Goal: Task Accomplishment & Management: Manage account settings

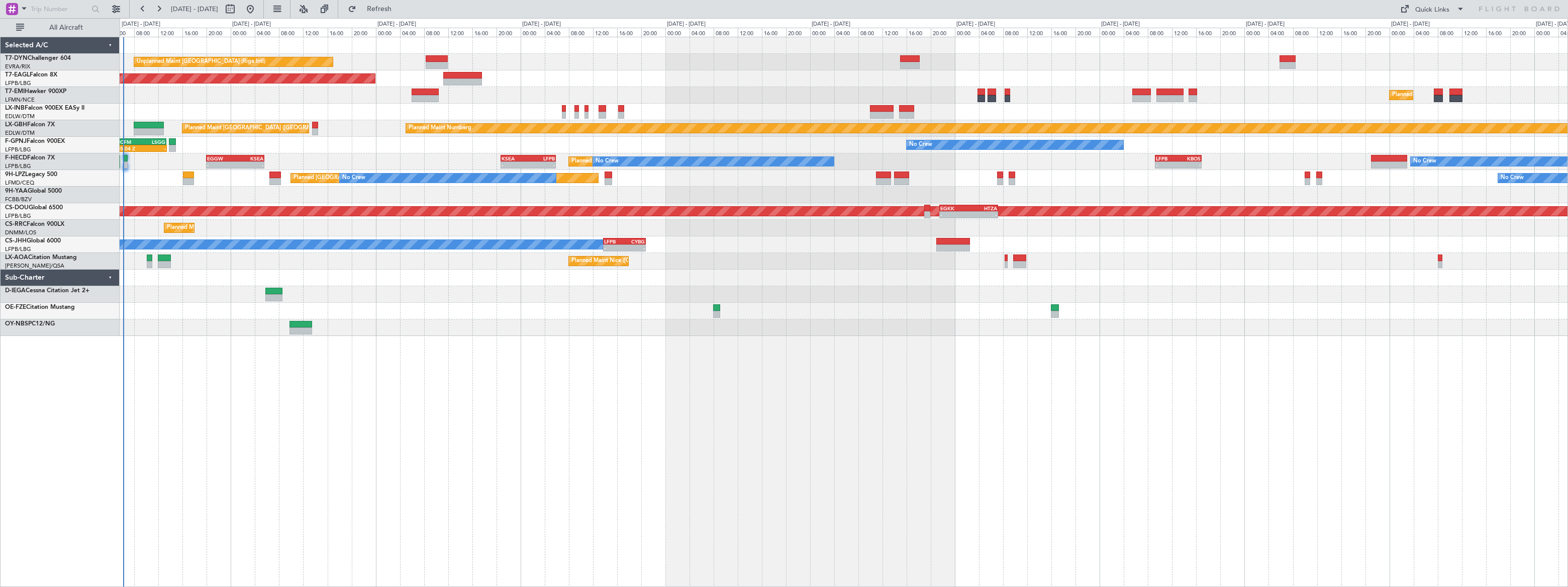
click at [356, 301] on div "Unplanned Maint [GEOGRAPHIC_DATA] (Riga Intl) Planned Maint [US_STATE] ([GEOGRA…" at bounding box center [844, 186] width 1448 height 298
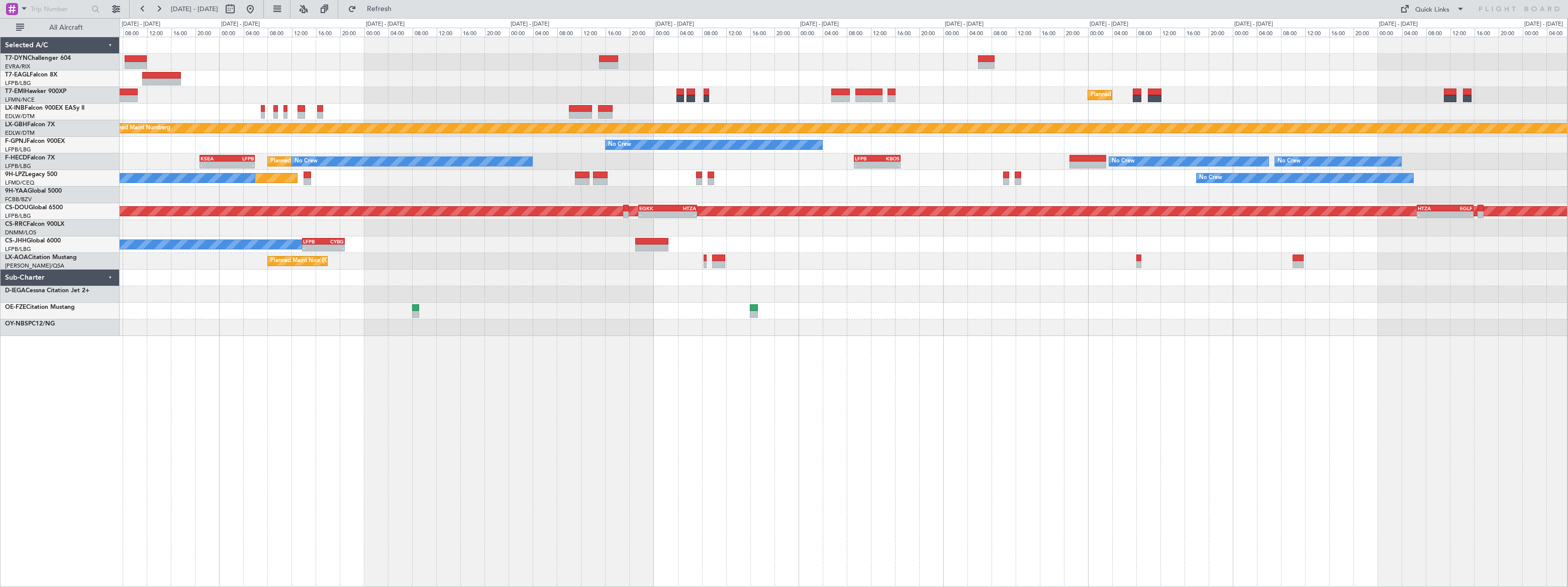
click at [962, 296] on div at bounding box center [844, 294] width 1447 height 17
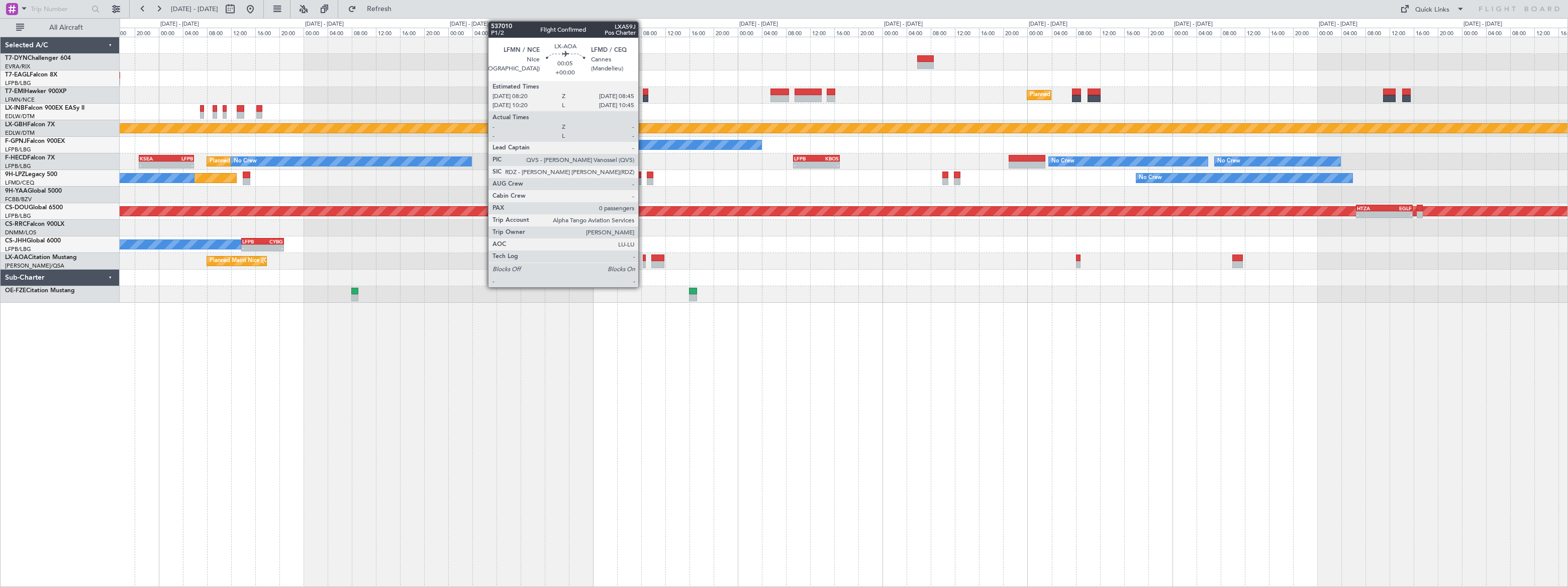
click at [643, 261] on div at bounding box center [644, 264] width 3 height 7
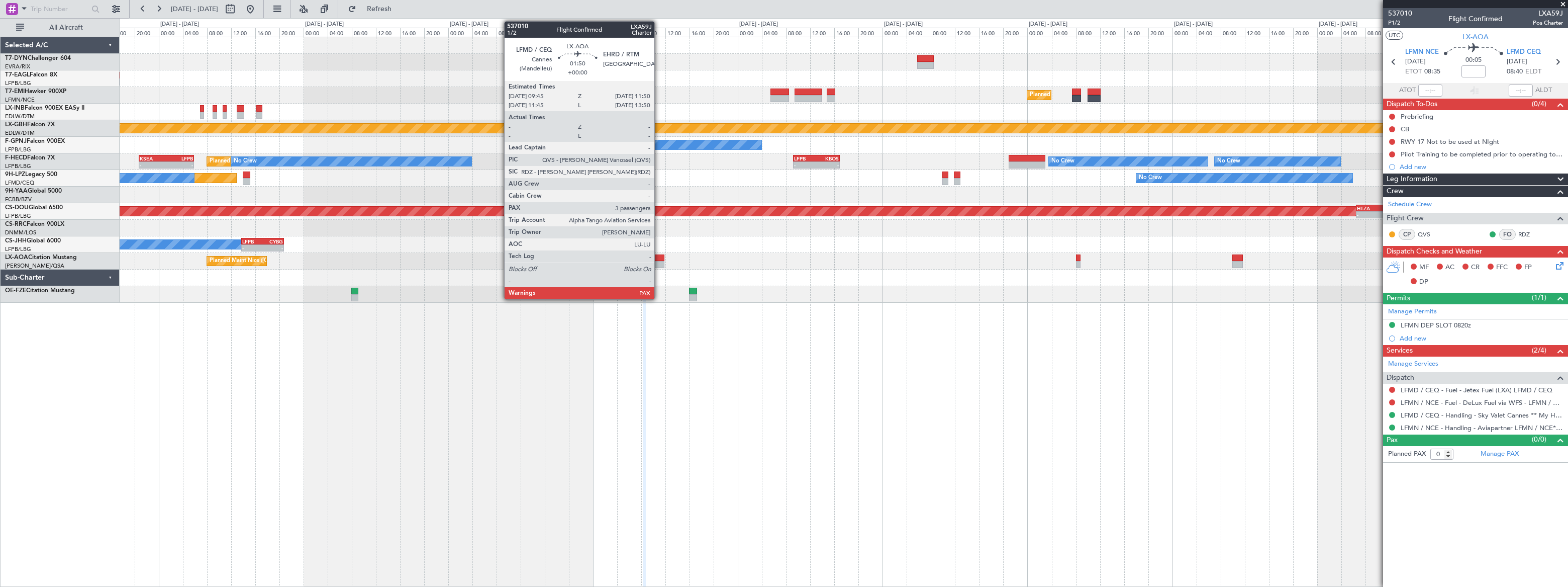
click at [659, 261] on div at bounding box center [658, 264] width 13 height 7
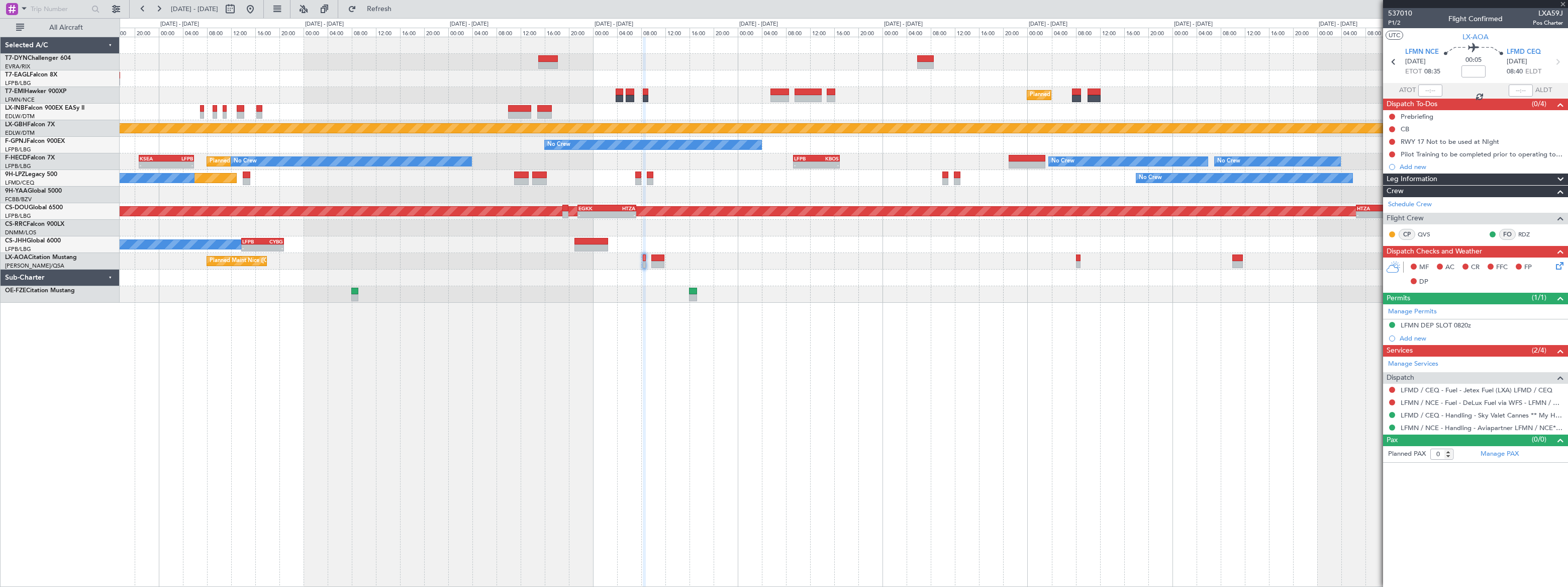
type input "3"
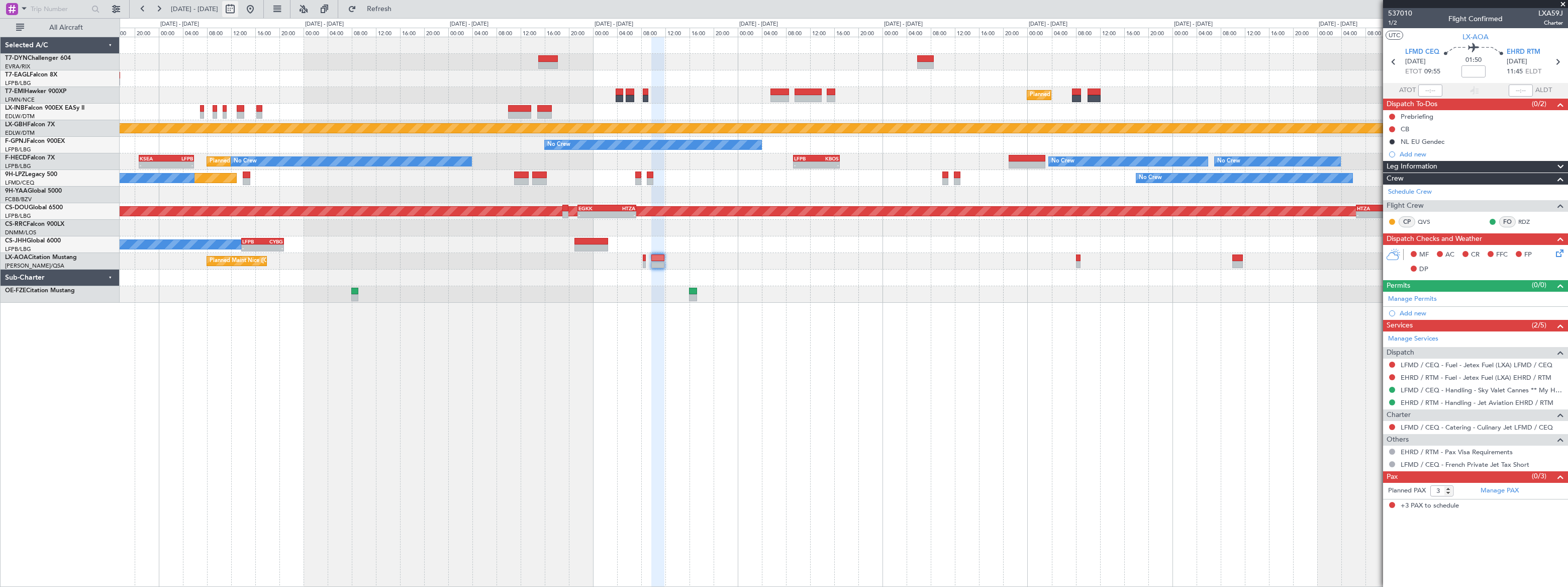
click at [238, 9] on button at bounding box center [230, 9] width 16 height 16
select select "9"
select select "2025"
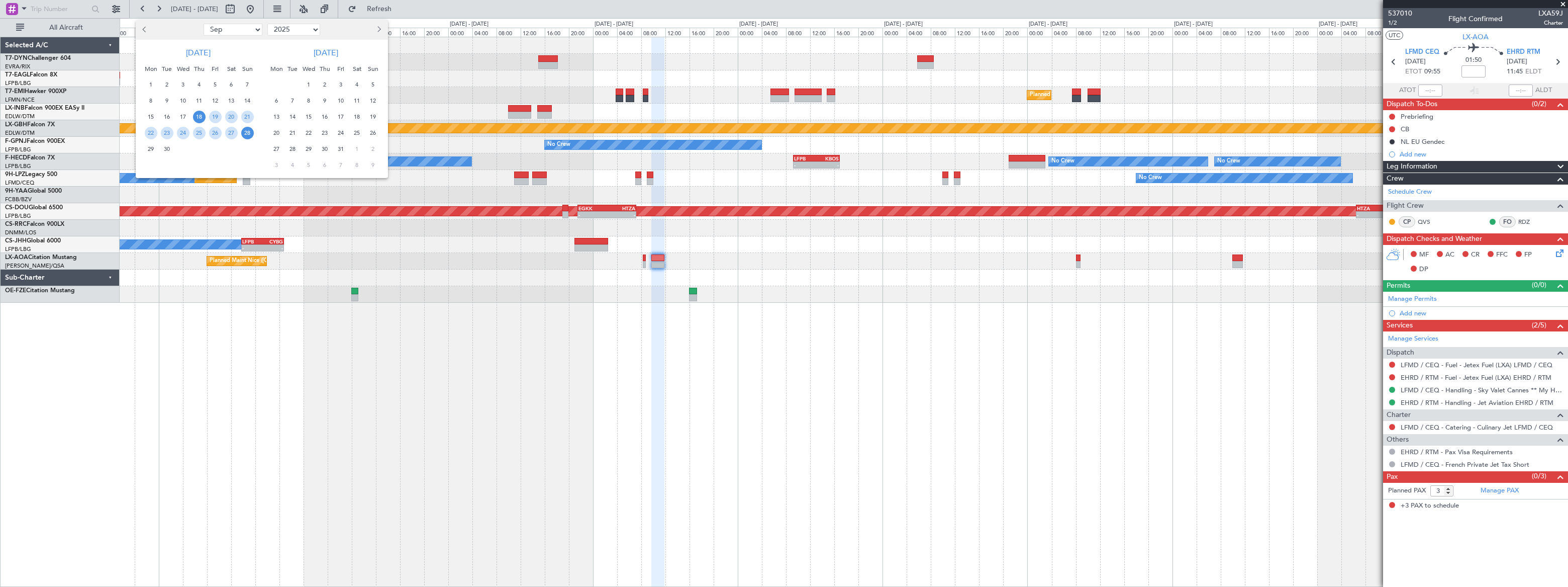
click at [233, 34] on select "Jan Feb Mar Apr May Jun Jul Aug Sep Oct Nov Dec" at bounding box center [233, 30] width 59 height 12
select select "10"
click at [204, 24] on select "Jan Feb Mar Apr May Jun Jul Aug Sep Oct Nov Dec" at bounding box center [233, 30] width 59 height 12
click at [234, 81] on span "4" at bounding box center [231, 85] width 13 height 13
click at [234, 82] on span "4" at bounding box center [231, 85] width 13 height 13
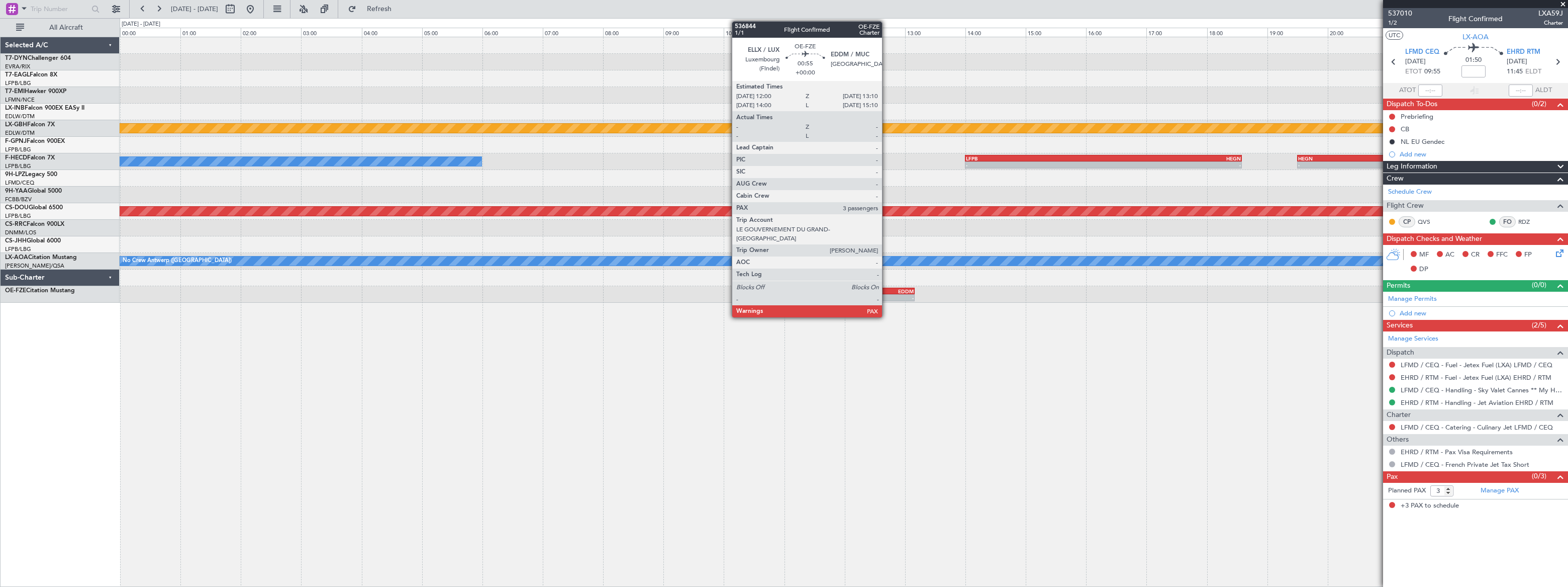
click at [887, 289] on div "EDDM" at bounding box center [896, 292] width 34 height 6
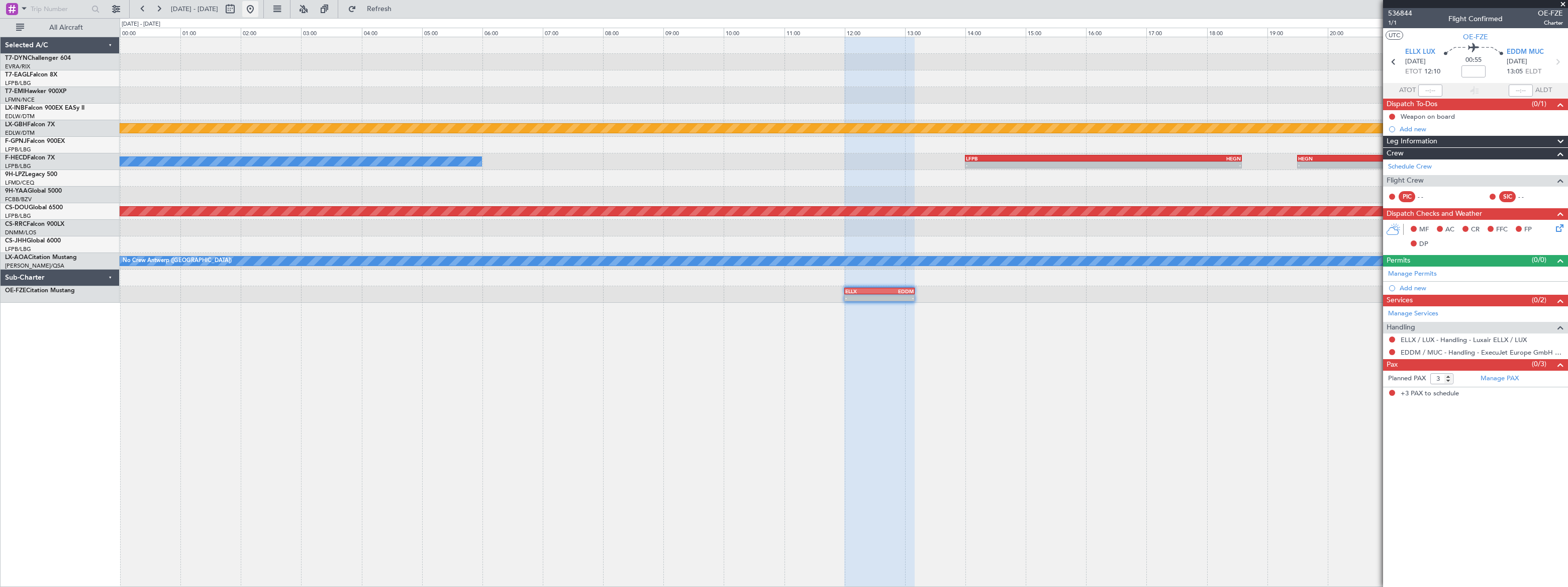
click at [258, 5] on button at bounding box center [250, 9] width 16 height 16
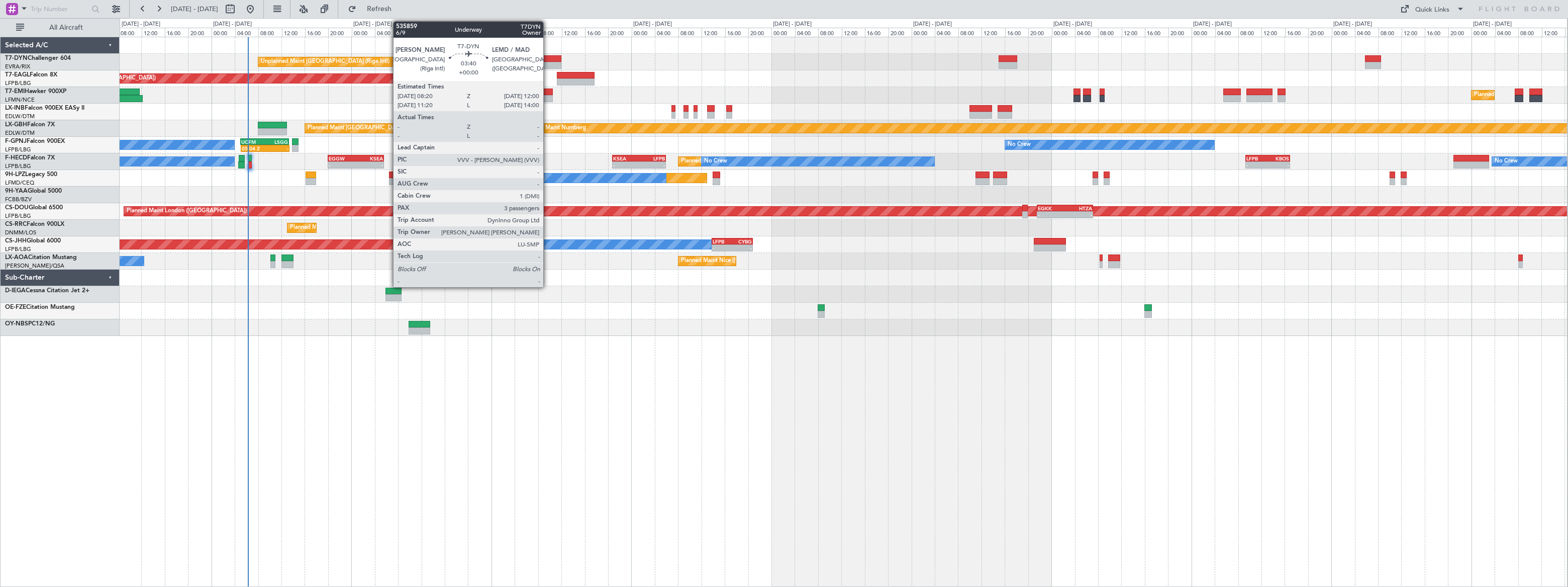
click at [548, 56] on div at bounding box center [550, 58] width 22 height 7
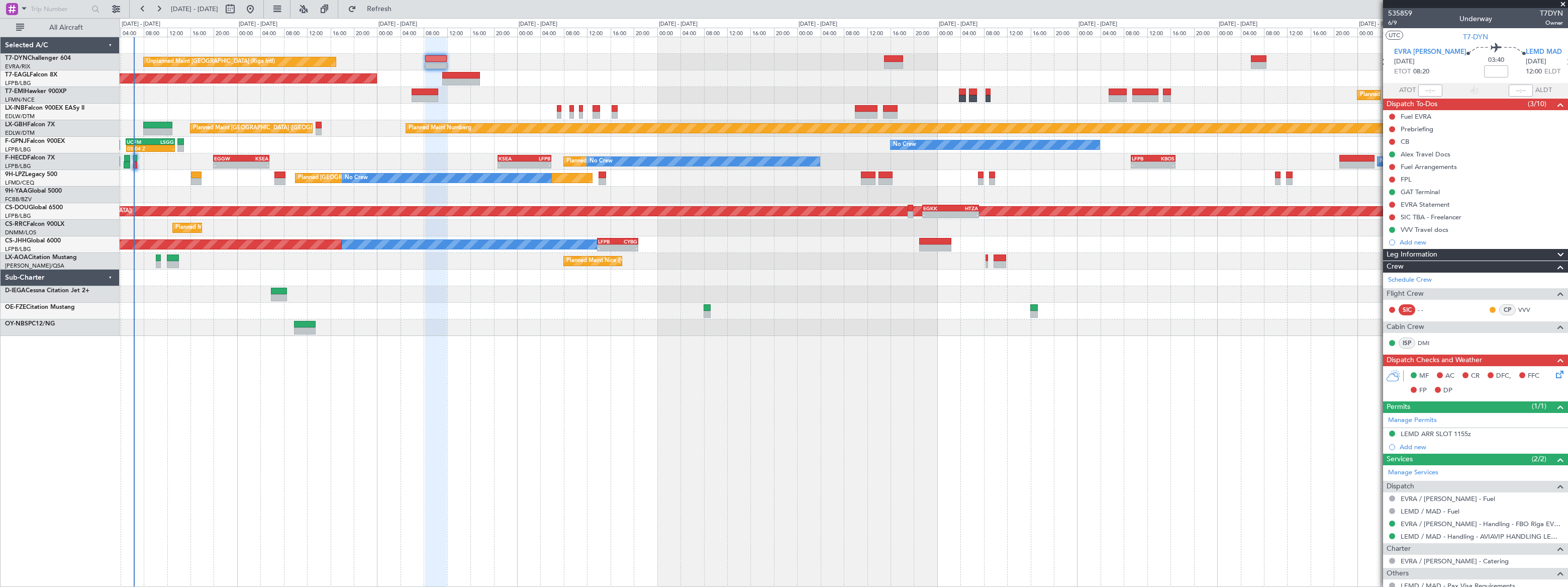
click at [262, 110] on div "Planned Maint [GEOGRAPHIC_DATA] ([GEOGRAPHIC_DATA])" at bounding box center [844, 111] width 1448 height 17
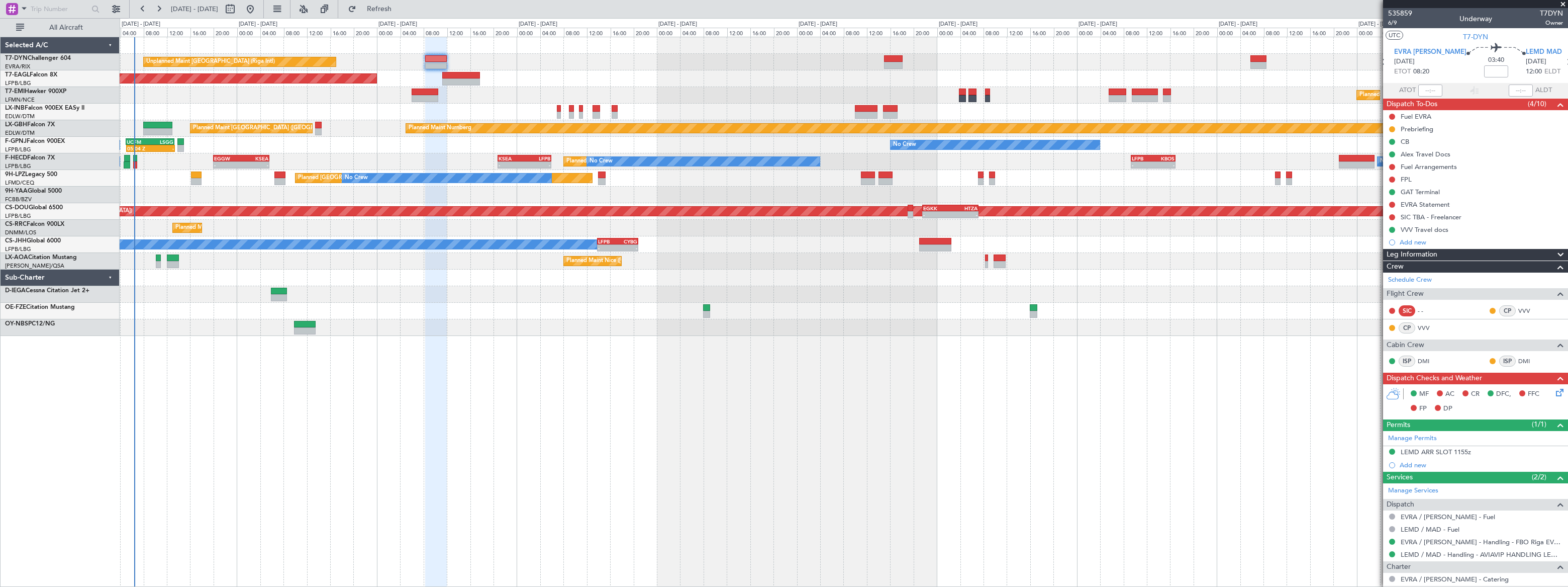
type input "+00:10"
click at [205, 176] on div "Planned Maint St Gallen (Altenrhein) No Crew No Crew Planned Maint Cannes (Mand…" at bounding box center [844, 178] width 1447 height 17
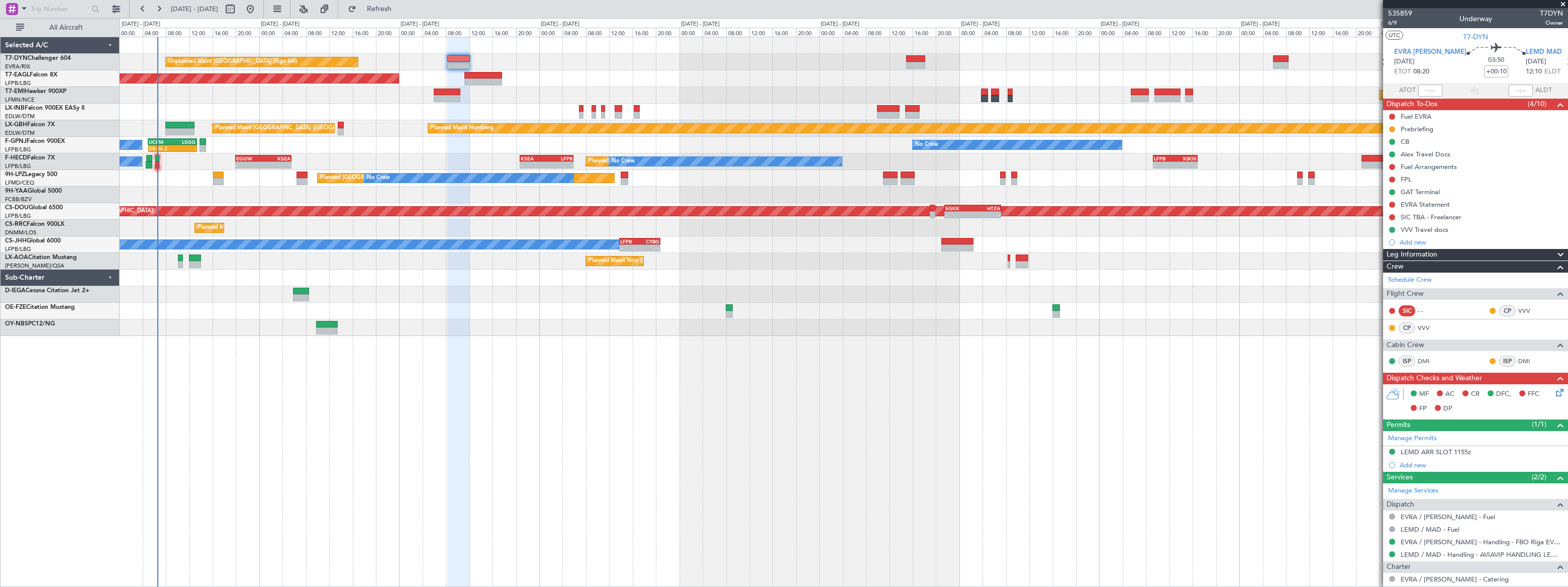
click at [195, 186] on div at bounding box center [844, 194] width 1448 height 17
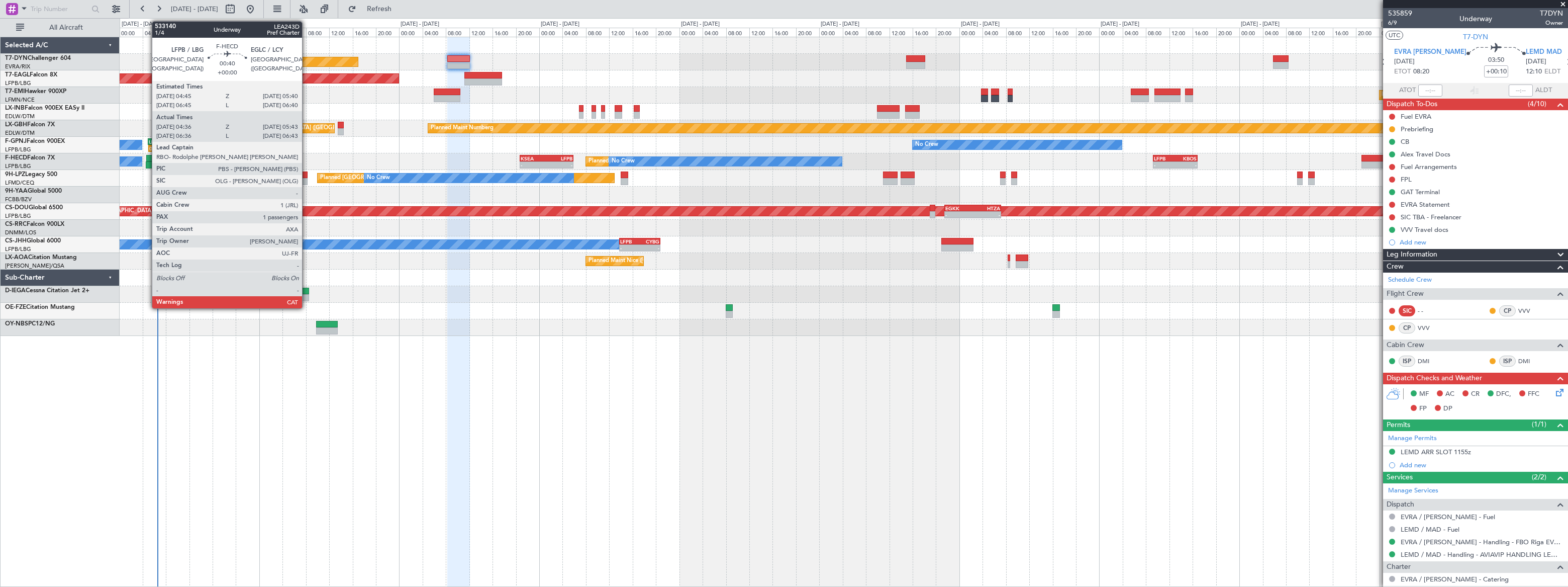
click at [147, 159] on div at bounding box center [150, 158] width 6 height 7
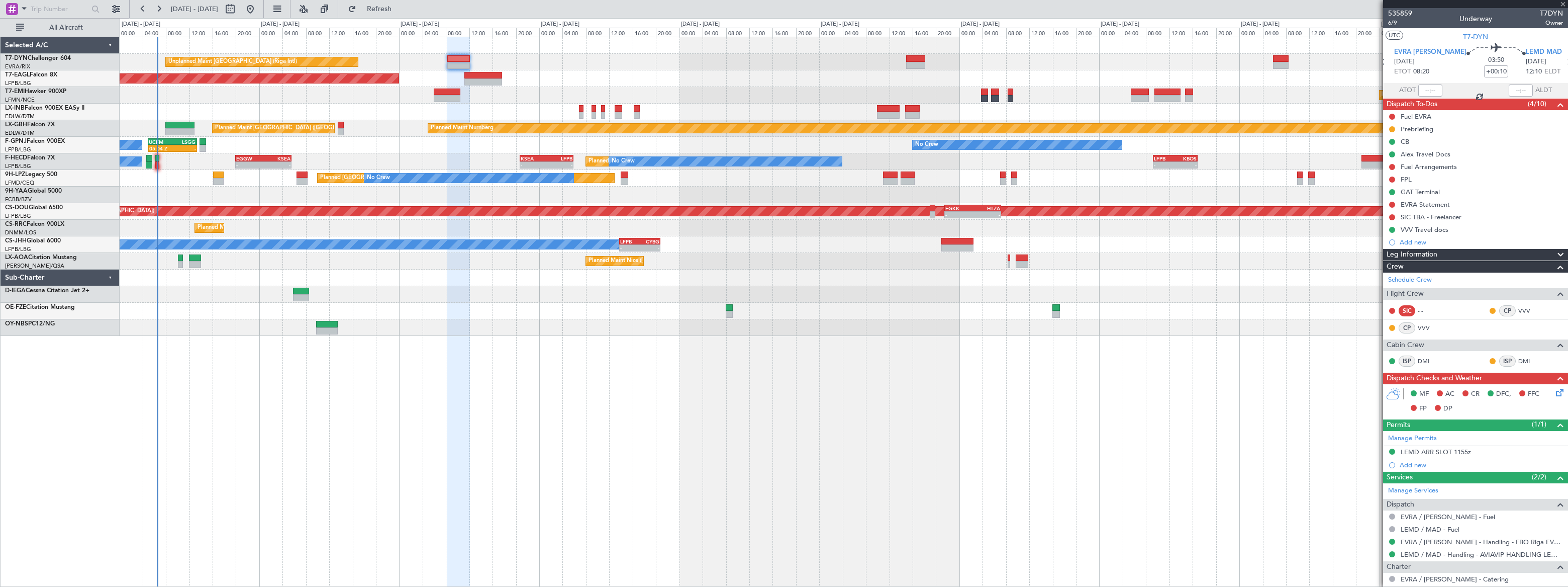
type input "04:46"
type input "05:38"
type input "1"
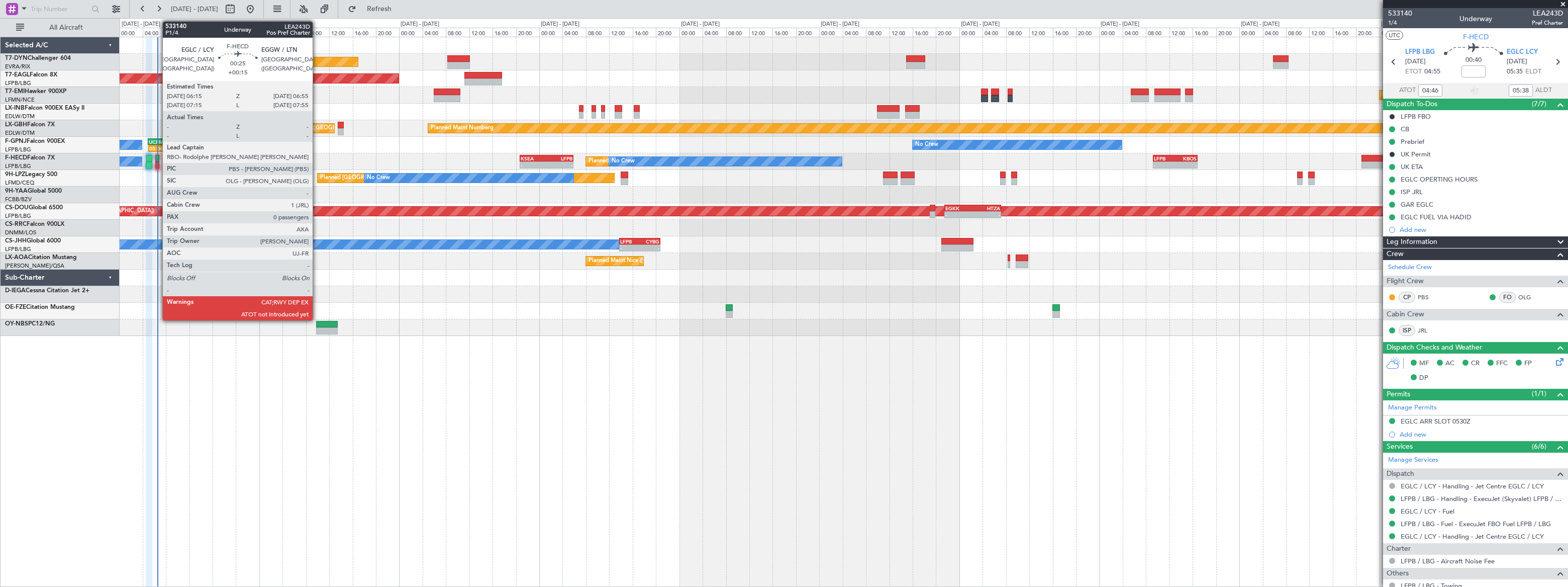
click at [157, 160] on div at bounding box center [157, 158] width 4 height 7
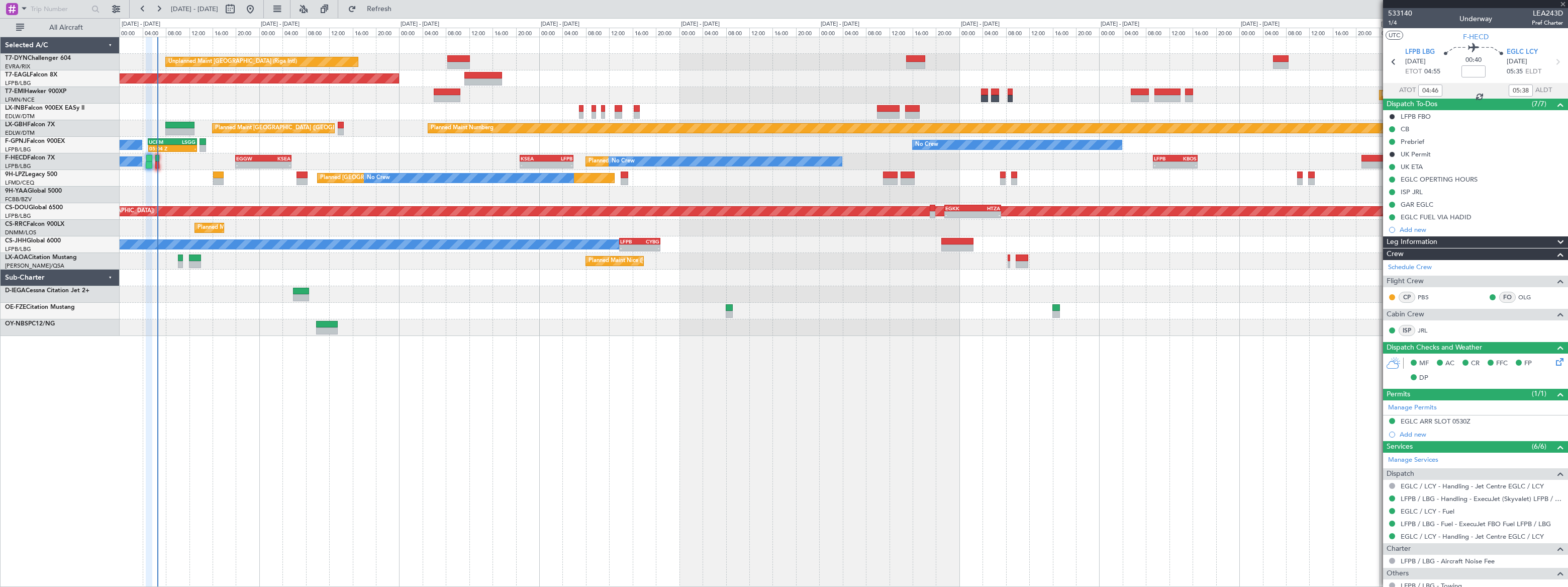
type input "+00:15"
type input "0"
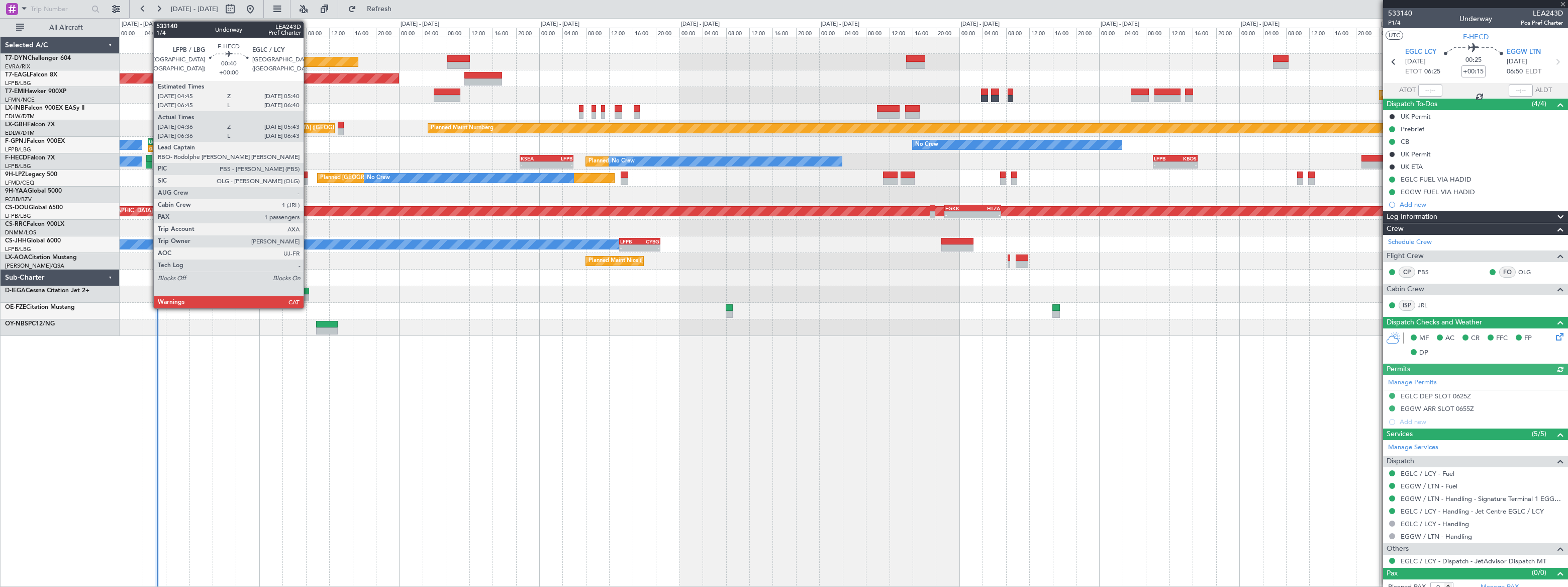
click at [149, 158] on div at bounding box center [150, 158] width 6 height 7
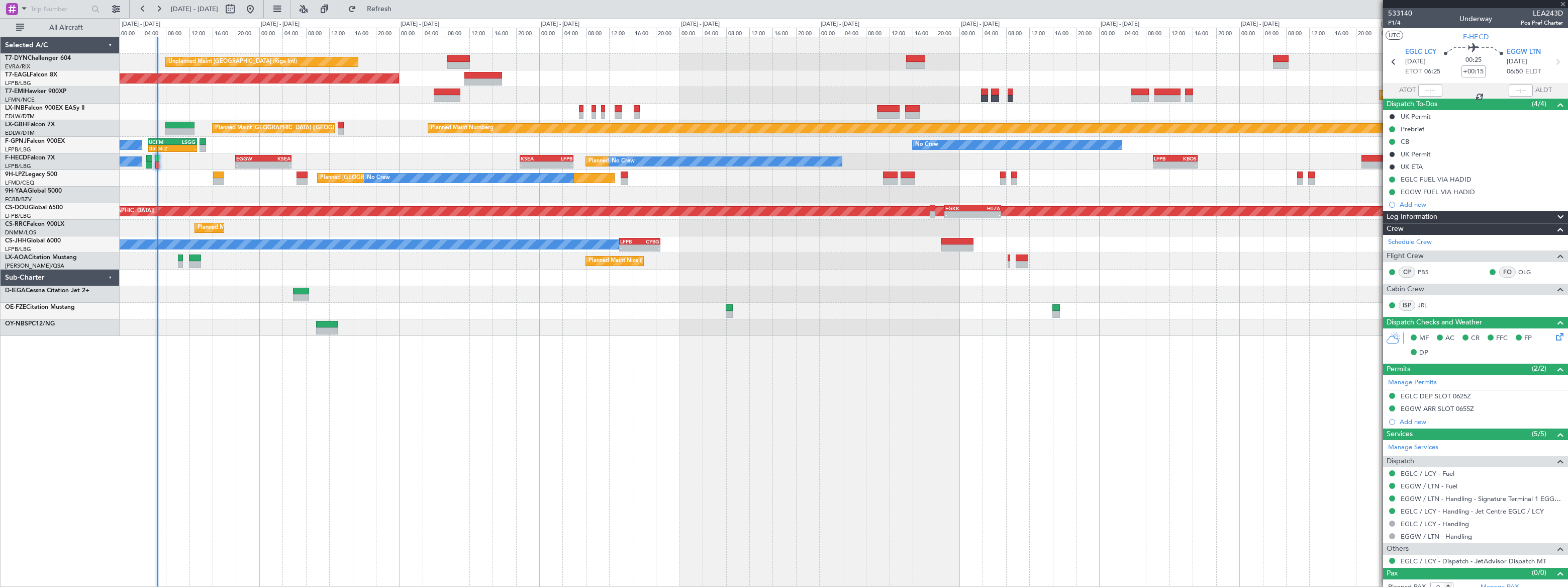
type input "04:46"
type input "05:38"
type input "1"
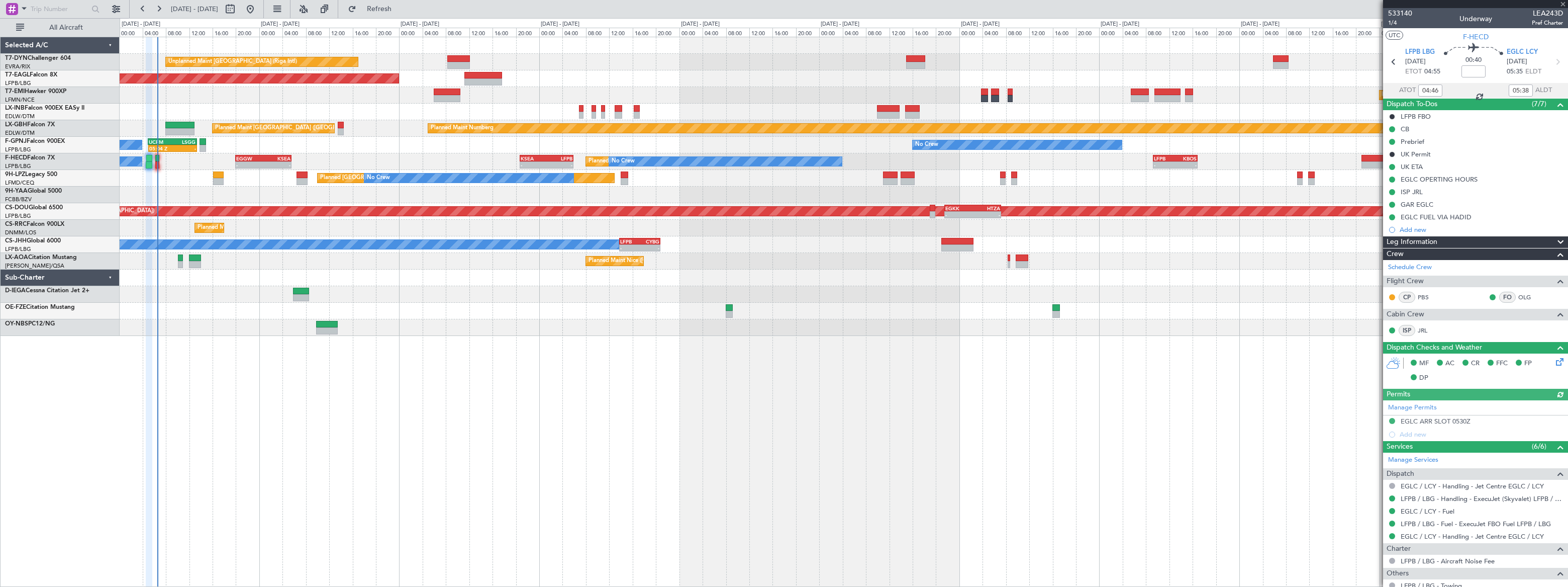
scroll to position [80, 0]
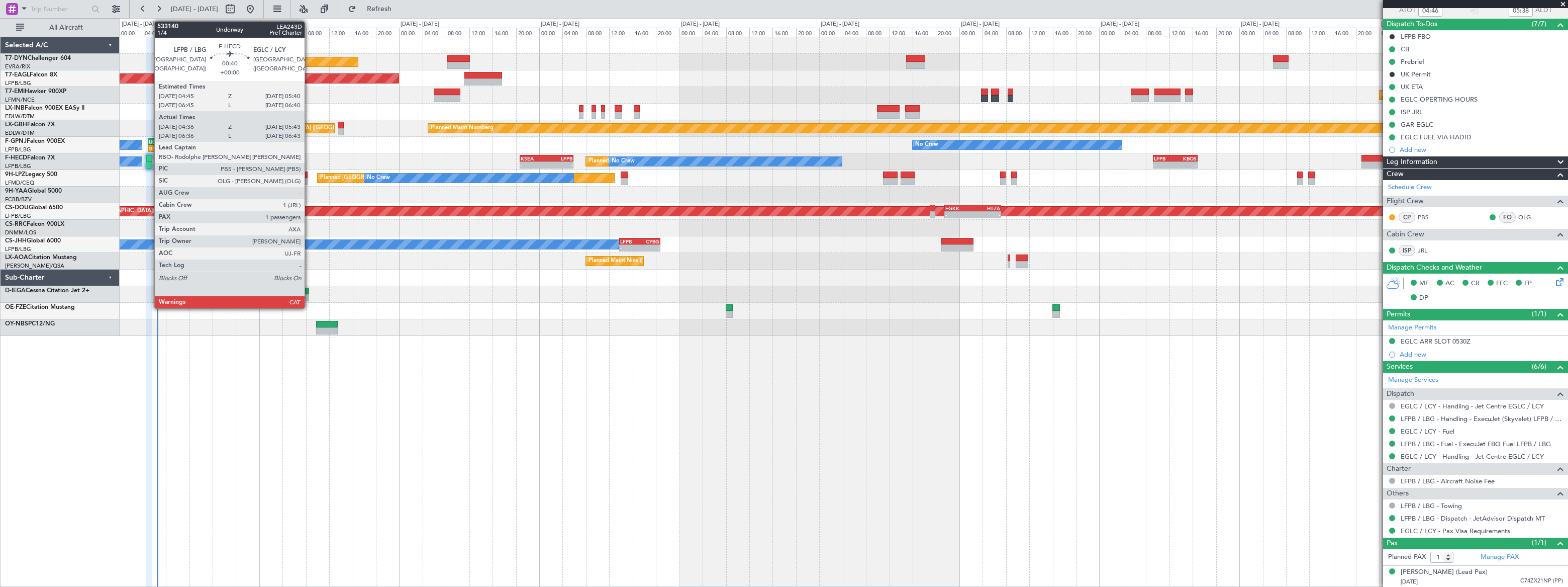
click at [150, 159] on div at bounding box center [150, 158] width 6 height 7
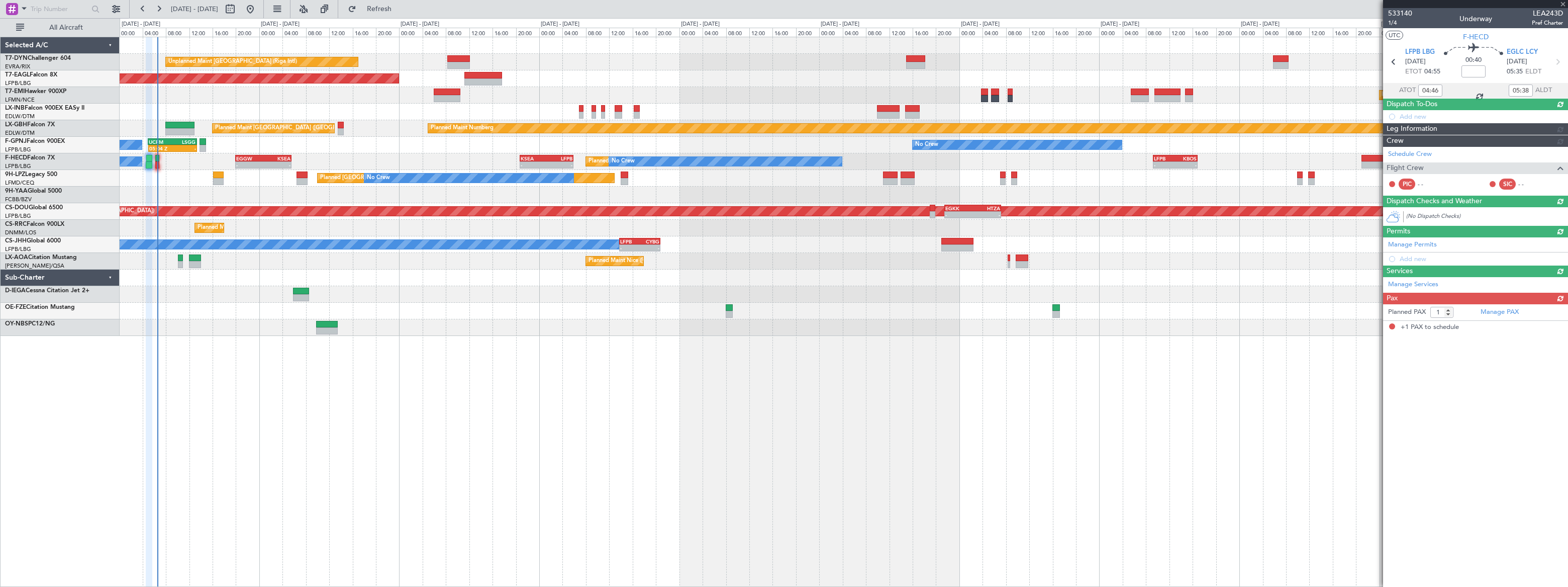
scroll to position [0, 0]
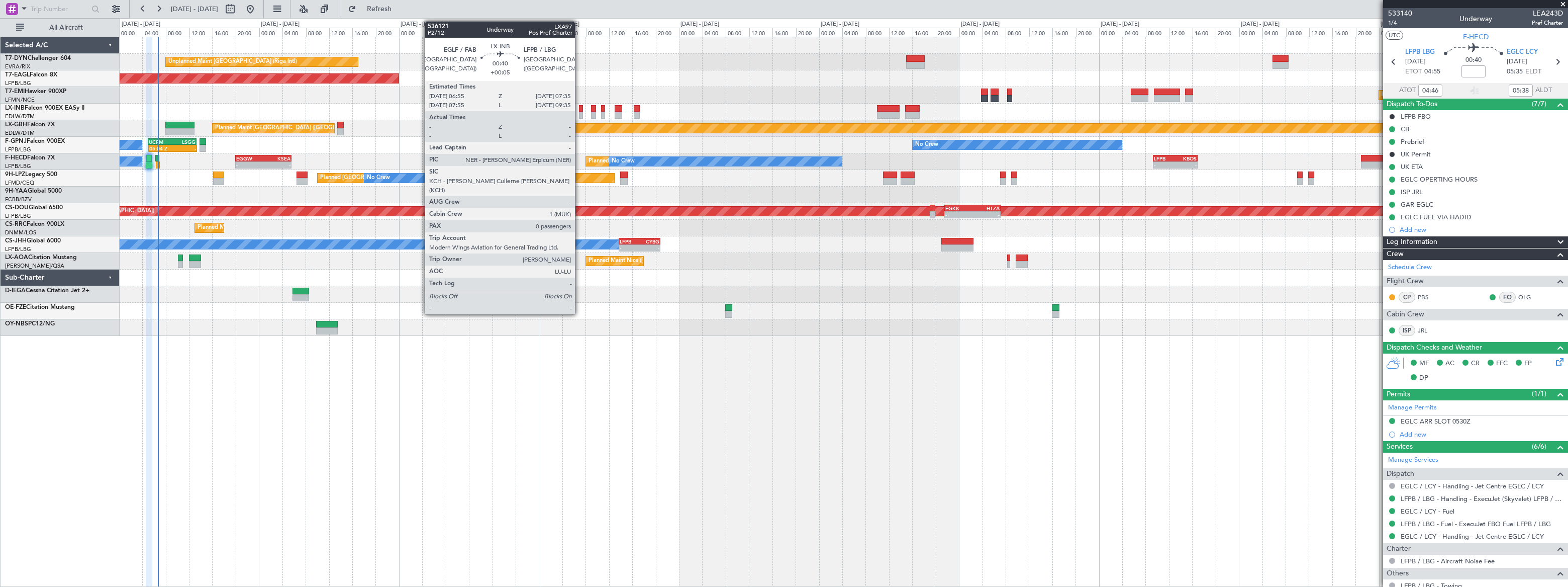
click at [580, 113] on div at bounding box center [581, 114] width 4 height 7
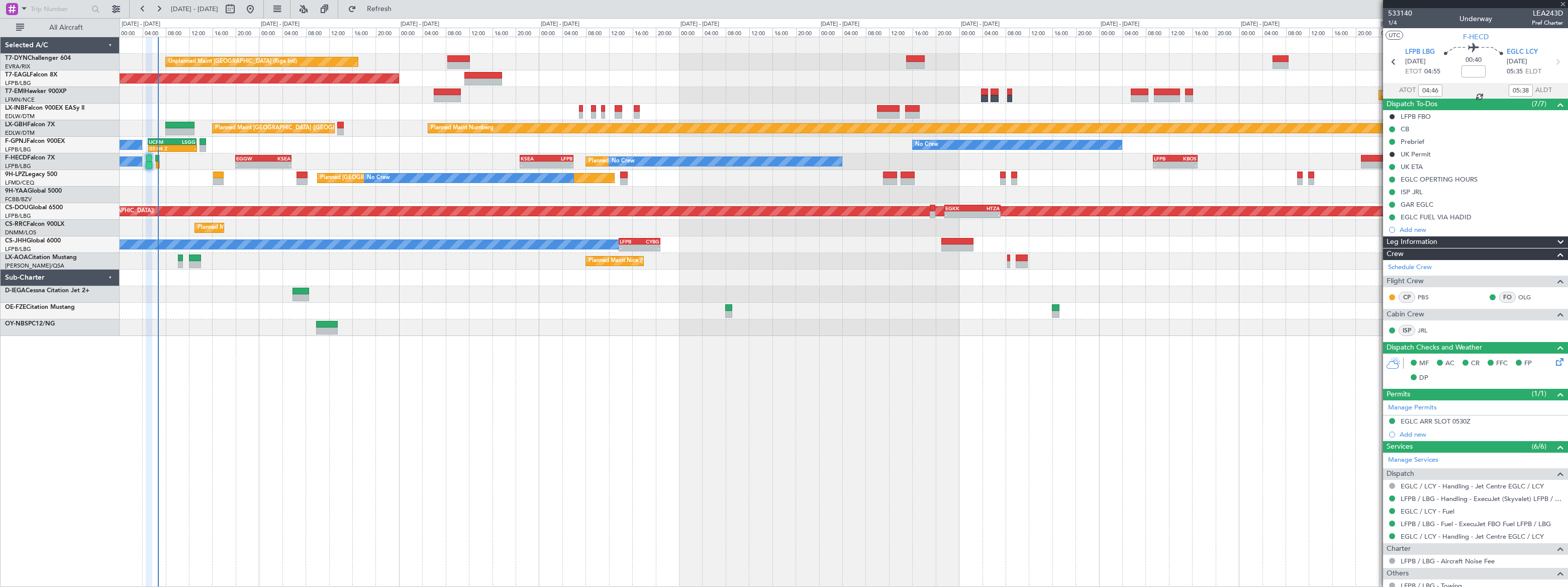
type input "+00:05"
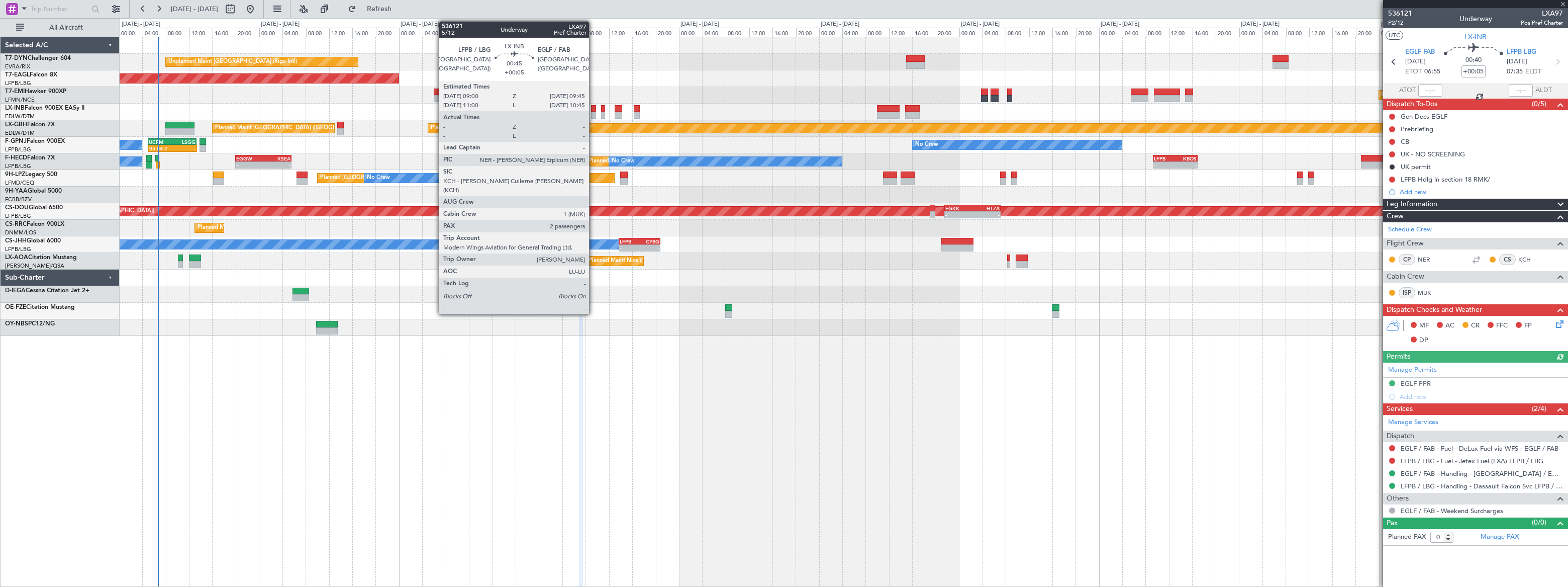
click at [594, 113] on div at bounding box center [593, 114] width 5 height 7
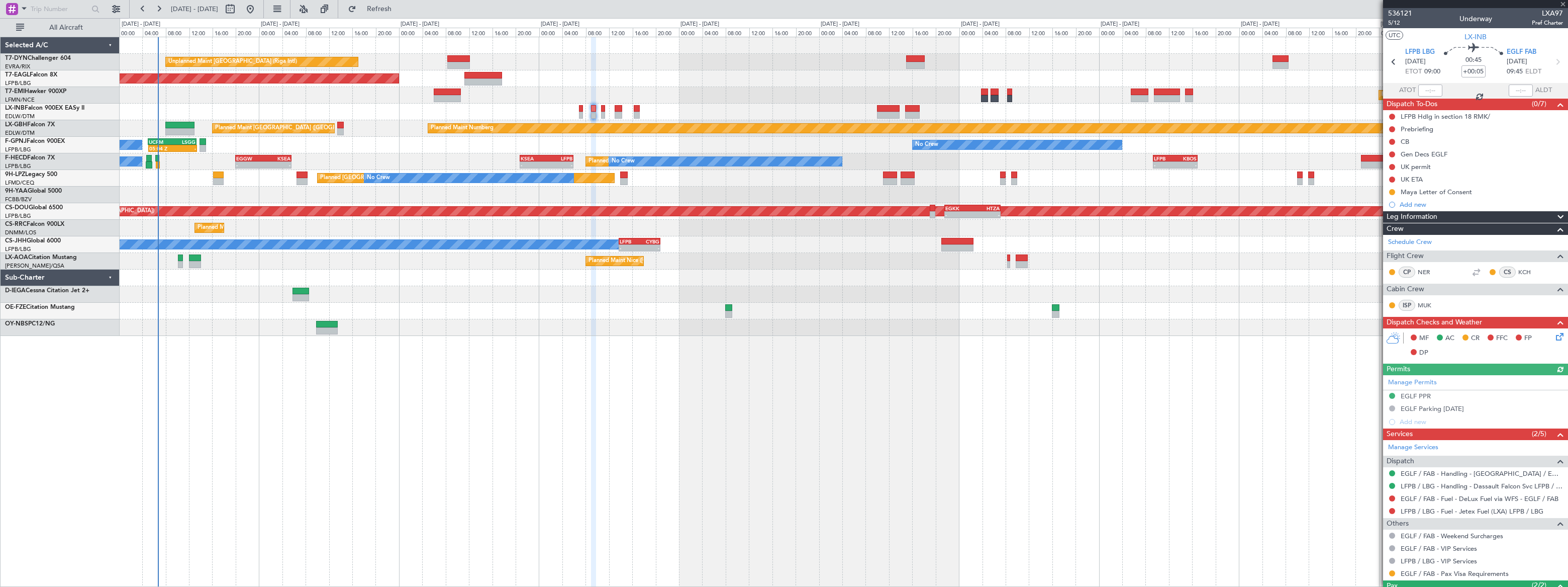
scroll to position [65, 0]
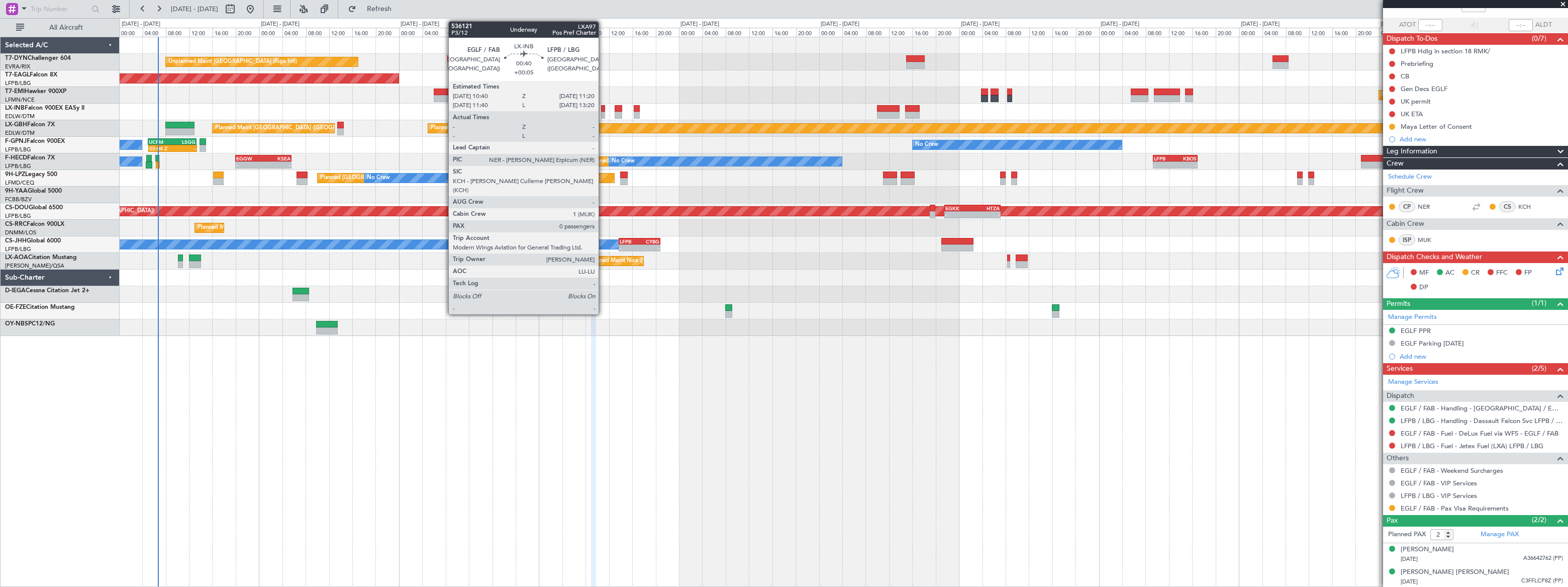
click at [603, 111] on div at bounding box center [603, 114] width 4 height 7
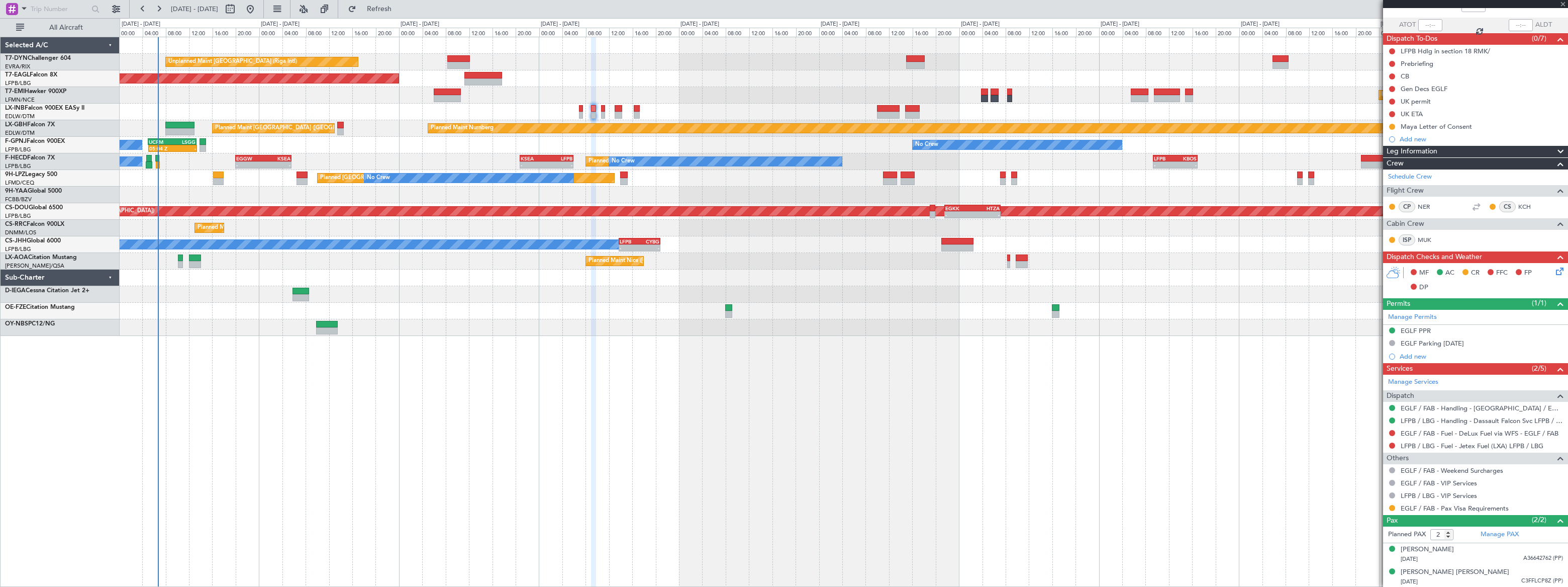
type input "0"
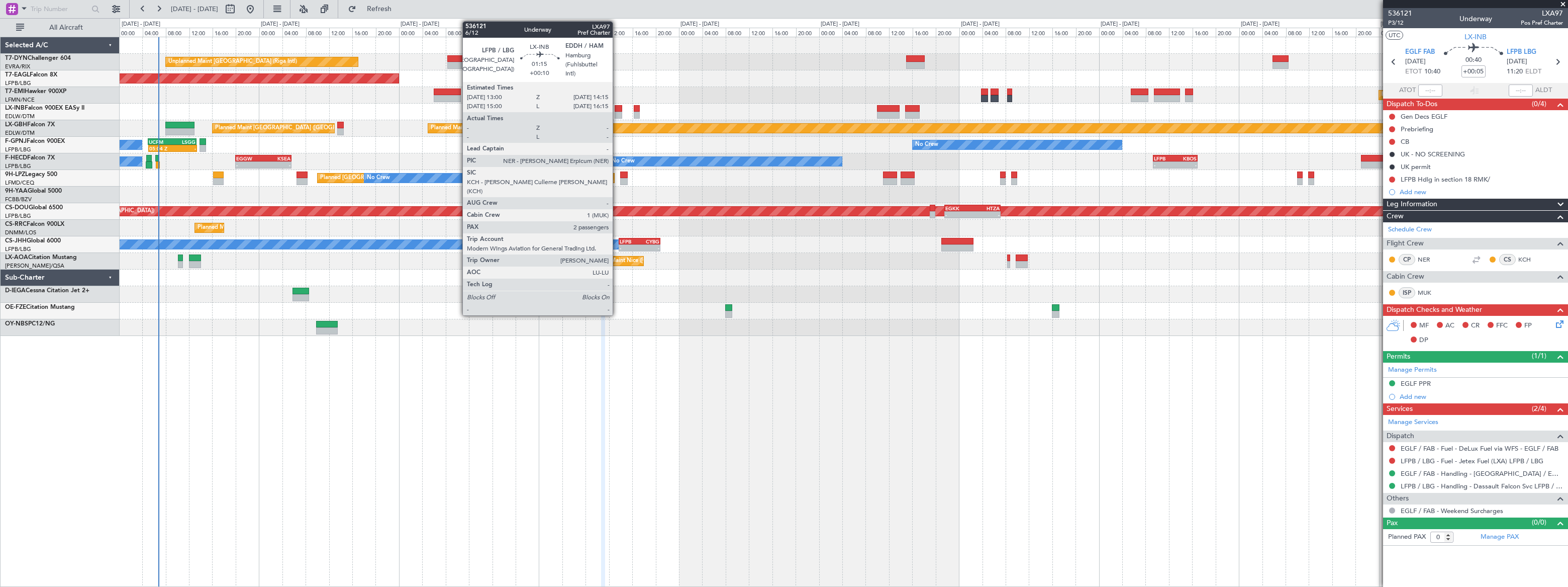
click at [617, 111] on div at bounding box center [618, 114] width 8 height 7
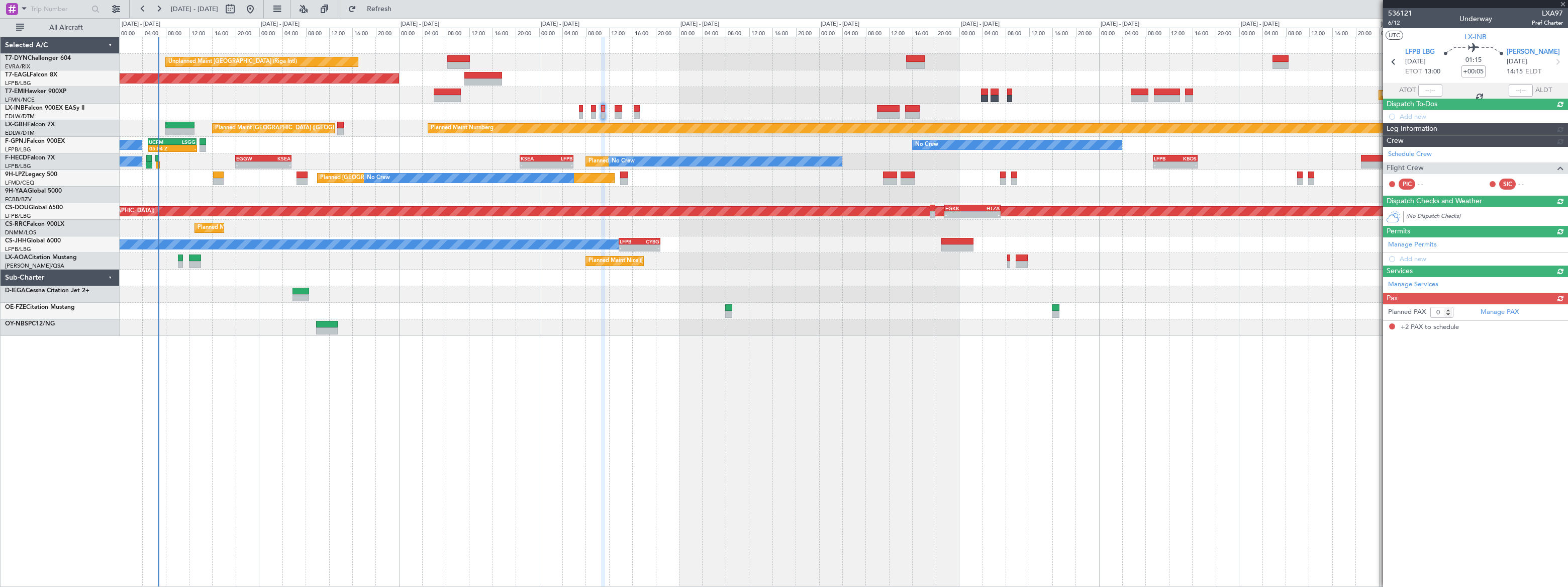
type input "+00:10"
type input "2"
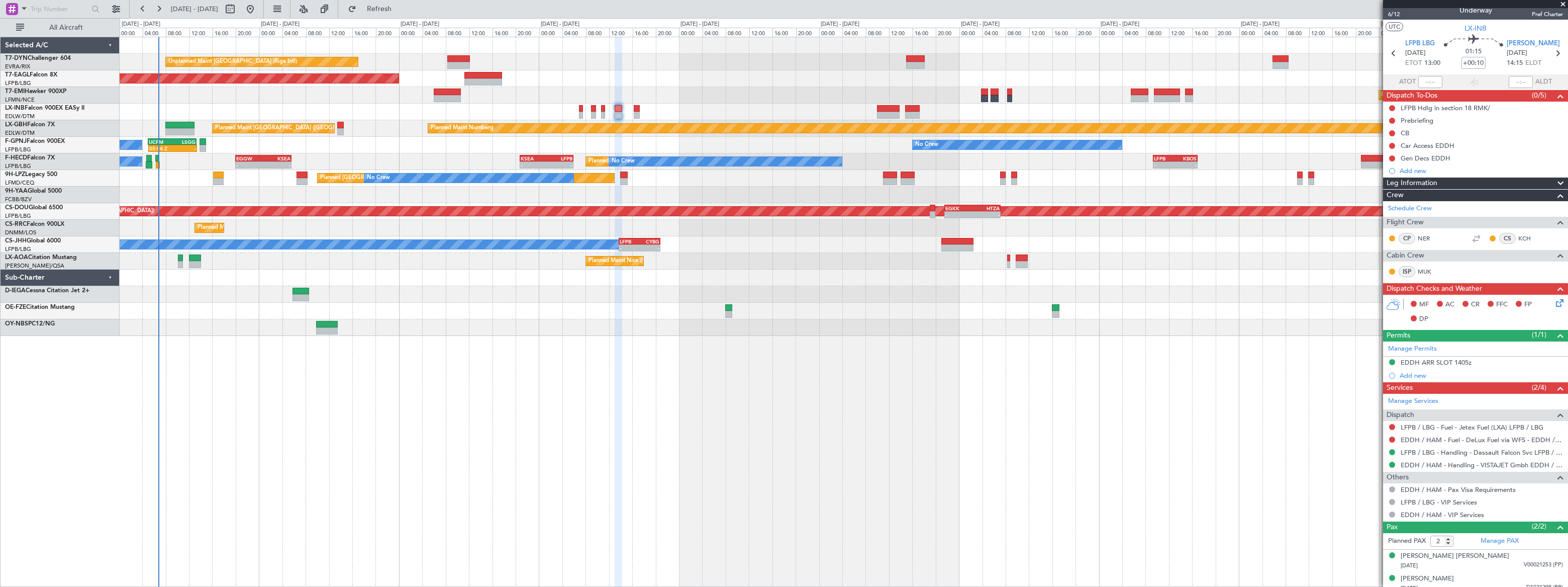
scroll to position [15, 0]
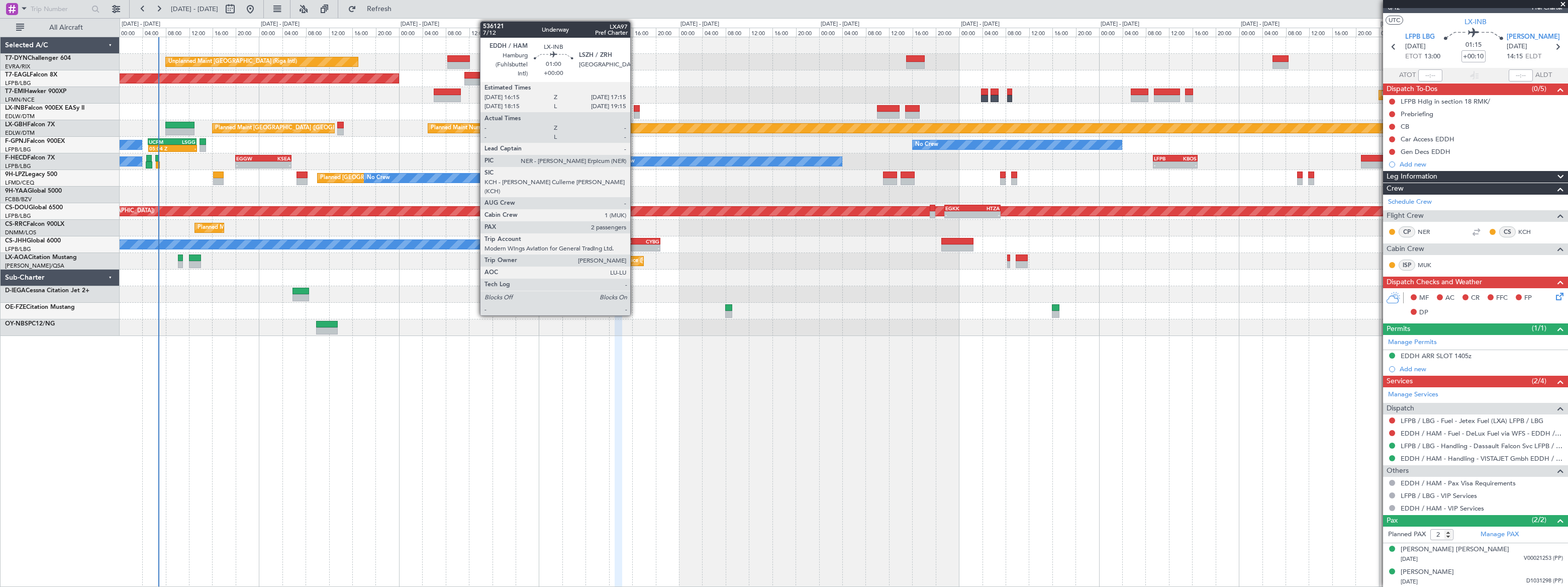
click at [635, 109] on div at bounding box center [637, 108] width 6 height 7
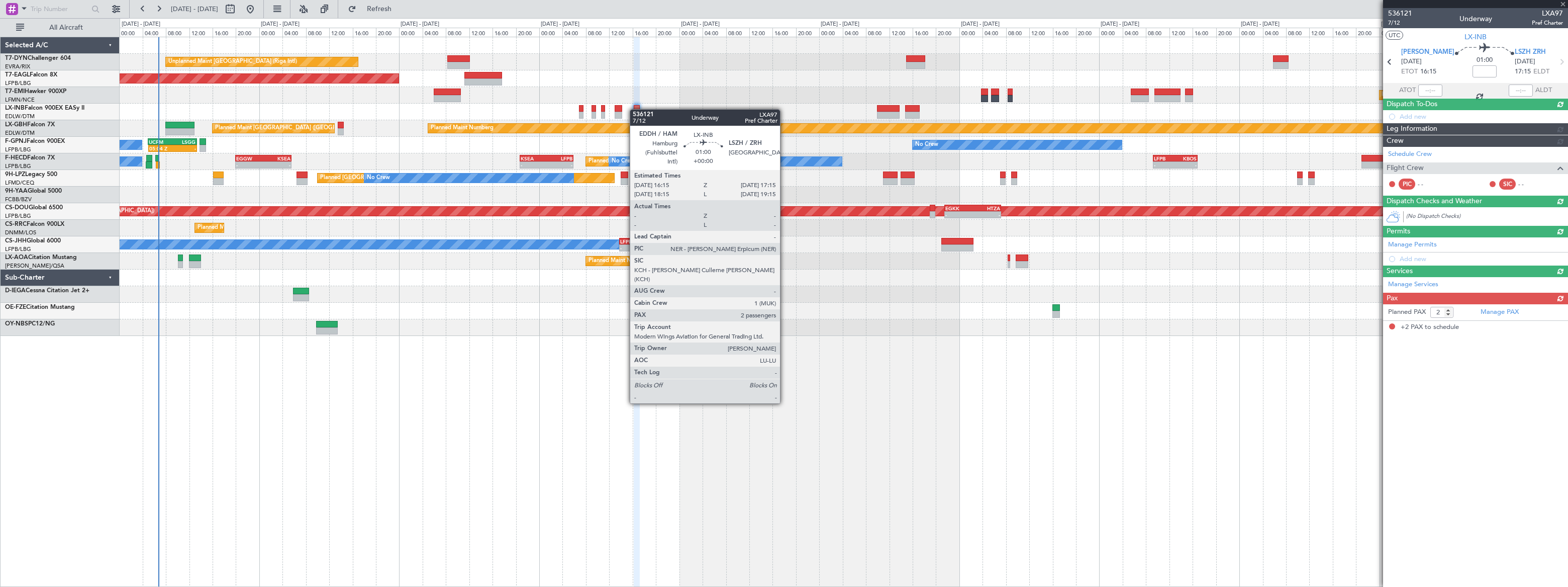
scroll to position [0, 0]
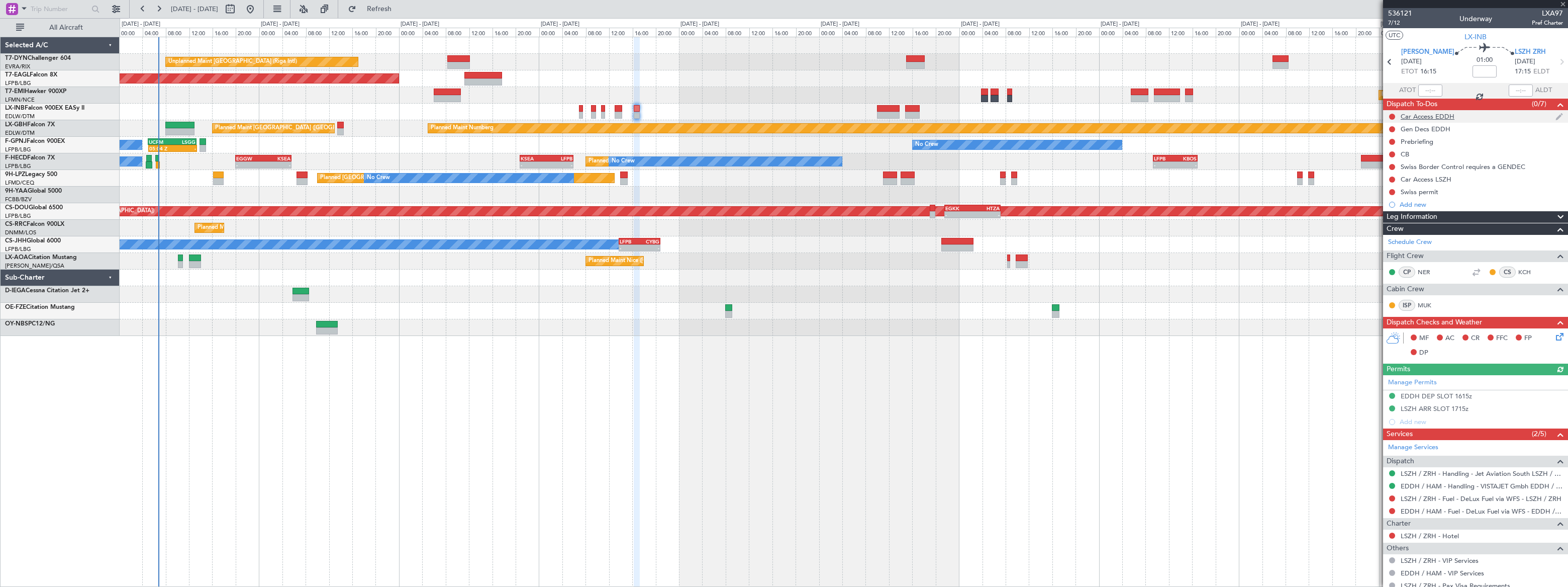
click at [1482, 116] on div "Car Access EDDH" at bounding box center [1475, 116] width 185 height 13
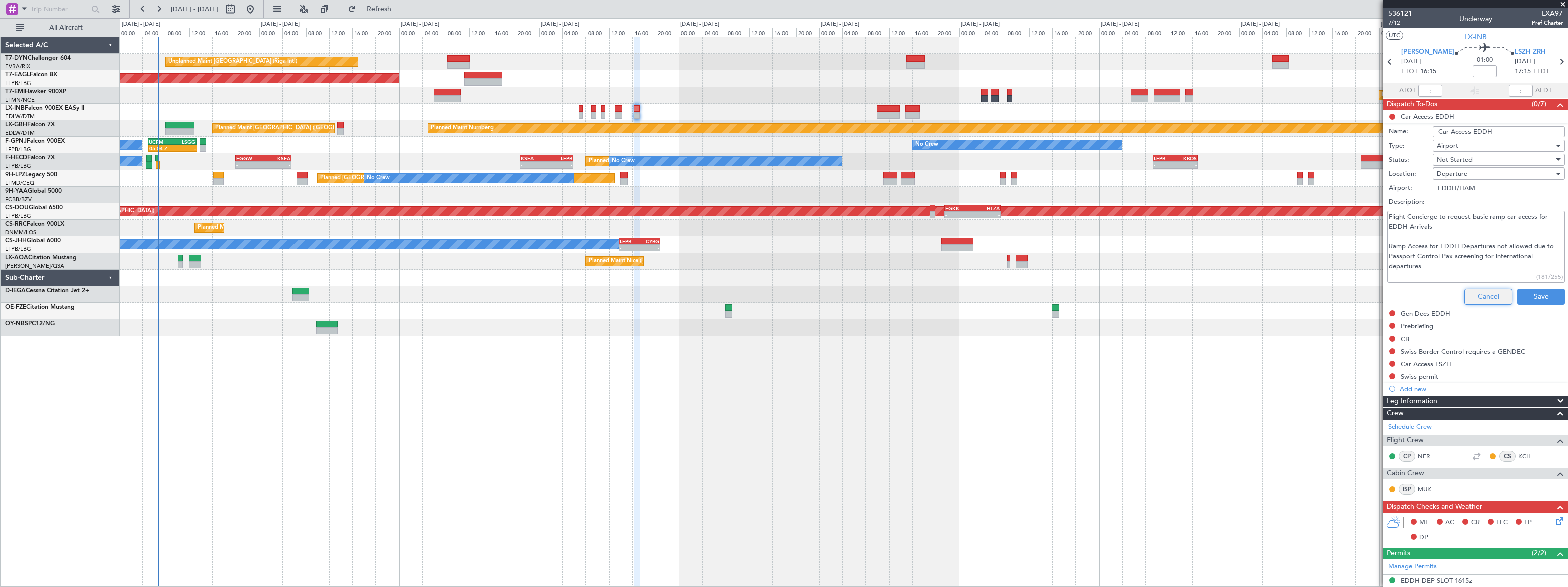
click at [1489, 294] on button "Cancel" at bounding box center [1488, 296] width 47 height 16
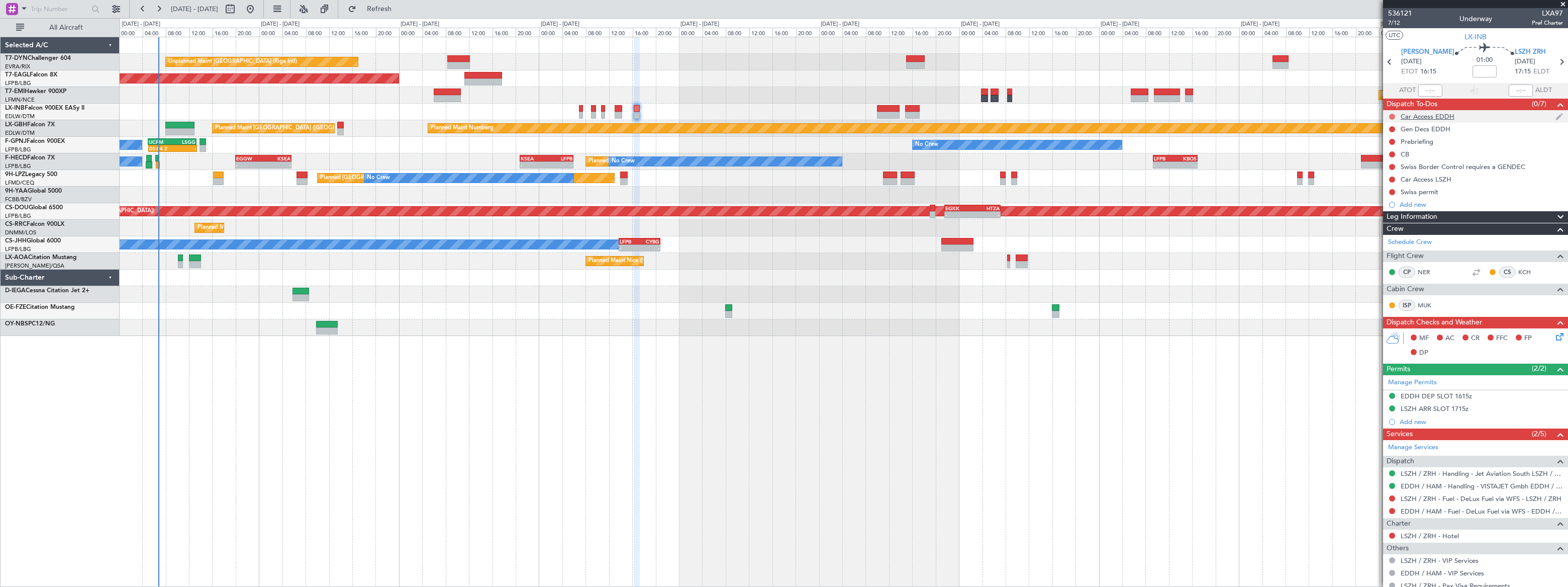
click at [1394, 113] on button at bounding box center [1392, 116] width 6 height 6
click at [1390, 175] on span "Cancelled" at bounding box center [1393, 176] width 29 height 10
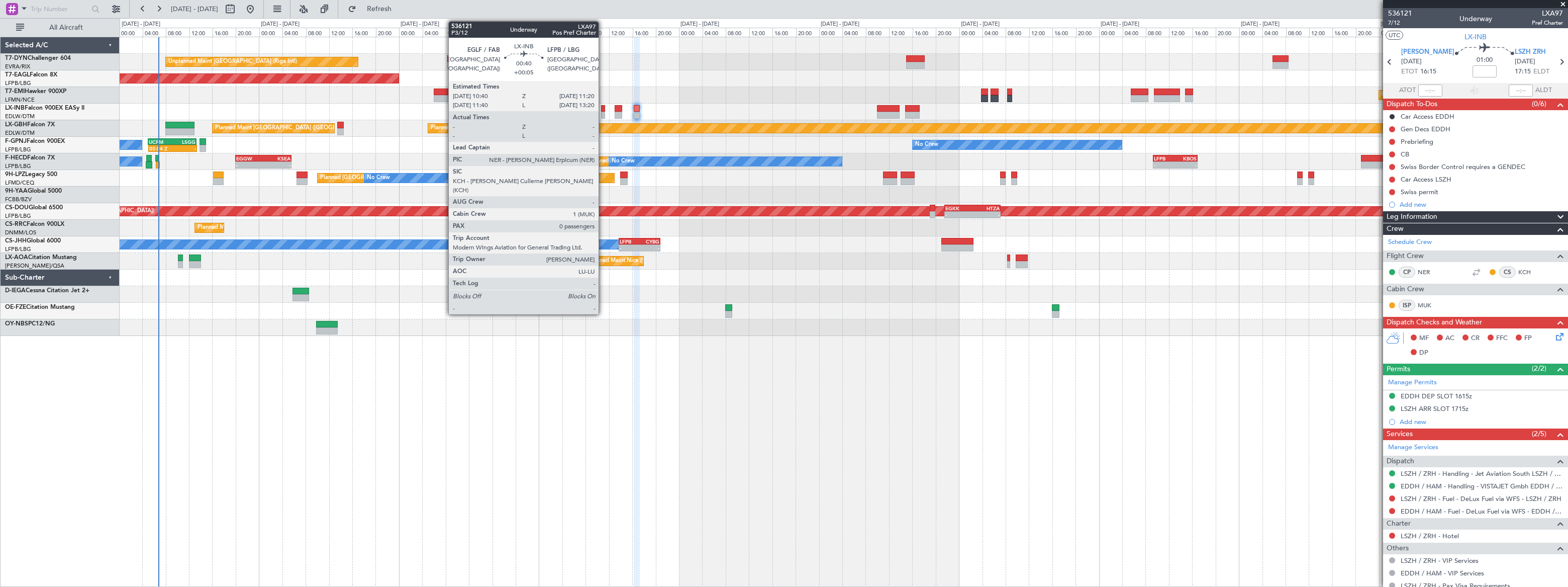
click at [603, 107] on div at bounding box center [603, 108] width 4 height 7
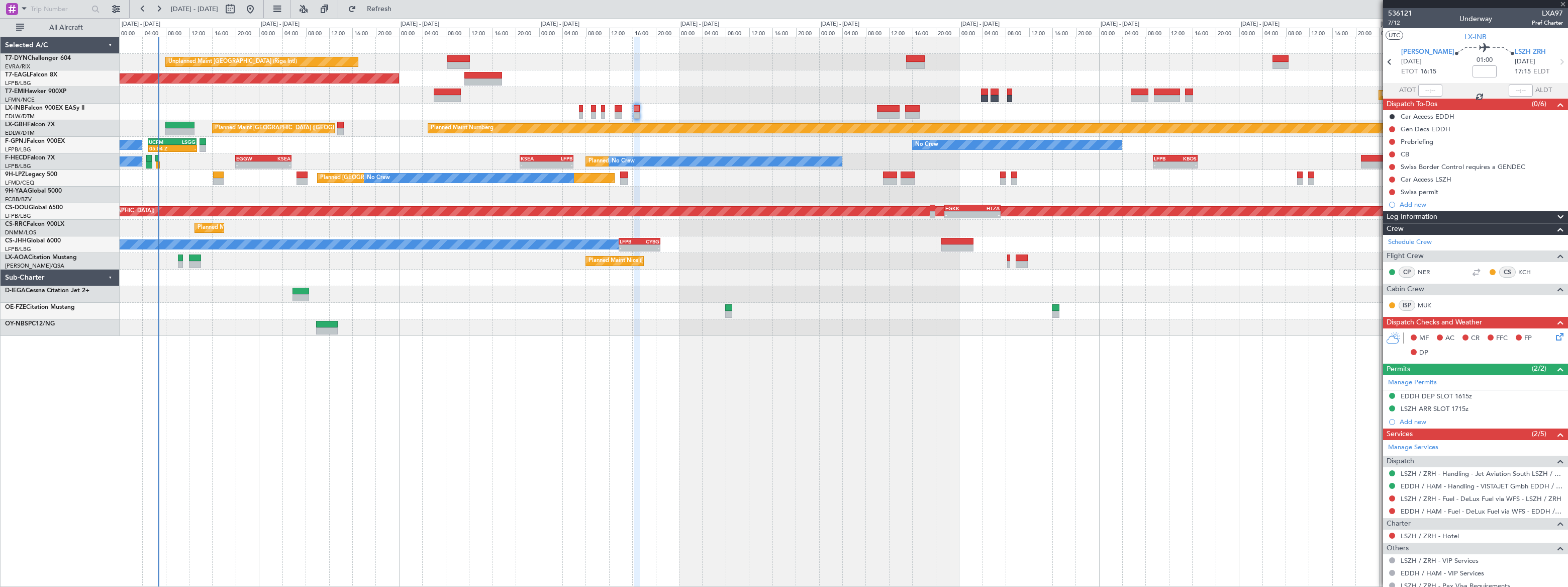
type input "+00:05"
type input "0"
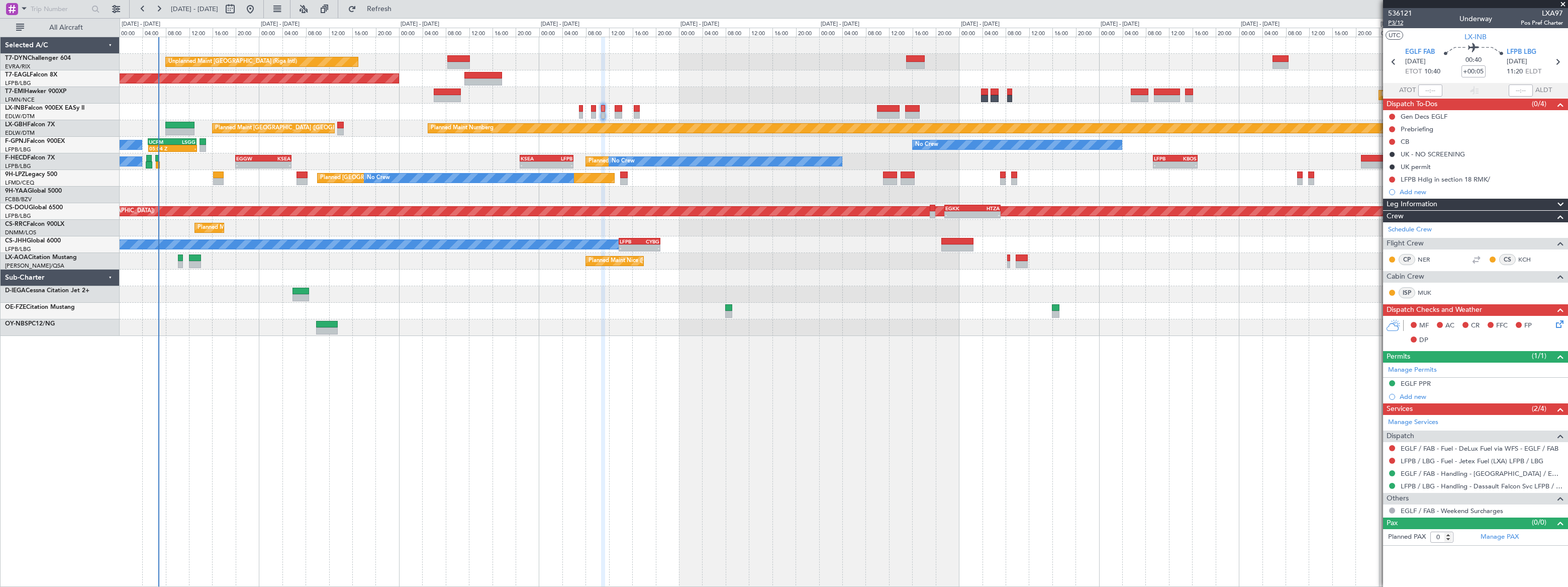
click at [1398, 26] on span "P3/12" at bounding box center [1400, 23] width 25 height 9
click at [1393, 21] on span "P3/12" at bounding box center [1400, 23] width 25 height 9
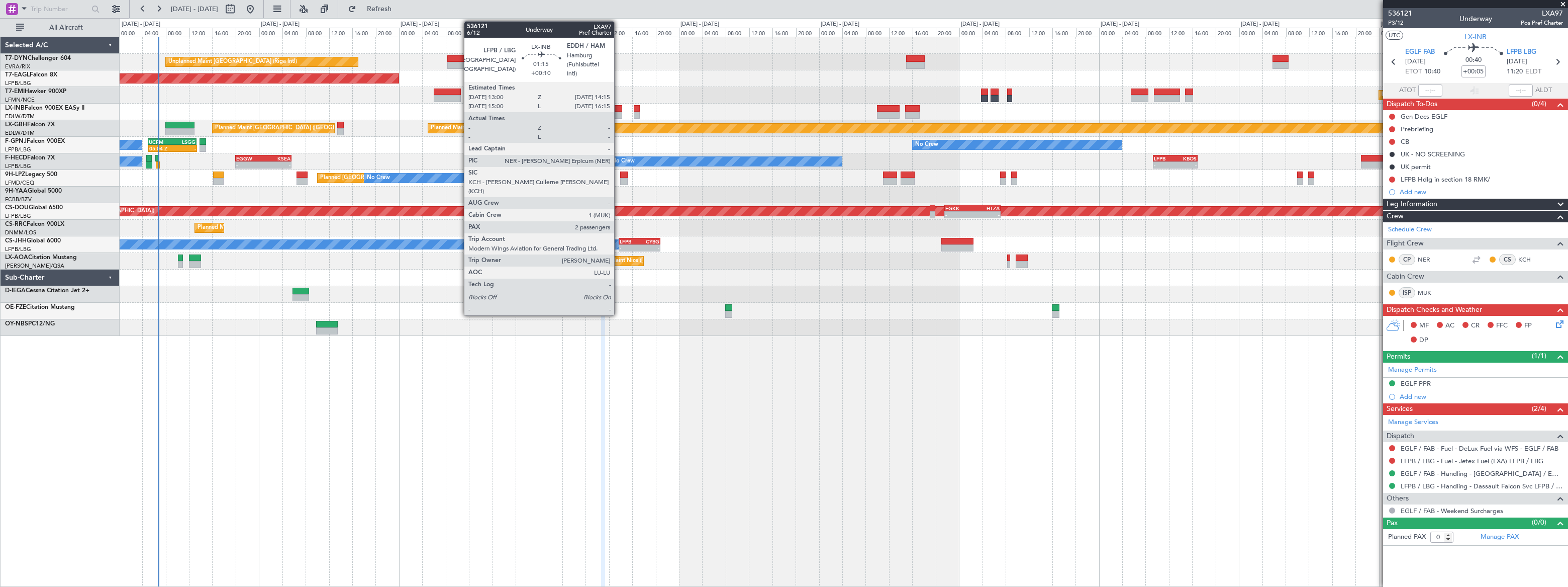
click at [618, 108] on div at bounding box center [618, 108] width 8 height 7
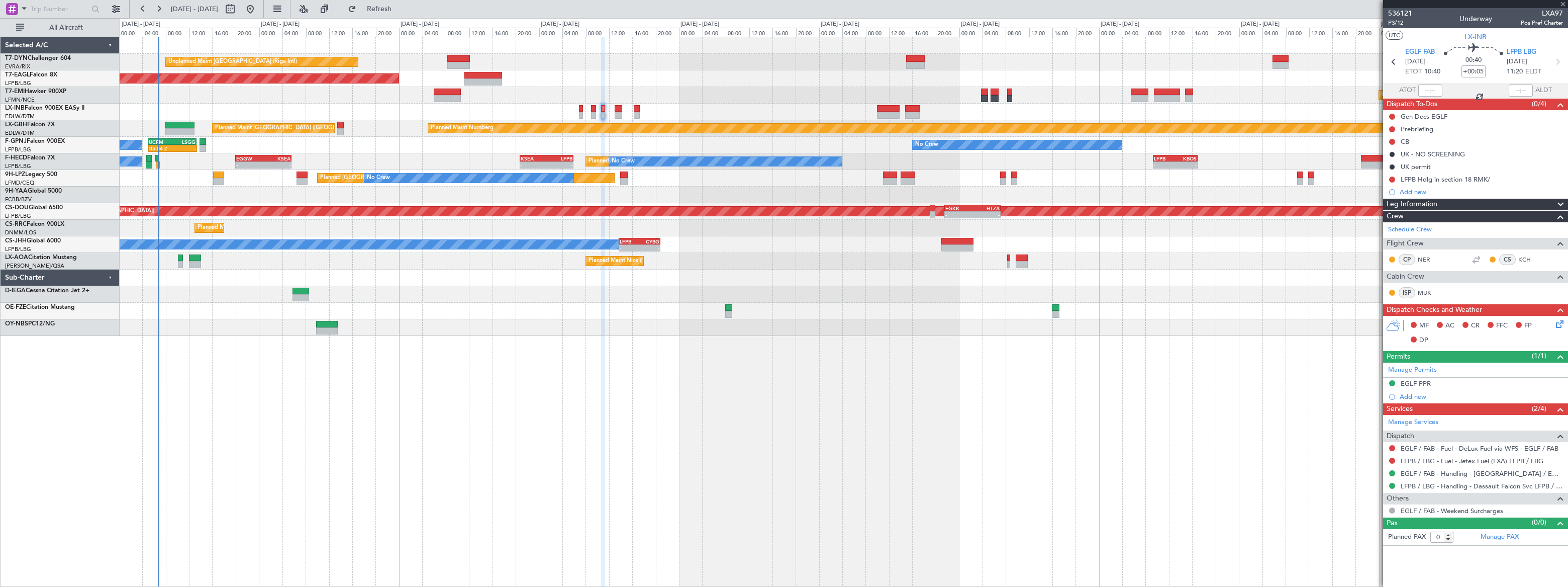
type input "+00:10"
type input "2"
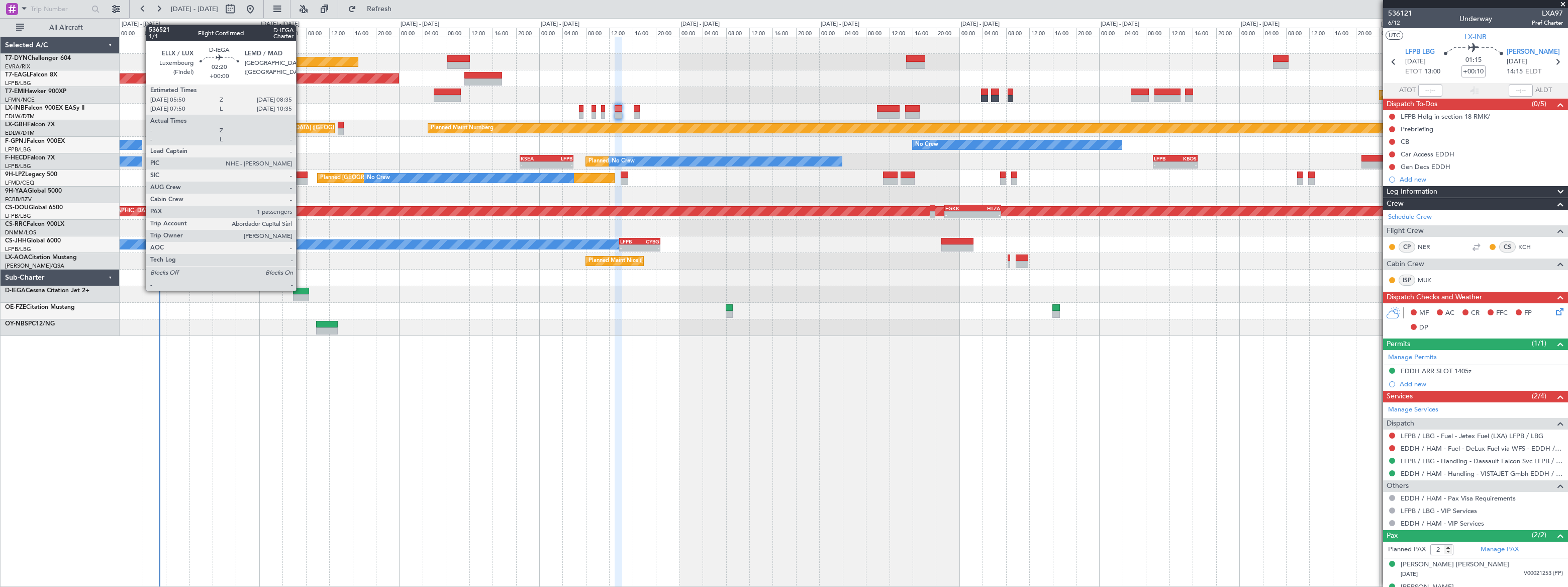
click at [300, 290] on div at bounding box center [301, 291] width 16 height 7
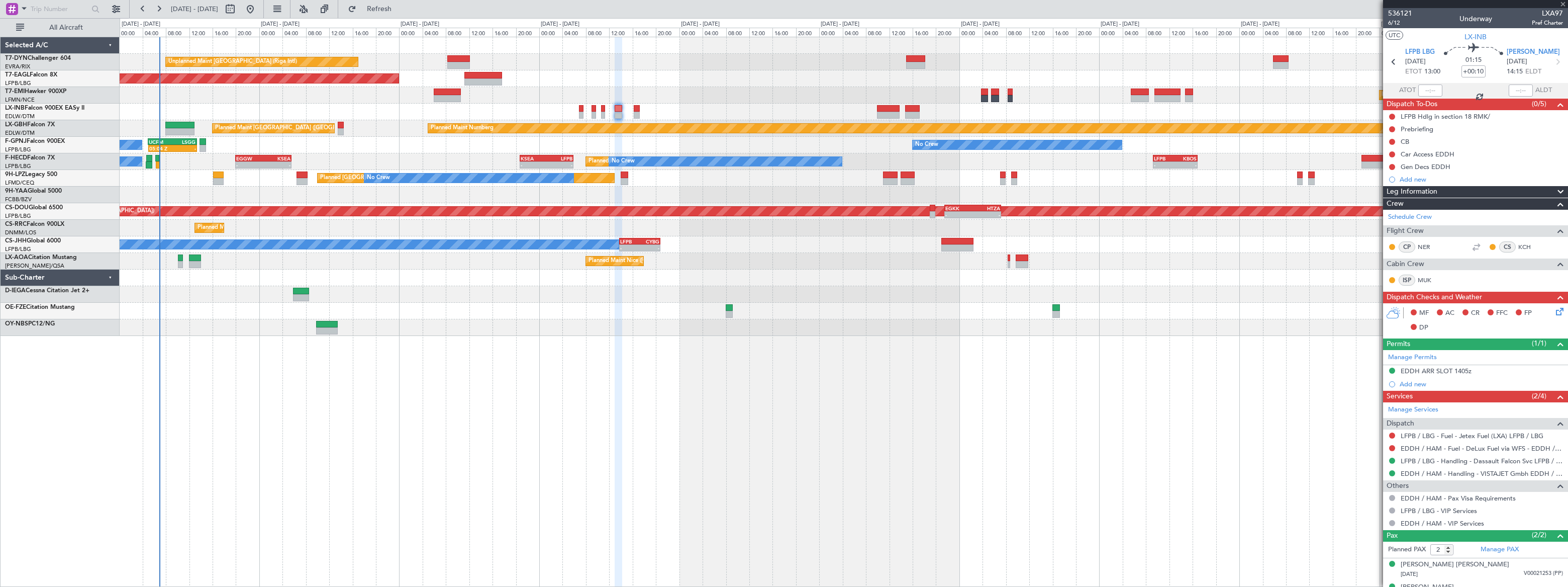
type input "1"
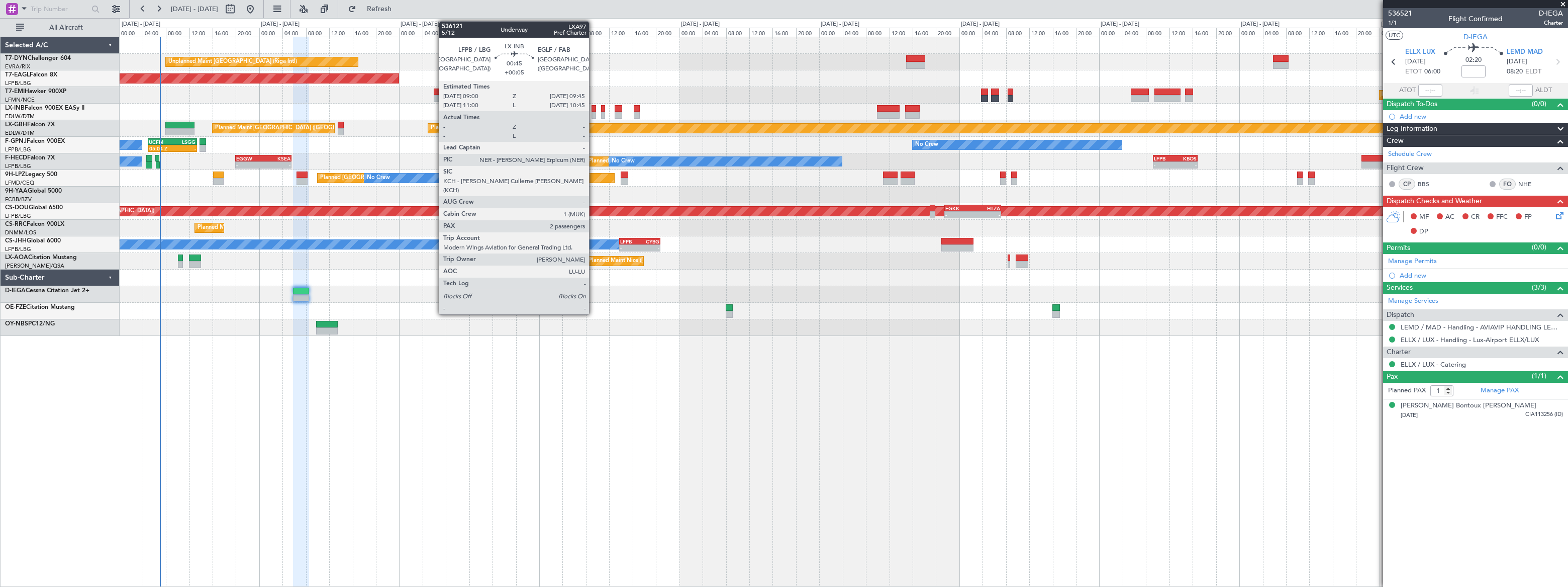
click at [594, 112] on div at bounding box center [594, 114] width 5 height 7
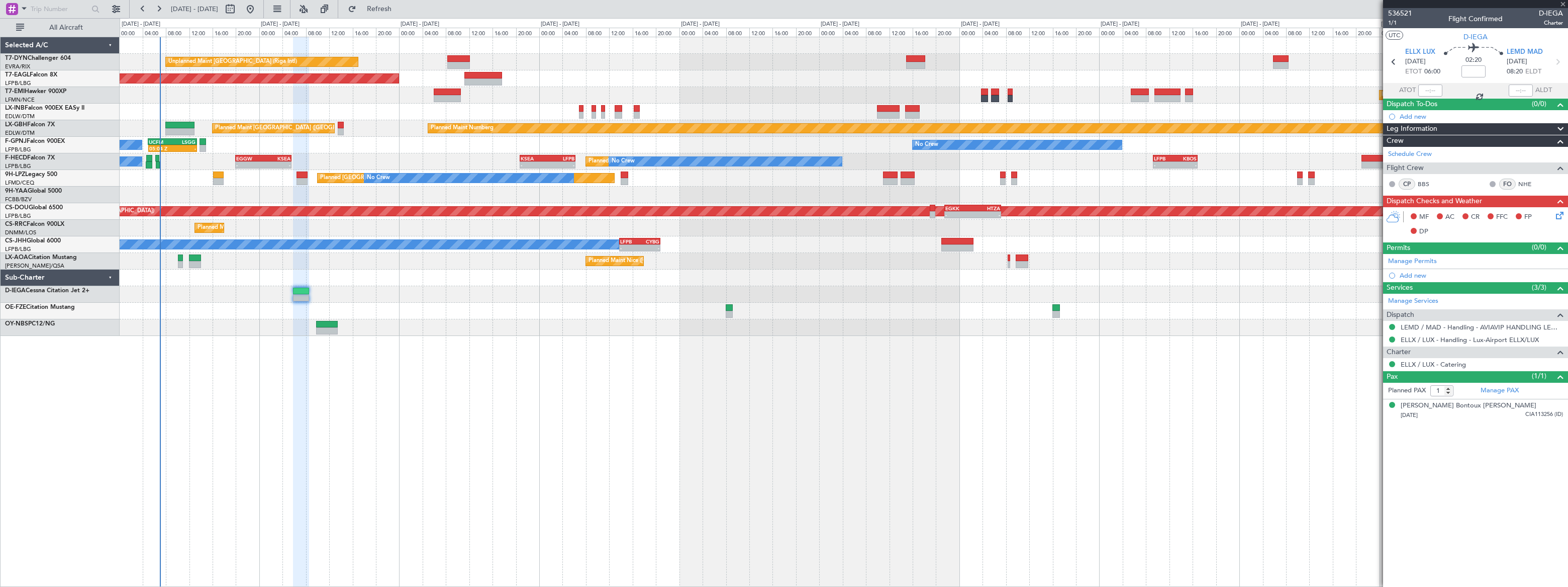
type input "+00:05"
type input "2"
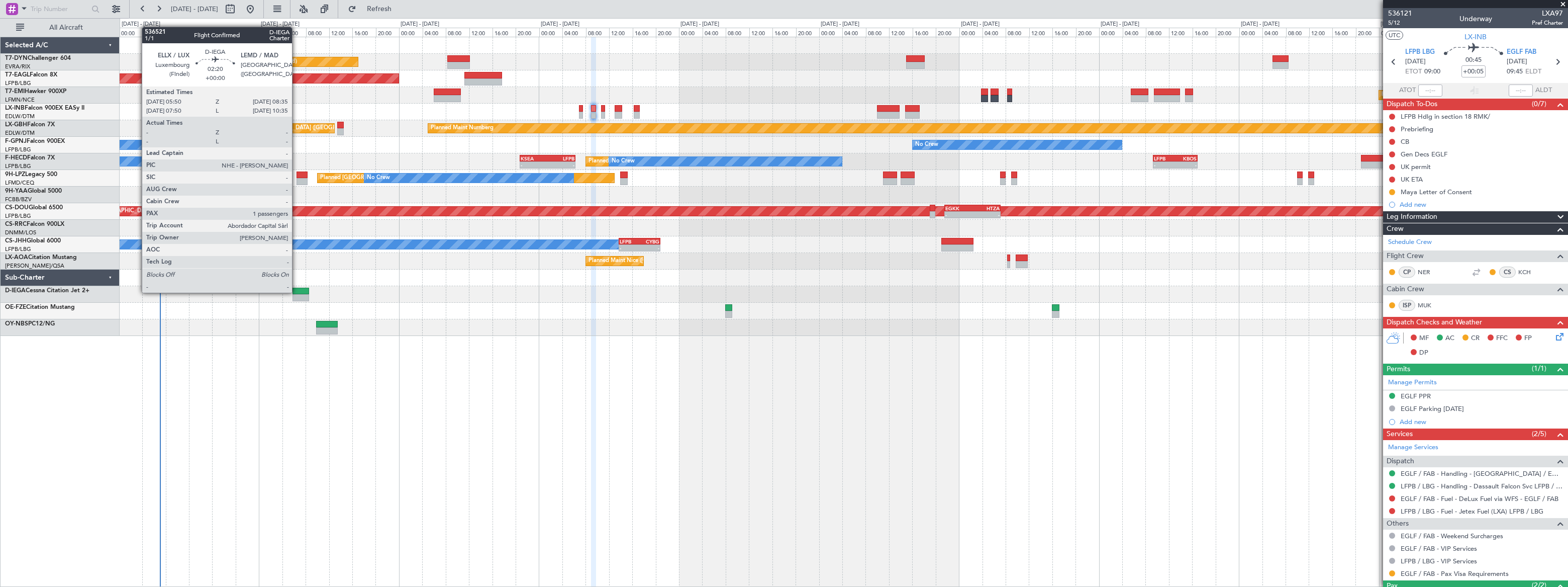
click at [296, 292] on div at bounding box center [300, 291] width 16 height 7
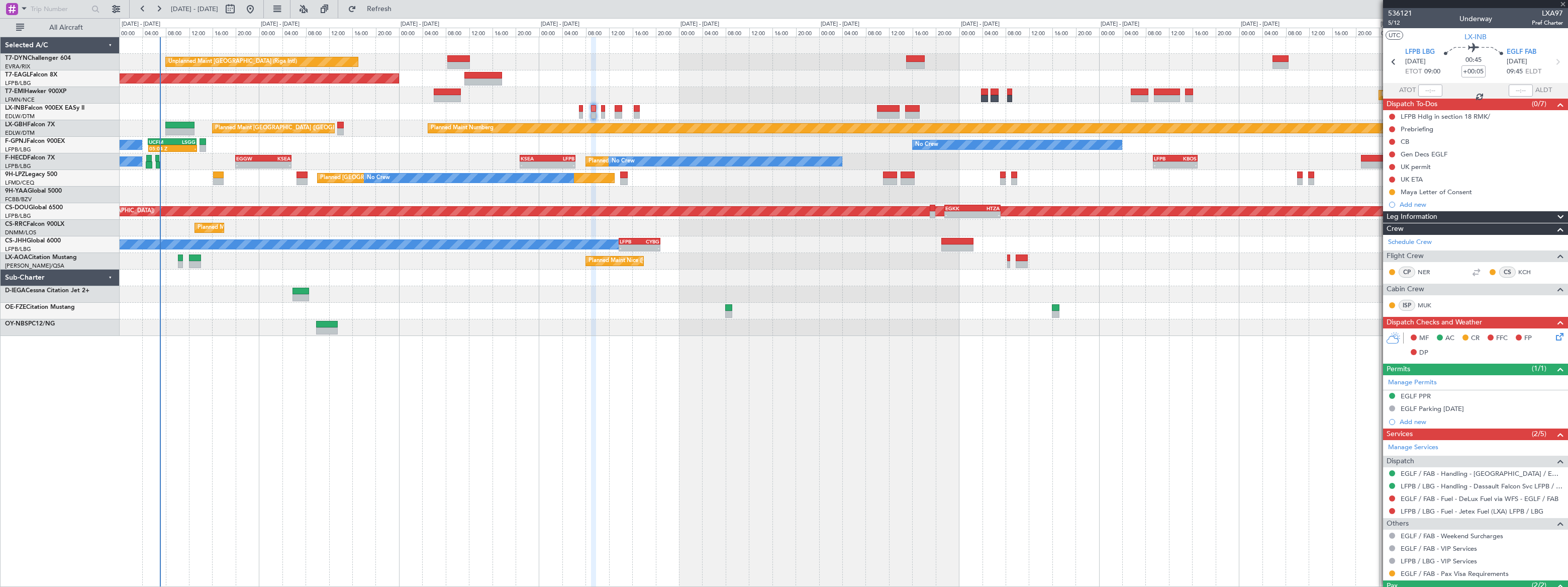
type input "1"
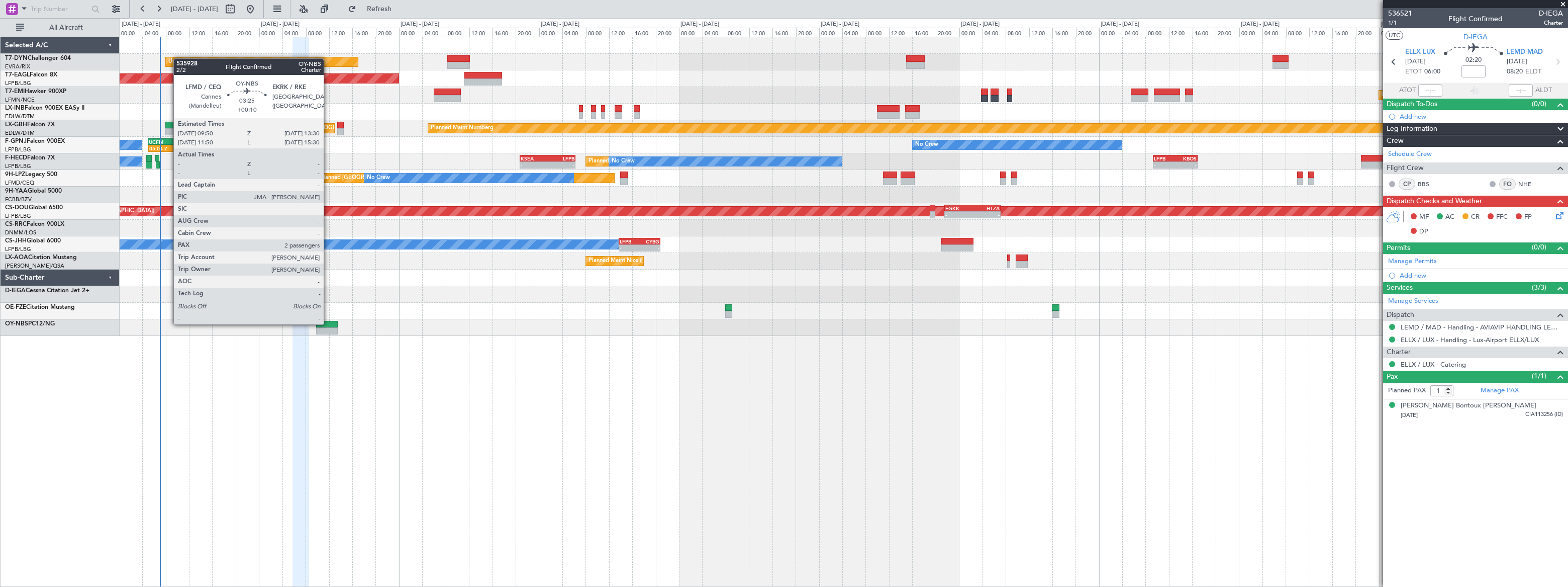
click at [328, 323] on div at bounding box center [327, 324] width 22 height 7
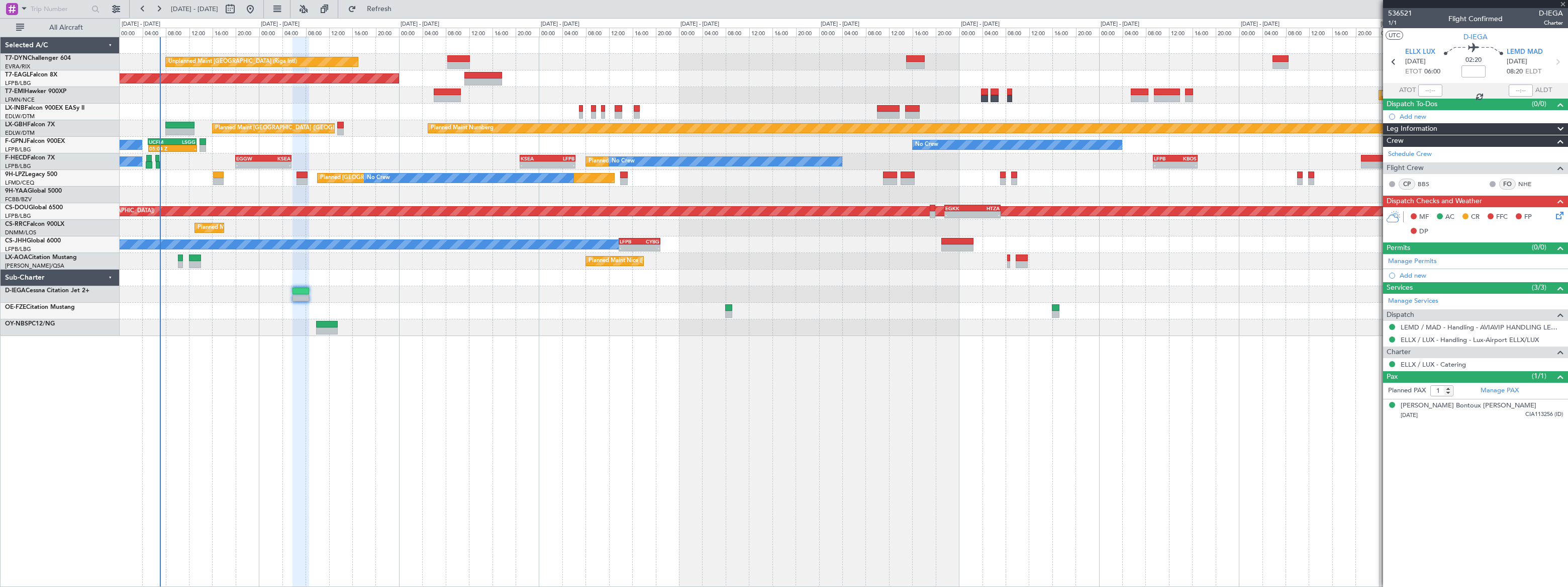
type input "+00:10"
type input "2"
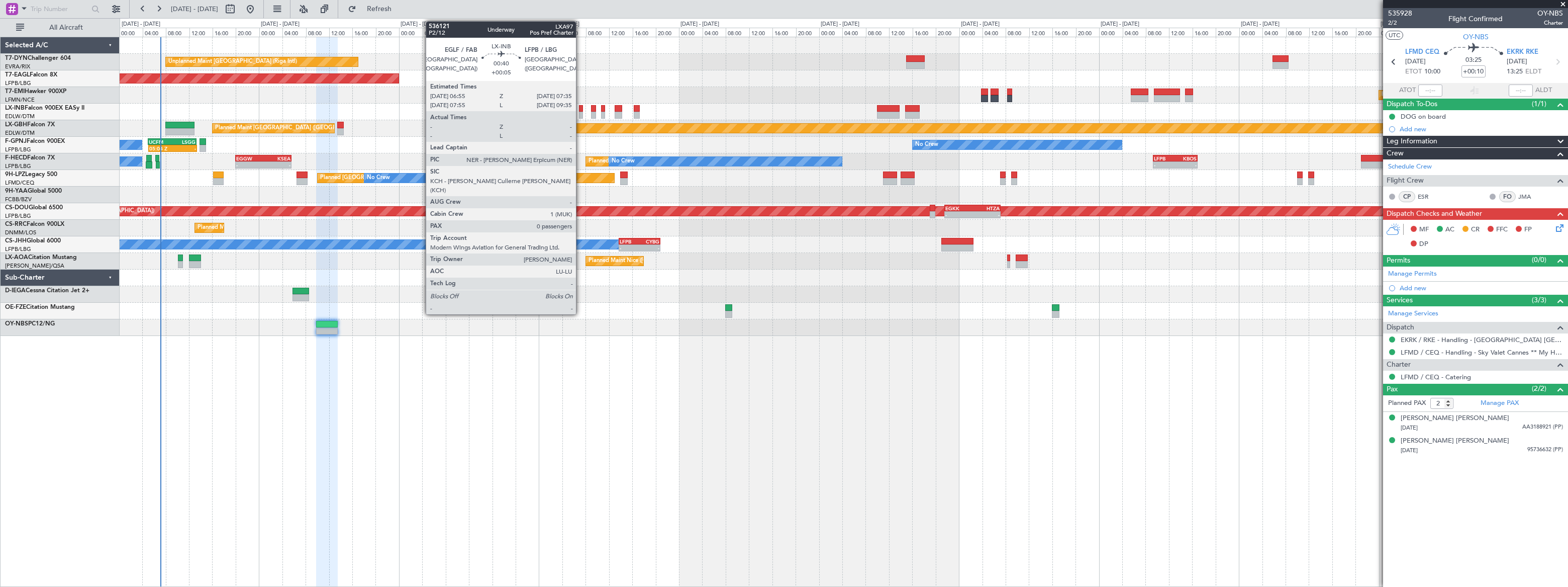
click at [581, 111] on div at bounding box center [581, 114] width 4 height 7
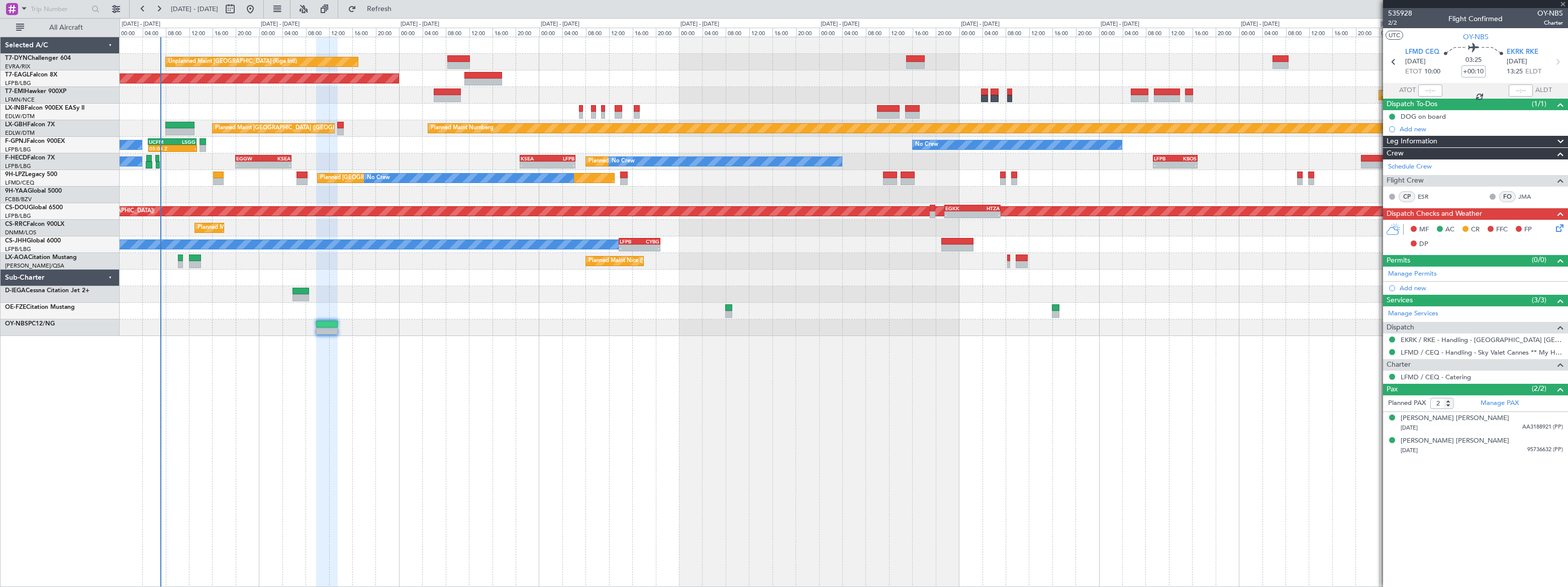
type input "+00:05"
type input "0"
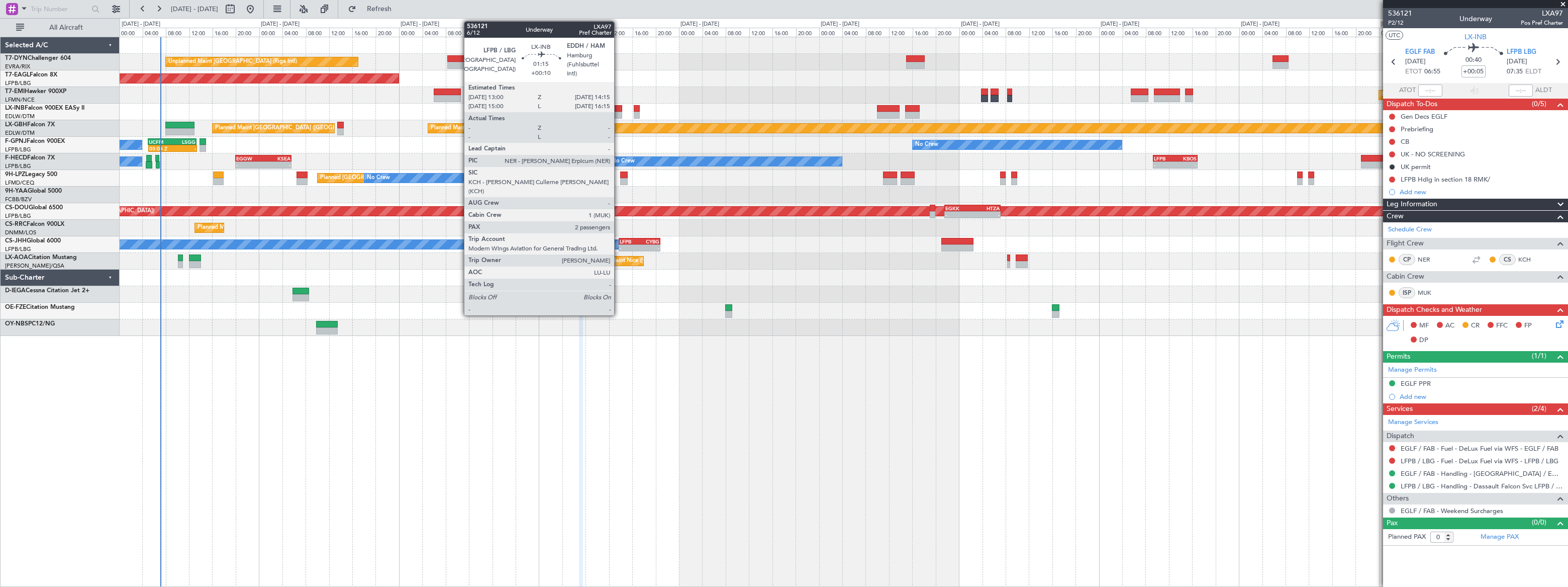
click at [618, 110] on div at bounding box center [618, 108] width 8 height 7
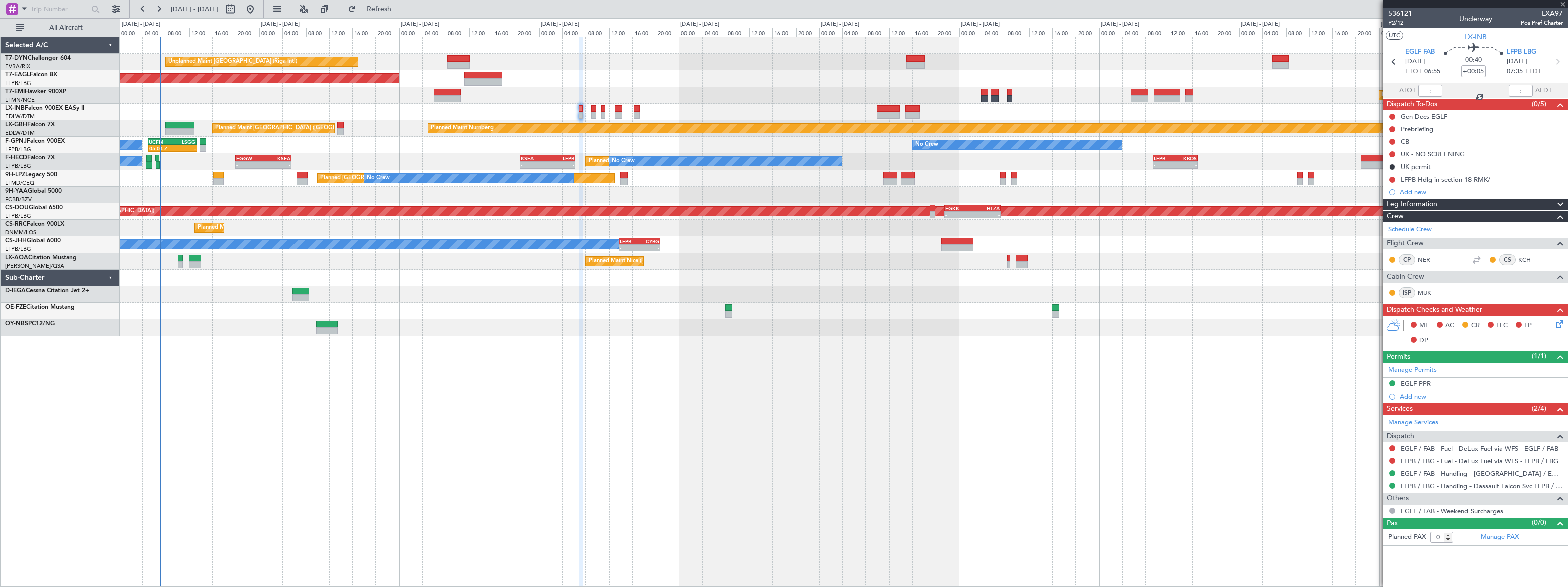
type input "+00:10"
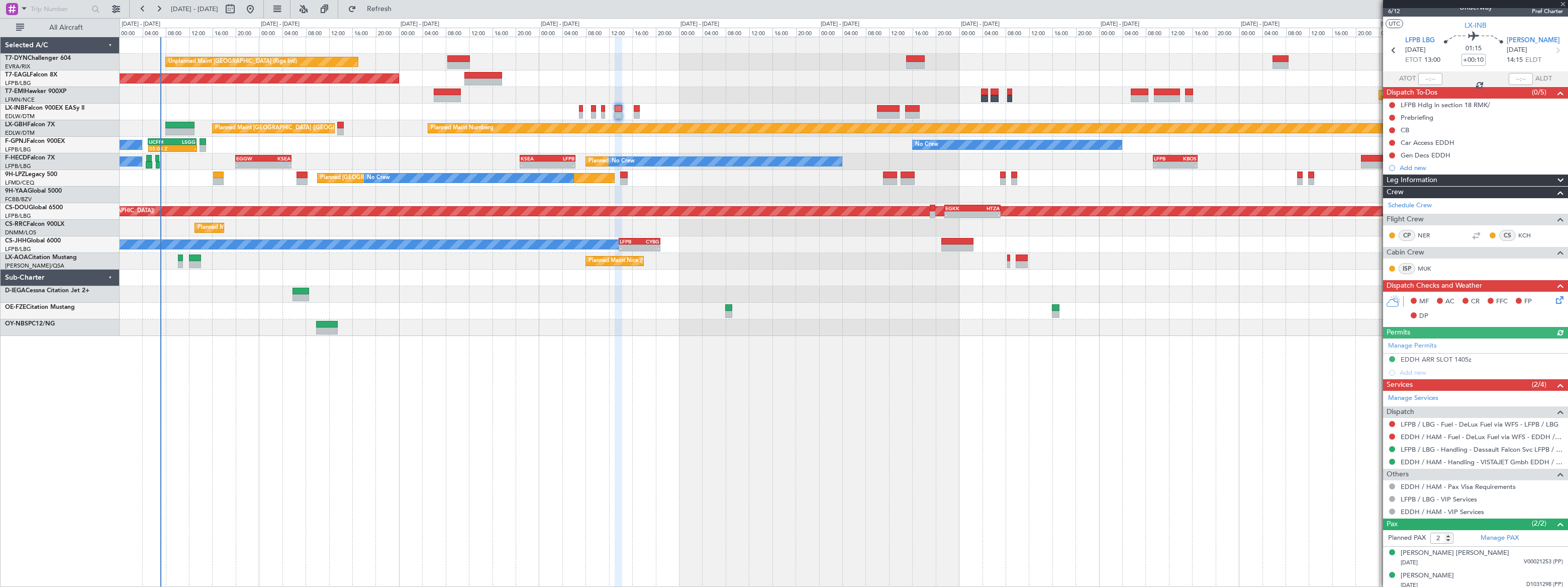
scroll to position [15, 0]
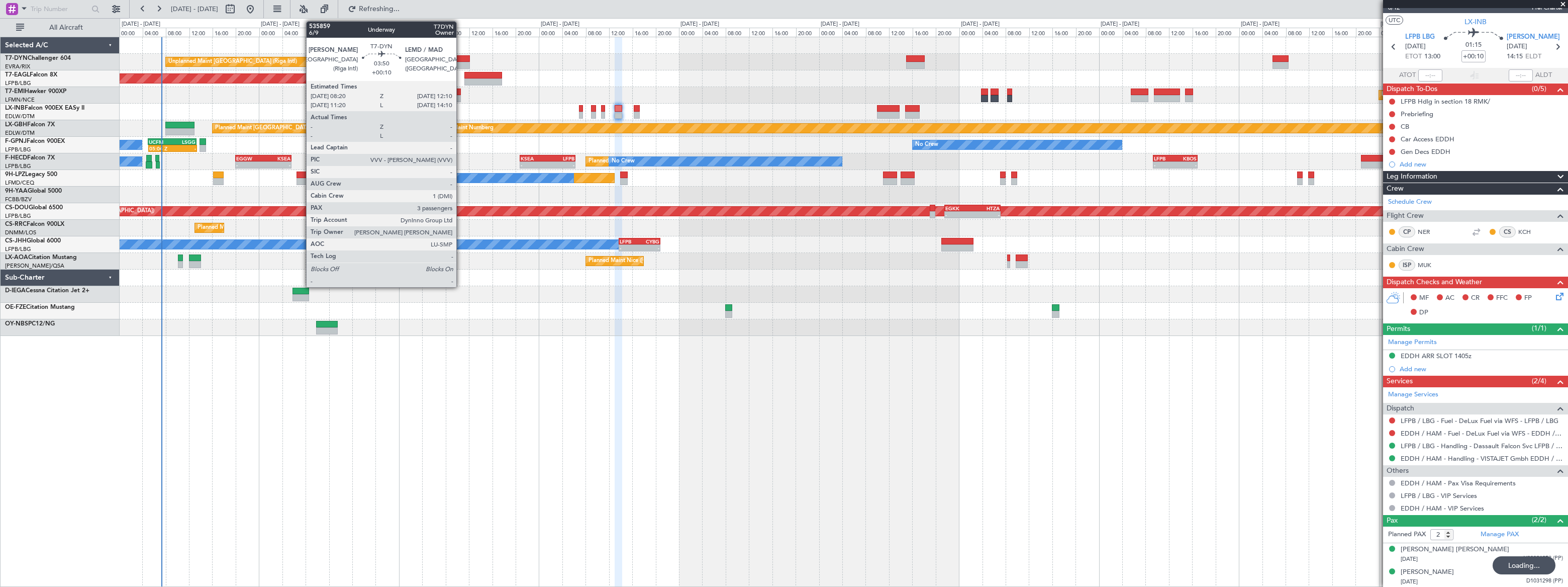
click at [461, 56] on div at bounding box center [458, 58] width 23 height 7
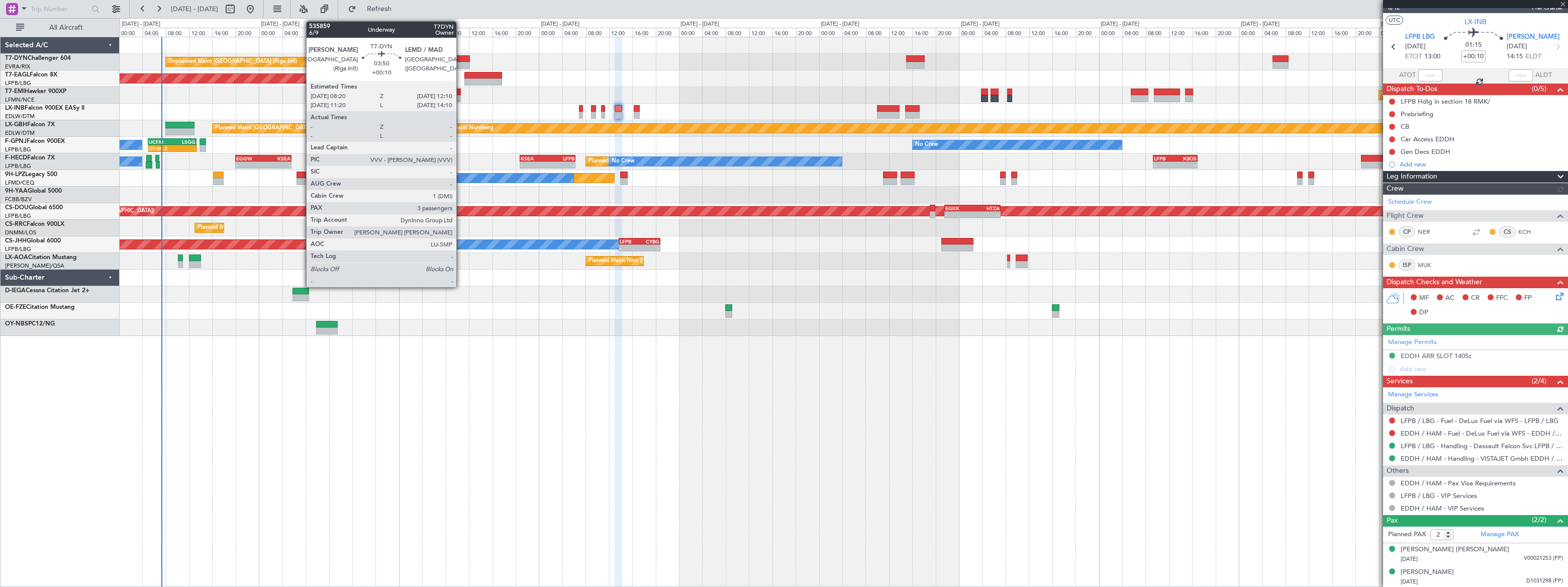
type input "3"
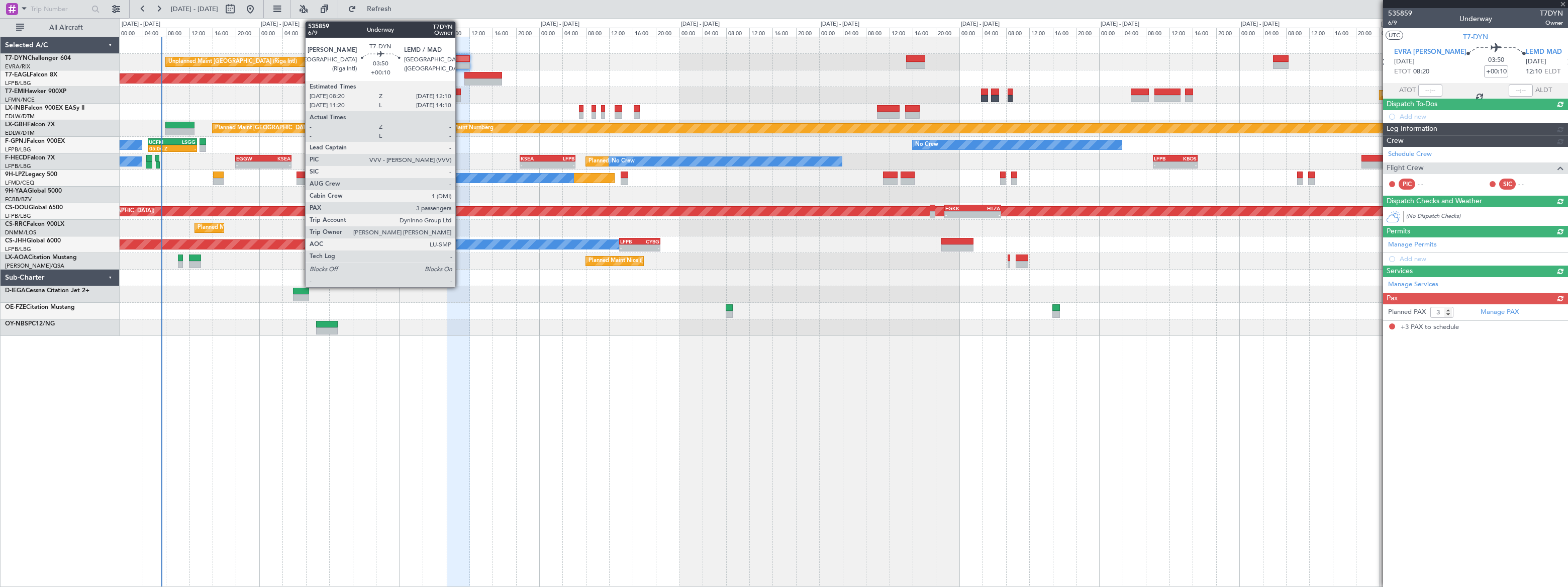
scroll to position [0, 0]
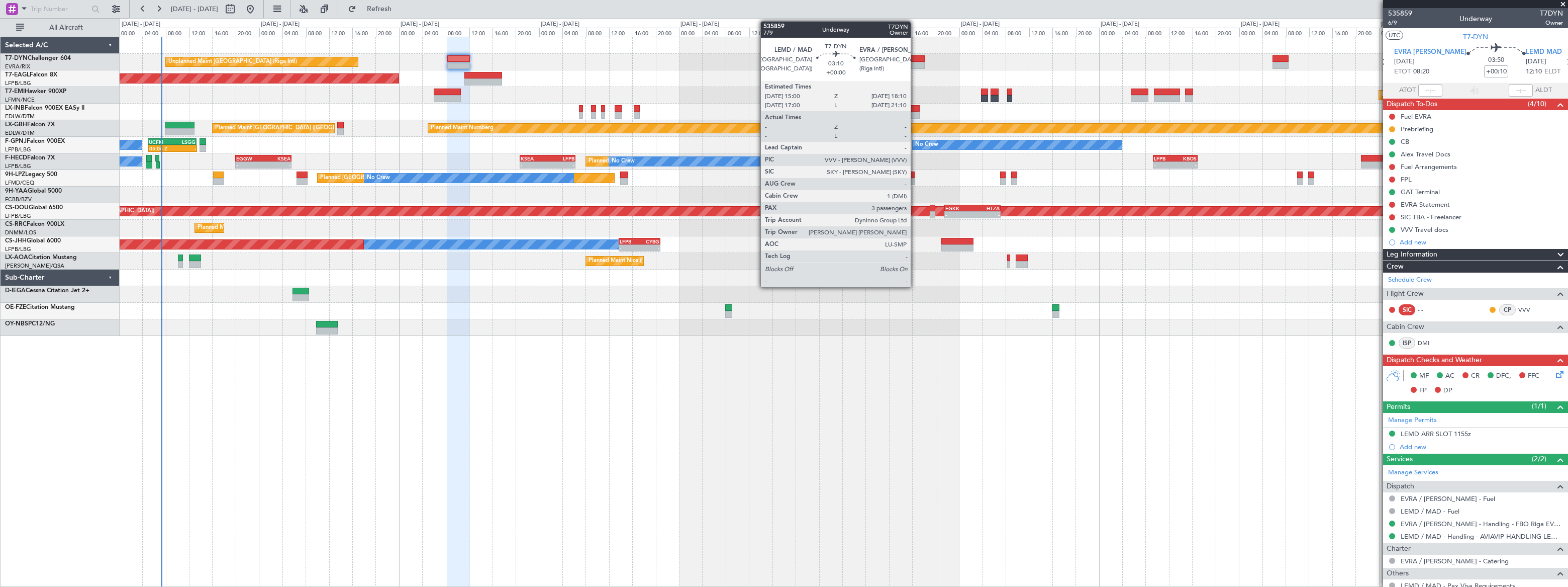
click at [915, 57] on div at bounding box center [914, 58] width 19 height 7
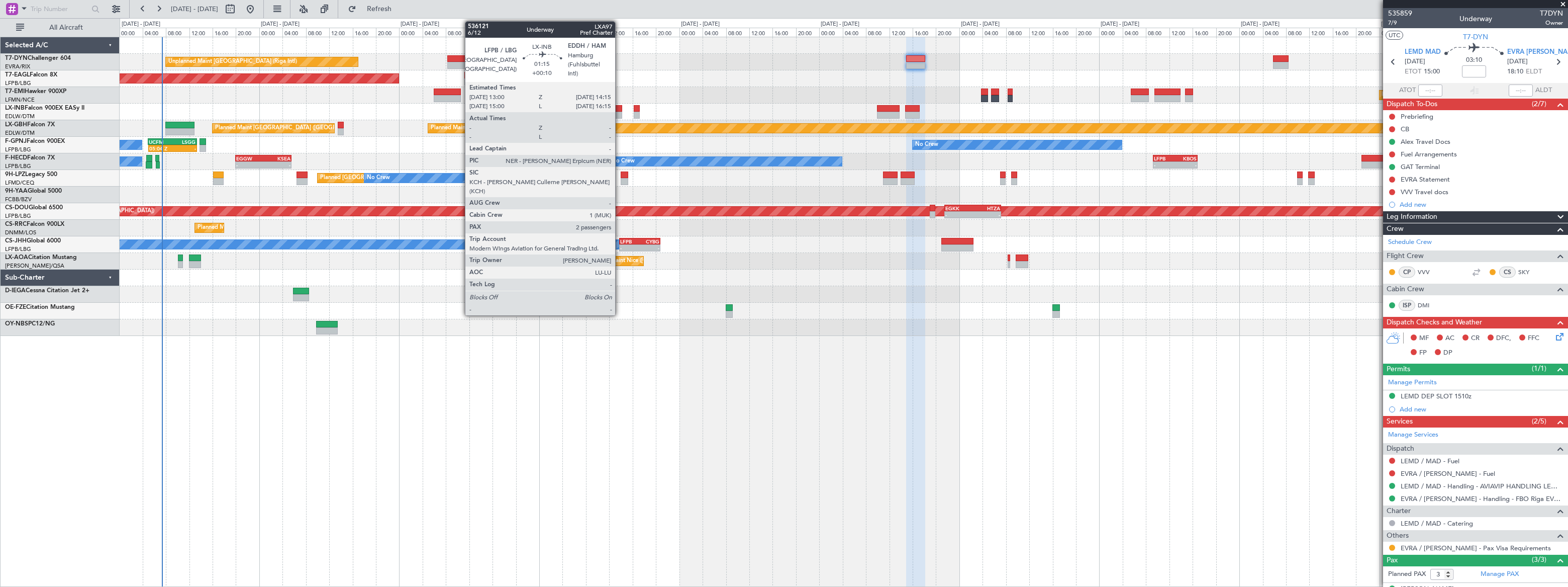
click at [619, 109] on div at bounding box center [618, 108] width 8 height 7
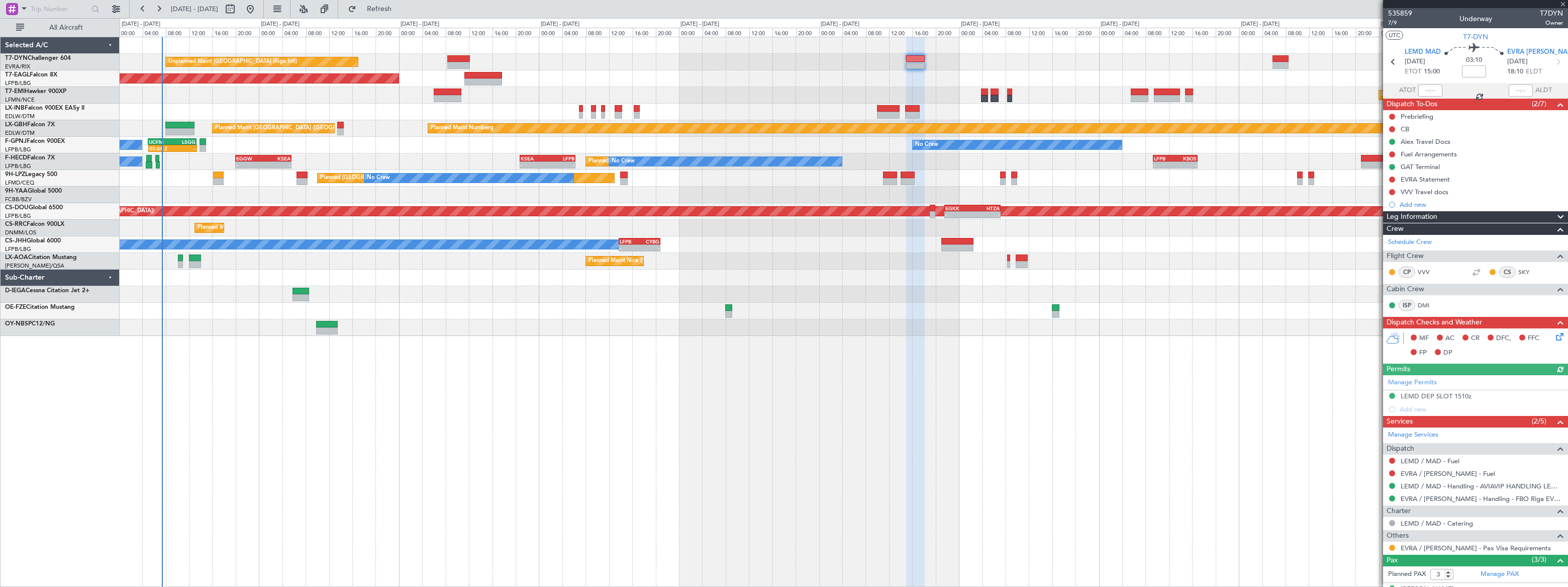
type input "+00:10"
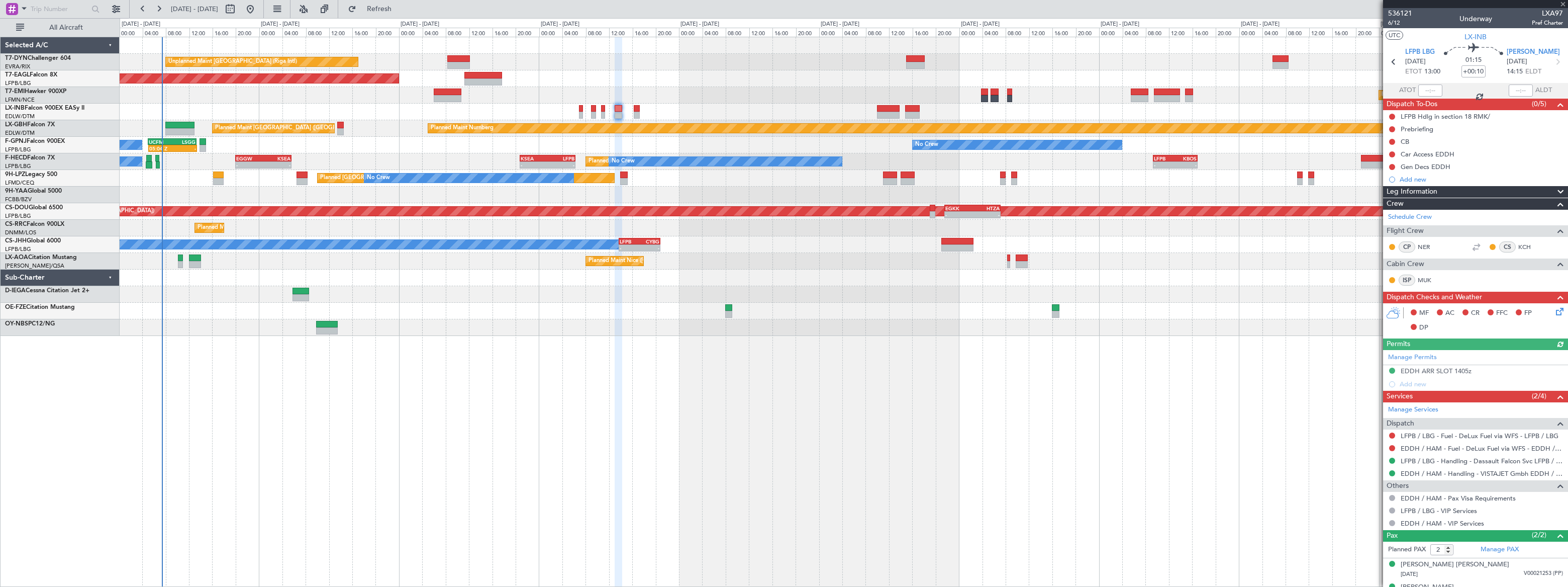
scroll to position [15, 0]
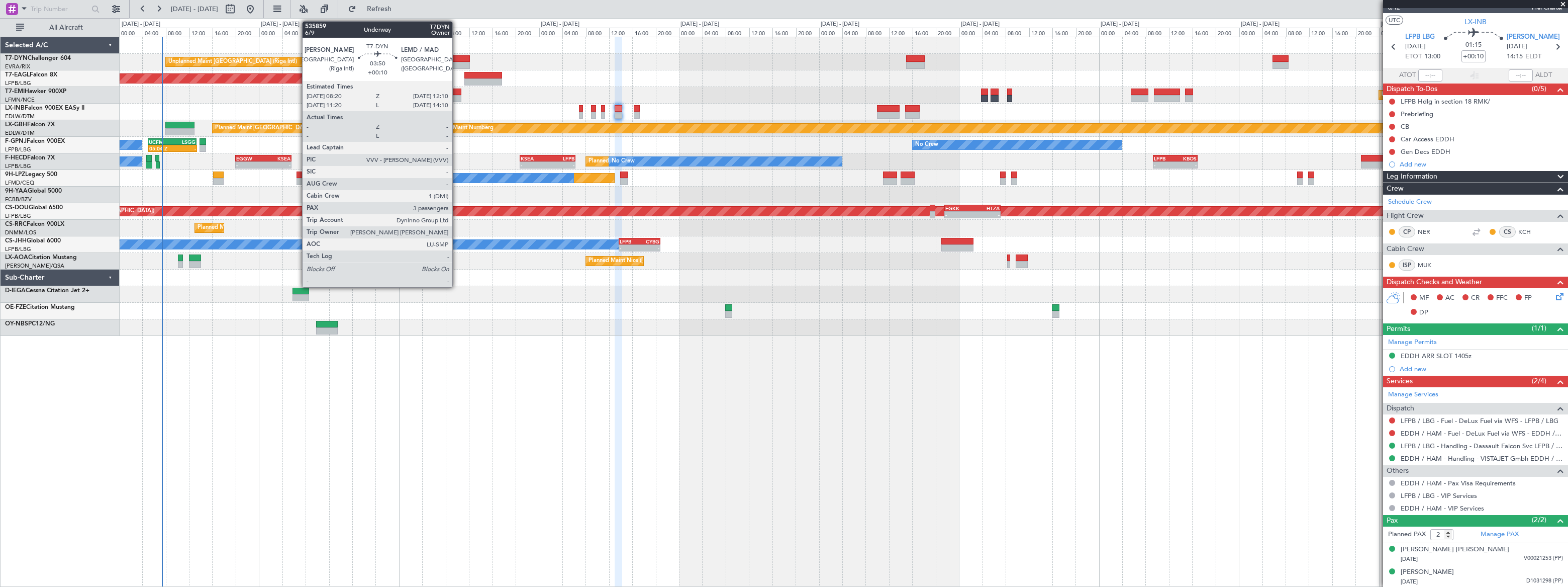
click at [457, 59] on div at bounding box center [458, 58] width 23 height 7
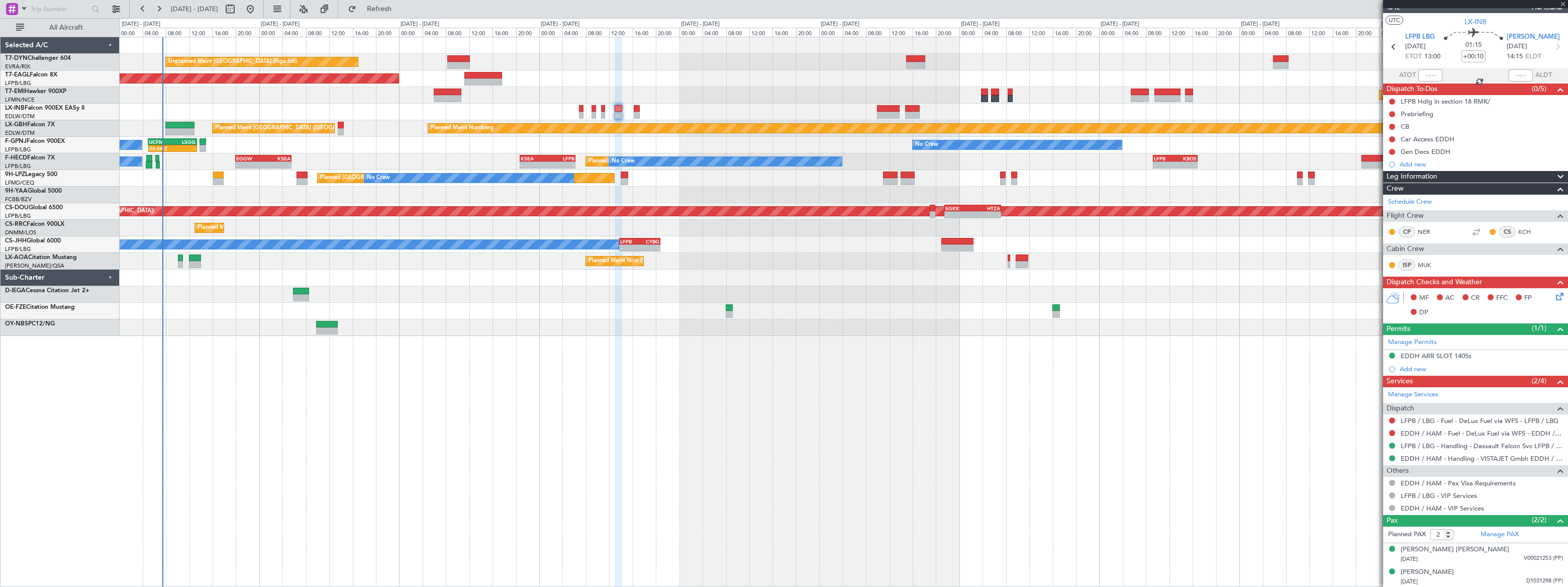
type input "3"
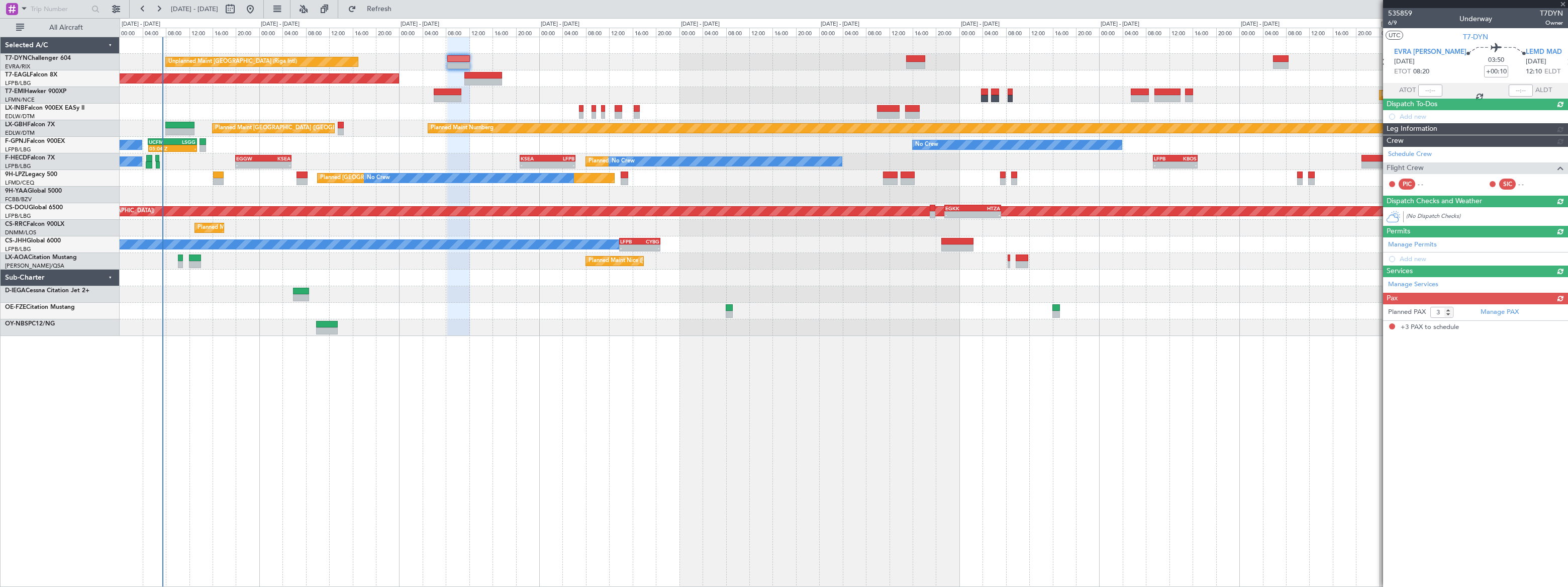
scroll to position [0, 0]
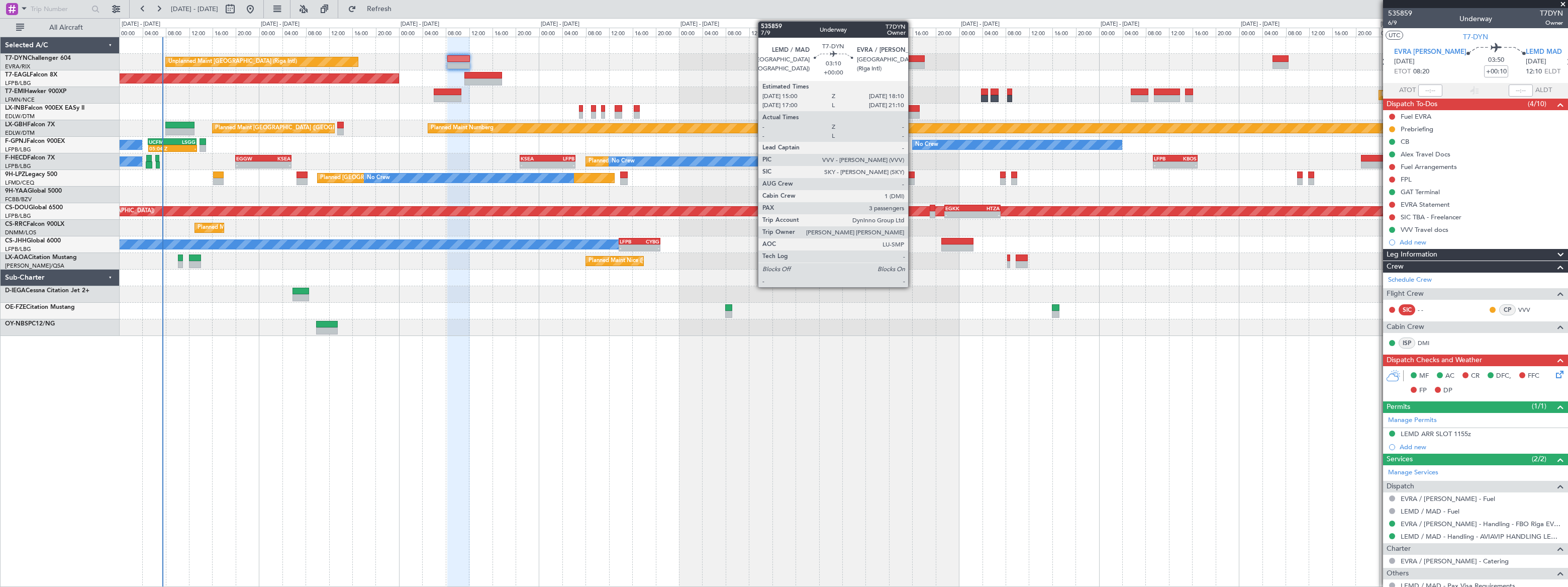
click at [912, 60] on div at bounding box center [914, 58] width 19 height 7
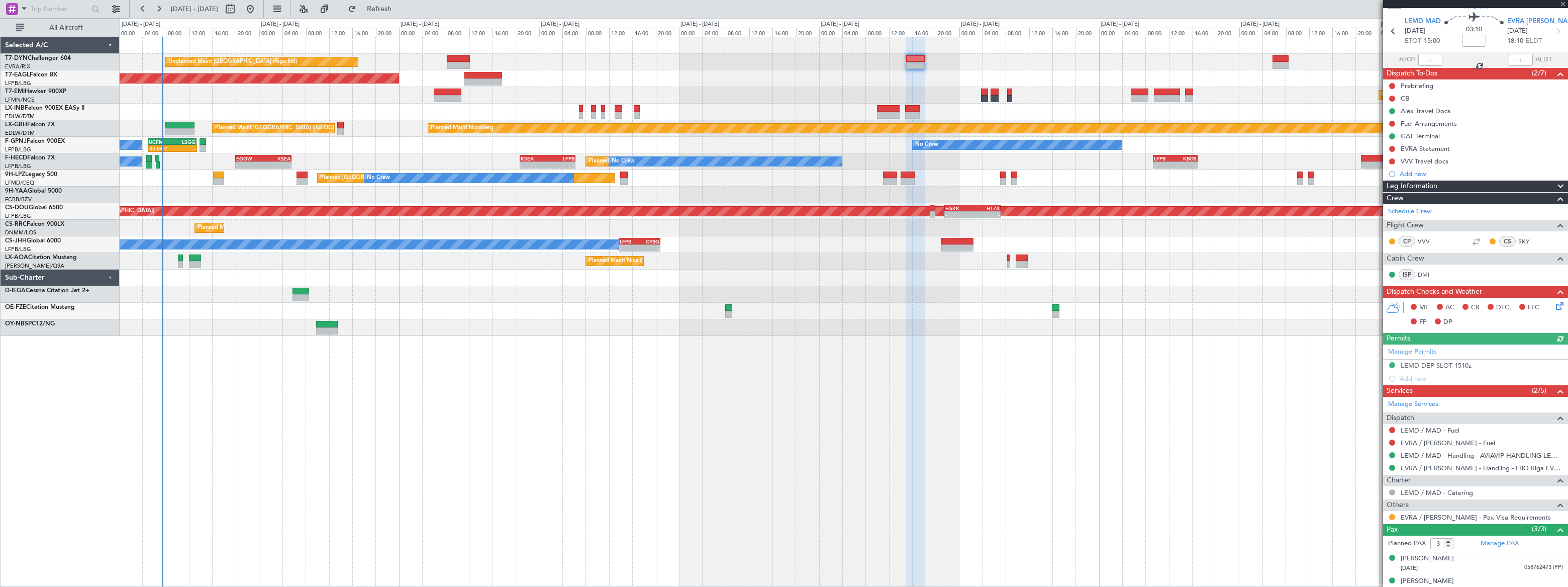
scroll to position [62, 0]
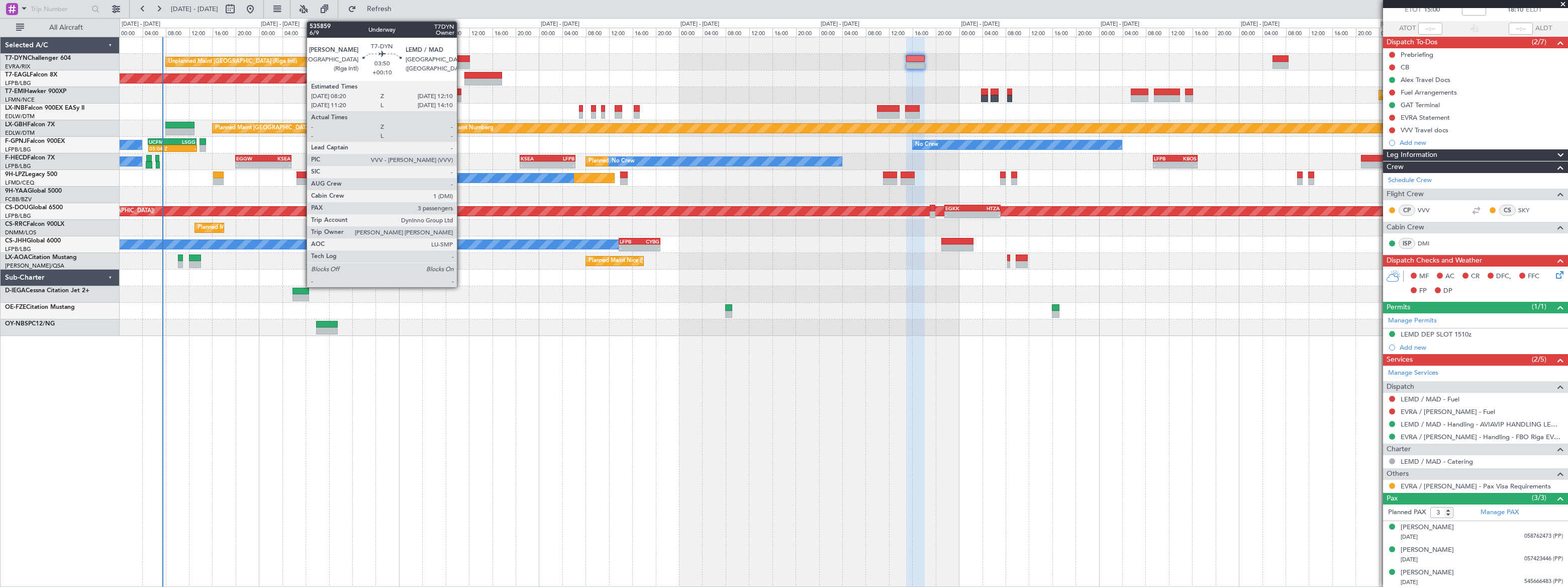
click at [462, 60] on div at bounding box center [458, 58] width 23 height 7
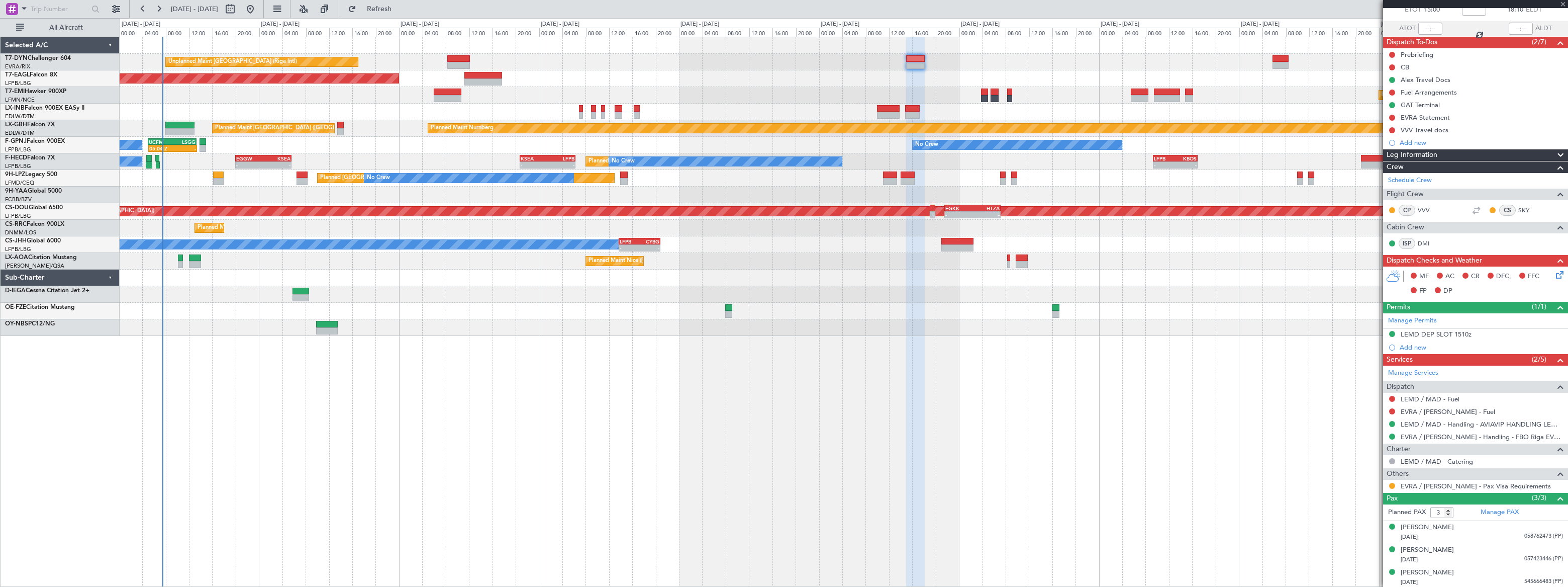
type input "+00:10"
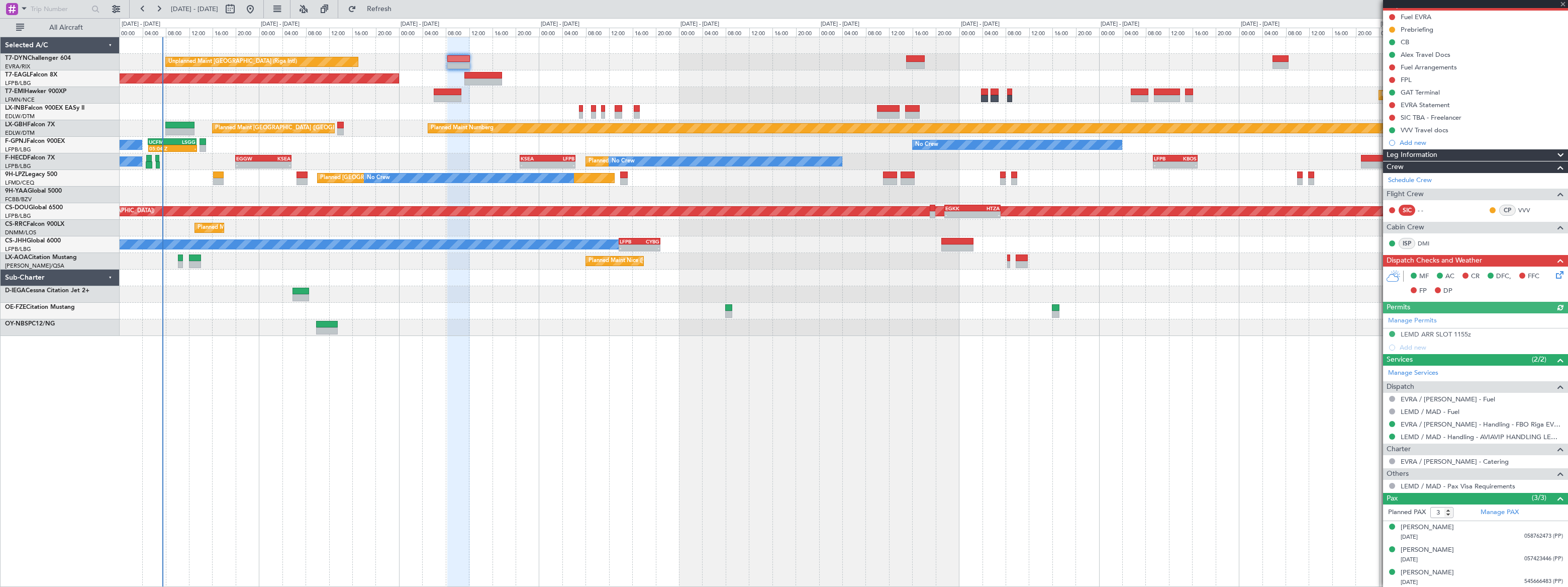
scroll to position [100, 0]
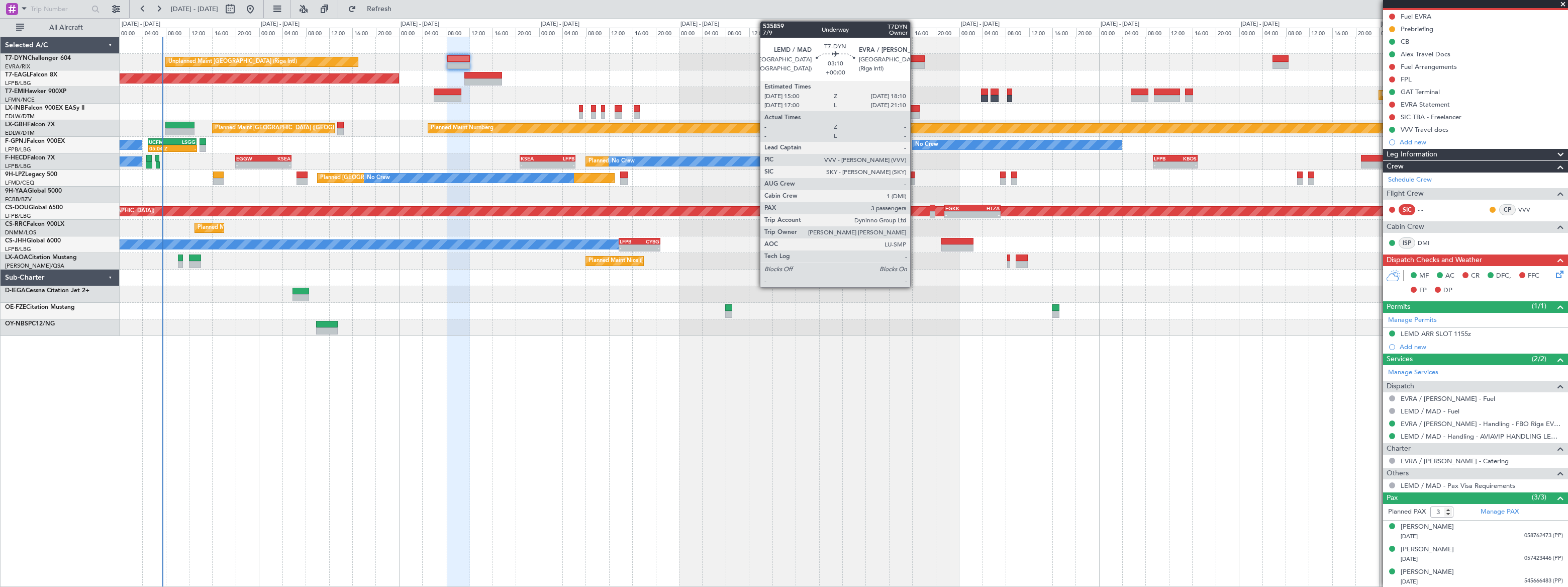
click at [914, 64] on div at bounding box center [914, 65] width 19 height 7
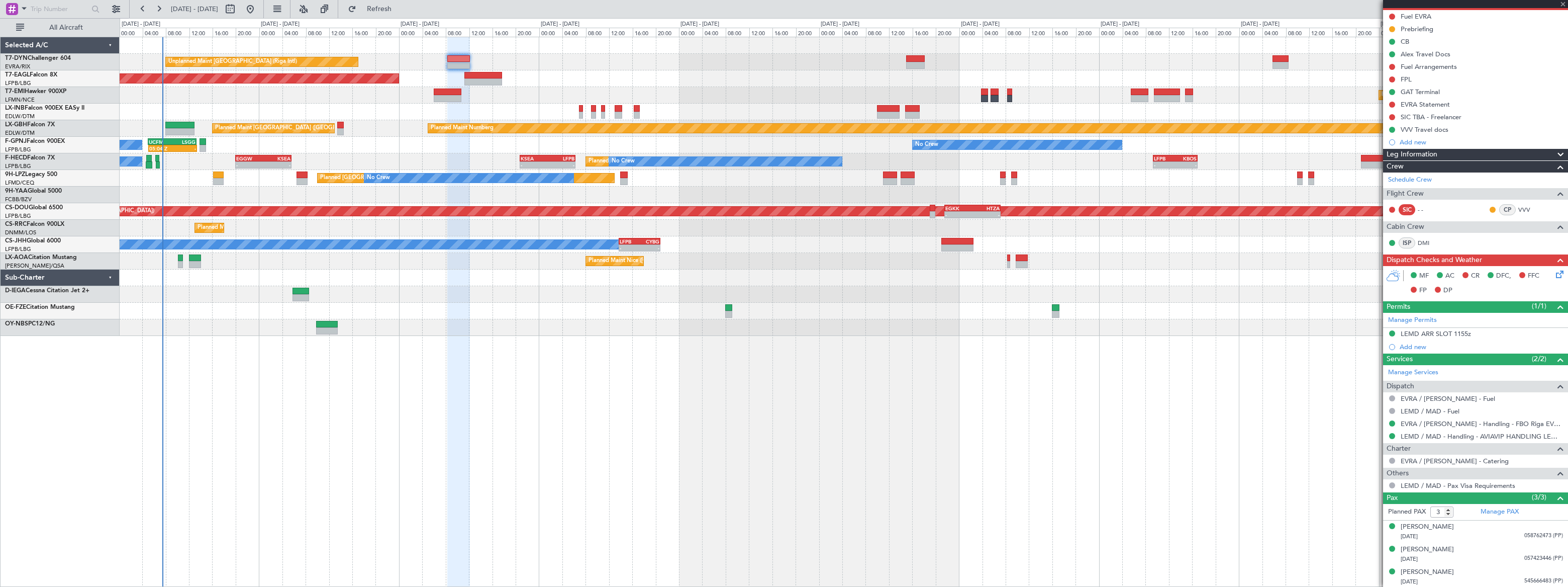
scroll to position [0, 0]
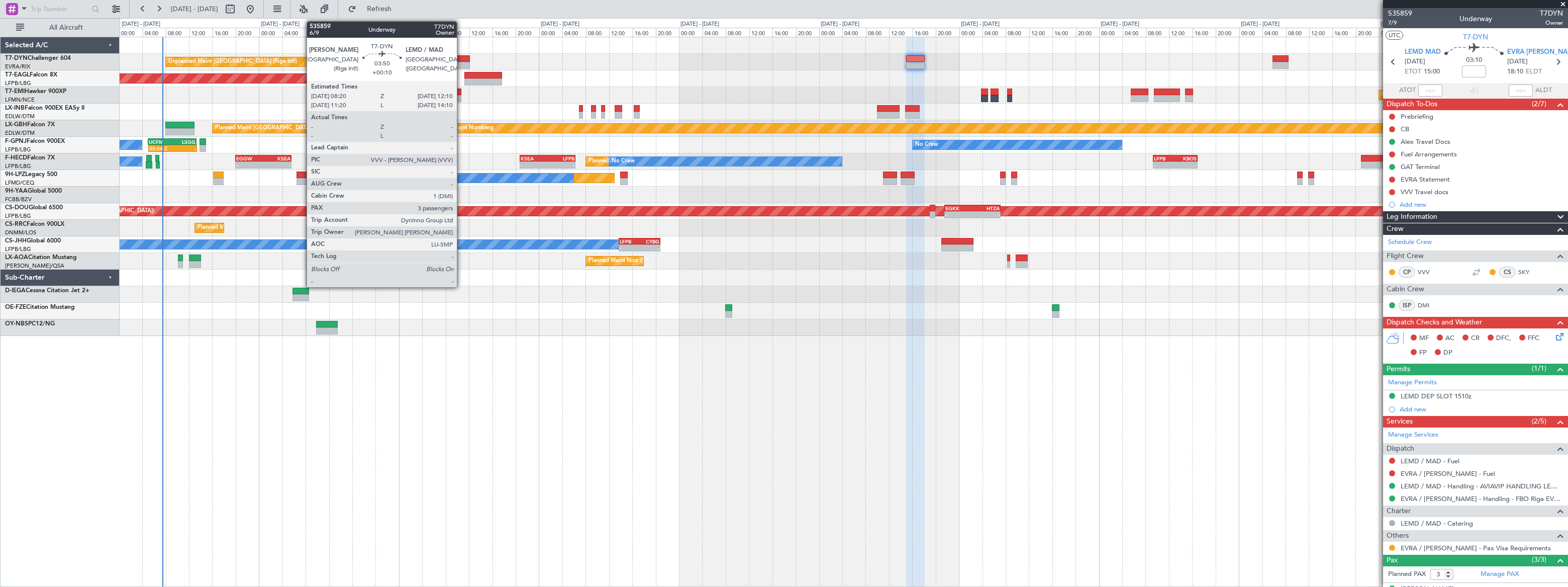
click at [461, 60] on div at bounding box center [458, 58] width 23 height 7
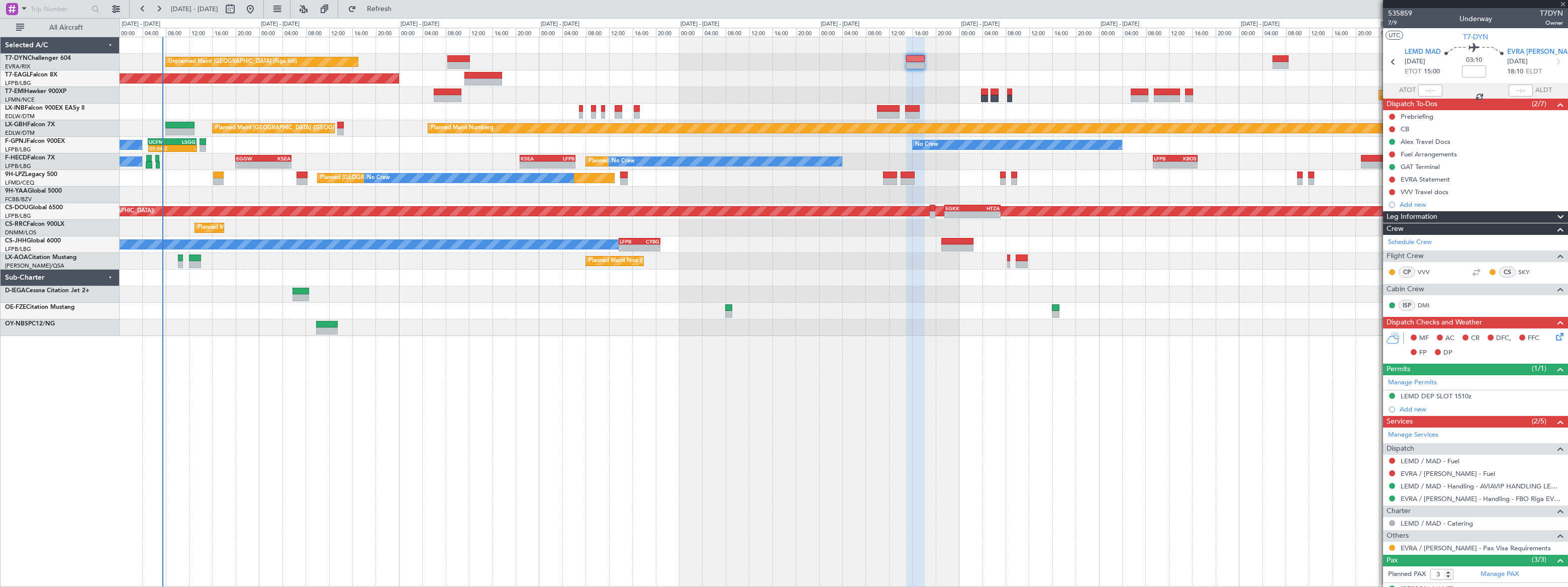
type input "+00:10"
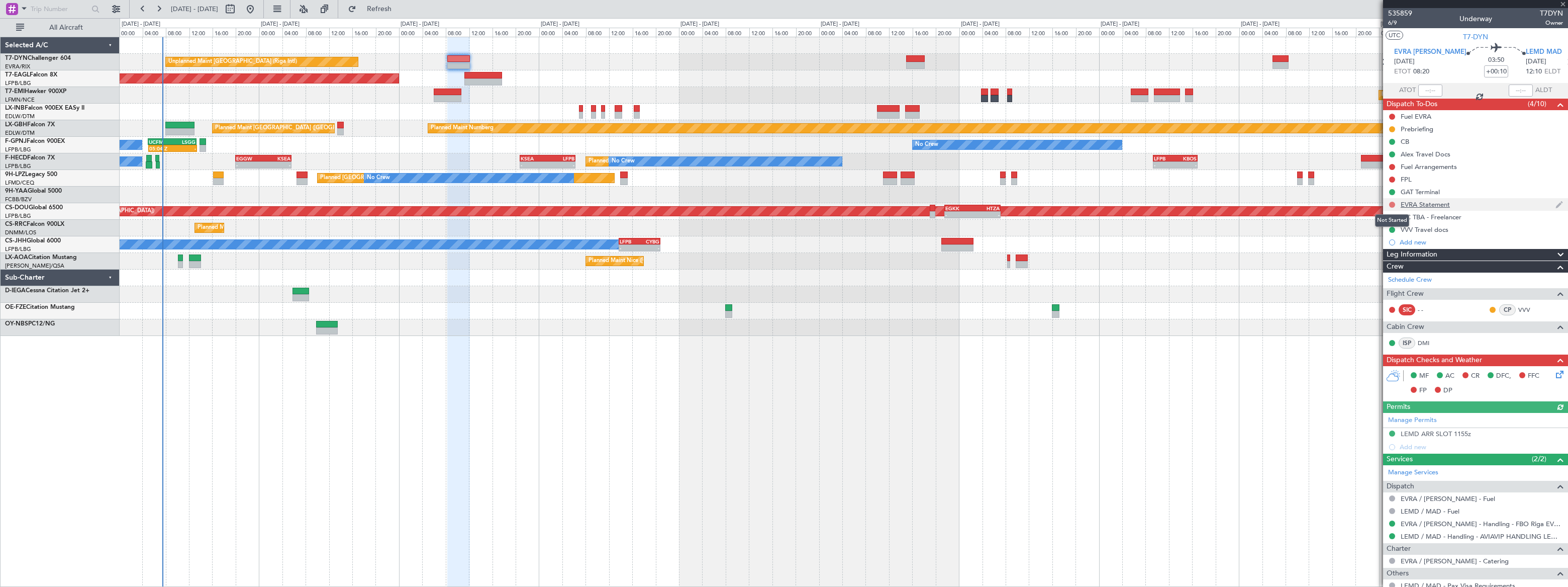
click at [1390, 203] on button at bounding box center [1392, 205] width 6 height 6
click at [1378, 234] on li "In Progress" at bounding box center [1392, 233] width 53 height 15
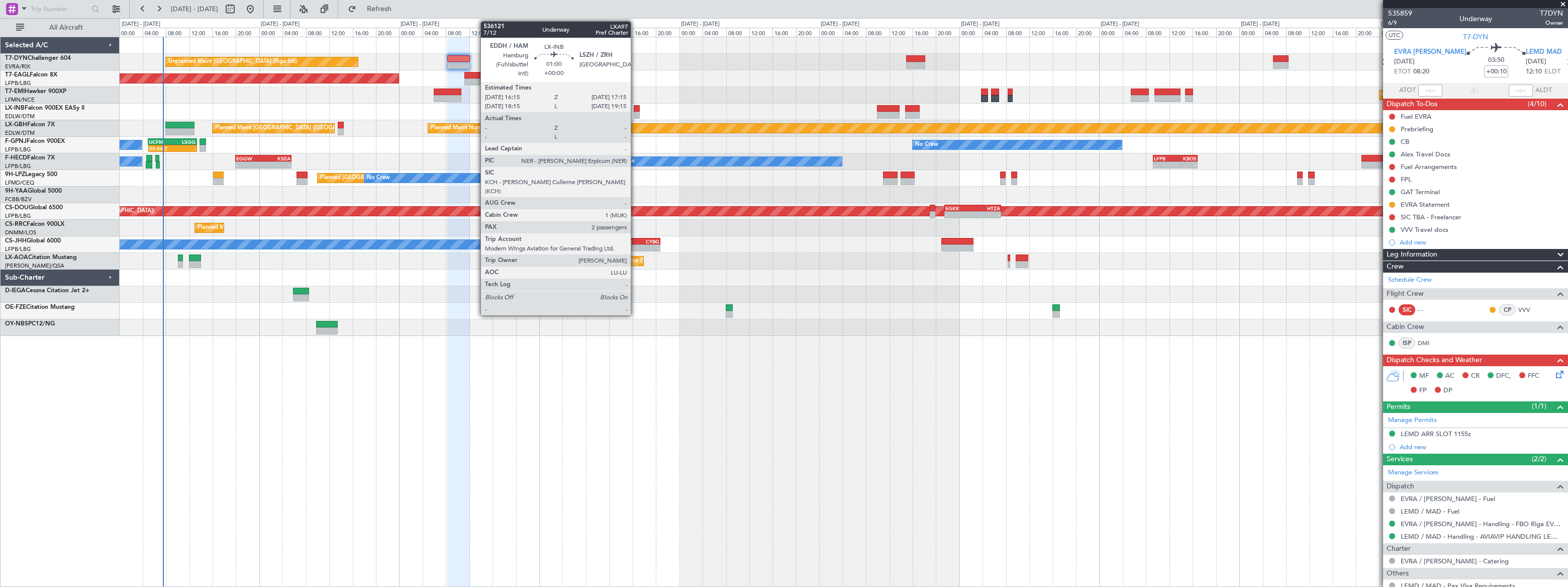
click at [635, 111] on div at bounding box center [637, 114] width 6 height 7
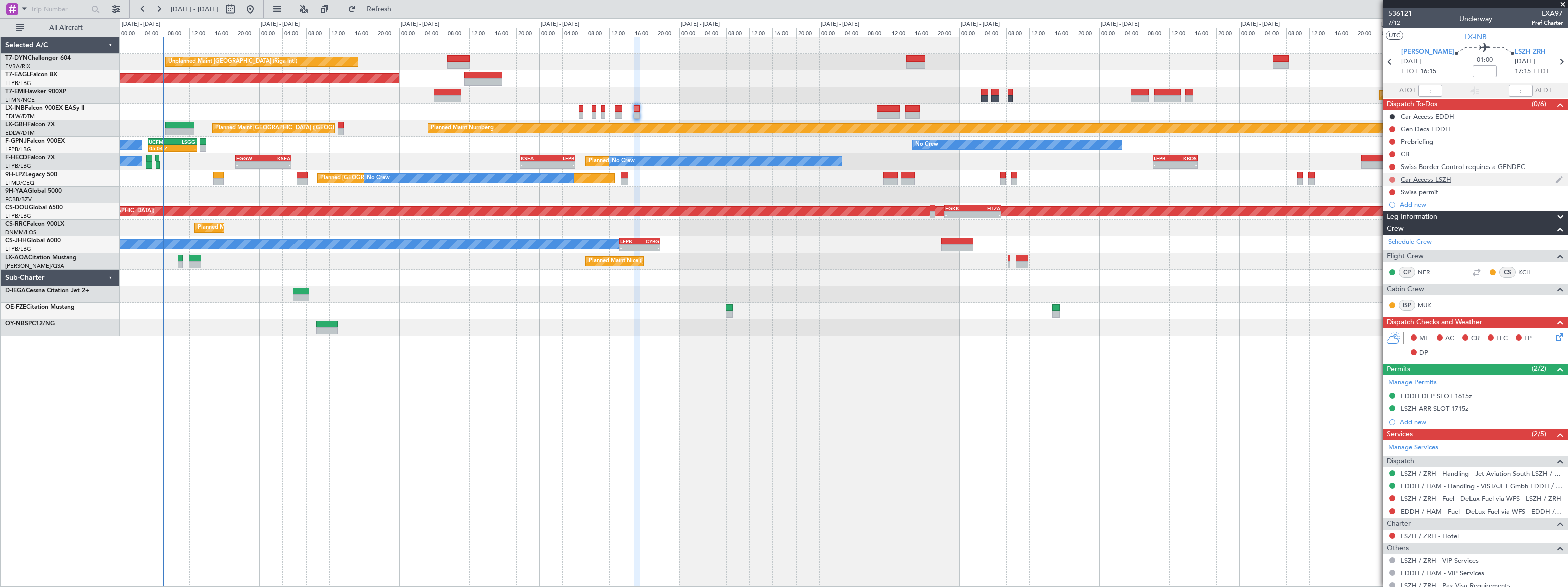
click at [1391, 179] on button at bounding box center [1392, 179] width 6 height 6
click at [1387, 237] on span "Cancelled" at bounding box center [1393, 238] width 29 height 10
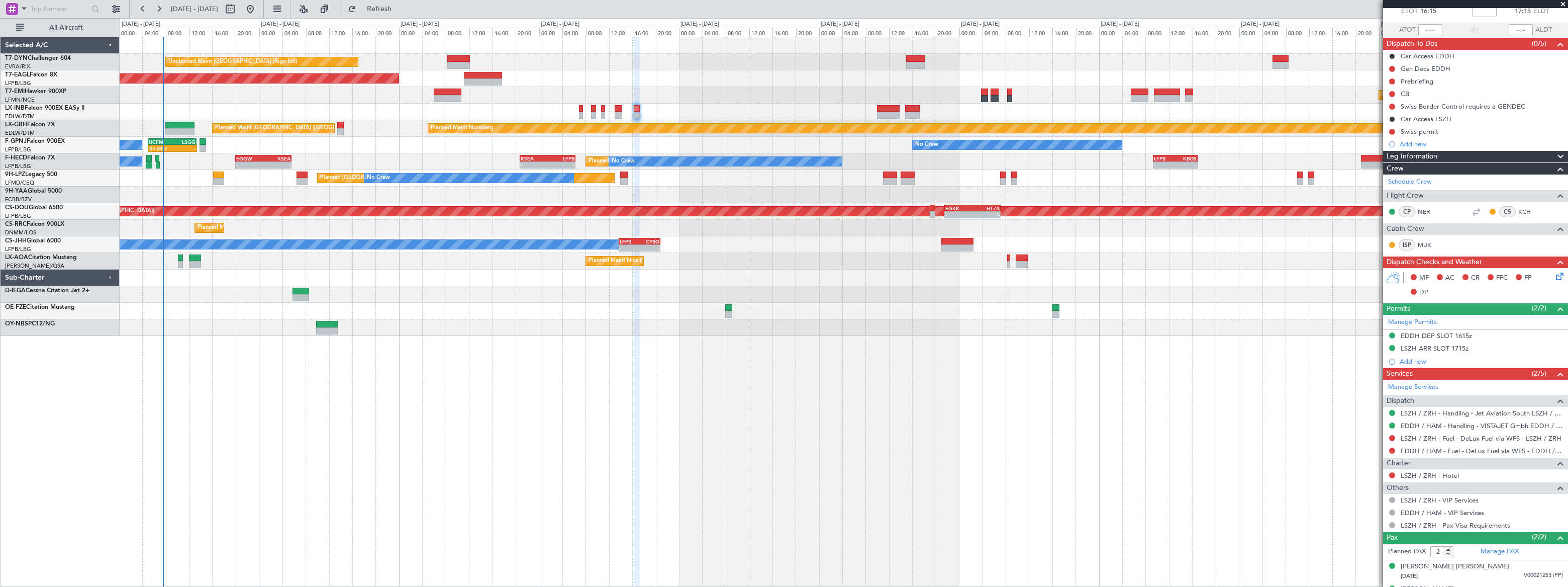
scroll to position [77, 0]
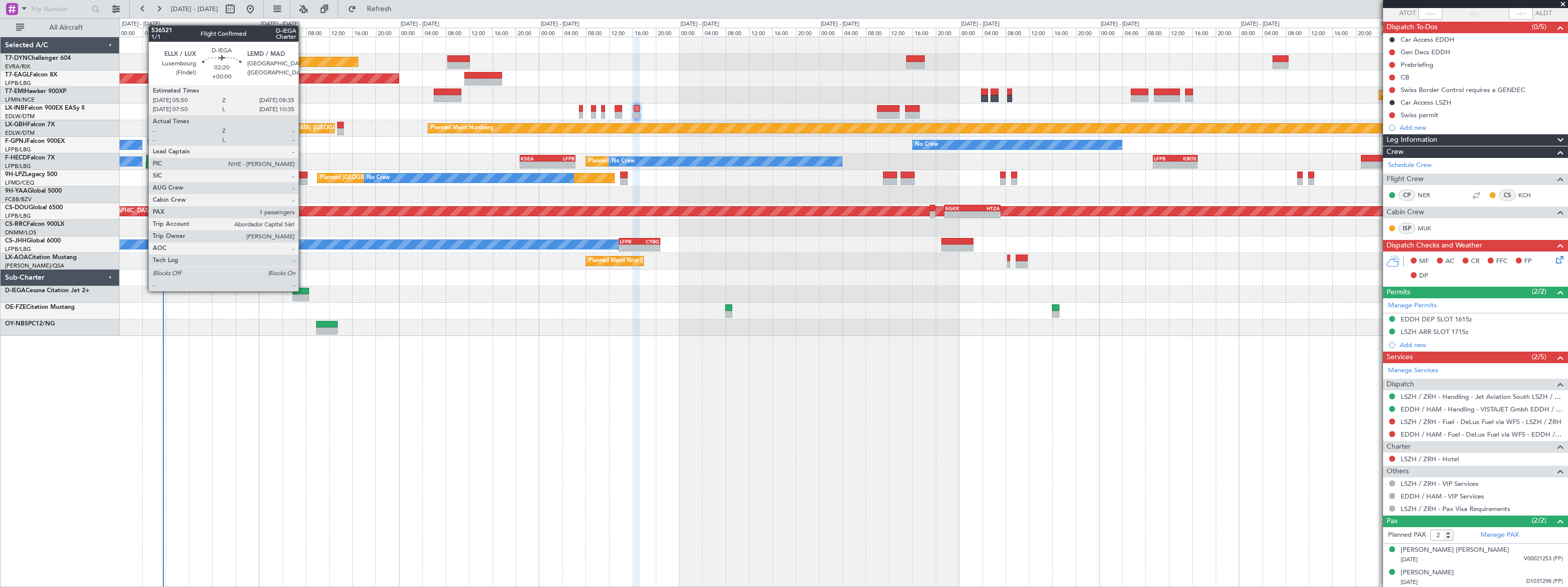
click at [303, 291] on div at bounding box center [300, 291] width 16 height 7
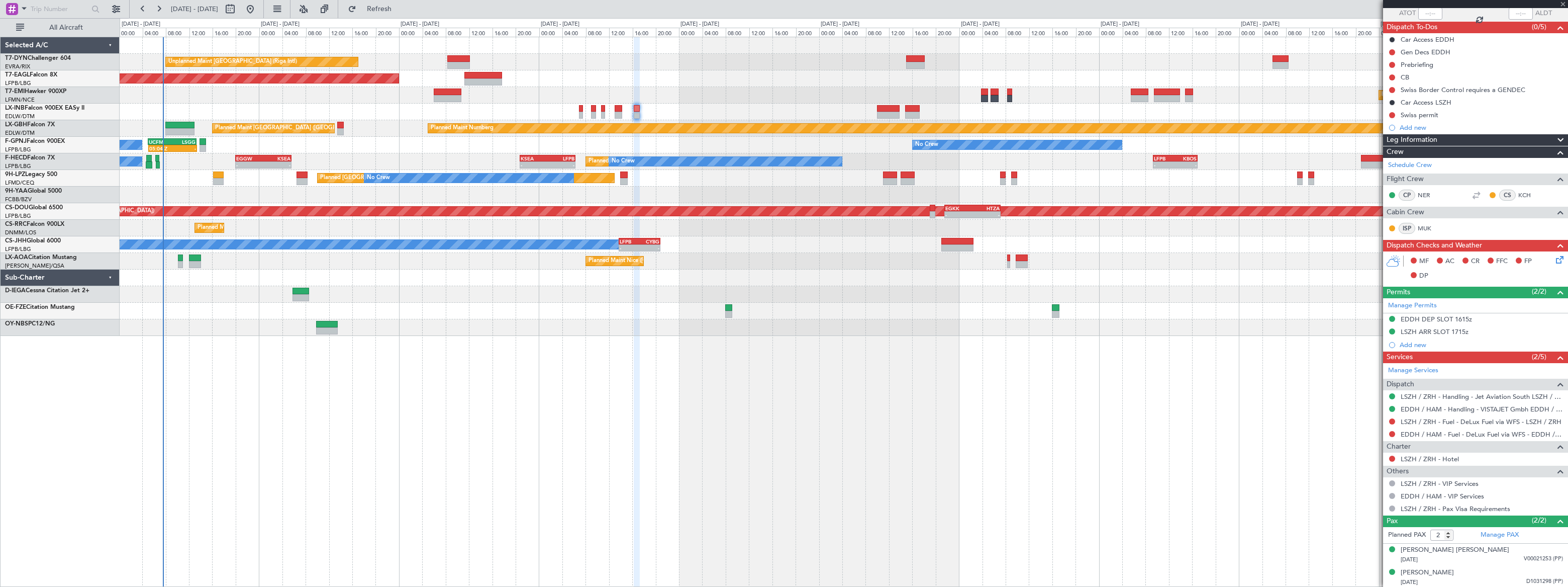
type input "1"
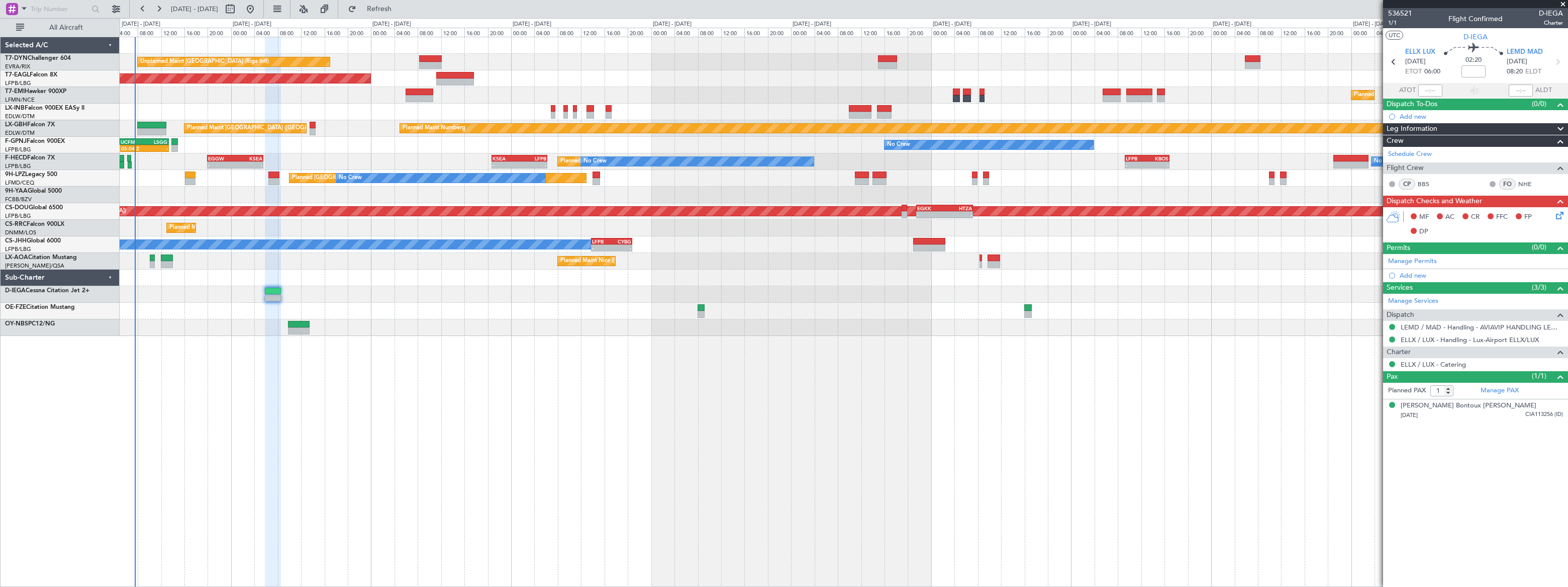
click at [230, 267] on div "Unplanned Maint Riga (Riga Intl) Planned Maint New York (Teterboro) Planned Mai…" at bounding box center [844, 186] width 1448 height 298
click at [555, 111] on div "Planned Maint [GEOGRAPHIC_DATA] ([GEOGRAPHIC_DATA])" at bounding box center [844, 111] width 1447 height 17
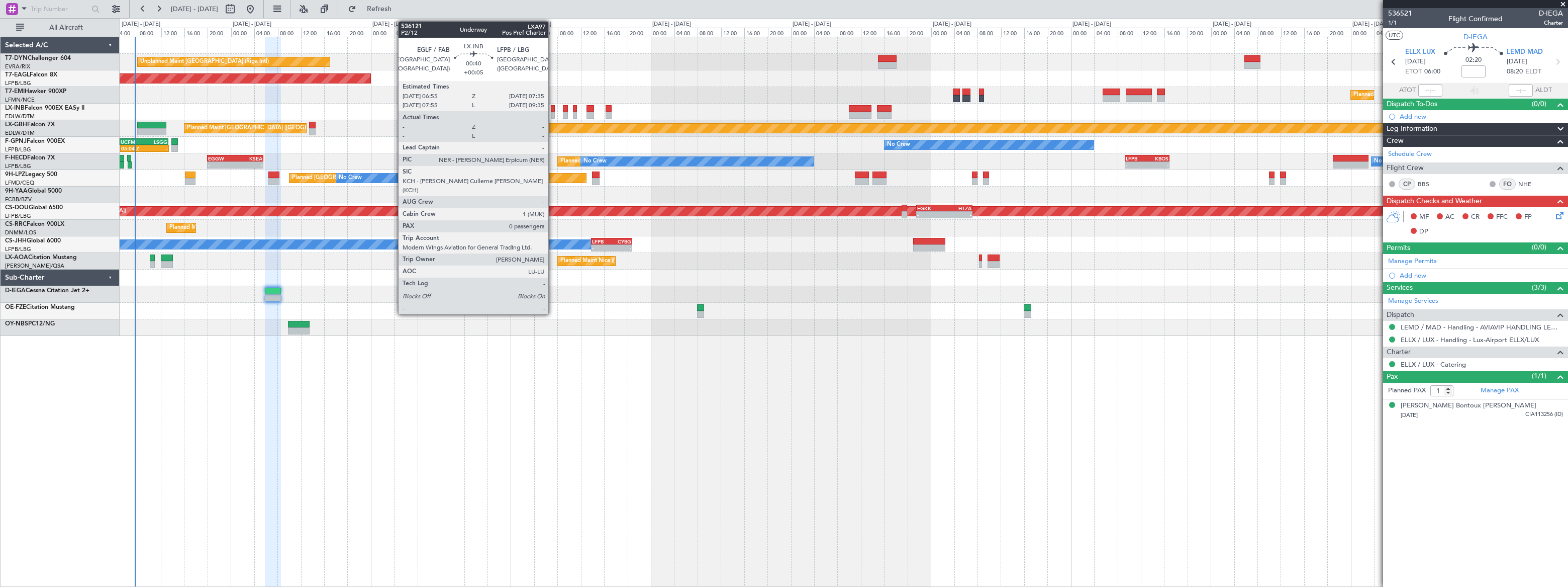
click at [553, 111] on div at bounding box center [553, 114] width 4 height 7
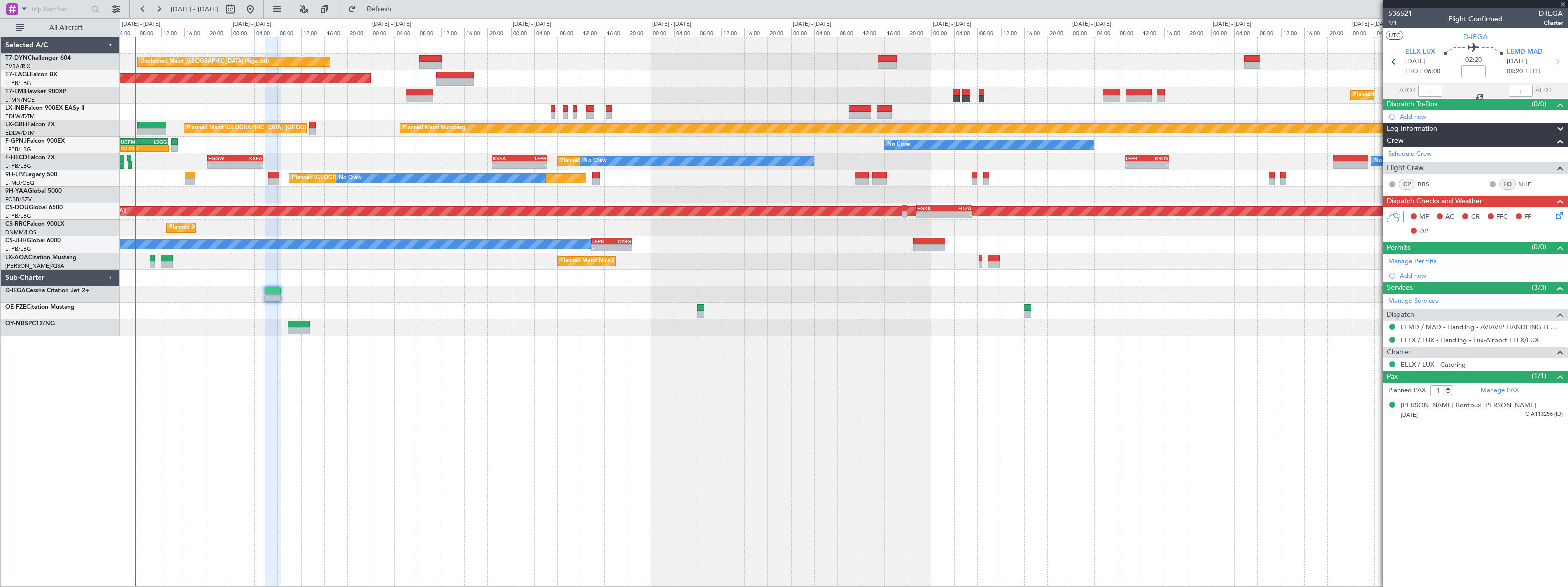
type input "+00:05"
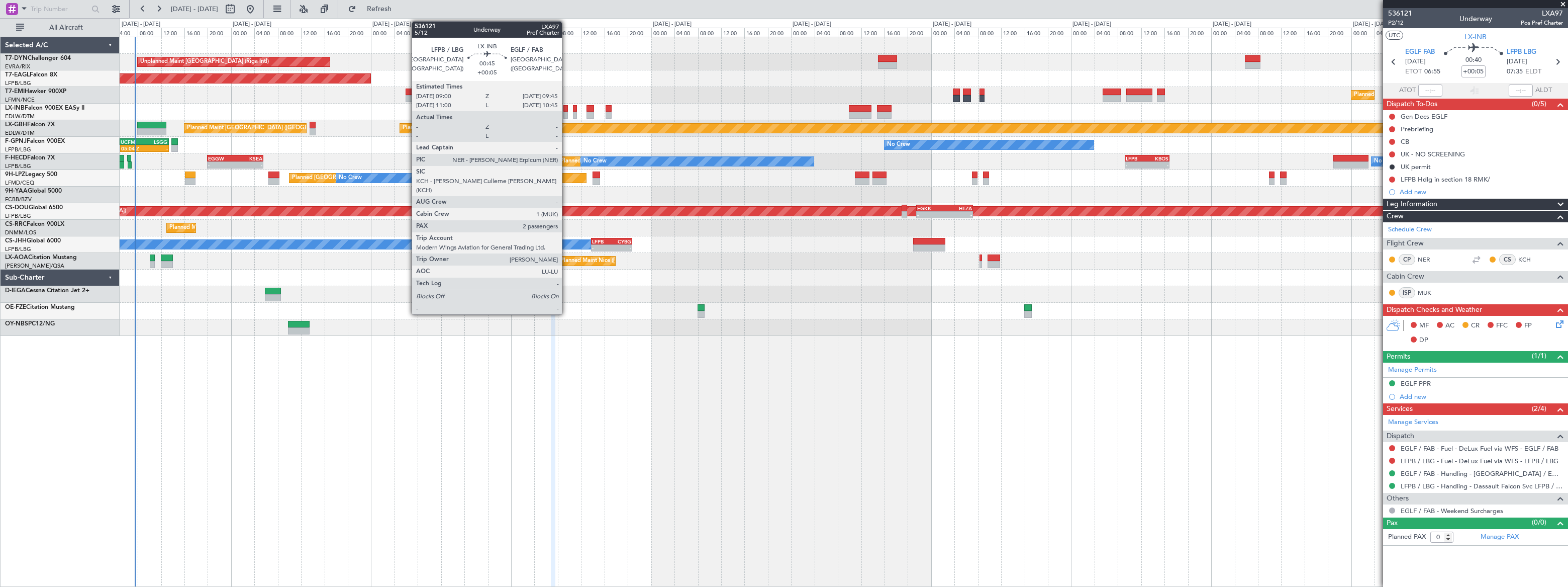
click at [566, 112] on div at bounding box center [565, 114] width 5 height 7
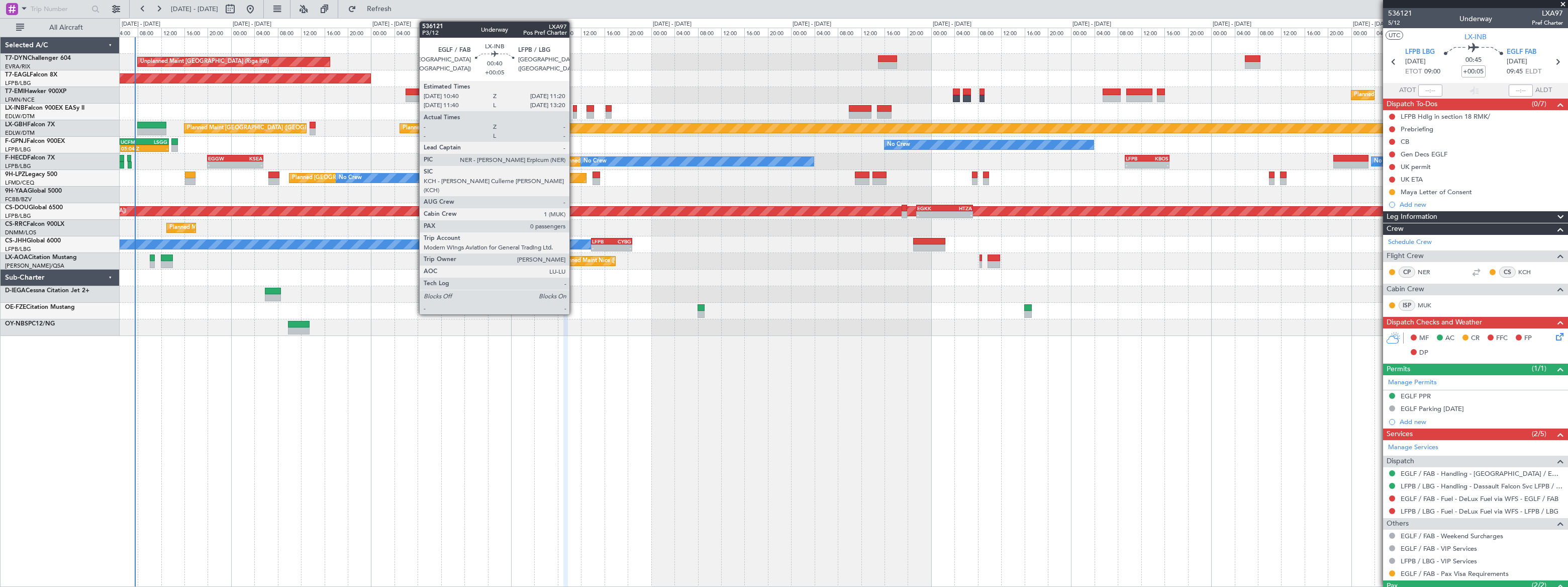
click at [574, 110] on div at bounding box center [575, 108] width 4 height 7
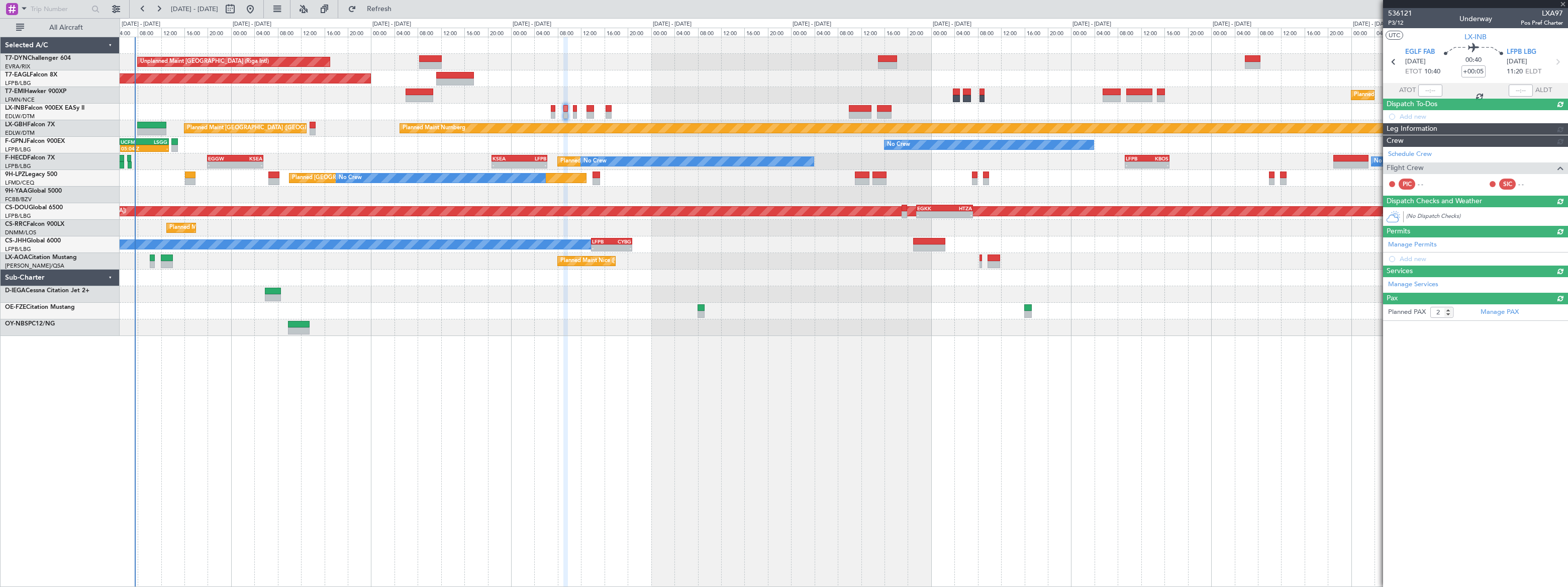
type input "0"
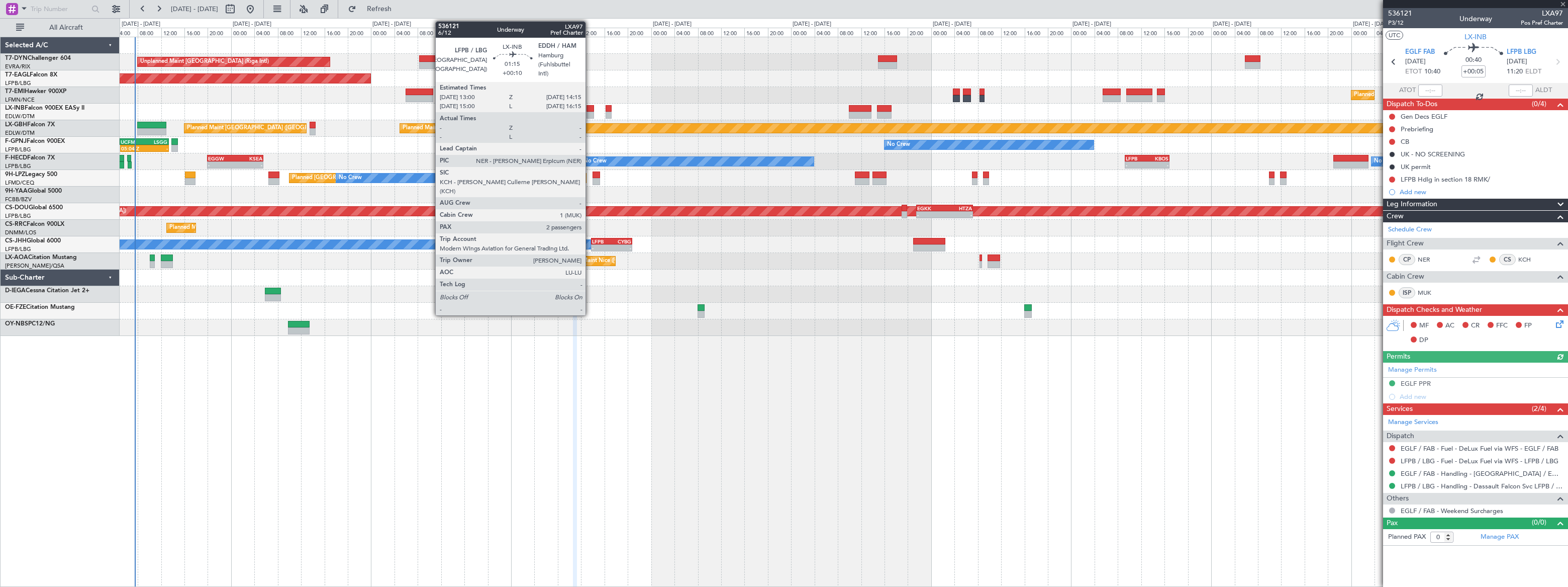
click at [590, 108] on div at bounding box center [591, 108] width 8 height 7
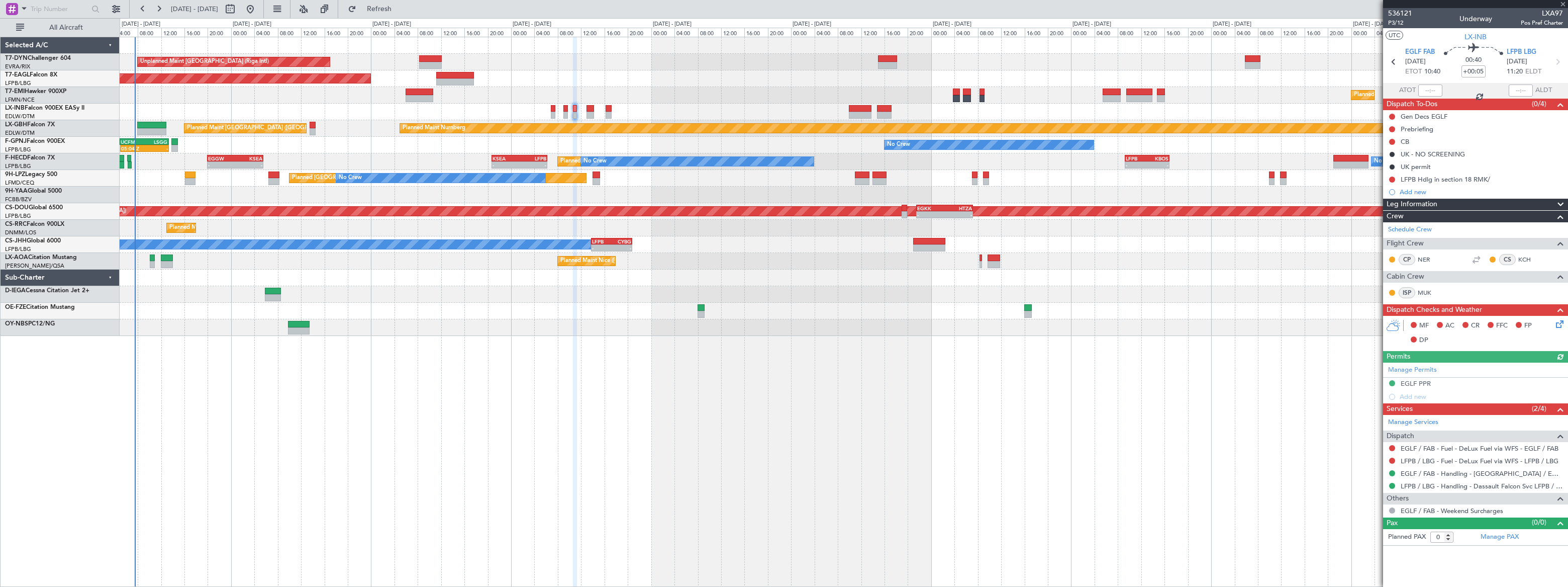
type input "+00:10"
type input "2"
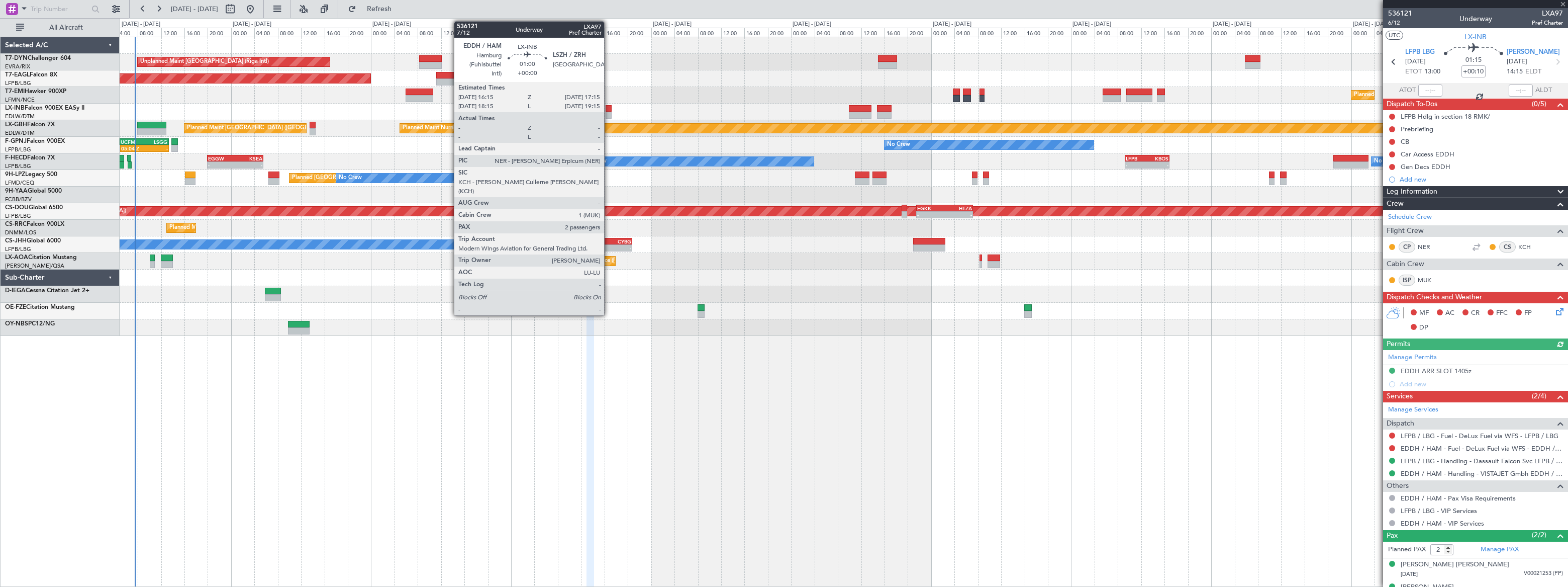
click at [608, 111] on div at bounding box center [608, 114] width 6 height 7
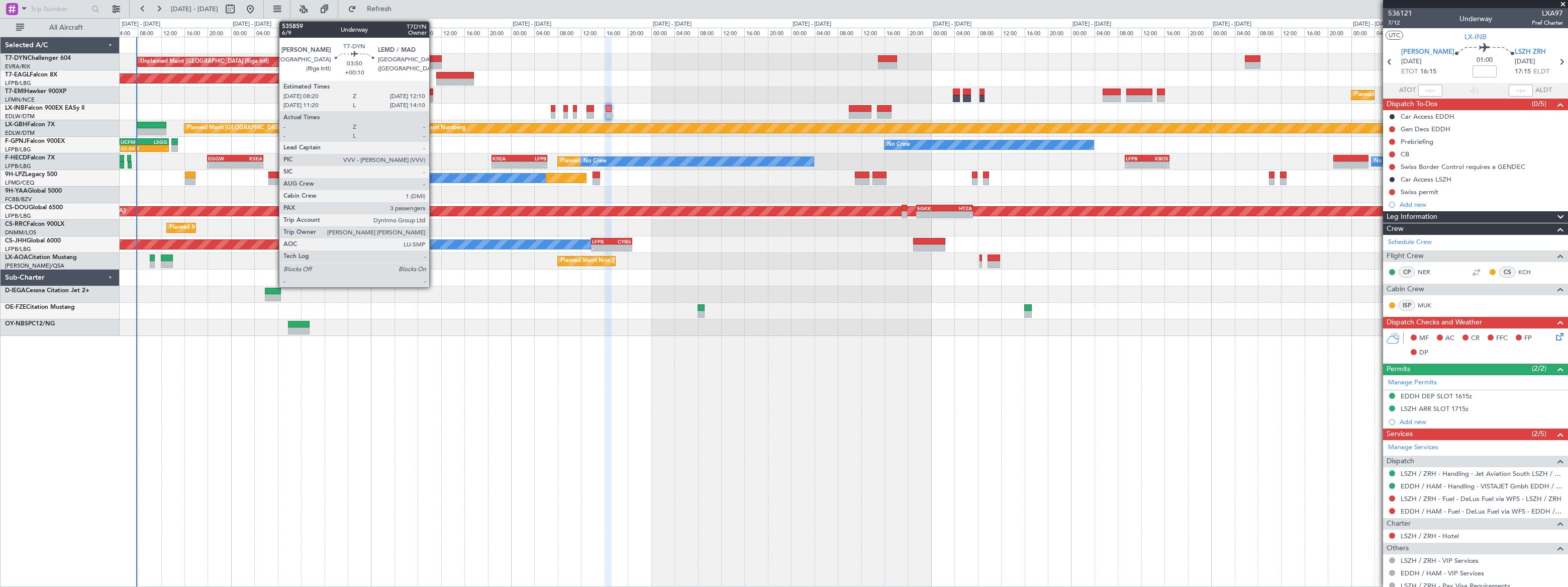
click at [431, 57] on div at bounding box center [430, 58] width 23 height 7
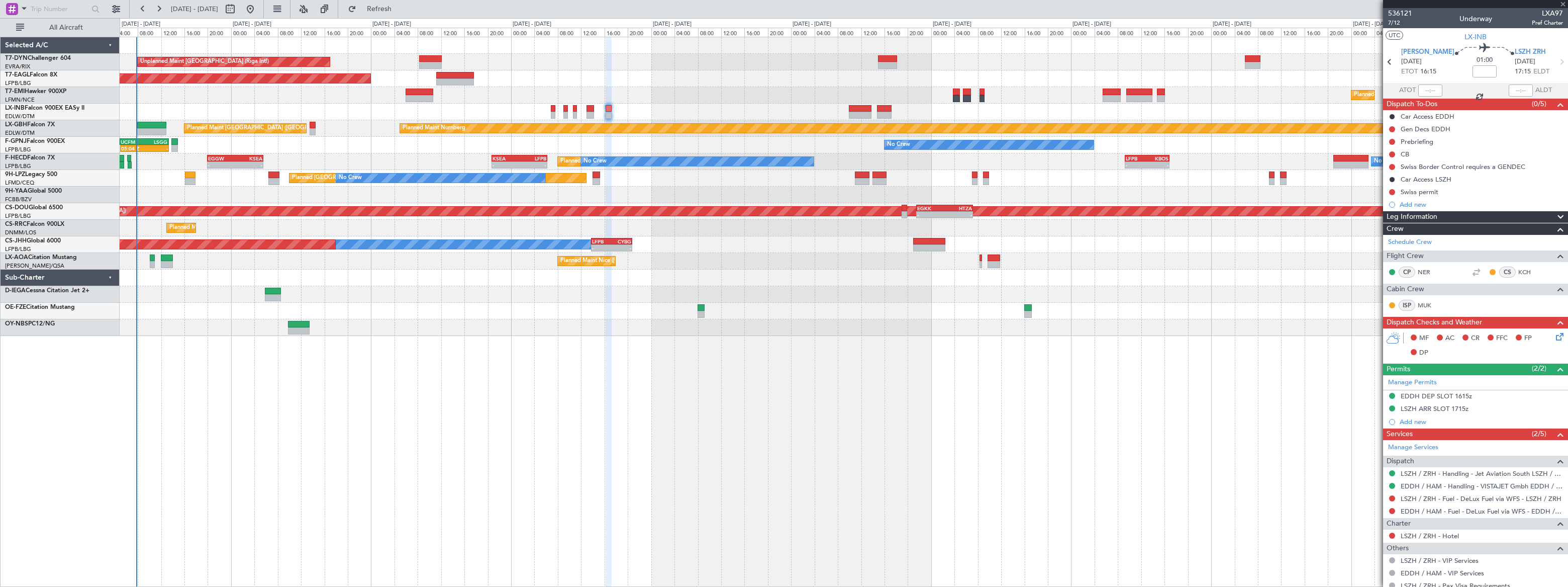
type input "+00:10"
type input "3"
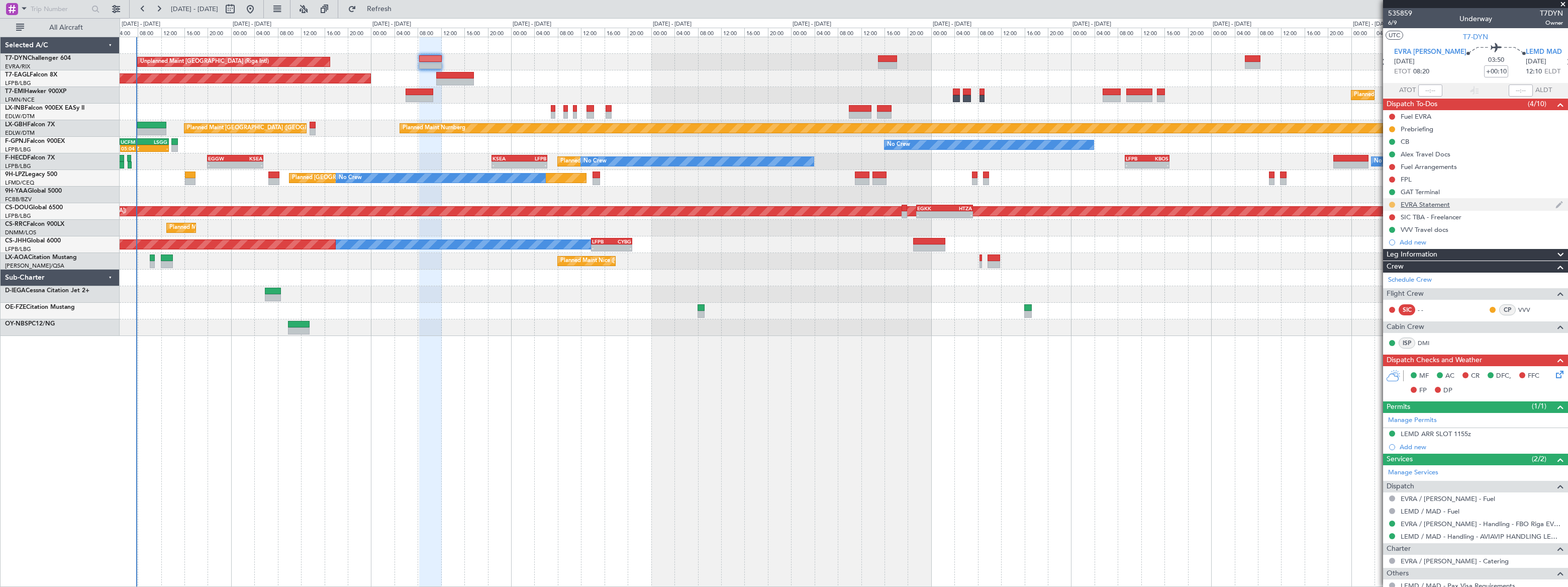
click at [1391, 204] on button at bounding box center [1392, 205] width 6 height 6
click at [1383, 246] on span "Completed" at bounding box center [1396, 249] width 33 height 10
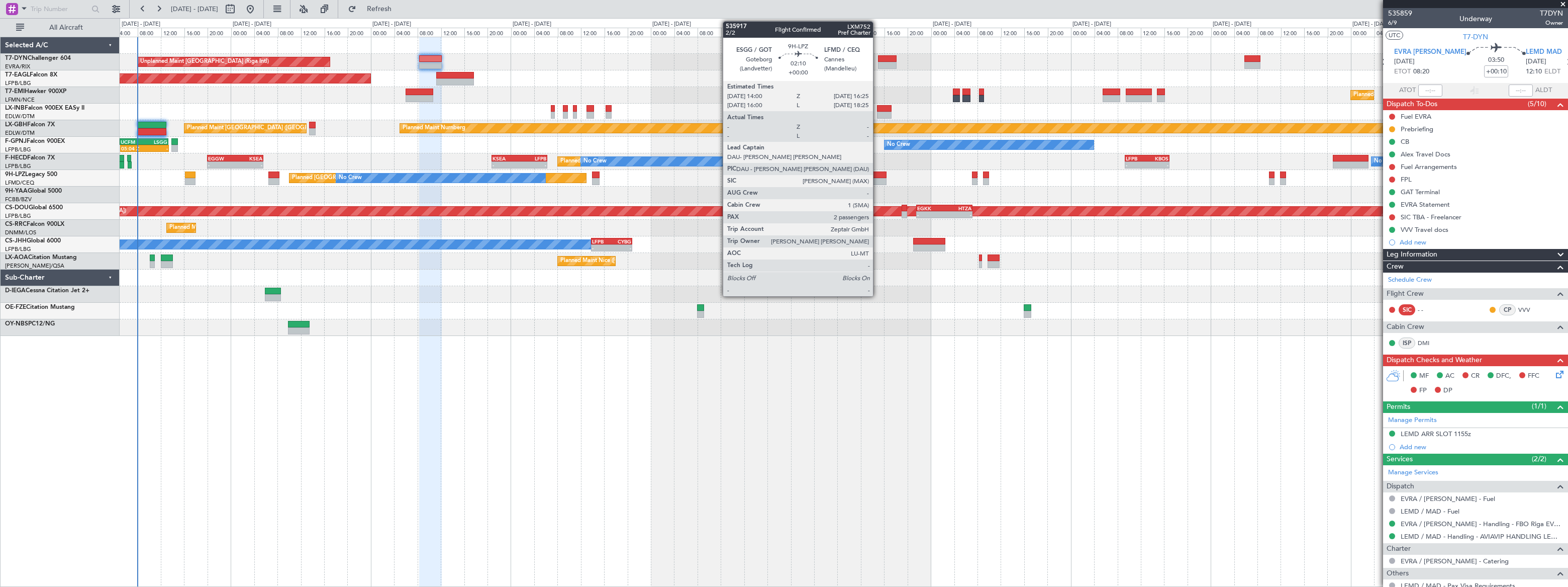
click at [877, 179] on div at bounding box center [879, 181] width 15 height 7
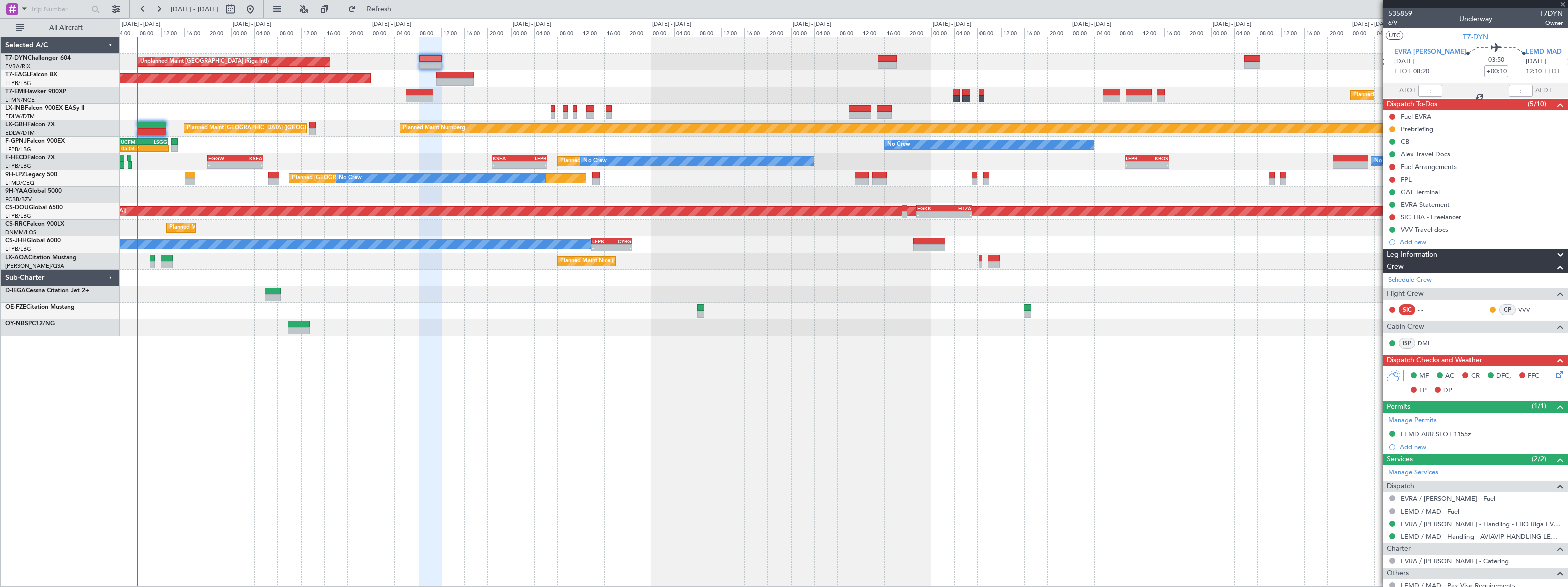
type input "2"
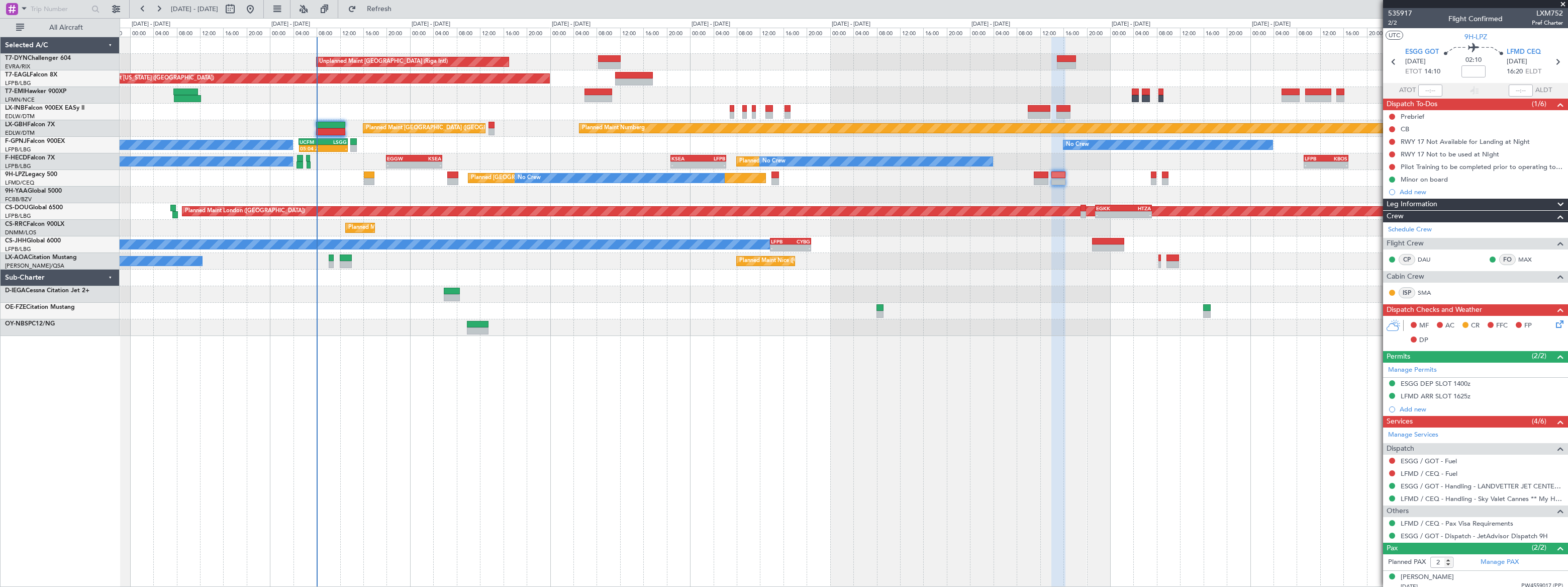
click at [492, 197] on div "AOG Maint Brazzaville (Maya-maya)" at bounding box center [844, 194] width 1448 height 17
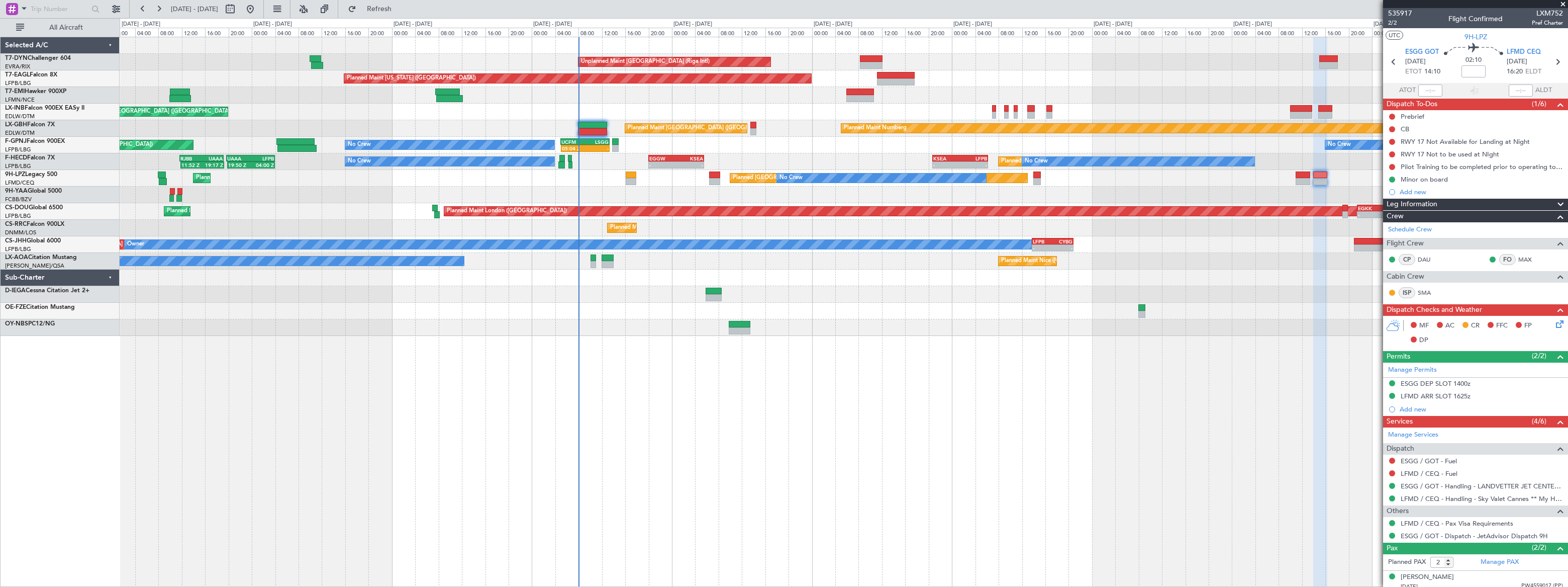
click at [718, 181] on div "Unplanned Maint Riga (Riga Intl) Planned Maint New York (Teterboro) Planned Mai…" at bounding box center [844, 186] width 1448 height 298
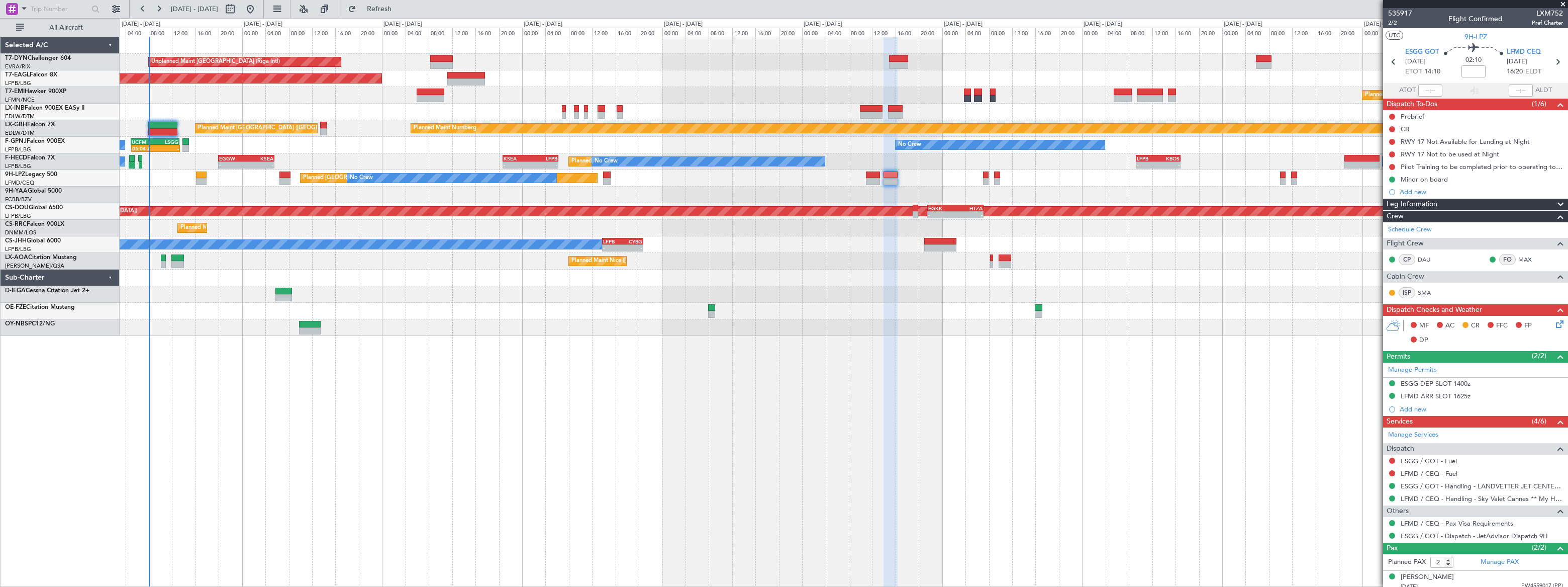
click at [225, 198] on div at bounding box center [844, 194] width 1448 height 17
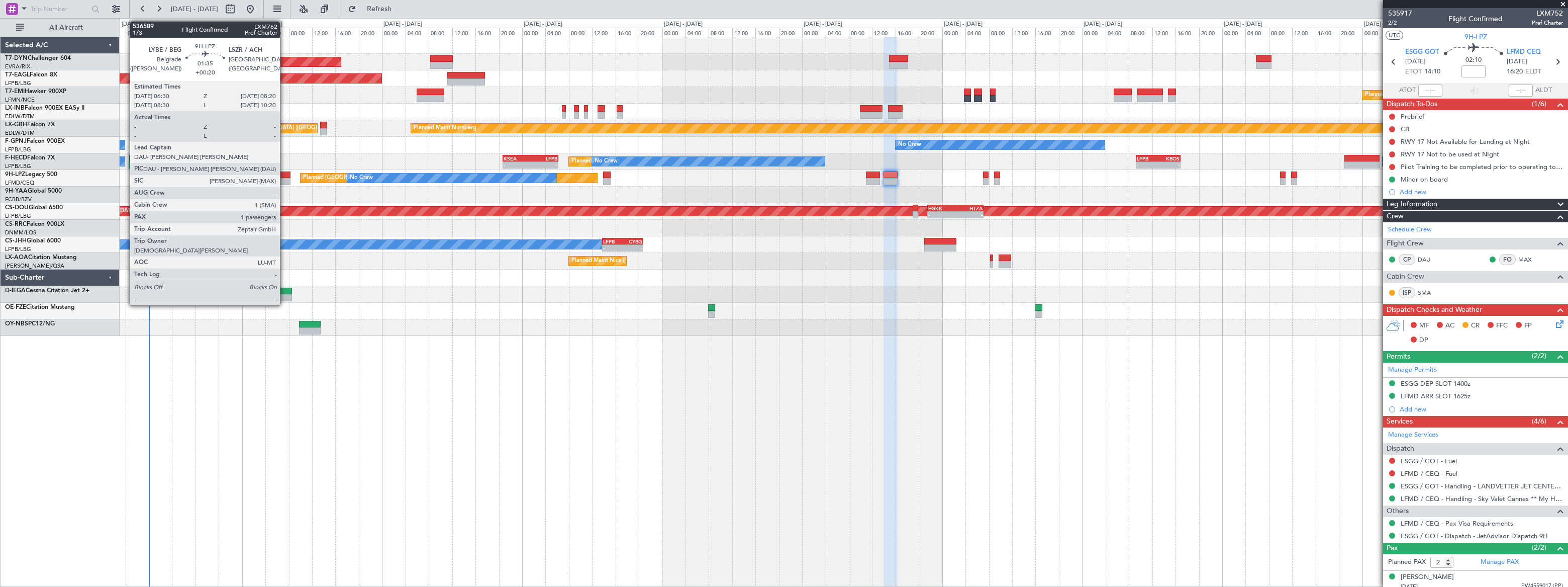
click at [284, 174] on div at bounding box center [284, 174] width 11 height 7
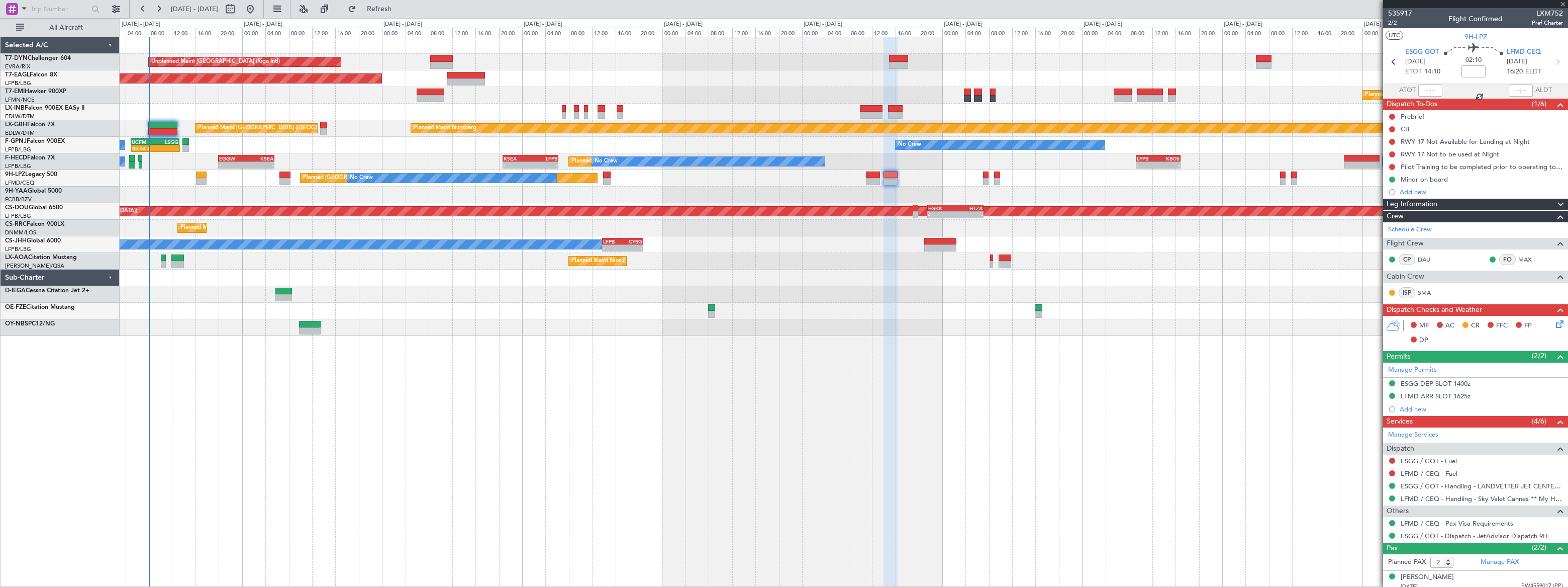
type input "+00:20"
type input "1"
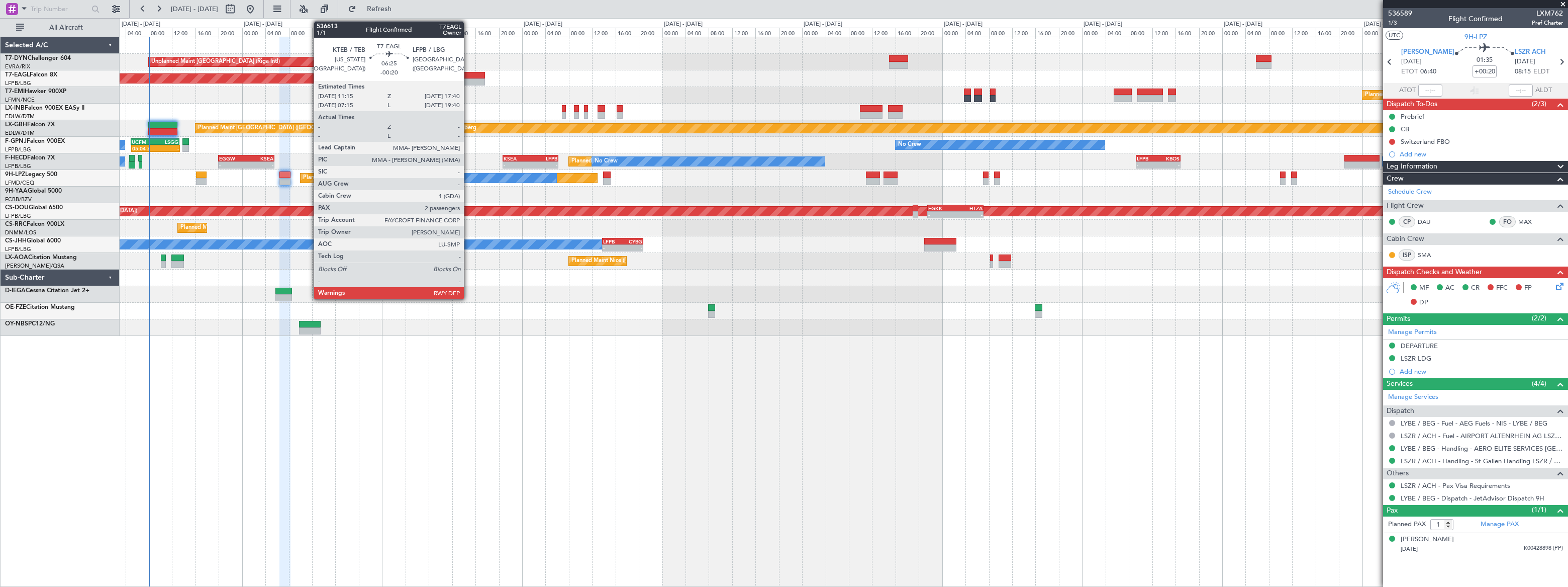
click at [469, 77] on div at bounding box center [466, 75] width 37 height 7
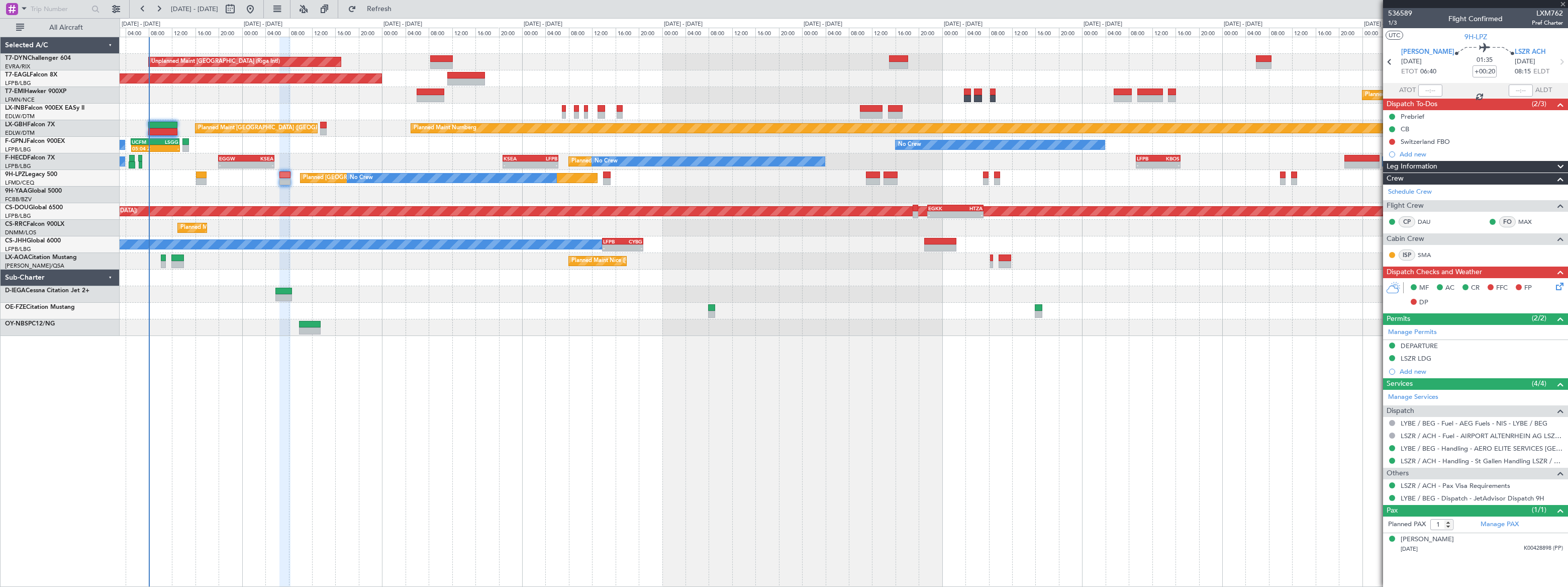
type input "-00:20"
type input "2"
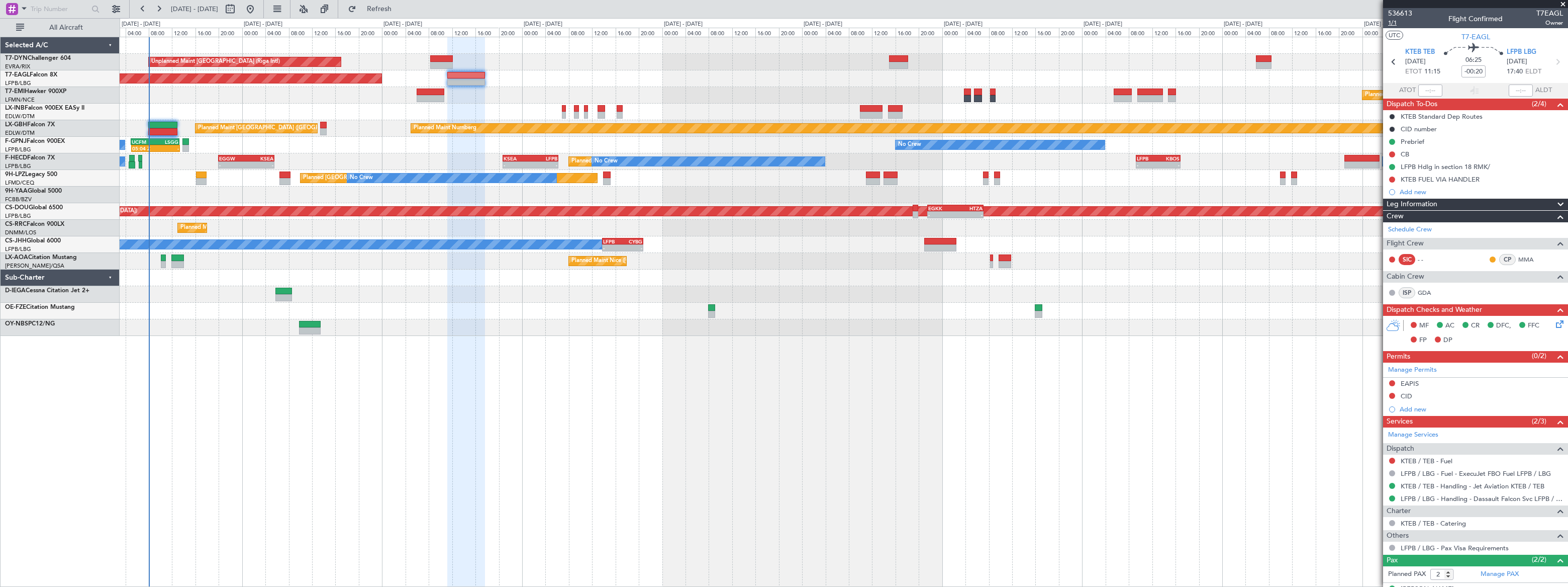
click at [1393, 25] on span "1/1" at bounding box center [1400, 23] width 25 height 9
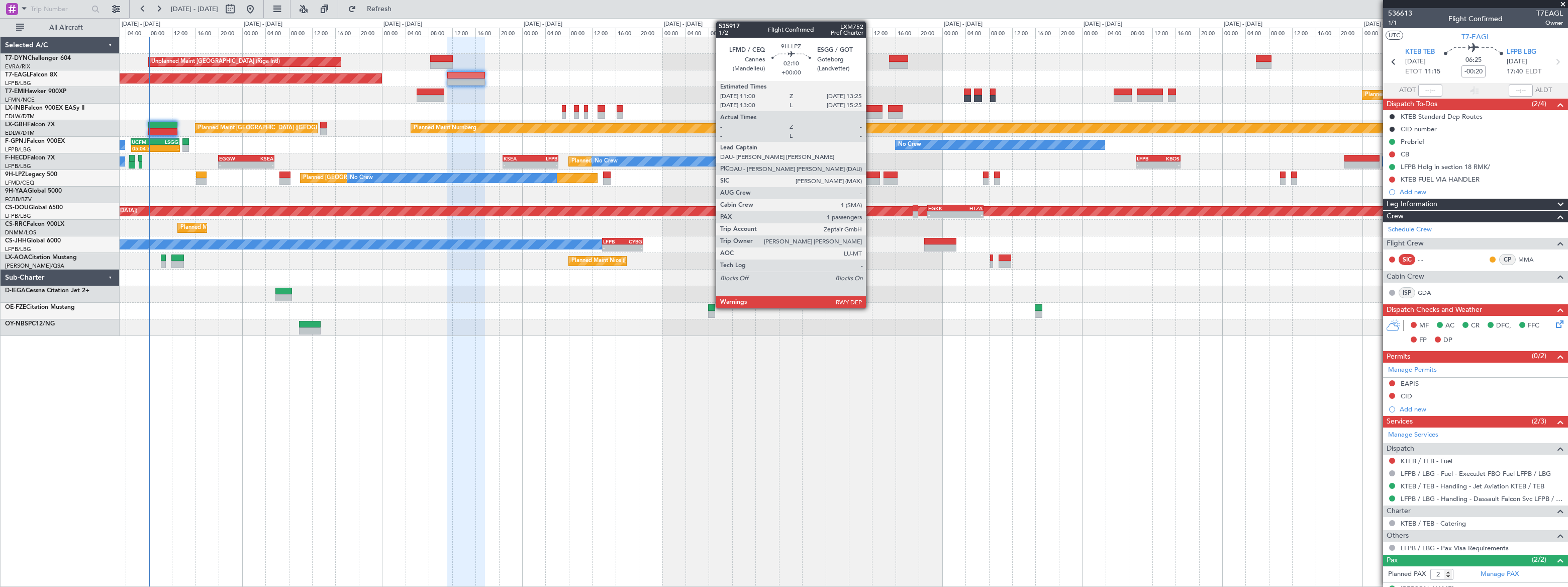
click at [871, 174] on div at bounding box center [873, 174] width 15 height 7
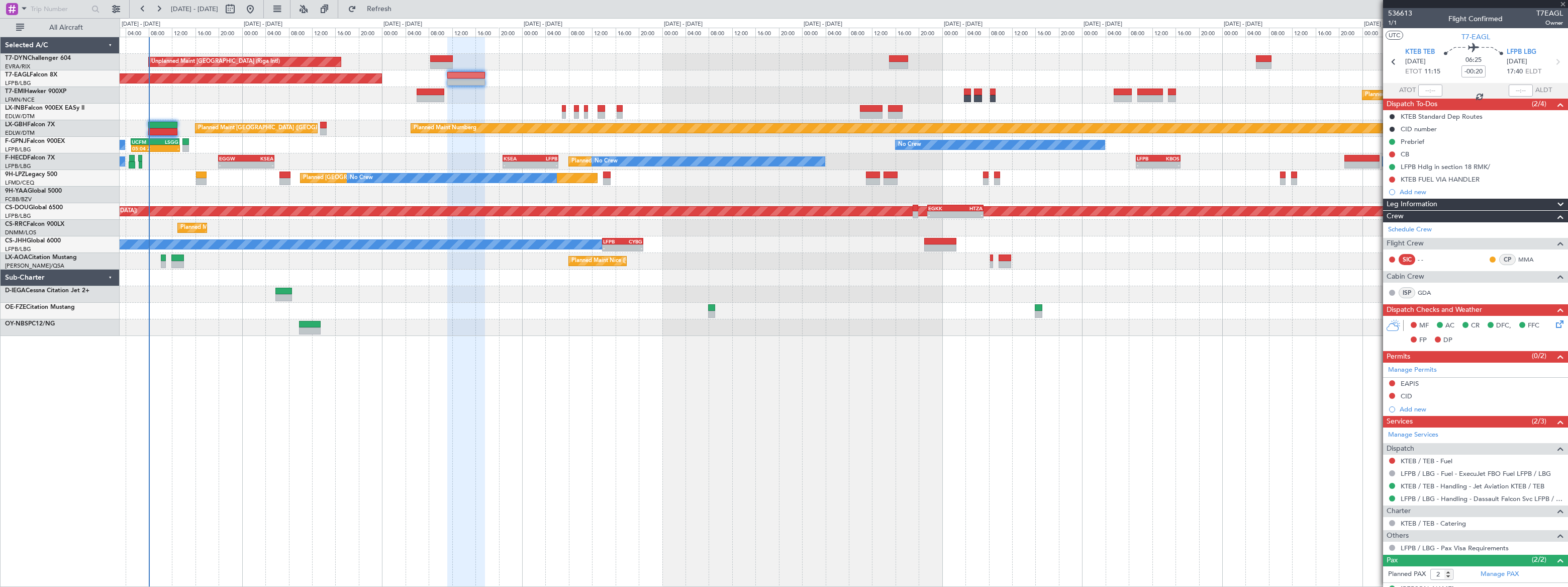
type input "1"
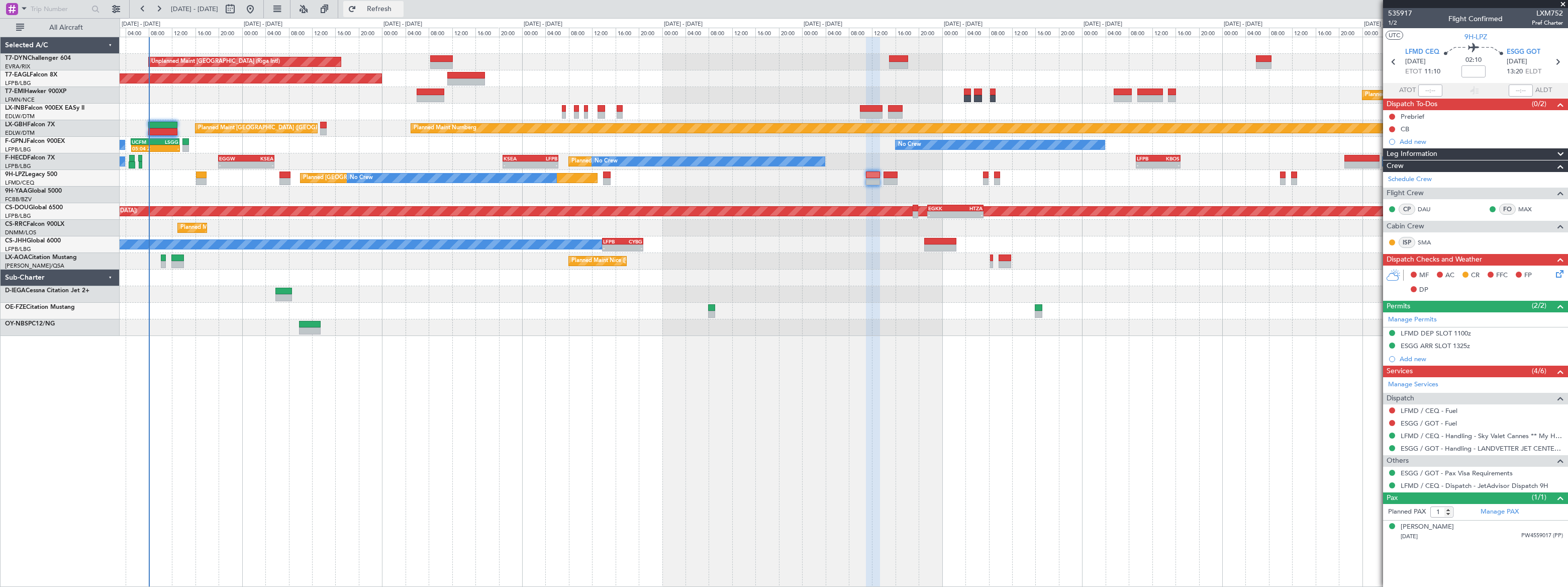
click at [401, 7] on span "Refresh" at bounding box center [379, 9] width 42 height 7
click at [401, 7] on span "Refreshing..." at bounding box center [379, 9] width 42 height 7
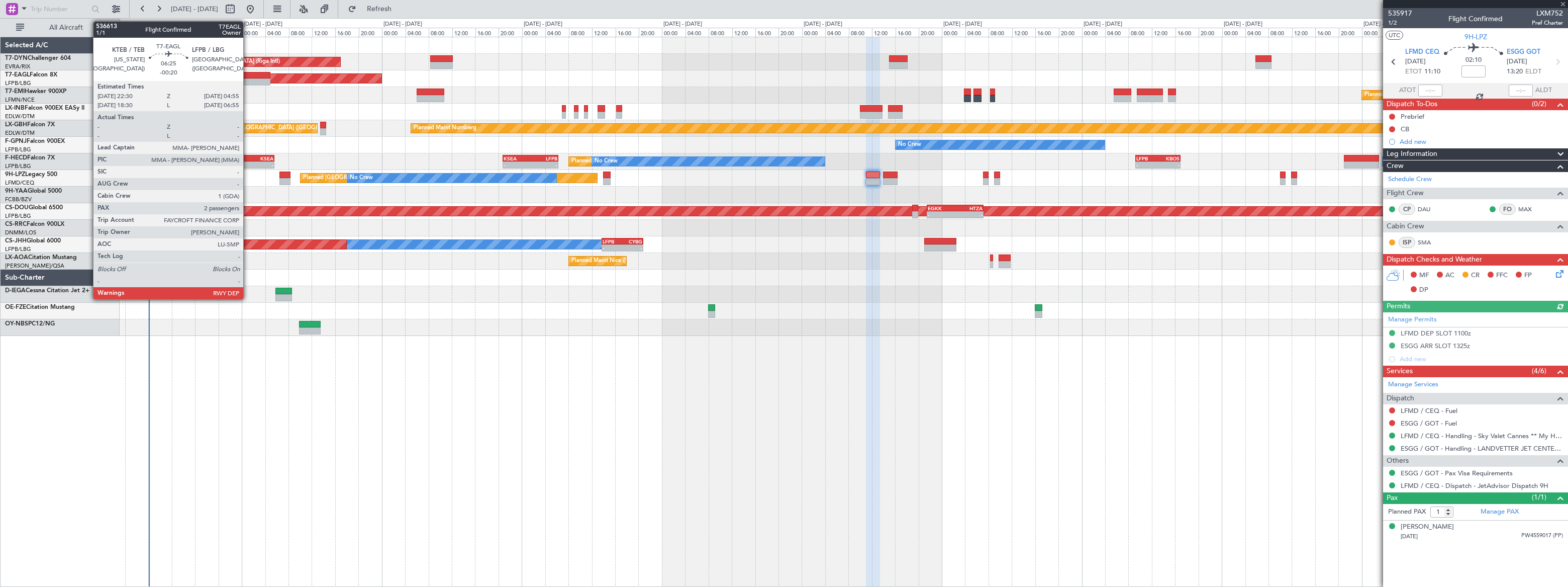
click at [247, 77] on div at bounding box center [251, 75] width 37 height 7
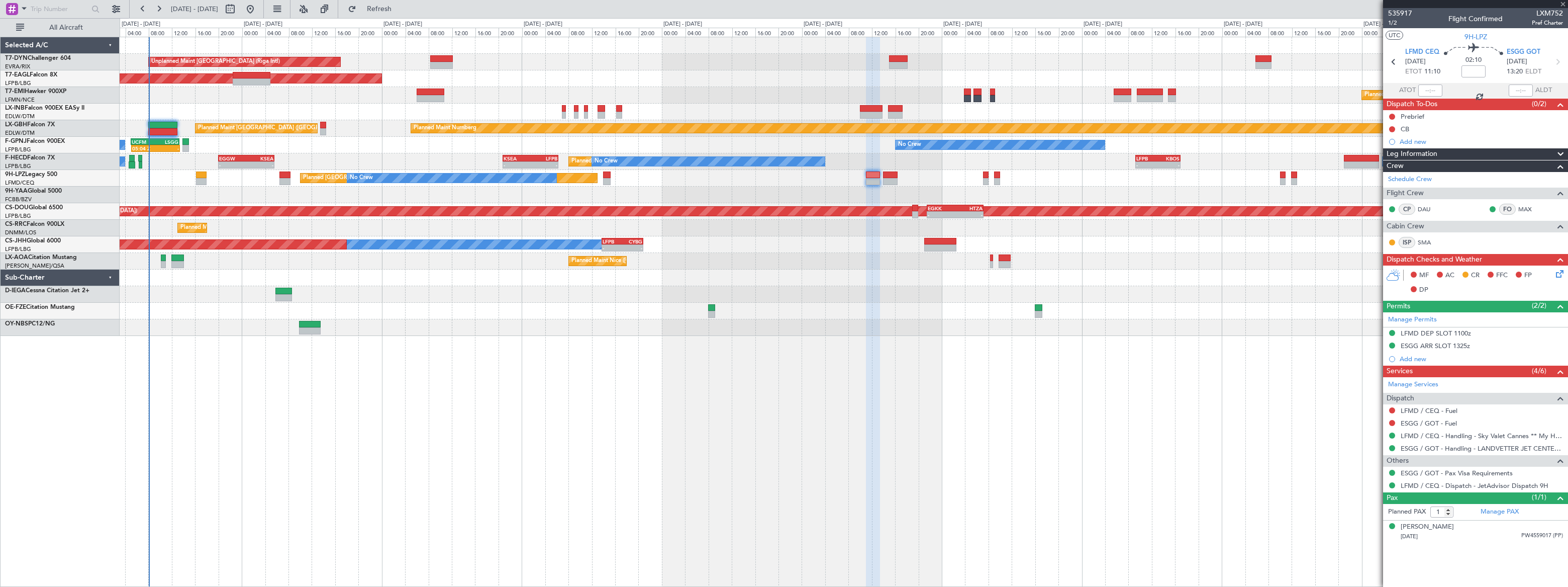
type input "-00:20"
type input "2"
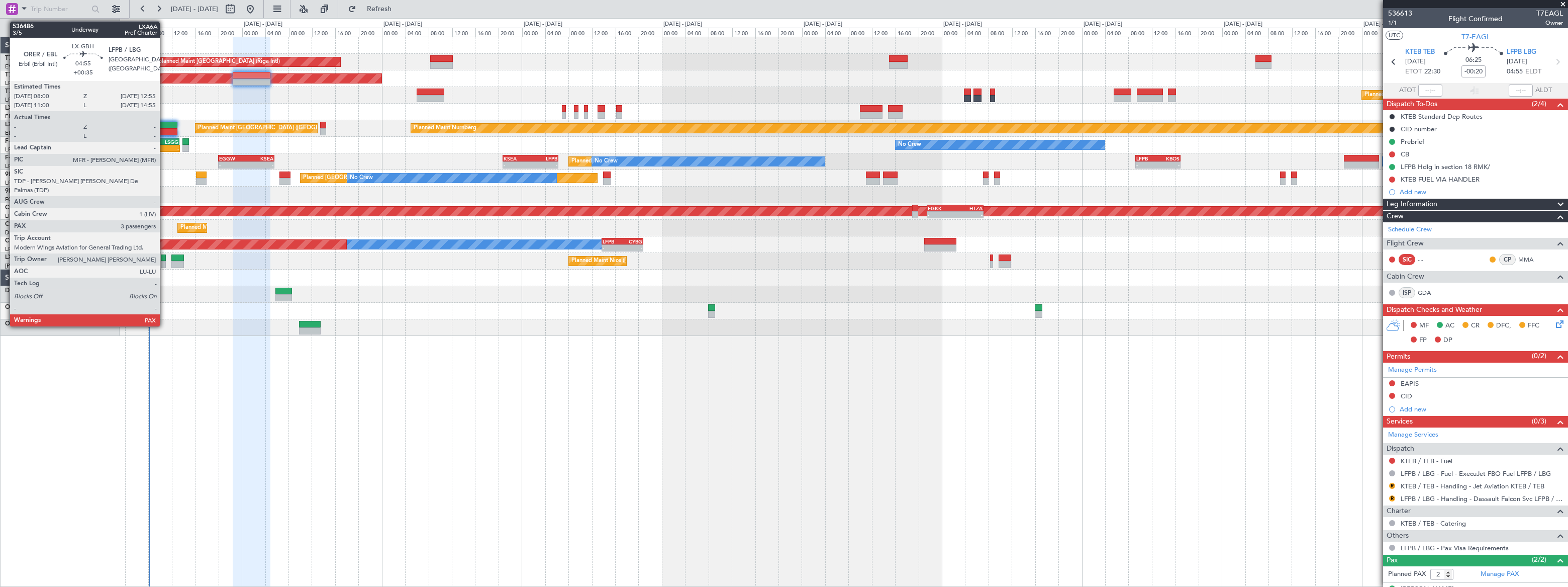
click at [164, 124] on div at bounding box center [163, 125] width 30 height 7
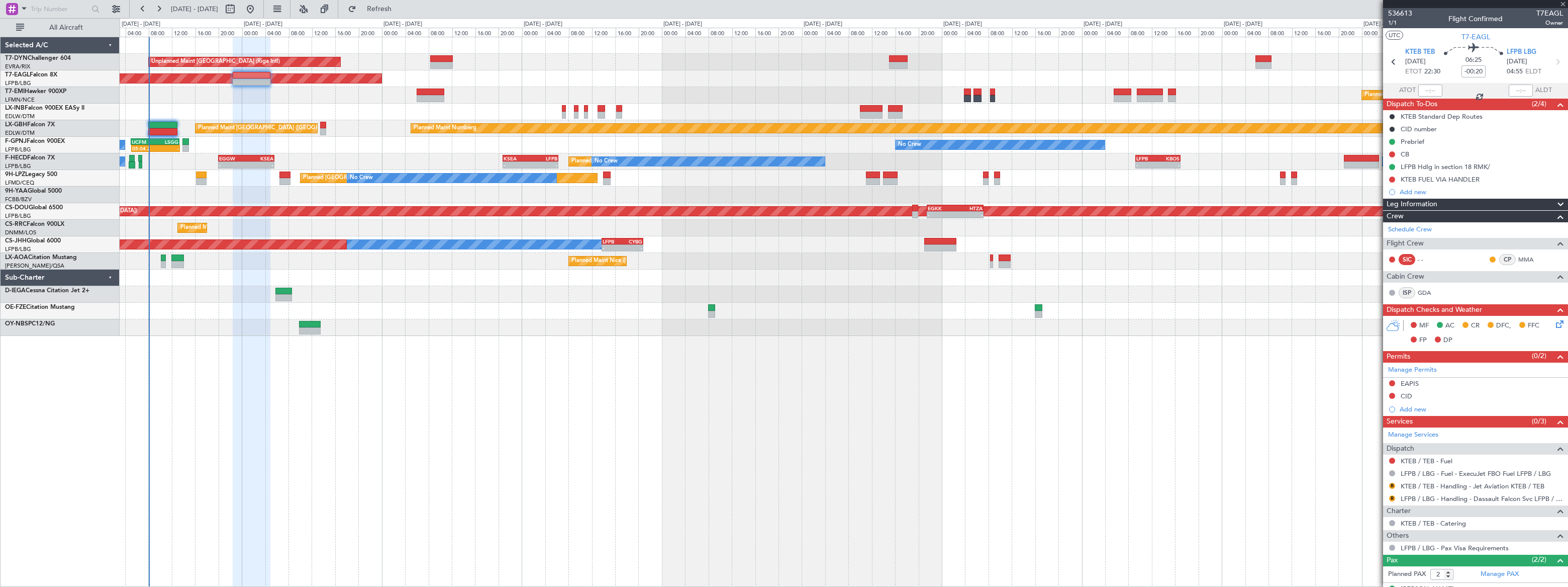
type input "+00:35"
type input "3"
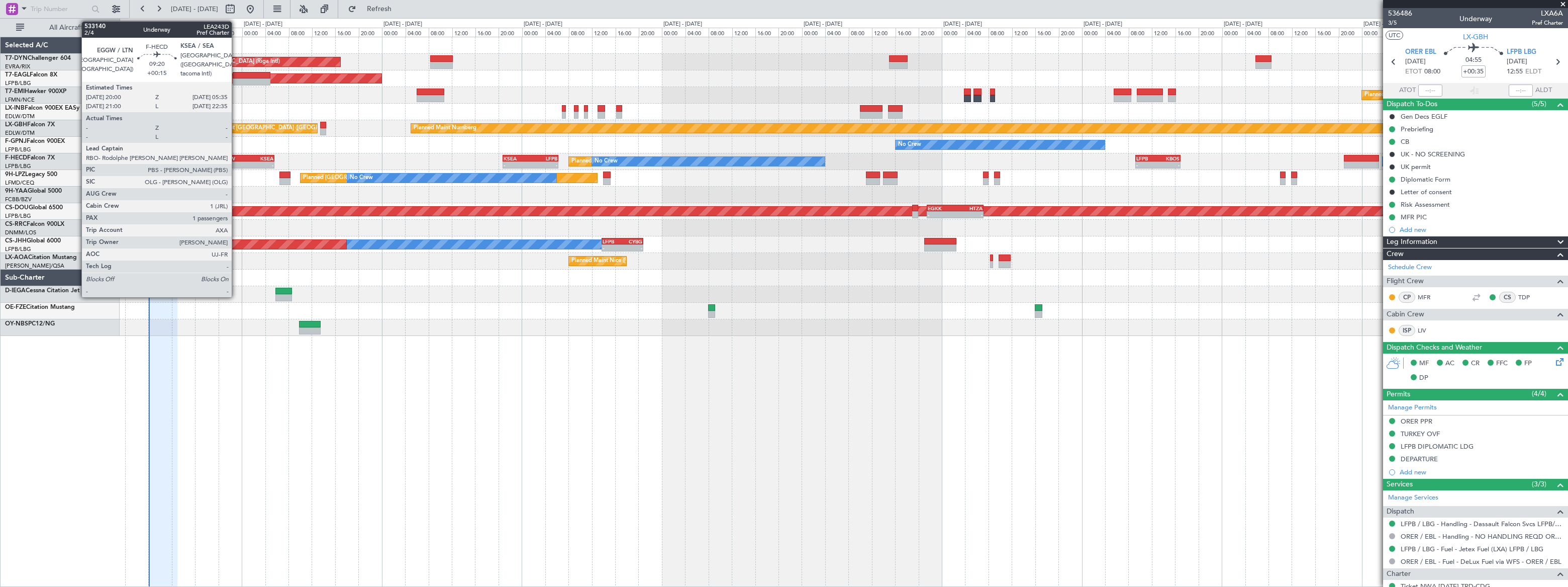
click at [236, 159] on div "EGGW" at bounding box center [233, 159] width 28 height 6
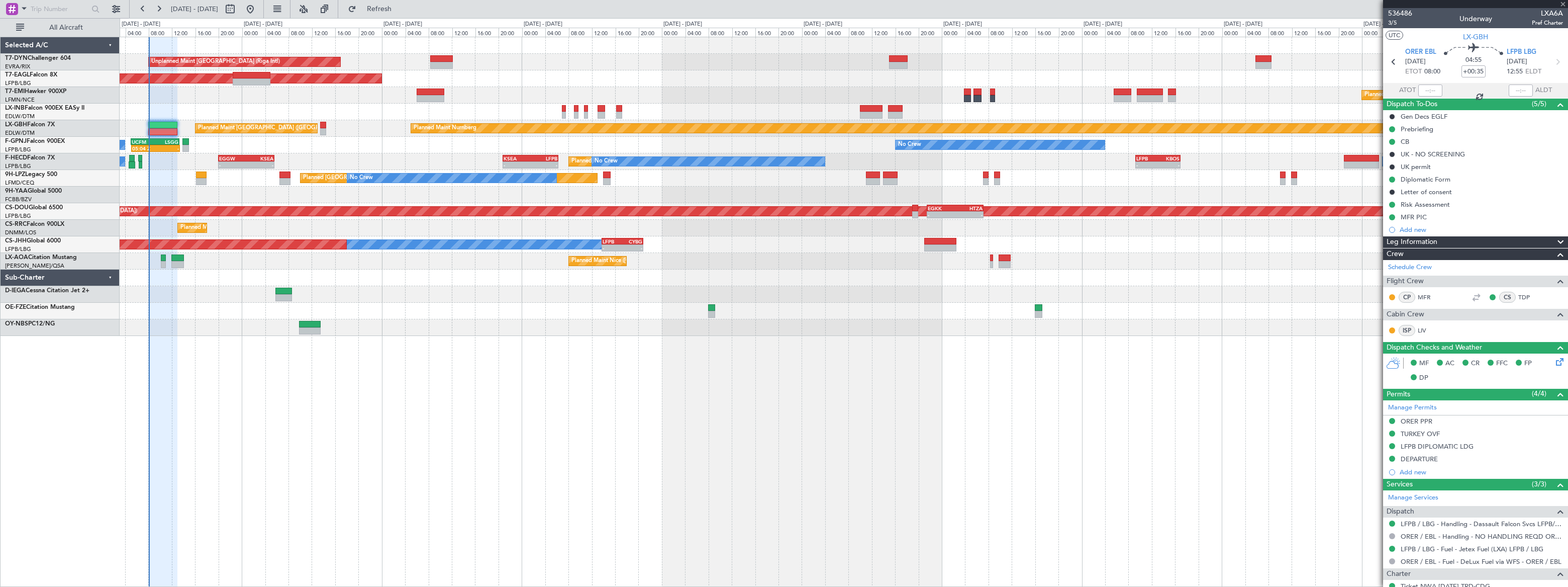
type input "+00:15"
type input "1"
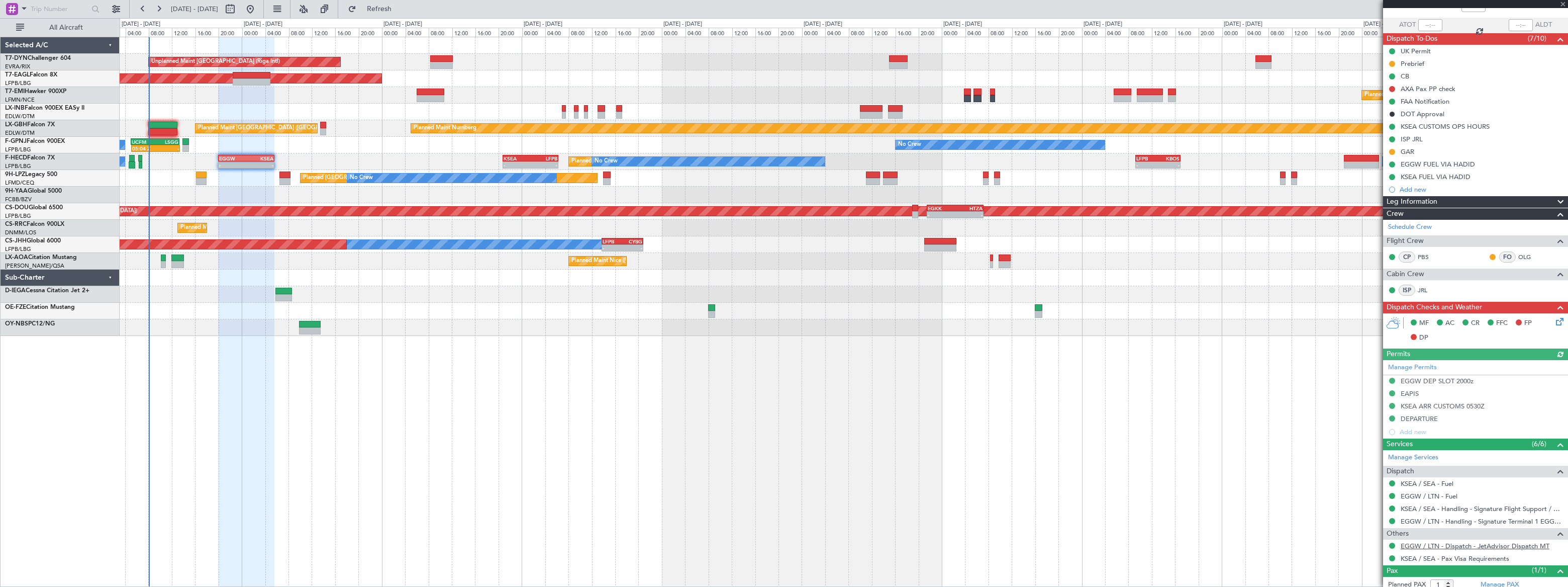
scroll to position [93, 0]
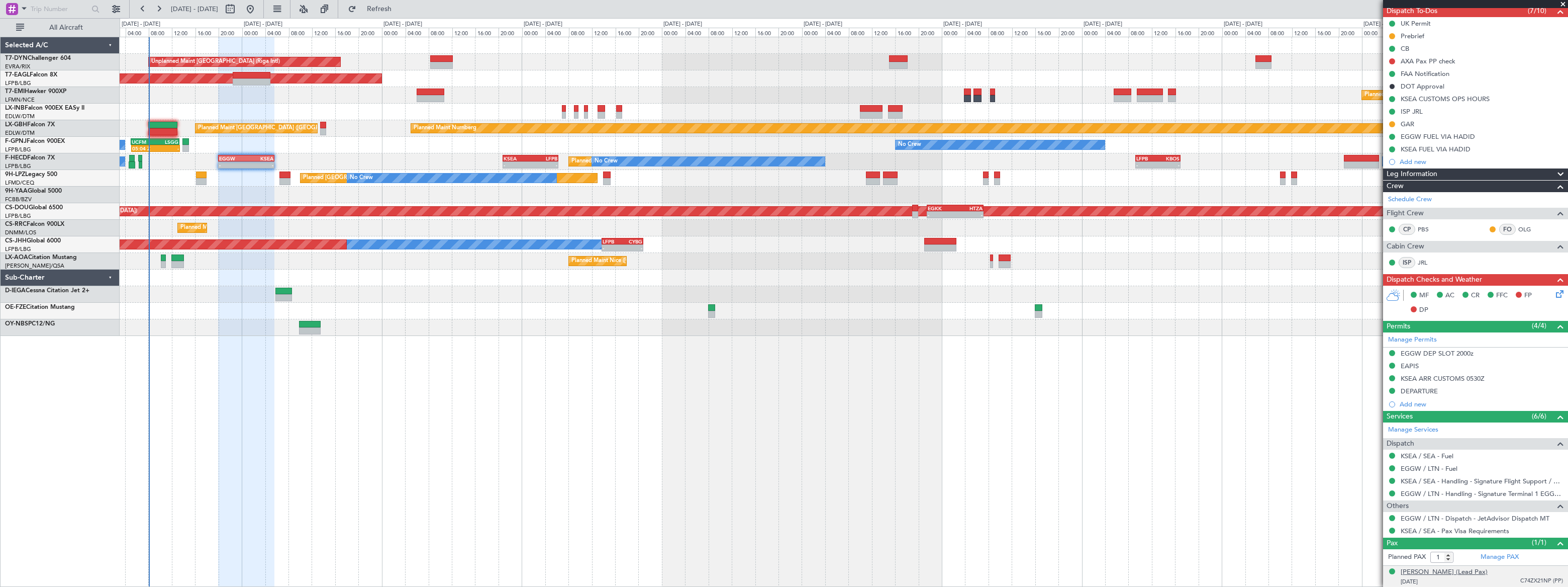
click at [1473, 570] on div "[PERSON_NAME] (Lead Pax)" at bounding box center [1444, 572] width 87 height 10
click at [401, 7] on span "Refreshing..." at bounding box center [379, 9] width 42 height 7
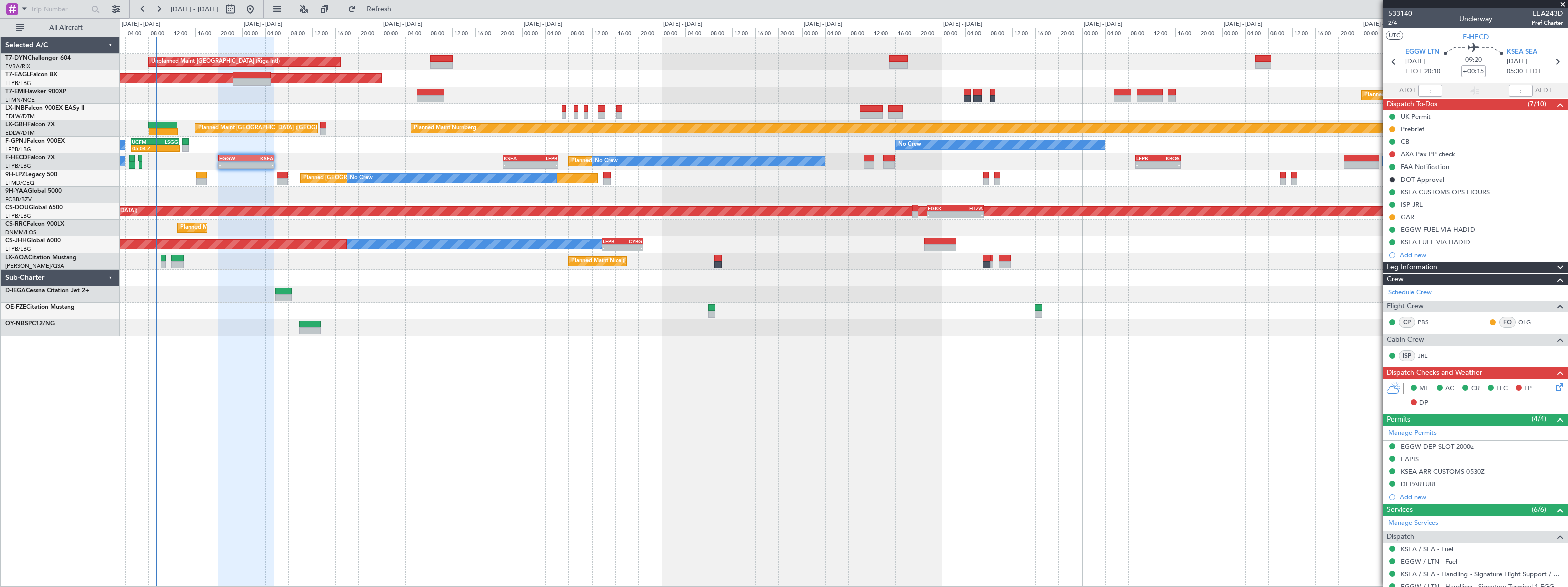
scroll to position [93, 0]
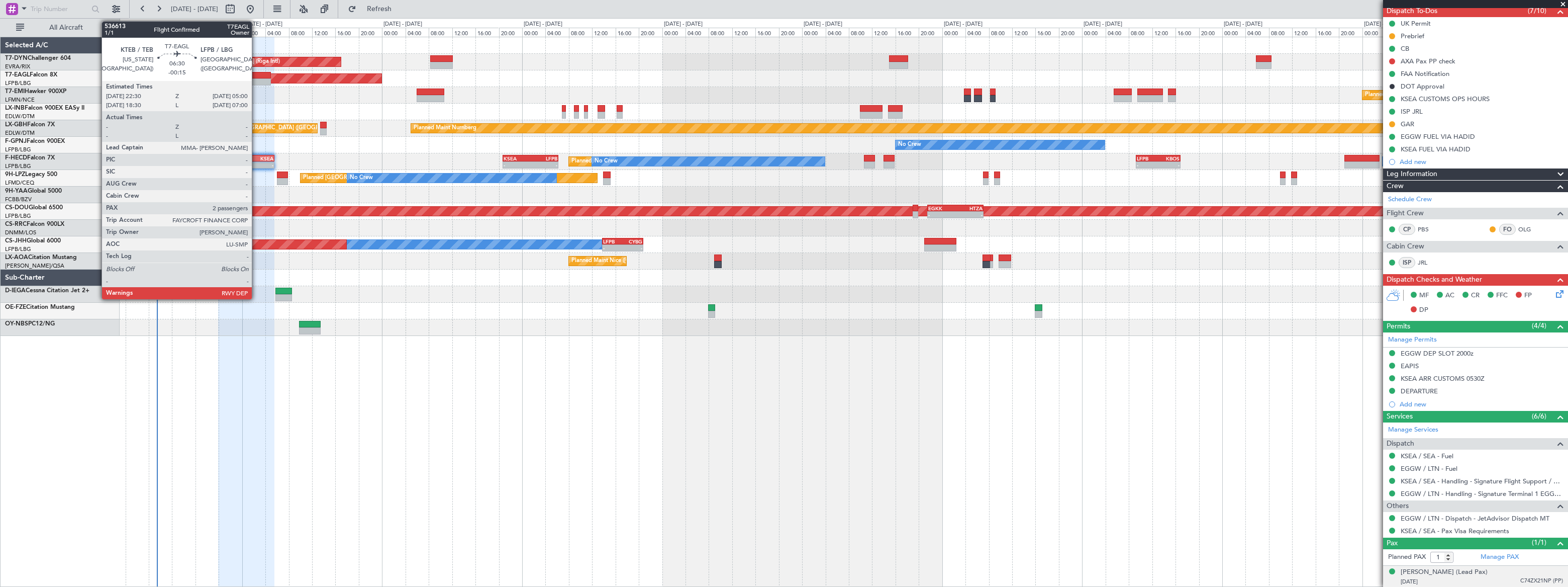
click at [256, 73] on div at bounding box center [251, 75] width 38 height 7
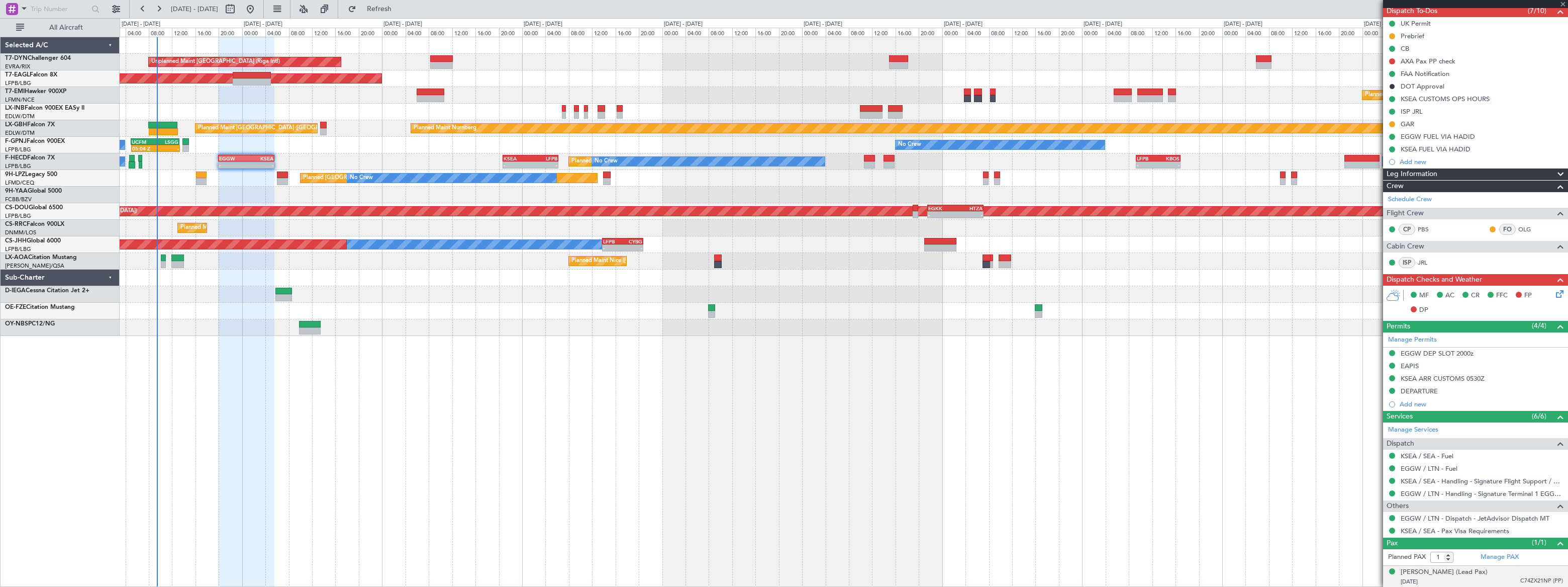
type input "-00:15"
type input "2"
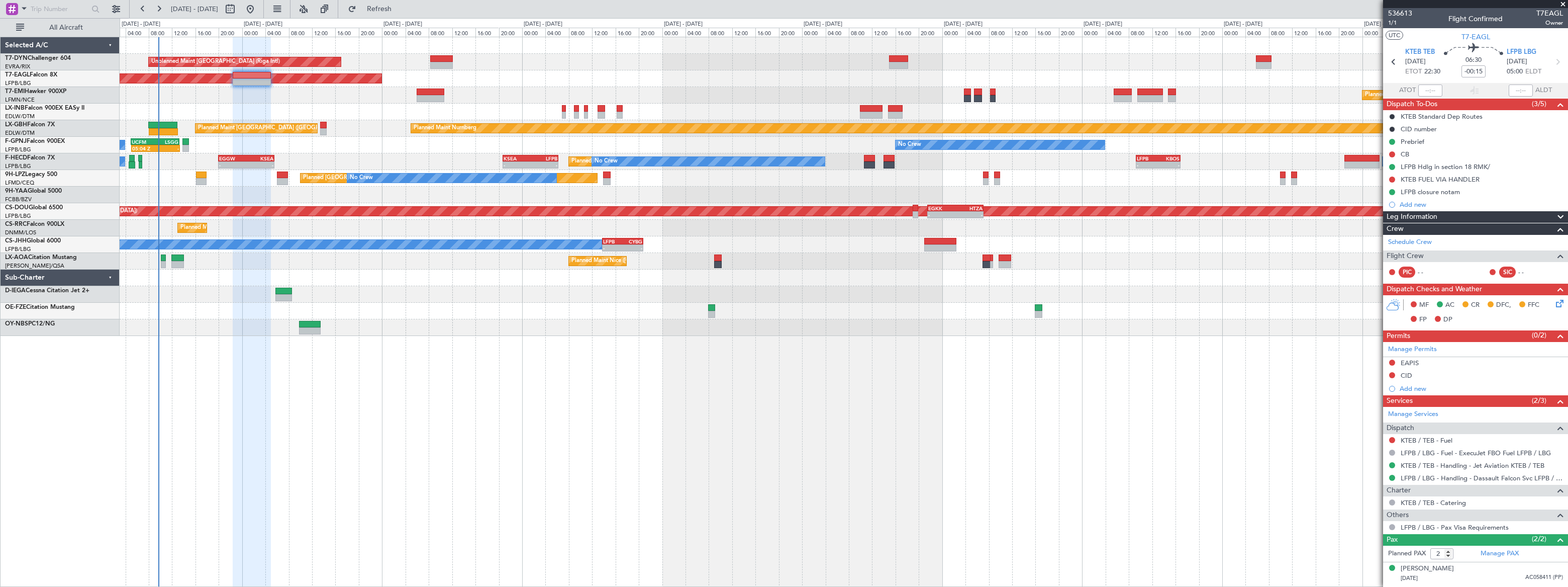
click at [256, 309] on div "Unplanned Maint [GEOGRAPHIC_DATA] (Riga Intl) Planned Maint [US_STATE] ([GEOGRA…" at bounding box center [844, 186] width 1448 height 298
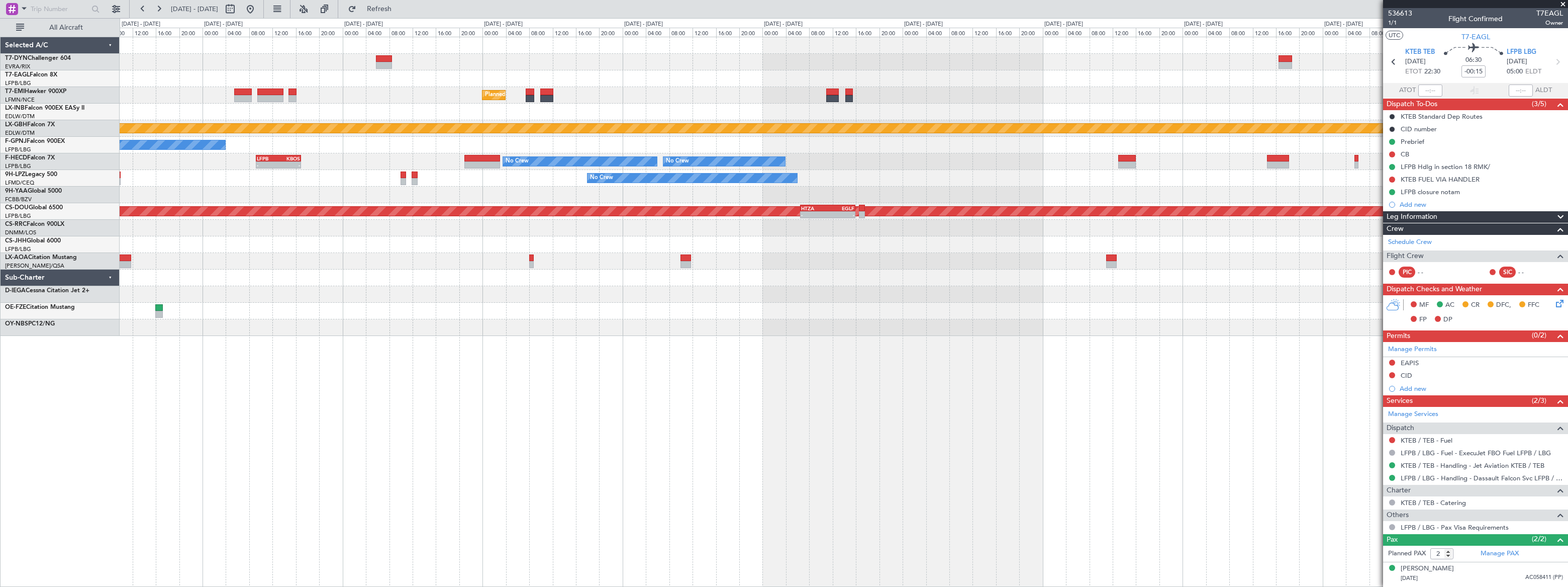
click at [268, 303] on div at bounding box center [844, 310] width 1448 height 17
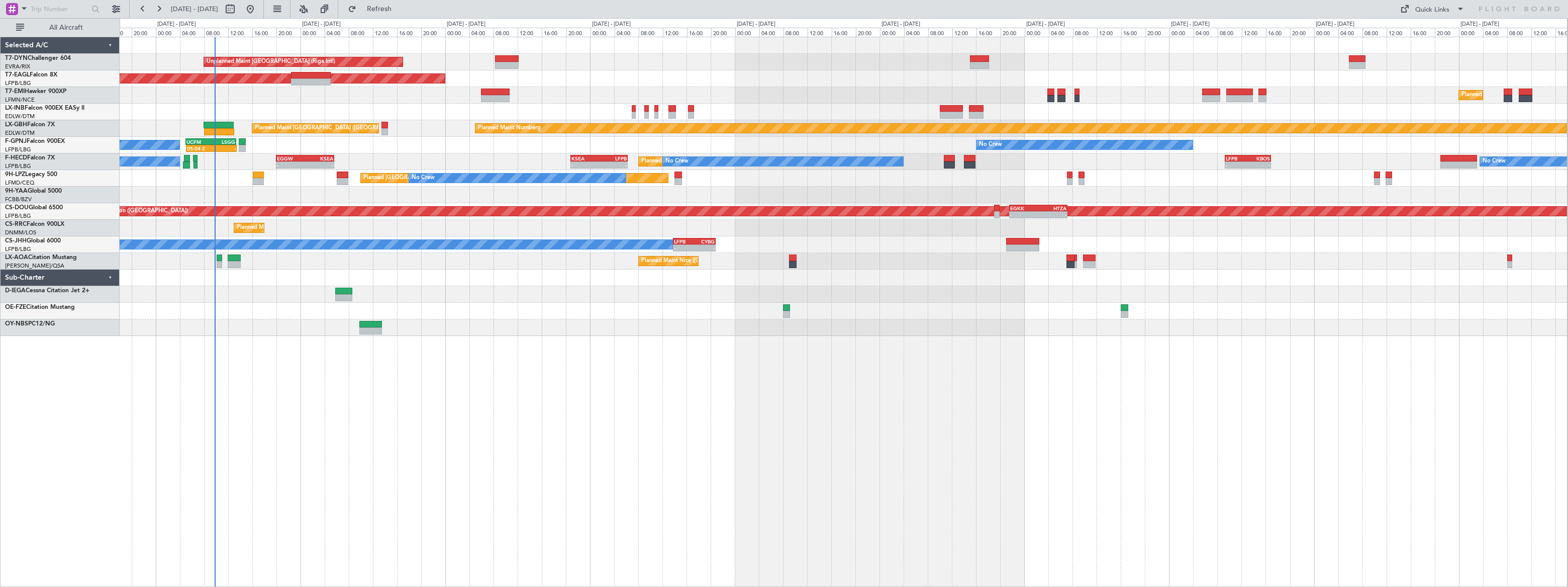
click at [249, 110] on div "Planned Maint [GEOGRAPHIC_DATA] ([GEOGRAPHIC_DATA])" at bounding box center [844, 111] width 1447 height 17
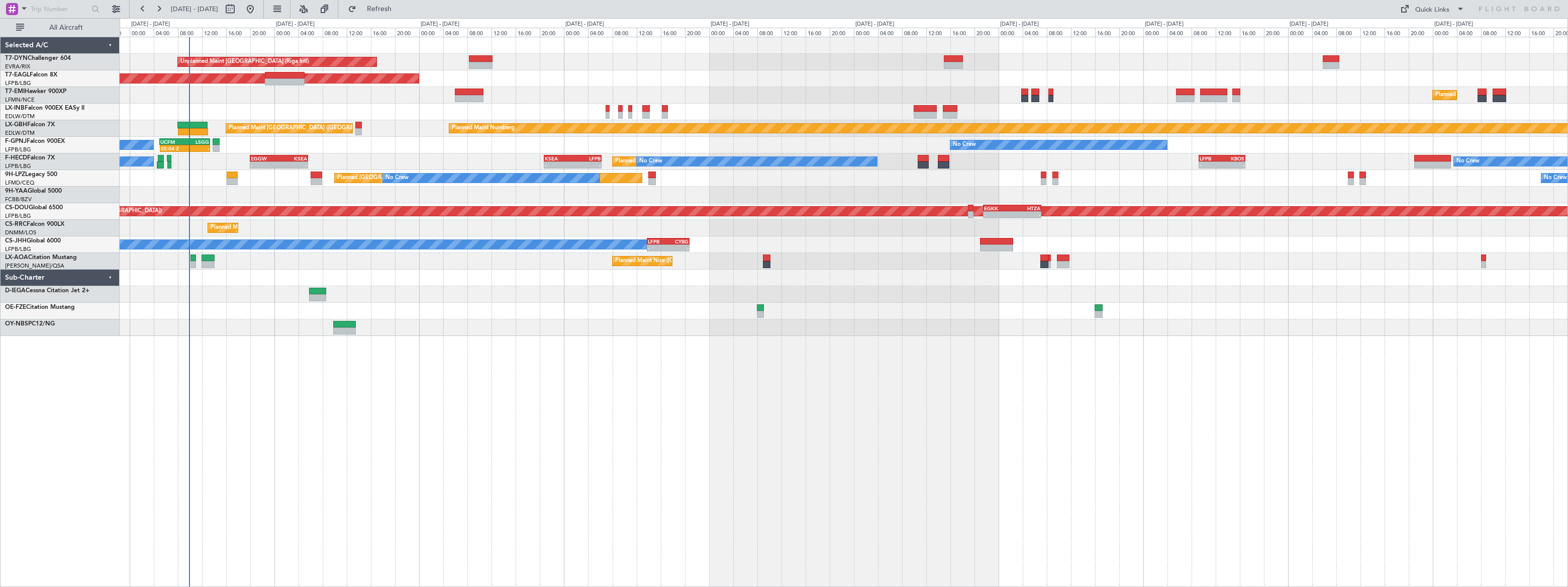
click at [276, 145] on div "Unplanned Maint Riga (Riga Intl) Planned Maint New York (Teterboro) Planned Mai…" at bounding box center [844, 186] width 1448 height 298
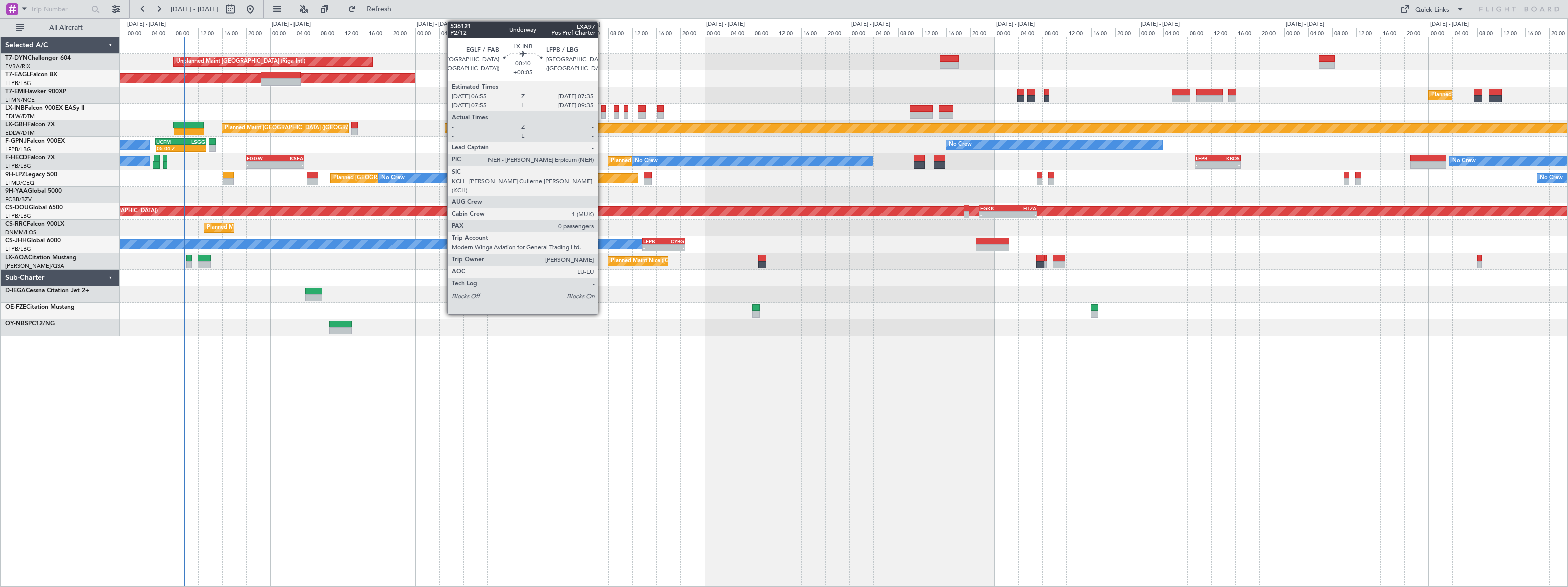
click at [603, 113] on div at bounding box center [603, 114] width 5 height 7
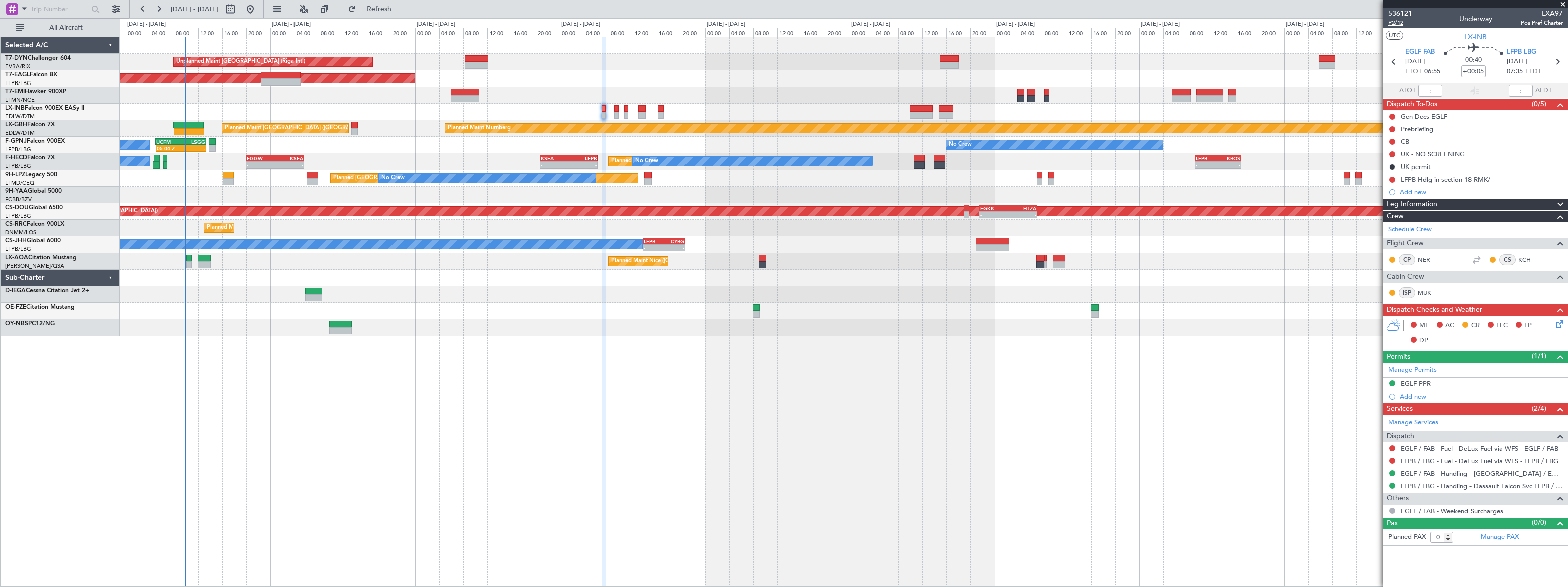
click at [1394, 24] on span "P2/12" at bounding box center [1400, 23] width 25 height 9
click at [547, 426] on div "Unplanned Maint Riga (Riga Intl) Planned Maint New York (Teterboro) Planned Mai…" at bounding box center [844, 311] width 1448 height 551
click at [401, 12] on span "Refresh" at bounding box center [379, 9] width 42 height 7
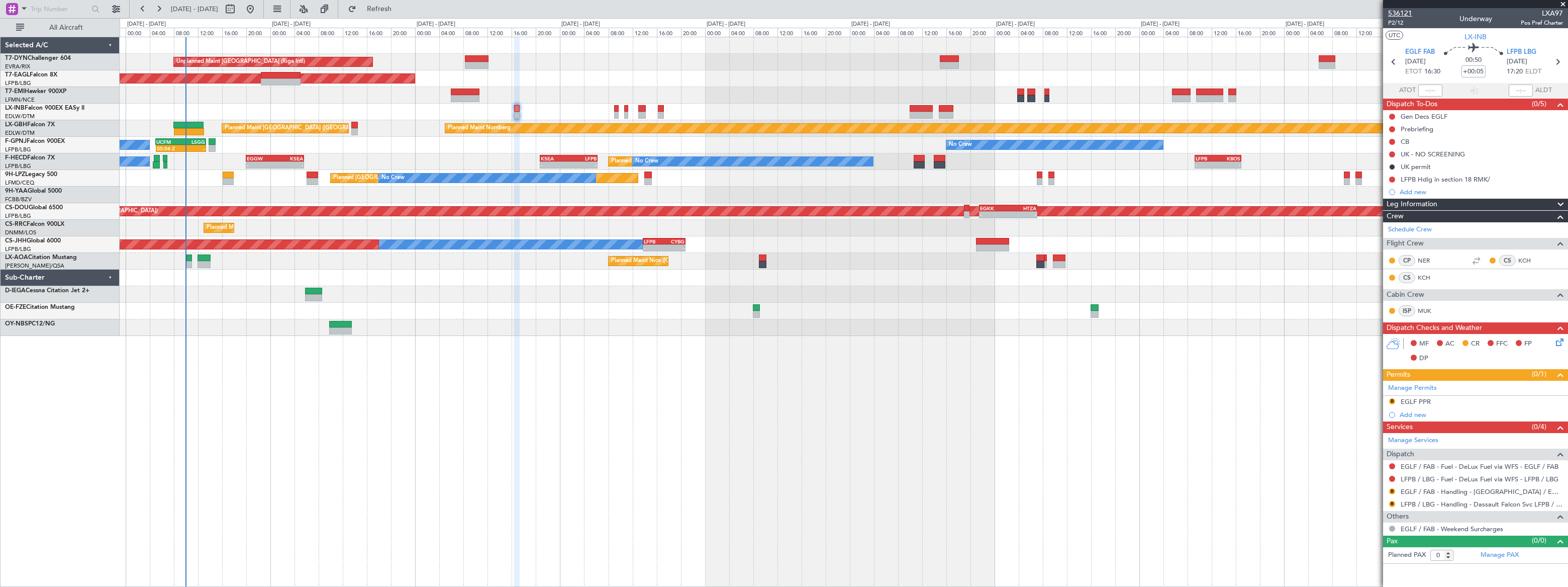
click at [1397, 12] on span "536121" at bounding box center [1400, 13] width 25 height 11
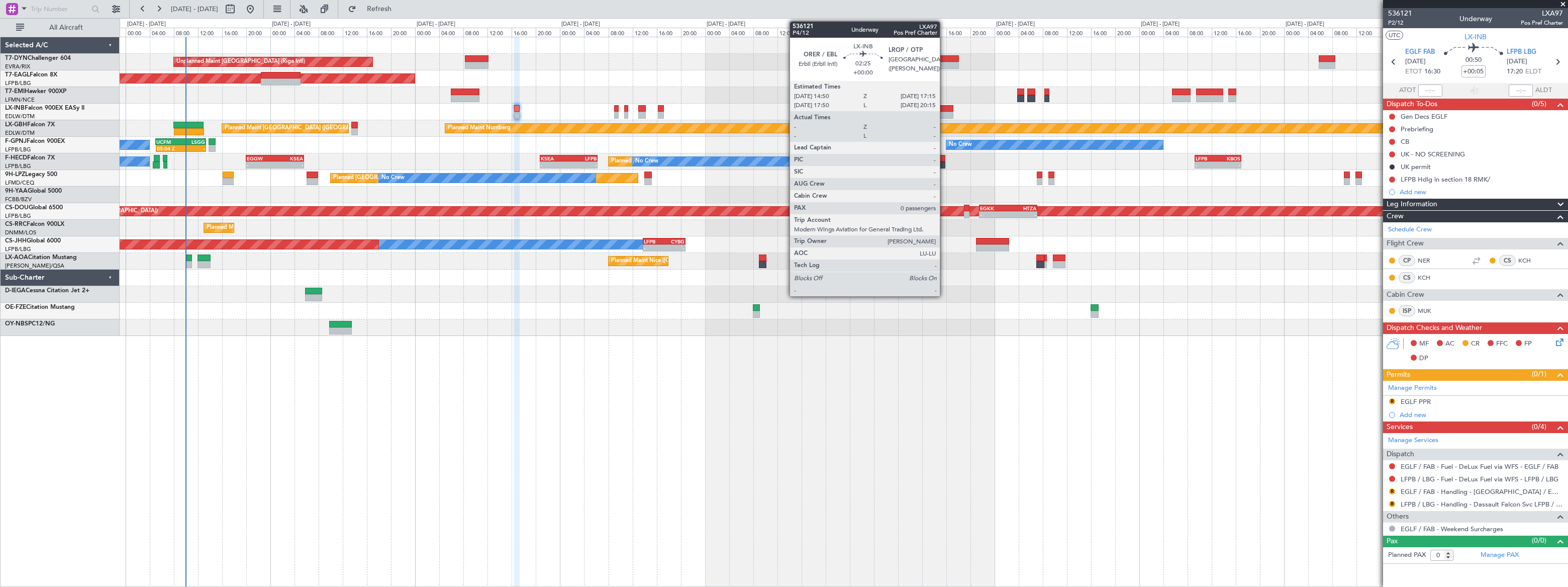
click at [944, 109] on div at bounding box center [946, 108] width 15 height 7
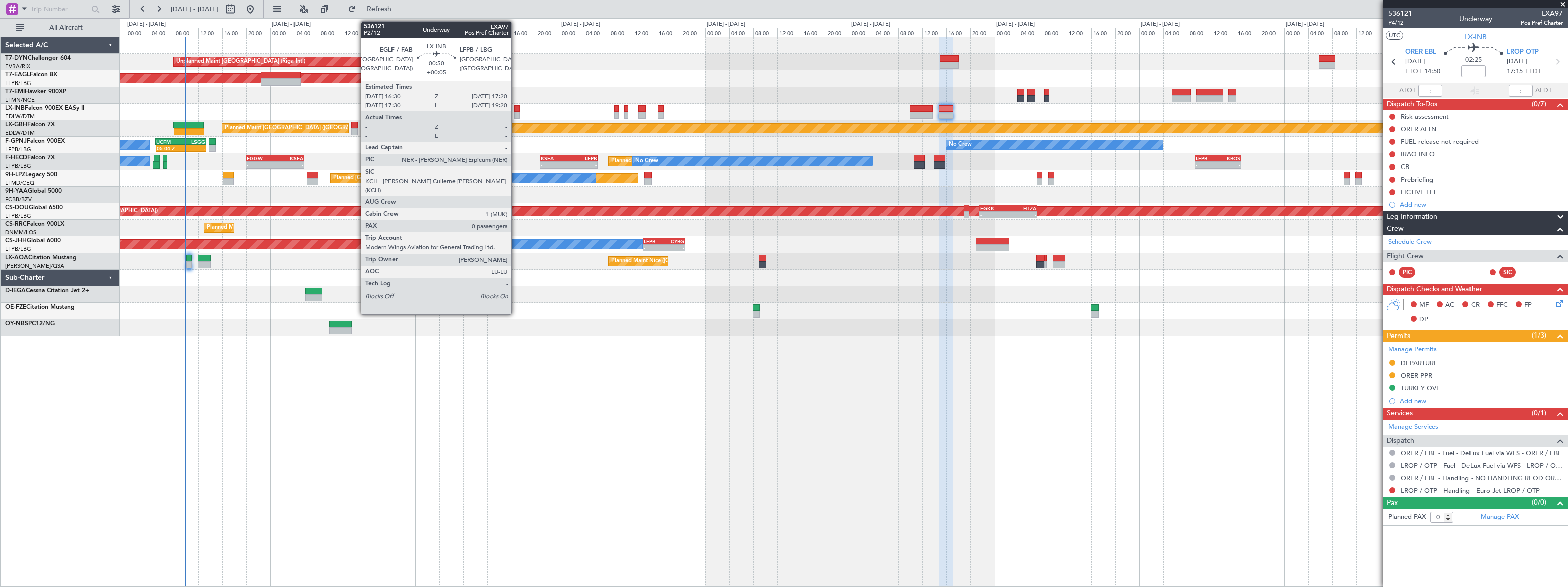
click at [516, 111] on div at bounding box center [517, 114] width 6 height 7
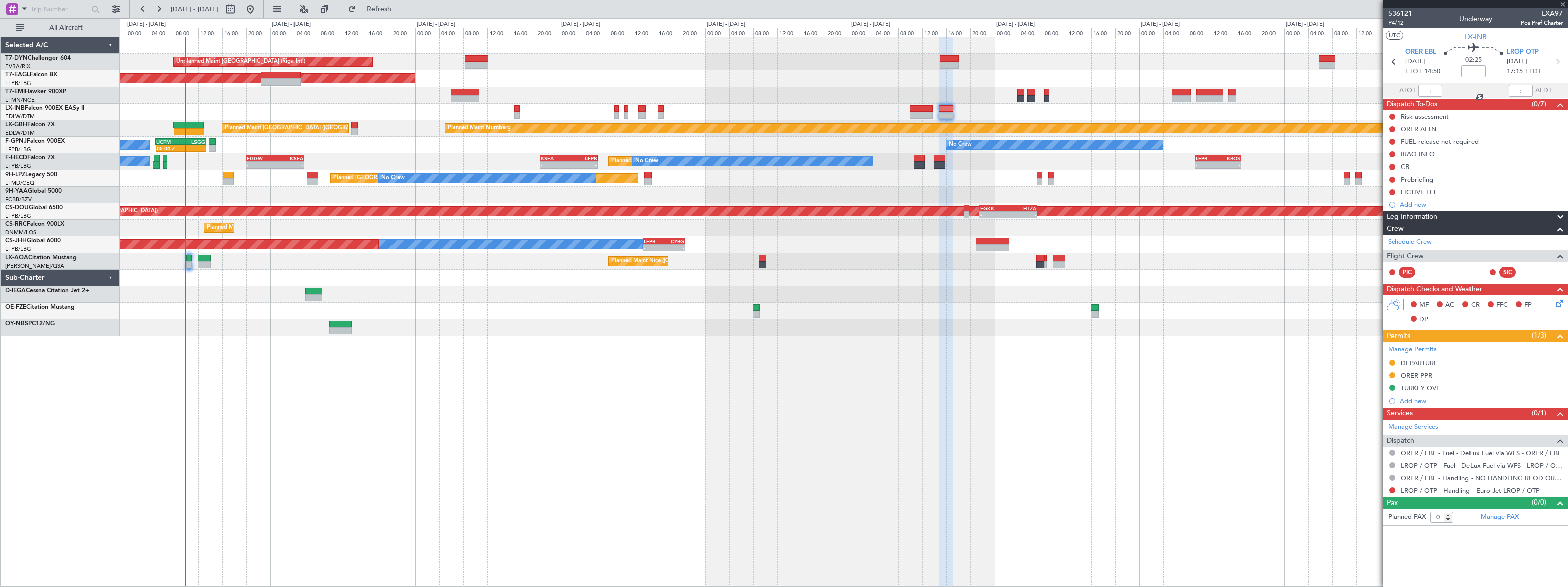
type input "+00:05"
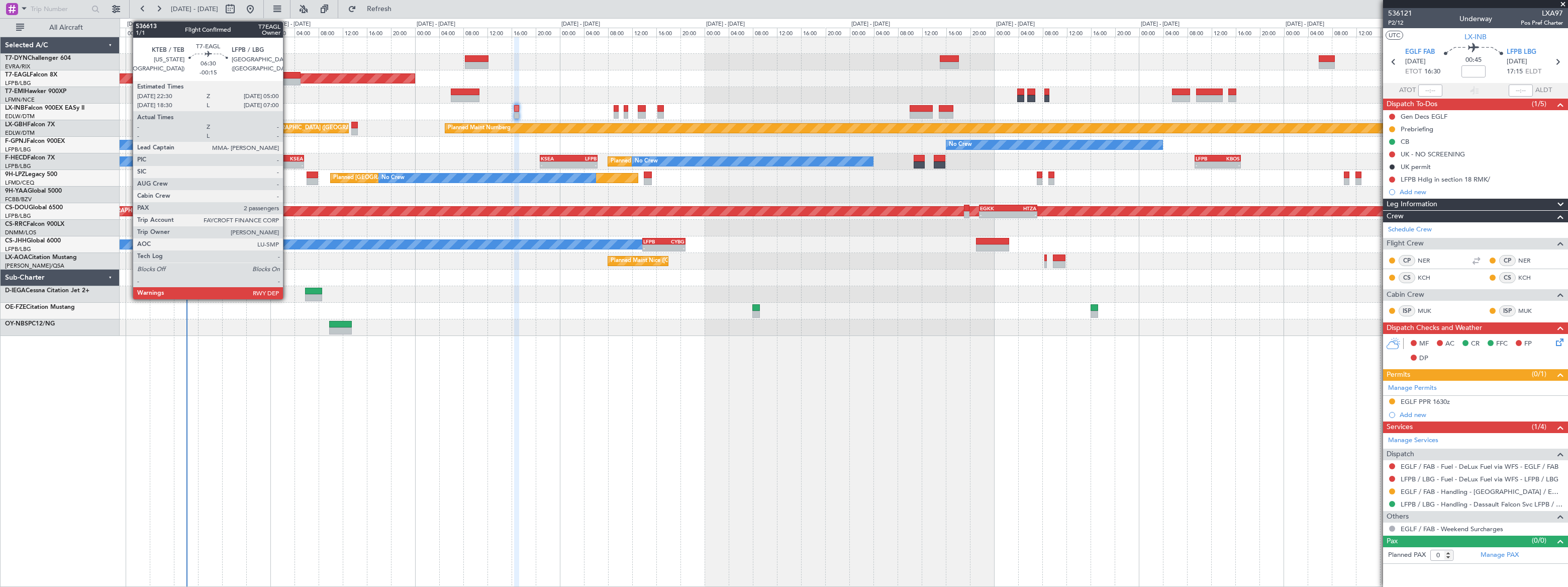
click at [287, 76] on div at bounding box center [281, 75] width 39 height 7
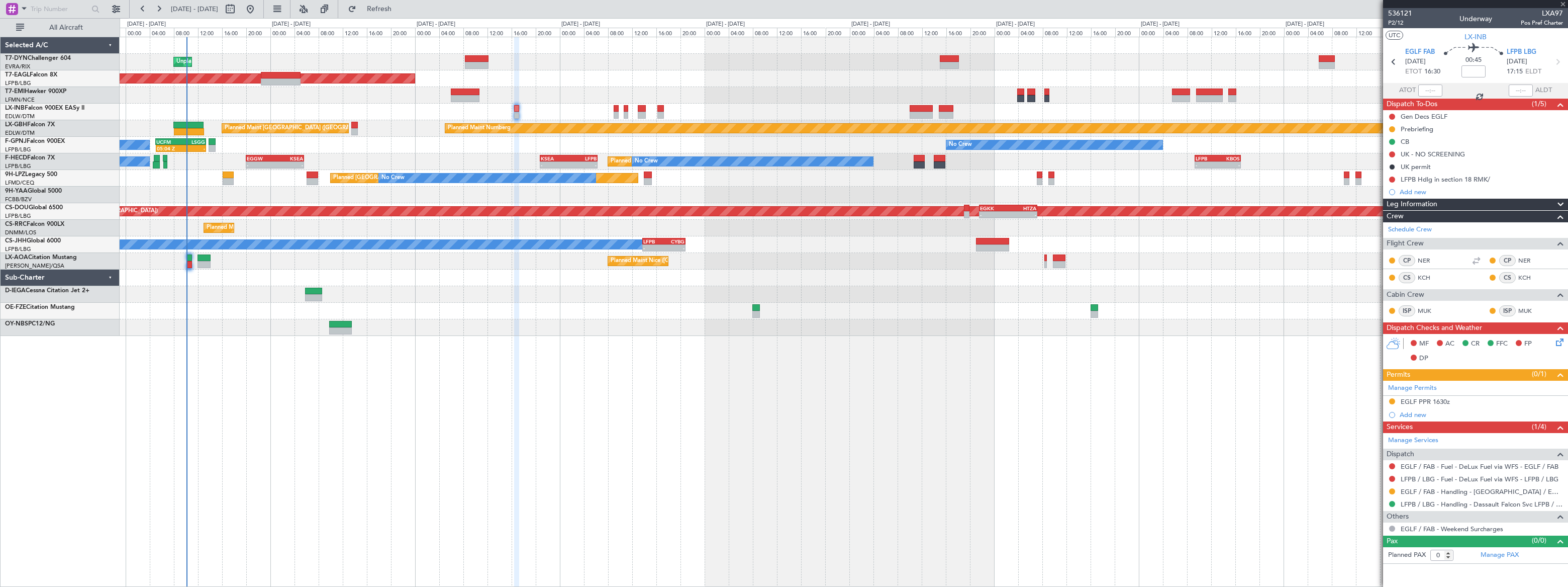
type input "-00:15"
type input "2"
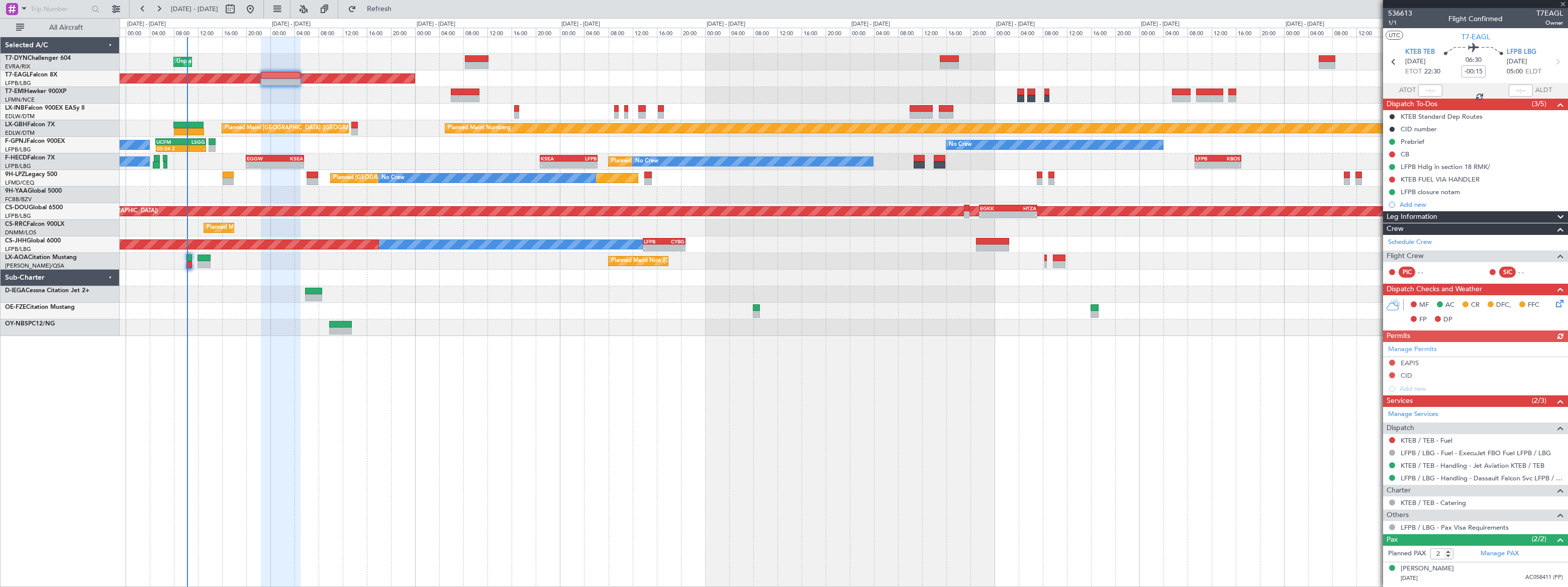
scroll to position [19, 0]
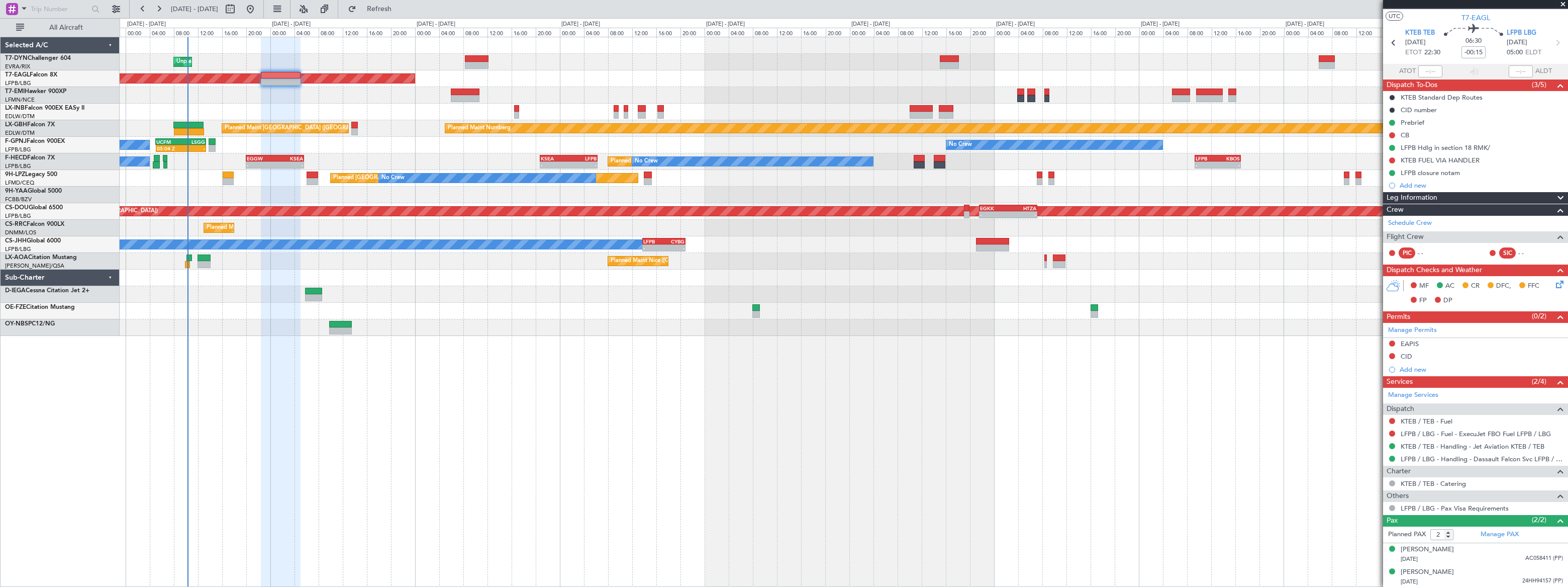
click at [452, 384] on div "Unplanned Maint Riga (Riga Intl) Planned Maint New York (Teterboro) Planned Mai…" at bounding box center [844, 311] width 1448 height 551
click at [419, 254] on div "Planned Maint Nice (Côte d'Azur Airport) No Crew Chester" at bounding box center [844, 261] width 1448 height 17
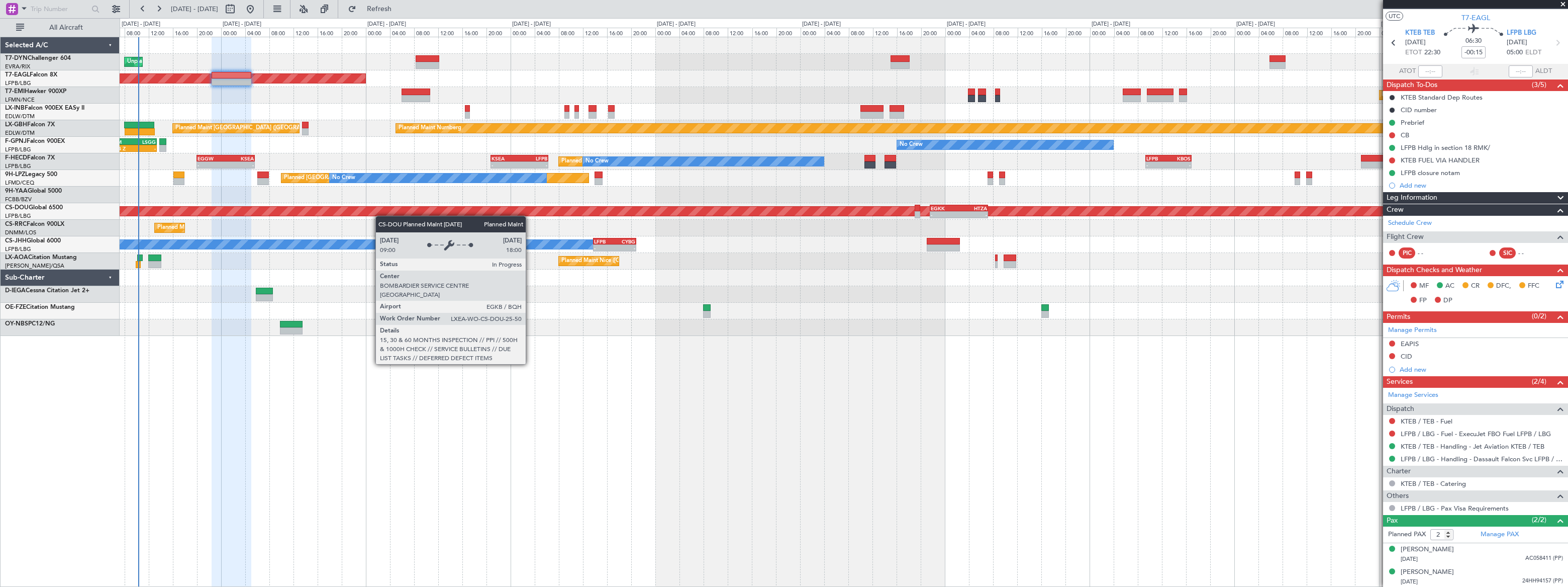
click at [351, 211] on div "Unplanned Maint Riga (Riga Intl) Planned Maint New York (Teterboro) Planned Mai…" at bounding box center [844, 186] width 1447 height 298
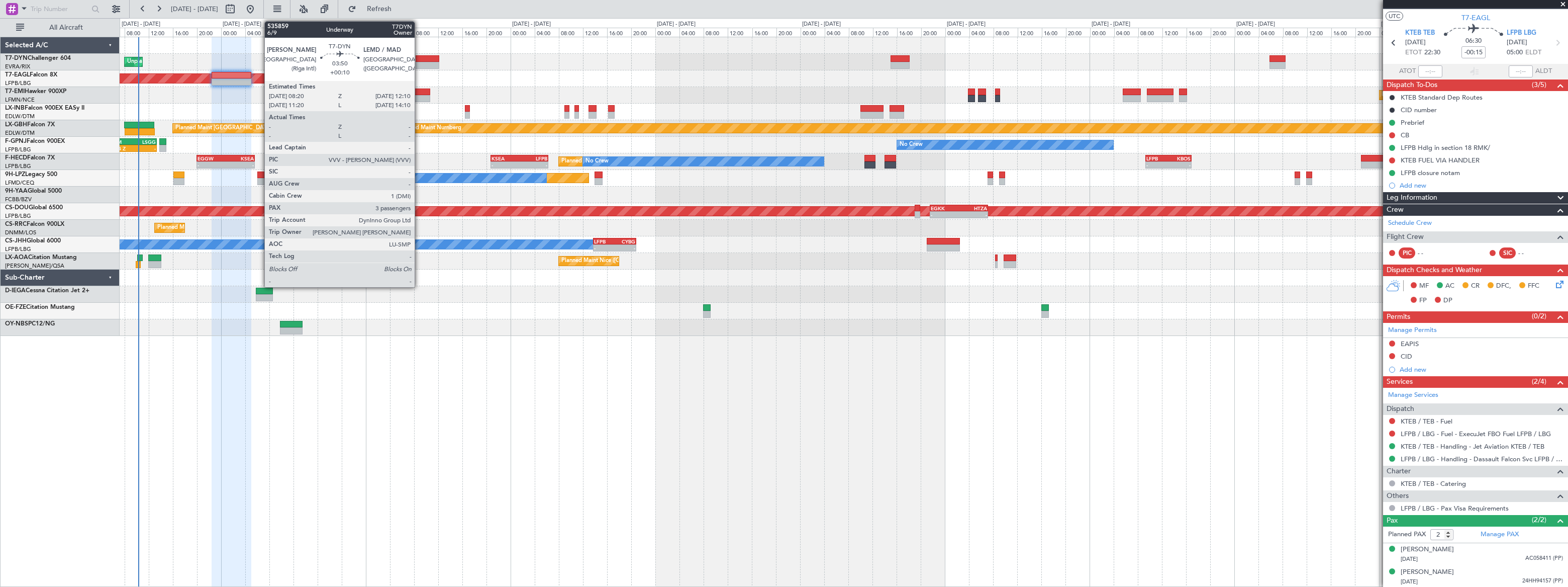
click at [421, 61] on div at bounding box center [427, 58] width 24 height 7
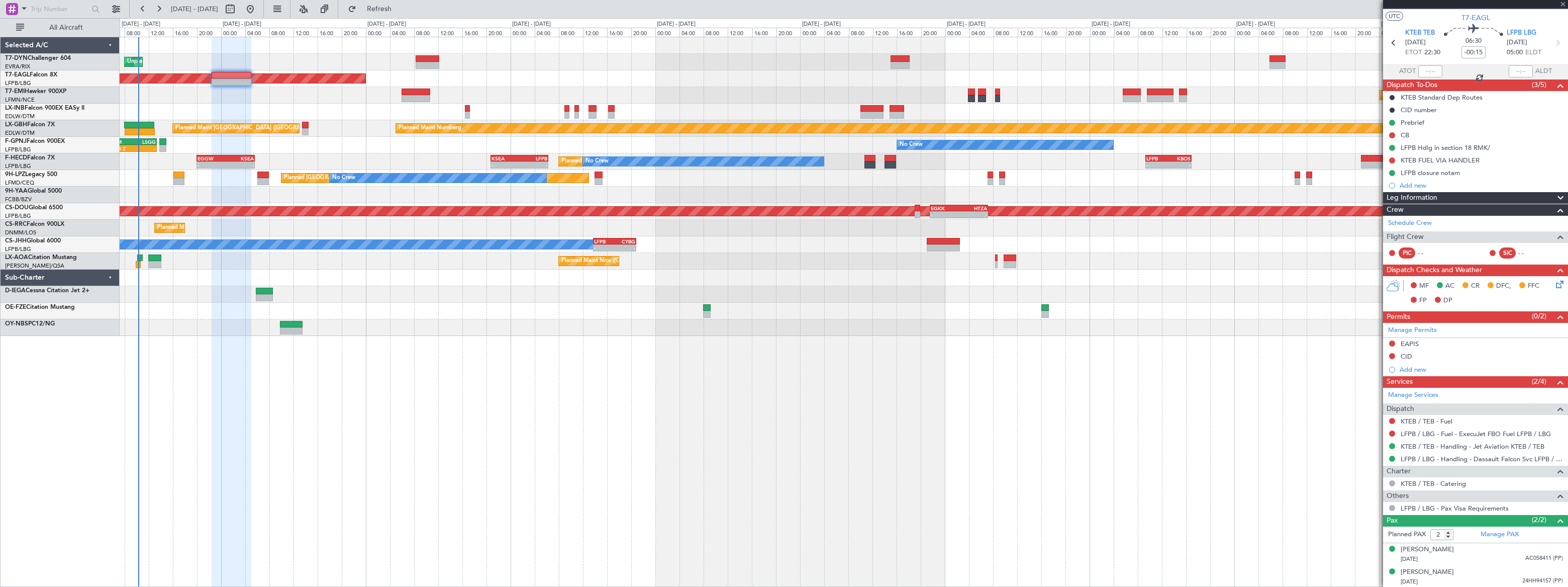
type input "+00:10"
type input "3"
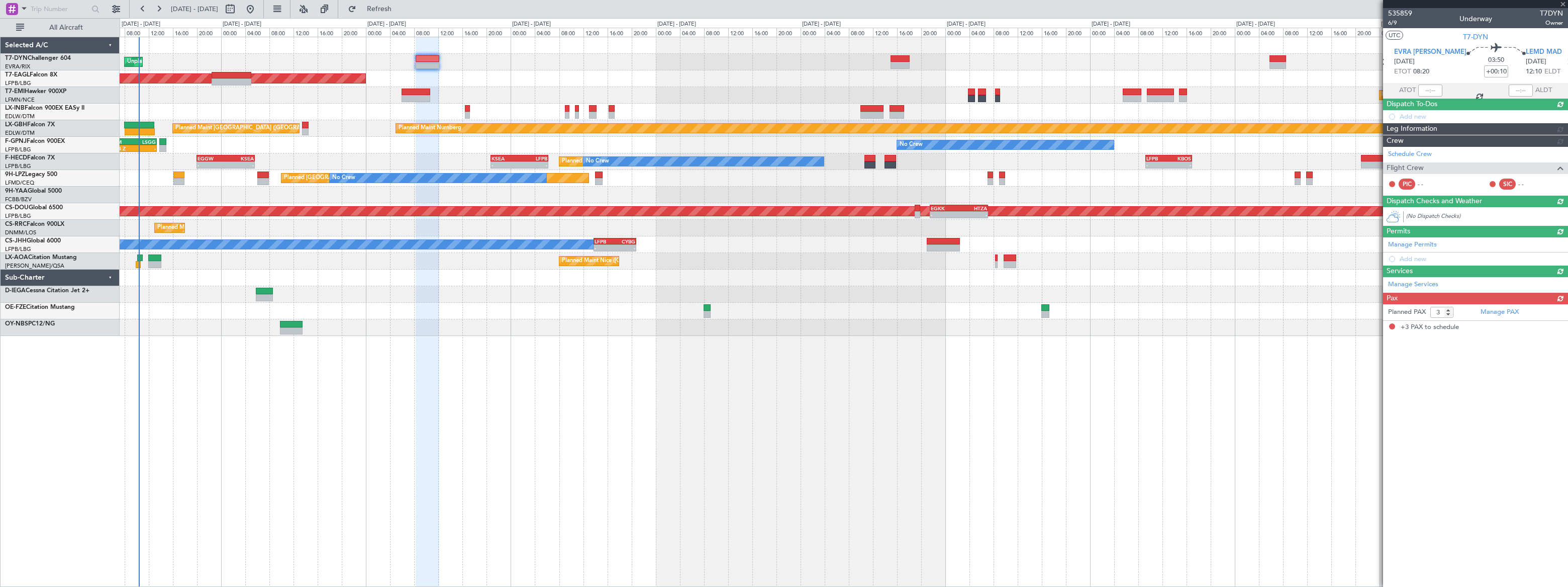
scroll to position [0, 0]
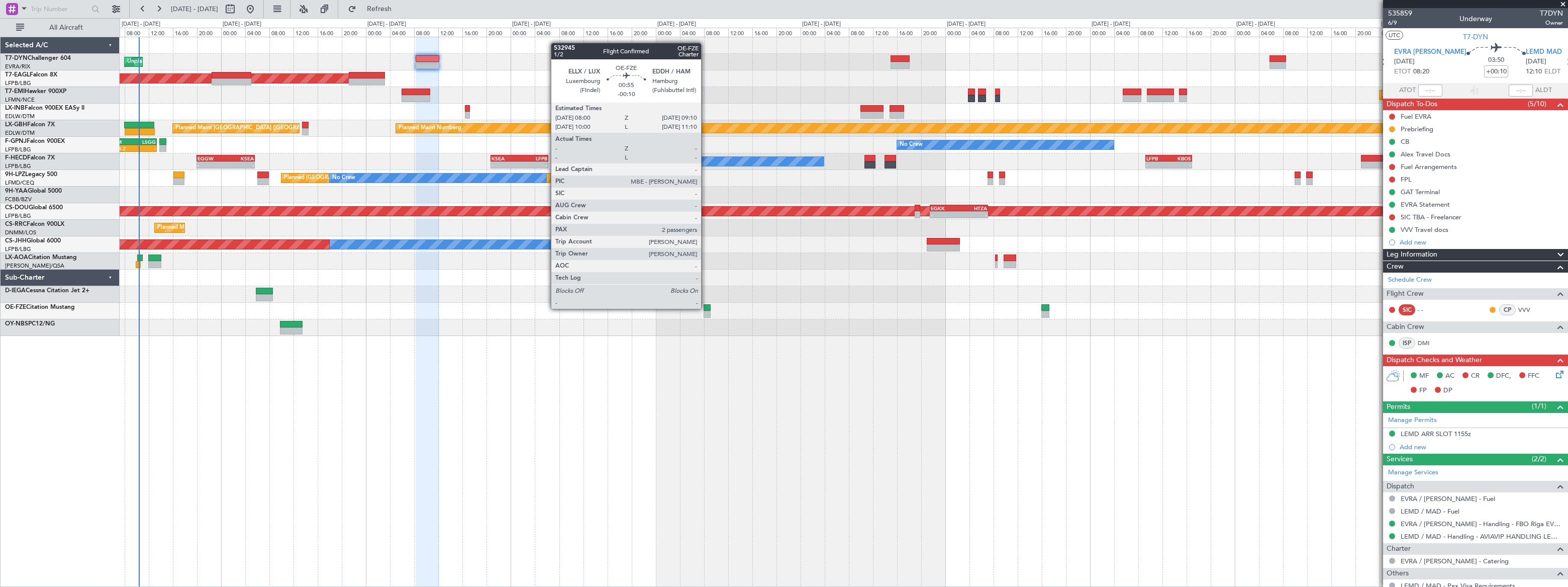
click at [706, 307] on div at bounding box center [708, 307] width 8 height 7
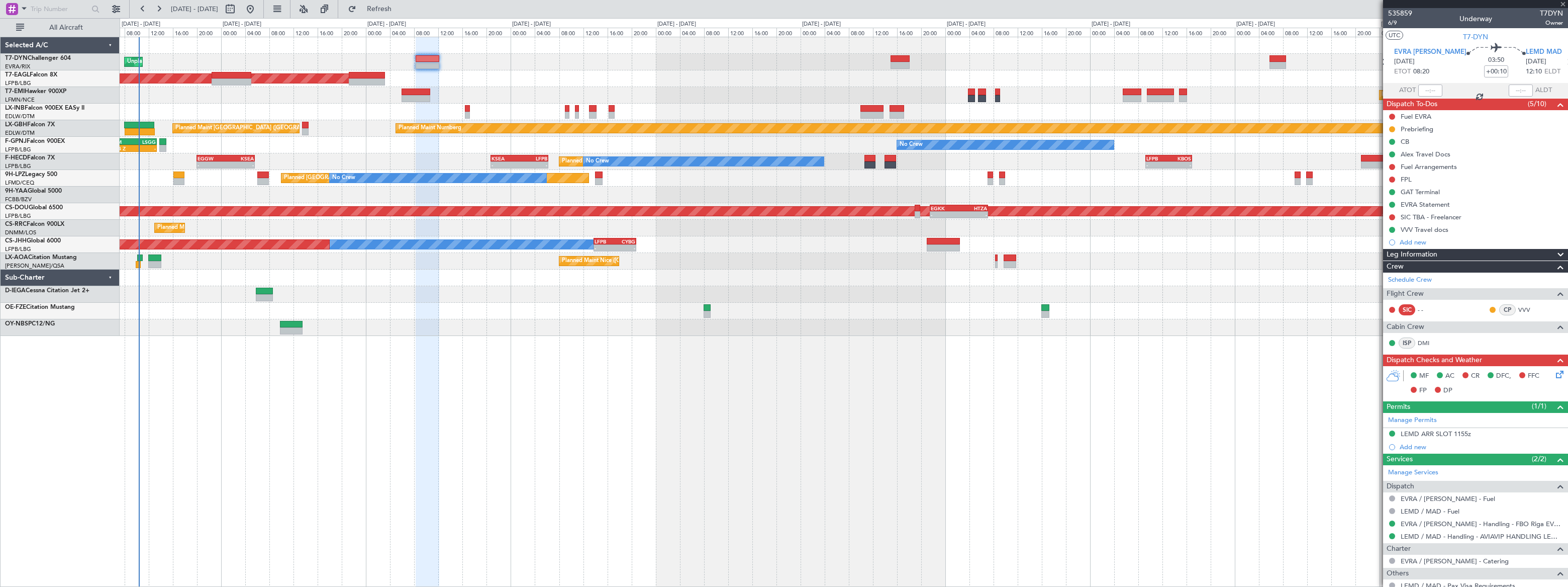
type input "-00:10"
type input "2"
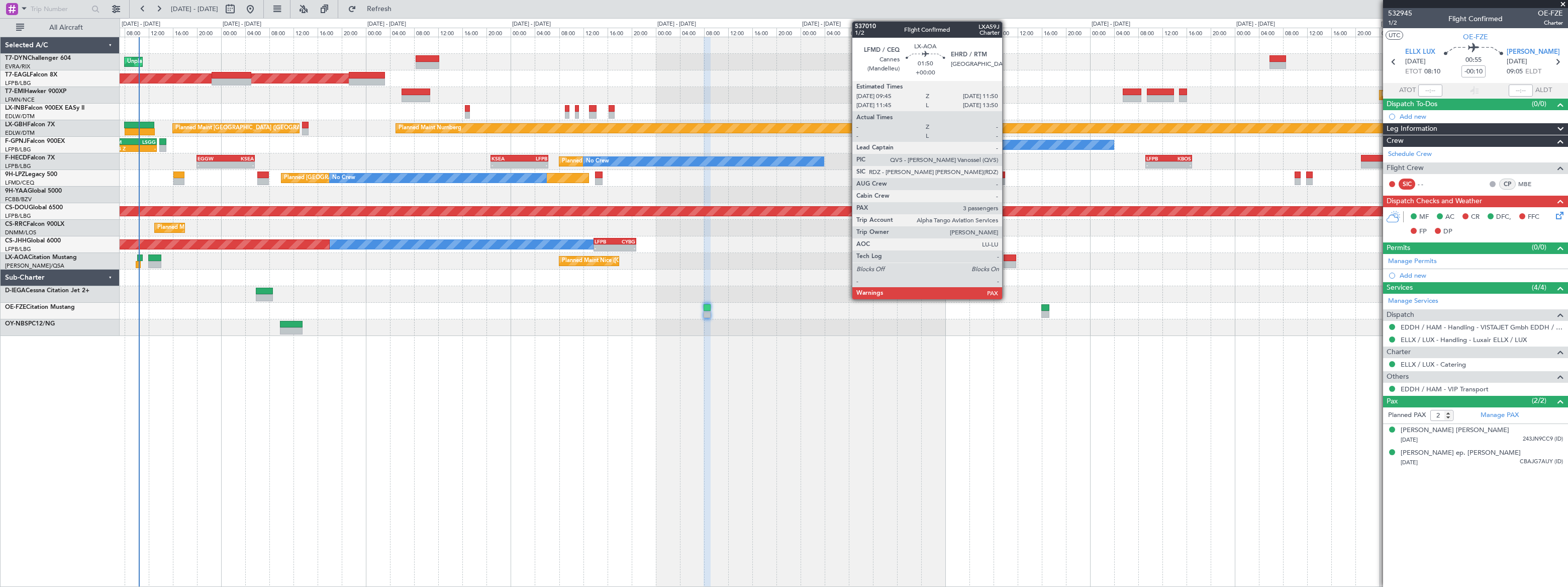
click at [1007, 258] on div at bounding box center [1009, 257] width 13 height 7
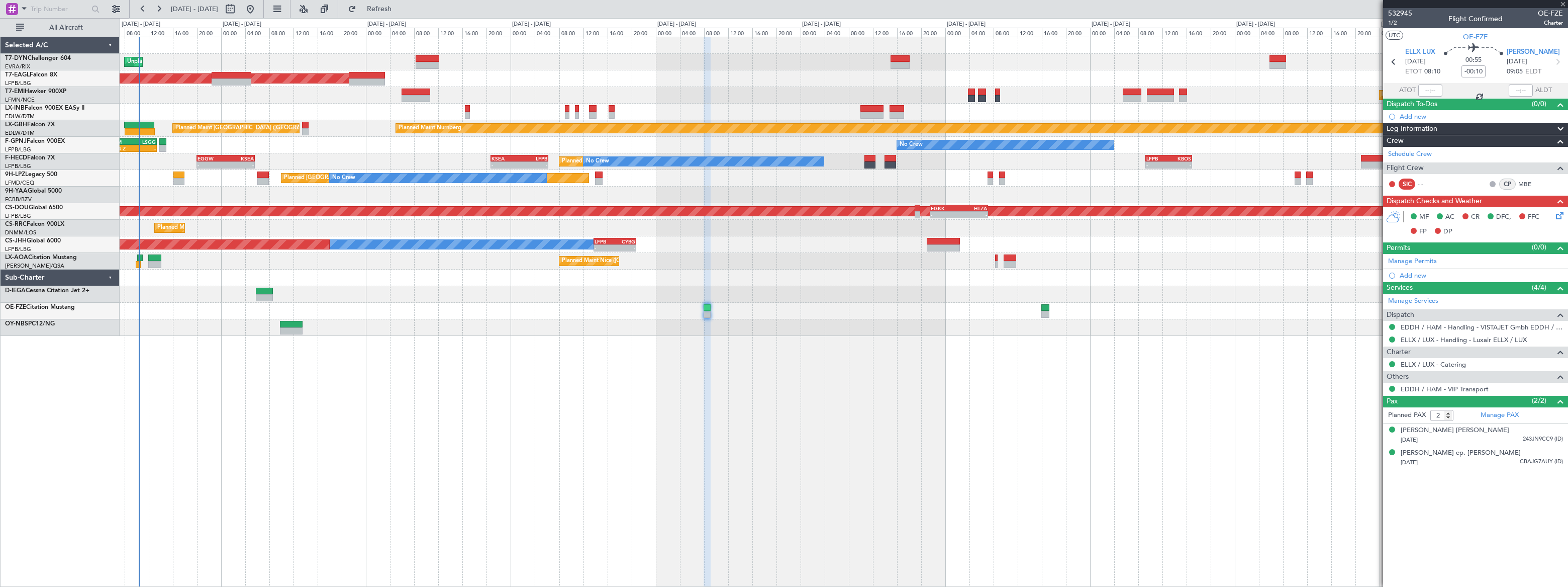
type input "3"
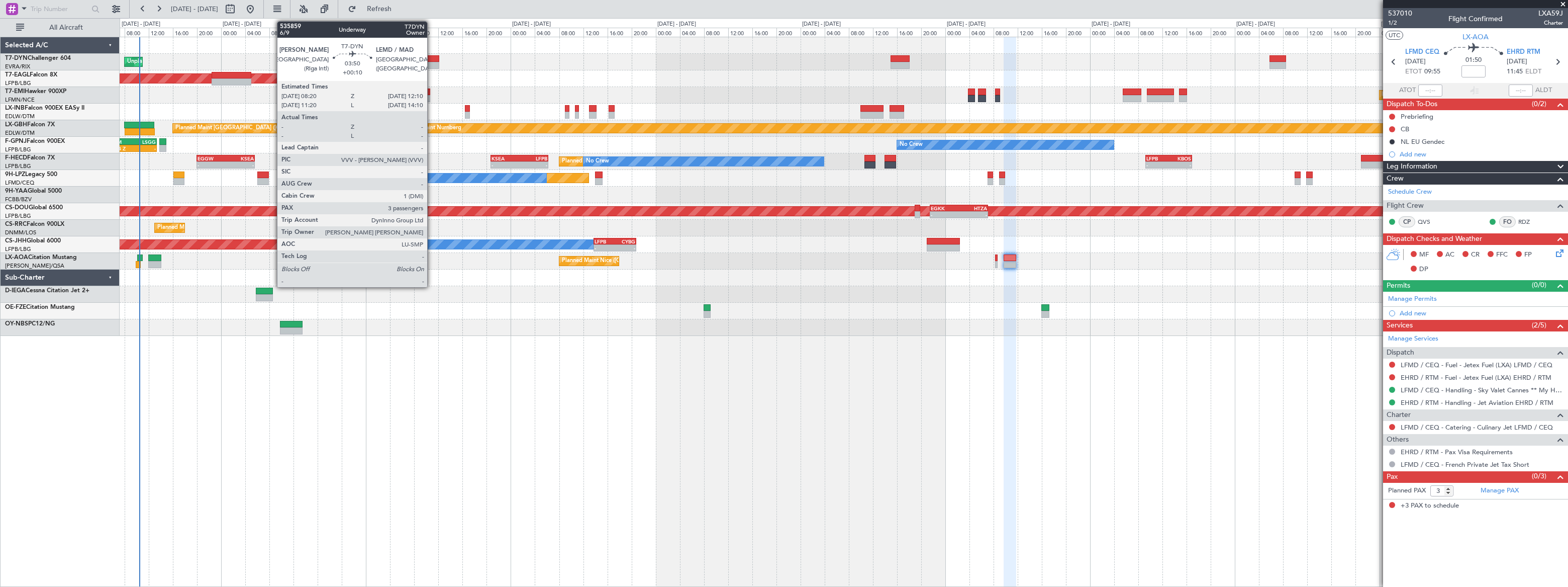
click at [432, 57] on div at bounding box center [427, 58] width 24 height 7
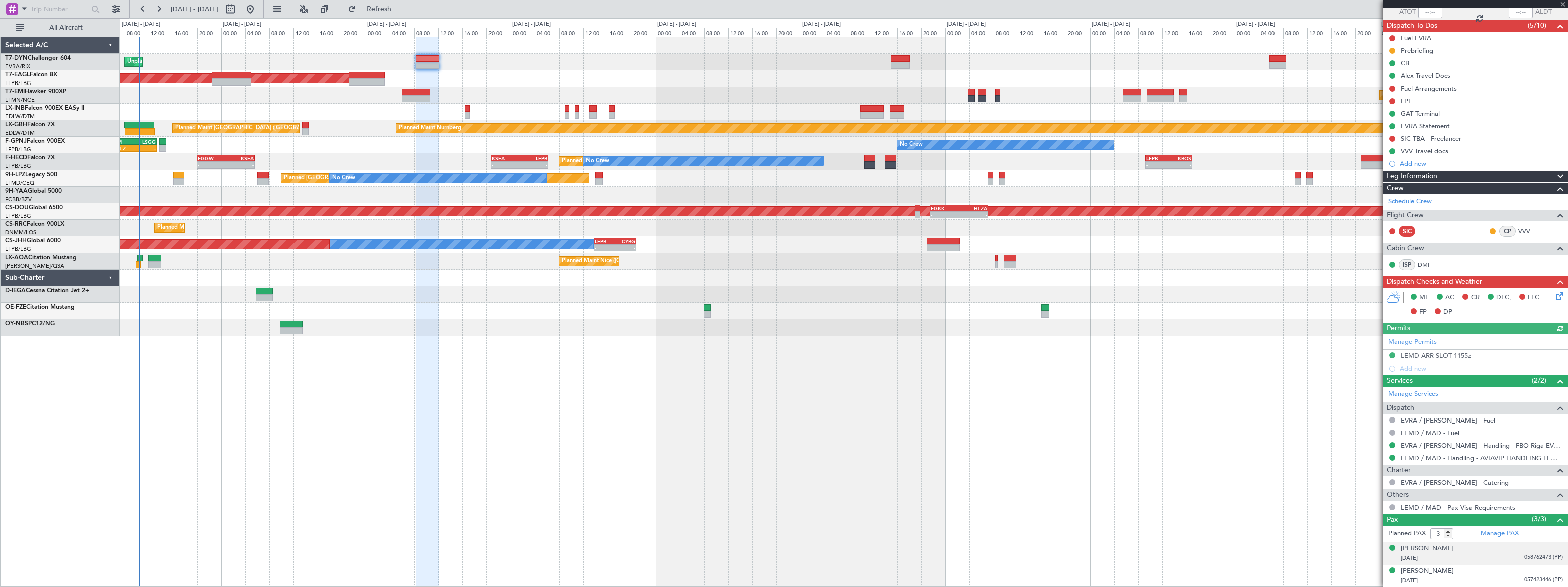
scroll to position [100, 0]
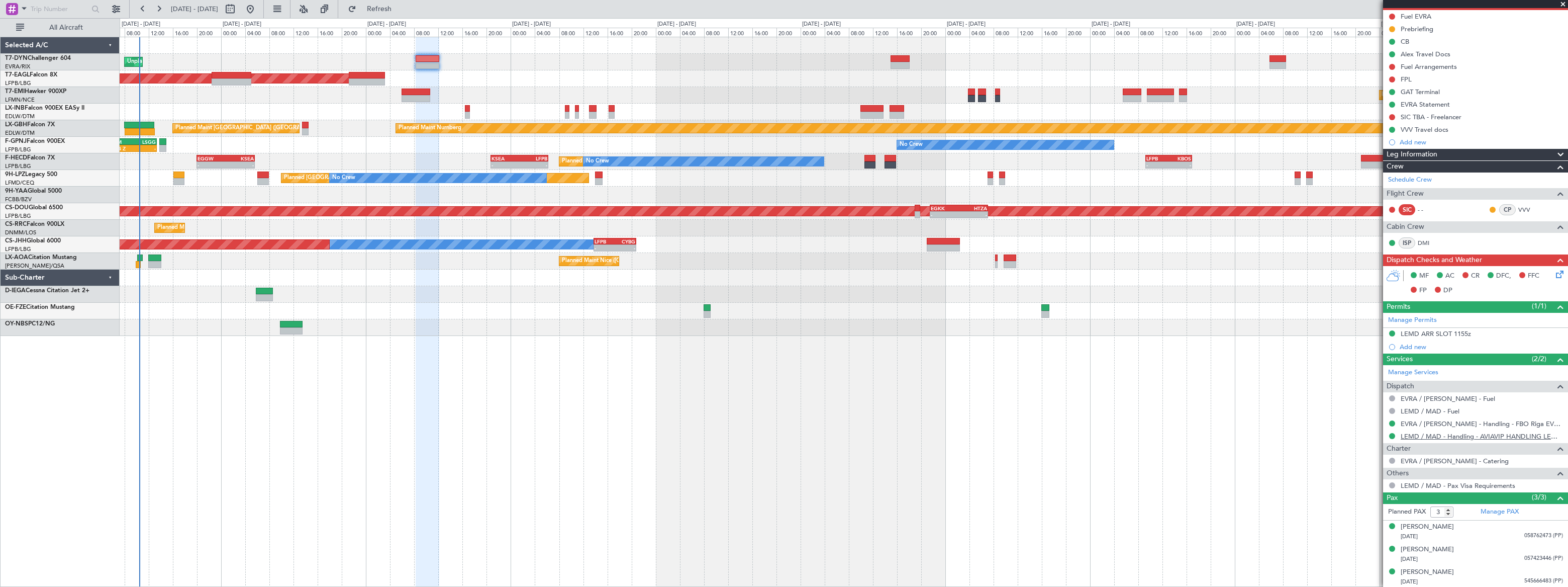
click at [1492, 434] on link "LEMD / MAD - Handling - AVIAVIP HANDLING LEMD /MAD" at bounding box center [1481, 436] width 162 height 9
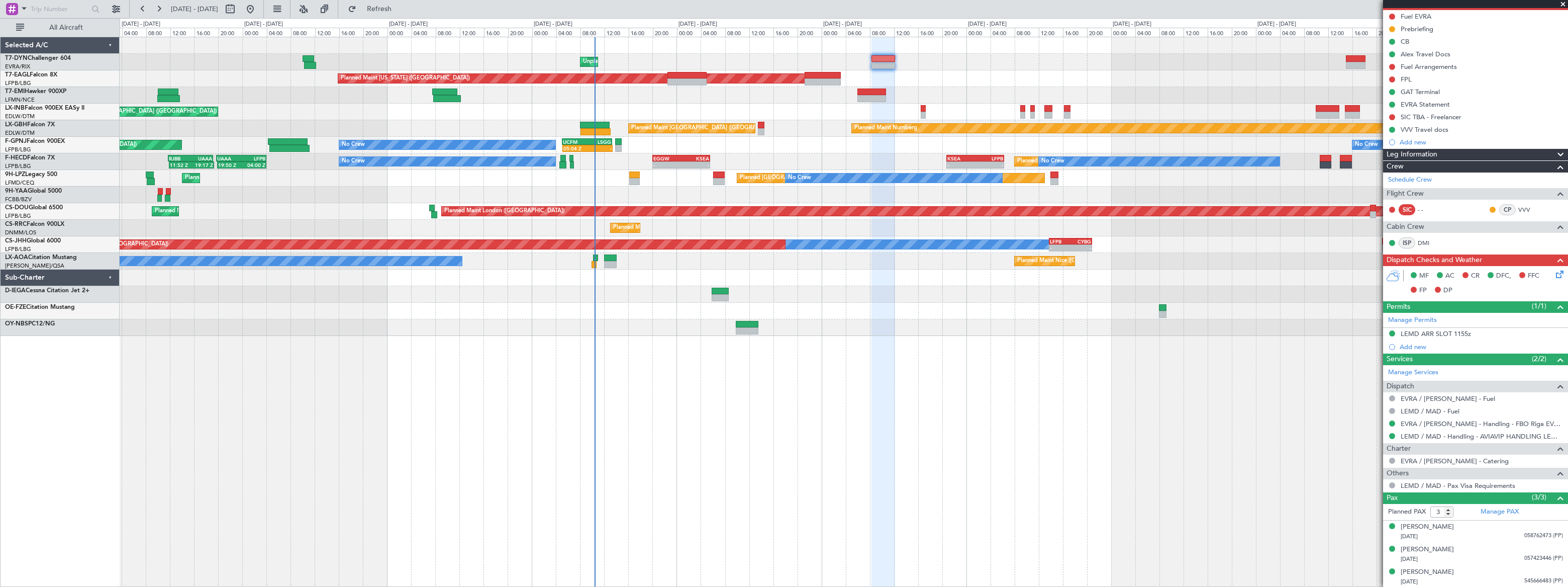
click at [758, 15] on fb-flight-board "16 Sep 2025 - 26 Sep 2025 Refresh Quick Links All Aircraft Unplanned Maint Riga…" at bounding box center [784, 297] width 1568 height 579
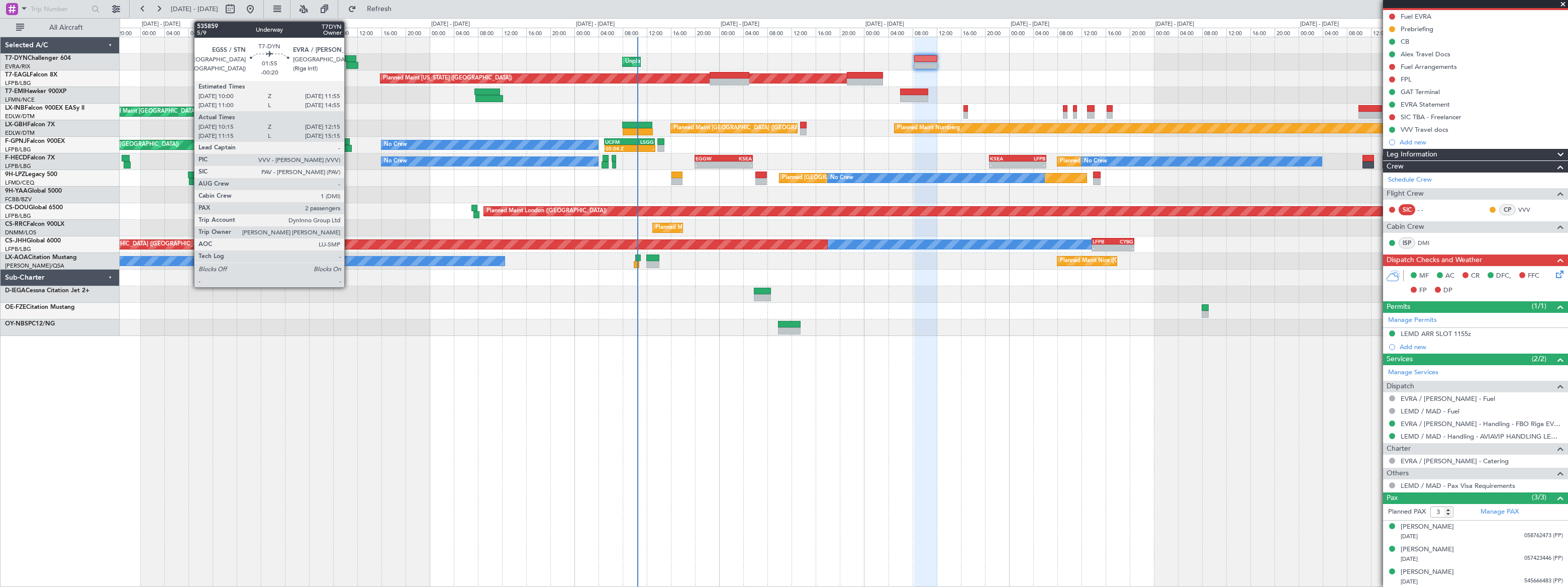
click at [349, 58] on div at bounding box center [350, 58] width 12 height 7
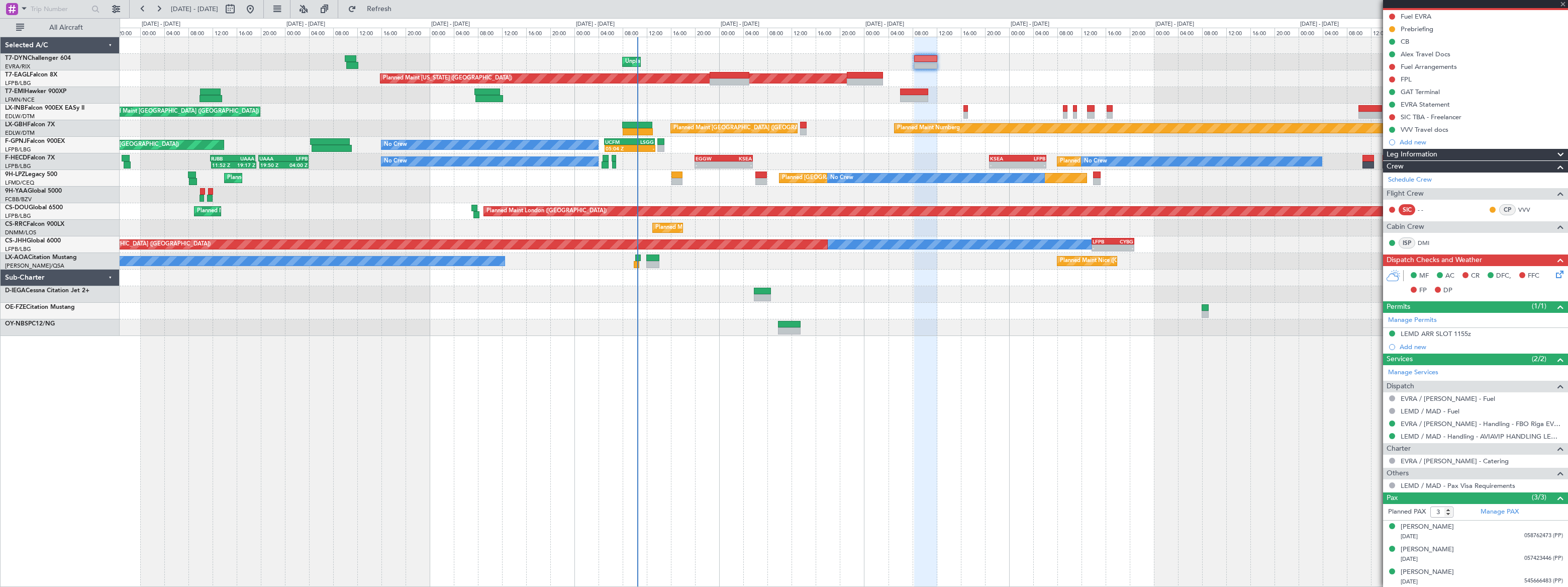
click at [349, 58] on div at bounding box center [350, 58] width 12 height 7
type input "-00:20"
type input "10:15"
type input "12:15"
type input "2"
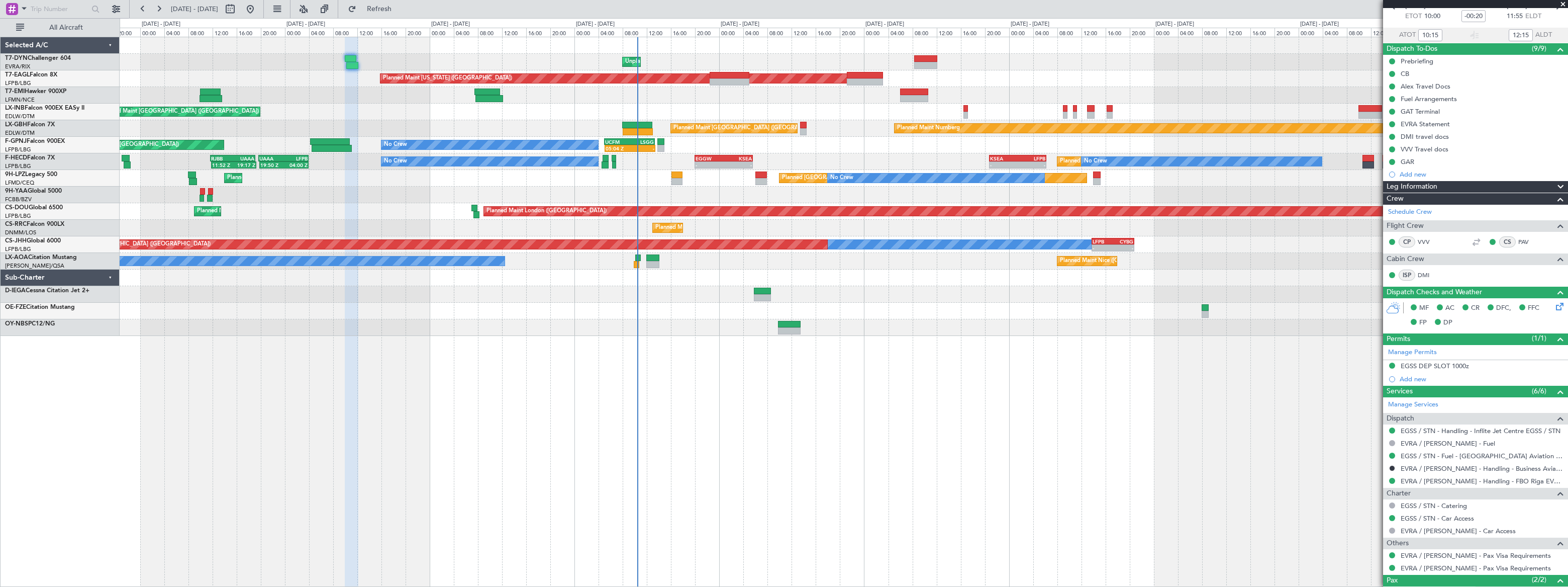
scroll to position [115, 0]
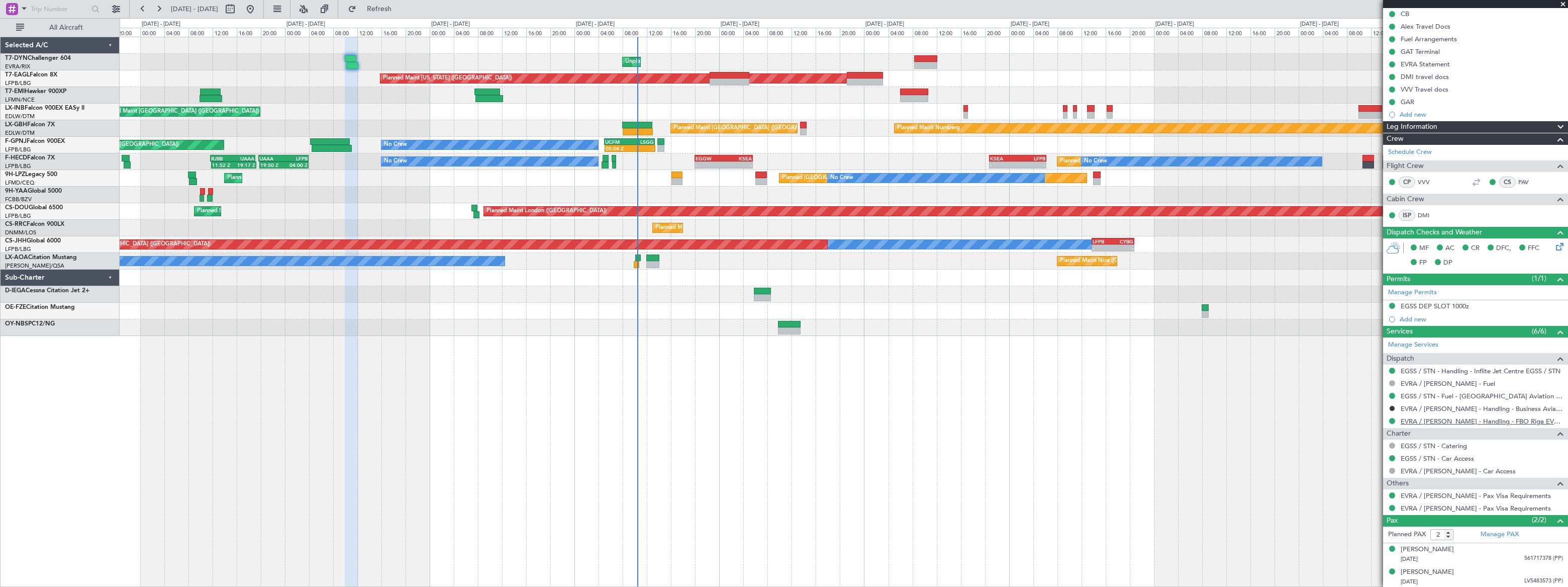
click at [1476, 420] on link "EVRA / RIX - Handling - FBO Riga EVRA / RIX" at bounding box center [1481, 421] width 162 height 9
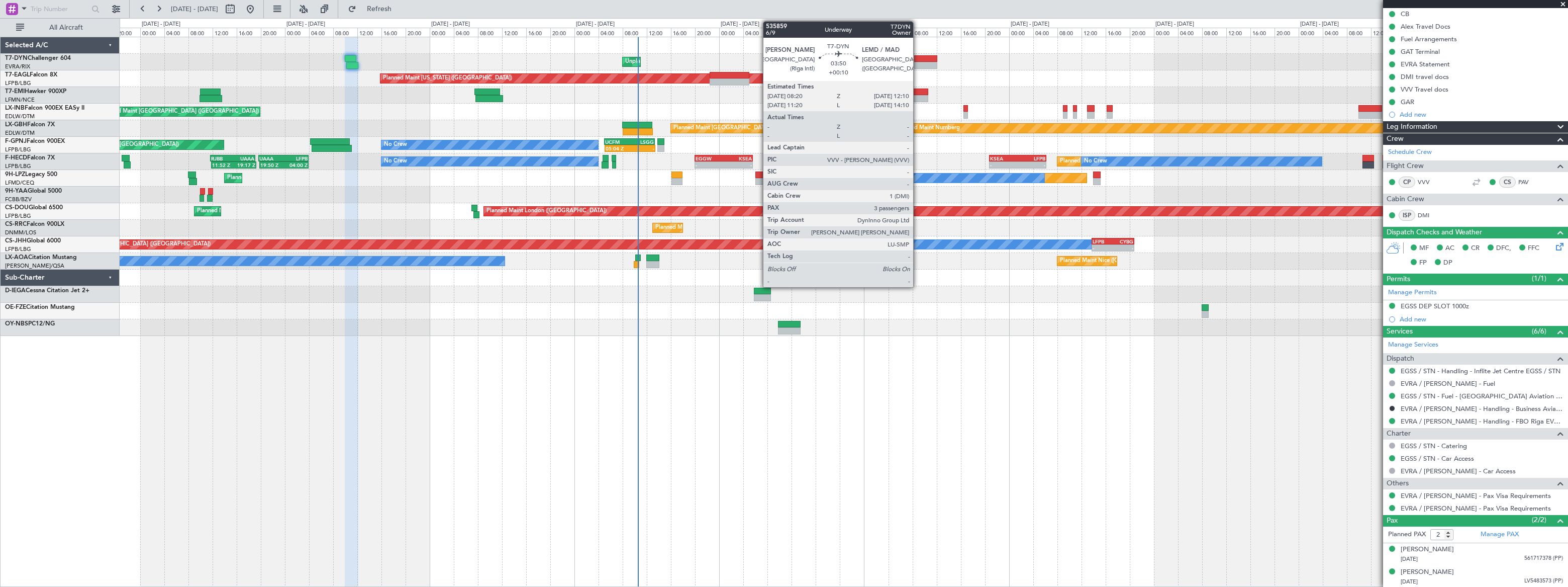
click at [919, 62] on div at bounding box center [926, 65] width 24 height 7
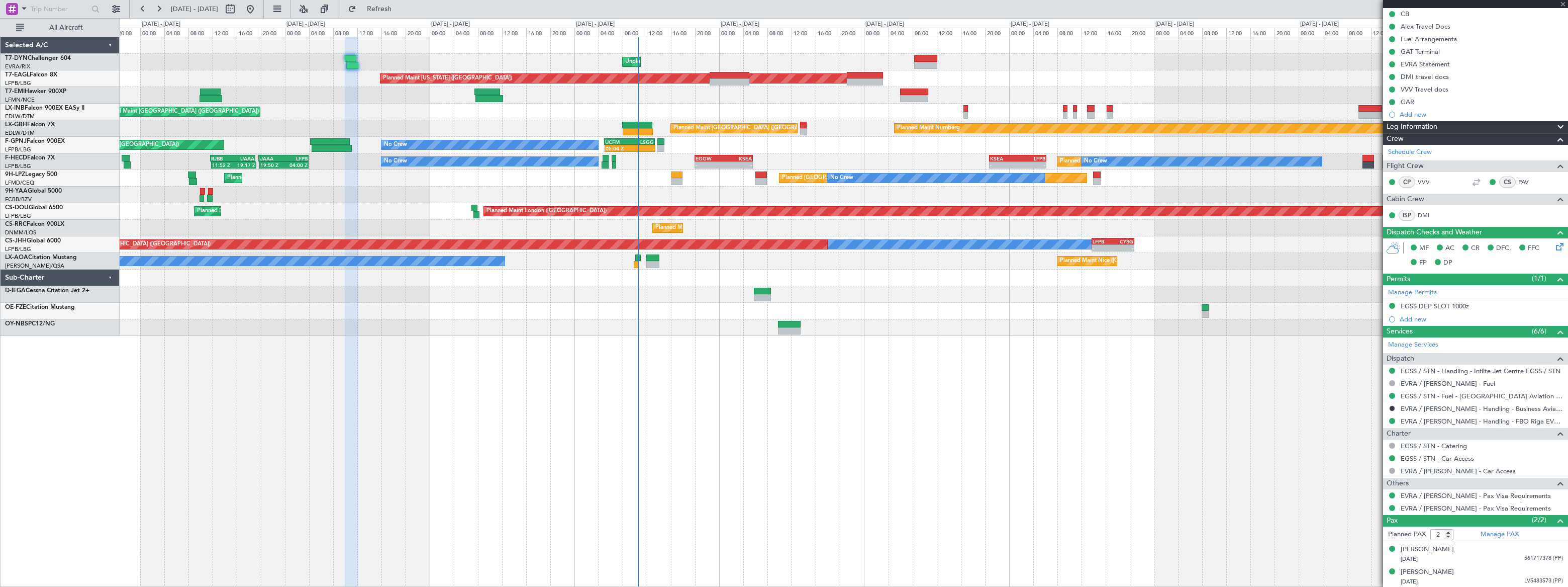
type input "+00:10"
type input "3"
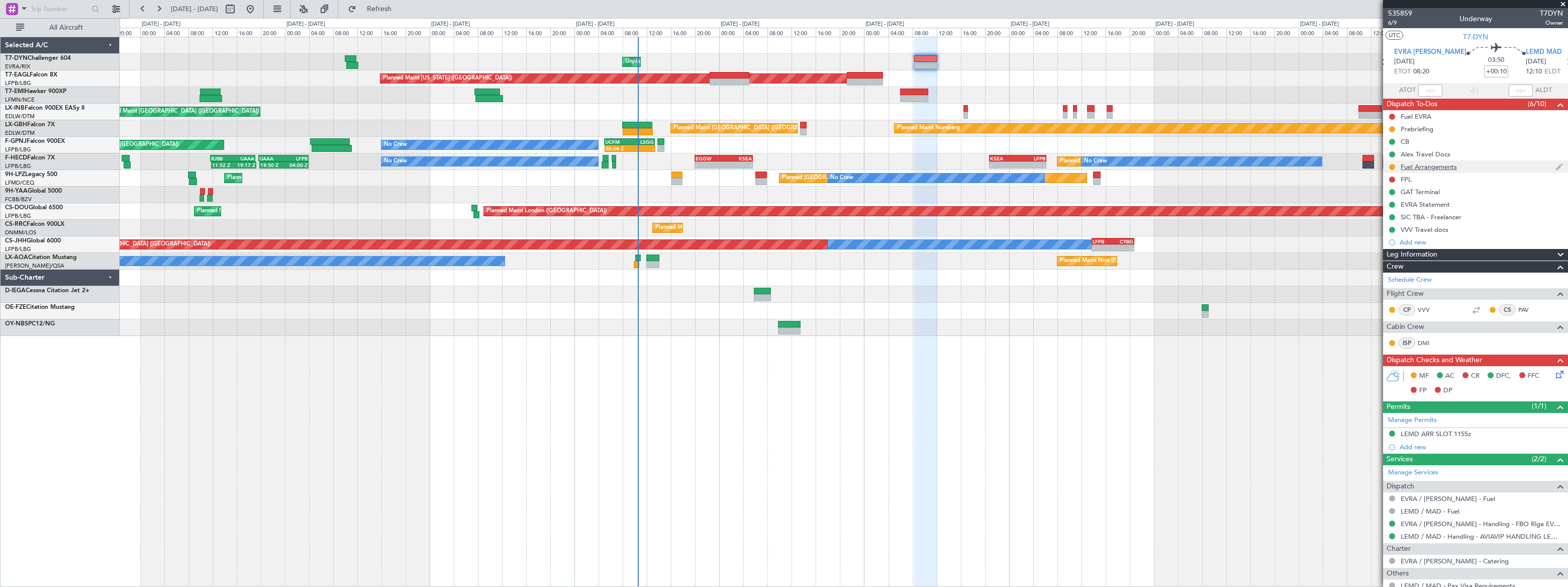
click at [1474, 166] on div "Fuel Arrangements" at bounding box center [1475, 166] width 185 height 13
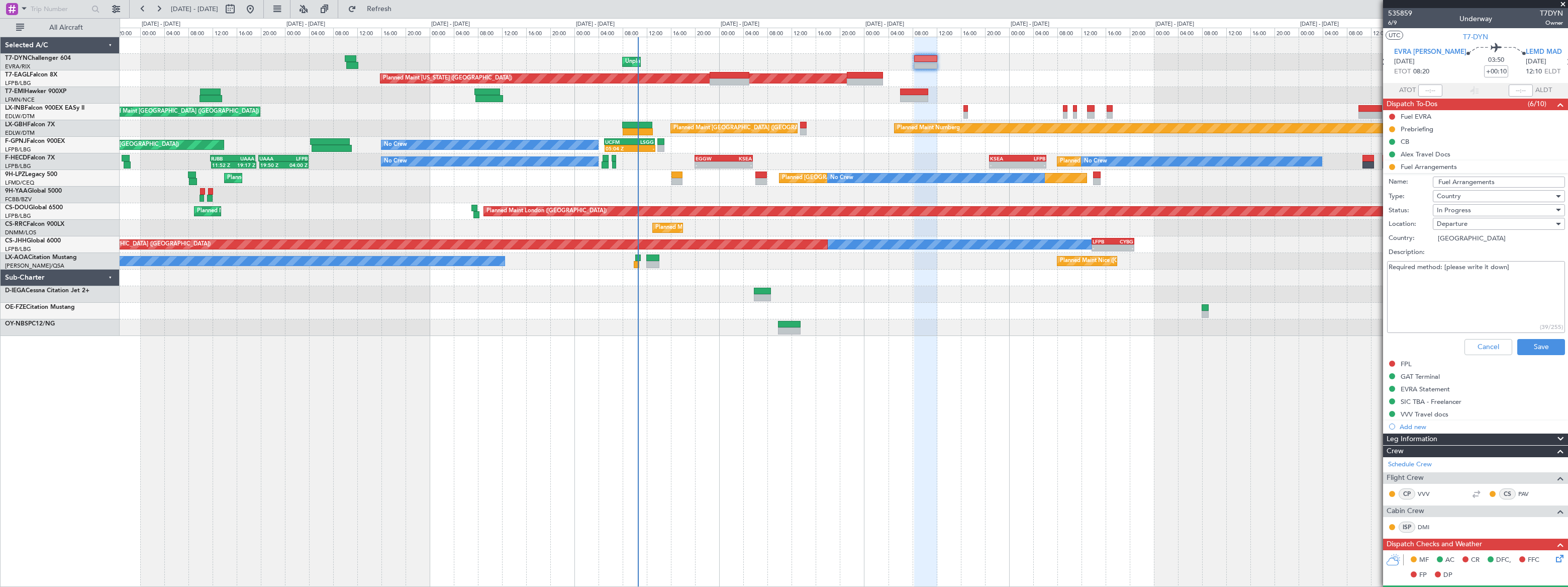
drag, startPoint x: 1503, startPoint y: 268, endPoint x: 1386, endPoint y: 270, distance: 117.0
click at [1386, 270] on div "Required method: [please write it down] (39/255)" at bounding box center [1475, 296] width 195 height 76
type textarea "via WFS"
click at [1535, 349] on button "Save" at bounding box center [1540, 347] width 47 height 16
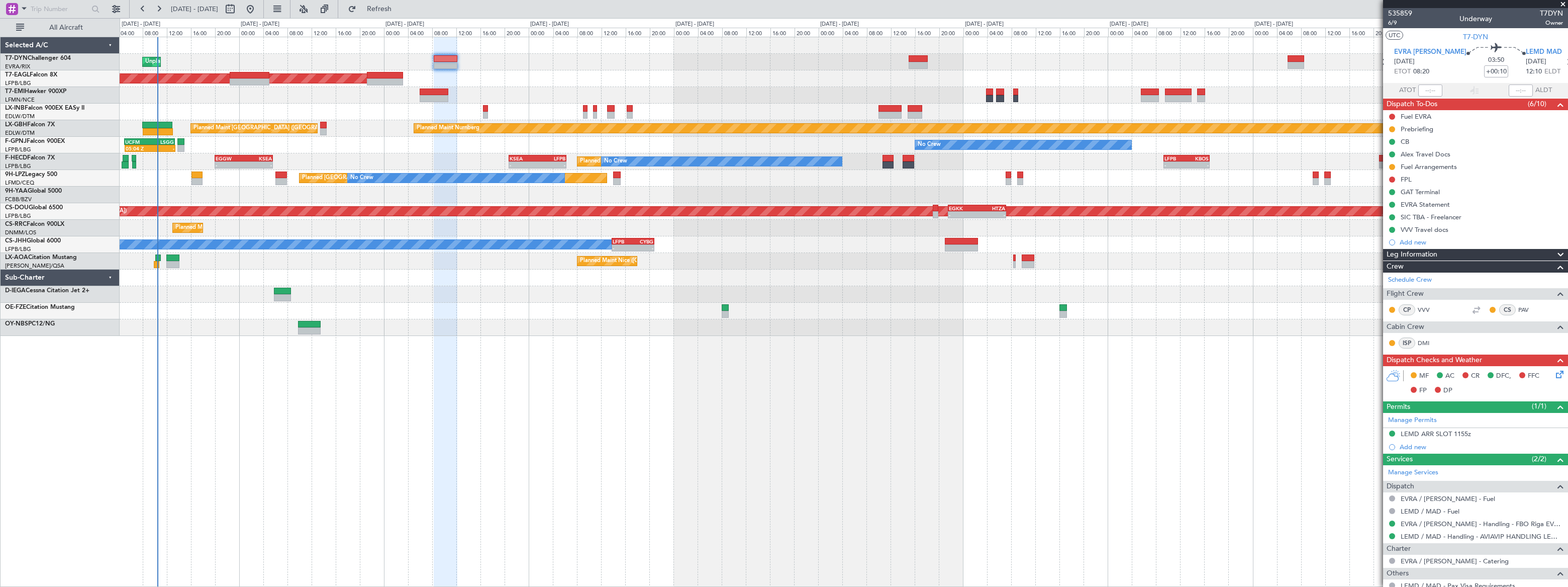
click at [218, 32] on div "Unplanned Maint Riga (Riga Intl) Planned Maint New York (Teterboro) Planned Mai…" at bounding box center [784, 301] width 1568 height 568
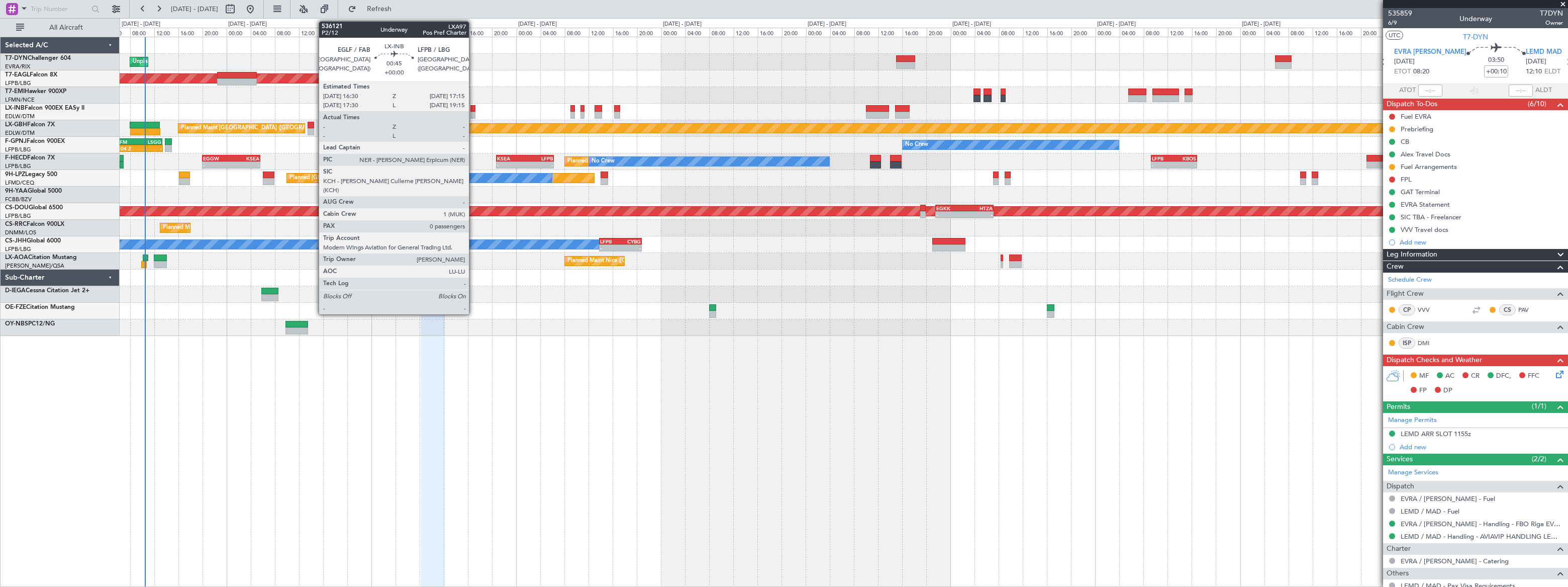
click at [472, 111] on div at bounding box center [472, 114] width 5 height 7
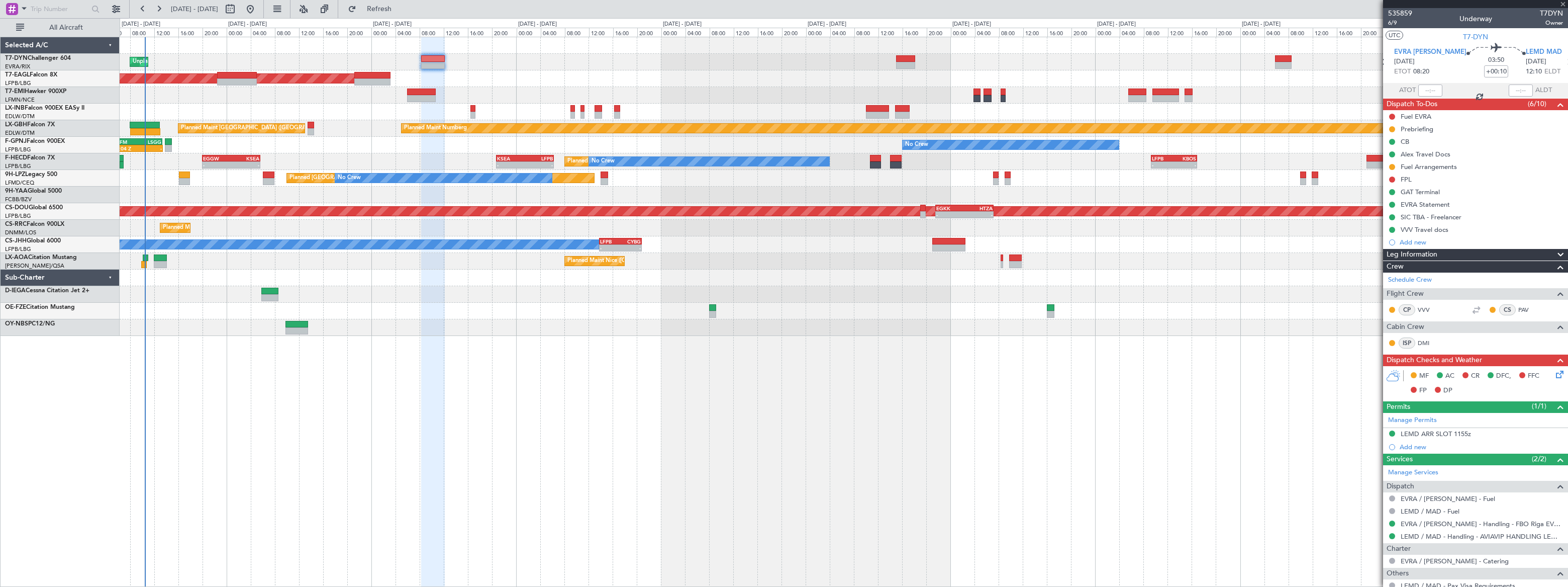
click at [472, 111] on div at bounding box center [472, 114] width 5 height 7
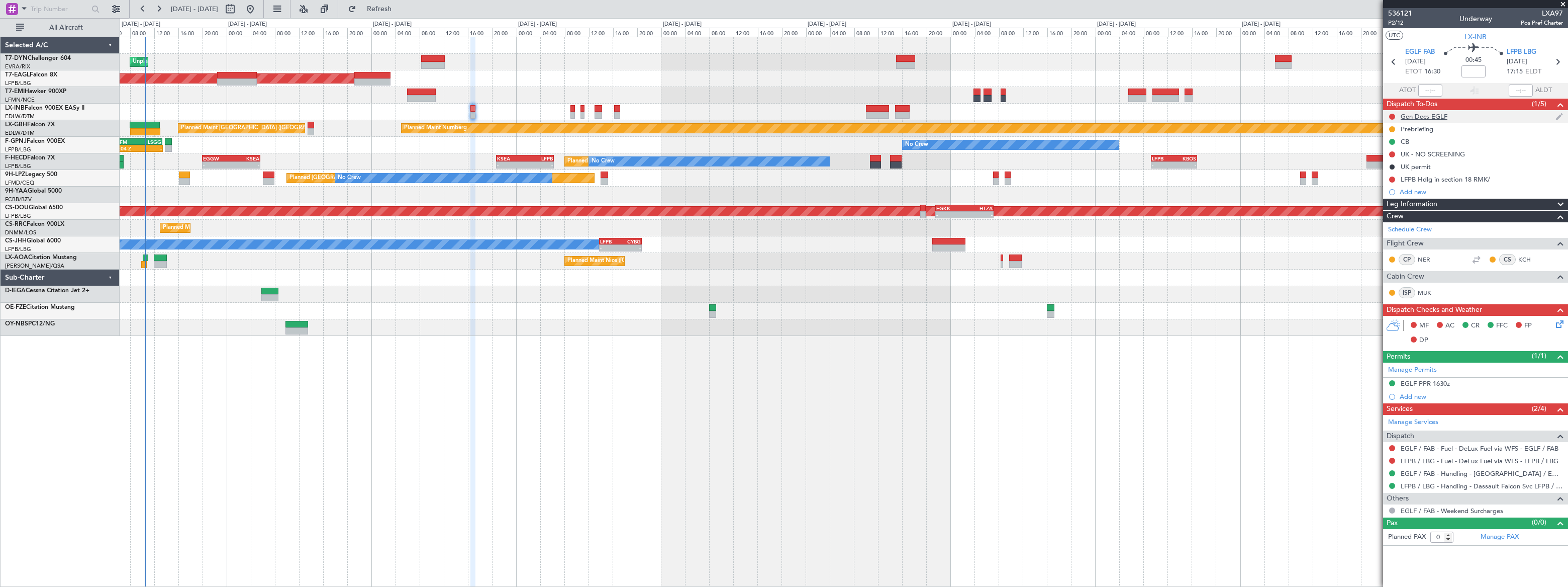
click at [1467, 114] on div "Gen Decs EGLF" at bounding box center [1475, 116] width 185 height 13
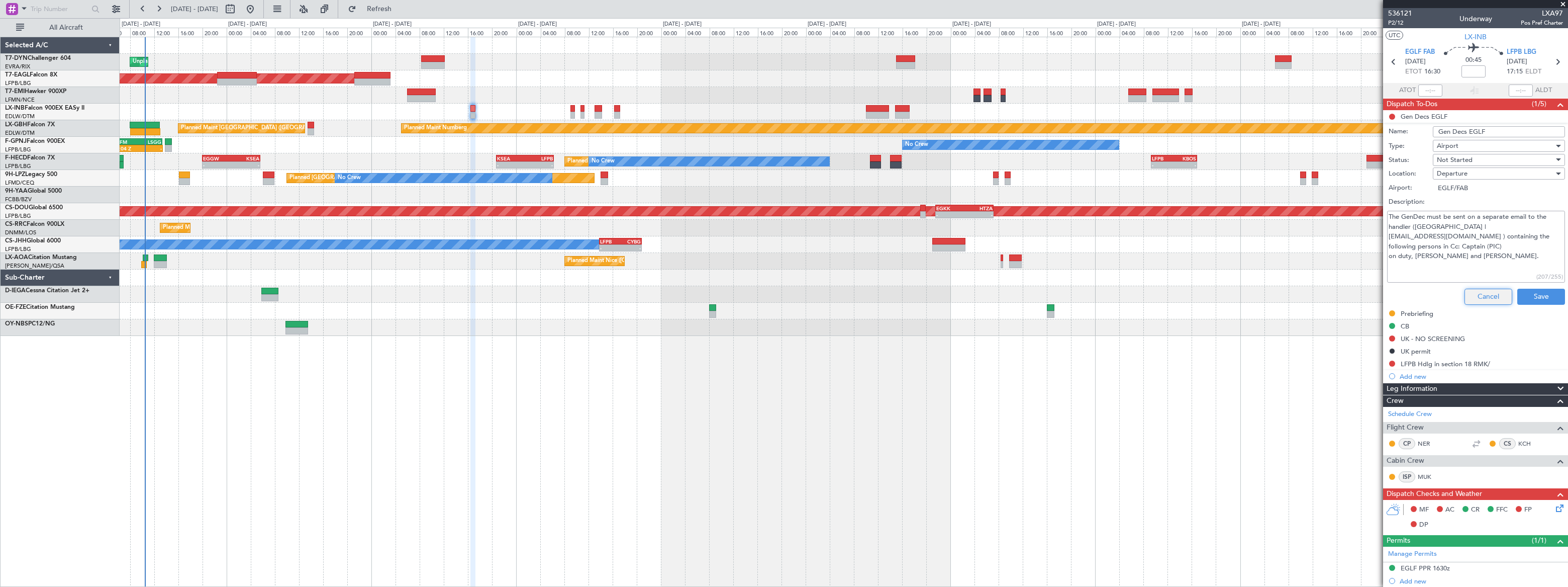
click at [1488, 292] on button "Cancel" at bounding box center [1488, 296] width 47 height 16
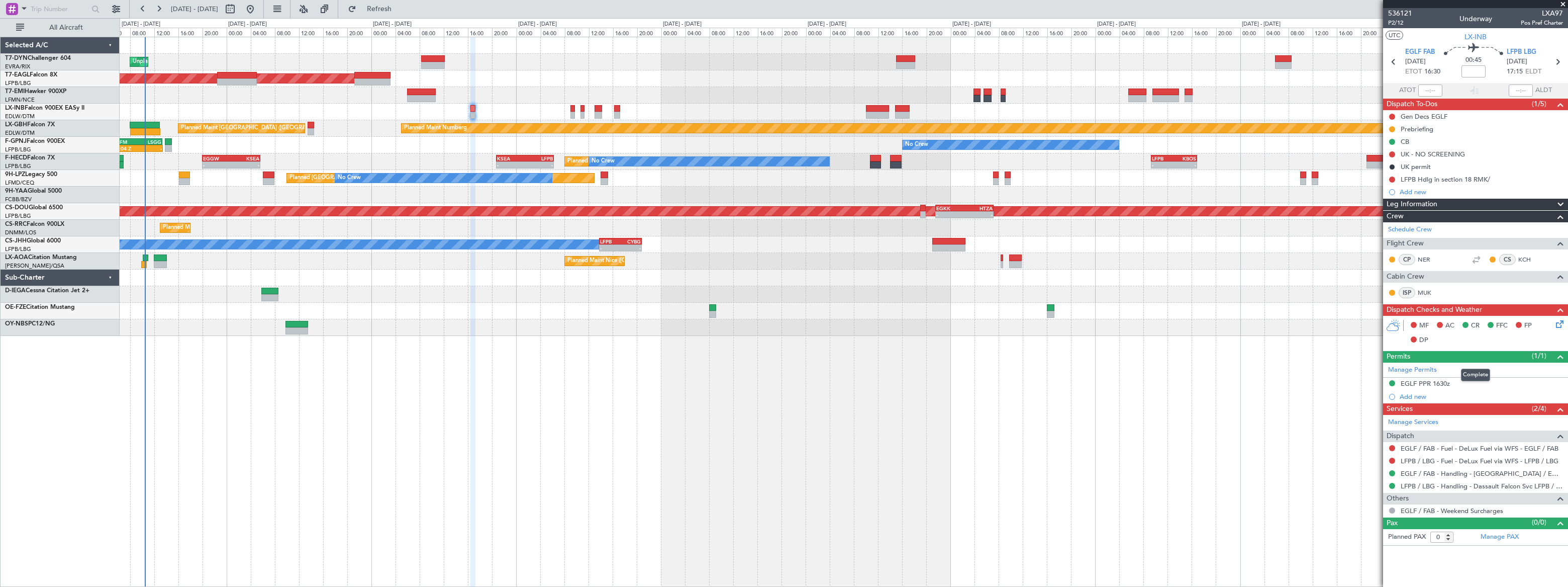
click at [1461, 385] on mat-tooltip-component "Complete" at bounding box center [1475, 374] width 43 height 27
click at [1467, 383] on div "EGLF PPR 1630z" at bounding box center [1475, 383] width 185 height 13
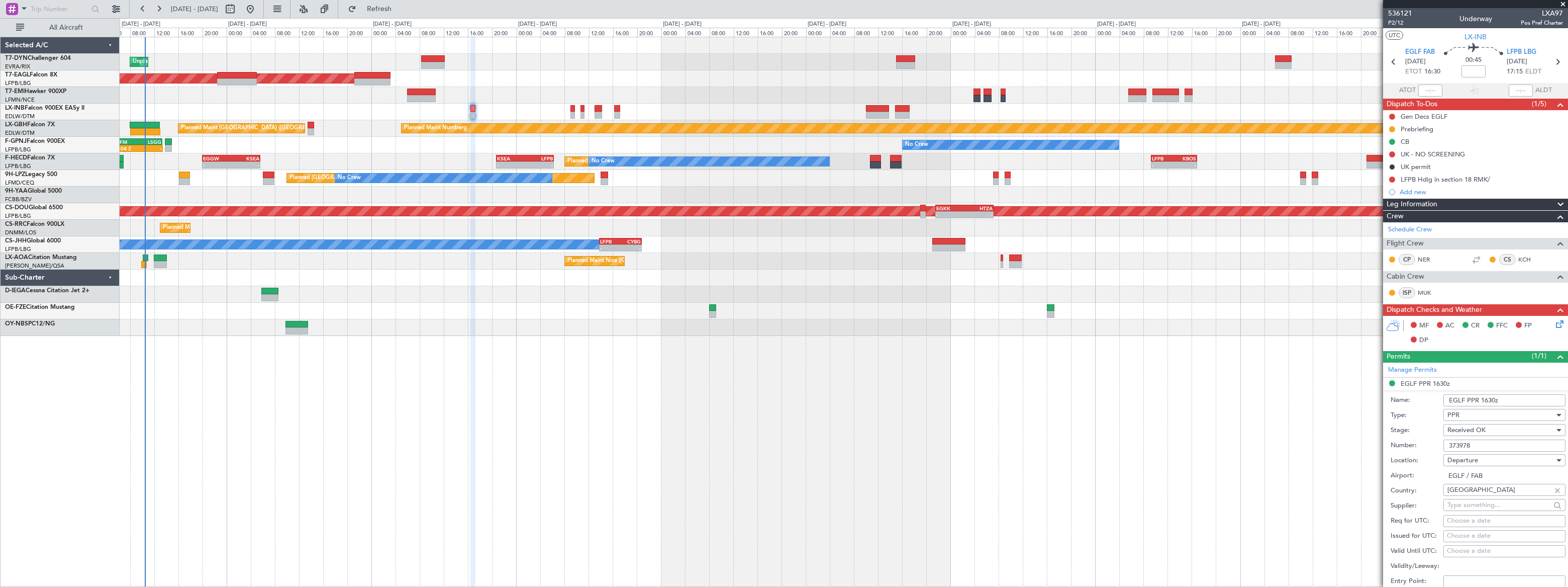
scroll to position [45, 0]
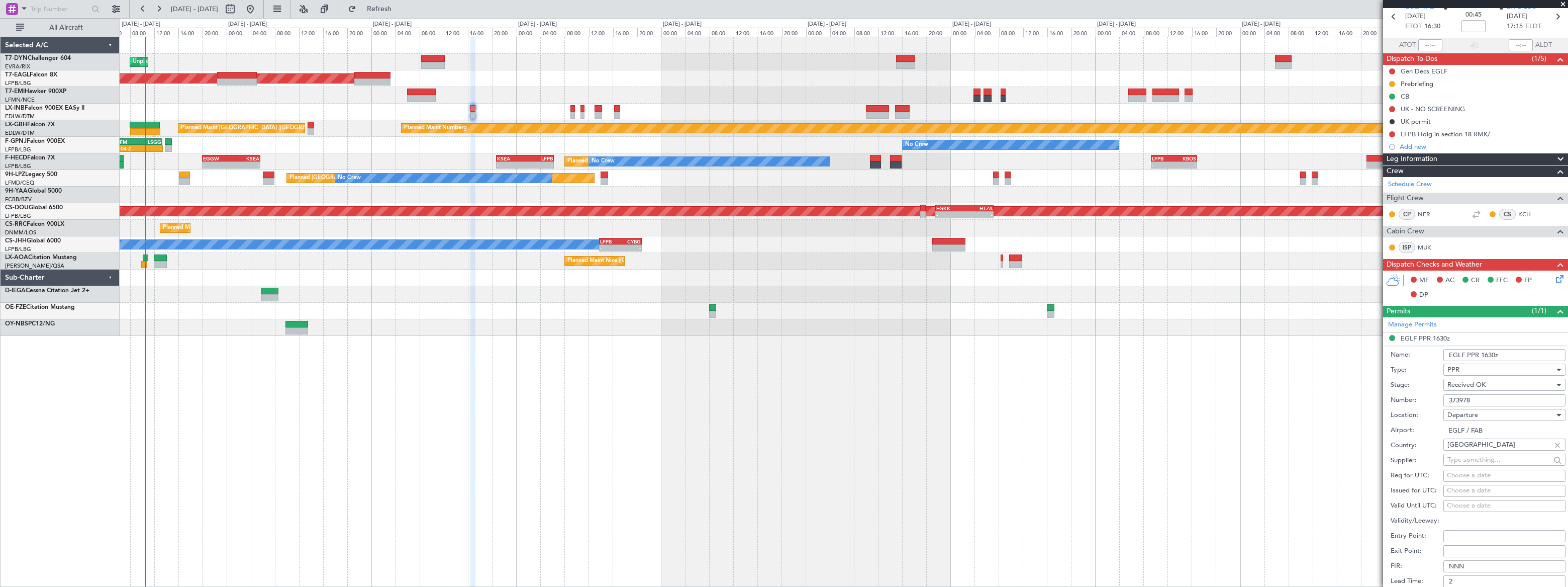
click at [349, 146] on div "No Crew 05:04 Z - UCFM 05:00 Z LSGG 13:20 Z No Crew" at bounding box center [844, 145] width 1447 height 17
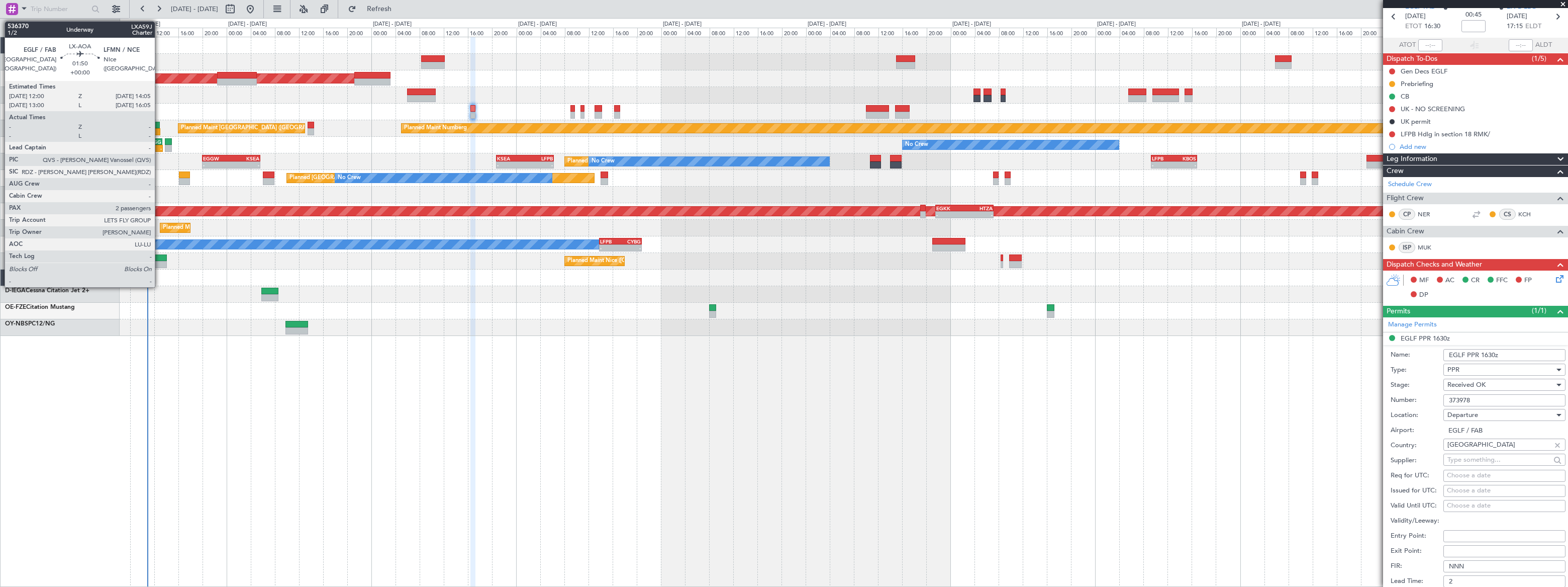
click at [159, 258] on div at bounding box center [159, 257] width 13 height 7
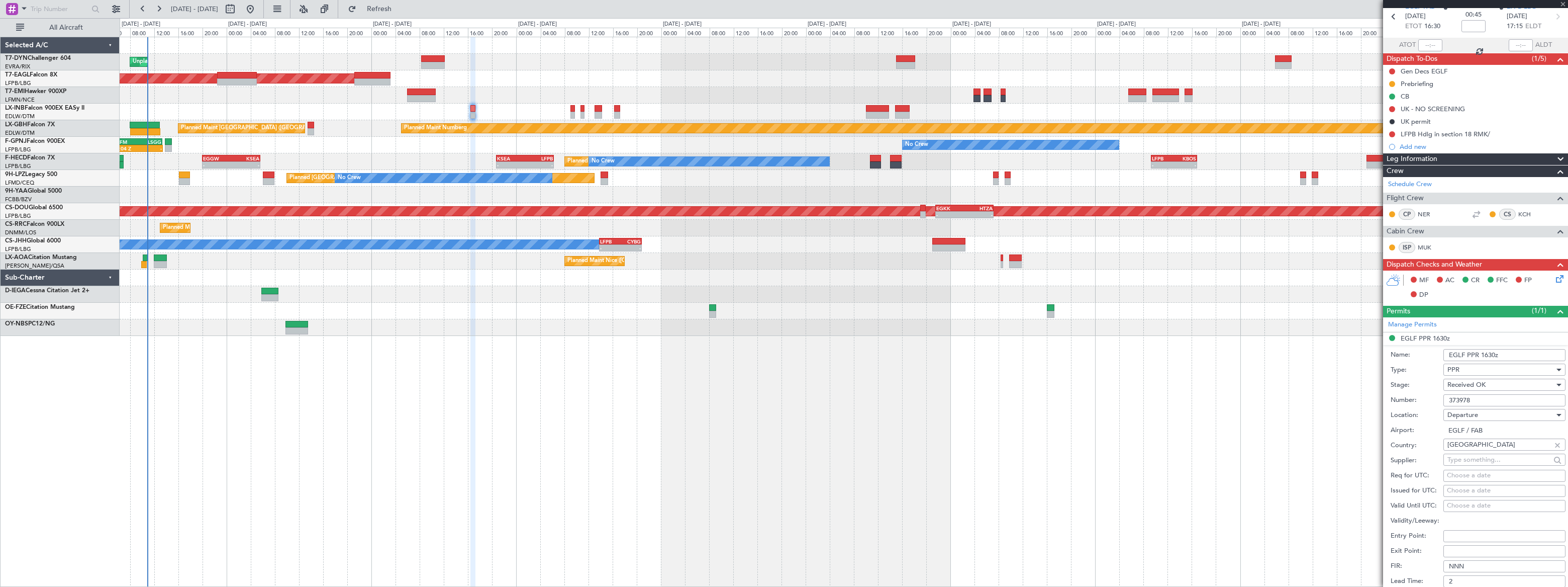
type input "2"
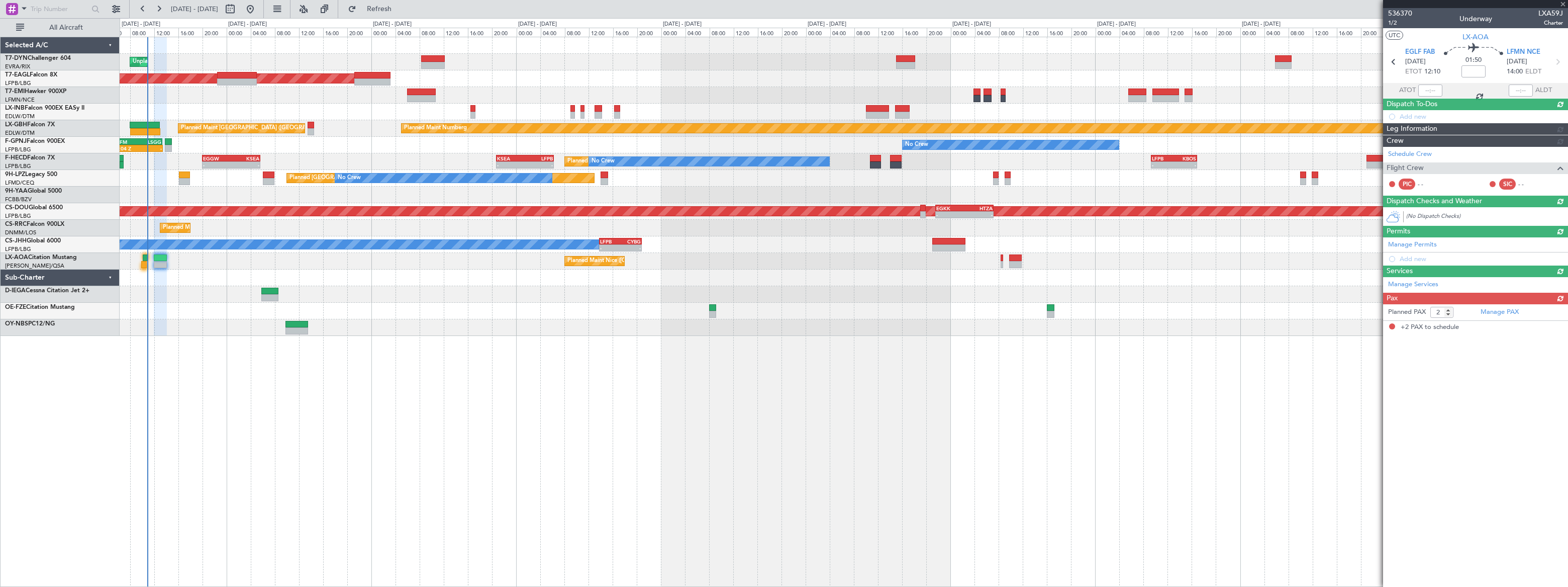
scroll to position [0, 0]
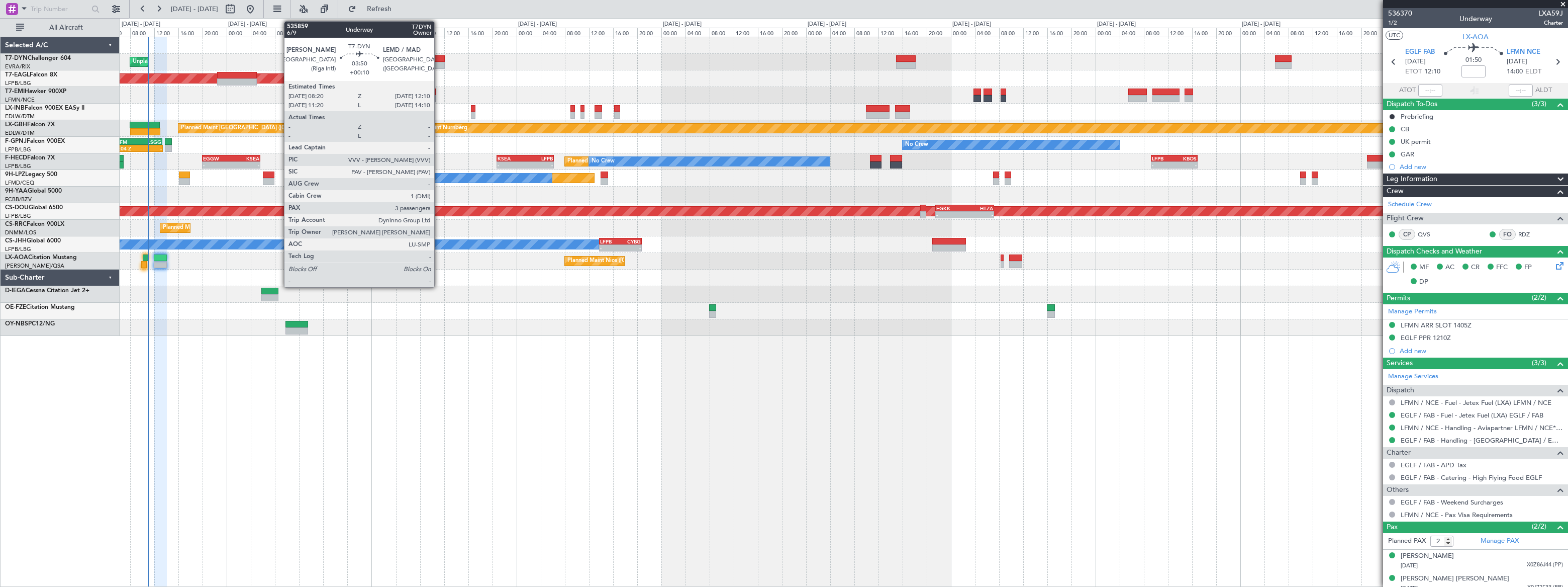
click at [439, 61] on div at bounding box center [433, 58] width 24 height 7
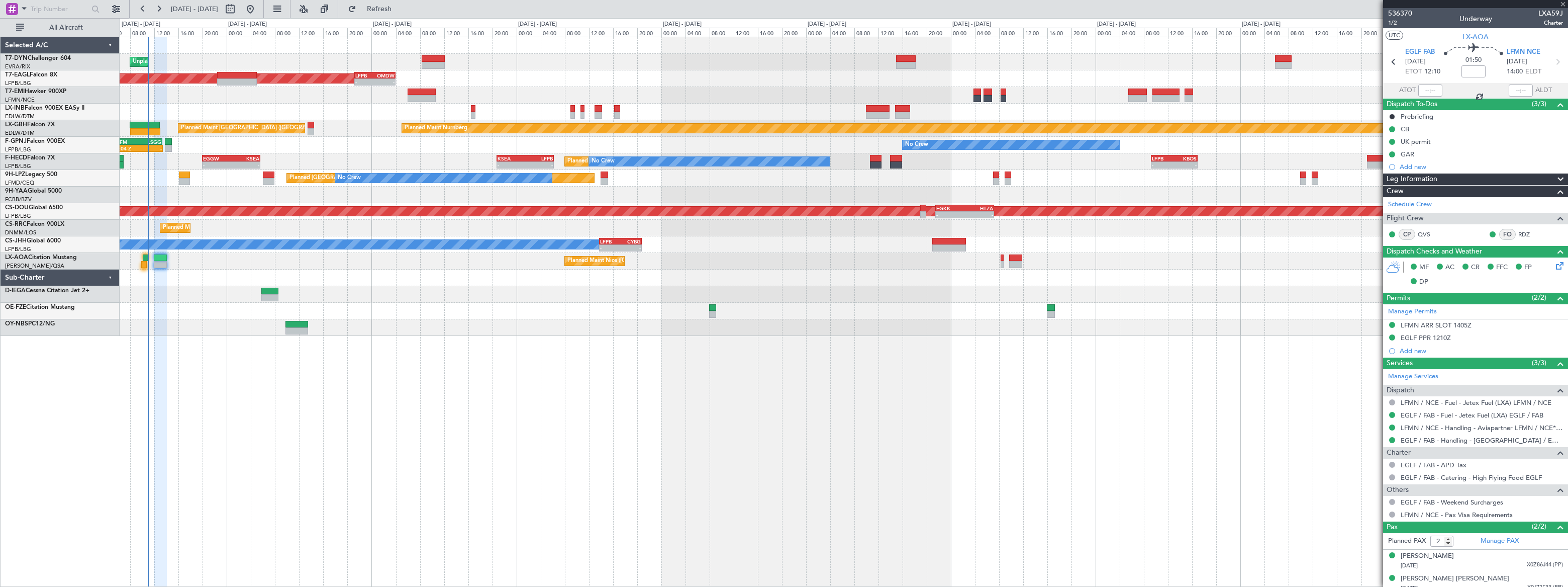
type input "+00:10"
type input "3"
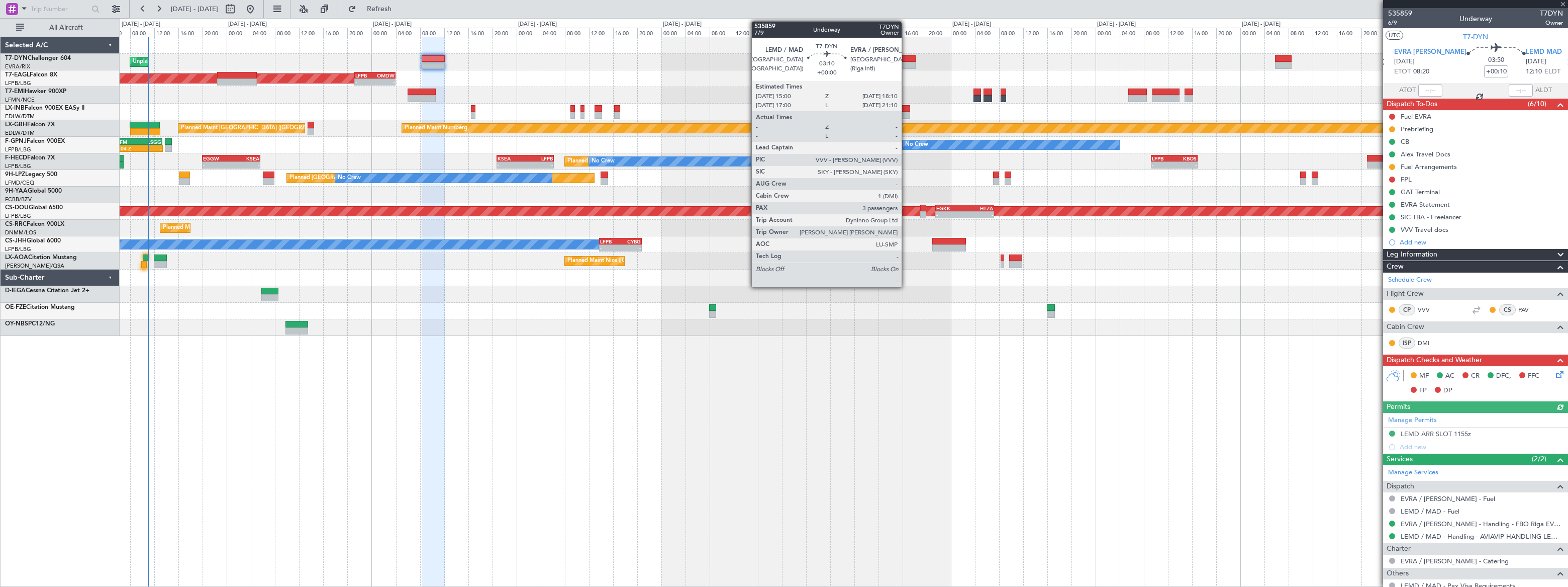
click at [906, 60] on div at bounding box center [906, 58] width 20 height 7
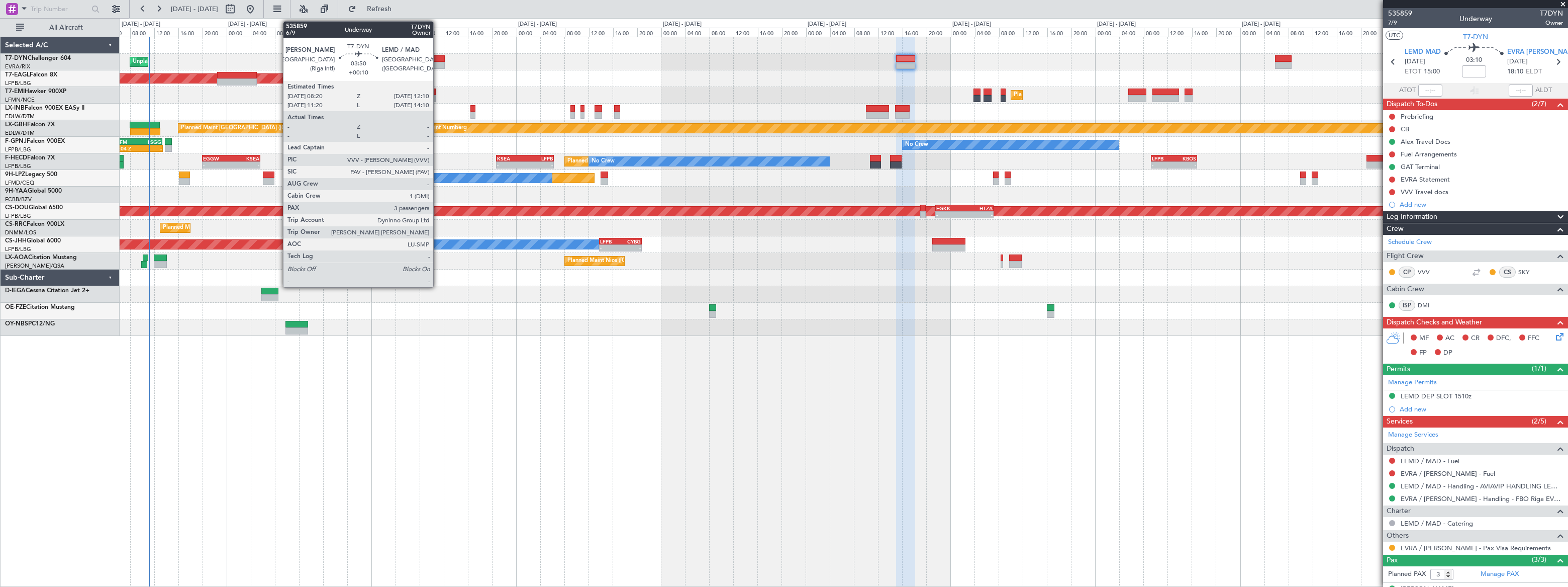
click at [436, 60] on div at bounding box center [433, 58] width 24 height 7
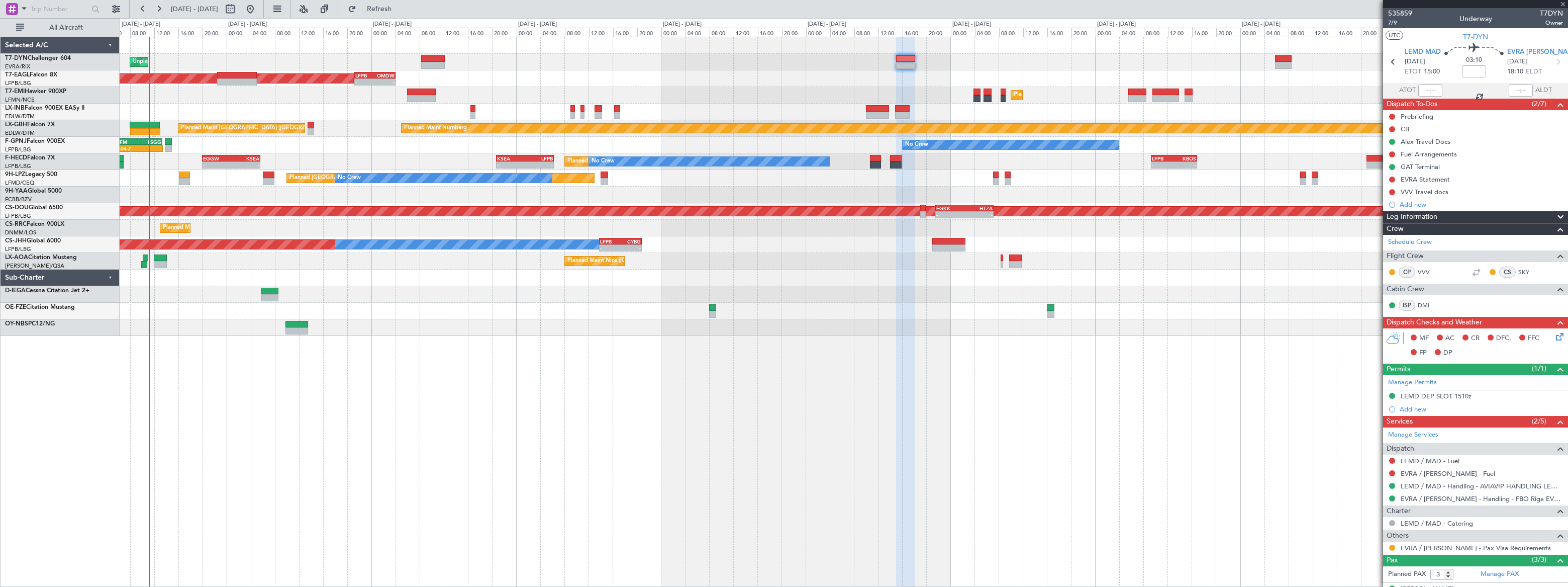
type input "+00:10"
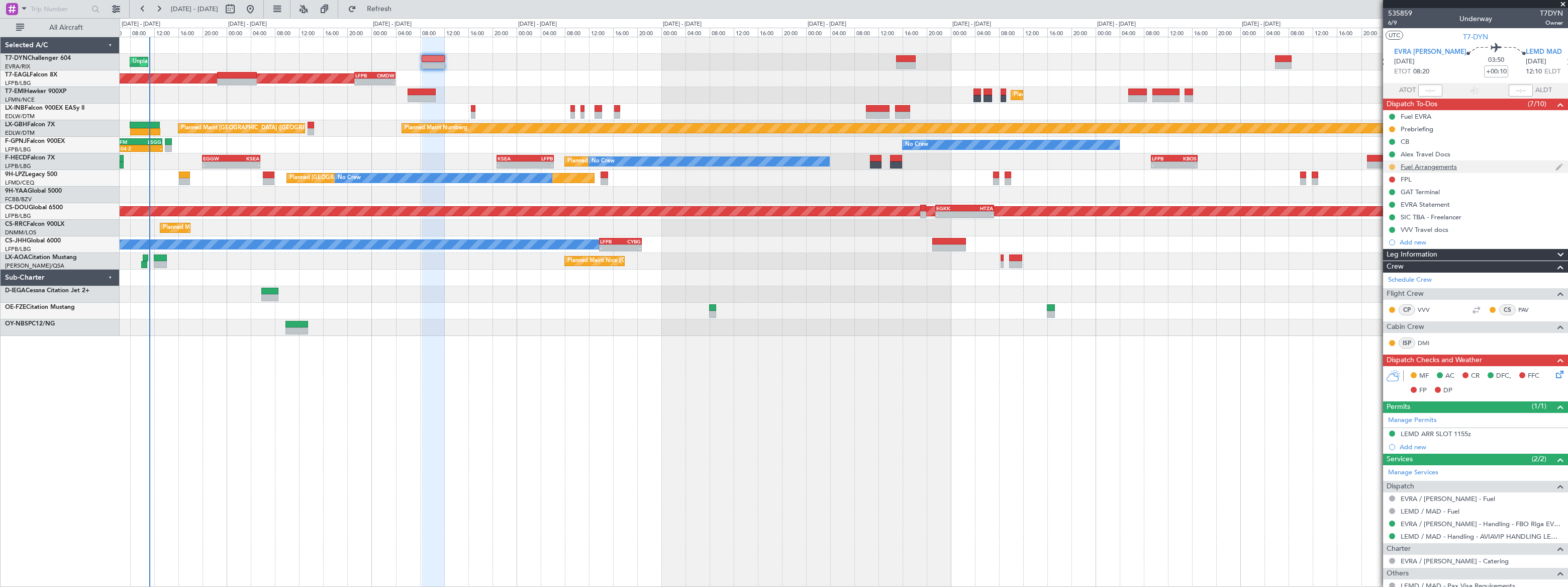
click at [1391, 165] on button at bounding box center [1392, 166] width 6 height 6
drag, startPoint x: 1379, startPoint y: 210, endPoint x: 1414, endPoint y: 175, distance: 49.5
click at [1379, 210] on span "Completed" at bounding box center [1396, 211] width 33 height 10
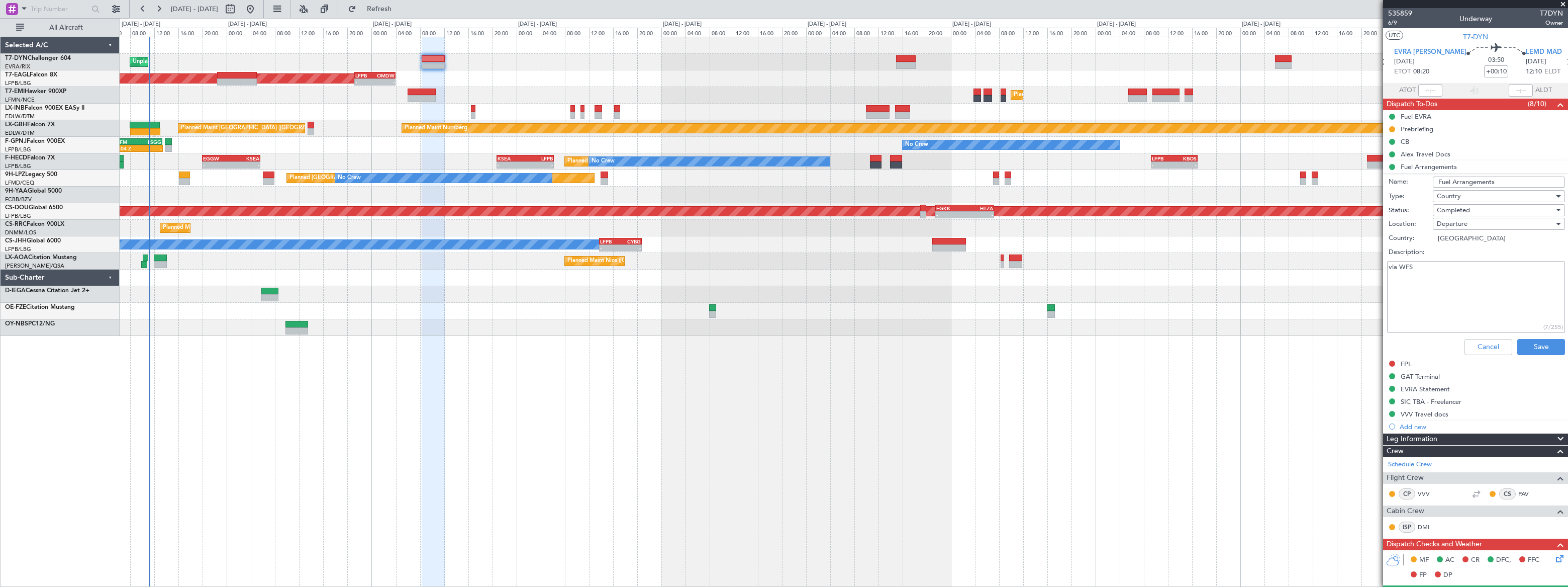
click at [1445, 272] on textarea "via WFS" at bounding box center [1475, 296] width 178 height 72
type textarea "via WFS - FR sent"
drag, startPoint x: 1550, startPoint y: 347, endPoint x: 1424, endPoint y: 377, distance: 129.5
click at [1550, 347] on button "Save" at bounding box center [1540, 347] width 47 height 16
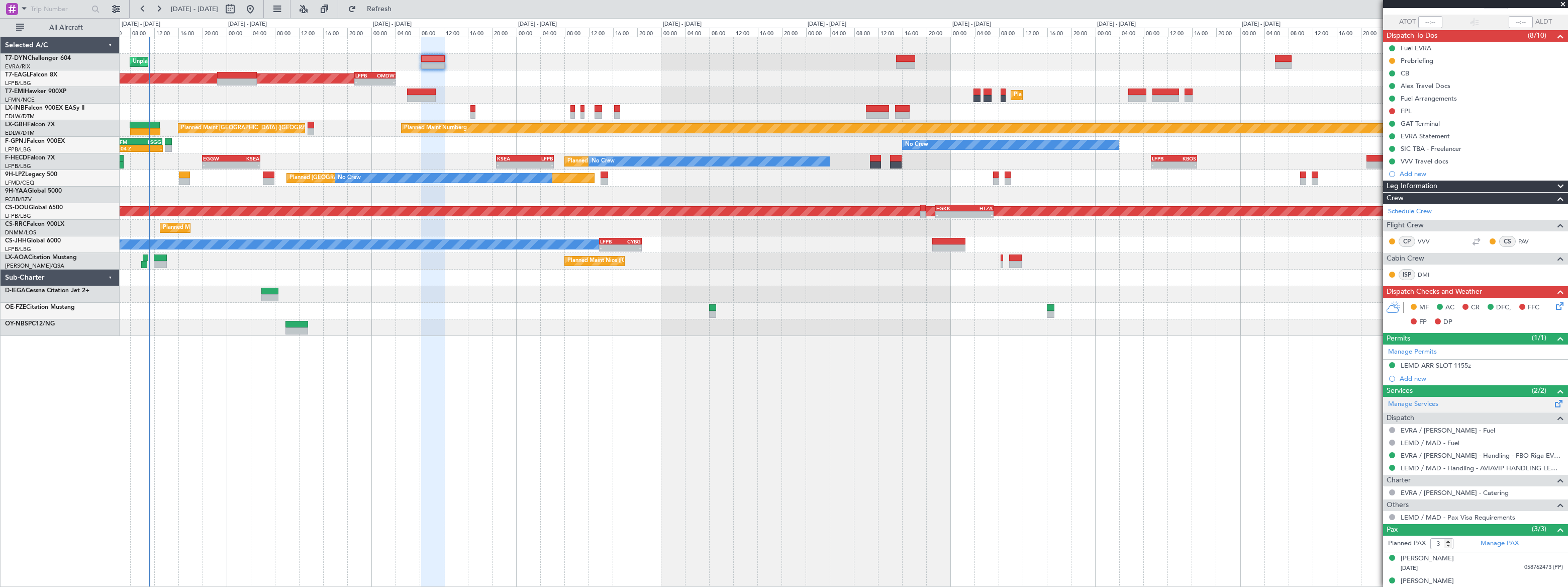
scroll to position [100, 0]
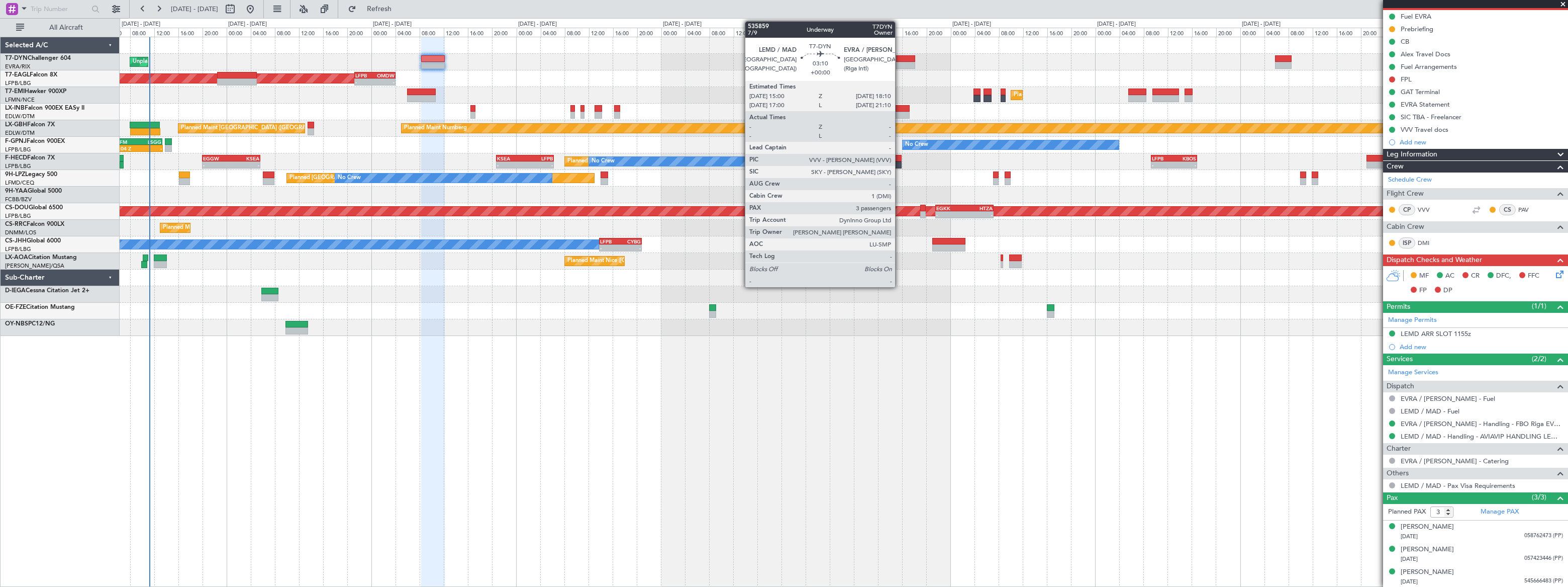
click at [900, 59] on div at bounding box center [906, 58] width 20 height 7
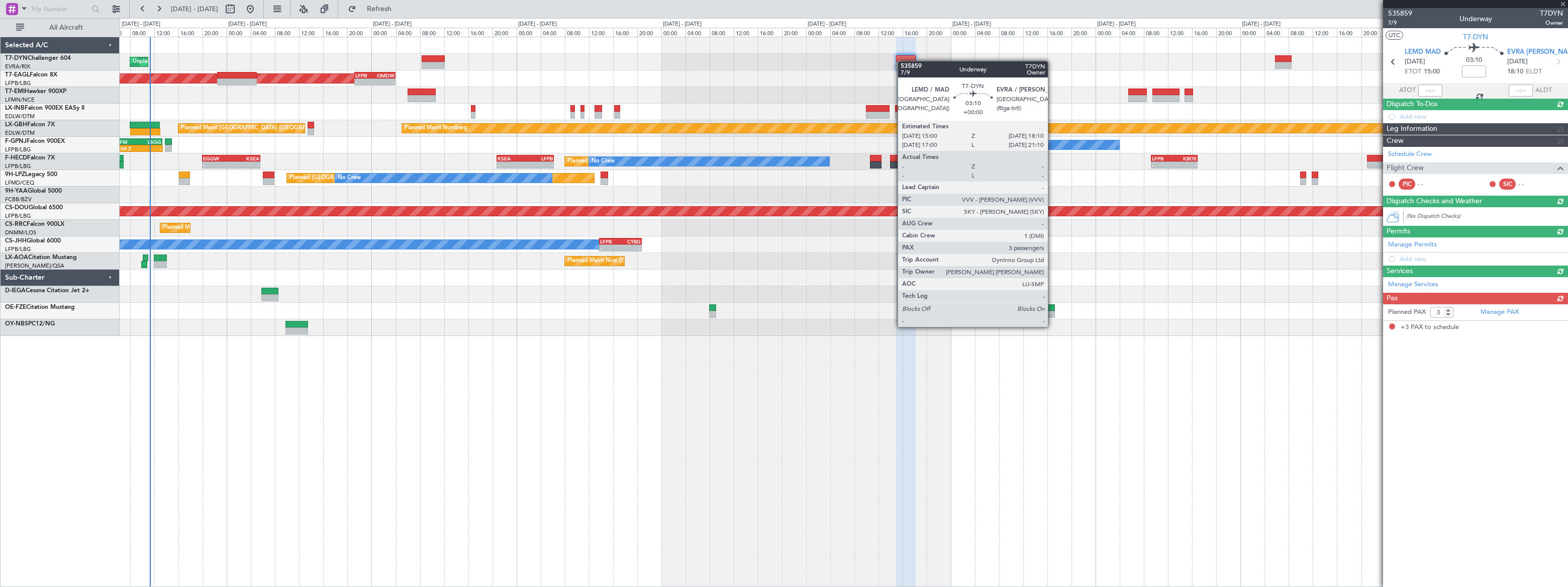
scroll to position [0, 0]
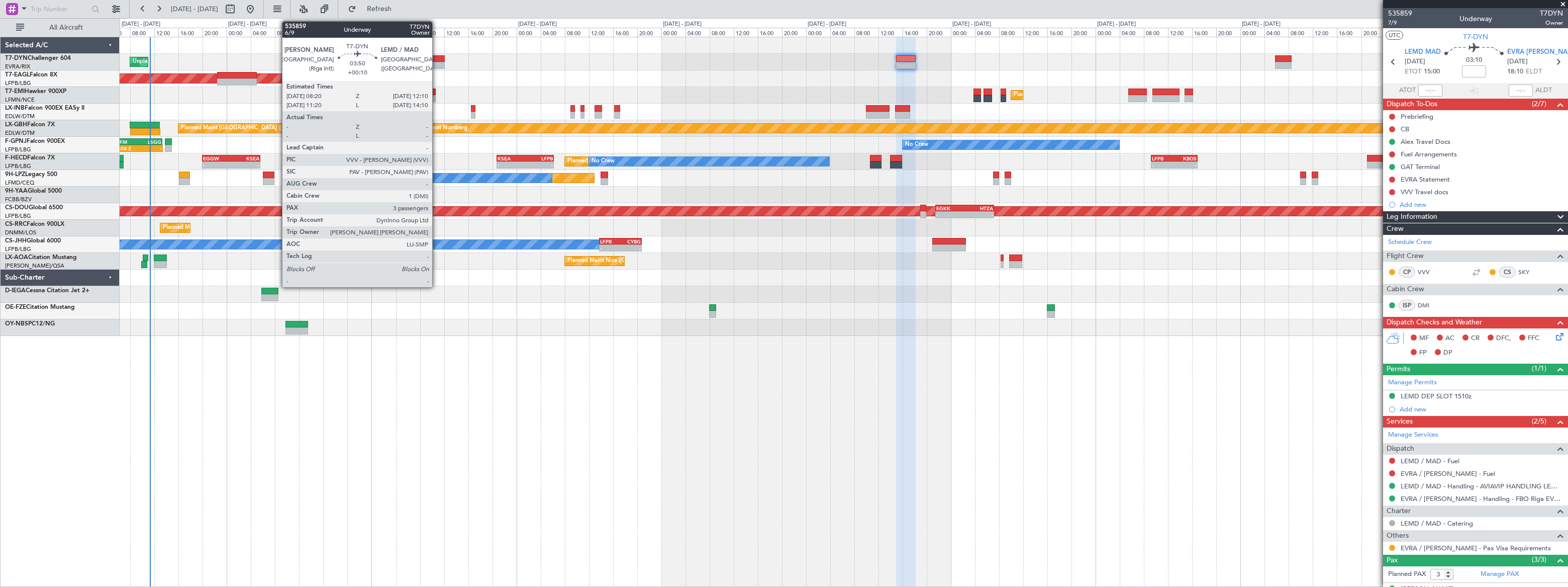
click at [437, 62] on div at bounding box center [433, 65] width 24 height 7
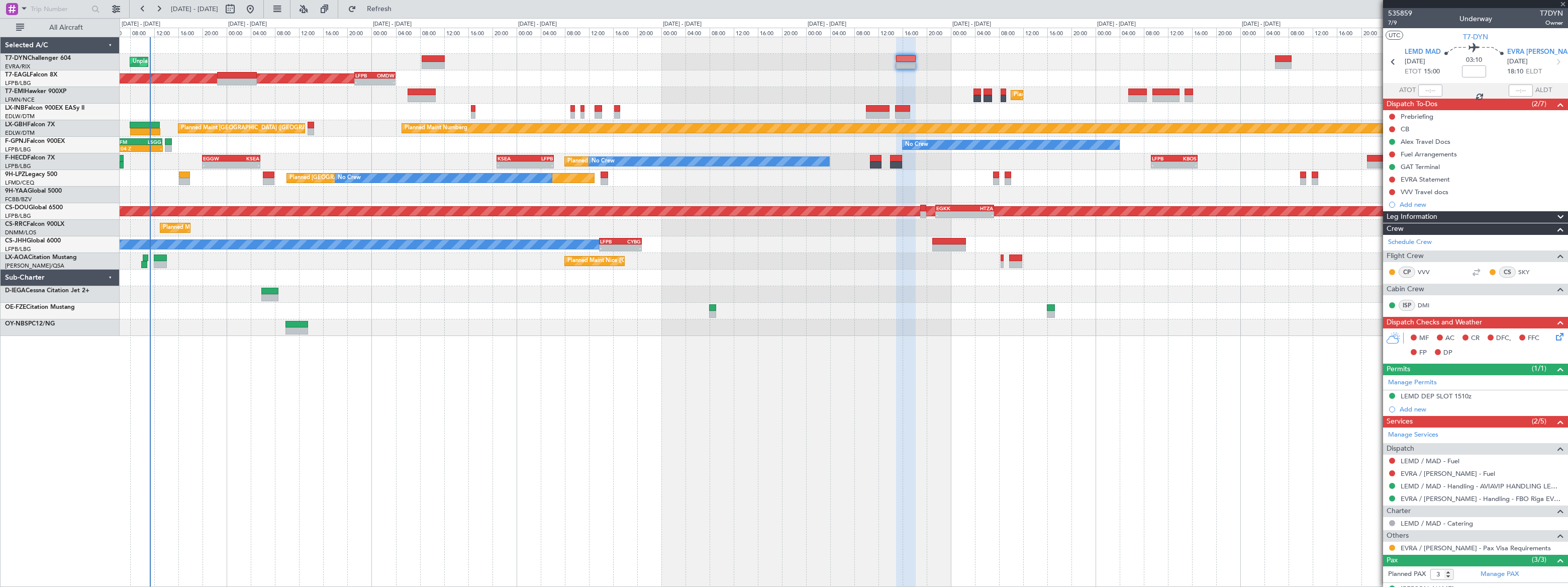
type input "+00:10"
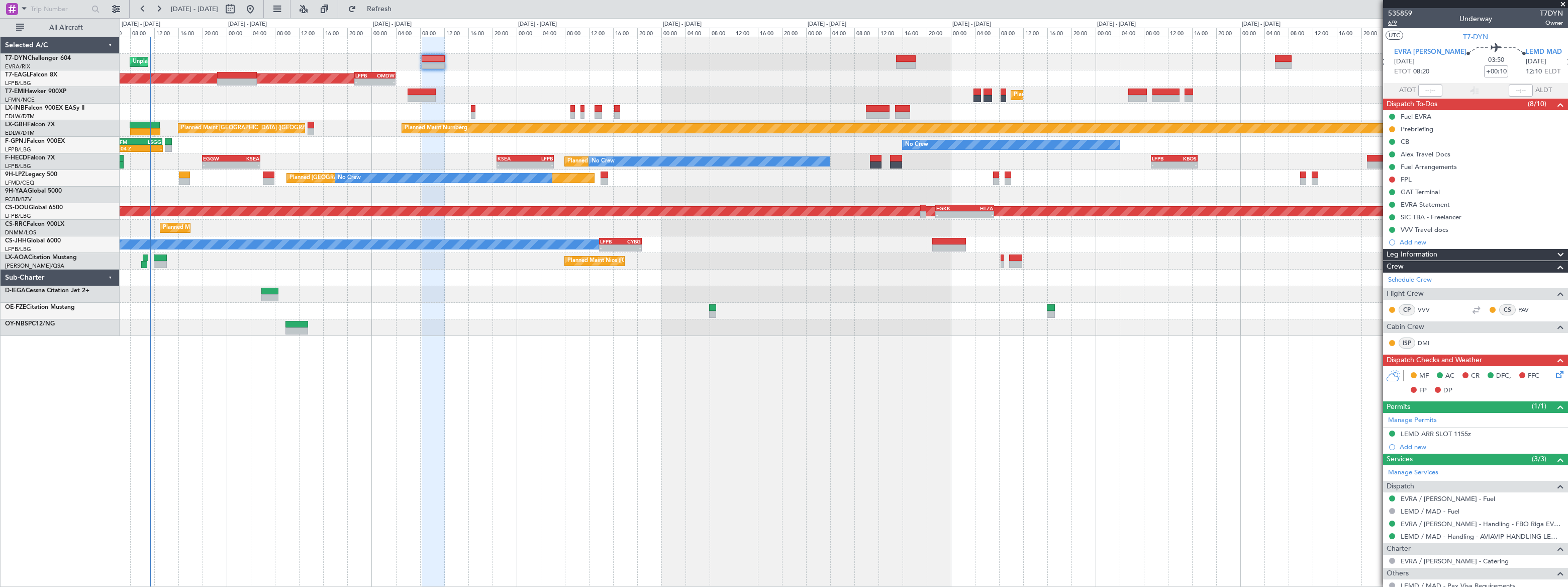
click at [1392, 23] on span "6/9" at bounding box center [1400, 23] width 25 height 9
click at [238, 10] on button at bounding box center [230, 9] width 16 height 16
select select "9"
select select "2025"
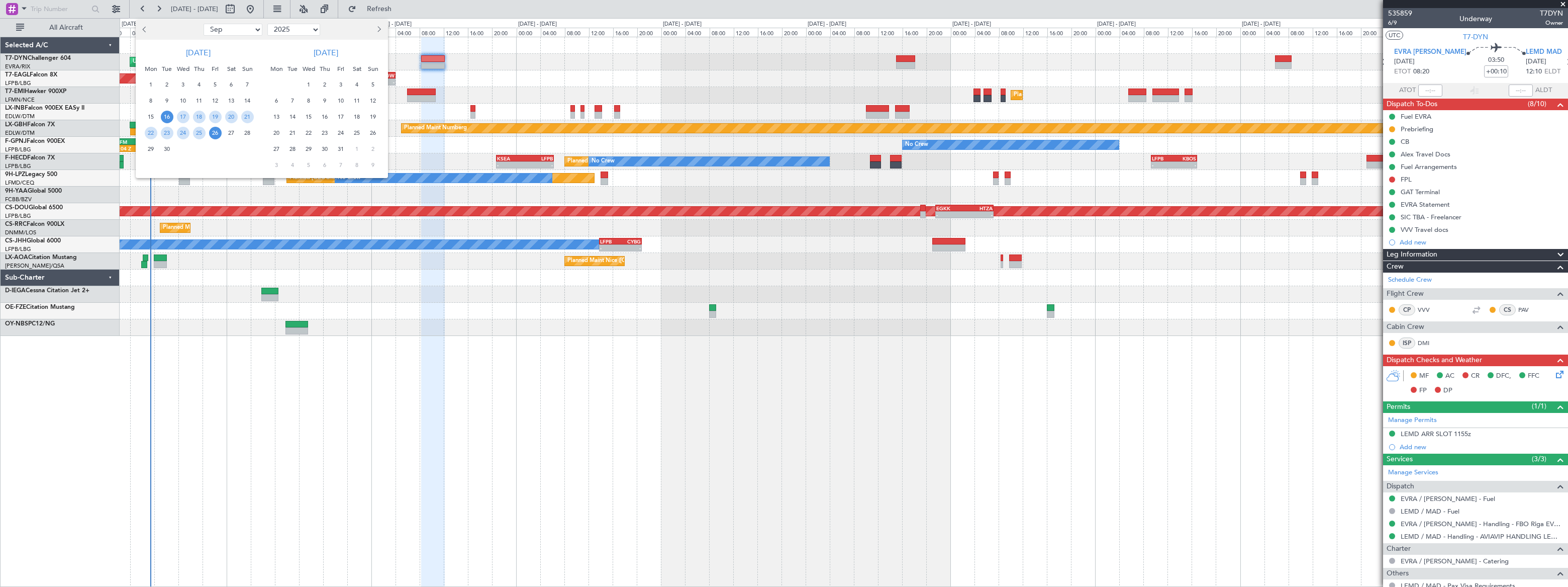
click at [225, 32] on select "Jan Feb Mar Apr May Jun Jul Aug Sep Oct Nov Dec" at bounding box center [233, 30] width 59 height 12
select select "10"
click at [204, 24] on select "Jan Feb Mar Apr May Jun Jul Aug Sep Oct Nov Dec" at bounding box center [233, 30] width 59 height 12
click at [233, 84] on span "4" at bounding box center [231, 85] width 13 height 13
click at [231, 84] on span "4" at bounding box center [231, 85] width 13 height 13
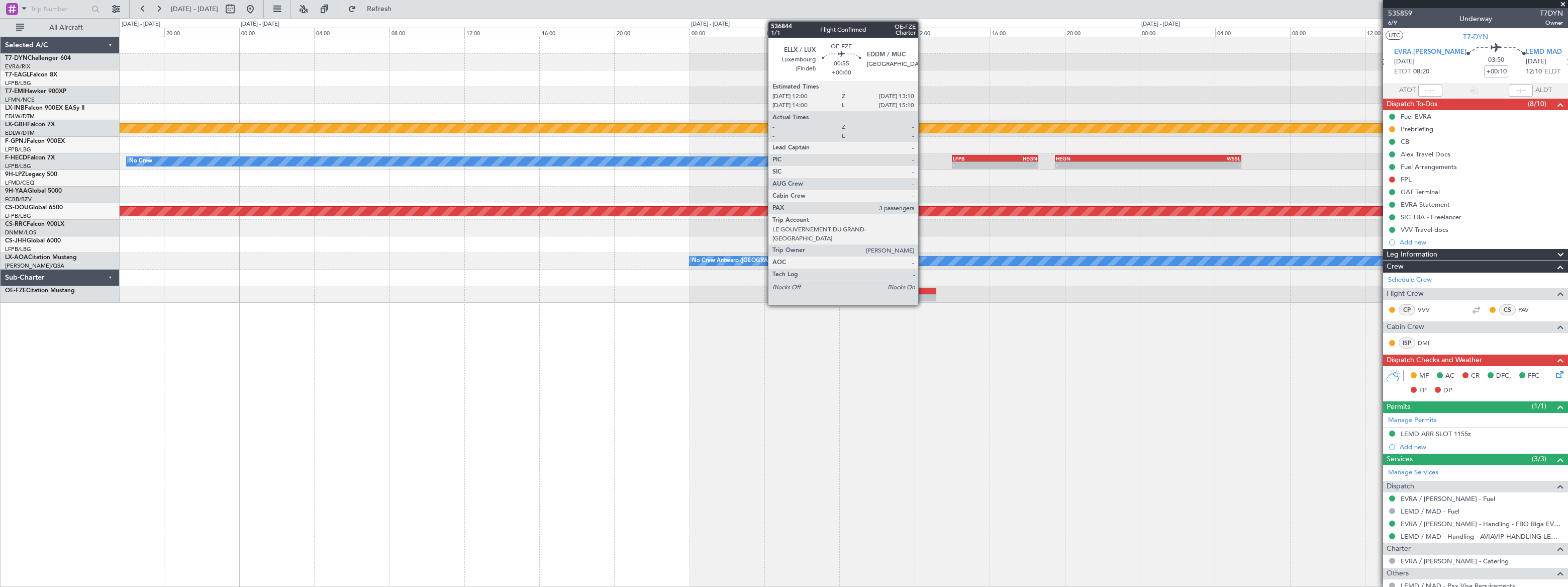
click at [922, 294] on div at bounding box center [925, 291] width 22 height 7
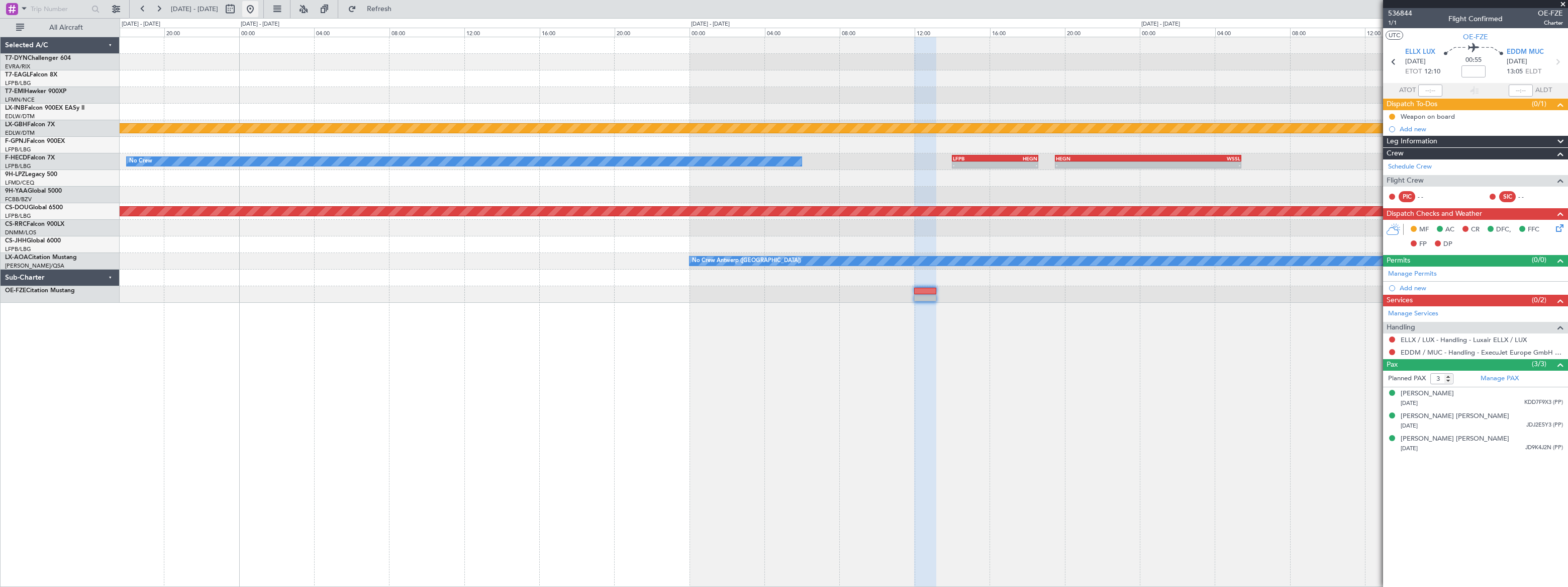
click at [258, 11] on button at bounding box center [250, 9] width 16 height 16
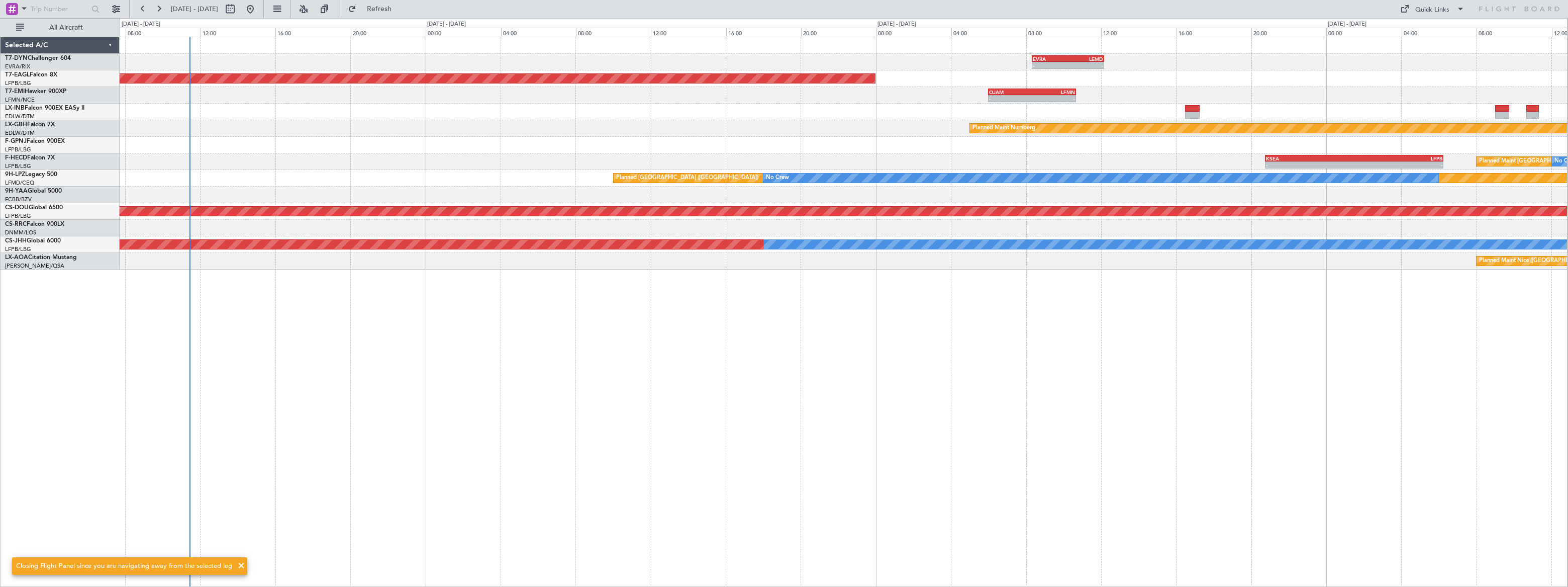
click at [324, 161] on div "- - EVRA 08:20 Z LEMD 12:10 Z Planned Maint New York (Teterboro) - - OJAM 06:00…" at bounding box center [844, 311] width 1448 height 551
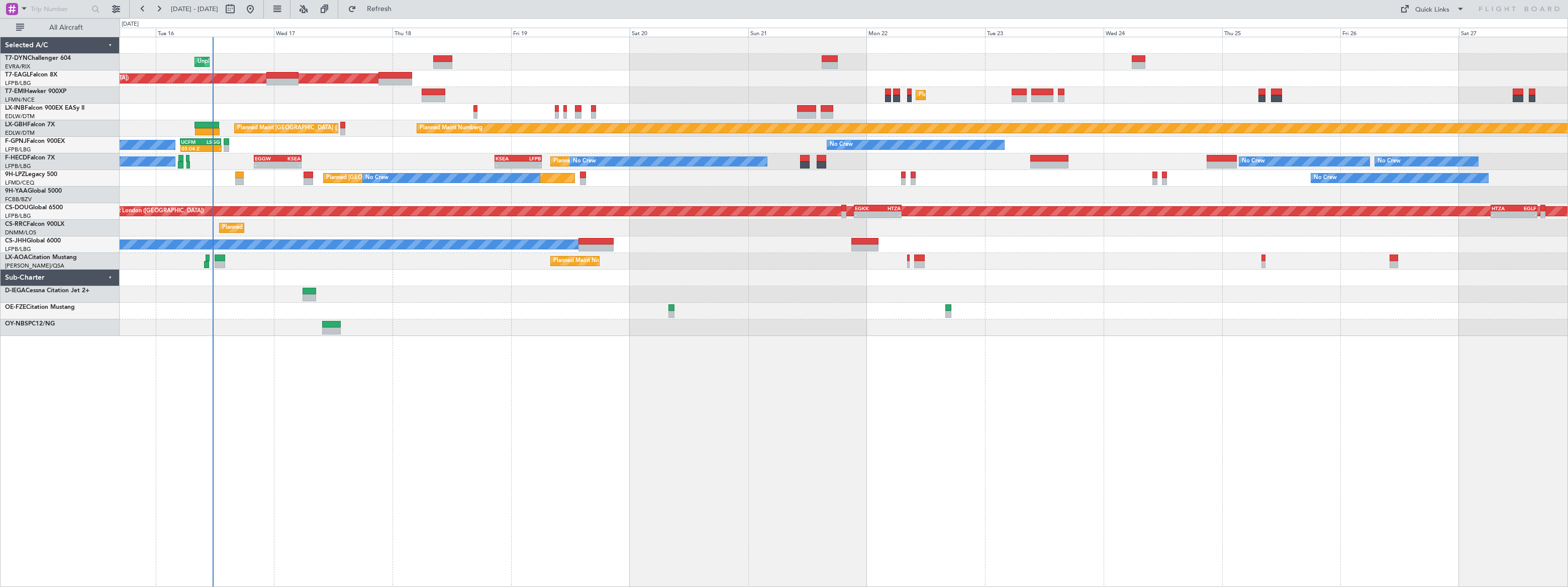
click at [286, 92] on div "Planned Maint [GEOGRAPHIC_DATA]" at bounding box center [844, 95] width 1448 height 17
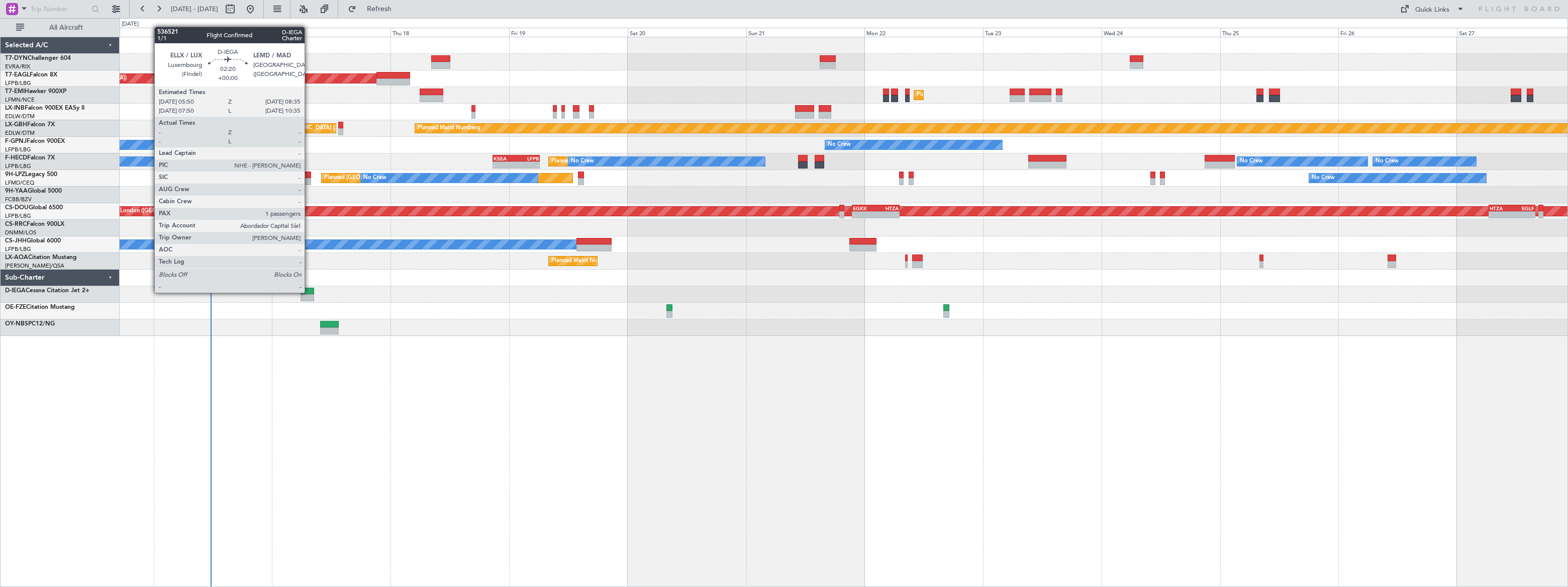
click at [308, 293] on div at bounding box center [307, 291] width 14 height 7
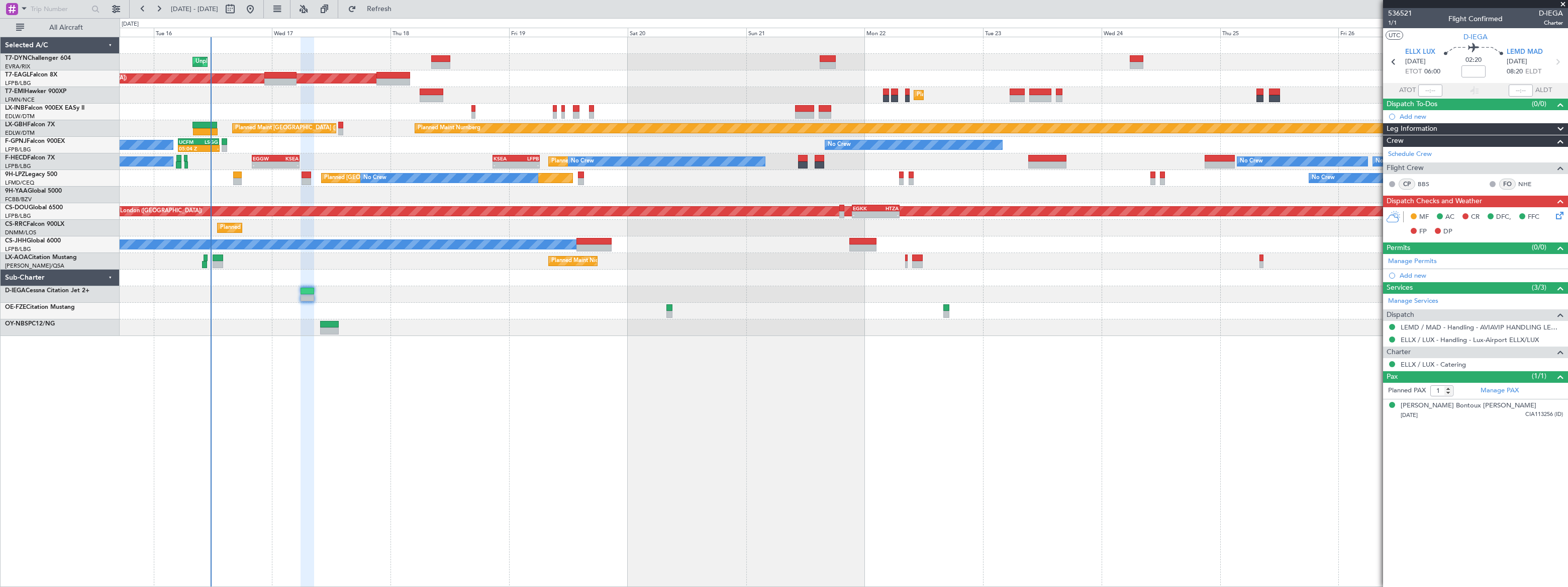
click at [1559, 214] on icon at bounding box center [1558, 214] width 8 height 8
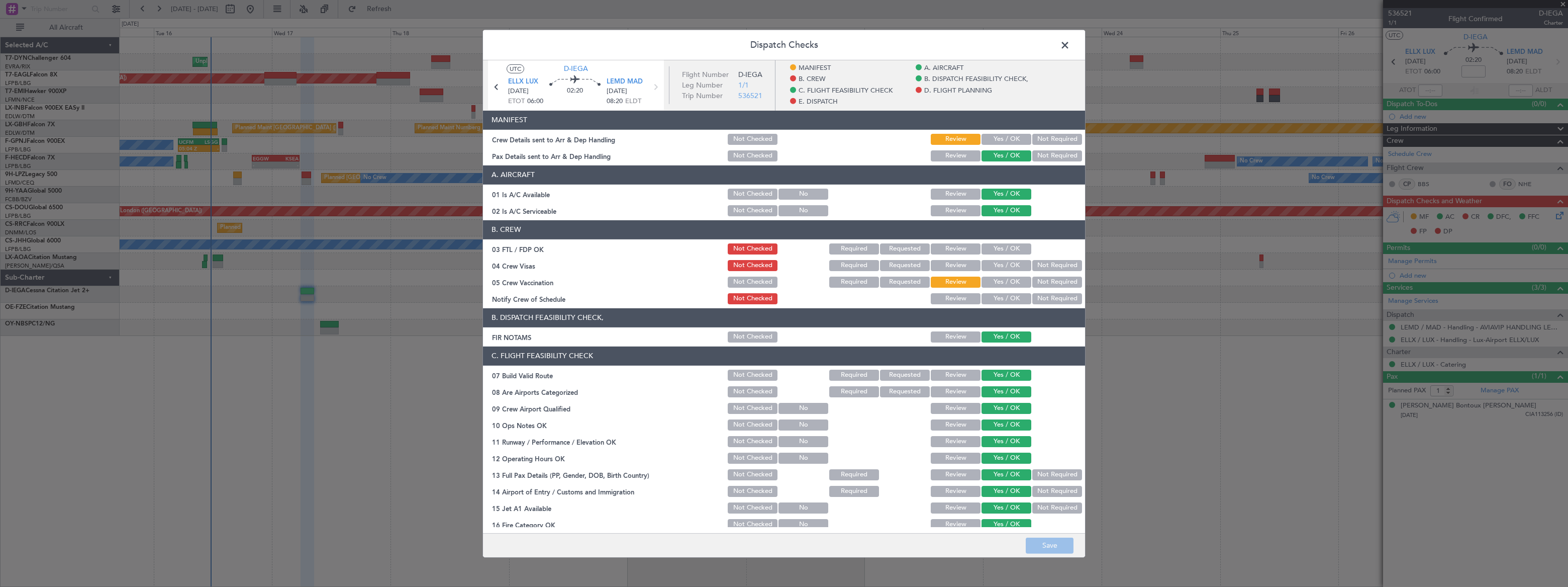
click at [1070, 45] on span at bounding box center [1070, 47] width 0 height 20
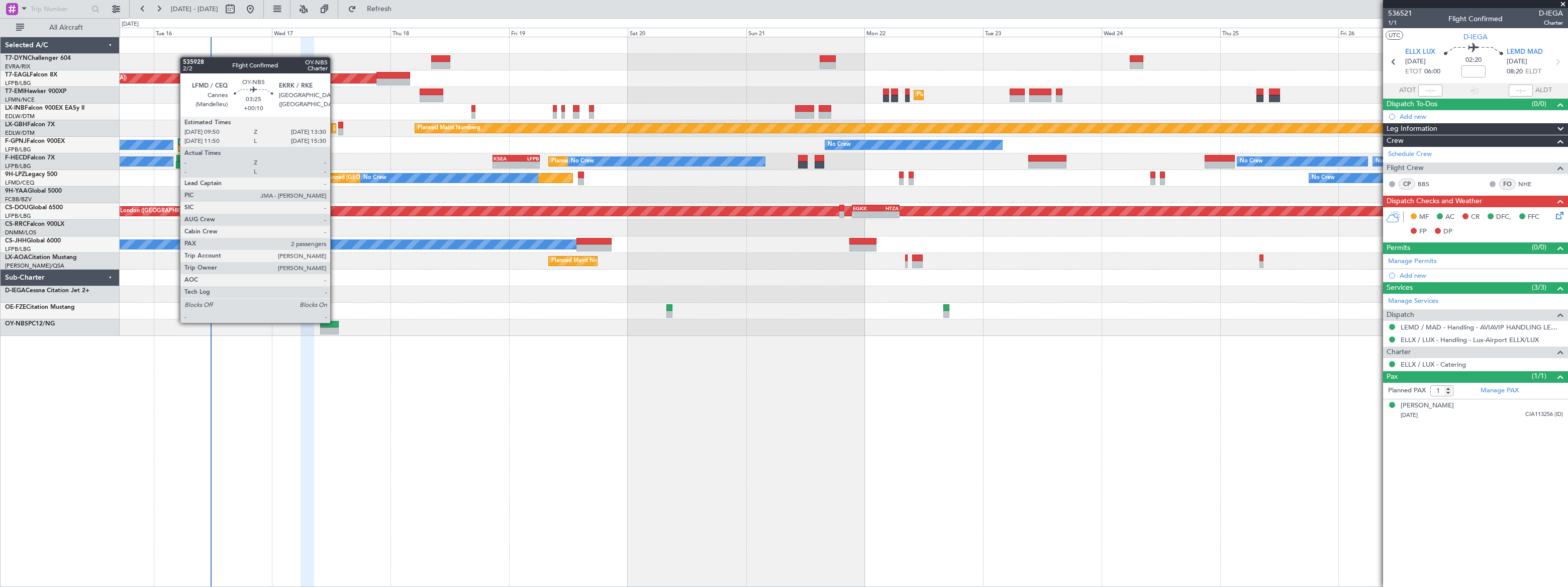
click at [330, 325] on div at bounding box center [329, 324] width 19 height 7
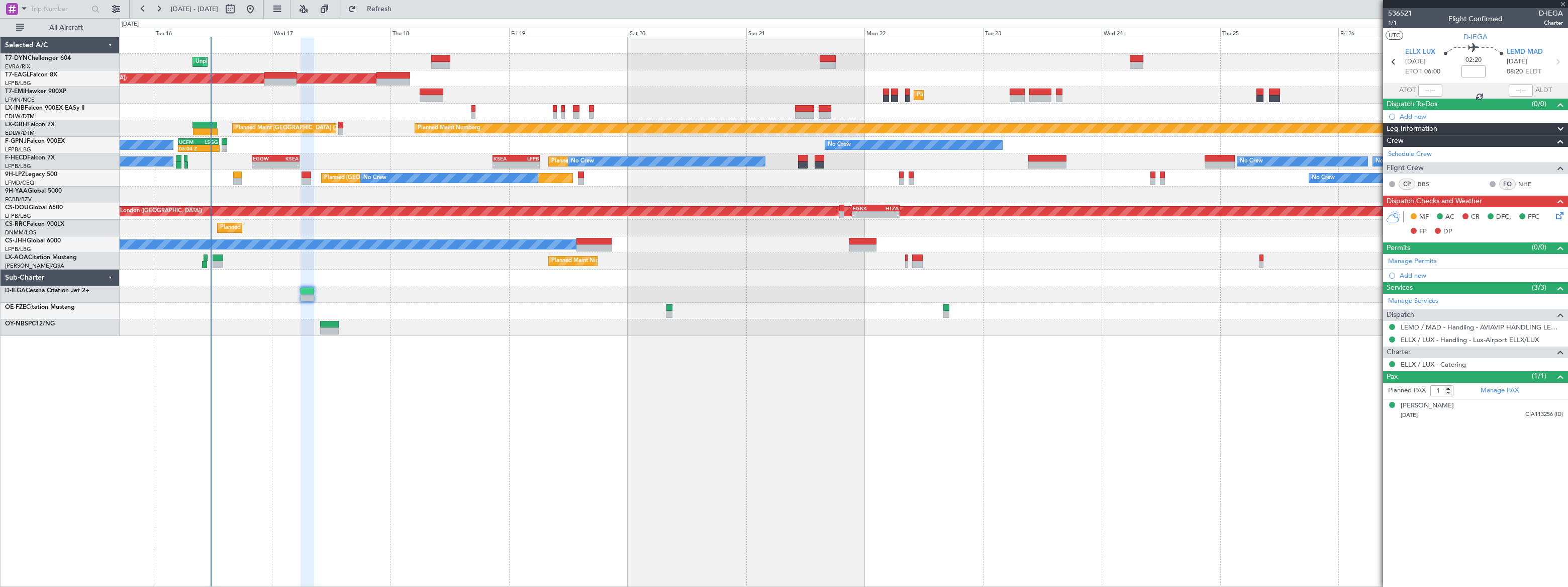
type input "+00:10"
type input "2"
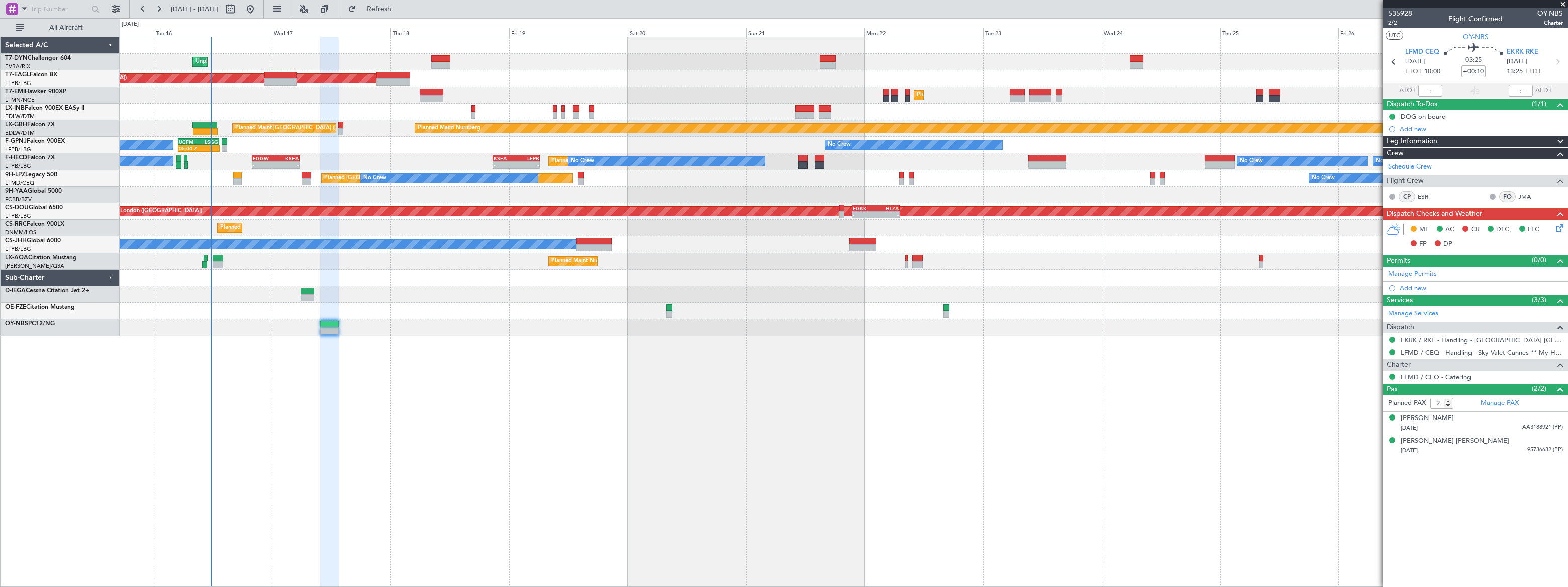
click at [558, 348] on div "Unplanned Maint [GEOGRAPHIC_DATA] (Riga Intl) Planned Maint [US_STATE] ([GEOGRA…" at bounding box center [844, 311] width 1448 height 551
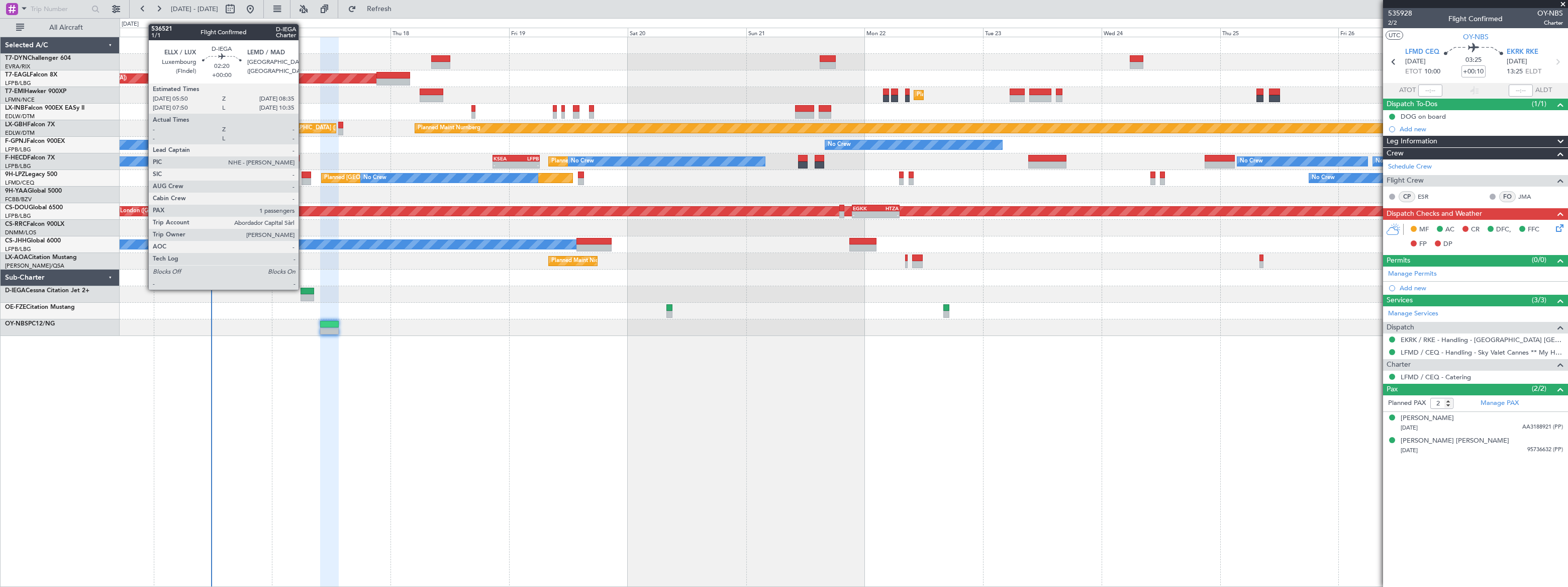
click at [304, 289] on div at bounding box center [307, 291] width 14 height 7
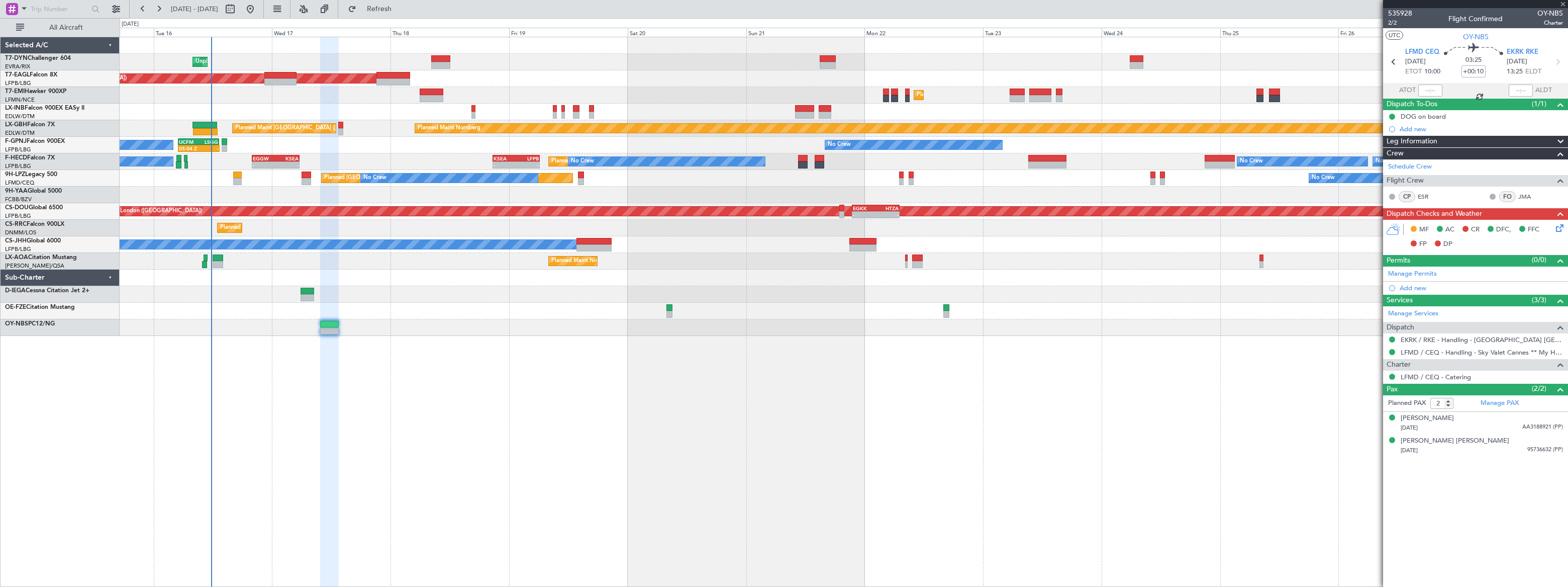
click at [303, 291] on div at bounding box center [307, 291] width 14 height 7
type input "1"
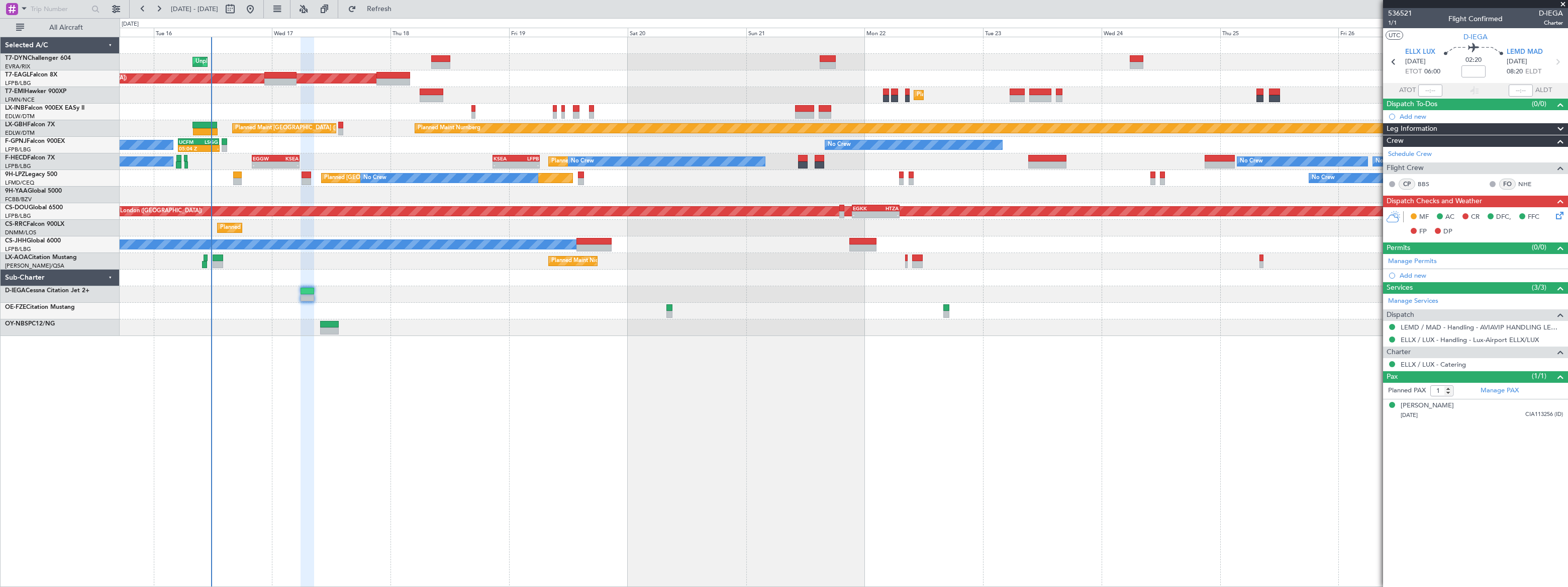
click at [1554, 212] on icon at bounding box center [1558, 214] width 8 height 8
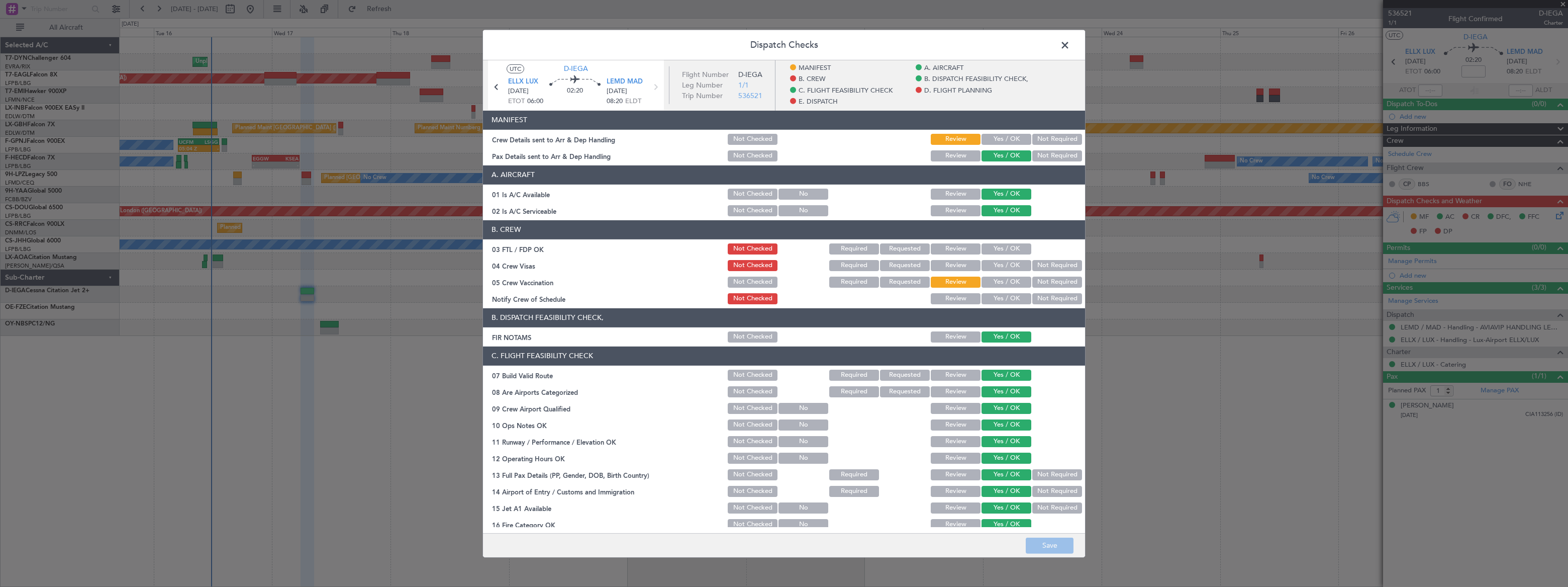
click at [1053, 137] on button "Not Required" at bounding box center [1057, 138] width 50 height 11
click at [1044, 155] on button "Not Required" at bounding box center [1057, 155] width 50 height 11
click at [1060, 543] on button "Save" at bounding box center [1049, 546] width 47 height 16
click at [1070, 44] on span at bounding box center [1070, 47] width 0 height 20
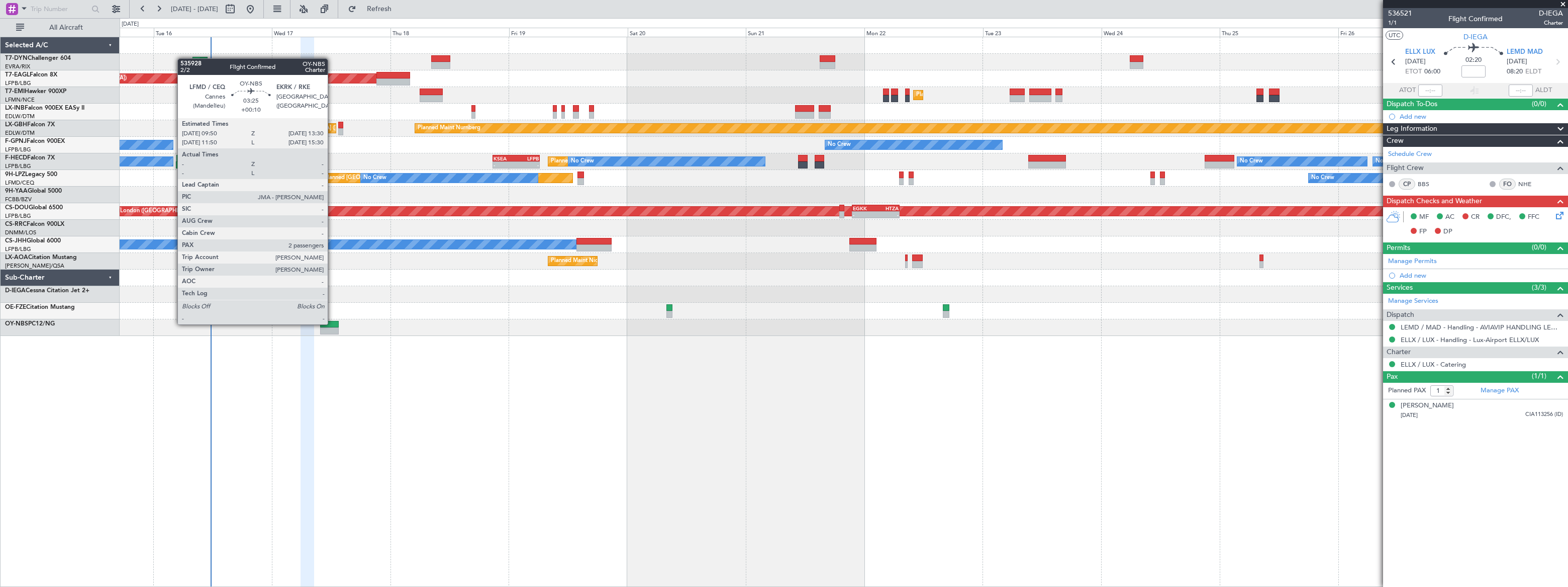
click at [332, 324] on div at bounding box center [329, 324] width 19 height 7
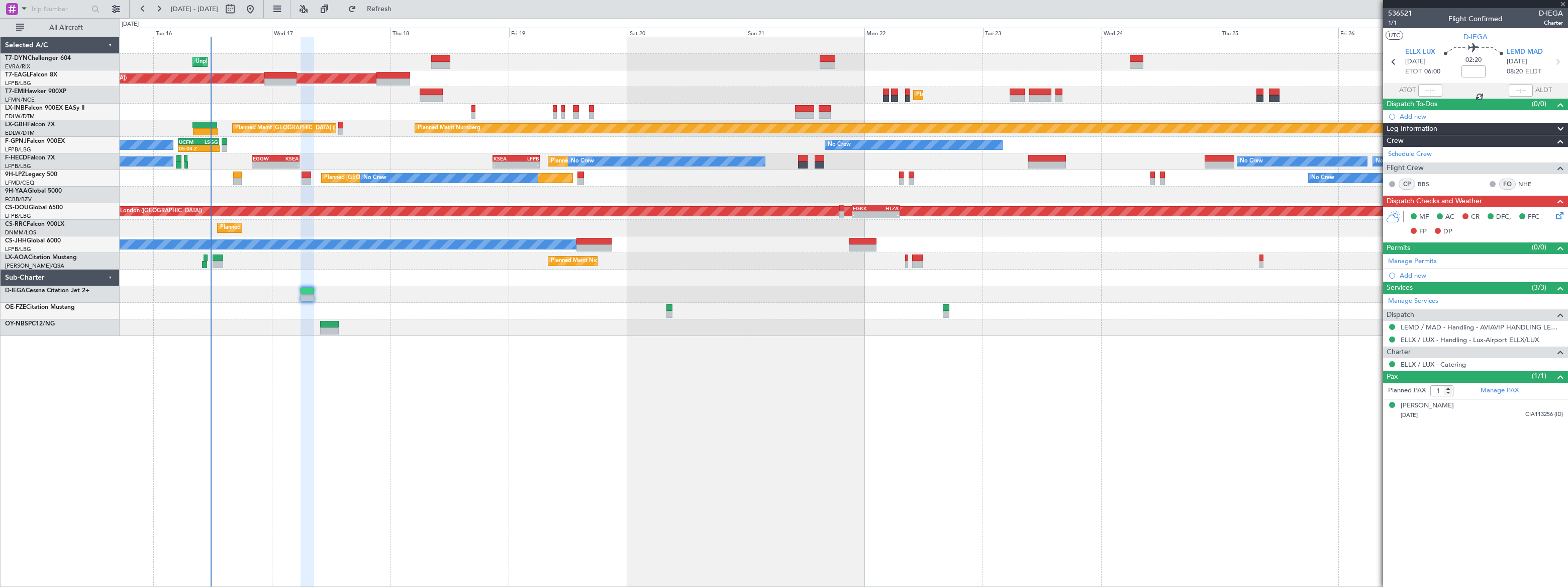
type input "+00:10"
type input "2"
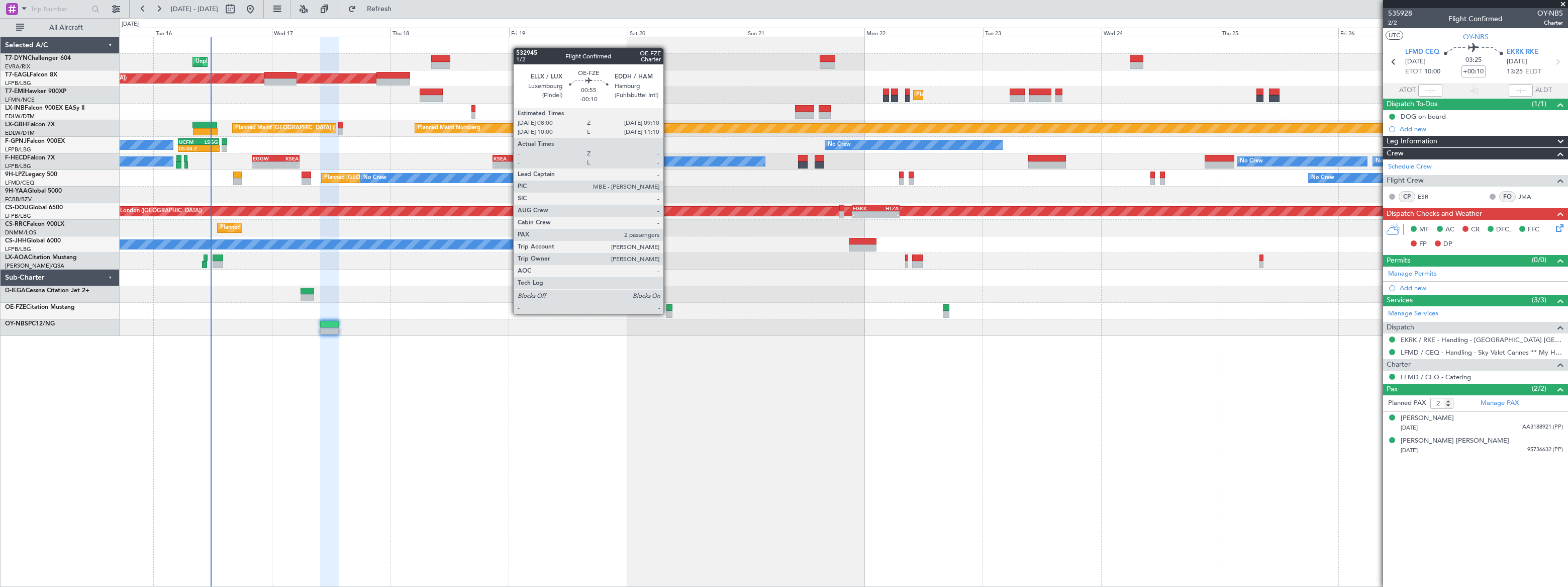
click at [668, 313] on div at bounding box center [669, 313] width 6 height 7
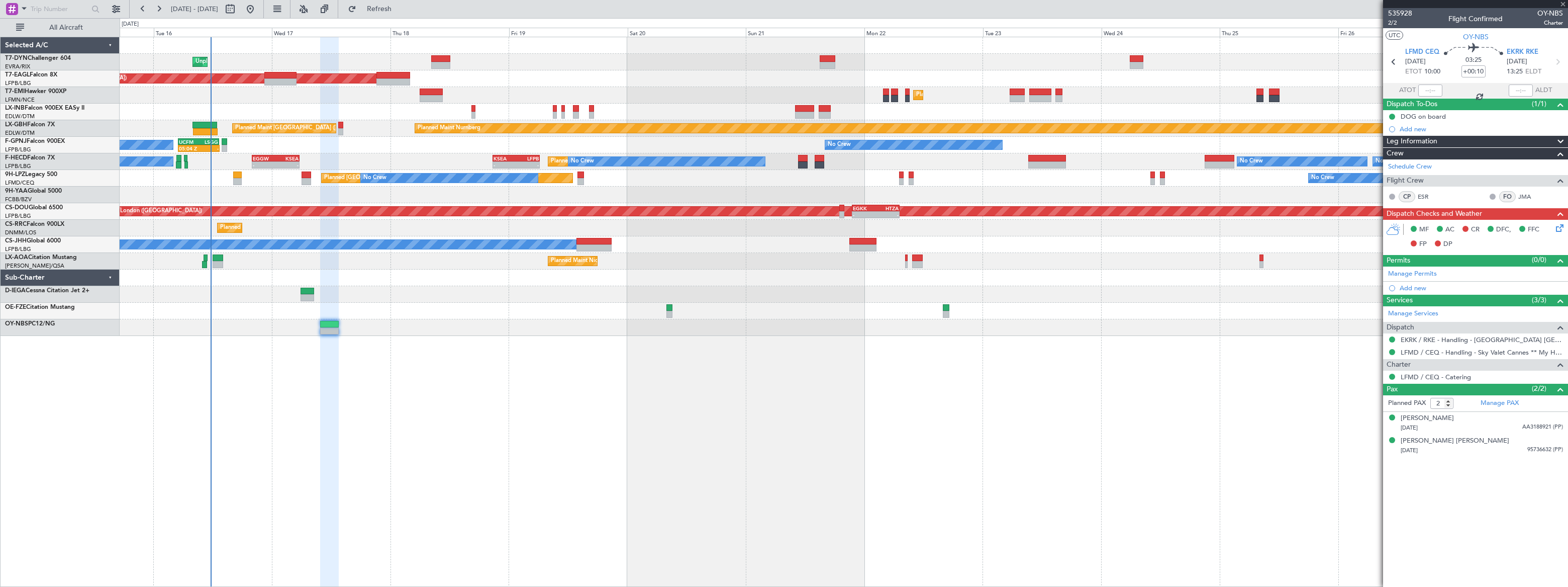
type input "-00:10"
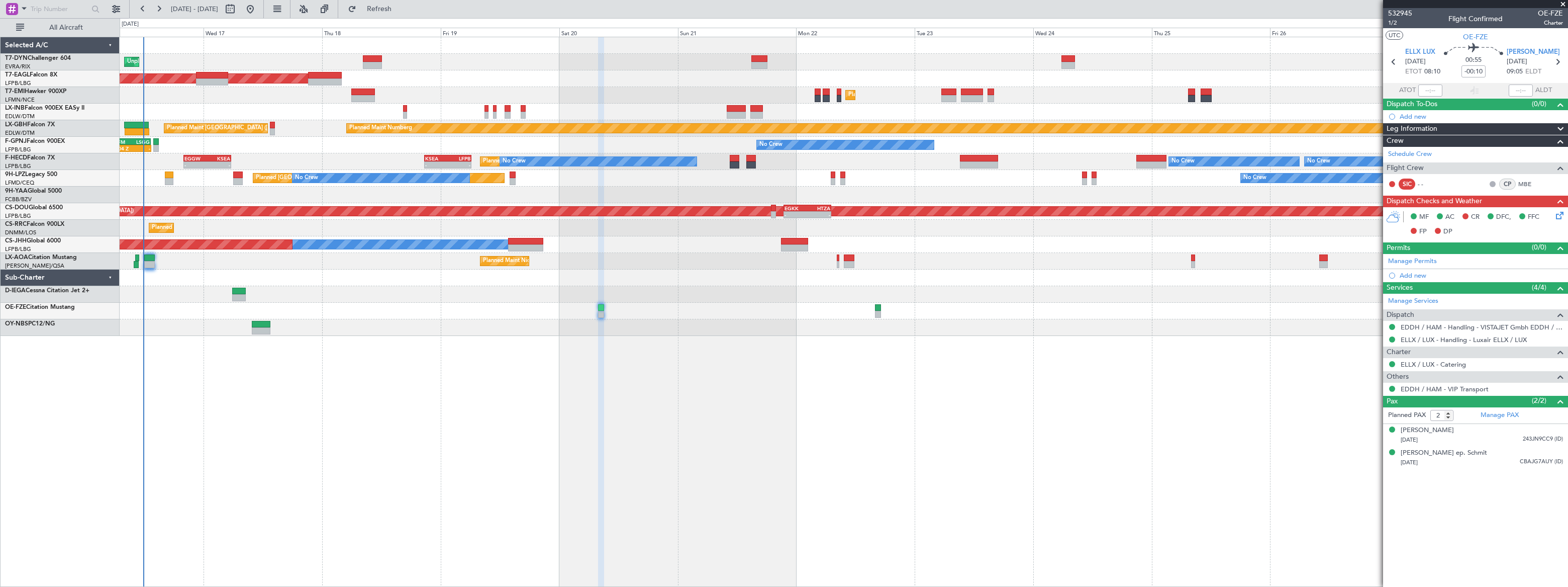
click at [300, 280] on div "Unplanned Maint Riga (Riga Intl) Planned Maint New York (Teterboro) Planned Mai…" at bounding box center [844, 186] width 1448 height 298
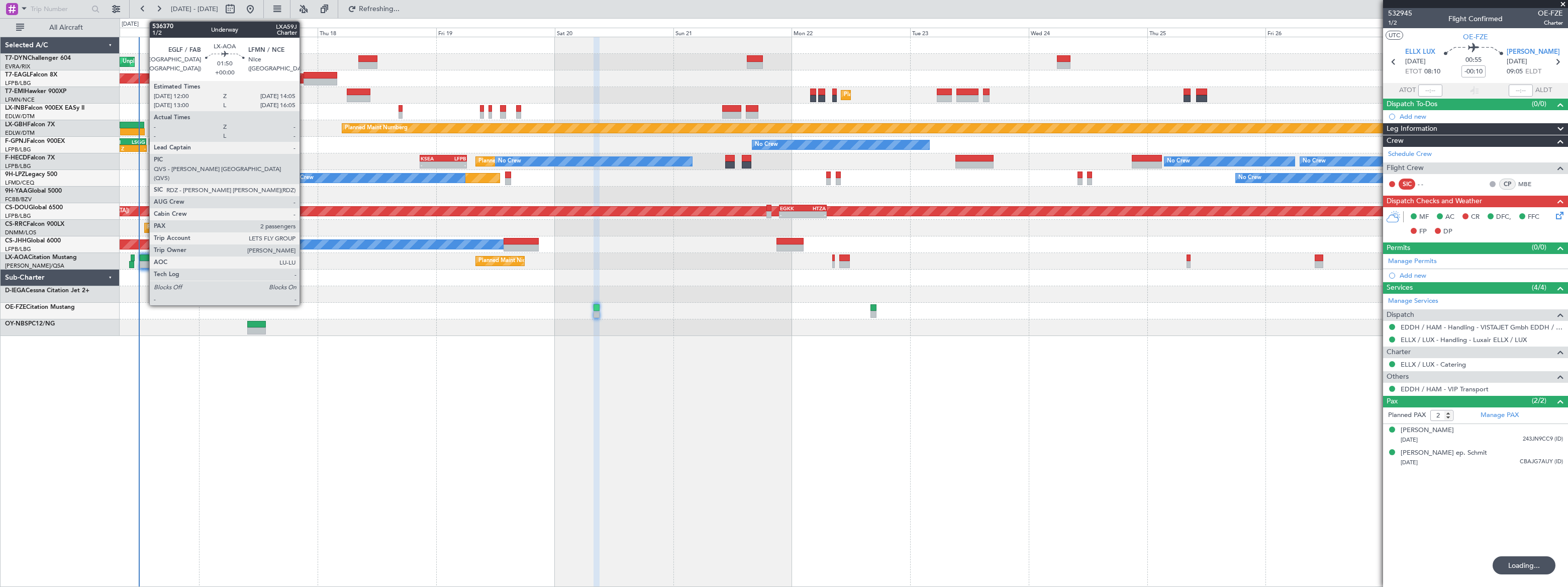
click at [145, 256] on div at bounding box center [145, 257] width 11 height 7
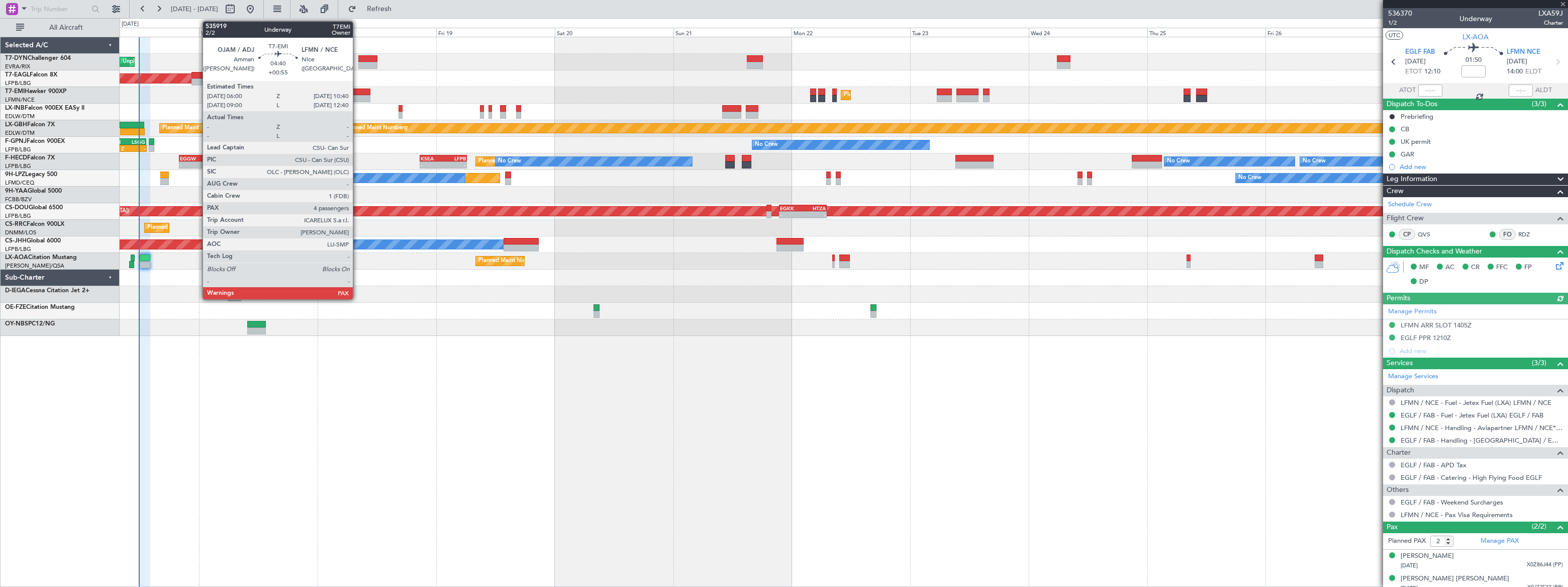
click at [357, 91] on div at bounding box center [357, 92] width 23 height 7
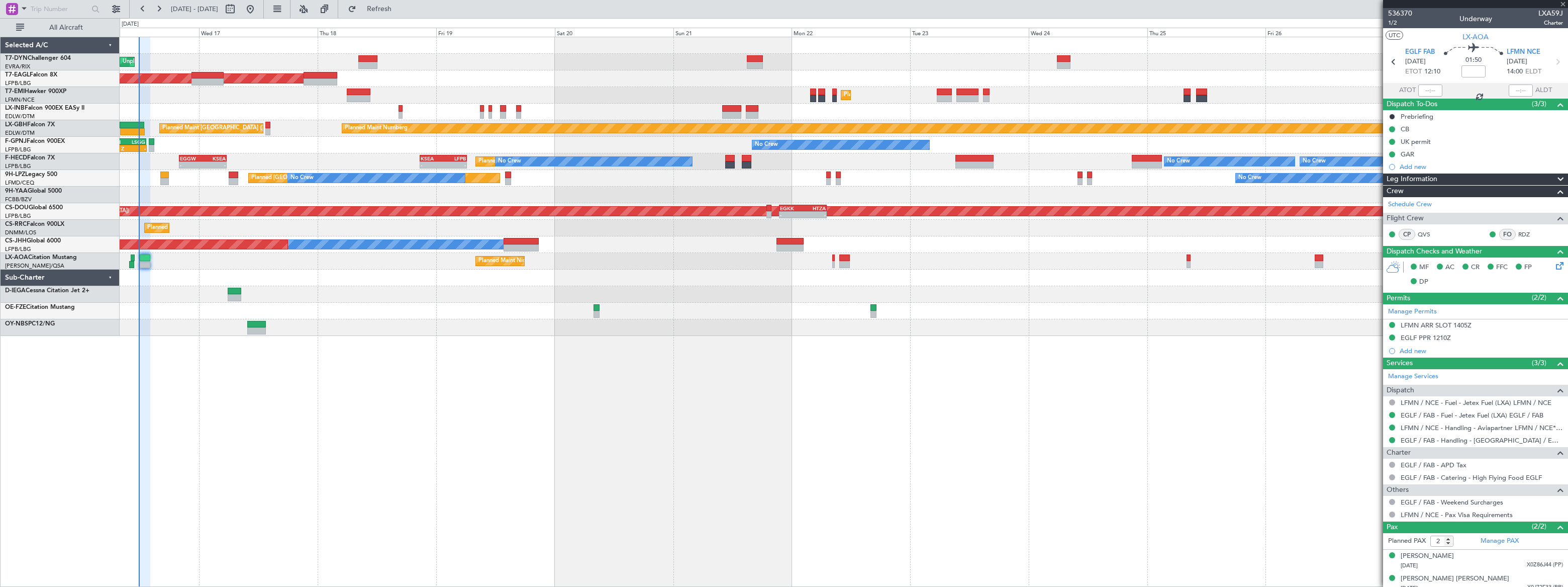
type input "+00:55"
type input "4"
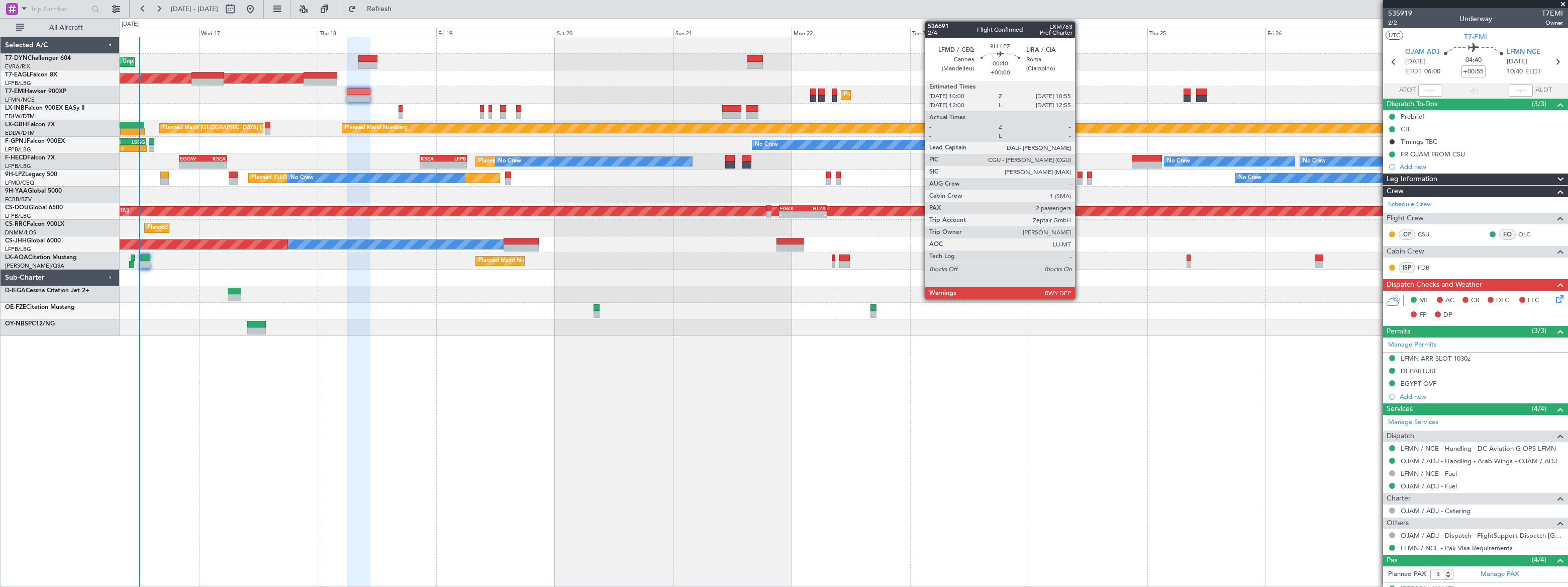
click at [1080, 177] on div at bounding box center [1080, 174] width 5 height 7
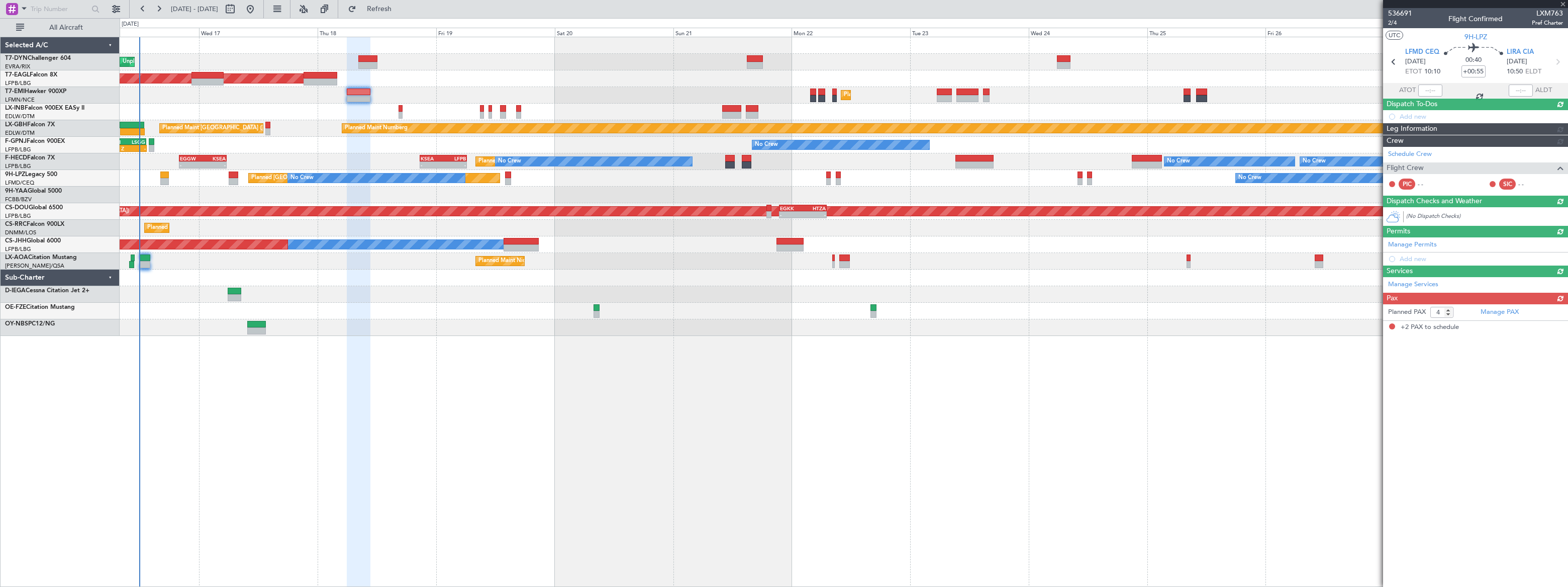
type input "2"
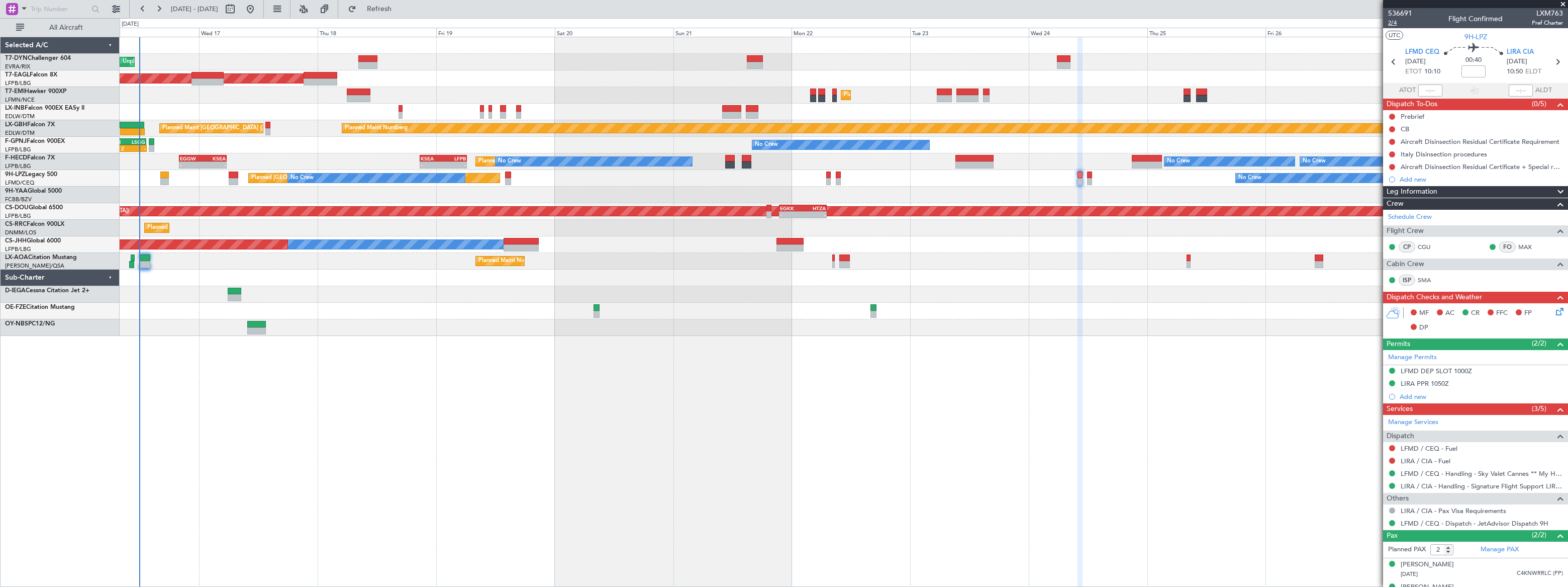
click at [1392, 24] on span "2/4" at bounding box center [1400, 23] width 25 height 9
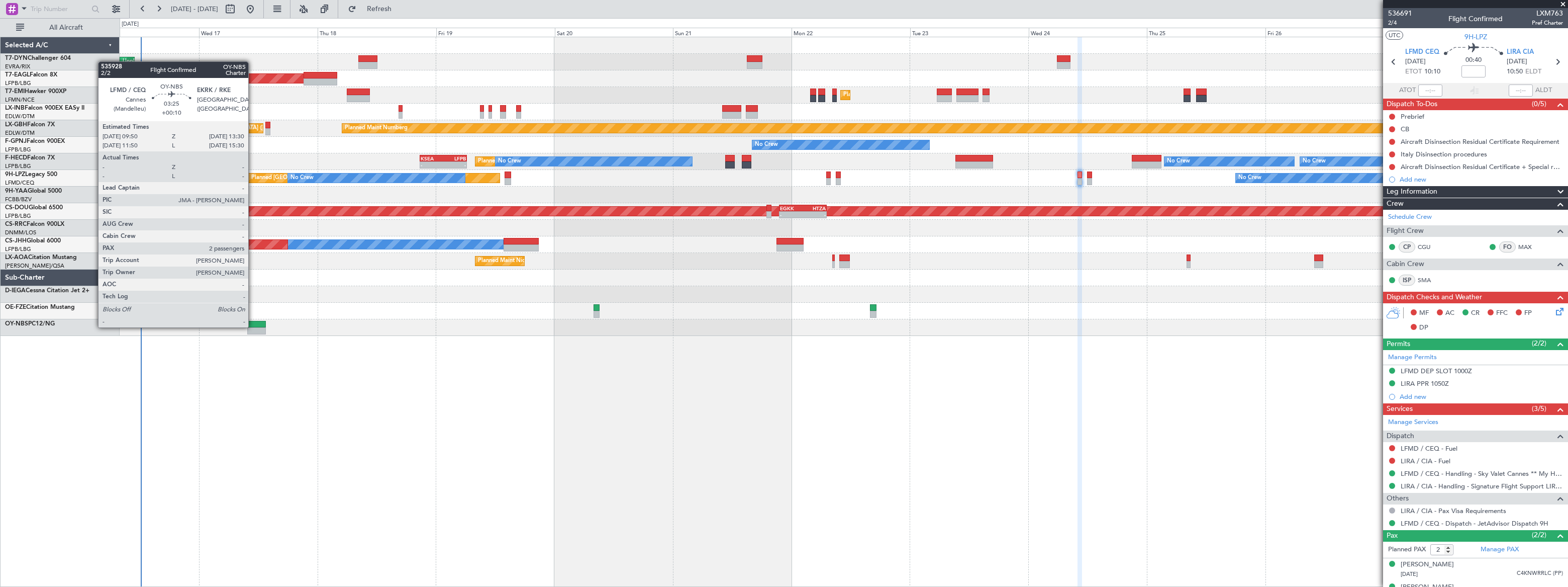
click at [253, 326] on div at bounding box center [256, 324] width 19 height 7
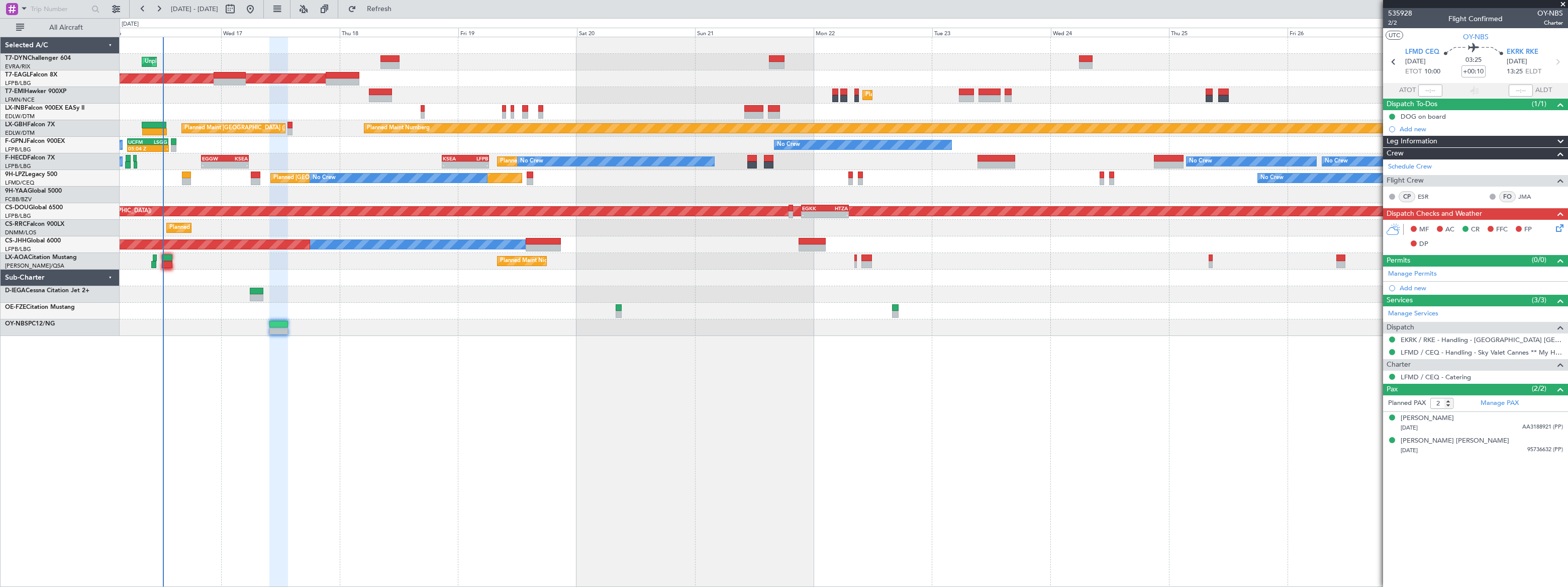
click at [1160, 372] on div "Unplanned Maint Riga (Riga Intl) Planned Maint New York (Teterboro) Planned Mai…" at bounding box center [844, 311] width 1448 height 551
click at [401, 7] on span "Refresh" at bounding box center [379, 9] width 42 height 7
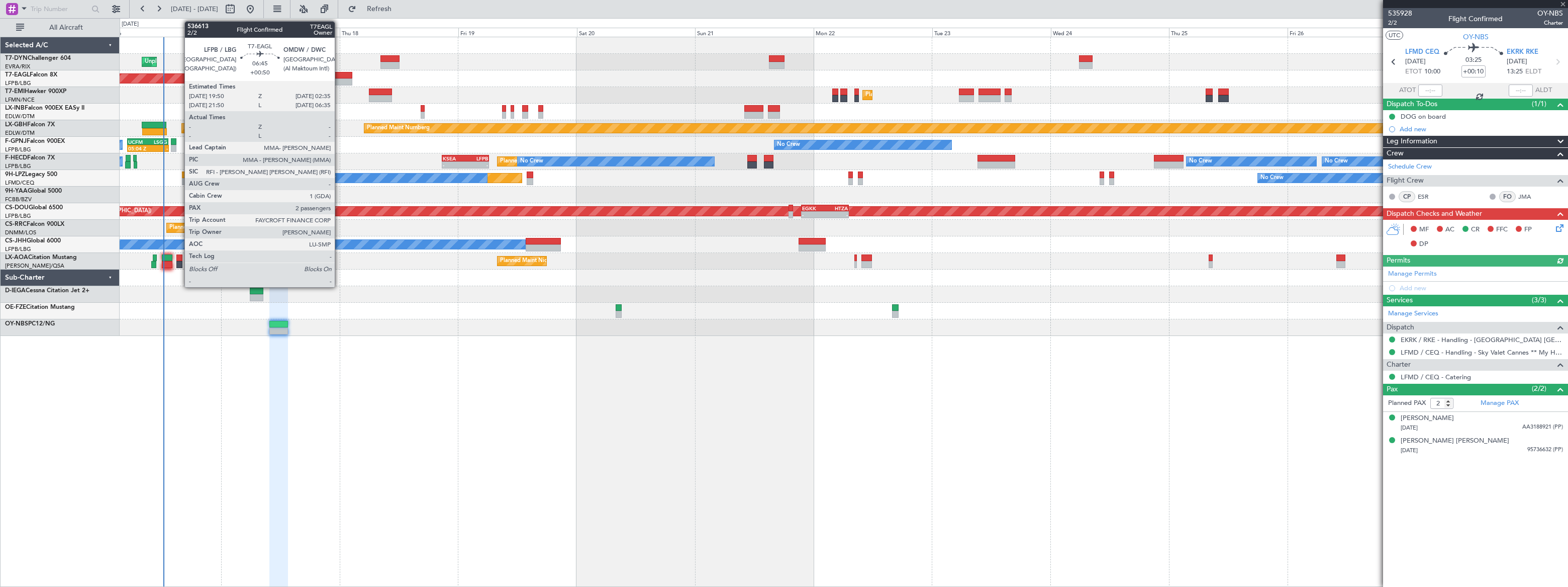
click at [340, 77] on div at bounding box center [336, 75] width 33 height 7
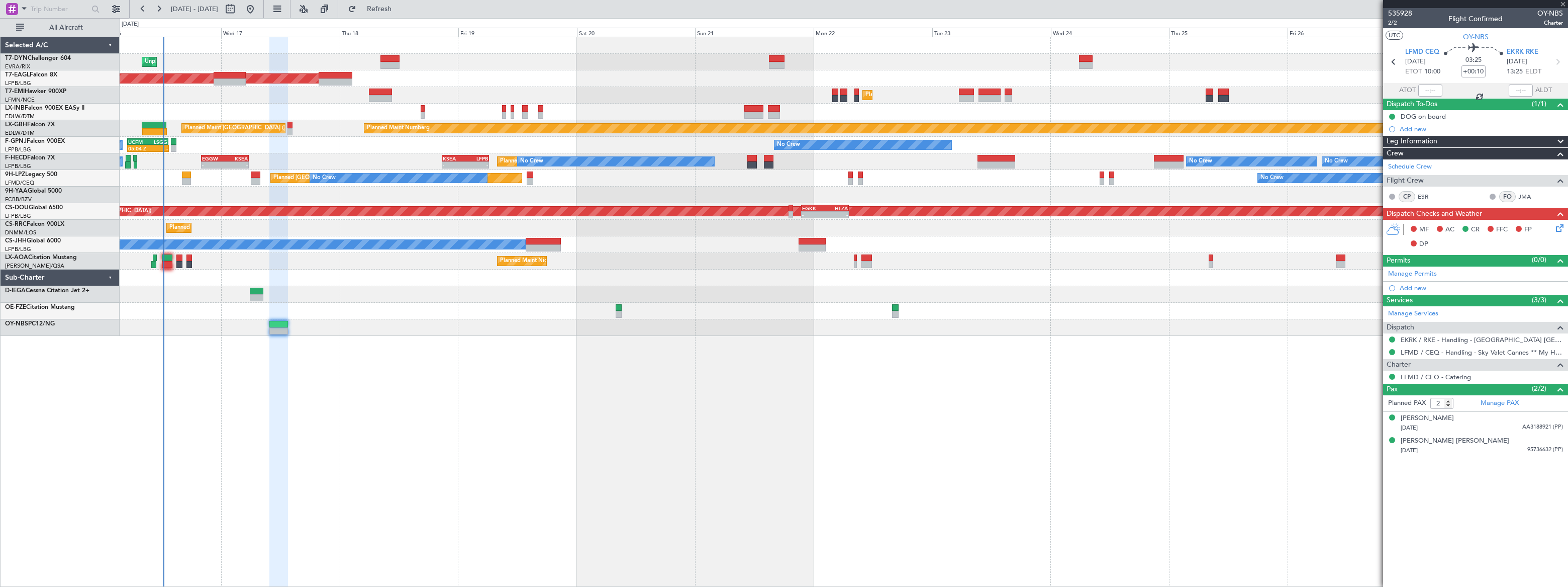
click at [341, 73] on div at bounding box center [336, 75] width 33 height 7
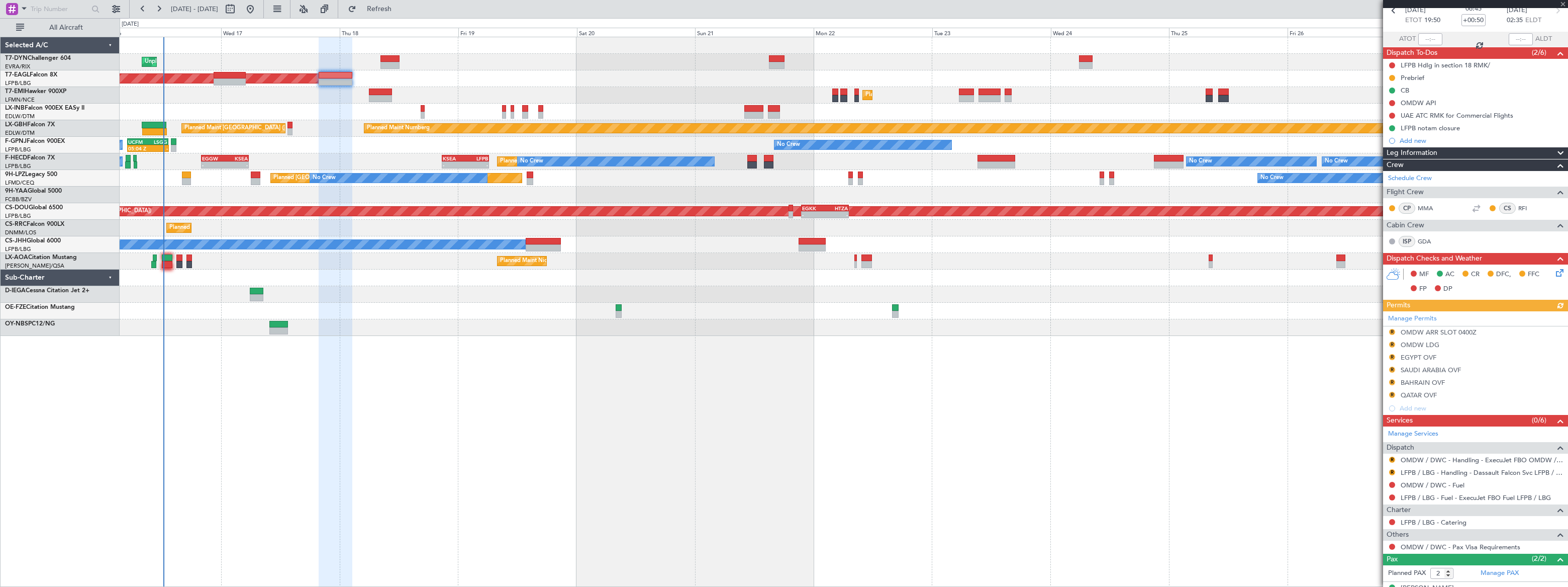
scroll to position [90, 0]
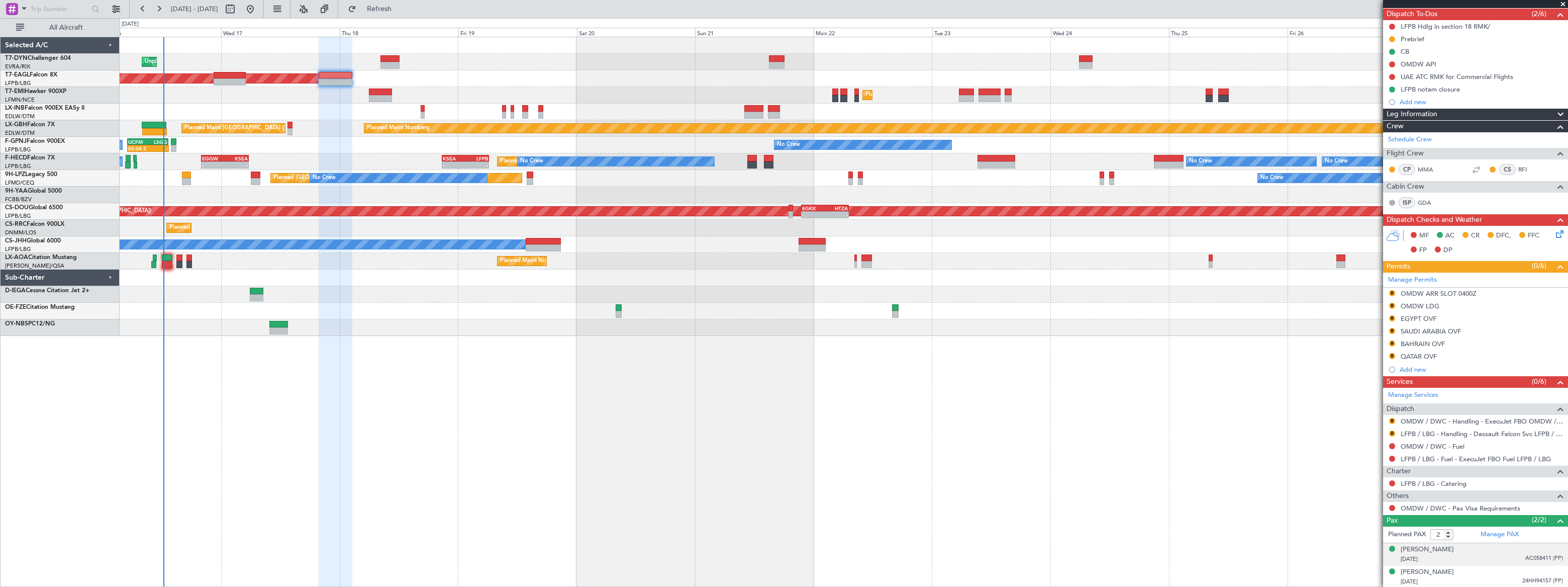
click at [1474, 556] on div "23/11/1943 AC058411 (PP)" at bounding box center [1481, 559] width 162 height 10
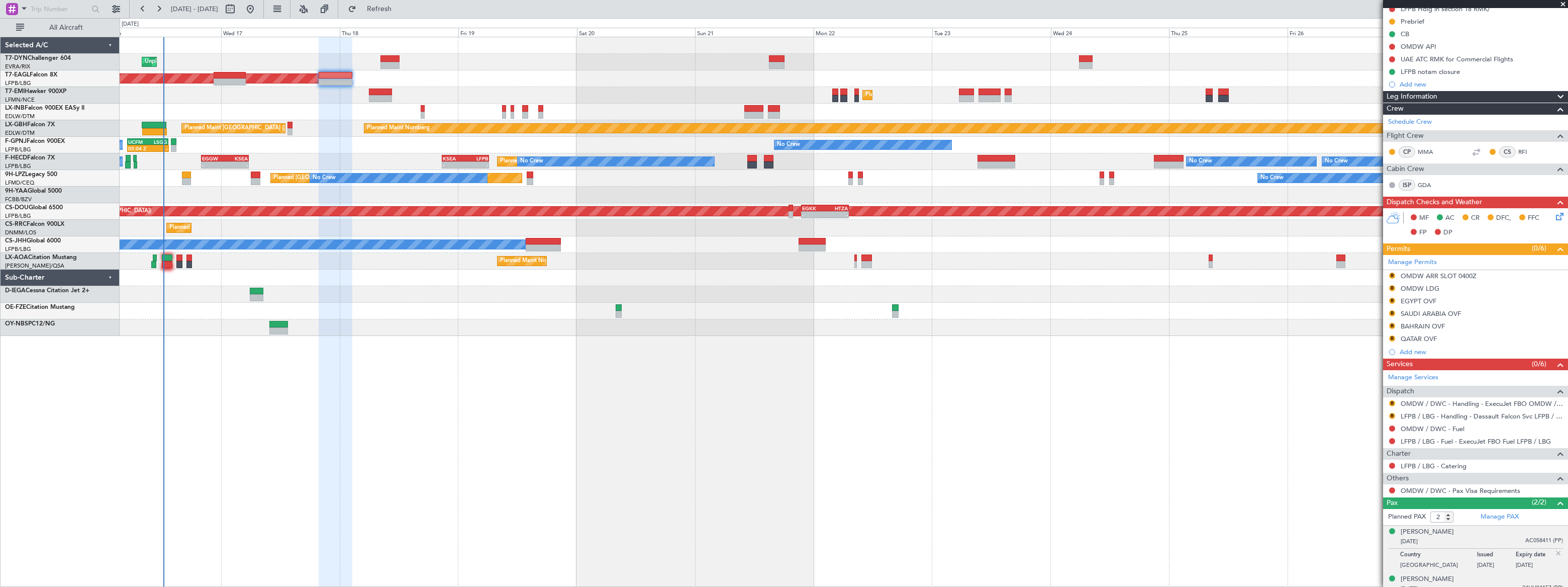
scroll to position [114, 0]
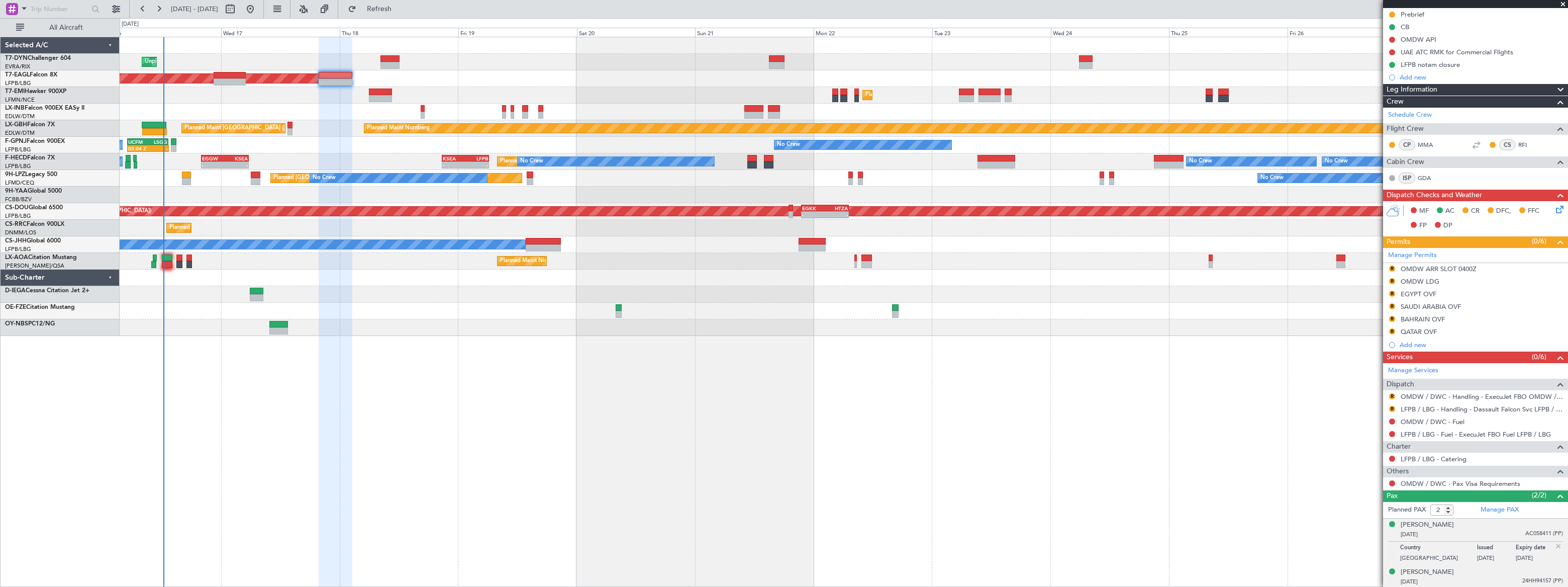
click at [1490, 574] on div "Younes Yelles 30/06/1976 24HH94157 (PP)" at bounding box center [1481, 577] width 162 height 20
click at [1392, 483] on button at bounding box center [1392, 484] width 6 height 6
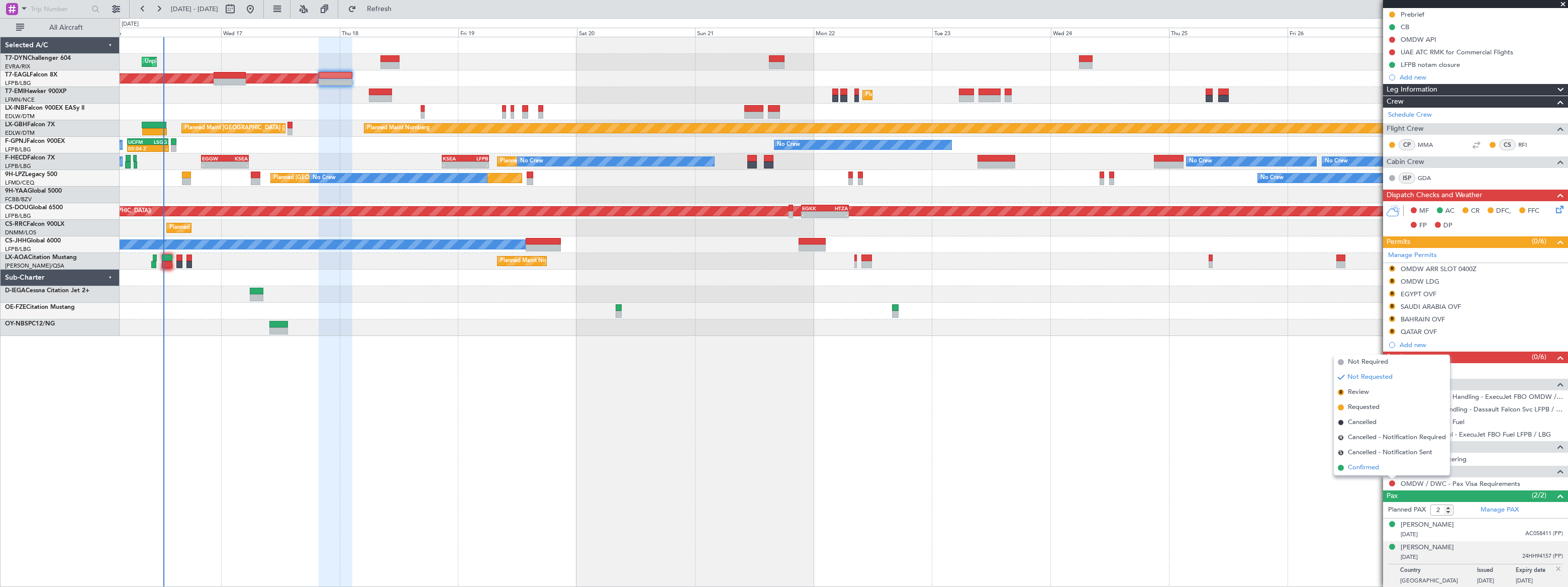
click at [1351, 467] on span "Confirmed" at bounding box center [1363, 468] width 31 height 10
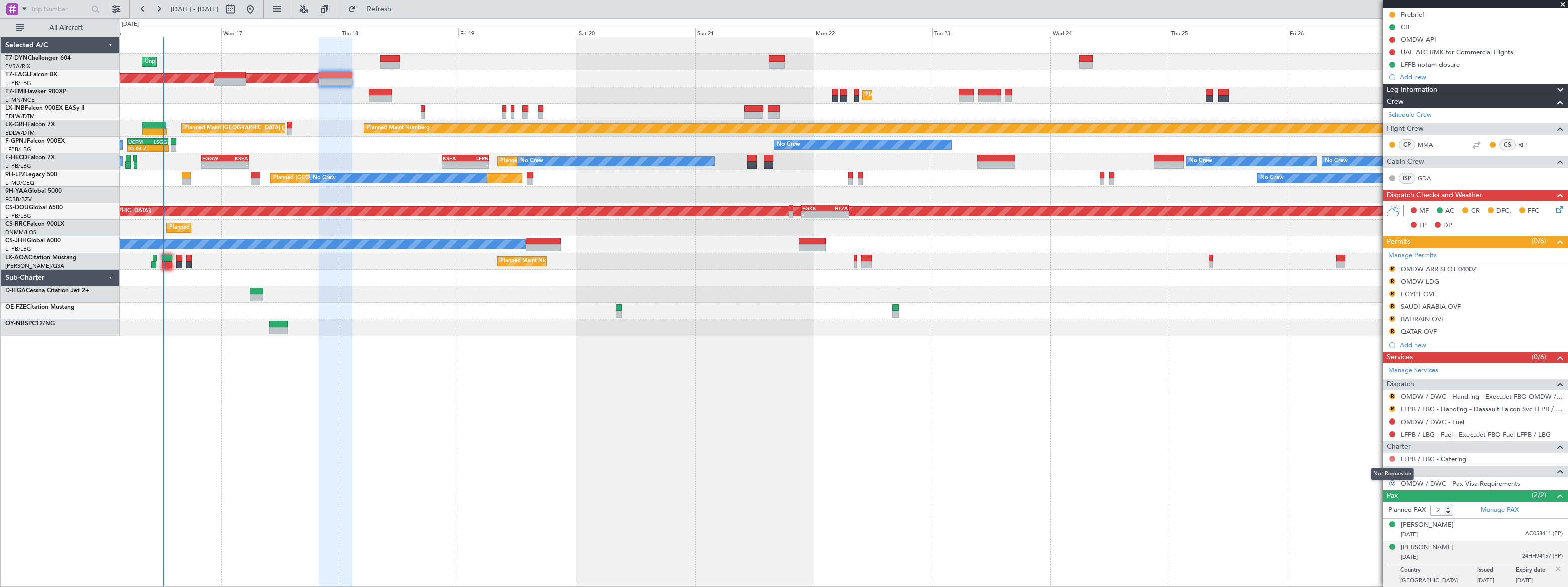
click at [1390, 456] on button at bounding box center [1392, 459] width 6 height 6
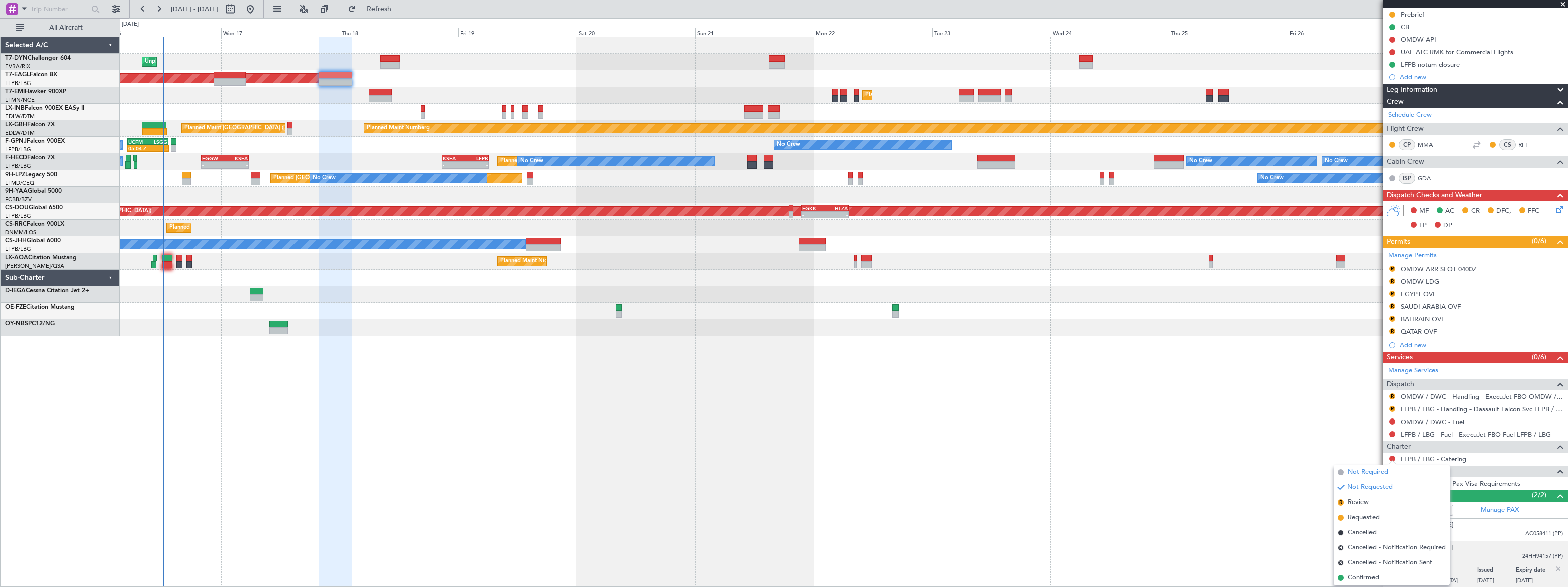
click at [1357, 472] on span "Not Required" at bounding box center [1367, 472] width 40 height 10
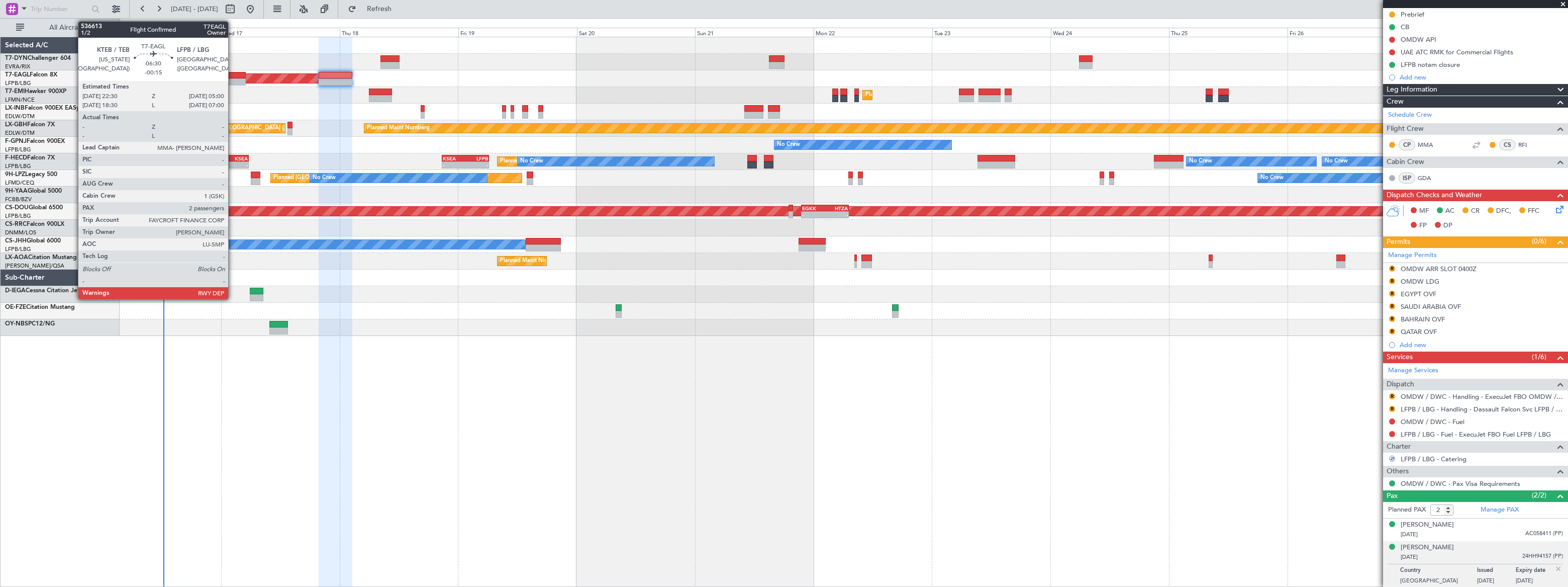
click at [231, 74] on div at bounding box center [229, 75] width 32 height 7
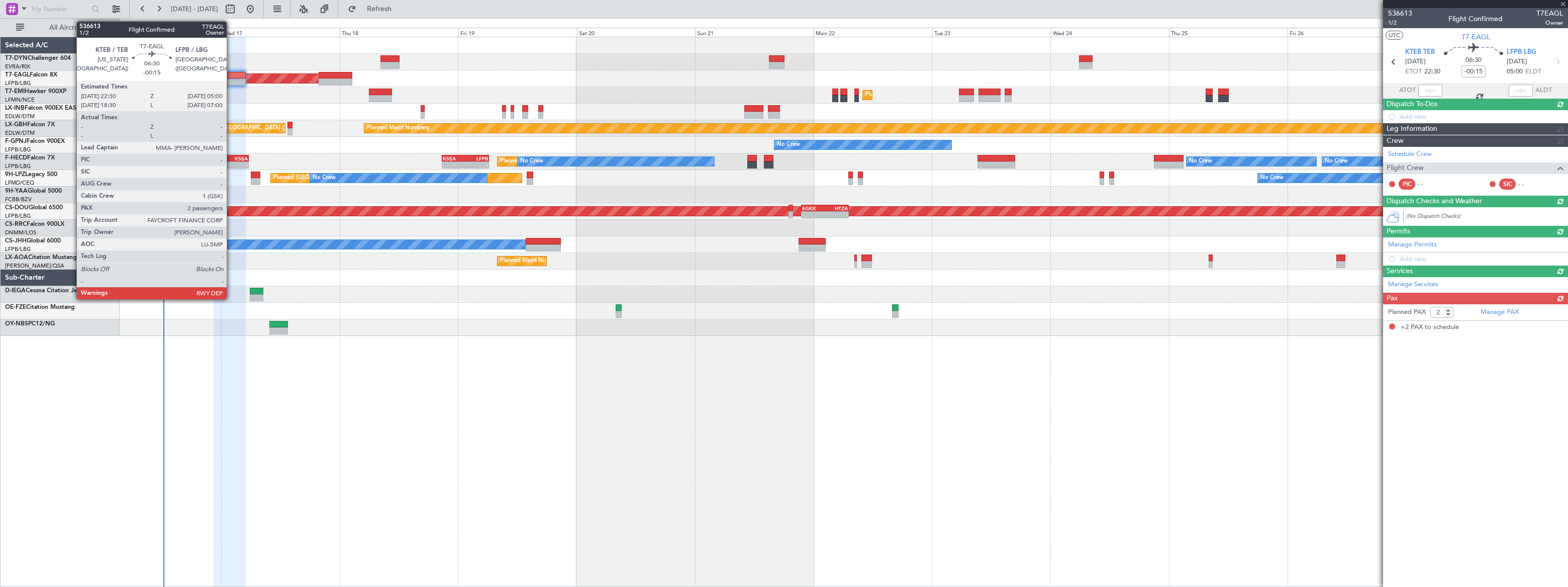
scroll to position [0, 0]
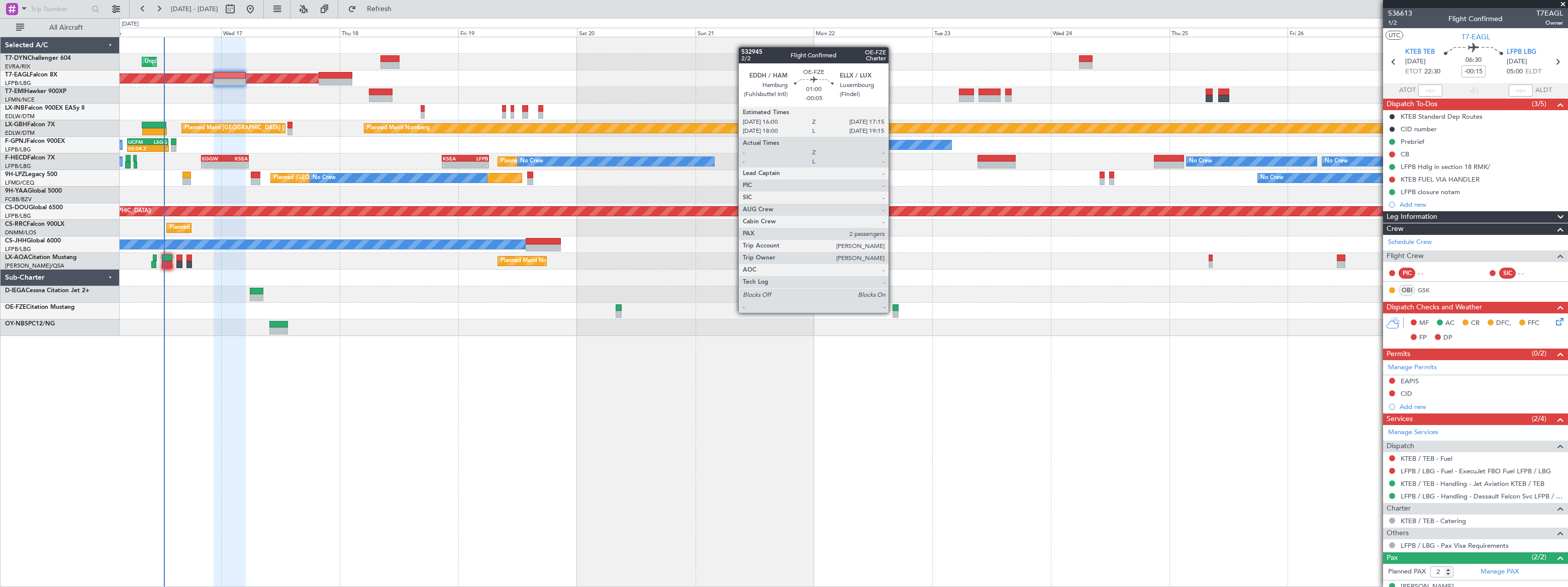
click at [894, 312] on div at bounding box center [896, 313] width 7 height 7
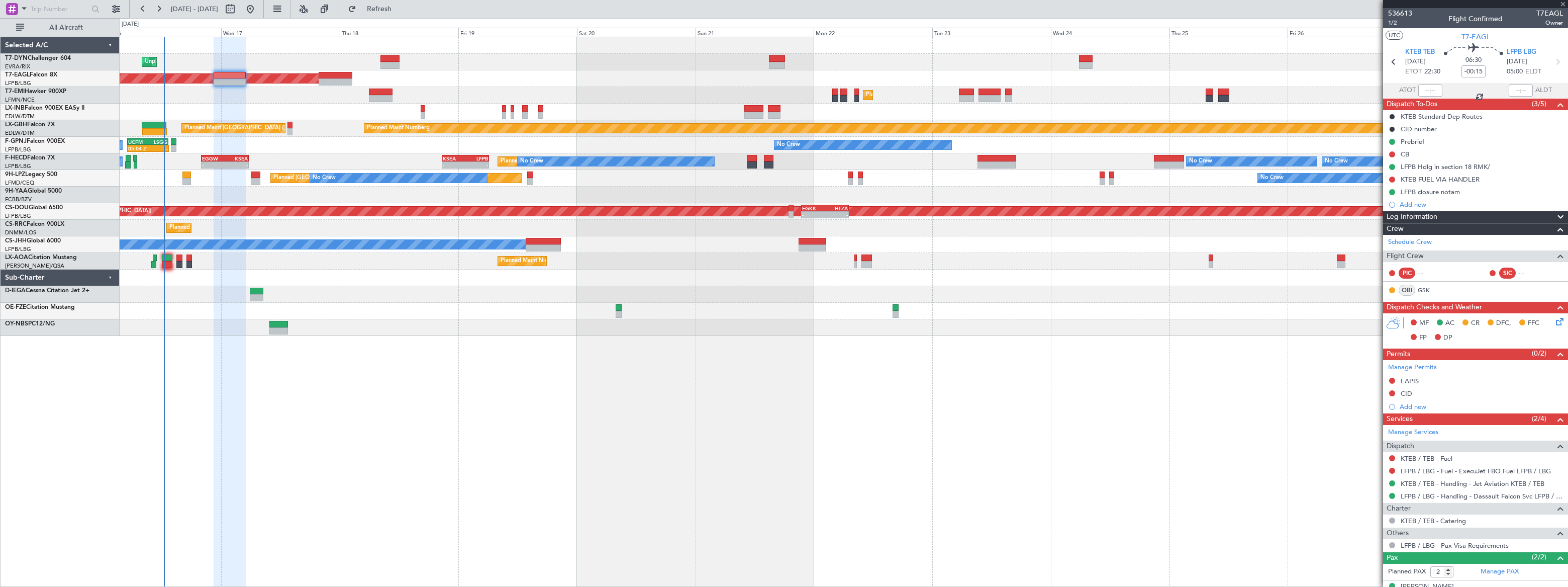
type input "-00:05"
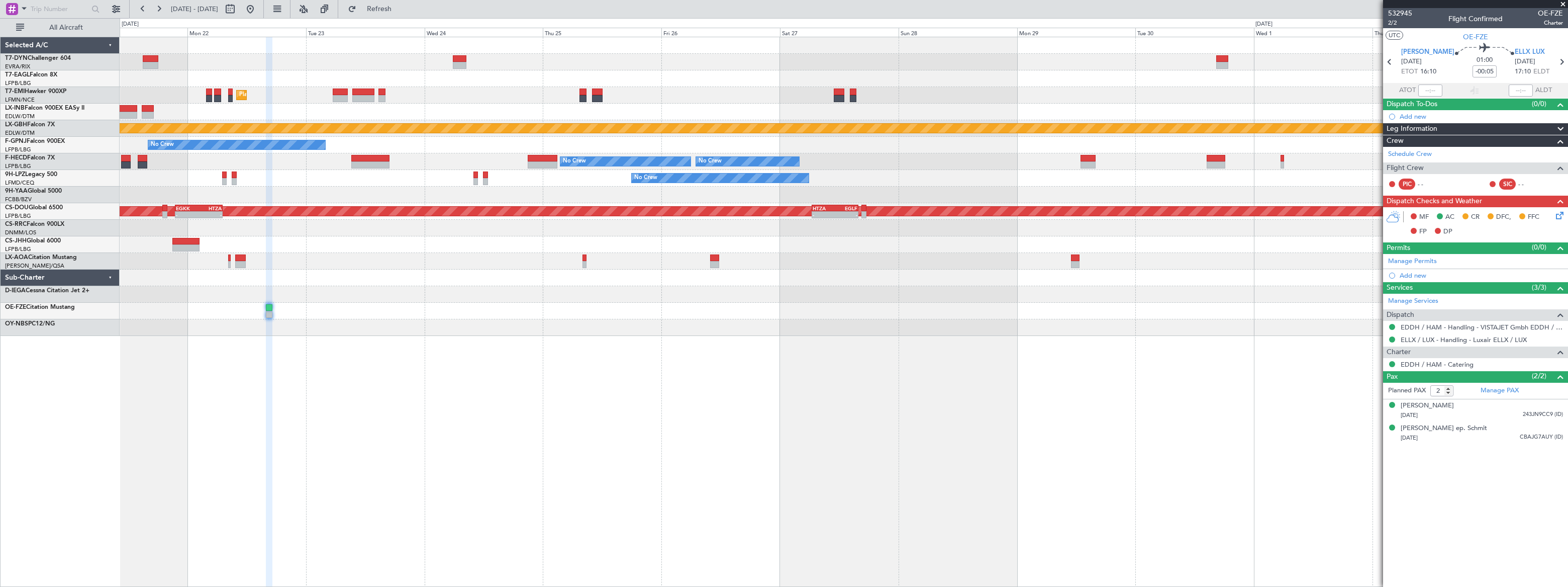
click at [246, 251] on div "Planned Maint Zurich Planned Maint Nurnberg No Crew Planned Maint Paris (Le Bou…" at bounding box center [844, 186] width 1448 height 298
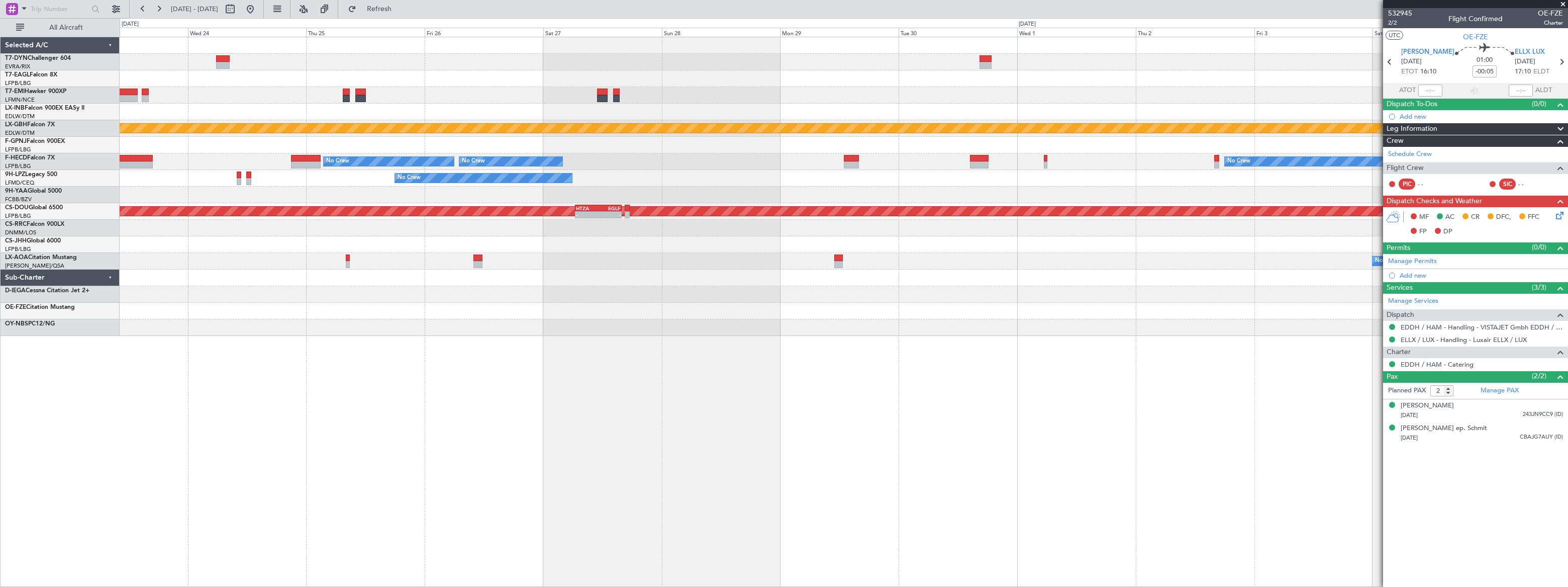
click at [615, 226] on div "Planned Maint Zurich Planned Maint Nurnberg No Crew Planned Maint Paris (Le Bou…" at bounding box center [844, 186] width 1448 height 298
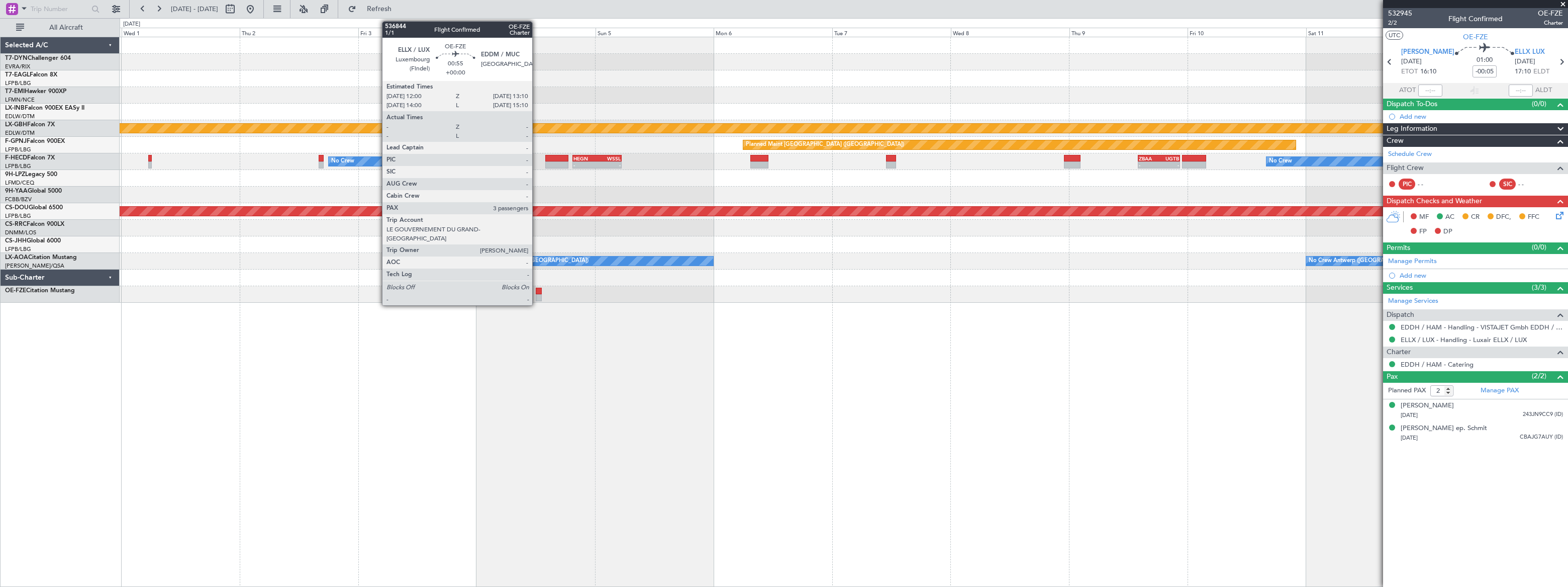
click at [537, 292] on div at bounding box center [538, 291] width 6 height 7
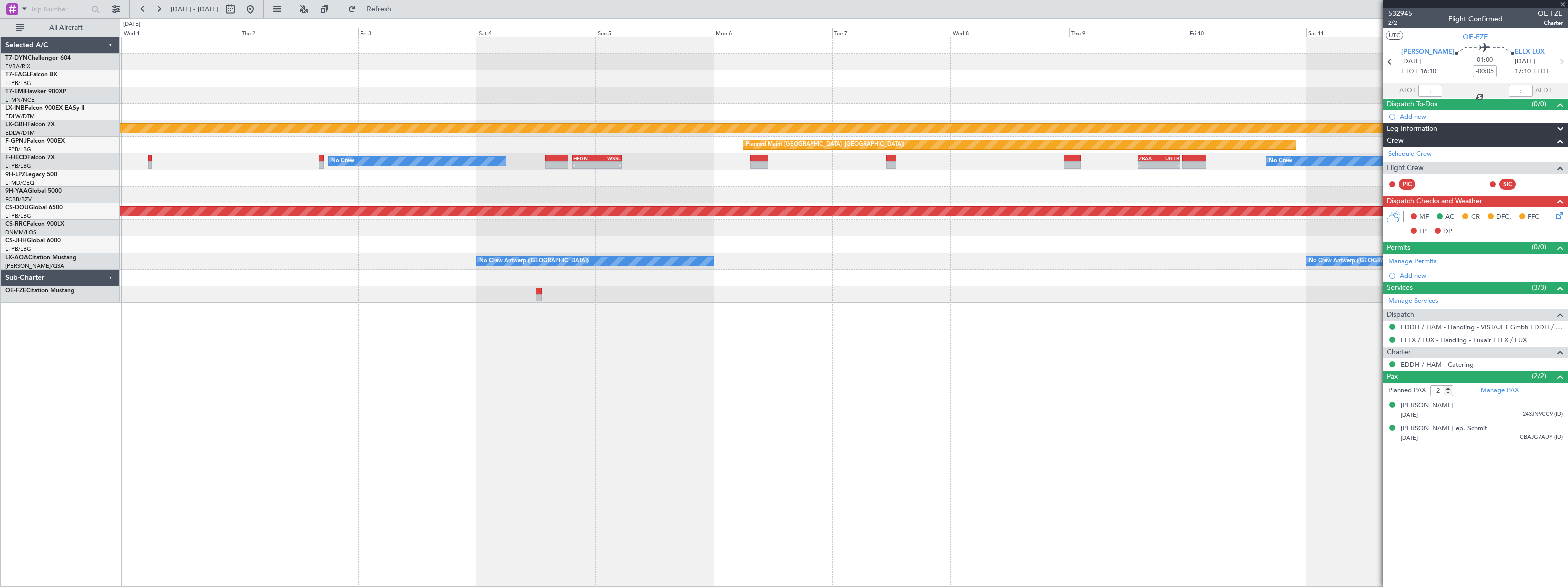
type input "3"
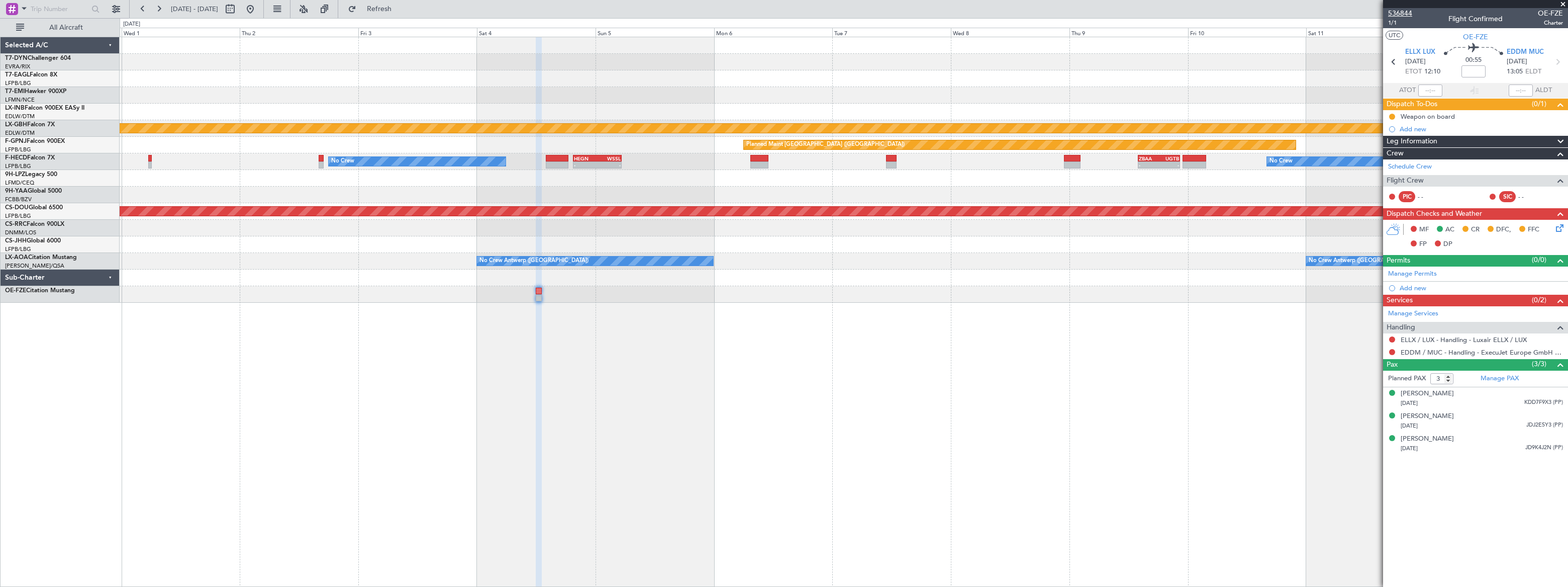
click at [1402, 13] on span "536844" at bounding box center [1400, 13] width 25 height 11
click at [1472, 70] on input at bounding box center [1474, 71] width 25 height 12
click at [1500, 80] on div "00:55 -00:10" at bounding box center [1473, 62] width 66 height 37
click at [1404, 11] on span "536844" at bounding box center [1400, 13] width 25 height 11
click at [1483, 69] on input "-00:10" at bounding box center [1474, 71] width 25 height 12
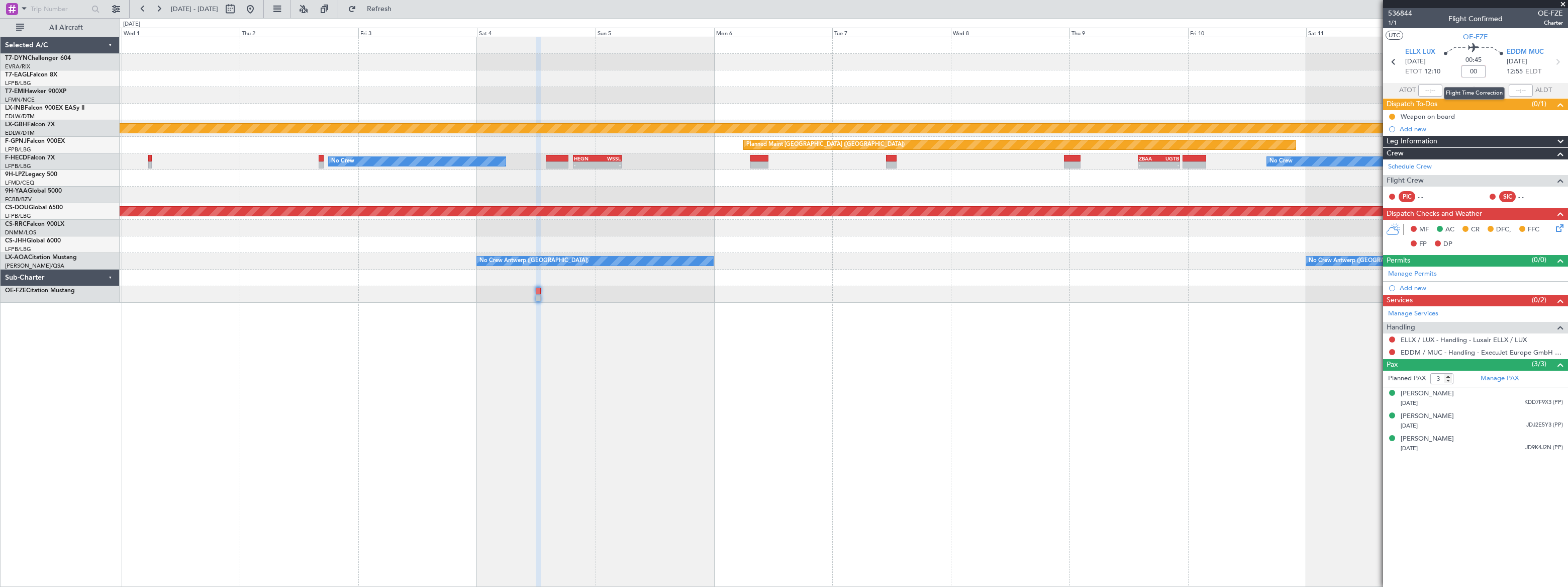
type input "0"
click at [1407, 16] on span "536844" at bounding box center [1400, 13] width 25 height 11
click at [258, 8] on button at bounding box center [250, 9] width 16 height 16
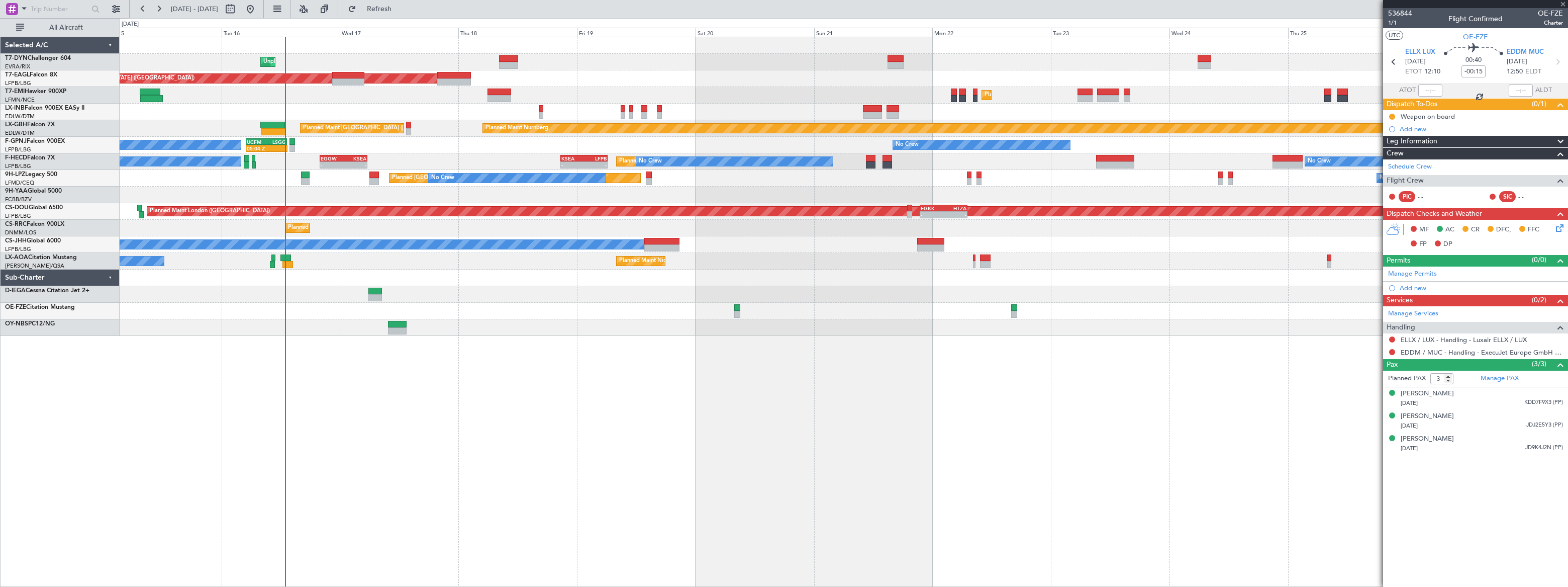
type input "+00:50"
type input "2"
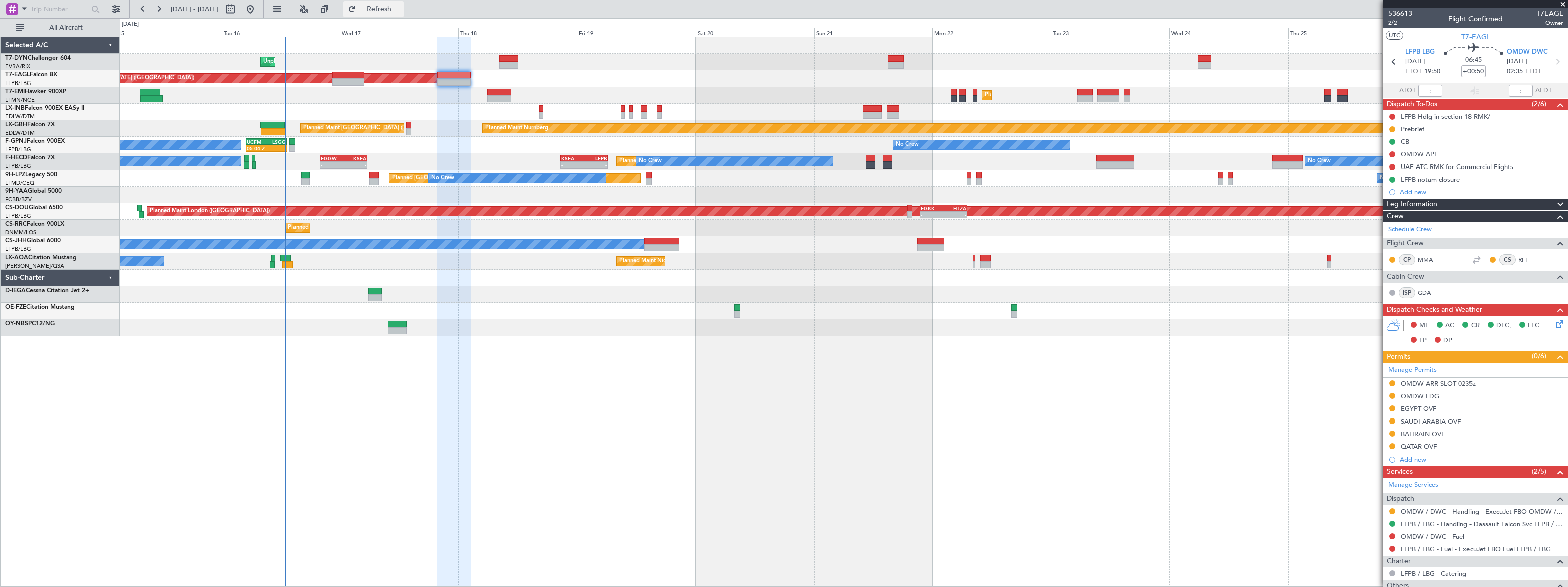
click at [401, 9] on span "Refresh" at bounding box center [379, 9] width 42 height 7
click at [401, 10] on span "Refreshing..." at bounding box center [379, 9] width 42 height 7
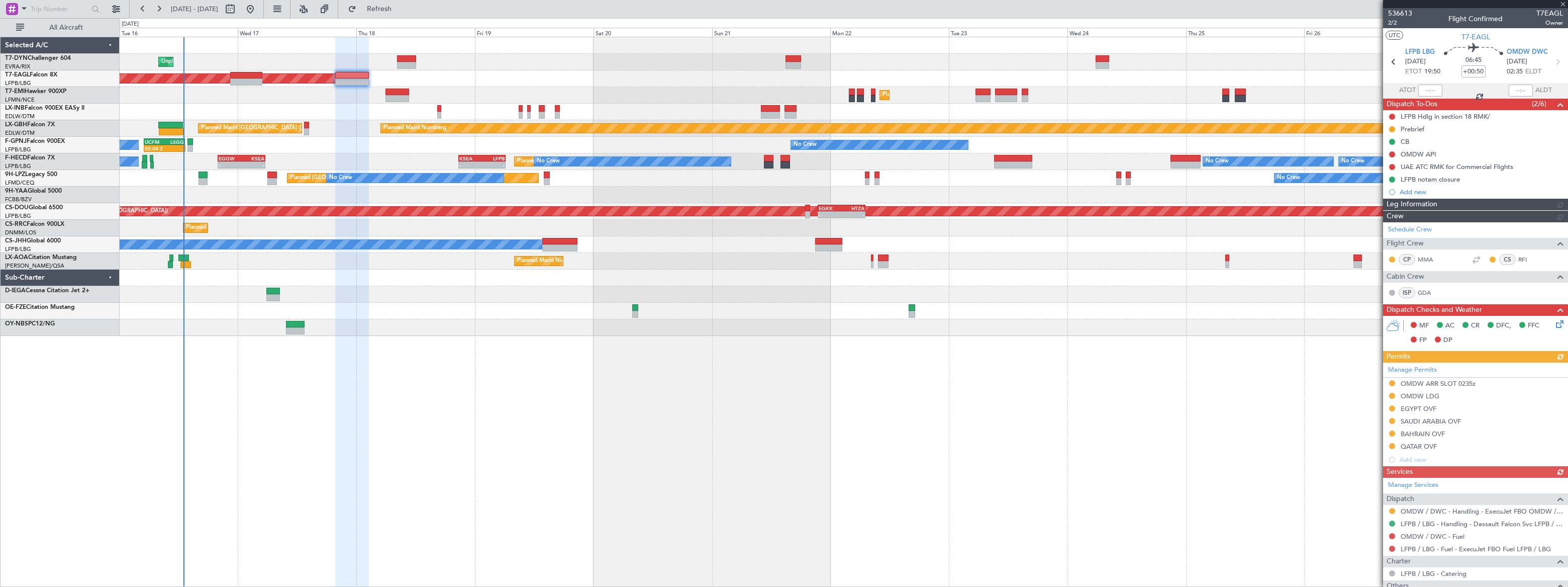
click at [467, 391] on div "Unplanned Maint Riga (Riga Intl) Planned Maint New York (Teterboro) Planned Mai…" at bounding box center [844, 311] width 1448 height 551
click at [238, 8] on button at bounding box center [230, 9] width 16 height 16
select select "9"
select select "2025"
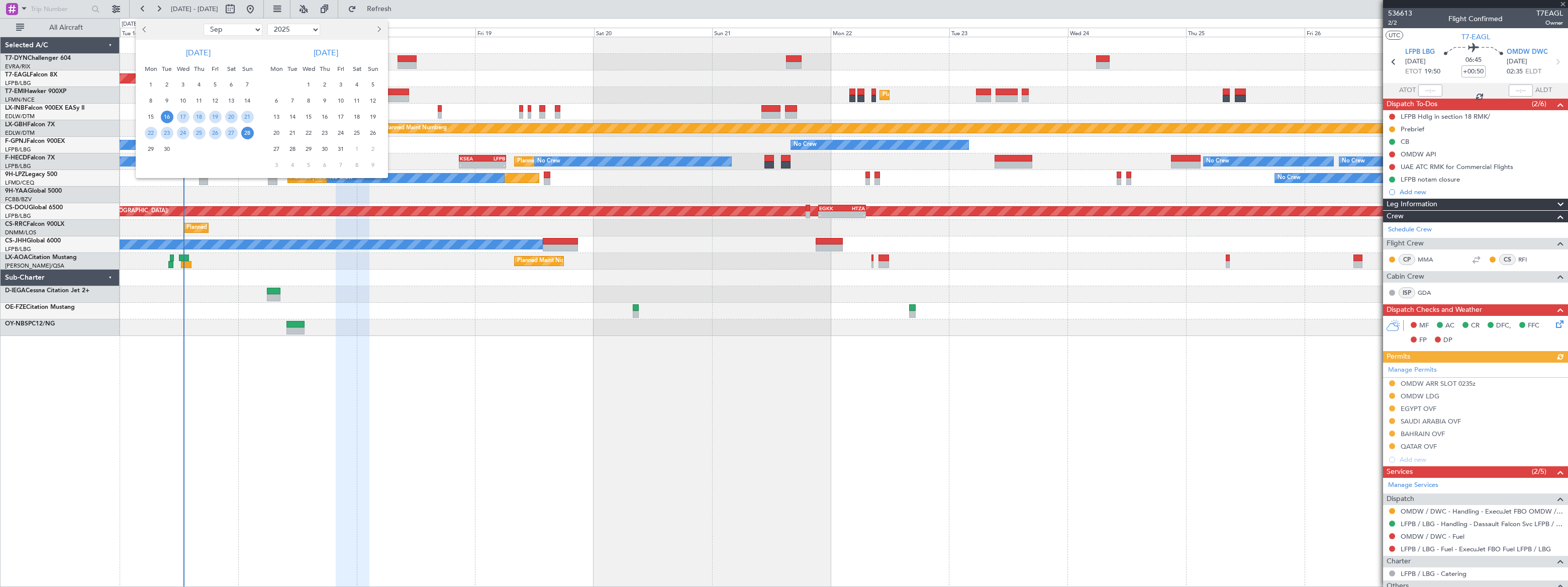
click at [220, 30] on select "Jan Feb Mar Apr May Jun Jul Aug Sep Oct Nov Dec" at bounding box center [233, 30] width 59 height 12
select select "10"
click at [204, 24] on select "Jan Feb Mar Apr May Jun Jul Aug Sep Oct Nov Dec" at bounding box center [233, 30] width 59 height 12
click at [231, 84] on span "4" at bounding box center [231, 85] width 13 height 13
click at [230, 84] on span "4" at bounding box center [231, 85] width 13 height 13
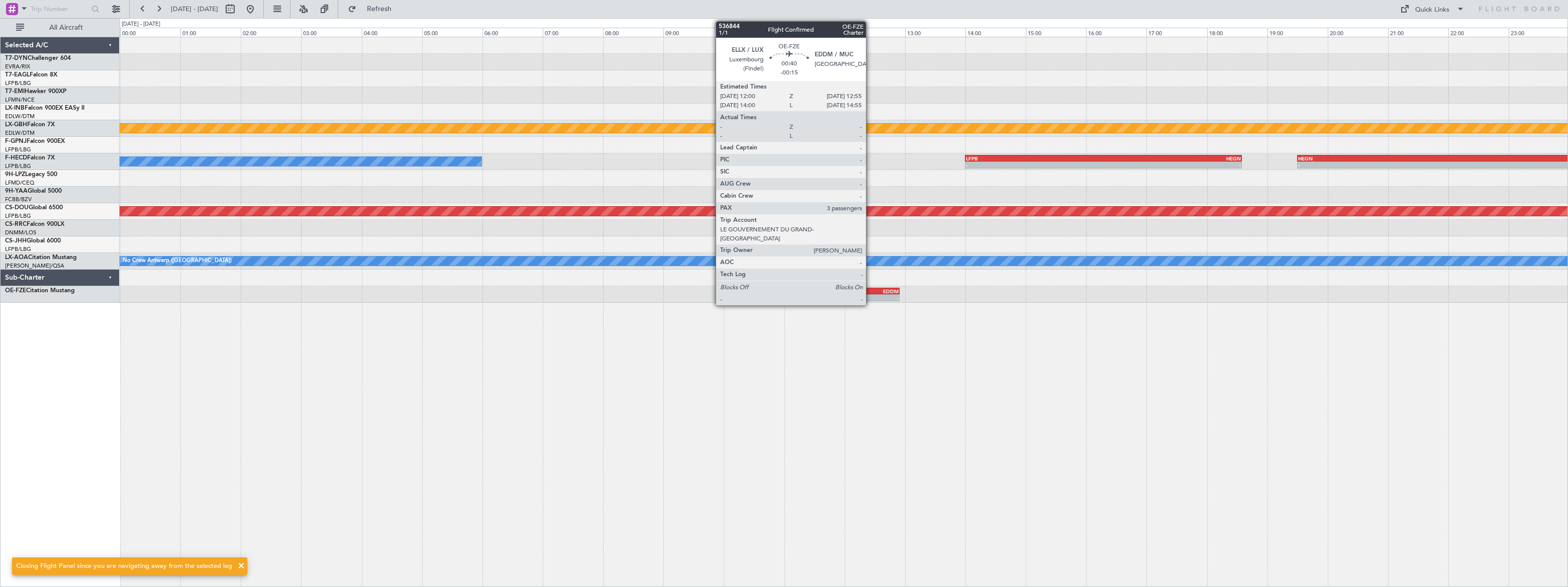
click at [869, 292] on div "ELLX" at bounding box center [858, 292] width 27 height 6
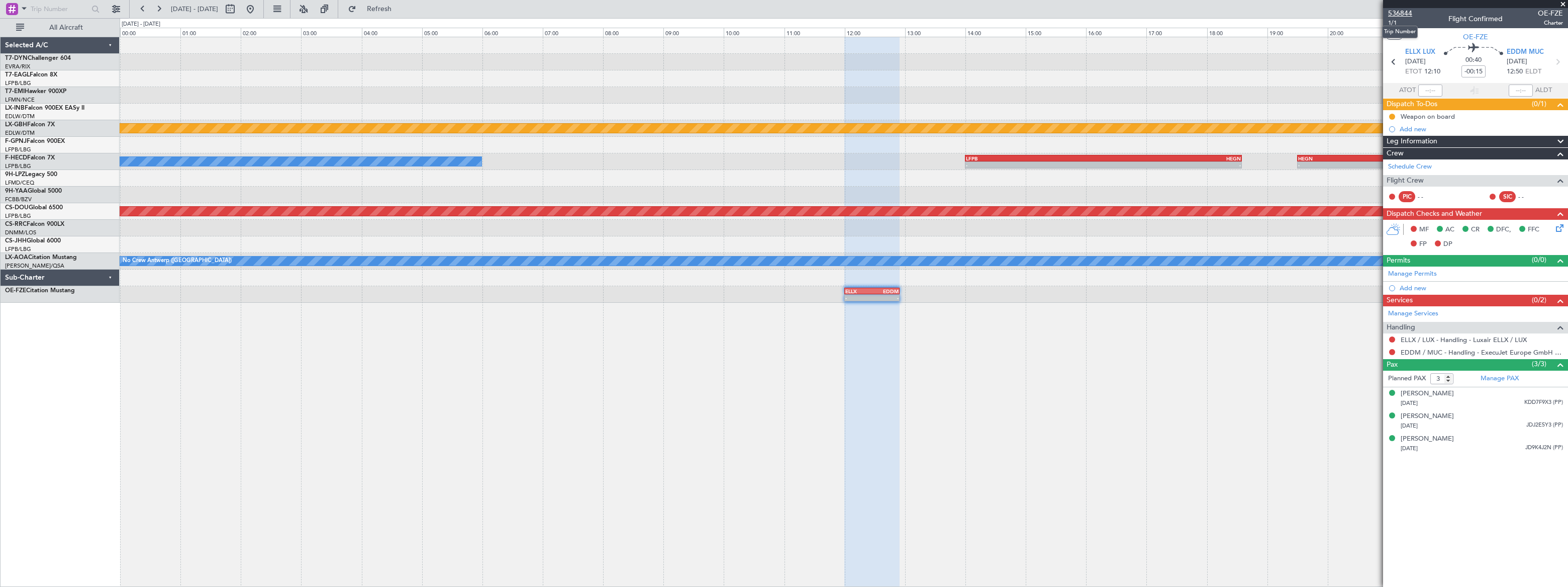
click at [1398, 13] on span "536844" at bounding box center [1400, 13] width 25 height 11
click at [401, 10] on span "Refresh" at bounding box center [379, 9] width 42 height 7
click at [401, 10] on span "Refreshing..." at bounding box center [379, 9] width 42 height 7
drag, startPoint x: 421, startPoint y: 13, endPoint x: 443, endPoint y: 10, distance: 22.2
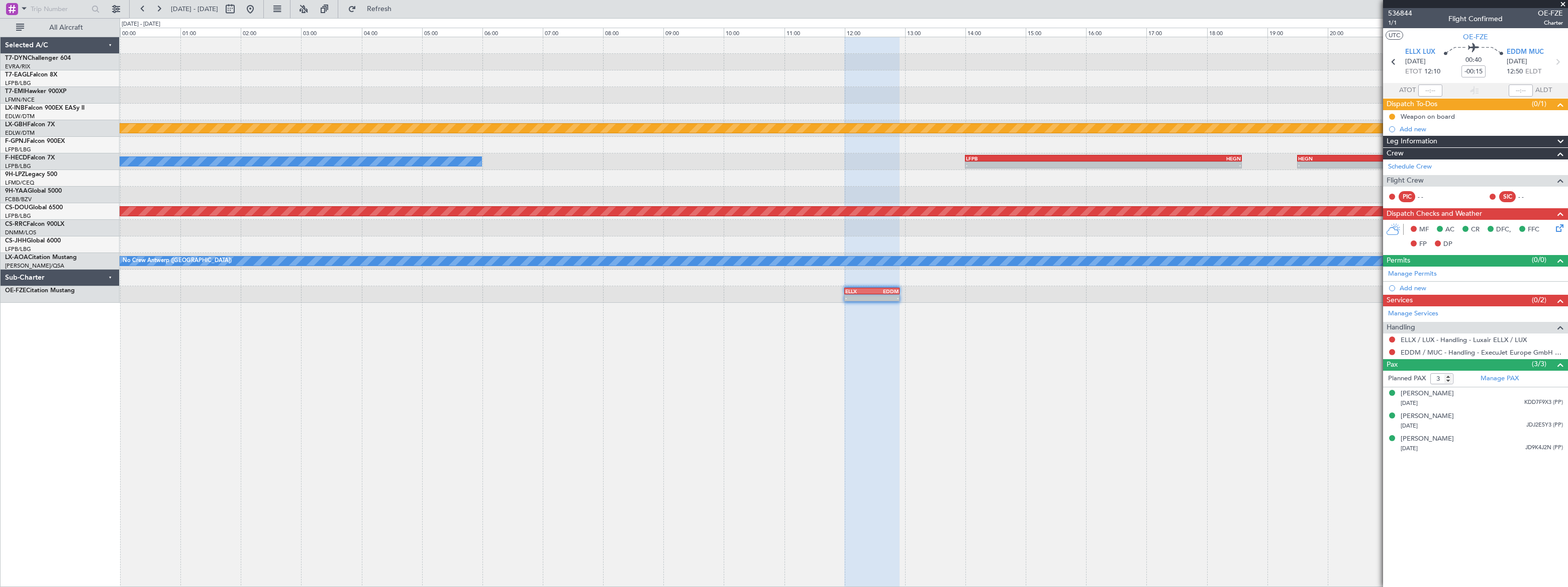
click at [401, 11] on span "Refresh" at bounding box center [379, 9] width 42 height 7
click at [1391, 23] on span "1/1" at bounding box center [1400, 23] width 25 height 9
click at [401, 10] on span "Refresh" at bounding box center [379, 9] width 42 height 7
click at [401, 10] on span "Refreshing..." at bounding box center [379, 9] width 42 height 7
drag, startPoint x: 422, startPoint y: 10, endPoint x: 455, endPoint y: 10, distance: 33.0
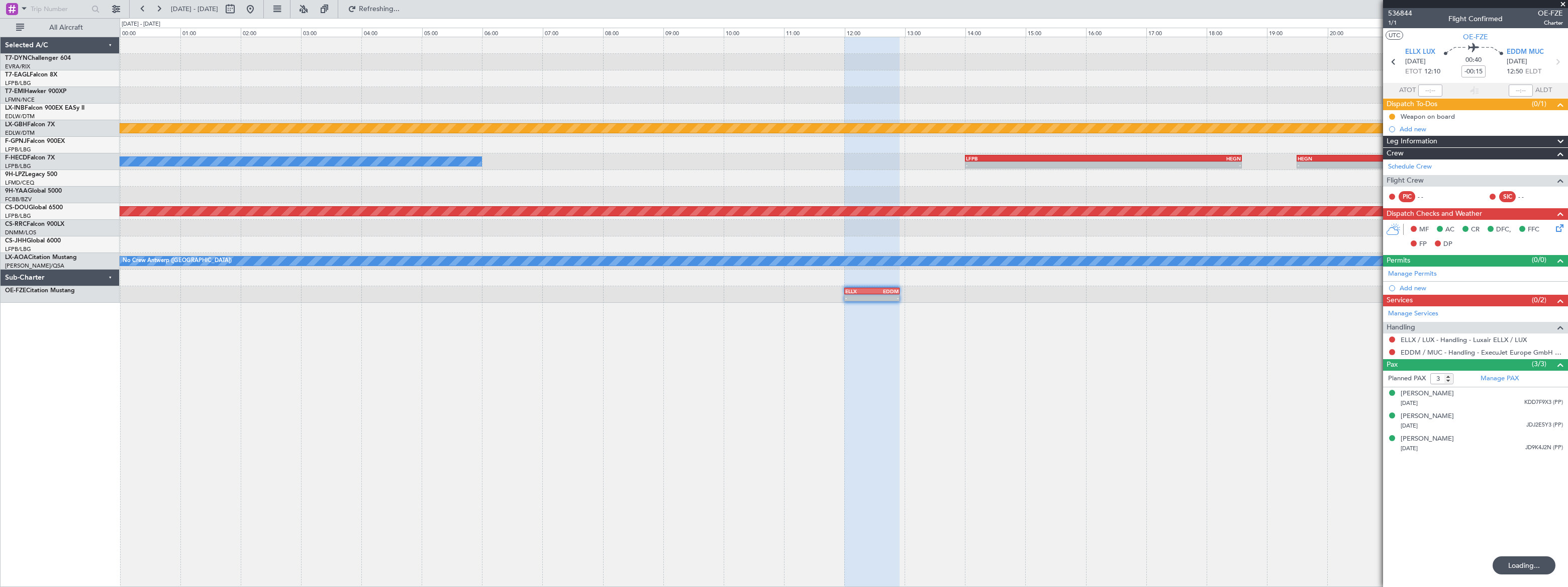
click at [401, 10] on span "Refreshing..." at bounding box center [379, 9] width 42 height 7
click at [1392, 21] on span "1/1" at bounding box center [1400, 23] width 25 height 9
click at [1407, 11] on span "536844" at bounding box center [1400, 13] width 25 height 11
click at [401, 9] on span "Refresh" at bounding box center [379, 9] width 42 height 7
click at [401, 9] on span "Refreshing..." at bounding box center [379, 9] width 42 height 7
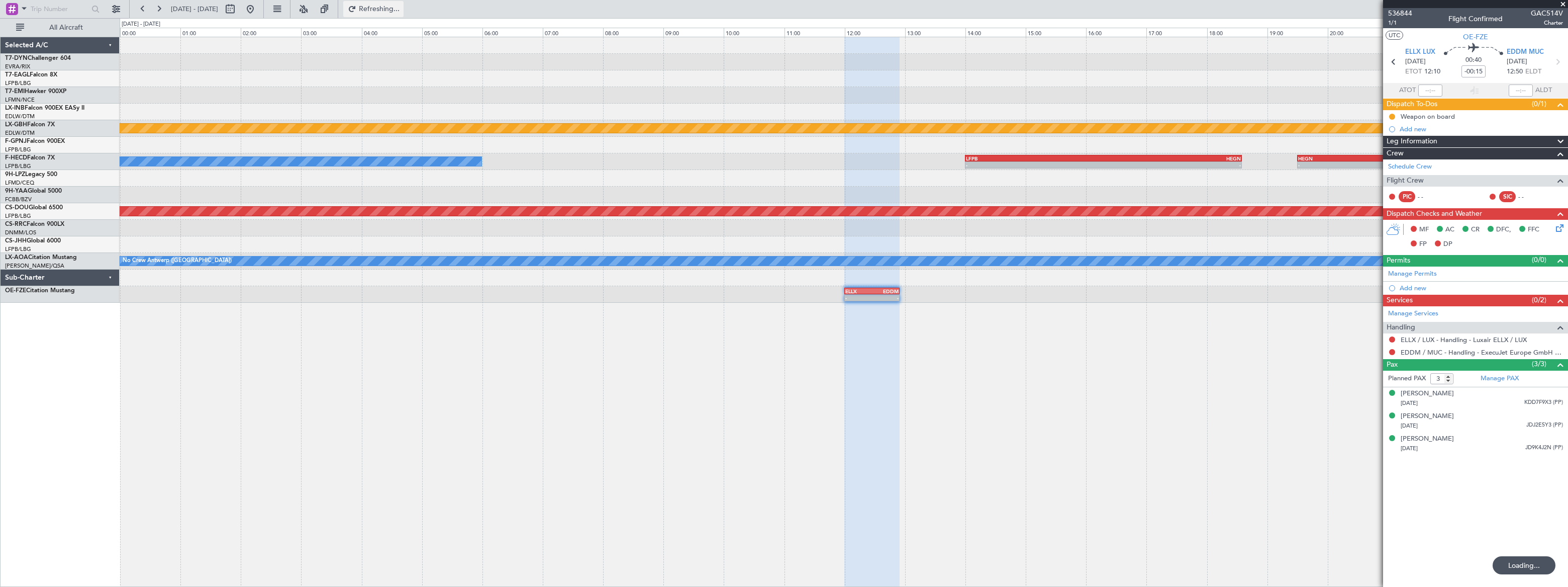
click at [401, 9] on span "Refreshing..." at bounding box center [379, 9] width 42 height 7
click at [1406, 15] on span "536844" at bounding box center [1400, 13] width 25 height 11
click at [1530, 50] on span "EDDM MUC" at bounding box center [1526, 52] width 37 height 10
click at [258, 6] on button at bounding box center [250, 9] width 16 height 16
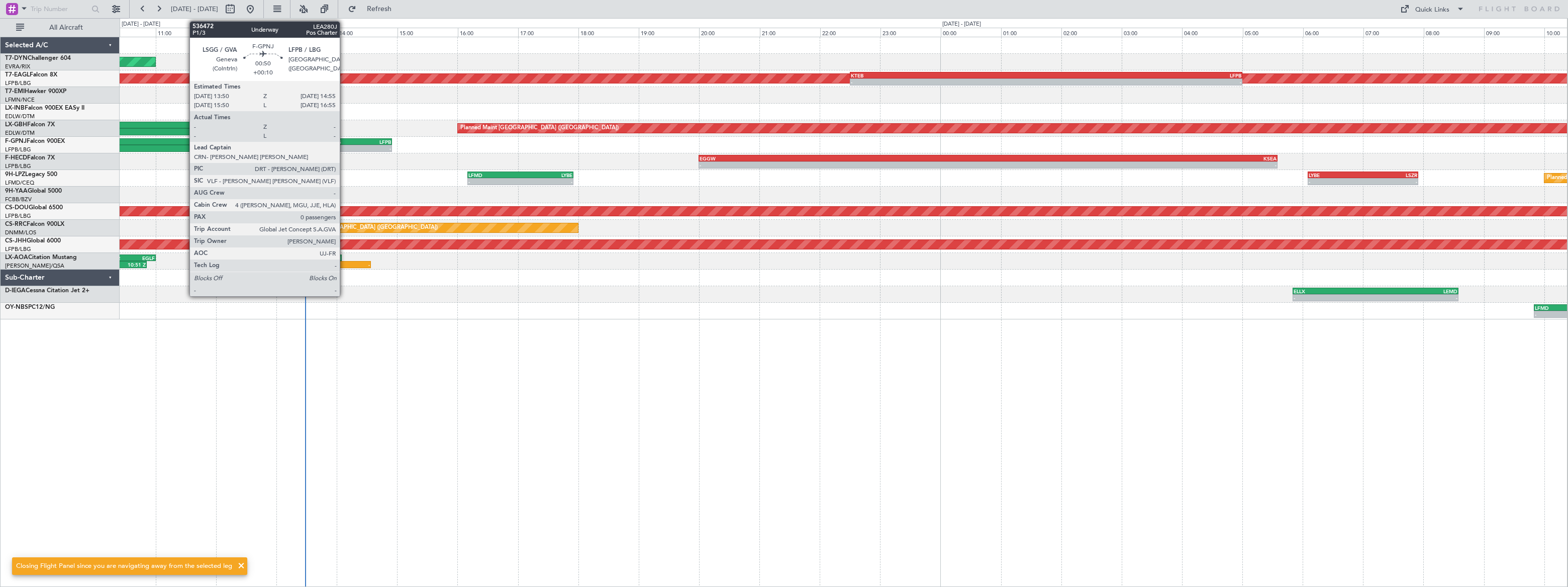
click at [345, 140] on div "LSGG" at bounding box center [344, 142] width 31 height 6
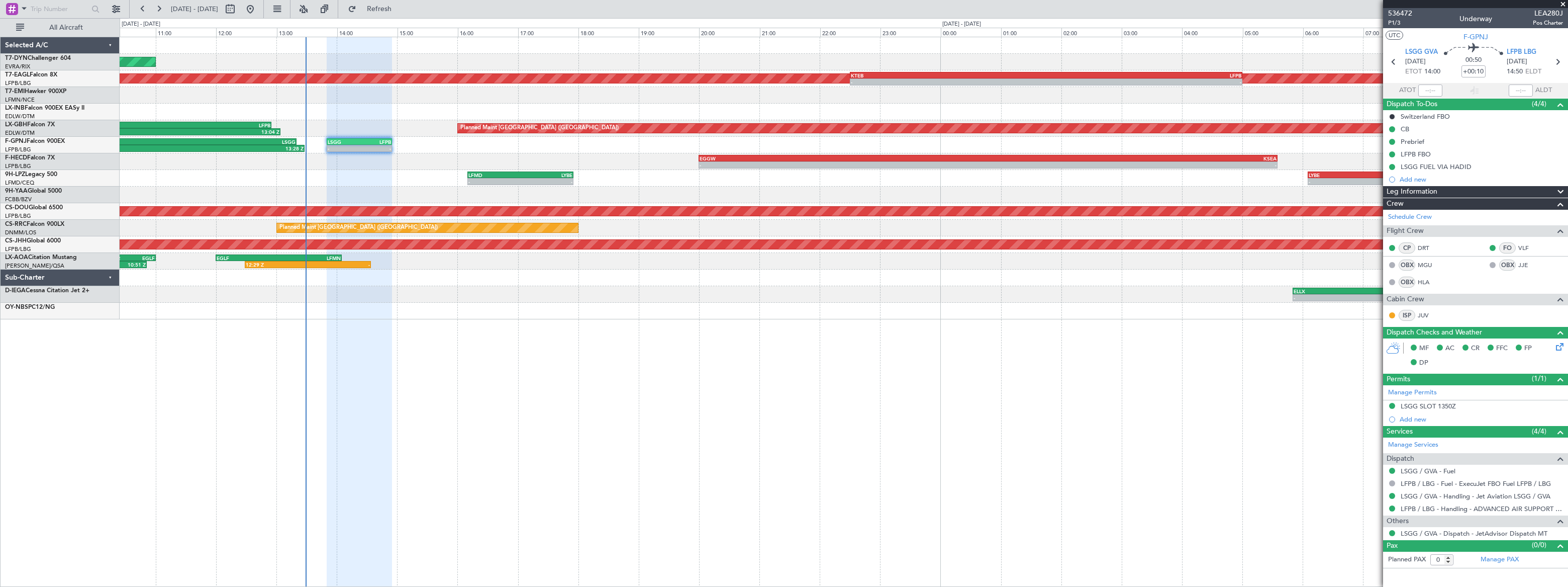
click at [824, 343] on div "Unplanned Maint Riga (Riga Intl) Planned Maint New York (Teterboro) - - KTEB 22…" at bounding box center [844, 311] width 1448 height 551
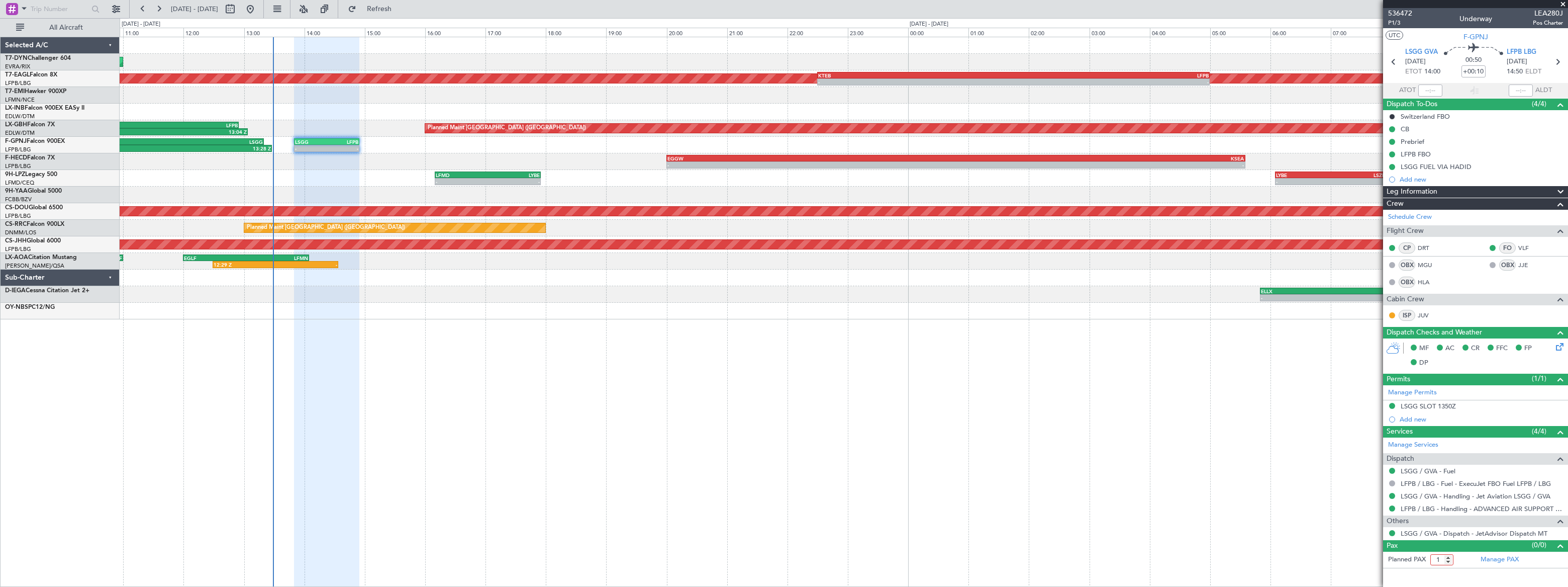
click at [1450, 557] on input "1" at bounding box center [1441, 559] width 23 height 11
click at [1450, 557] on input "2" at bounding box center [1441, 559] width 23 height 11
type input "3"
click at [1450, 557] on input "3" at bounding box center [1441, 559] width 23 height 11
click at [1462, 563] on form "Planned PAX 3" at bounding box center [1429, 559] width 93 height 16
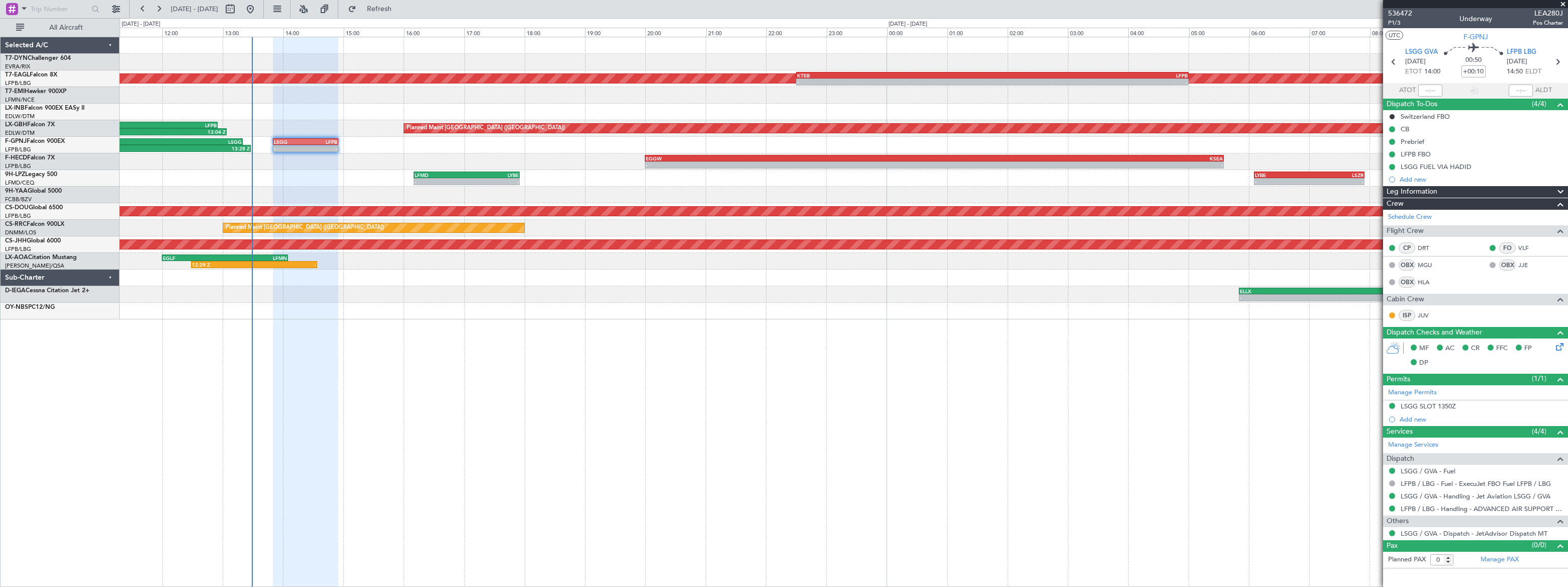
click at [431, 136] on div "Unplanned Maint Riga (Riga Intl) Planned Maint New York (Teterboro) - - KTEB 22…" at bounding box center [844, 178] width 1447 height 282
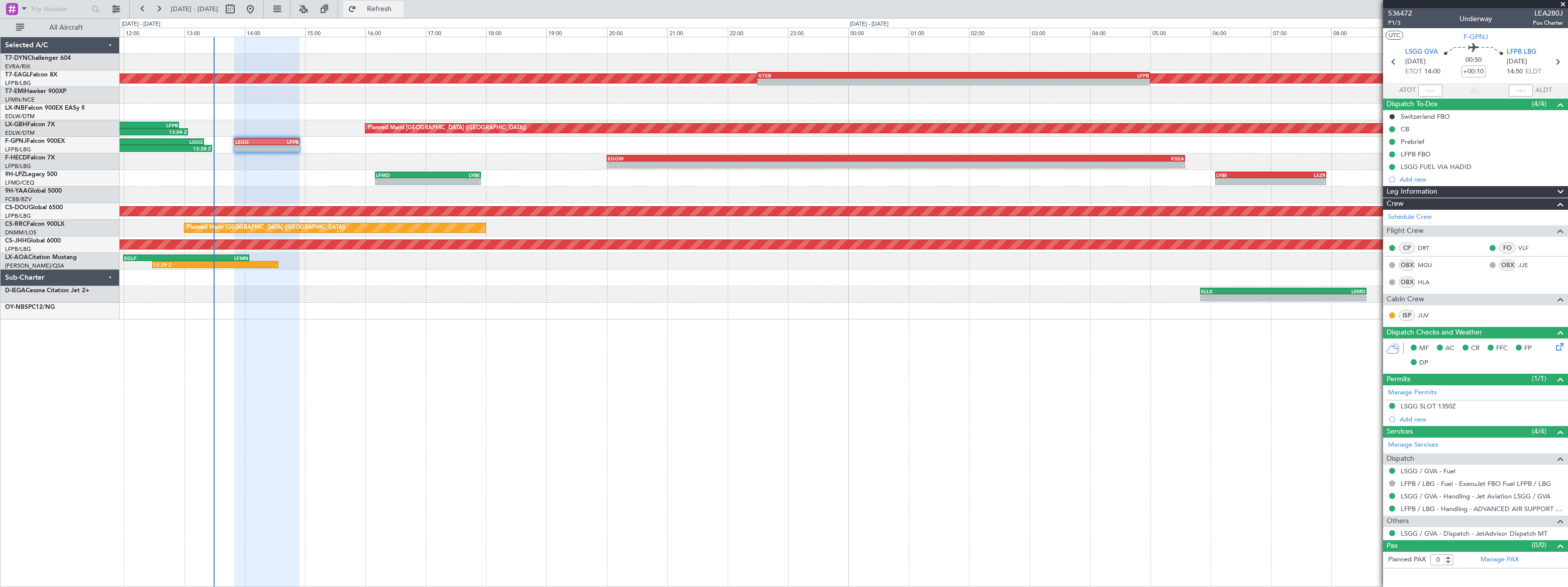
click at [401, 6] on span "Refresh" at bounding box center [379, 9] width 42 height 7
click at [401, 6] on span "Refreshing..." at bounding box center [379, 9] width 42 height 7
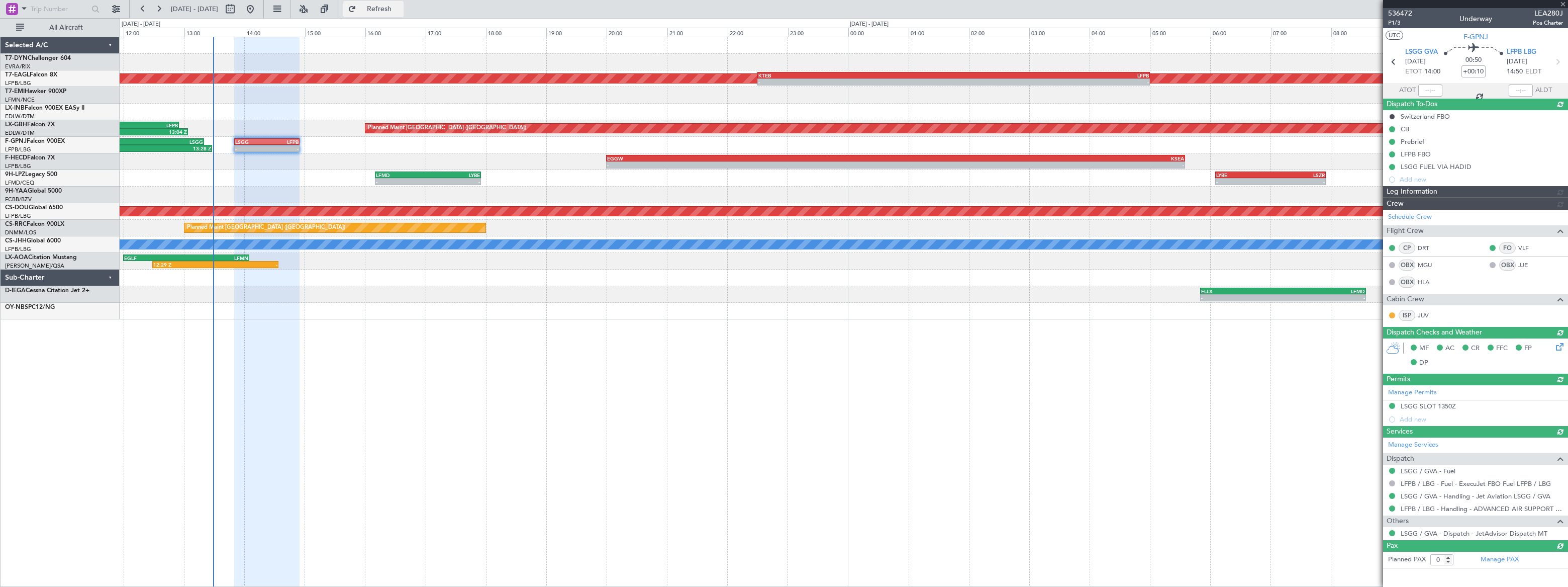
click at [401, 6] on span "Refresh" at bounding box center [379, 9] width 42 height 7
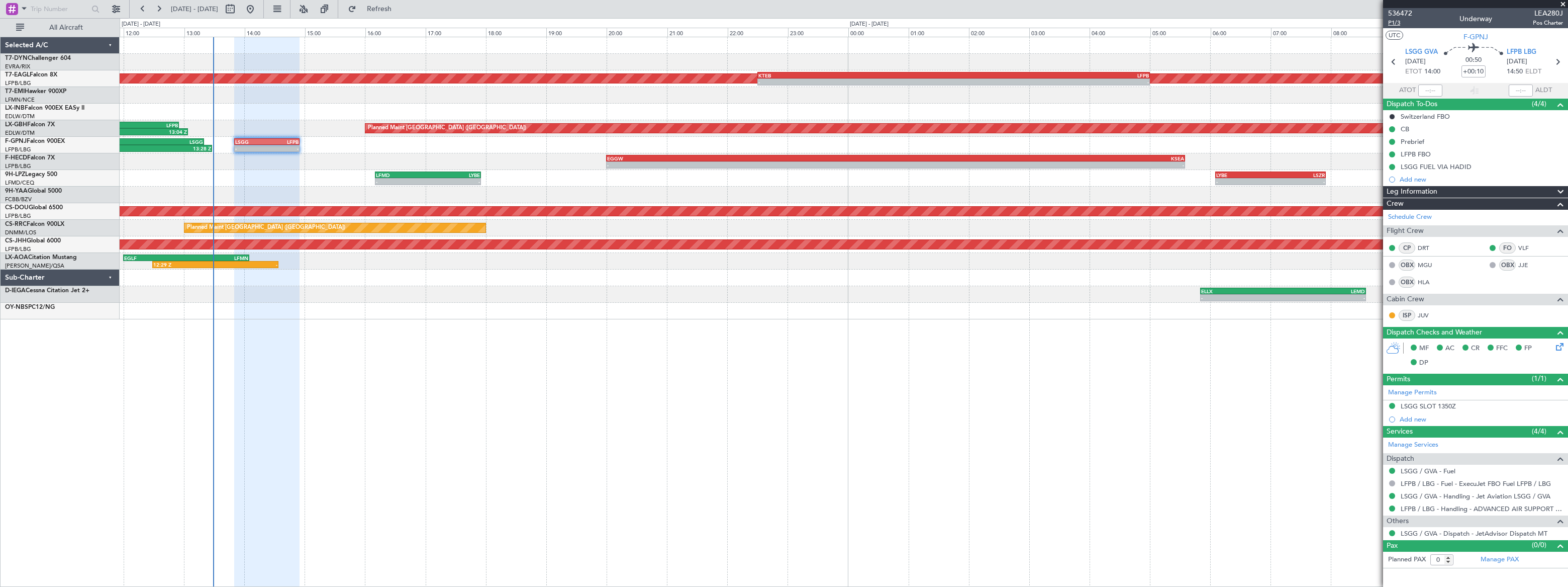
click at [1393, 21] on span "P1/3" at bounding box center [1400, 23] width 25 height 9
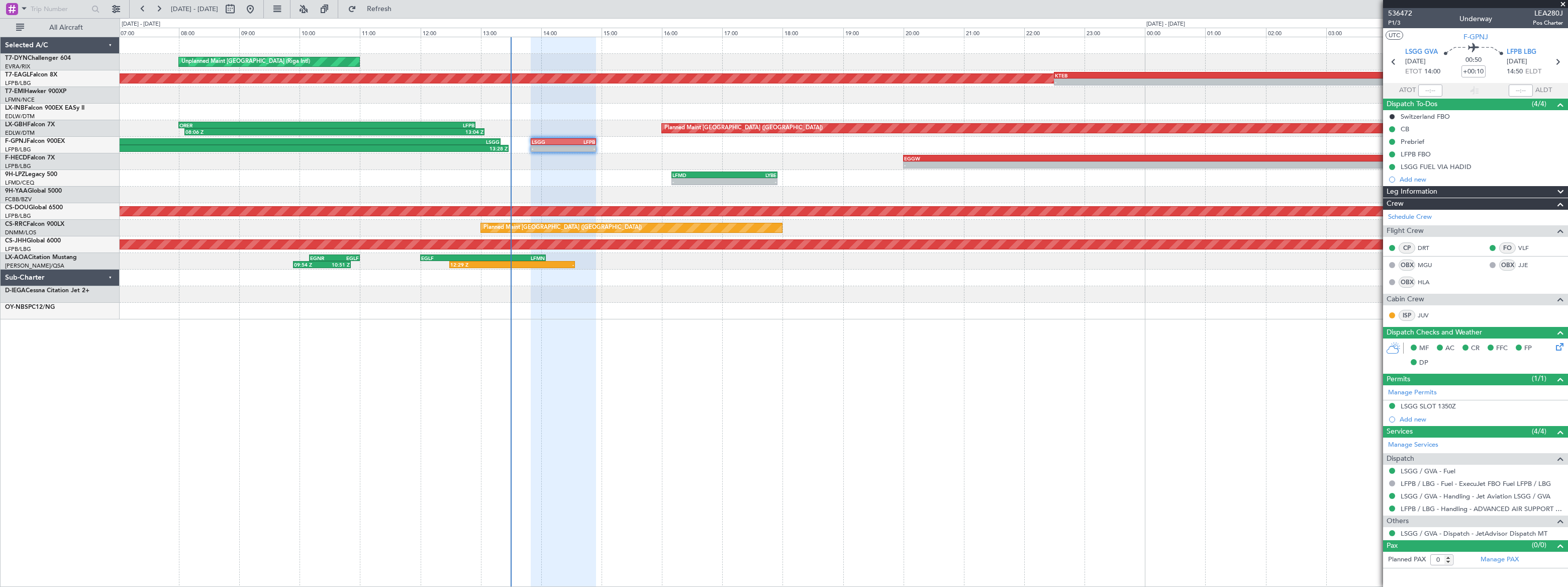
click at [887, 134] on div "Unplanned Maint Riga (Riga Intl) Planned Maint New York (Teterboro) - - KTEB 22…" at bounding box center [844, 178] width 1448 height 282
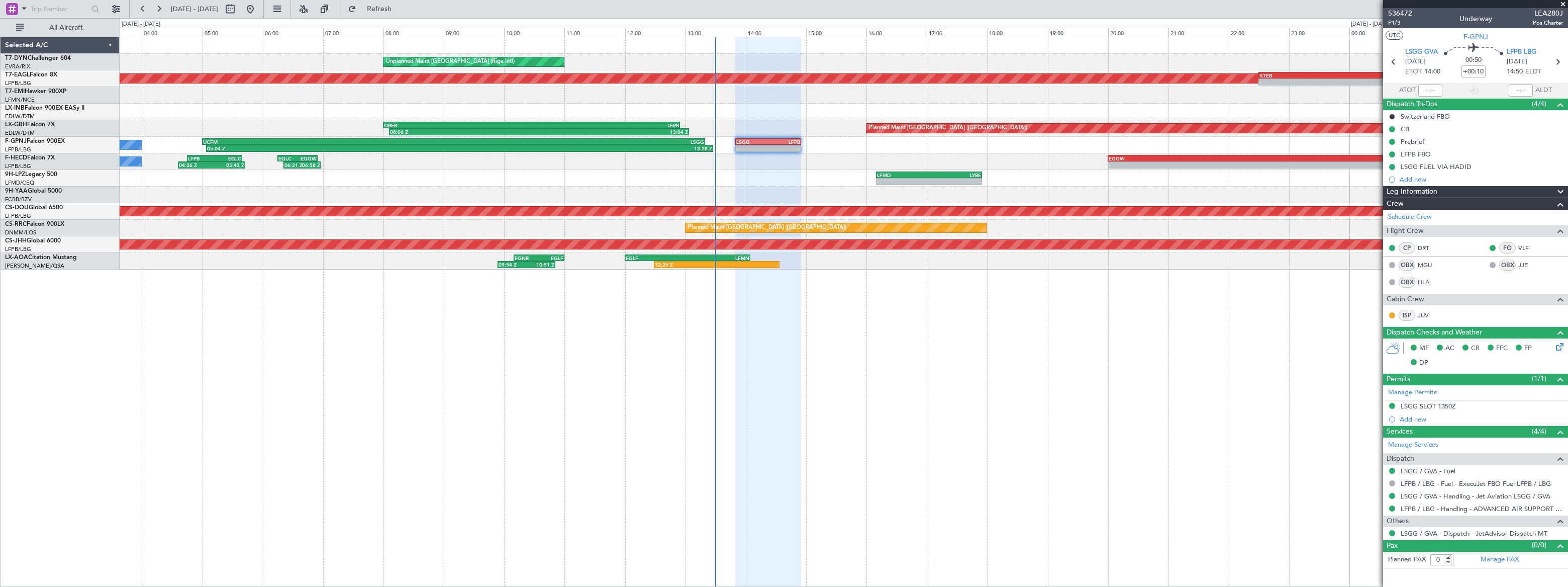
click at [885, 138] on div "Unplanned Maint Riga (Riga Intl) Planned Maint New York (Teterboro) - - KTEB 22…" at bounding box center [844, 154] width 1448 height 232
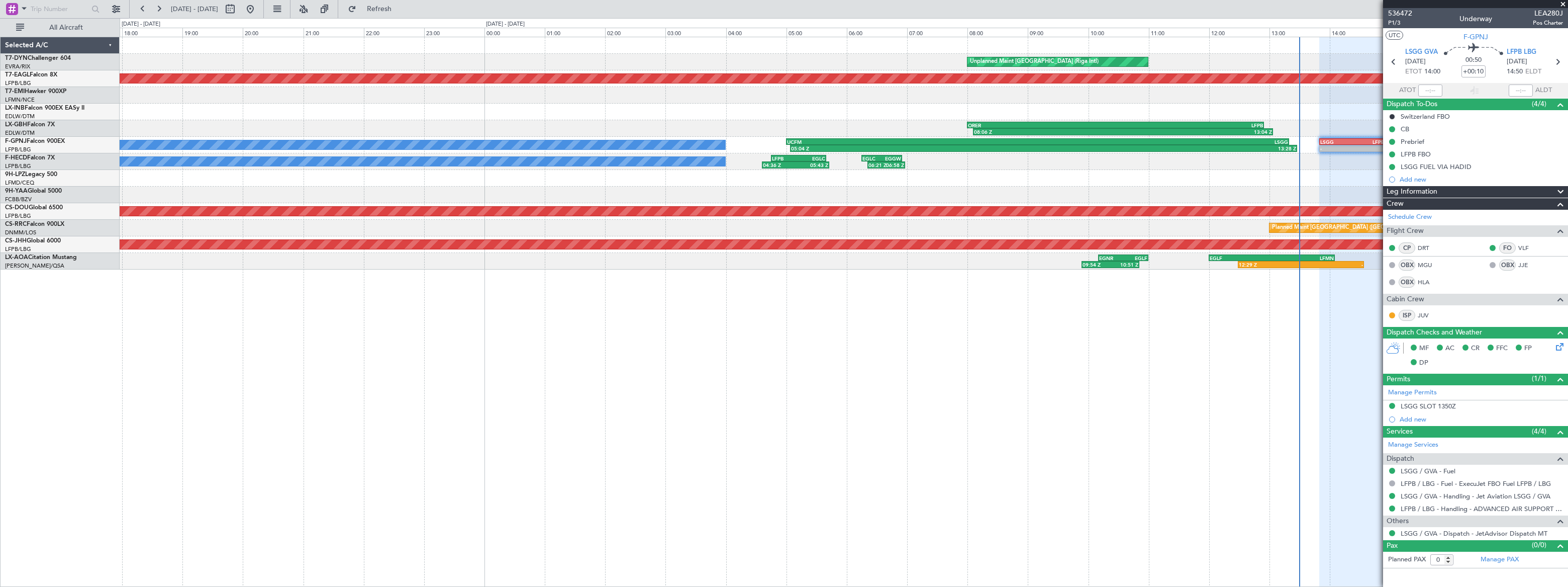
click at [804, 162] on div "Unplanned Maint Riga (Riga Intl) Planned Maint New York (Teterboro) KTEB 22:30 …" at bounding box center [844, 154] width 1448 height 232
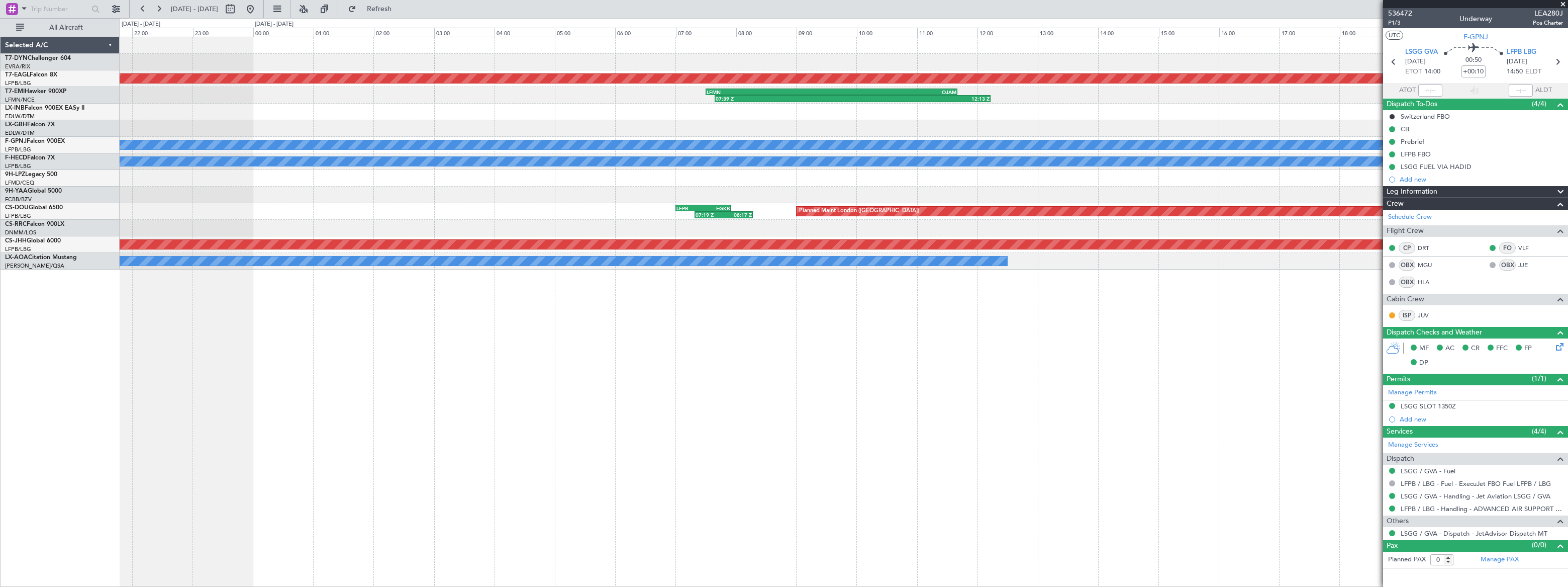
click at [1005, 74] on div "Planned Maint New York (Teterboro) 07:39 Z 12:13 Z LFMN 07:30 Z OJAM 11:40 Z No…" at bounding box center [844, 154] width 1447 height 232
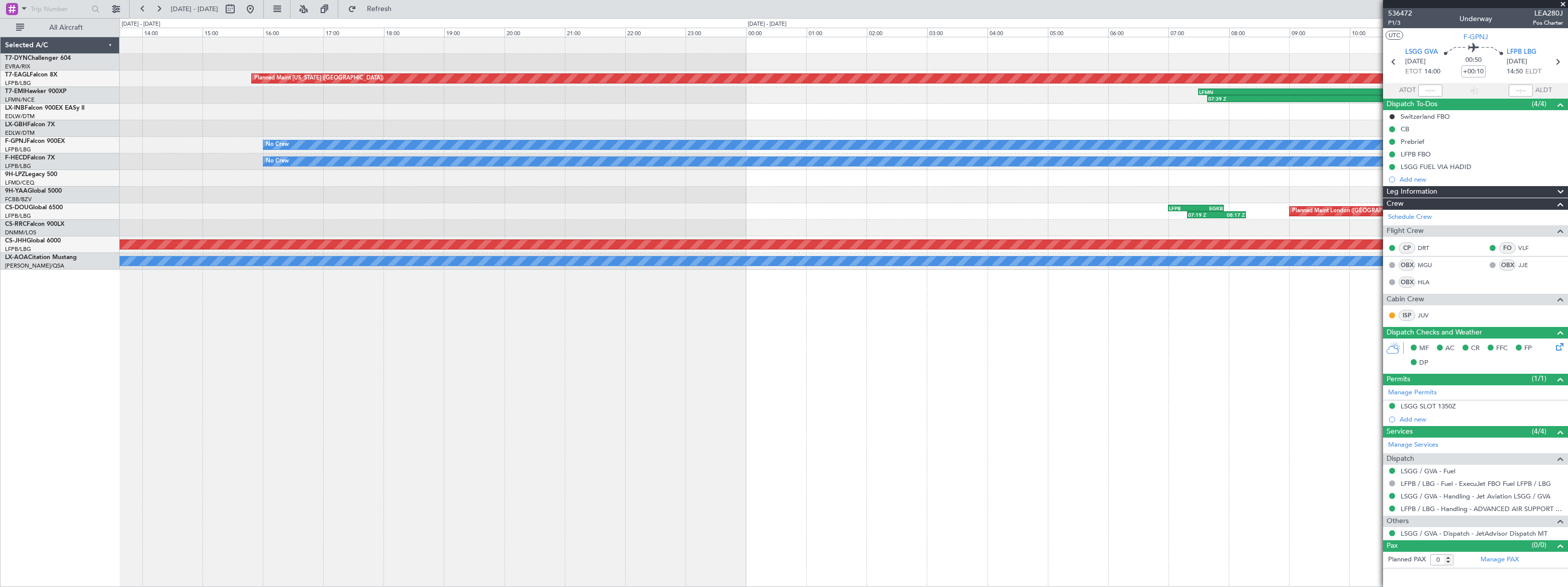
click at [998, 62] on div "EGSS 10:00 Z EVRA 11:55 Z 10:15 Z 12:15 Z Planned Maint New York (Teterboro) 07…" at bounding box center [844, 154] width 1447 height 232
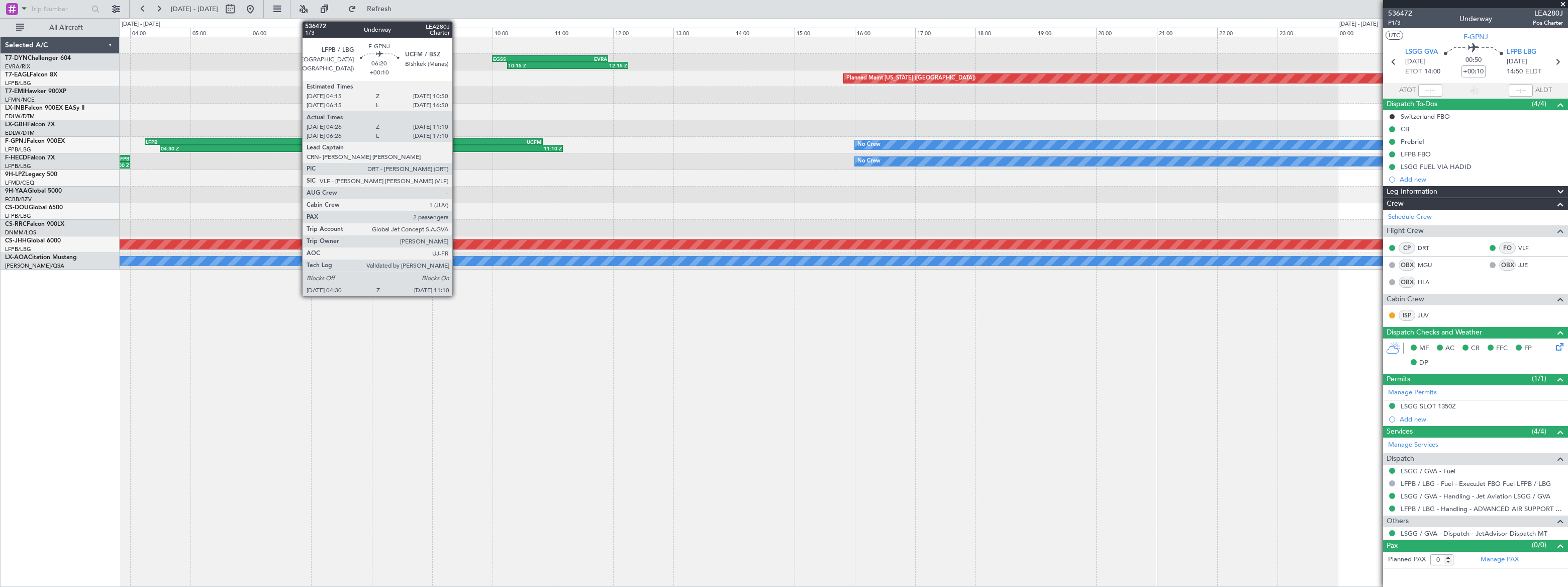
click at [457, 142] on div "UCFM" at bounding box center [442, 142] width 198 height 6
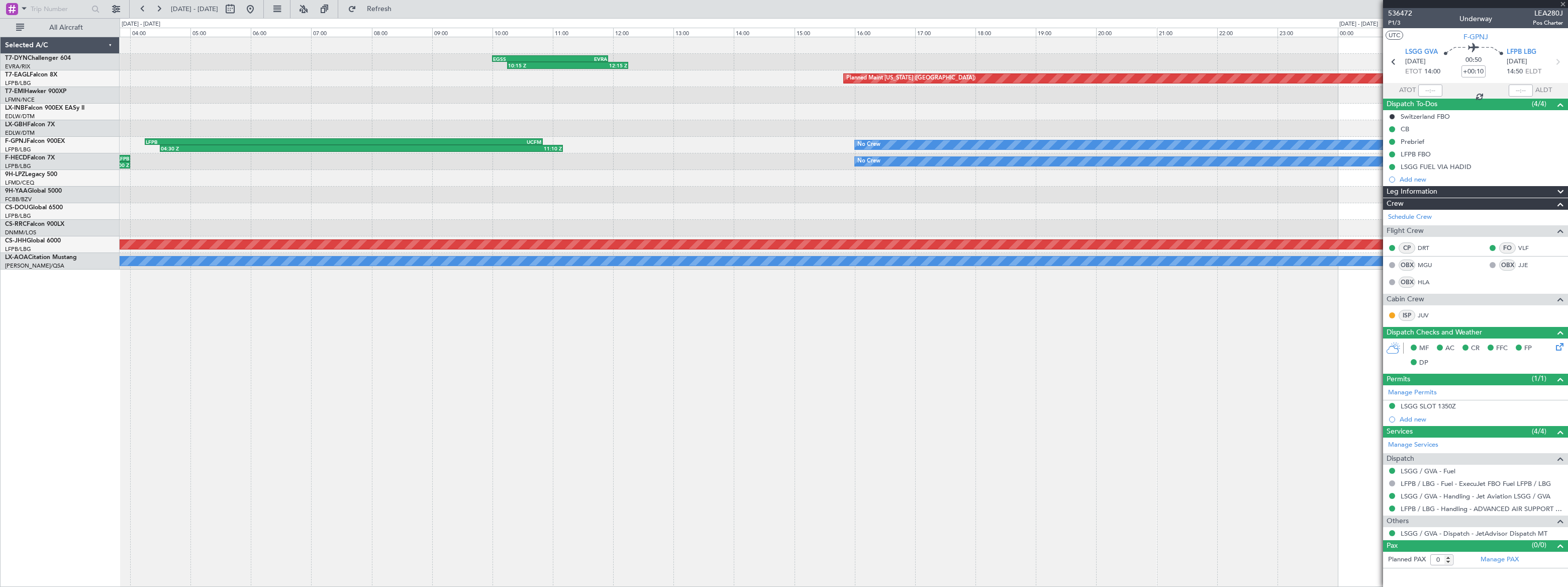
type input "04:36"
type input "11:05"
type input "2"
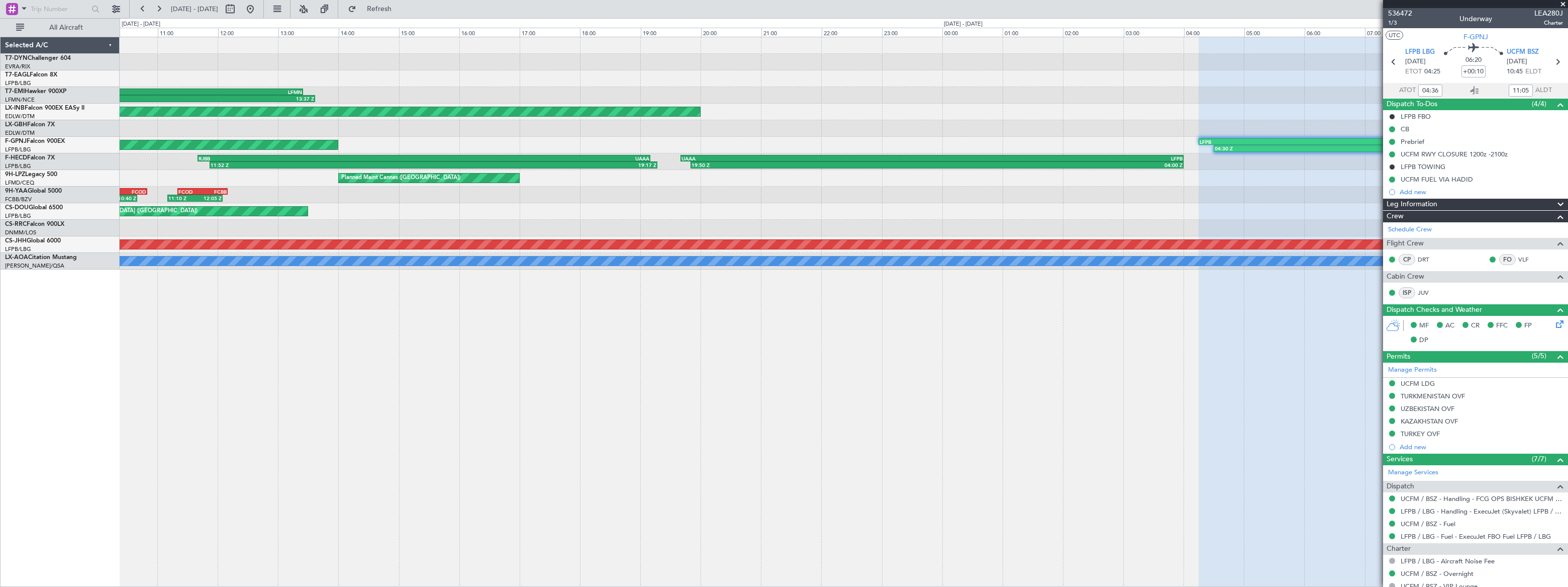
click at [1550, 102] on fb-app "14 Sep 2025 - 15 Sep 2025 Refresh Quick Links All Aircraft 10:15 Z 12:15 Z EGSS…" at bounding box center [784, 297] width 1568 height 579
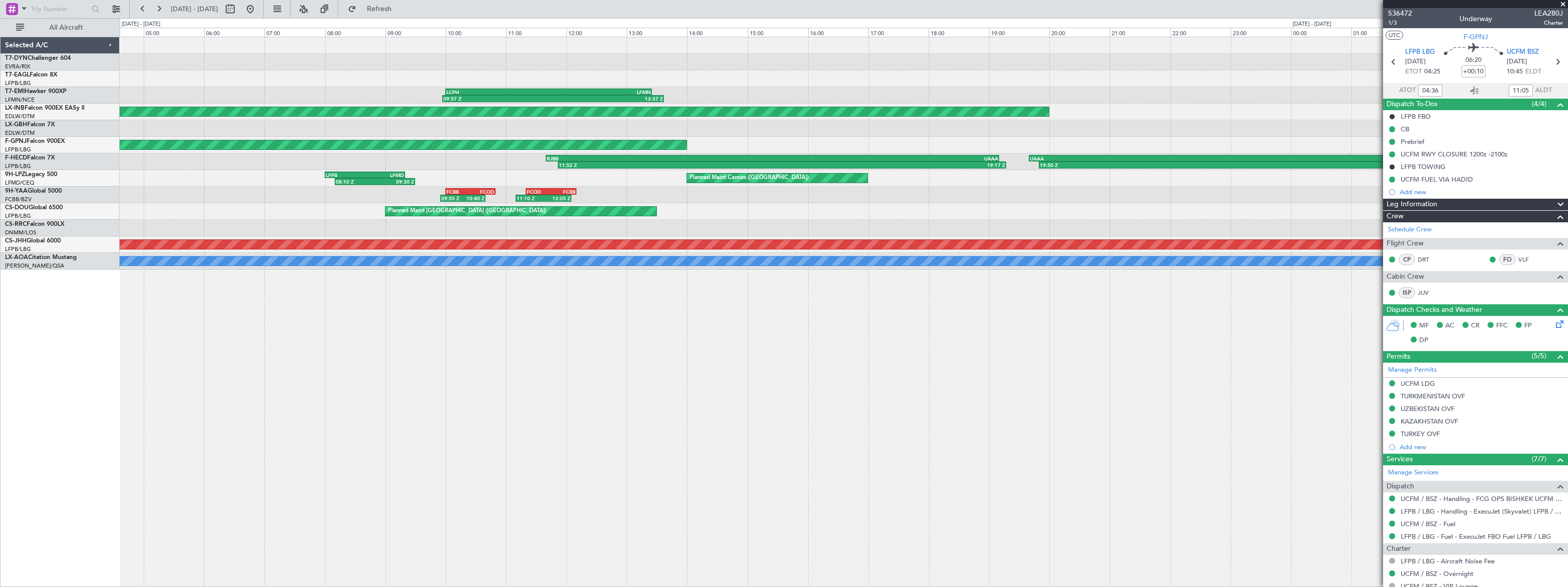
click at [1293, 84] on div "EGSS 10:00 Z EVRA 11:55 Z 10:15 Z 12:15 Z 09:57 Z 13:37 Z LCPH 10:00 Z LFMN 13:…" at bounding box center [844, 154] width 1448 height 232
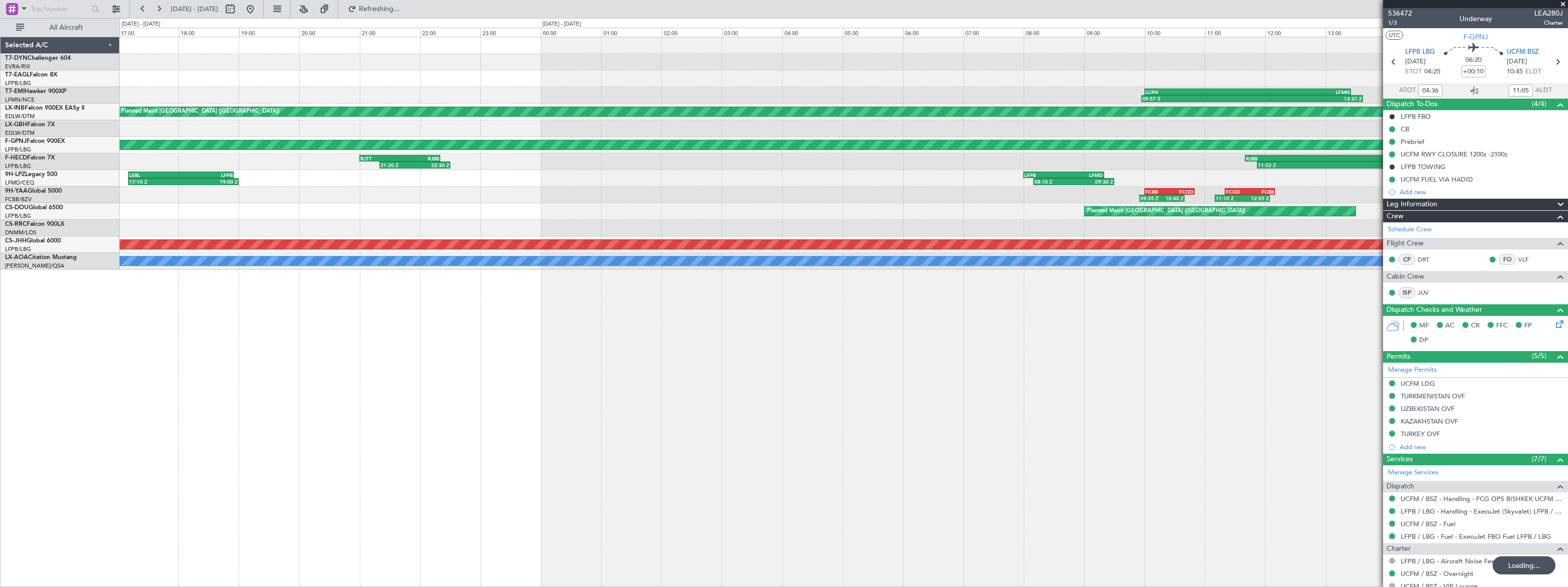
click at [966, 130] on div "09:57 Z 13:37 Z LCPH 10:00 Z LFMN 13:25 Z Planned Maint London (Farnborough) LR…" at bounding box center [844, 154] width 1447 height 232
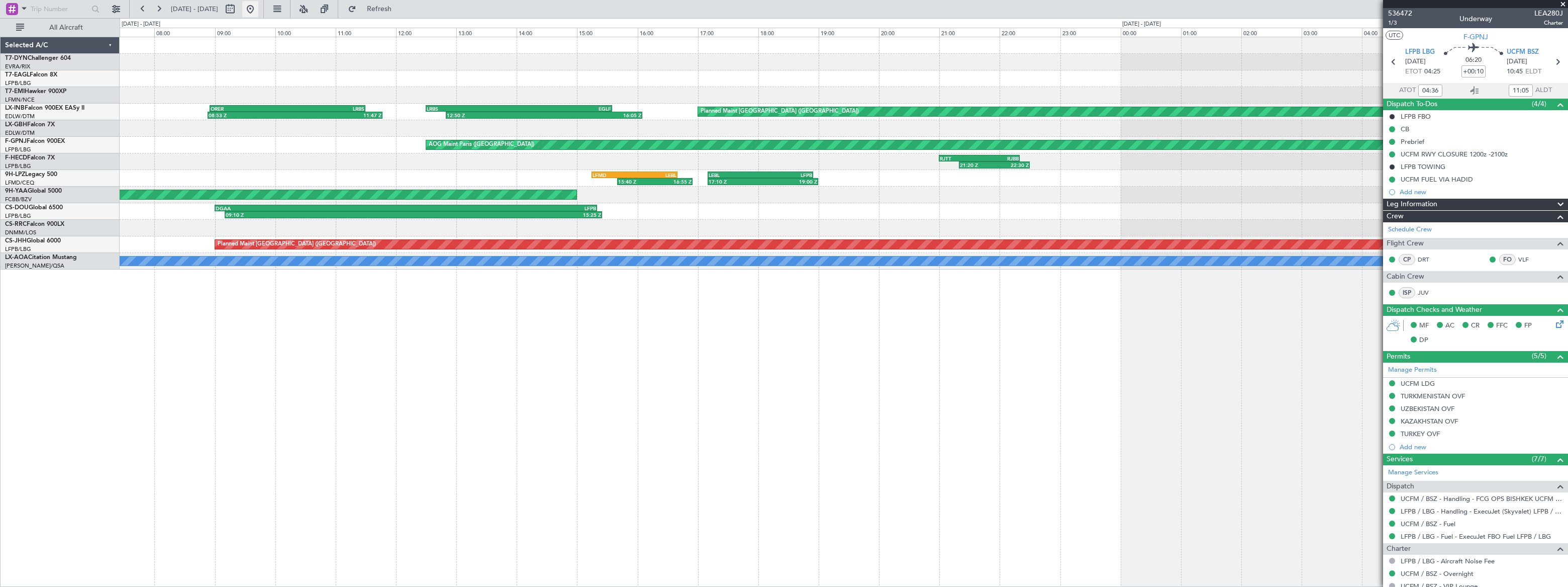
click at [258, 7] on button at bounding box center [250, 9] width 16 height 16
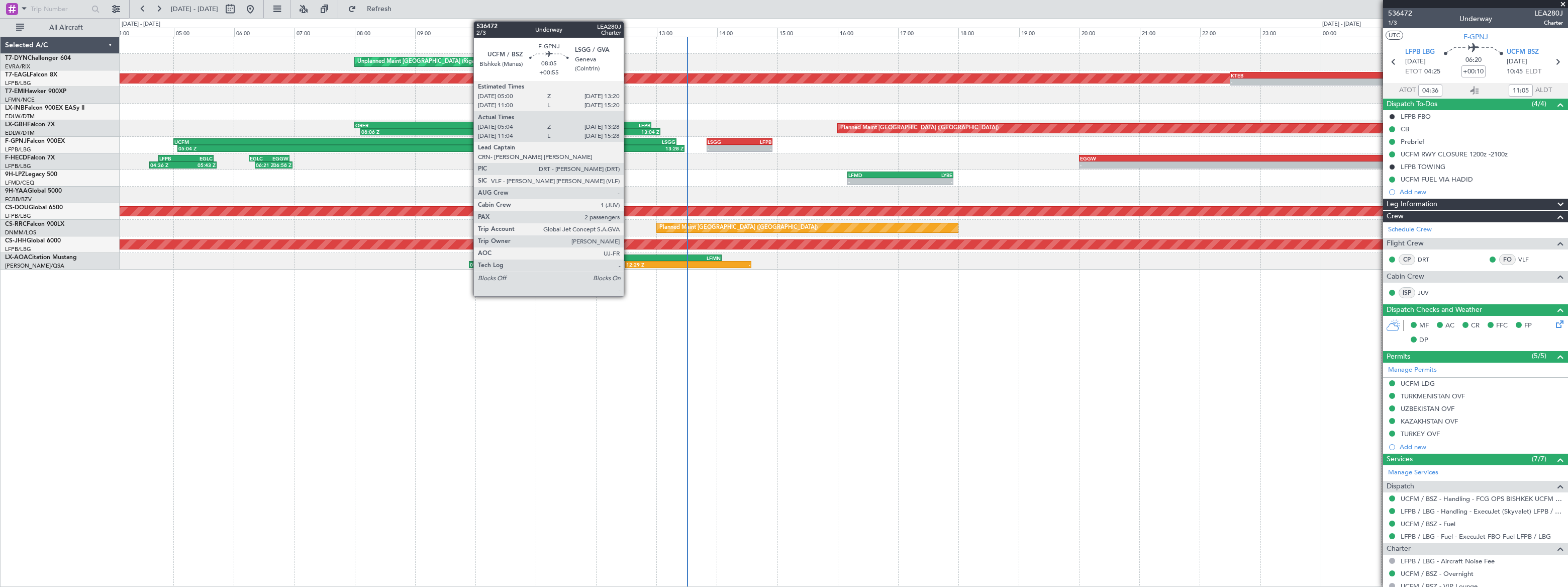
click at [628, 140] on div "LSGG" at bounding box center [550, 142] width 251 height 6
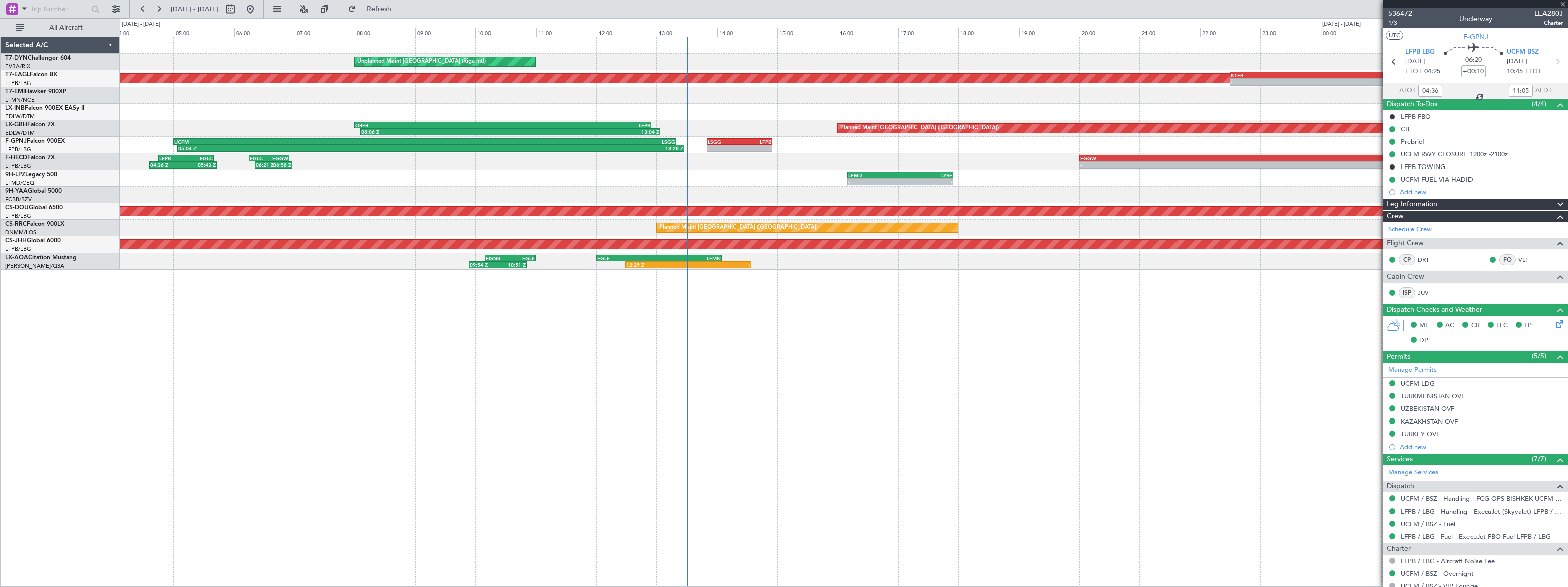
type input "+00:55"
type input "05:14"
type input "13:23"
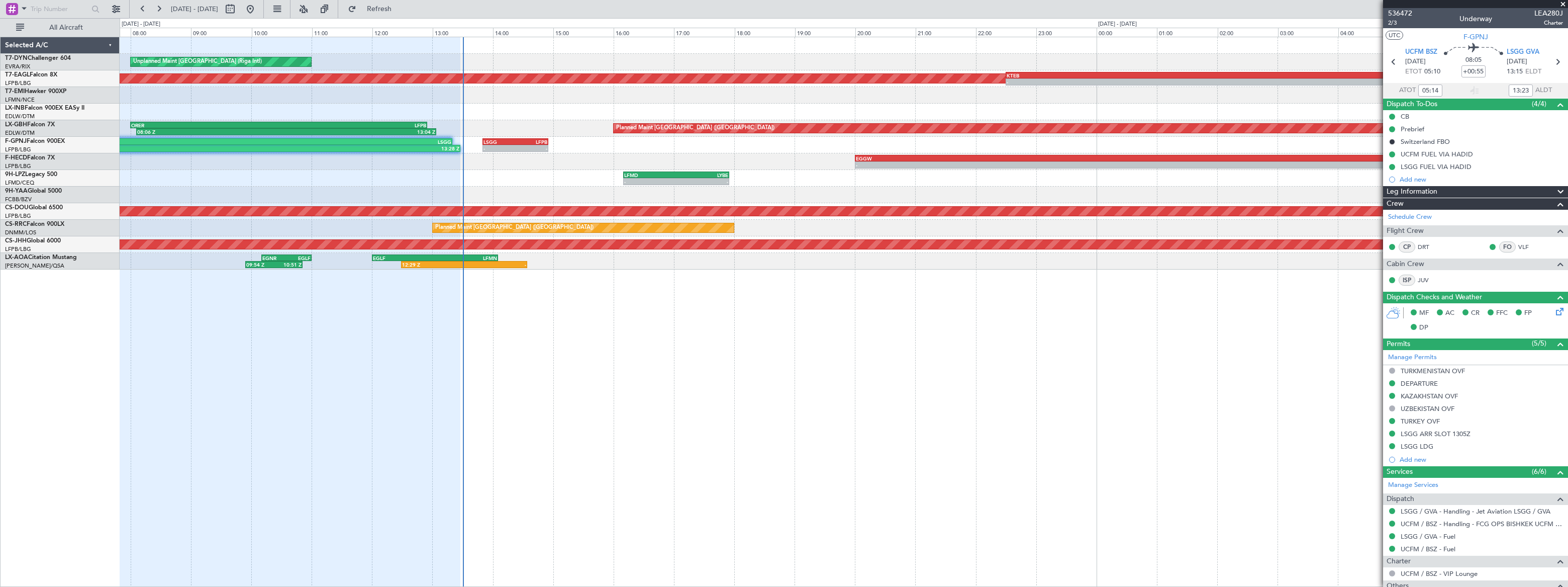
click at [556, 168] on div "Unplanned Maint Riga (Riga Intl) Planned Maint New York (Teterboro) - - KTEB 22…" at bounding box center [844, 154] width 1447 height 232
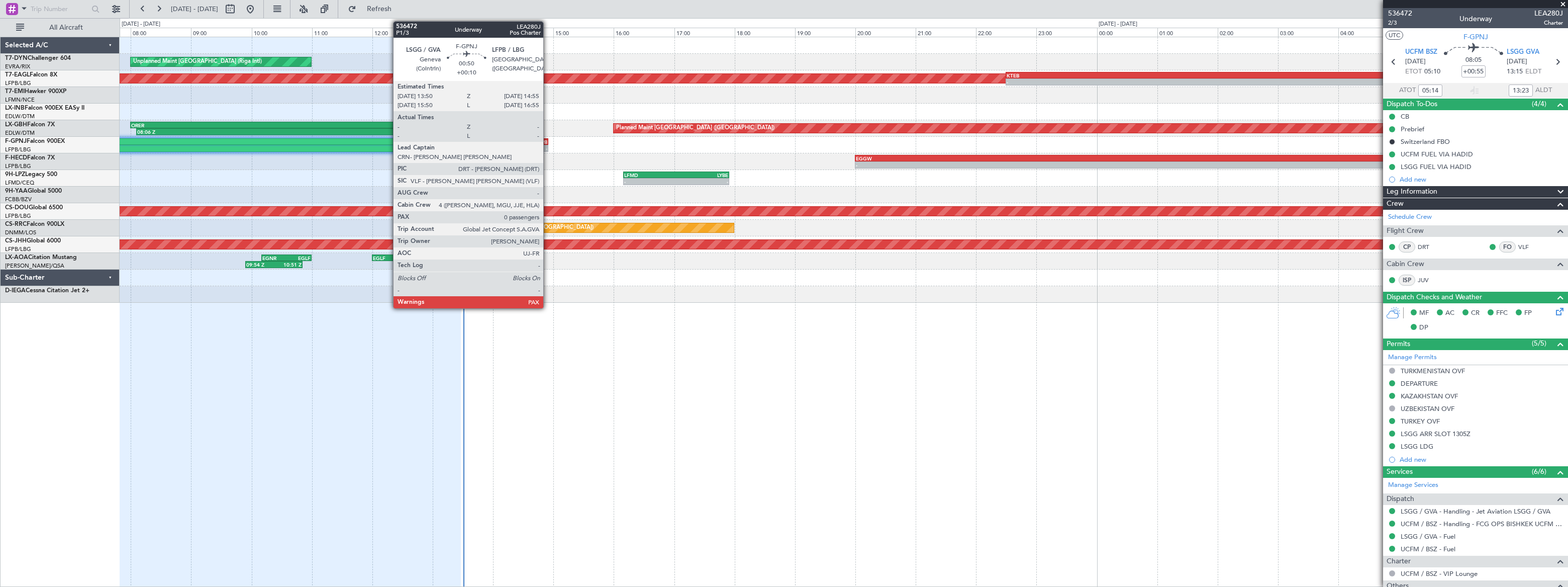
click at [547, 140] on div "LSGG 13:50 Z LFPB 14:55 Z" at bounding box center [515, 141] width 66 height 7
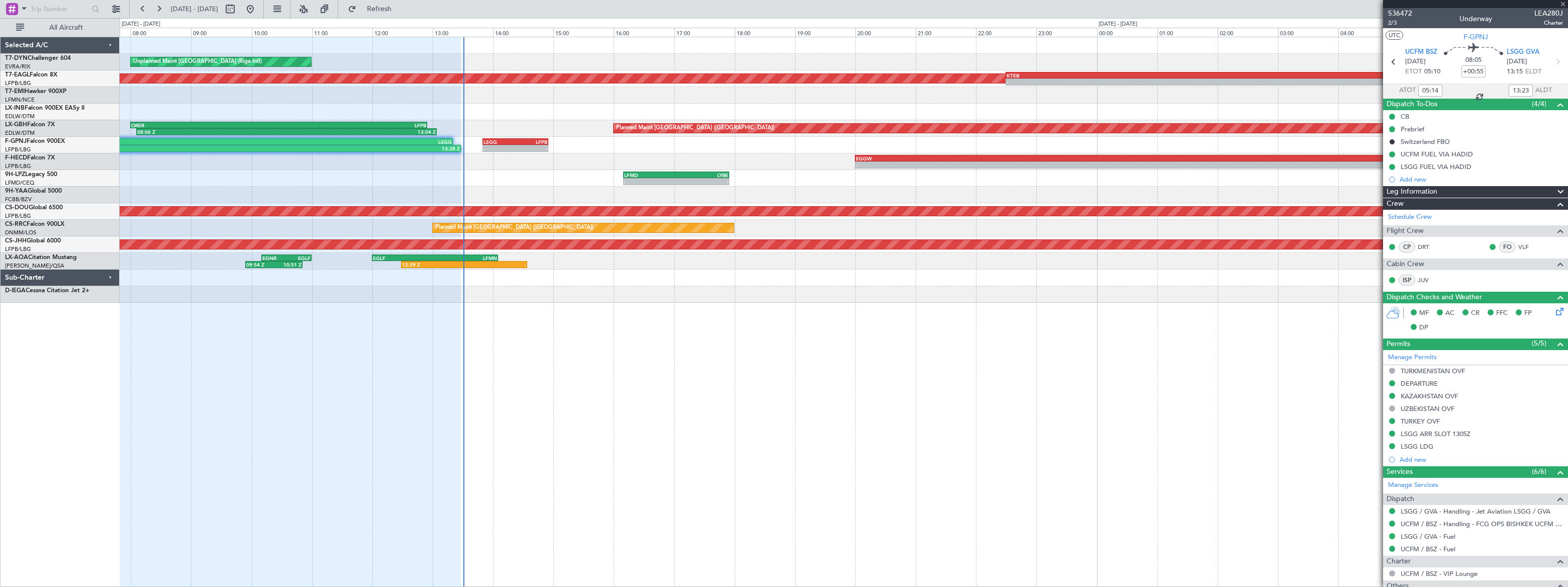
click at [541, 141] on div "LFPB" at bounding box center [531, 142] width 31 height 6
type input "+00:10"
type input "0"
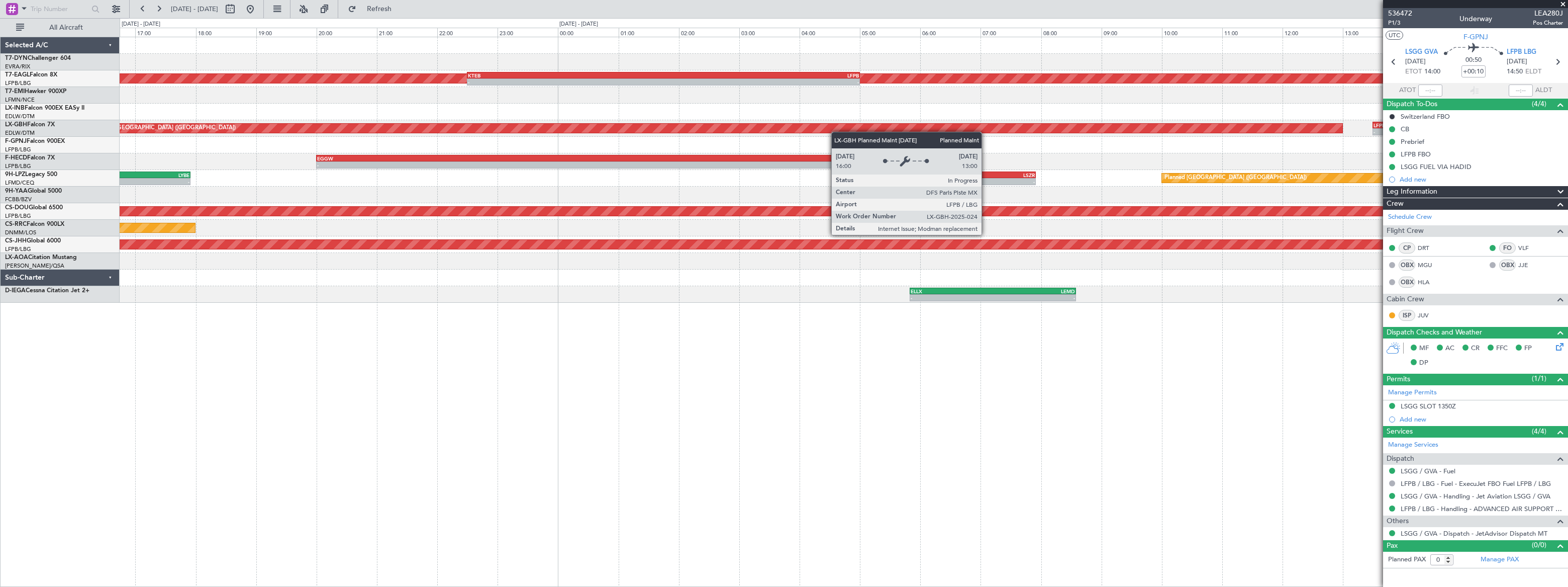
click at [448, 123] on div "Unplanned Maint Riga (Riga Intl) Planned Maint New York (Teterboro) - - KTEB 22…" at bounding box center [844, 170] width 1448 height 266
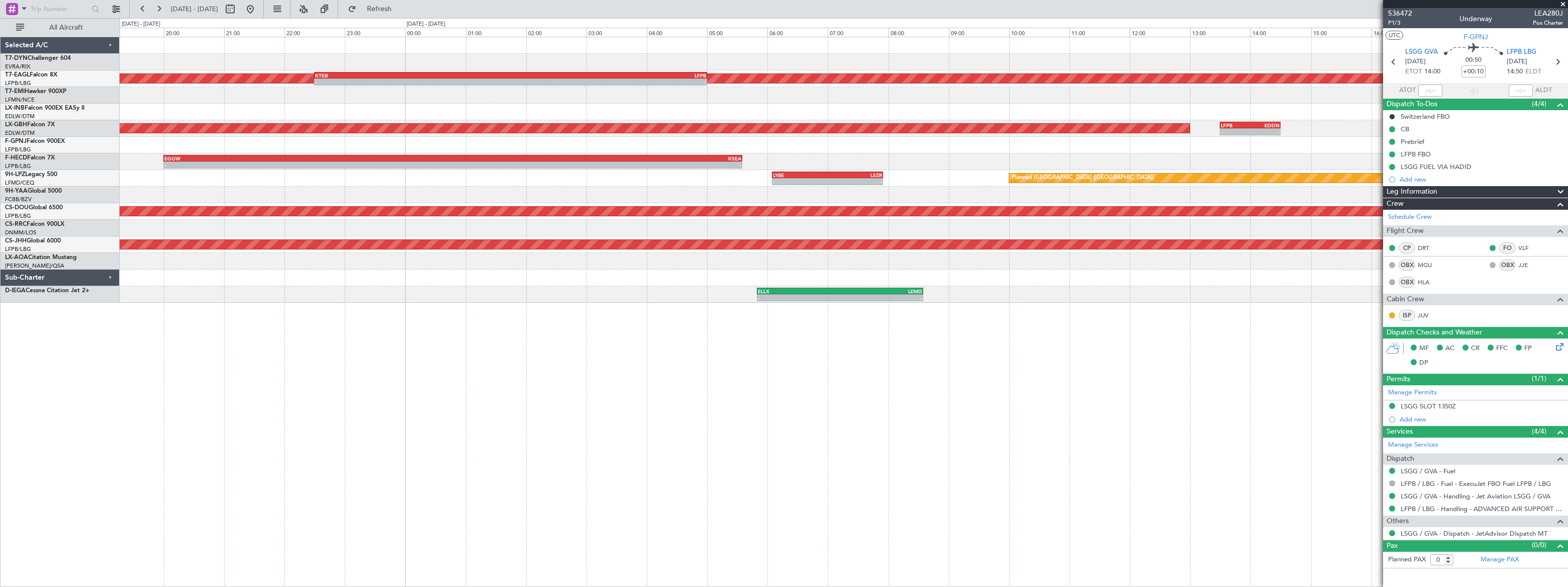
click at [630, 139] on div "Planned Maint New York (Teterboro) - - KTEB 22:30 Z LFPB 05:00 Z - - LFPB 19:50…" at bounding box center [844, 170] width 1448 height 266
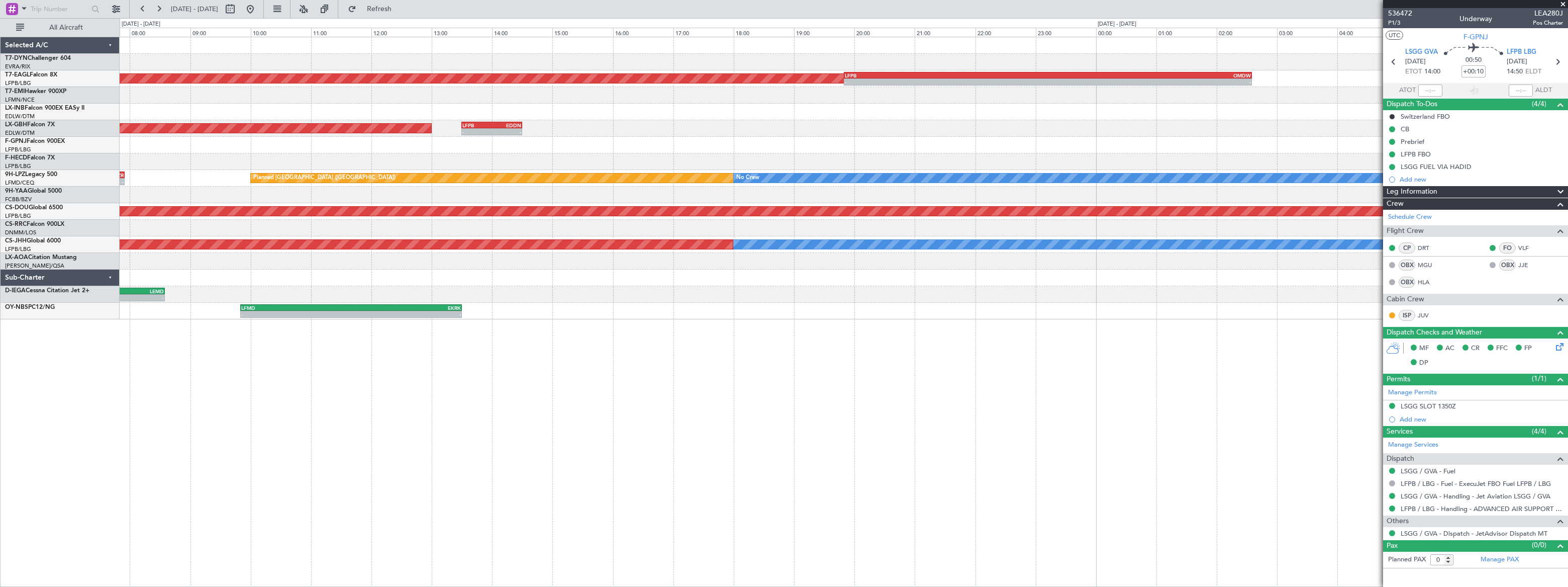
click at [1072, 148] on div "EVRA 08:20 Z LEMD 12:10 Z - - Planned Maint New York (Teterboro) - - LFPB 19:50…" at bounding box center [844, 178] width 1448 height 282
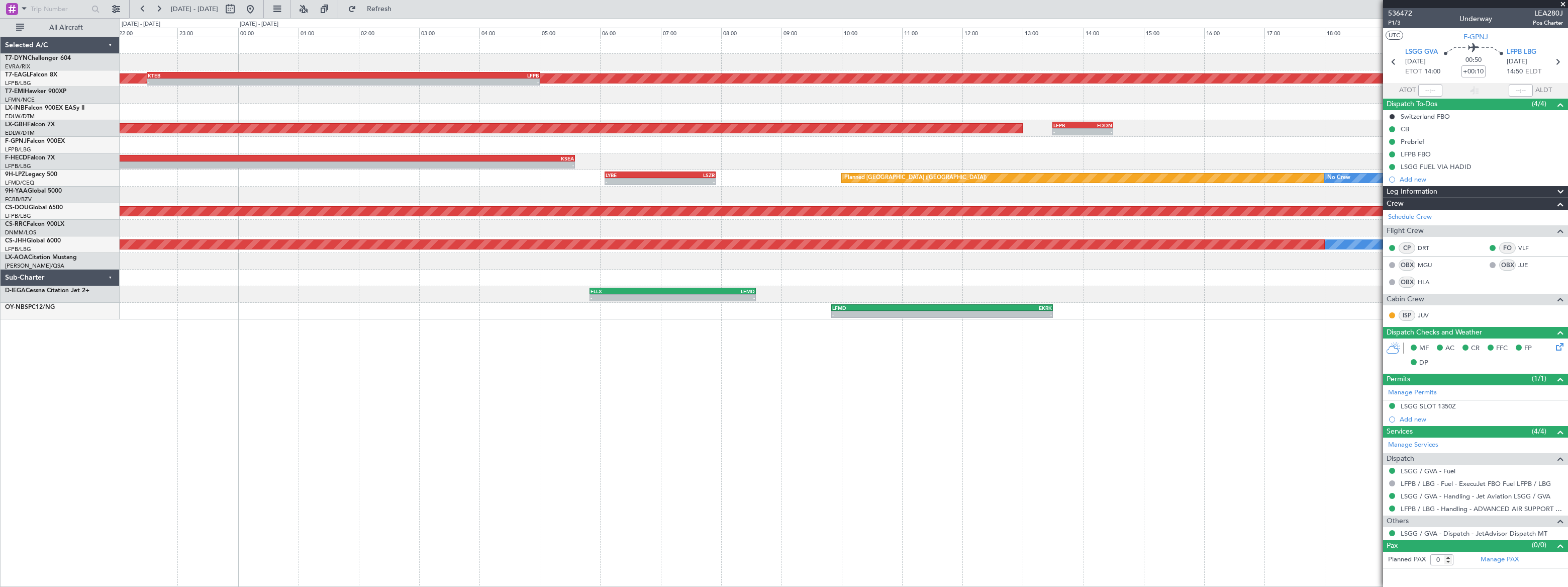
click at [947, 155] on div "- - EGGW 20:00 Z KSEA 05:35 Z" at bounding box center [844, 162] width 1448 height 17
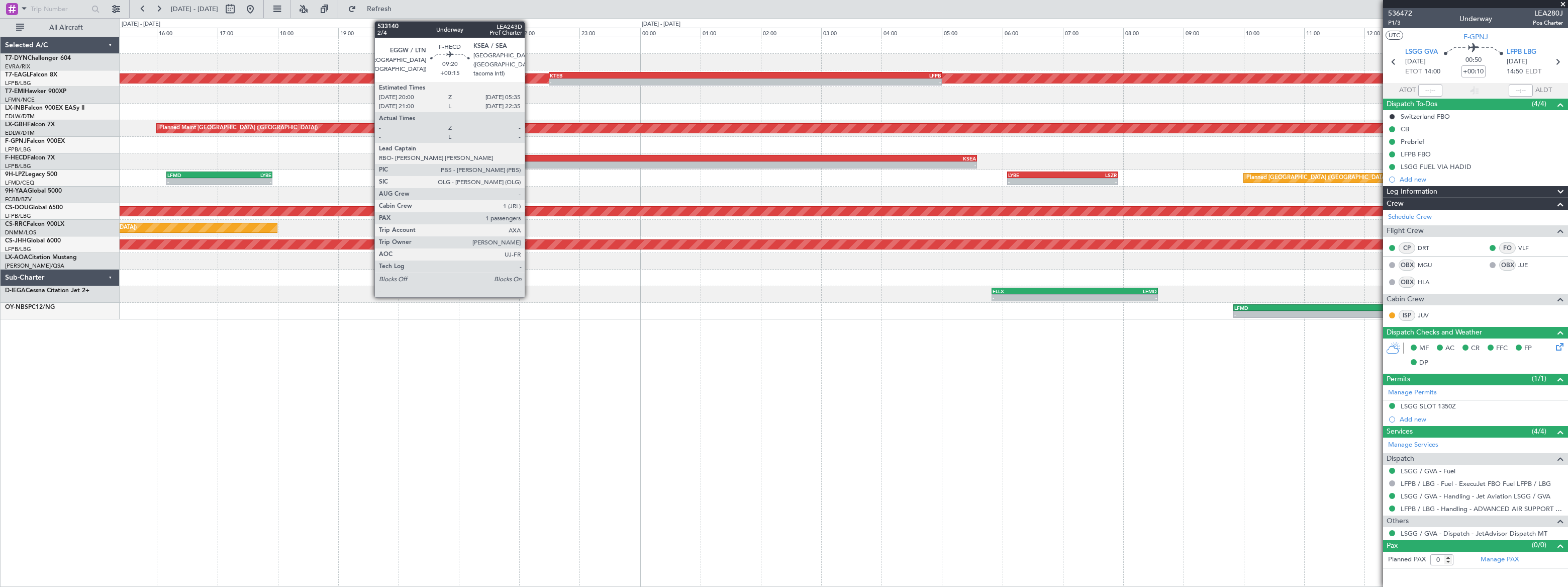
click at [754, 157] on div "- - EGGW 20:00 Z KSEA 05:35 Z" at bounding box center [844, 162] width 1448 height 17
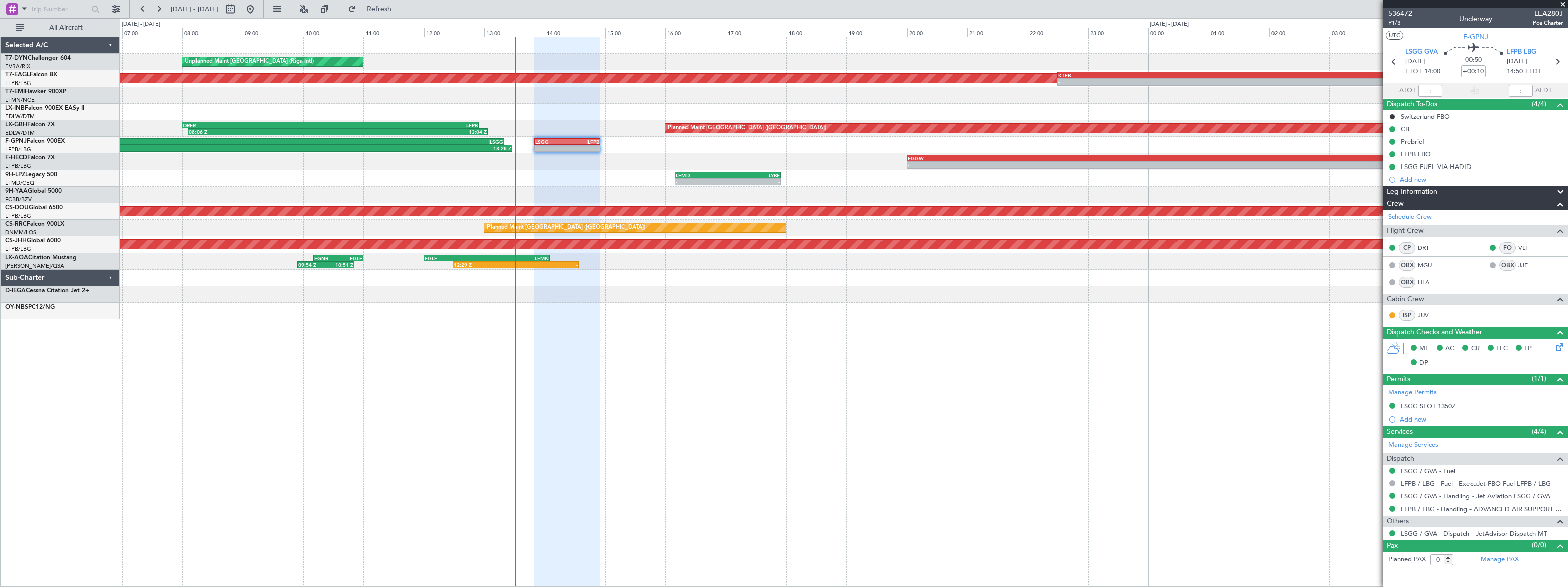
click at [742, 170] on div "- - LYBE 06:05 Z LSZR 07:55 Z LFMD 16:10 Z LYBE 17:55 Z - - Planned Maint St Ga…" at bounding box center [844, 178] width 1447 height 17
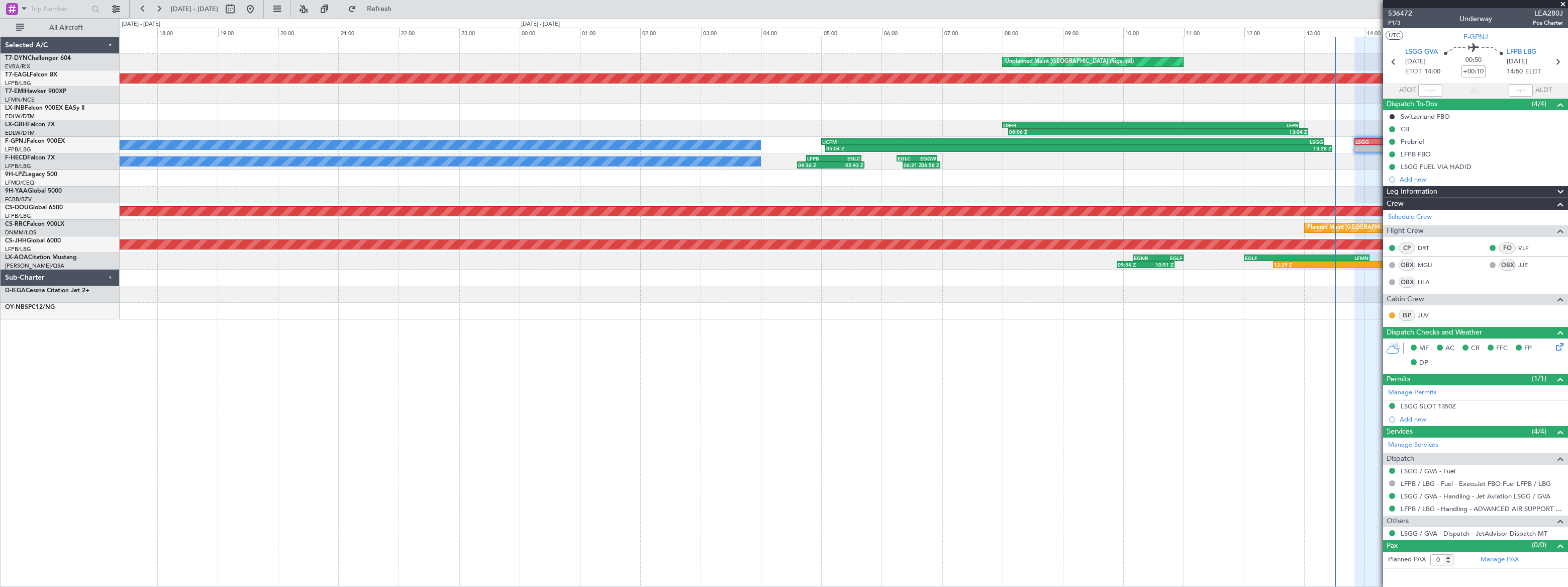
click at [701, 182] on div "Unplanned Maint Riga (Riga Intl) Planned Maint New York (Teterboro) KTEB 22:30 …" at bounding box center [844, 178] width 1447 height 282
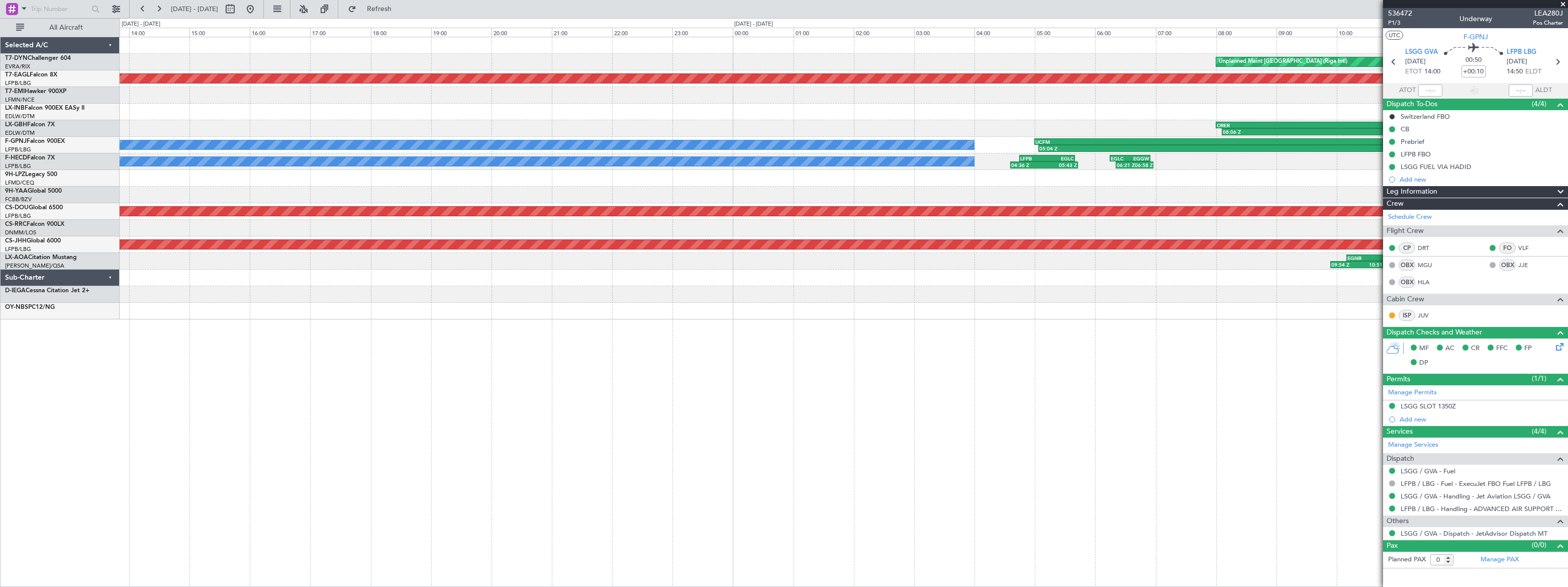
click at [620, 199] on div "Unplanned Maint Riga (Riga Intl) Planned Maint New York (Teterboro) LFMN 07:30 …" at bounding box center [844, 178] width 1448 height 282
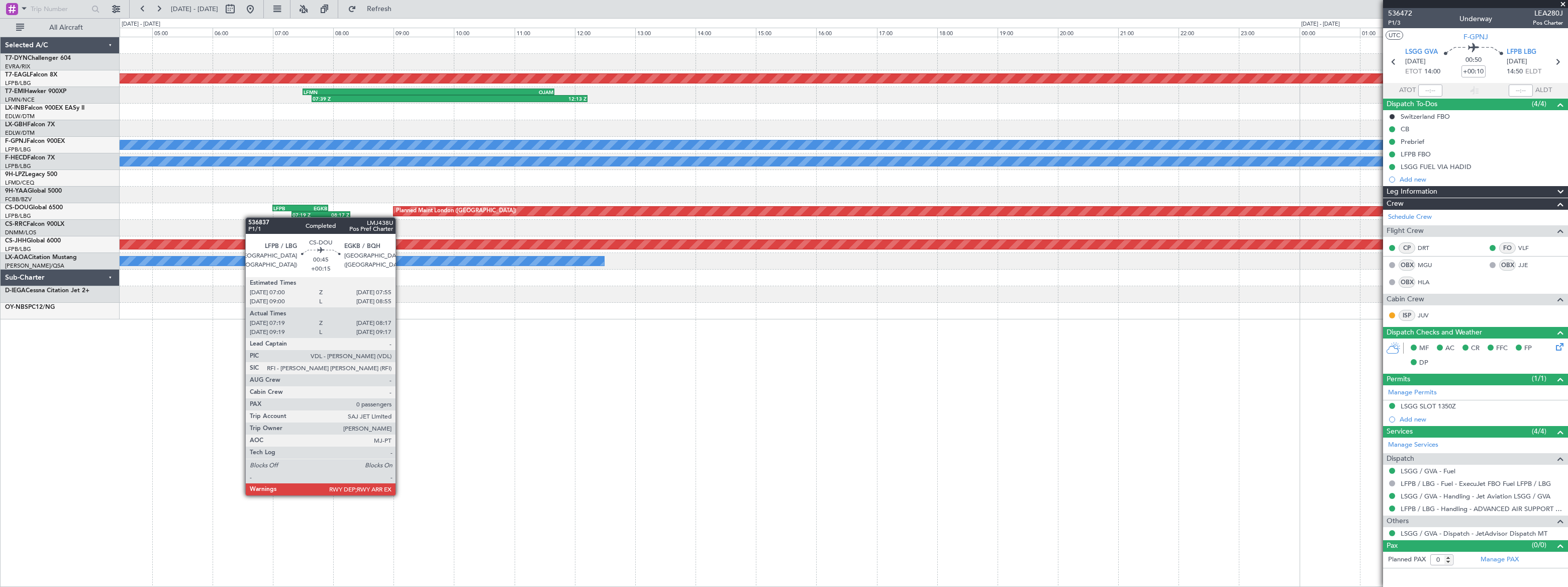
click at [636, 201] on div "Unplanned Maint Riga (Riga Intl) Planned Maint New York (Teterboro) LFMN 07:30 …" at bounding box center [844, 178] width 1448 height 282
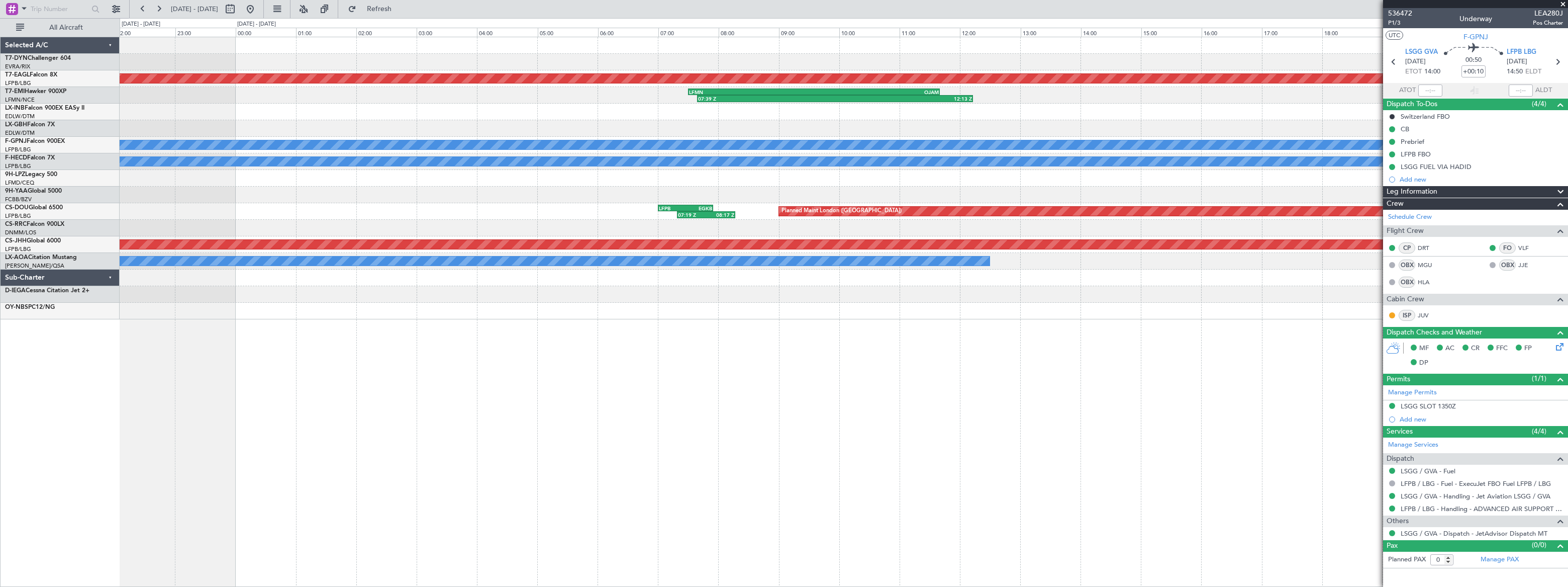
click at [623, 201] on div "Planned Maint New York (Teterboro) LFMN 07:30 Z OJAM 11:40 Z 07:39 Z 12:13 Z No…" at bounding box center [844, 178] width 1447 height 282
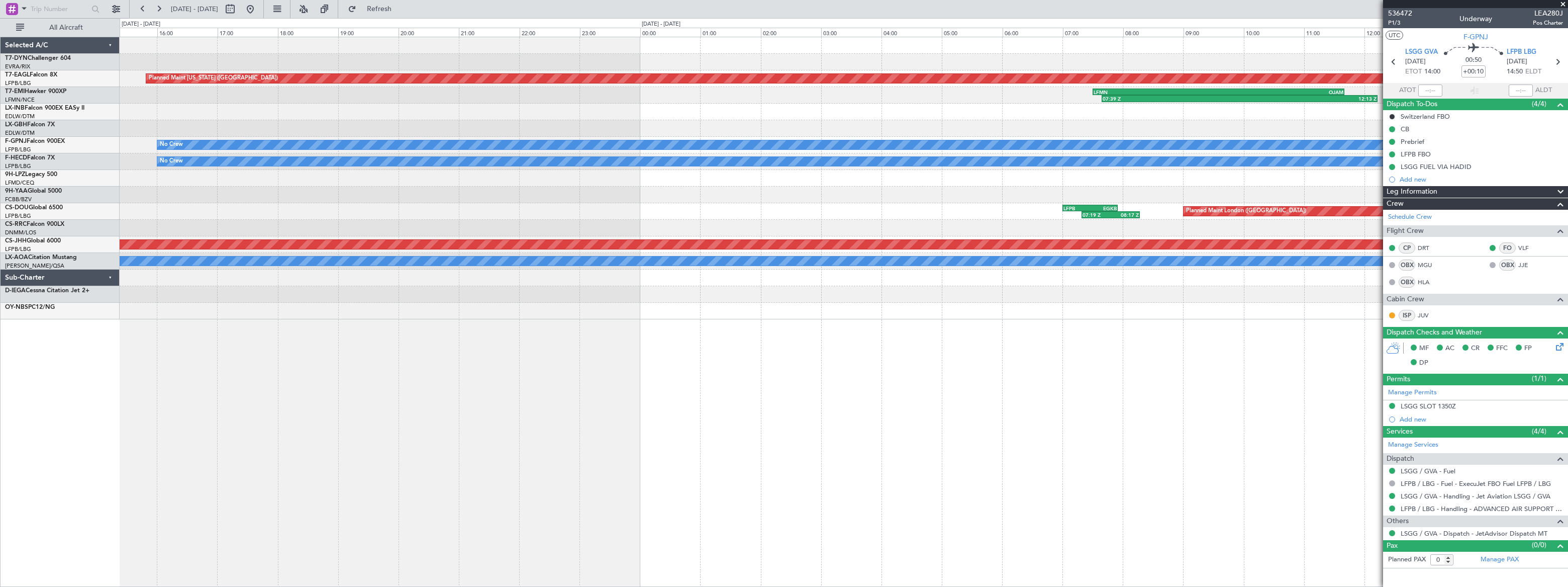
click at [730, 196] on div "10:15 Z 12:15 Z EGSS 10:00 Z EVRA 11:55 Z Planned Maint New York (Teterboro) LF…" at bounding box center [844, 178] width 1447 height 282
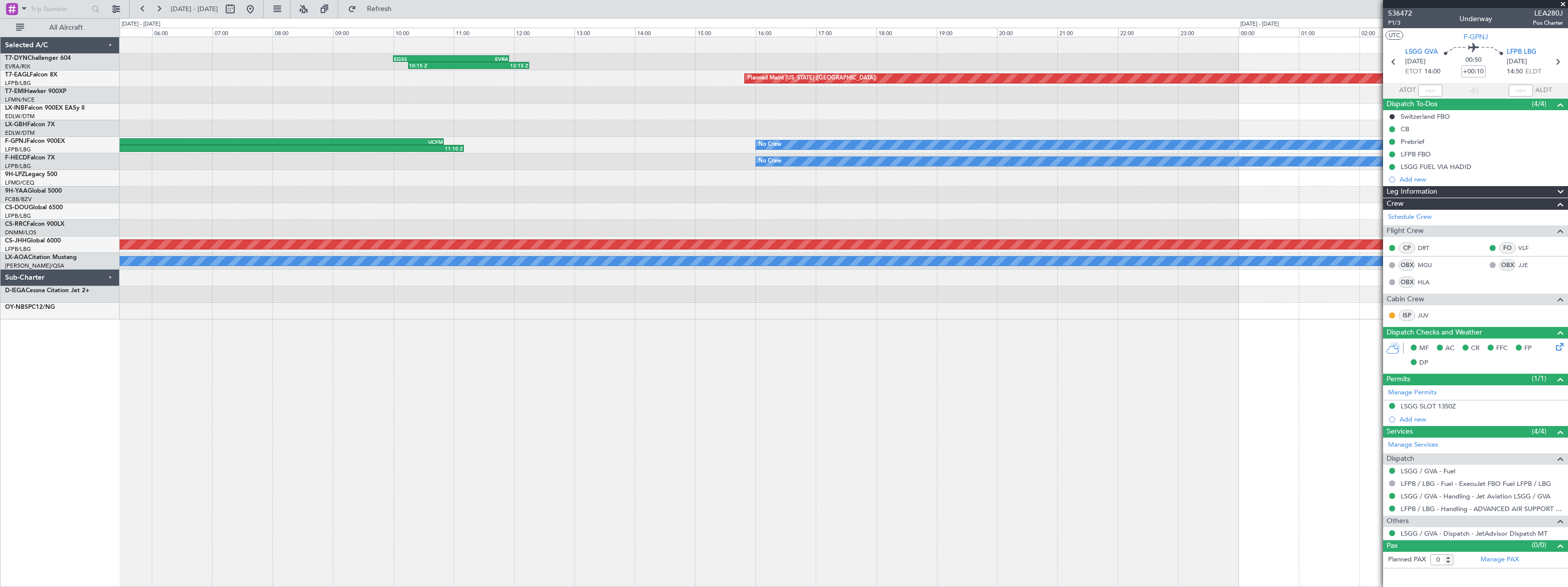
click at [540, 187] on div "10:15 Z 12:15 Z EGSS 10:00 Z EVRA 11:55 Z Planned Maint New York (Teterboro) LF…" at bounding box center [784, 301] width 1568 height 568
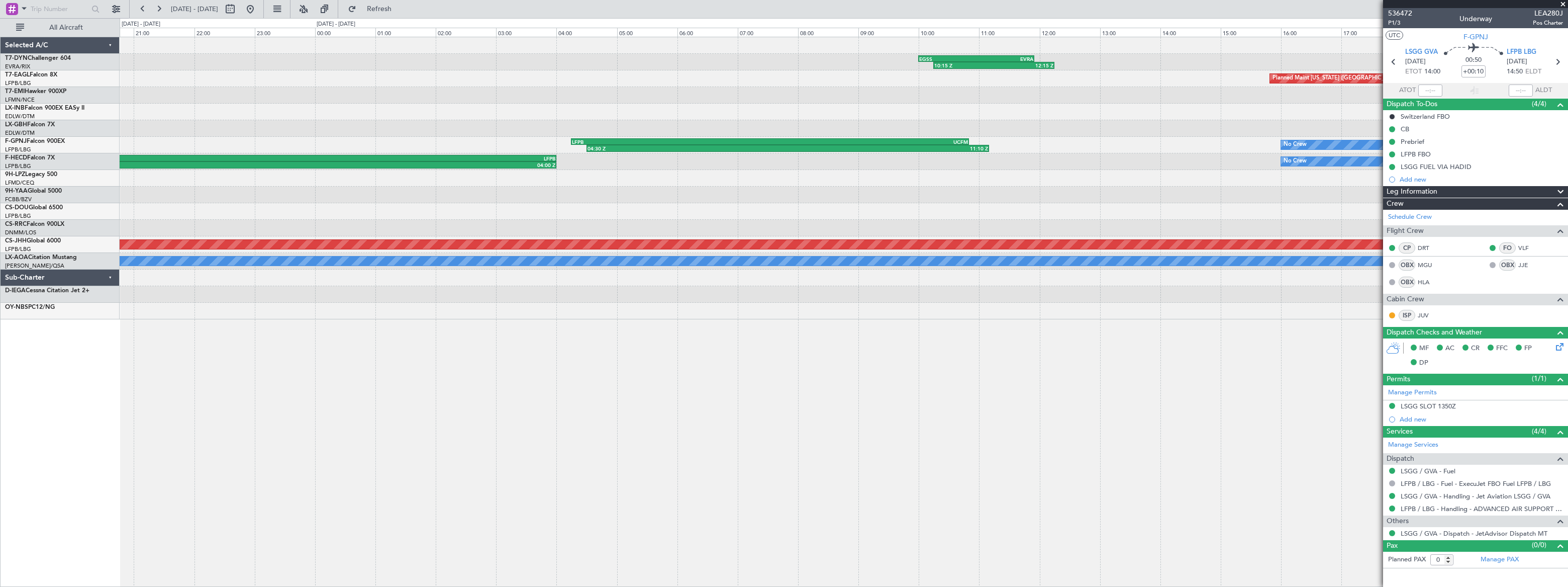
click at [663, 174] on div "10:15 Z 12:15 Z EGSS 10:00 Z EVRA 11:55 Z Planned Maint New York (Teterboro) Pl…" at bounding box center [844, 178] width 1448 height 282
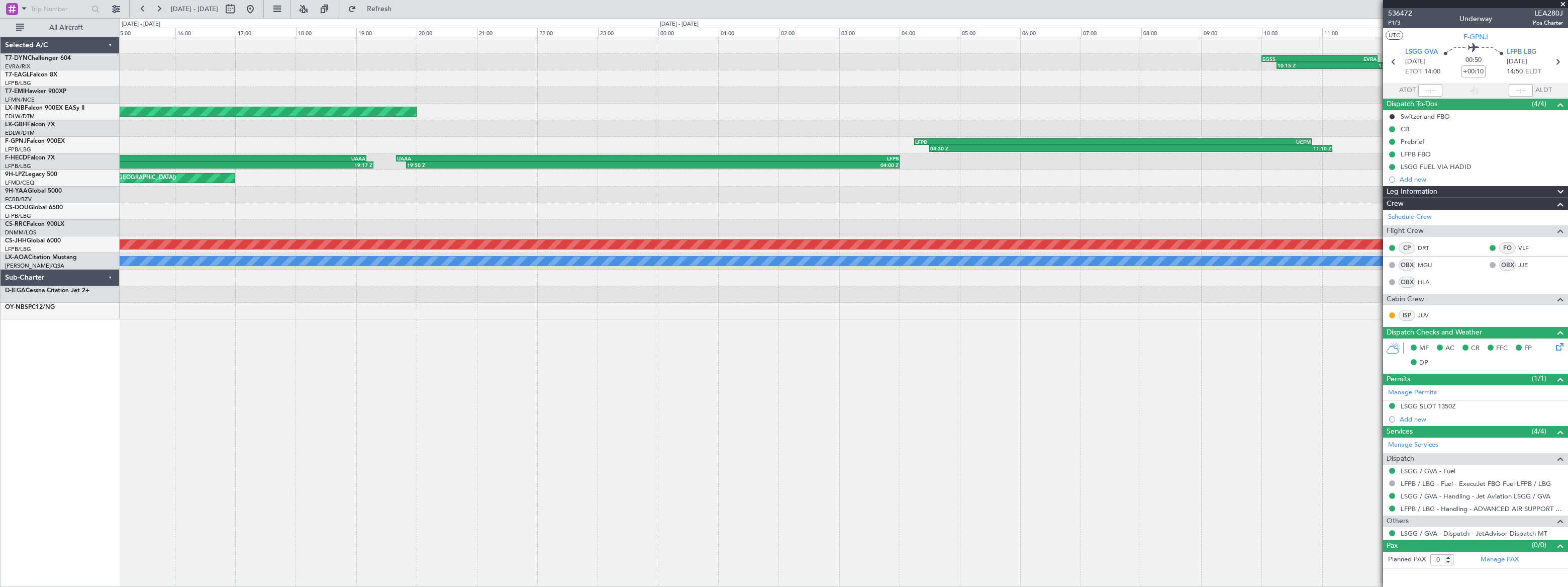
click at [567, 186] on div "FCBB 10:00 Z FCOD 10:50 Z 09:55 Z 10:40 Z 11:10 Z 12:05 Z FCOD 11:20 Z FCBB 12:…" at bounding box center [844, 194] width 1447 height 17
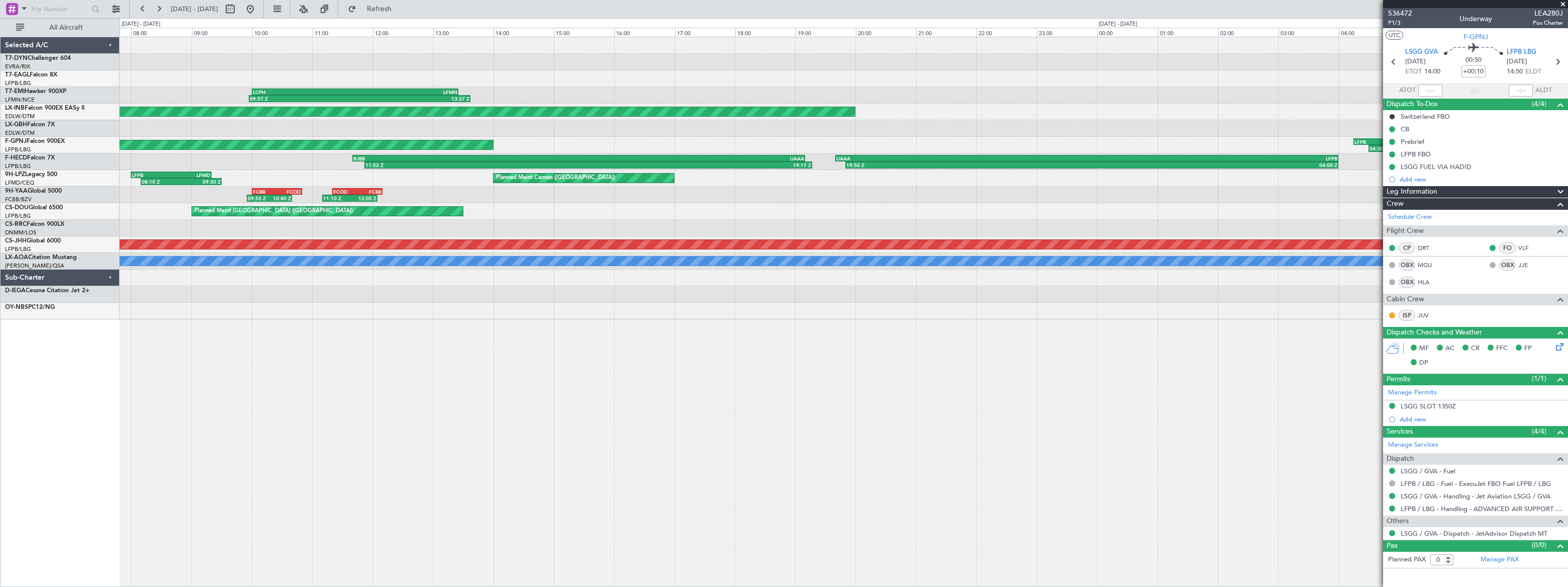
click at [480, 188] on div "10:15 Z 12:15 Z EGSS 10:00 Z EVRA 11:55 Z 09:57 Z 13:37 Z LCPH 10:00 Z LFMN 13:…" at bounding box center [784, 301] width 1568 height 568
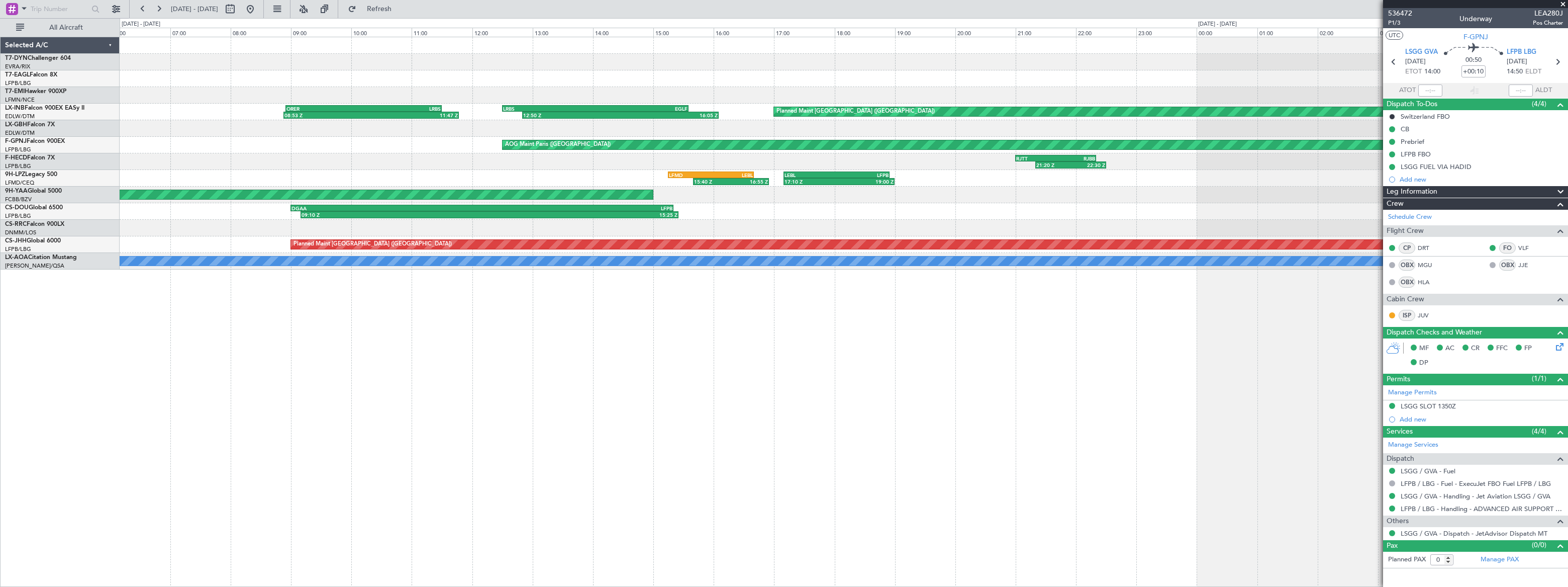
click at [578, 139] on div "09:57 Z 13:37 Z LCPH 10:00 Z LFMN 13:25 Z Planned Maint London (Farnborough) 12…" at bounding box center [844, 154] width 1448 height 232
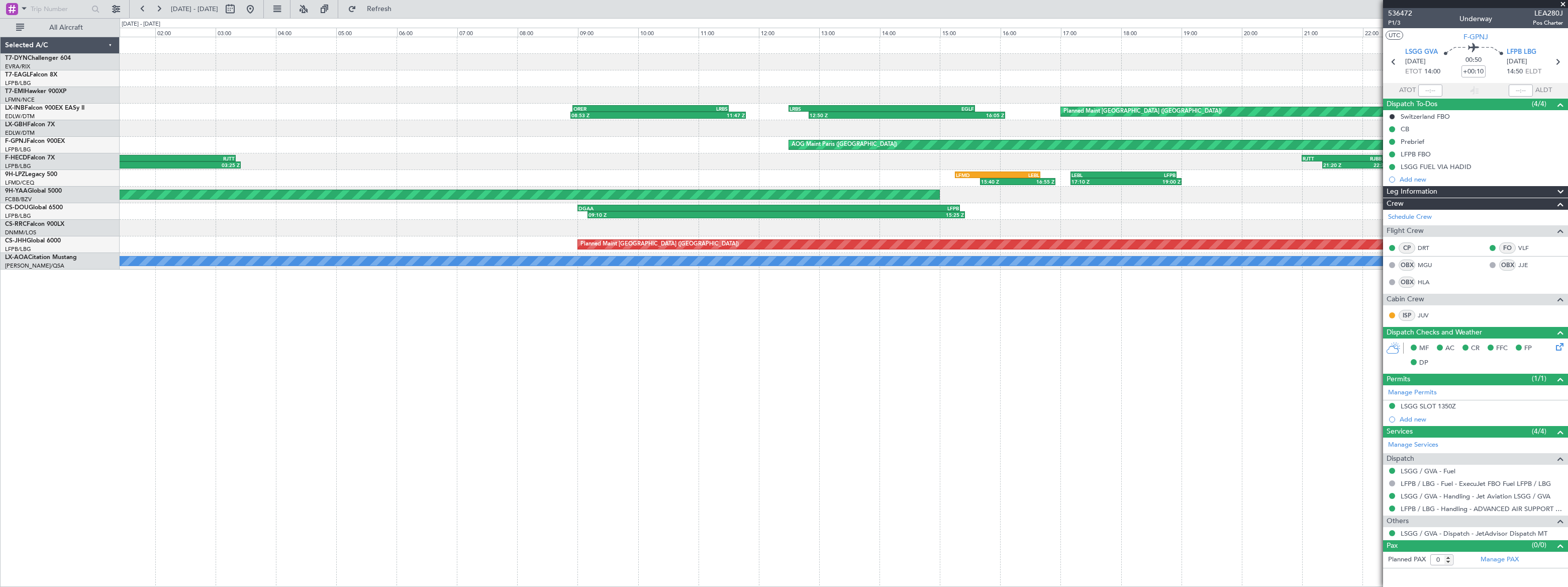
click at [588, 105] on div "Planned Maint London (Farnborough) 12:50 Z 16:05 Z LRBS 12:30 Z EGLF 15:35 Z OR…" at bounding box center [844, 111] width 1447 height 17
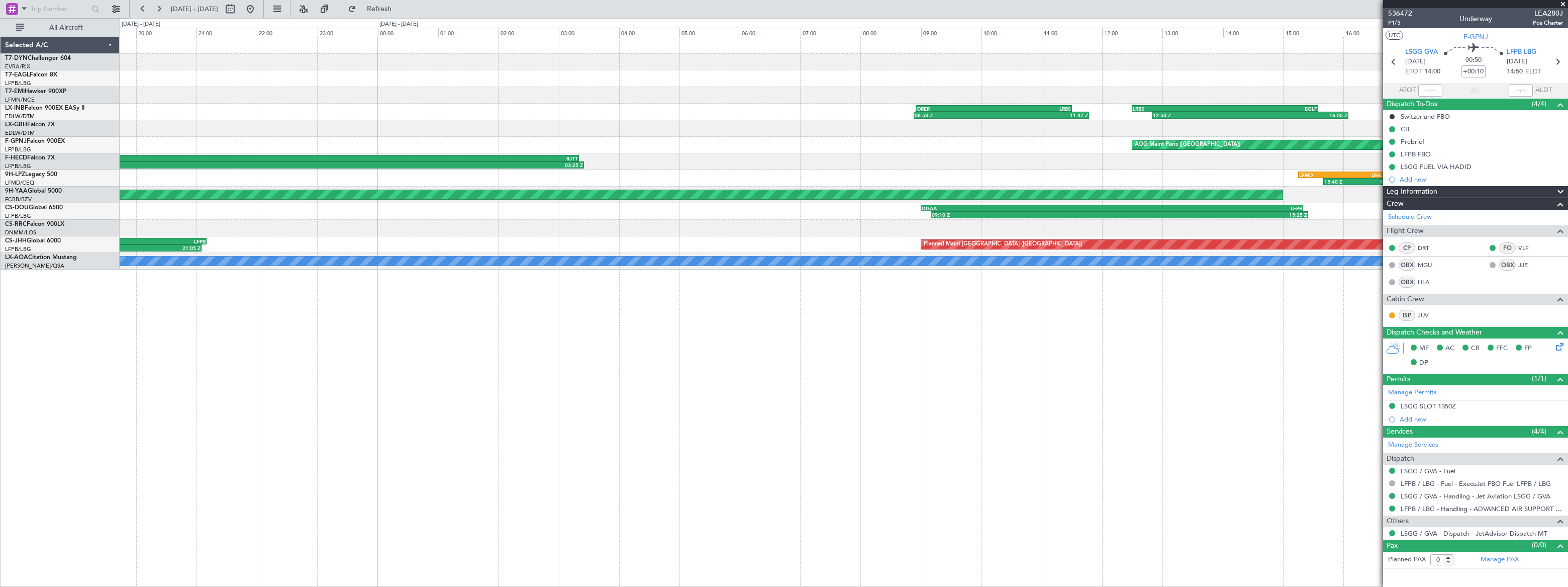
click at [610, 140] on div "AOG Maint Paris ([GEOGRAPHIC_DATA])" at bounding box center [844, 145] width 1447 height 17
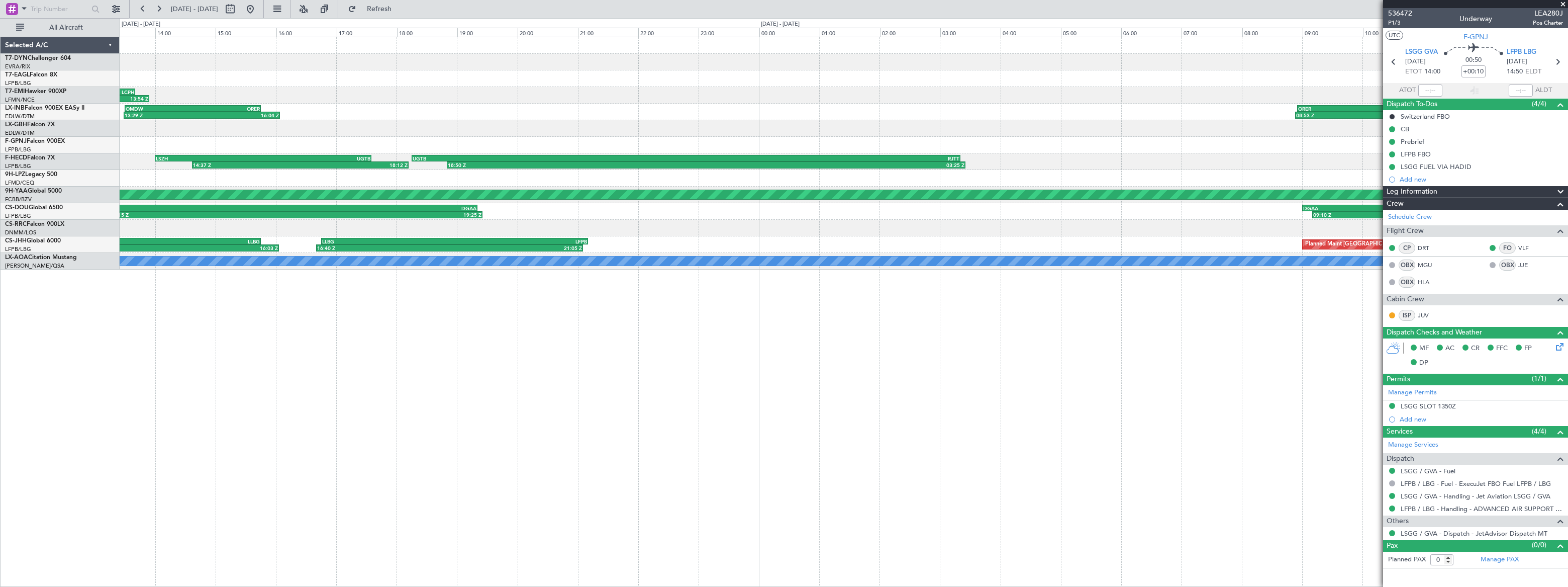
click at [710, 116] on div "LUKK 07:00 Z EGSS 09:50 Z 07:09 Z 10:04 Z EGSS 09:30 Z LCPH 13:40 Z 09:24 Z 13:…" at bounding box center [844, 154] width 1447 height 232
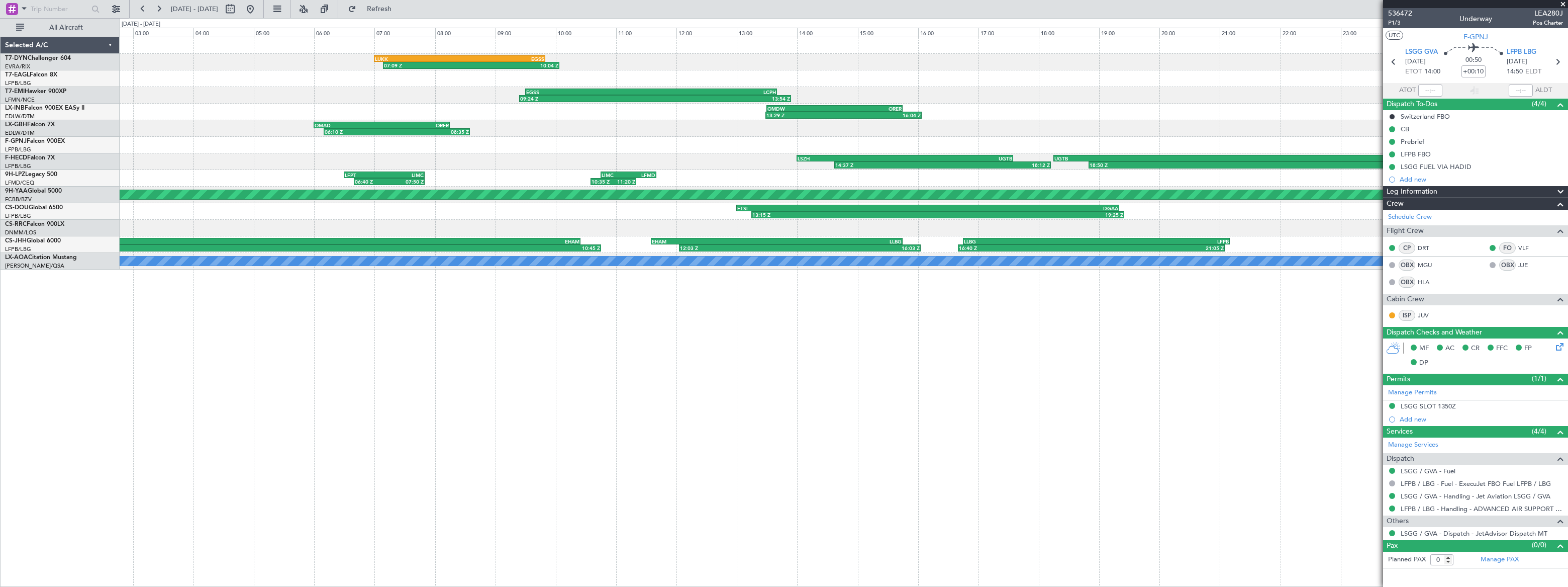
click at [688, 142] on div at bounding box center [844, 145] width 1448 height 17
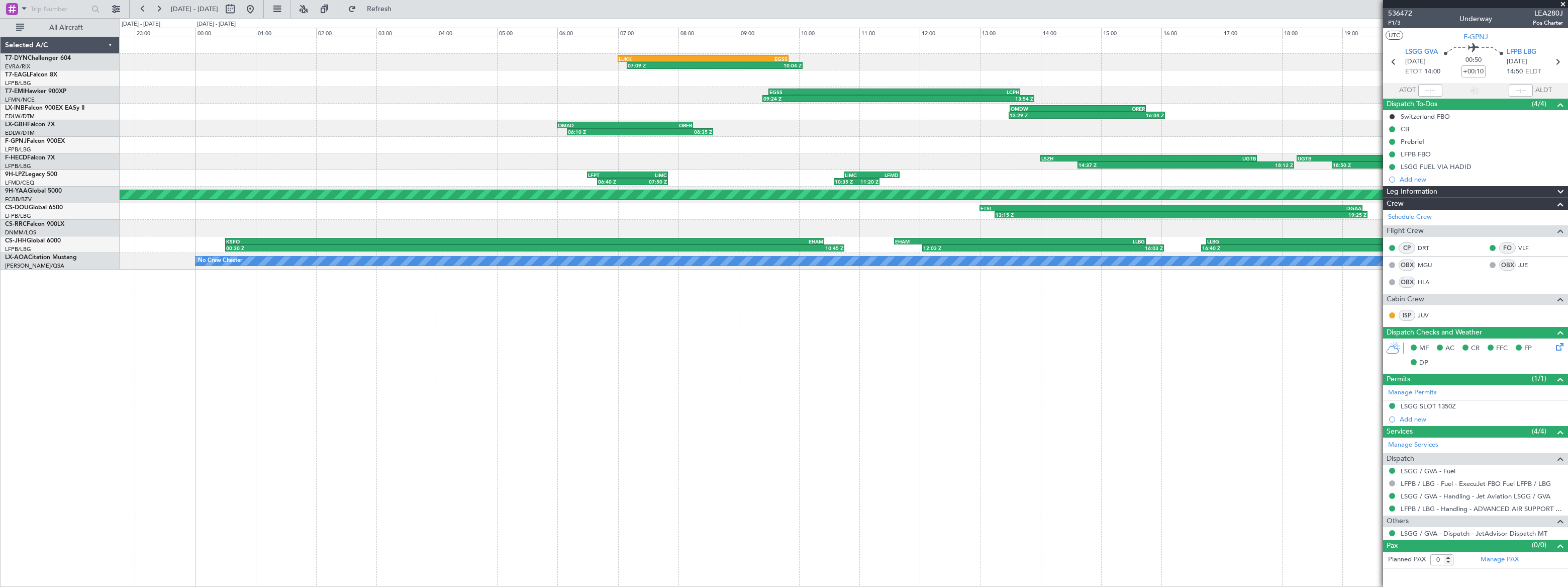
click at [572, 155] on div "18:50 Z 03:25 Z UGTB 18:15 Z RJTT 03:20 Z LSZH 14:00 Z UGTB 17:35 Z 14:37 Z 18:…" at bounding box center [844, 162] width 1448 height 17
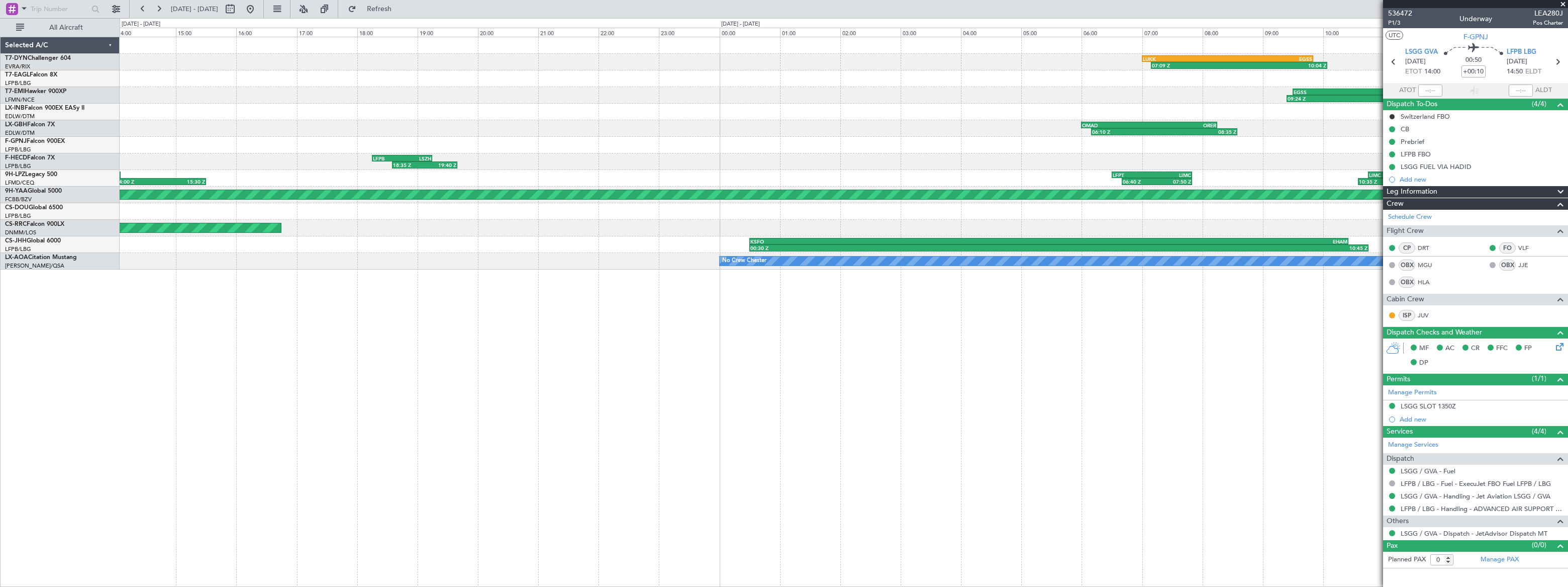
click at [550, 145] on div "LUKK 07:00 Z EGSS 09:50 Z 07:09 Z 10:04 Z EGSS 09:30 Z LCPH 13:40 Z 09:24 Z 13:…" at bounding box center [844, 154] width 1448 height 232
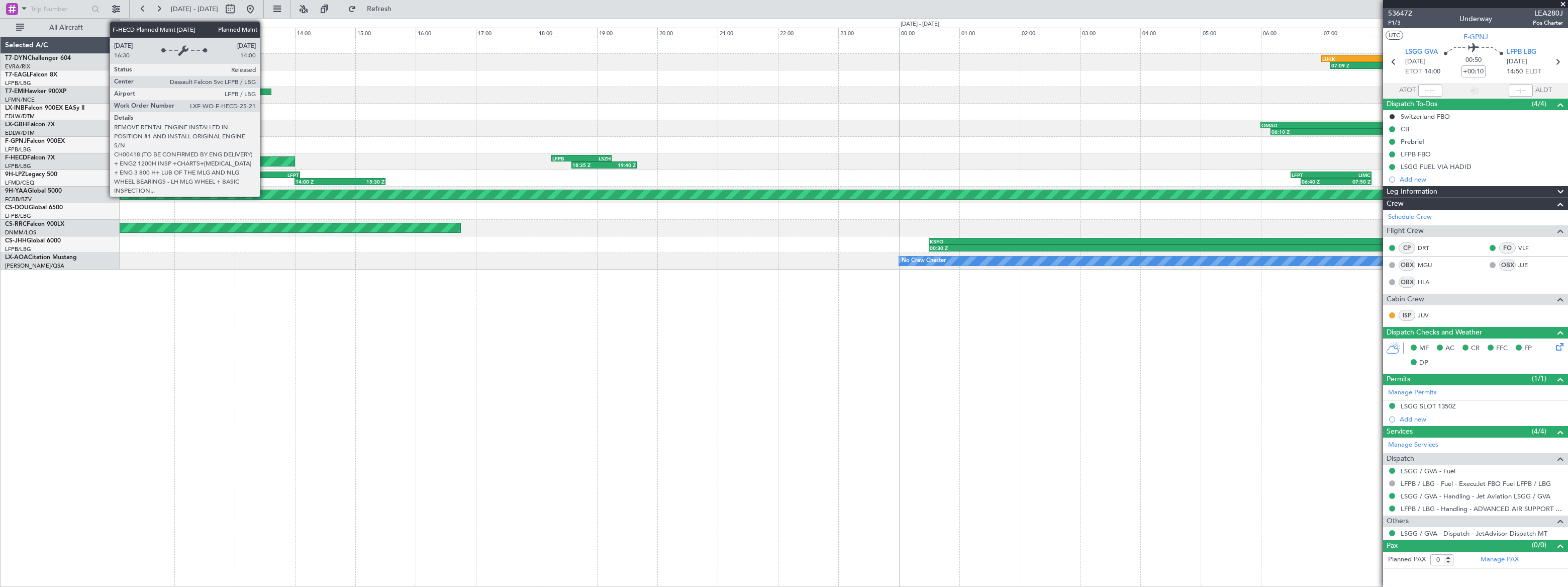
click at [697, 146] on div "LUKK 07:00 Z EGSS 09:50 Z 07:09 Z 10:04 Z EGSS 09:30 Z LCPH 13:40 Z 09:24 Z 13:…" at bounding box center [844, 154] width 1448 height 232
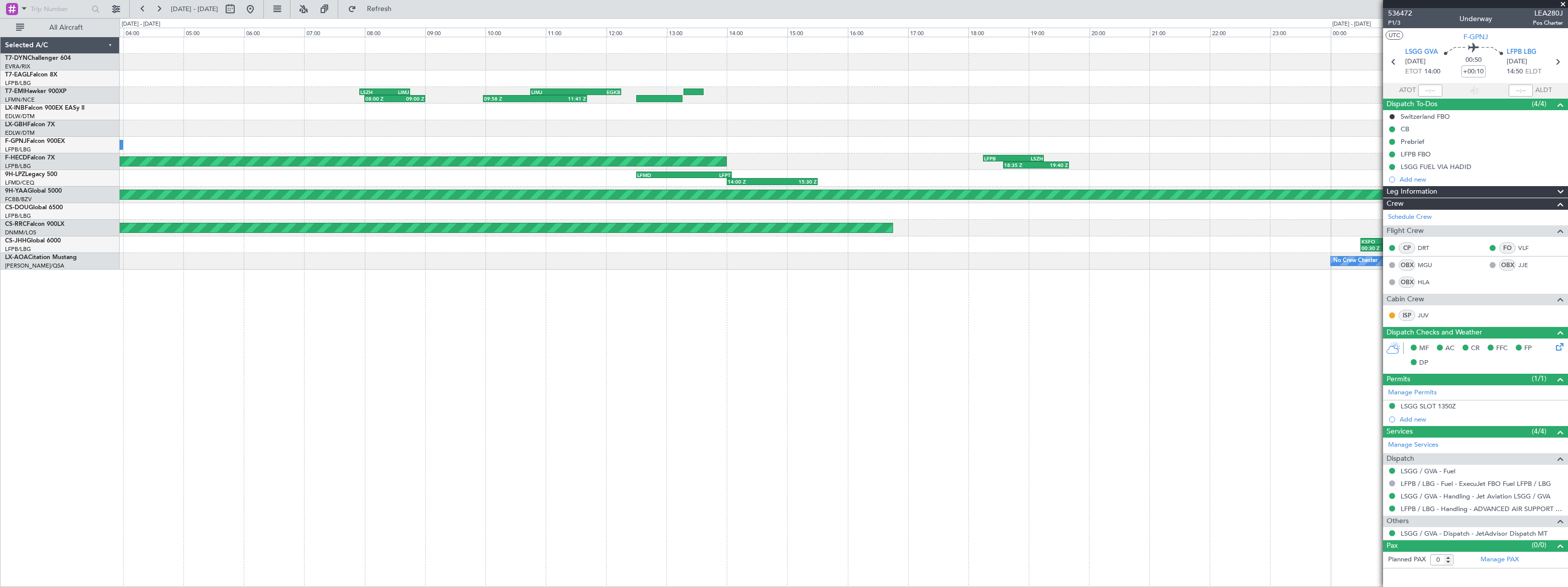
click at [661, 139] on div "No Crew" at bounding box center [844, 145] width 1447 height 17
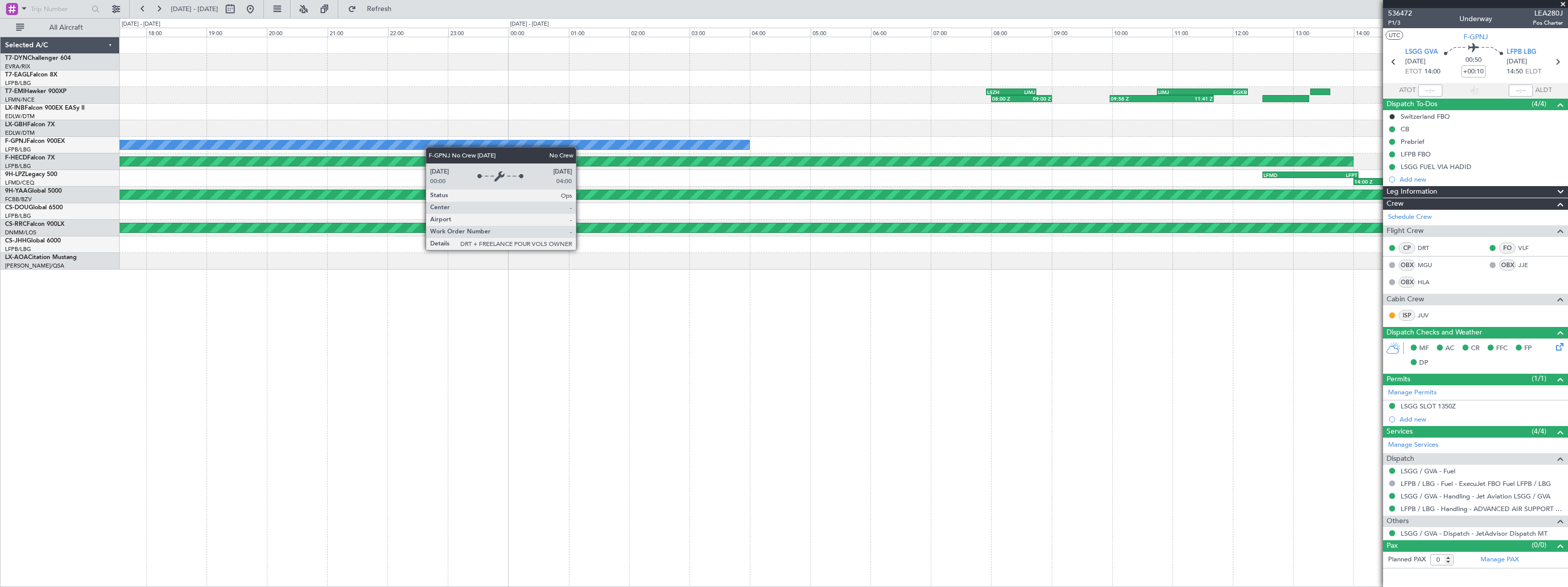
click at [817, 135] on div "EVRA 10:00 Z LUKK 12:00 Z 10:08 Z 12:07 Z LIMJ 10:45 Z EGKB 12:15 Z 09:58 Z 11:…" at bounding box center [844, 154] width 1447 height 232
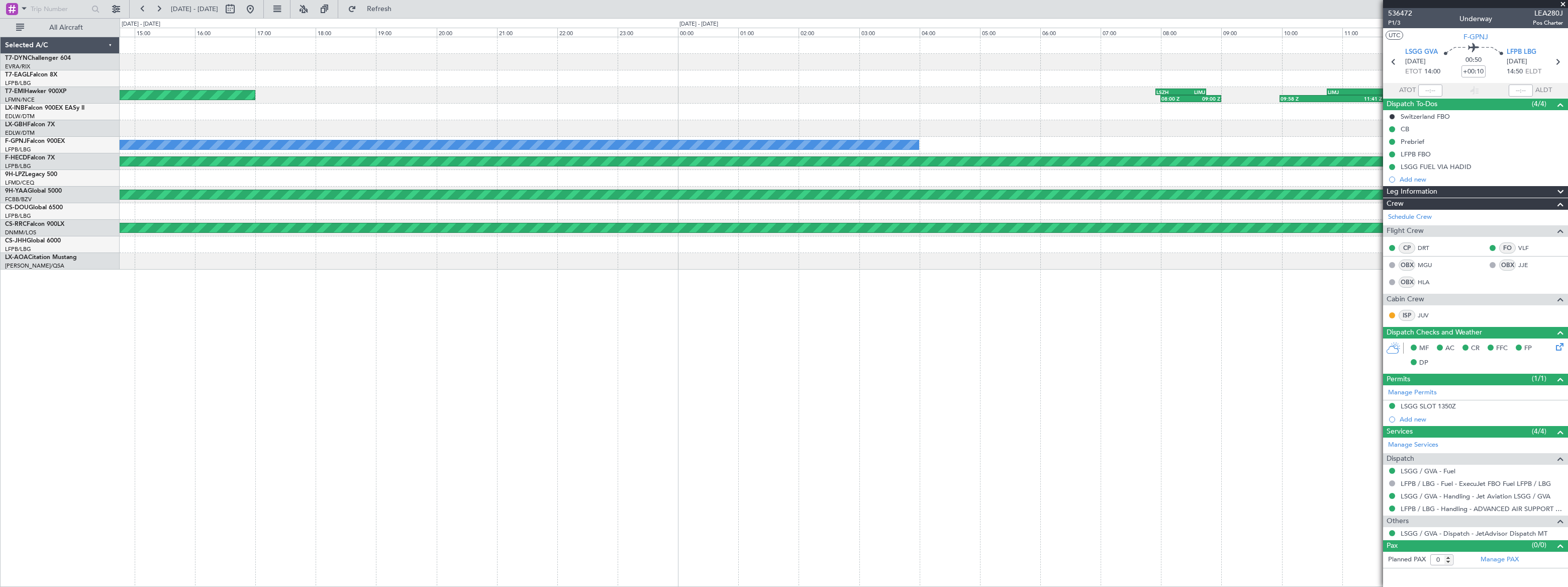
click at [738, 128] on div at bounding box center [844, 128] width 1448 height 17
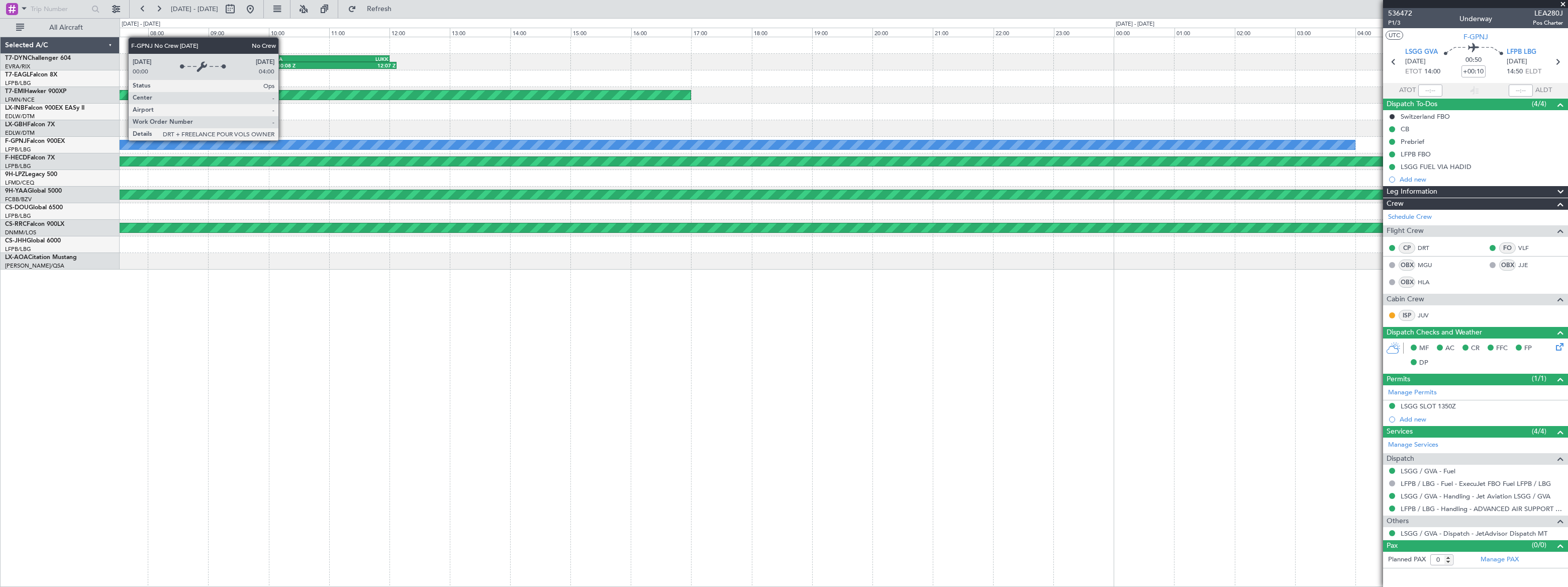
click at [703, 132] on div "EVRA 10:00 Z LUKK 12:00 Z 10:08 Z 12:07 Z Planned Maint Zurich LIMJ 10:45 Z EGK…" at bounding box center [844, 154] width 1447 height 232
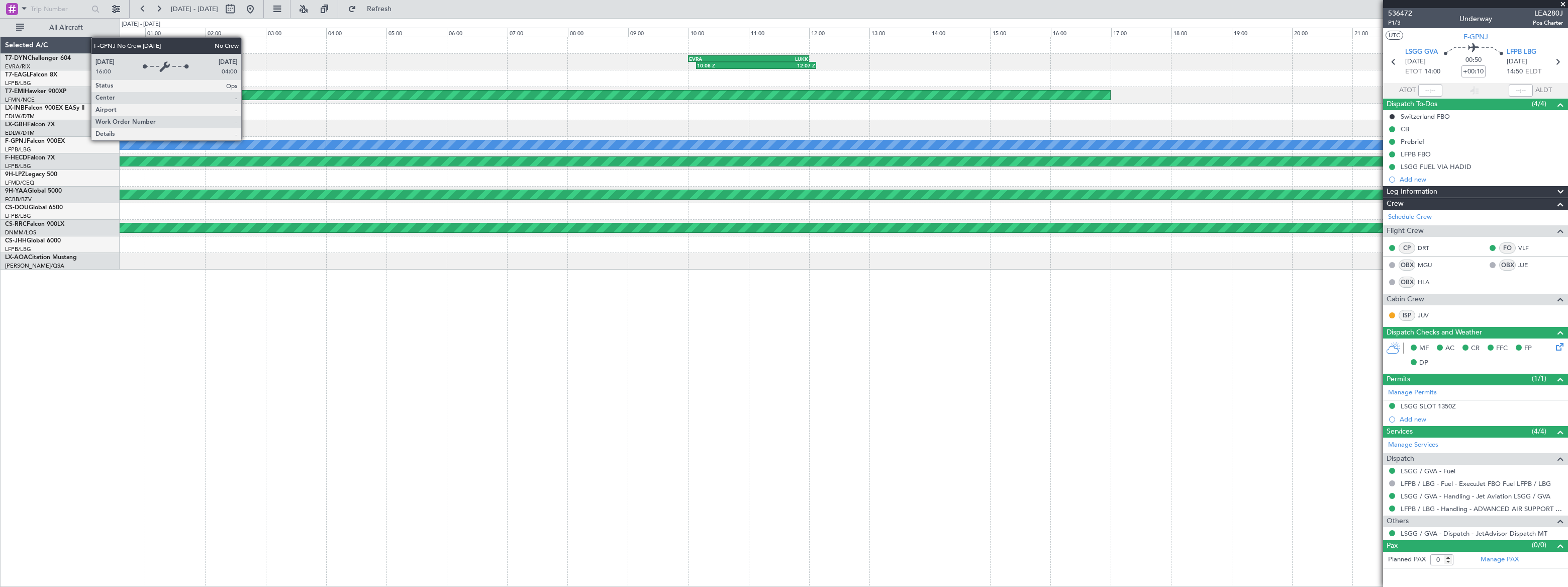
click at [670, 130] on div "EVRA 10:00 Z LUKK 12:00 Z 10:08 Z 12:07 Z Planned Maint Zurich No Crew No Crew …" at bounding box center [844, 154] width 1447 height 232
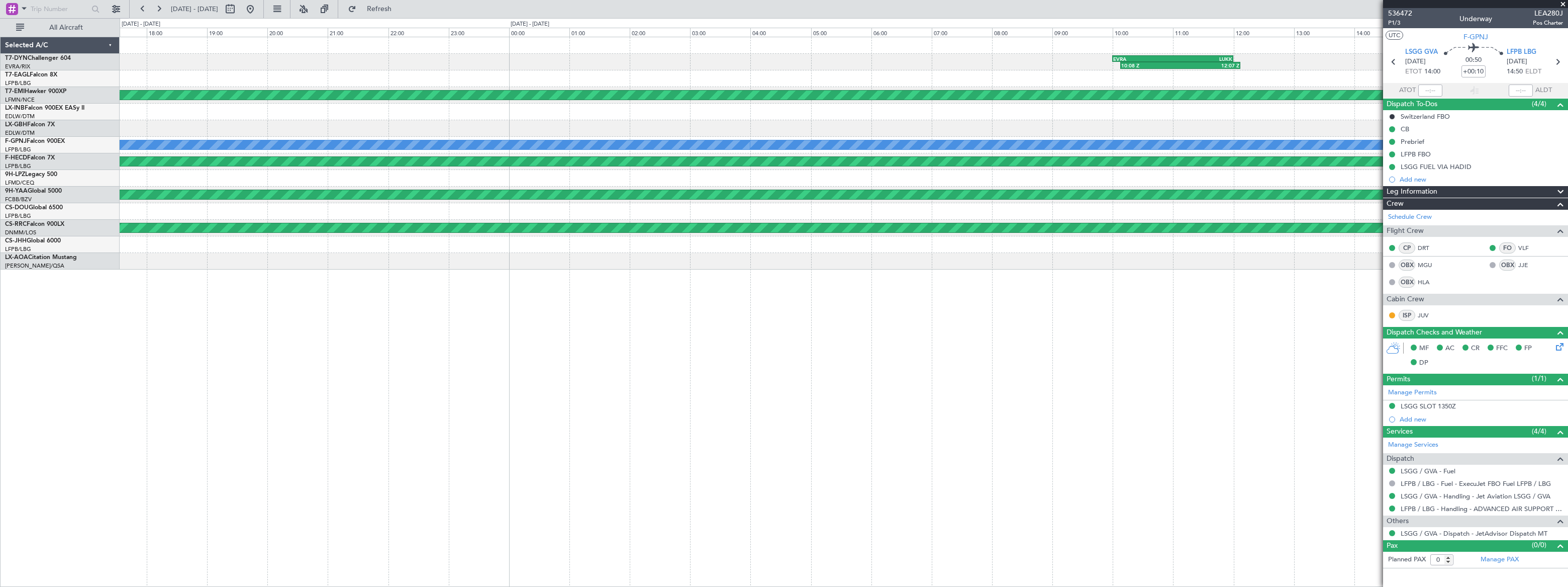
click at [691, 125] on div "EVRA 10:00 Z LUKK 12:00 Z 10:08 Z 12:07 Z Planned Maint Zurich No Crew No Crew …" at bounding box center [844, 154] width 1448 height 232
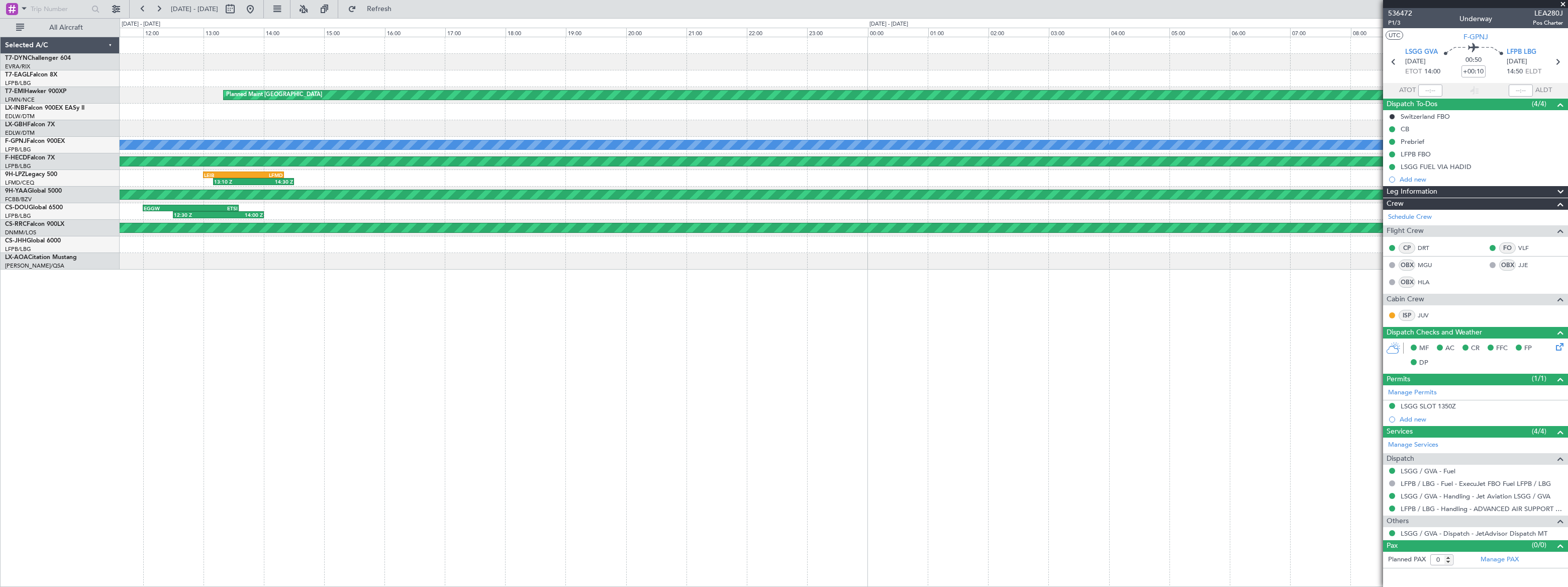
click at [616, 126] on div "EVRA 10:00 Z LUKK 12:00 Z 10:08 Z 12:07 Z Planned Maint Zurich 09:13 Z 10:16 Z …" at bounding box center [844, 154] width 1447 height 232
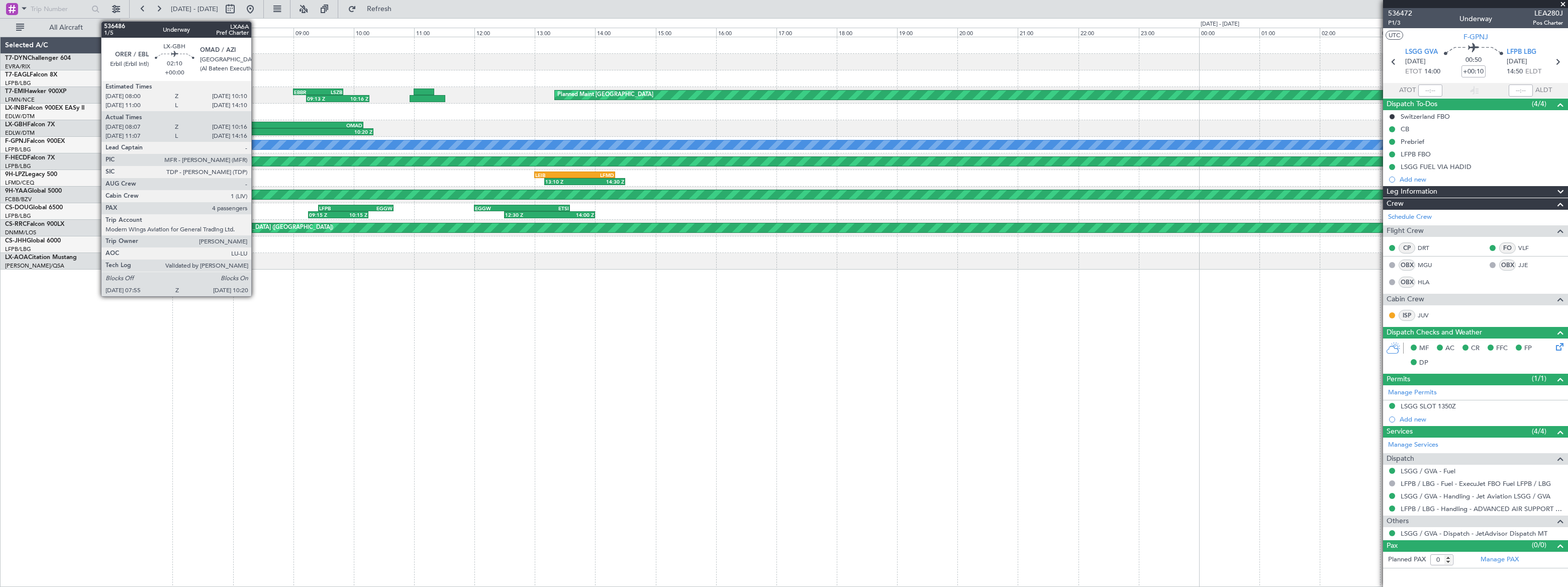
click at [300, 134] on div "07:55 Z" at bounding box center [264, 132] width 72 height 6
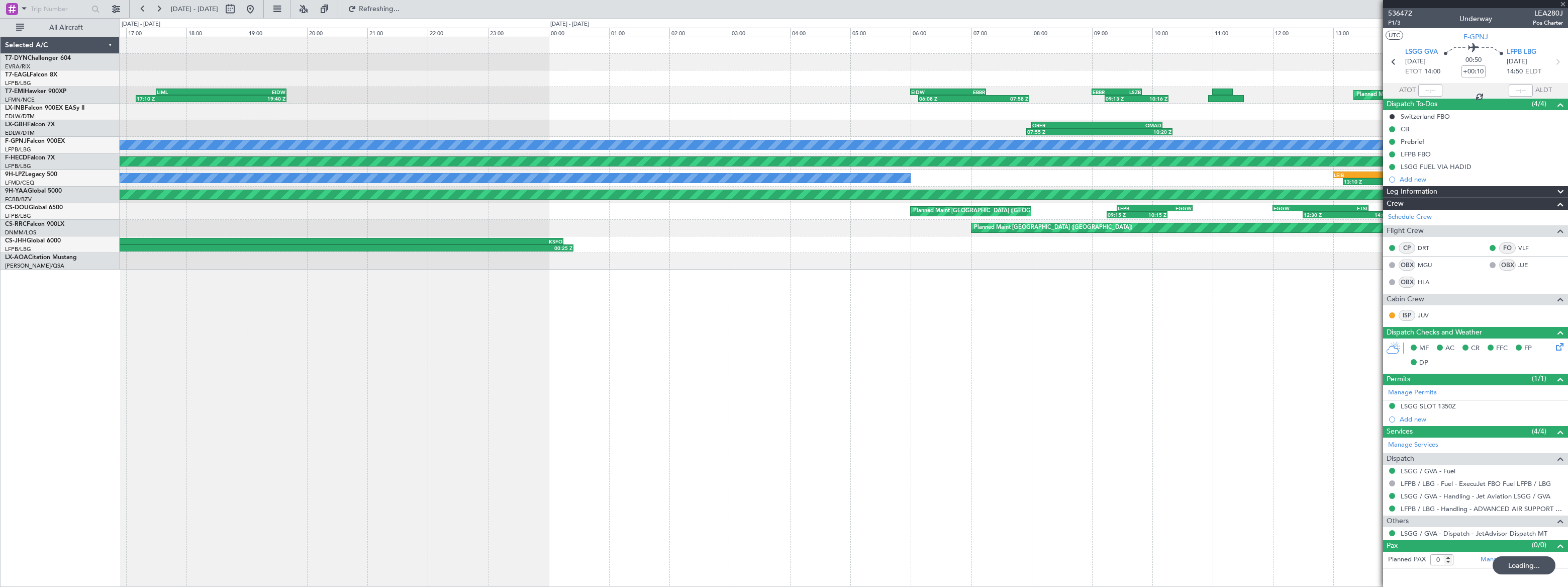
click at [570, 116] on div "Planned Maint Zurich 09:13 Z 10:16 Z EBBR 09:00 Z LSZB 09:50 Z 06:08 Z 07:58 Z …" at bounding box center [844, 154] width 1448 height 232
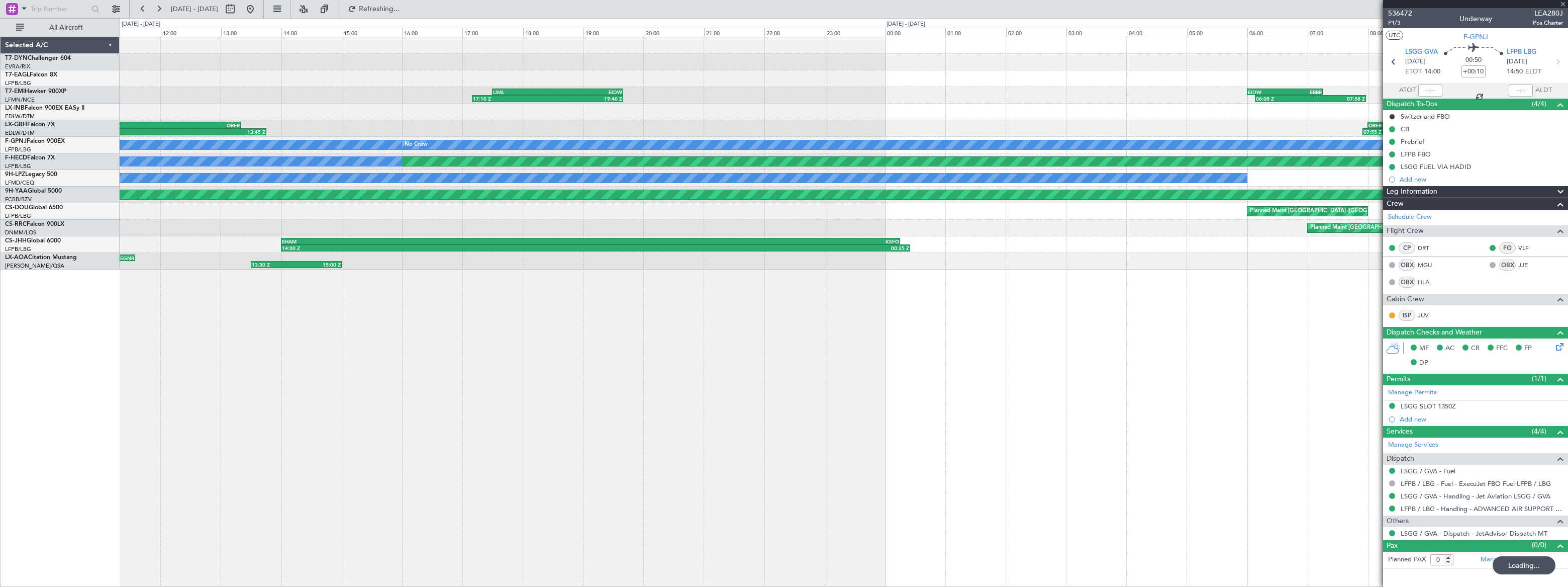
type input "08:07"
type input "10:16"
type input "4"
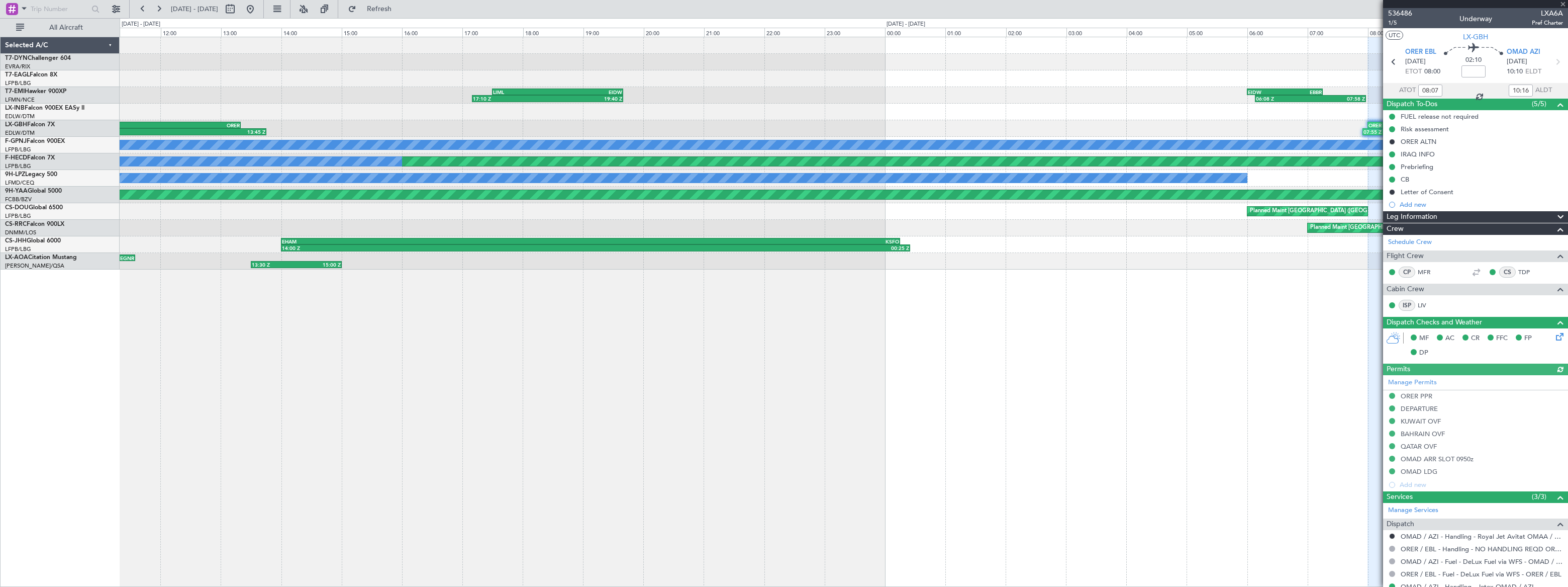
click at [1228, 62] on div "17:10 Z 19:40 Z LIML 17:30 Z EIDW 19:40 Z 06:08 Z 07:58 Z EIDW 06:00 Z EBBR 07:…" at bounding box center [844, 154] width 1447 height 232
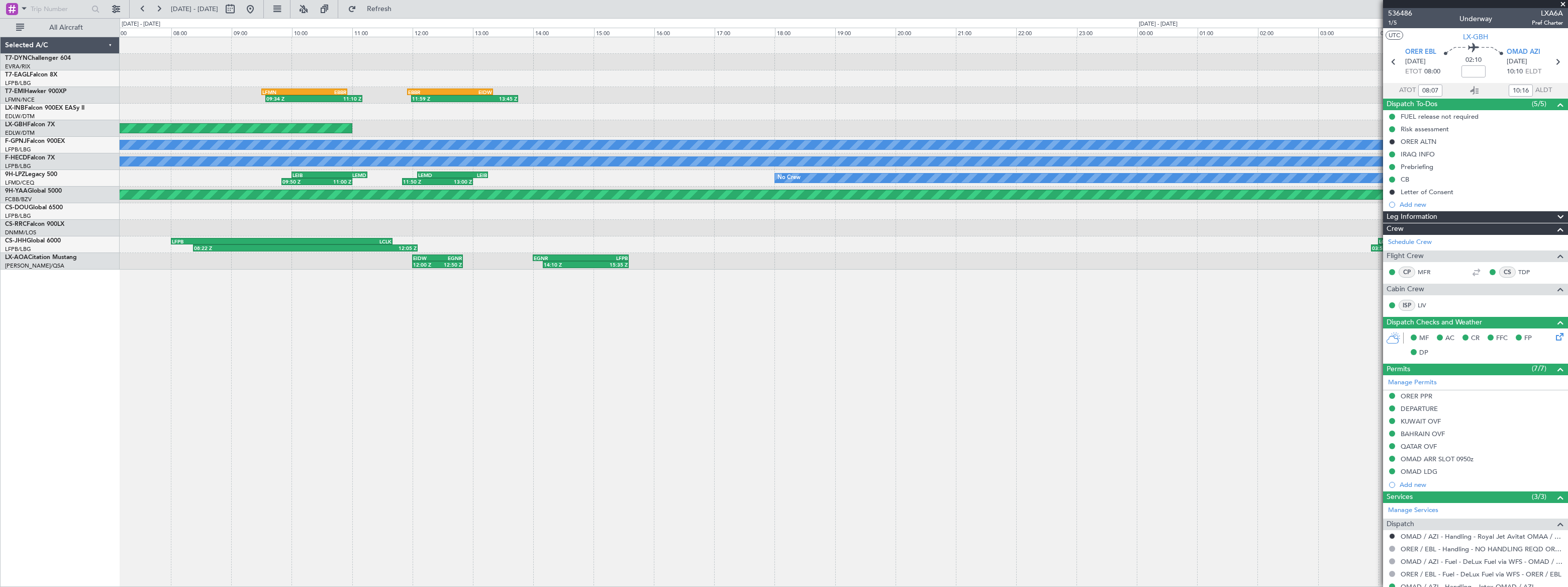
click at [418, 298] on div "06:37 Z 09:12 Z EIDW 06:30 Z LIML 08:40 Z 11:59 Z 13:45 Z EBBR 11:55 Z EIDW 13:…" at bounding box center [844, 311] width 1448 height 551
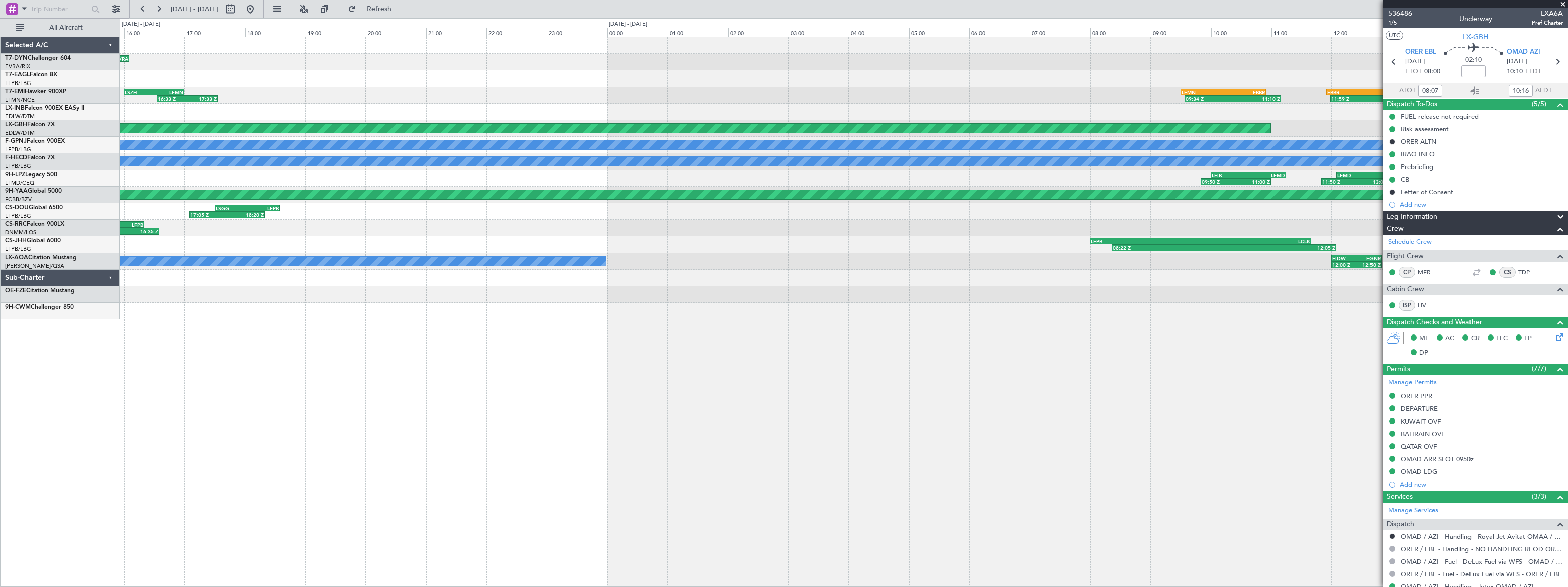
click at [1335, 72] on div "LIPZ 14:00 Z EVRA 16:05 Z 13:50 Z 15:54 Z 11:59 Z 13:45 Z EBBR 11:55 Z EIDW 13:…" at bounding box center [844, 178] width 1447 height 282
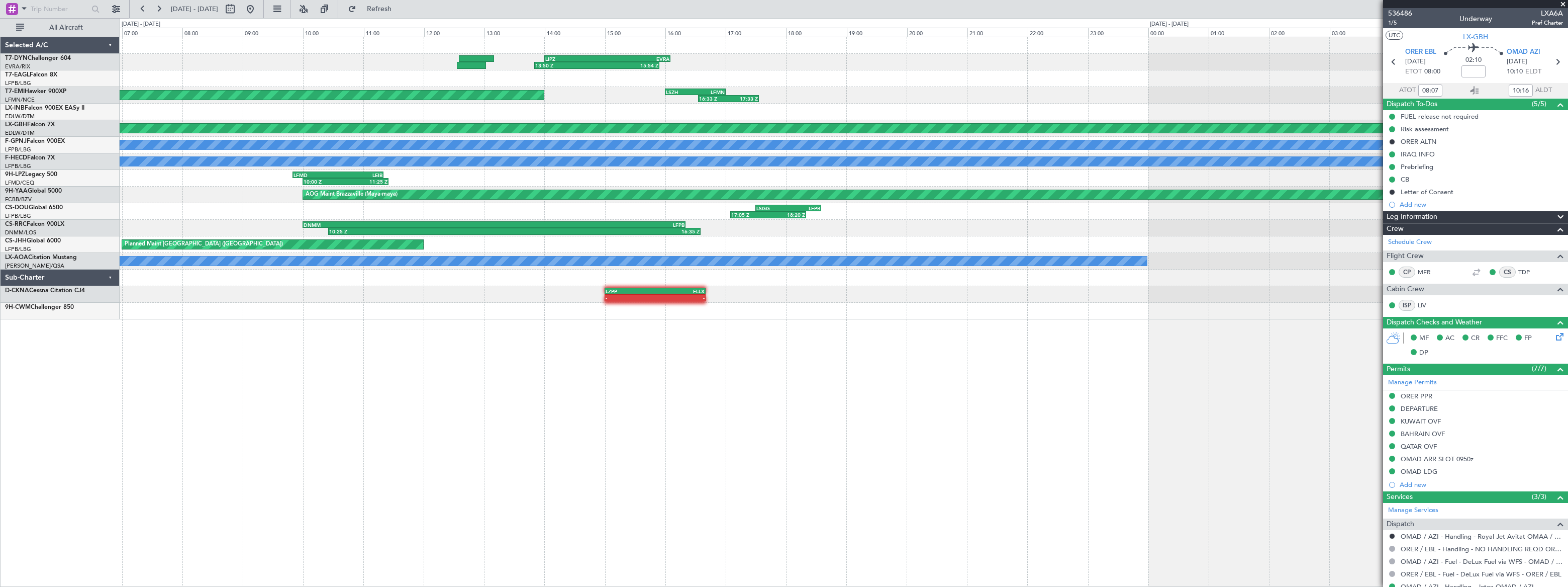
click at [1118, 44] on div "LIPZ 14:00 Z EVRA 16:05 Z 13:50 Z 15:54 Z LSZH 16:00 Z LFMN 17:00 Z 16:33 Z 17:…" at bounding box center [844, 178] width 1447 height 282
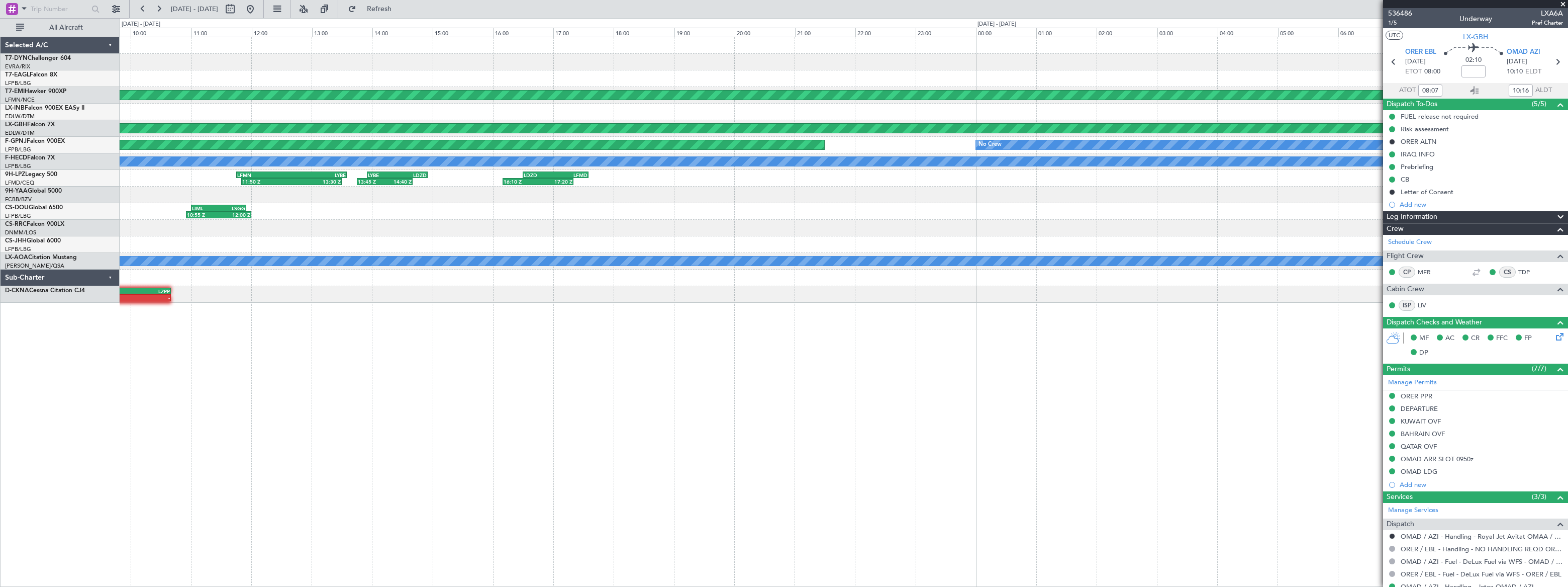
click at [970, 99] on div "13:50 Z 15:54 Z LIPZ 14:00 Z EVRA 16:05 Z Planned Maint Zurich ORER 05:30 Z OMD…" at bounding box center [844, 170] width 1447 height 266
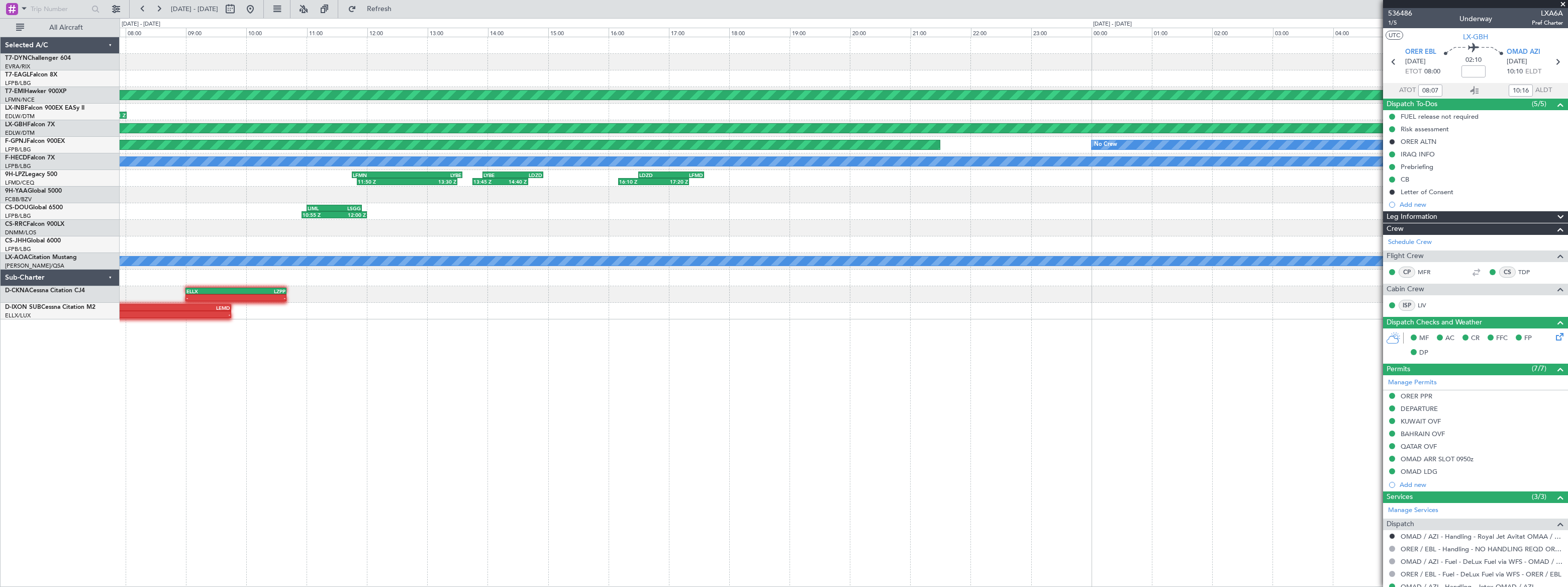
click at [822, 14] on fb-flight-board "04 Sep 2025 - 05 Sep 2025 Refresh Quick Links All Aircraft 13:50 Z 15:54 Z Plan…" at bounding box center [784, 297] width 1568 height 579
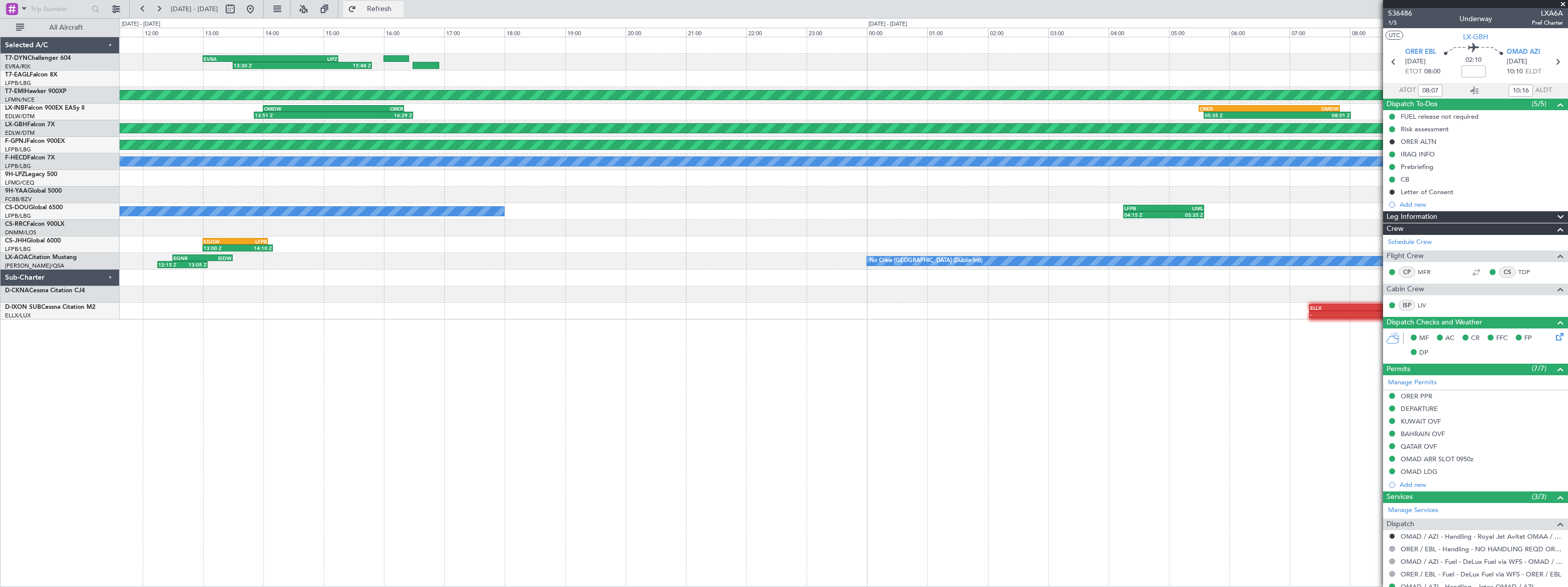
click at [401, 8] on span "Refresh" at bounding box center [379, 9] width 42 height 7
click at [258, 9] on button at bounding box center [250, 9] width 16 height 16
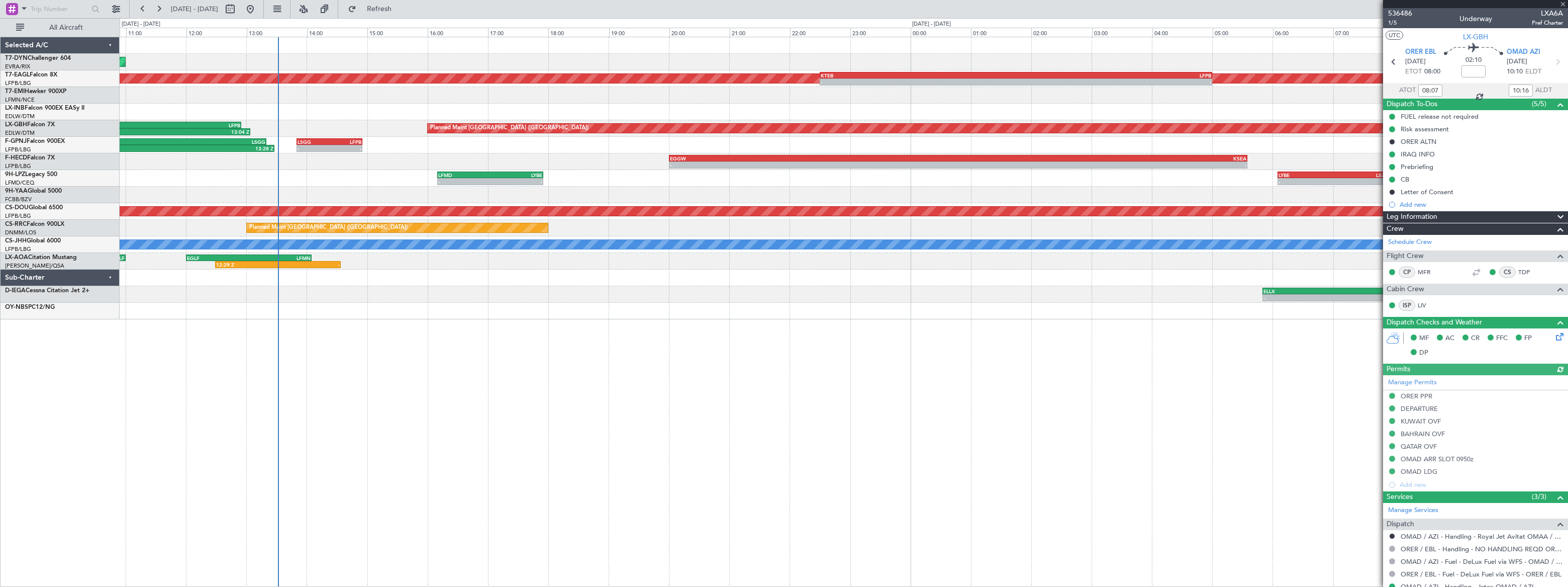
click at [724, 183] on div "Unplanned Maint Riga (Riga Intl) Planned Maint New York (Teterboro) - - KTEB 22…" at bounding box center [844, 178] width 1447 height 282
click at [330, 137] on div "- - LSGG 13:50 Z LFPB 14:55 Z 05:04 Z 13:28 Z UCFM 05:00 Z LSGG 13:20 Z" at bounding box center [844, 145] width 1448 height 17
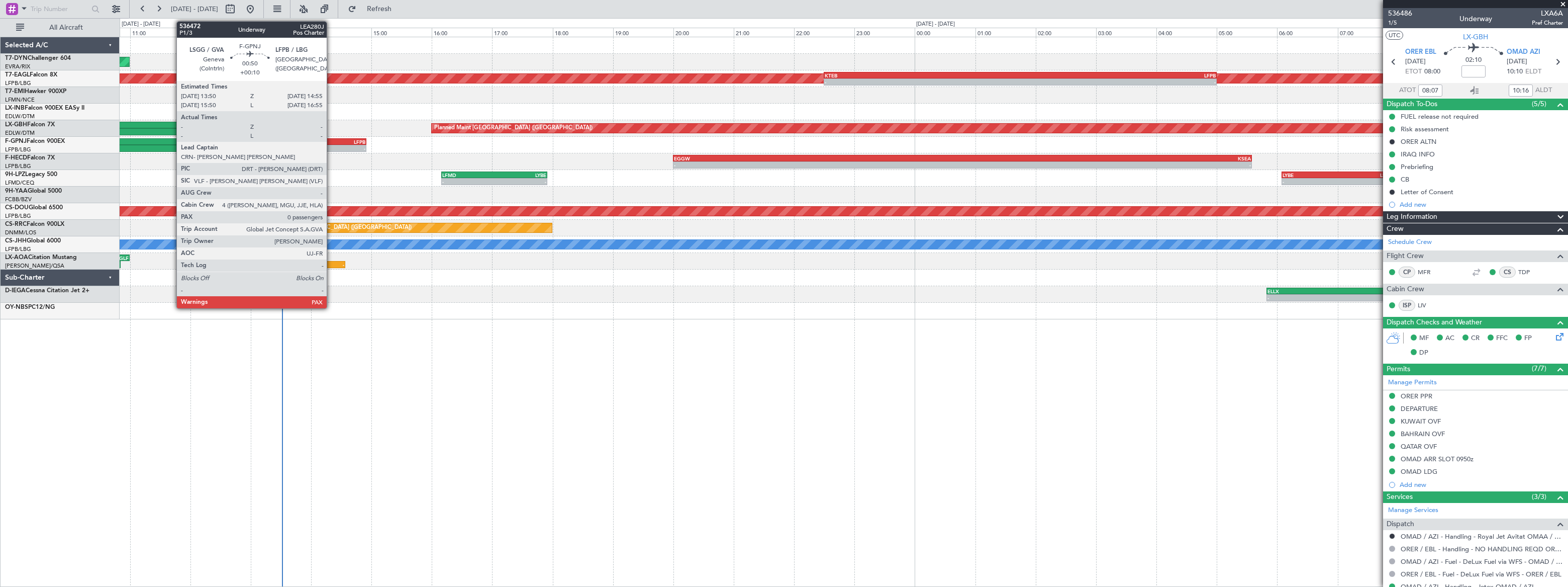
click at [331, 141] on div "LSGG" at bounding box center [317, 142] width 31 height 6
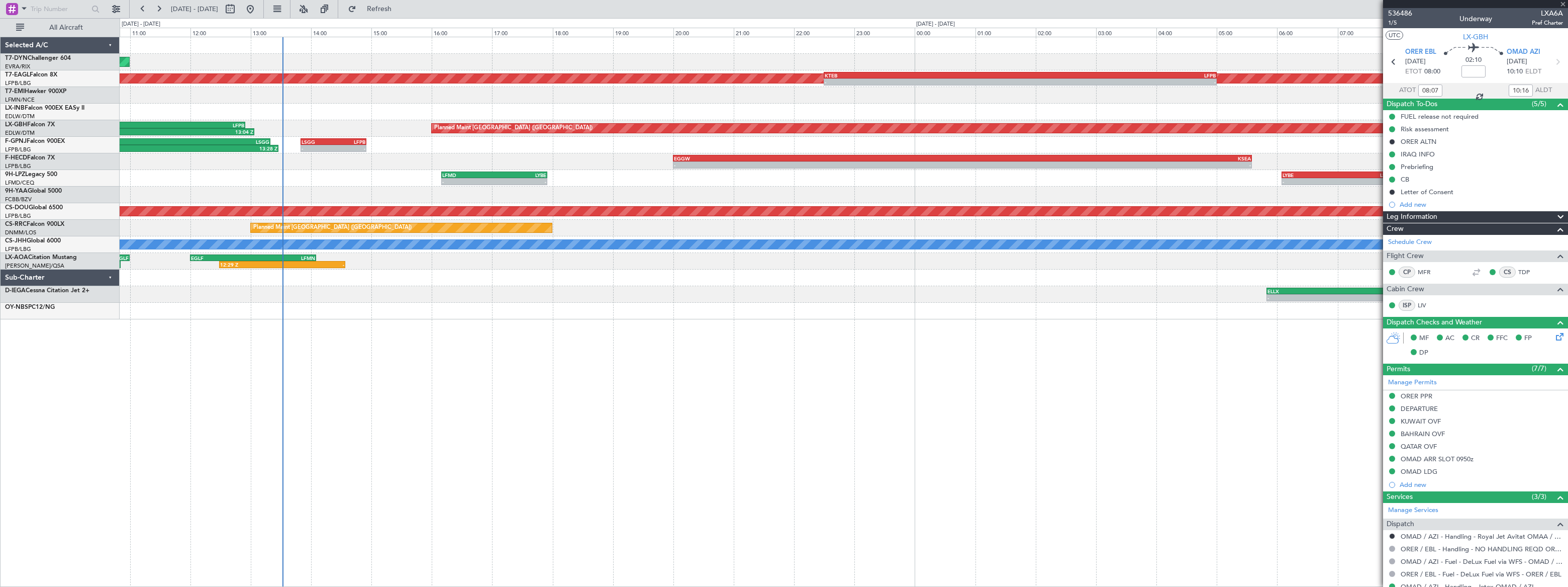
type input "+00:10"
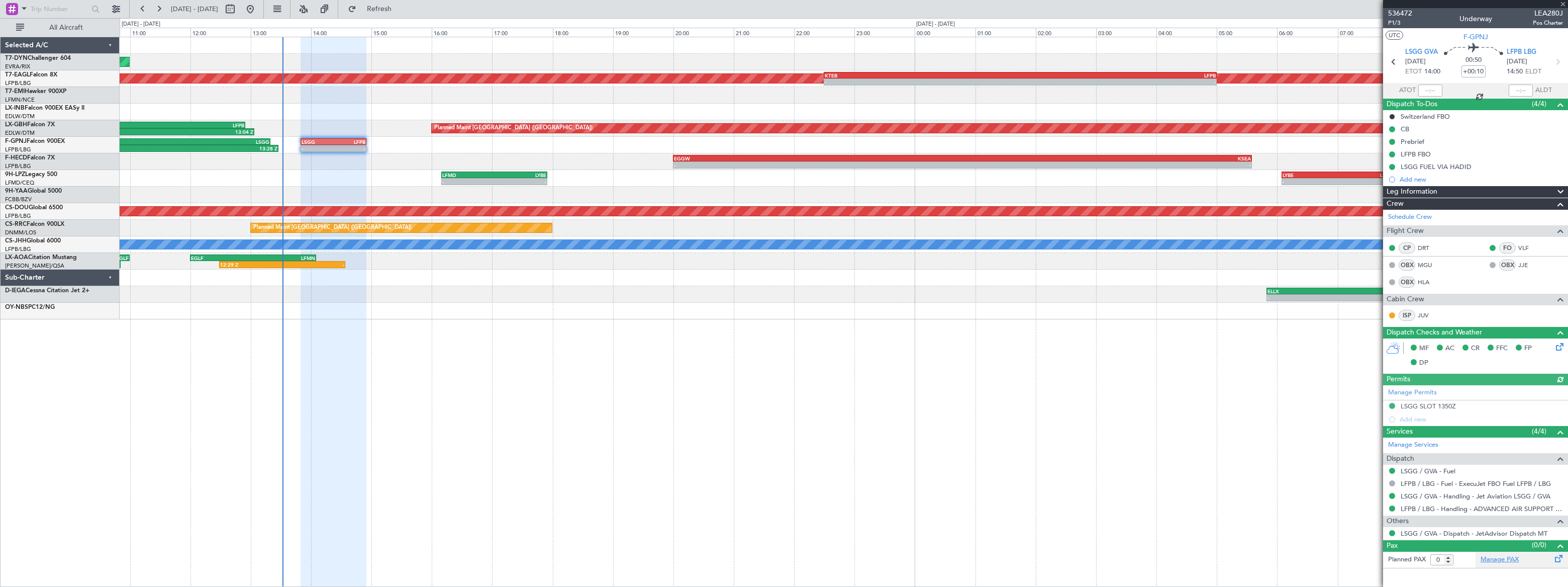
click at [1493, 558] on link "Manage PAX" at bounding box center [1499, 559] width 38 height 10
click at [1397, 22] on span "P1/3" at bounding box center [1400, 23] width 25 height 9
click at [1391, 21] on span "P1/3" at bounding box center [1400, 23] width 25 height 9
click at [401, 10] on span "Refresh" at bounding box center [379, 9] width 42 height 7
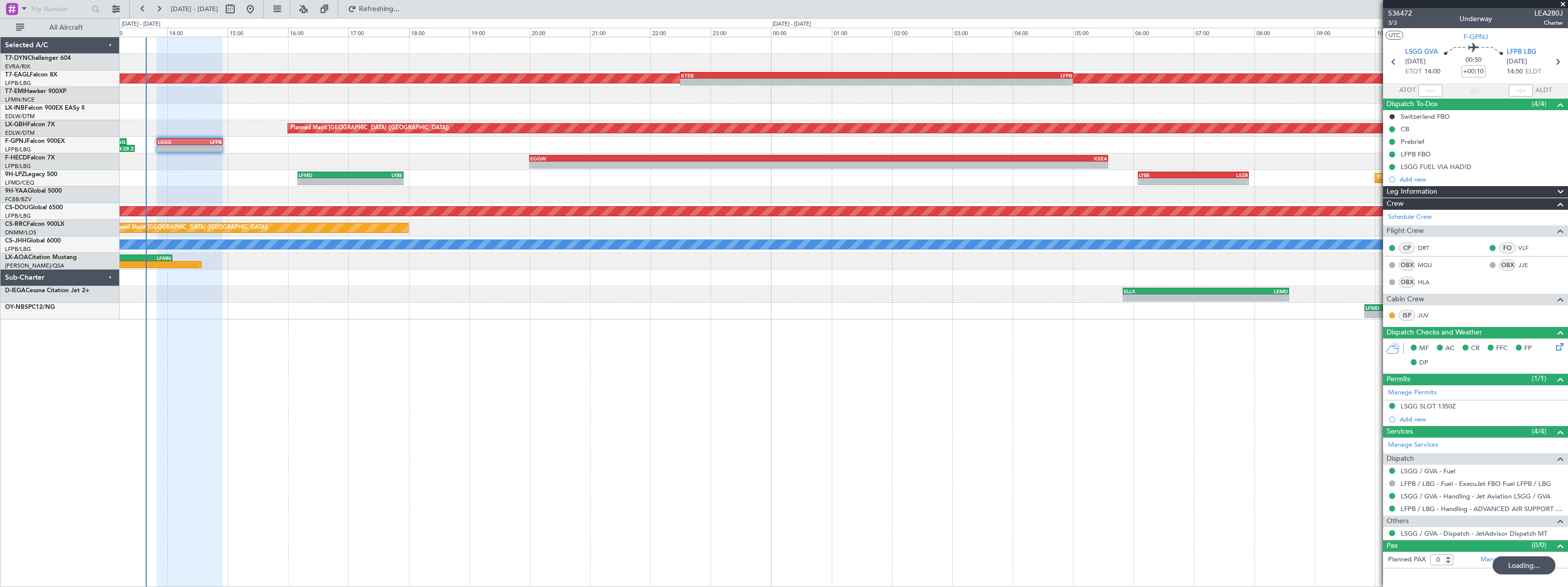
type input "3"
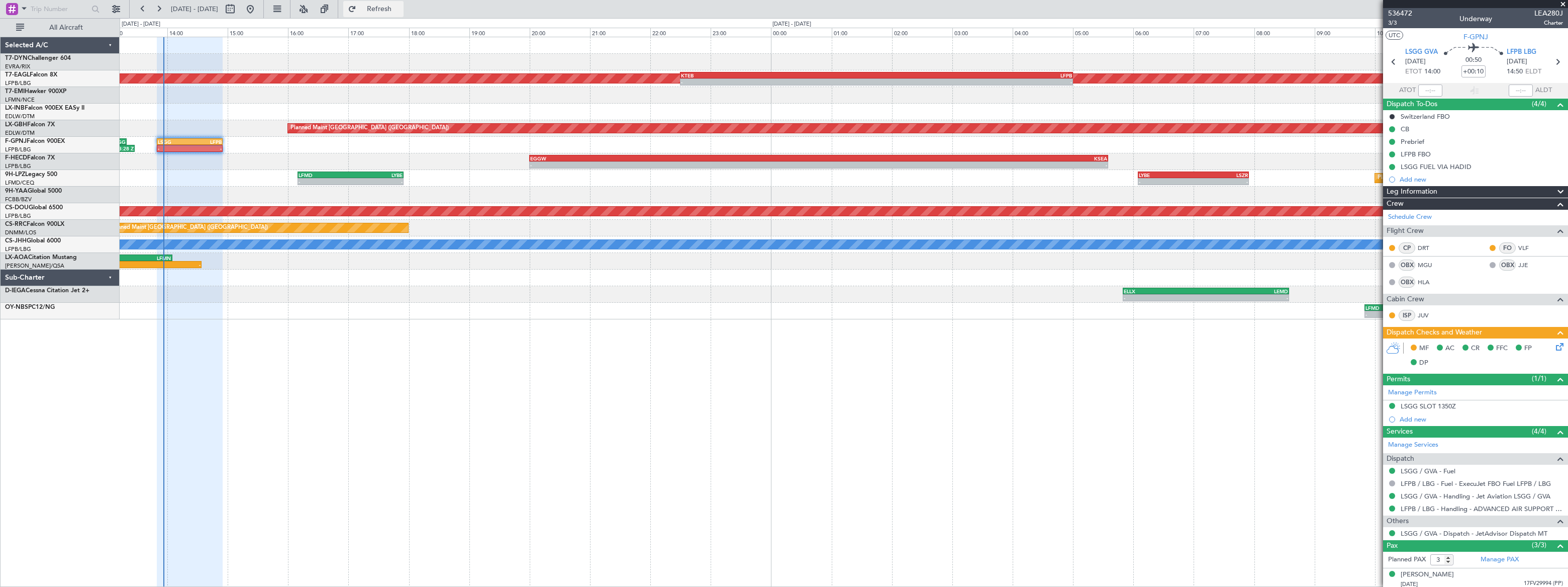
click at [401, 10] on span "Refresh" at bounding box center [379, 9] width 42 height 7
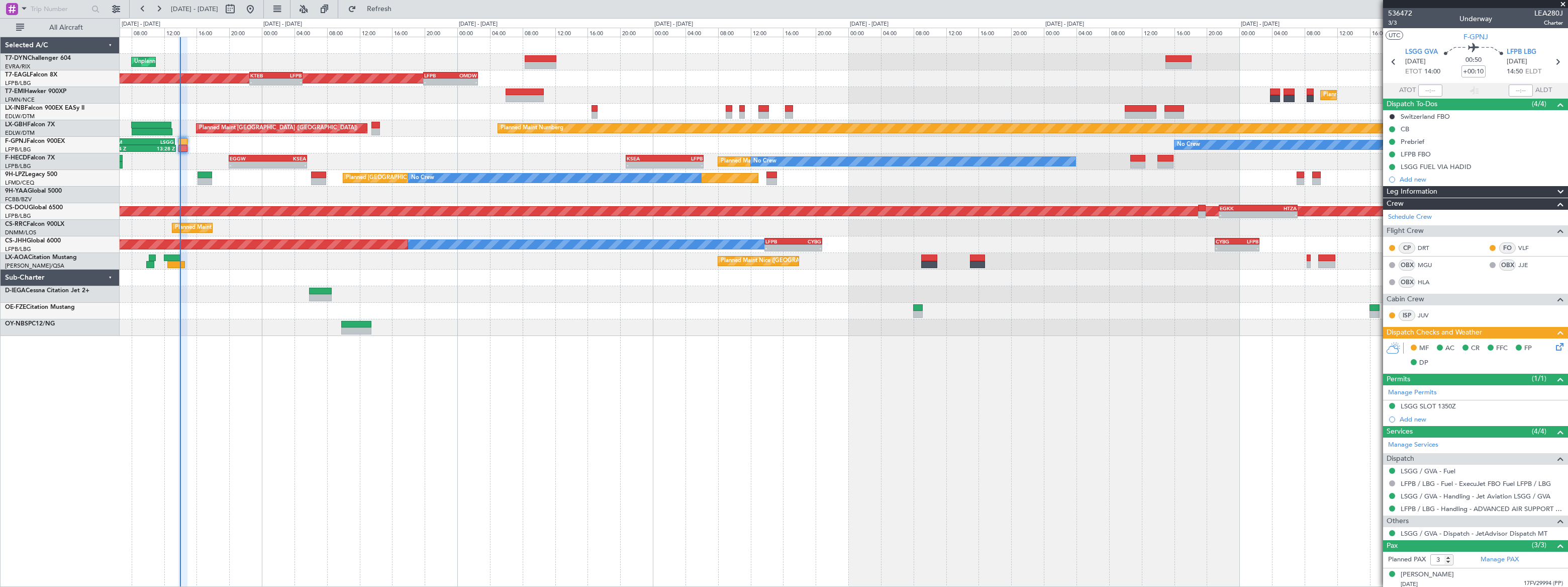
click at [588, 310] on div "Unplanned Maint Riga (Riga Intl) Planned Maint New York (Teterboro) - - KTEB 22…" at bounding box center [844, 311] width 1448 height 551
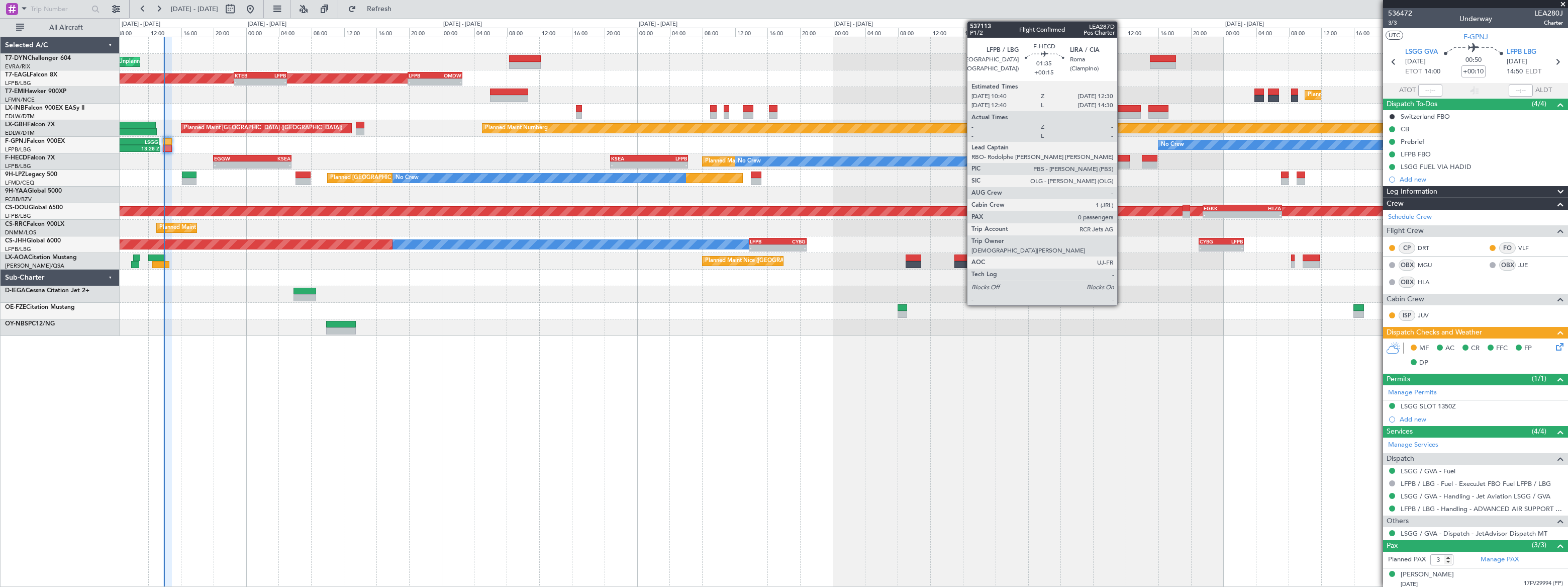
click at [1121, 160] on div at bounding box center [1121, 158] width 15 height 7
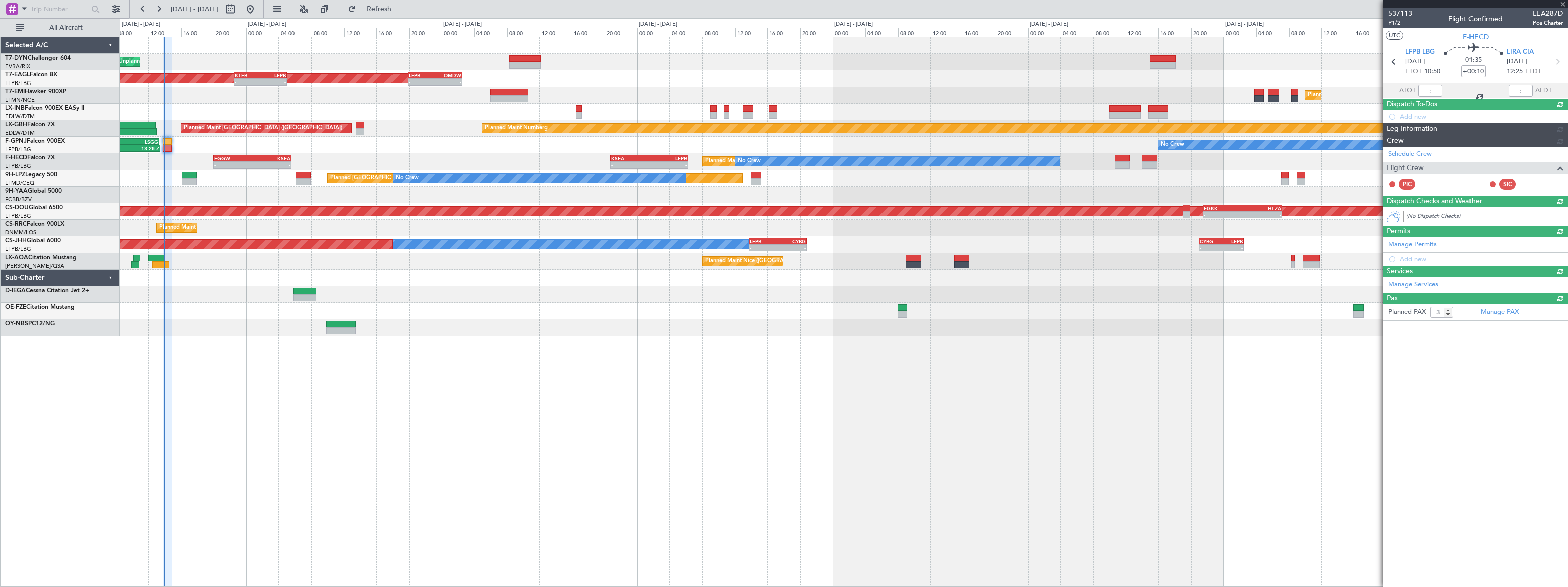
type input "+00:15"
type input "0"
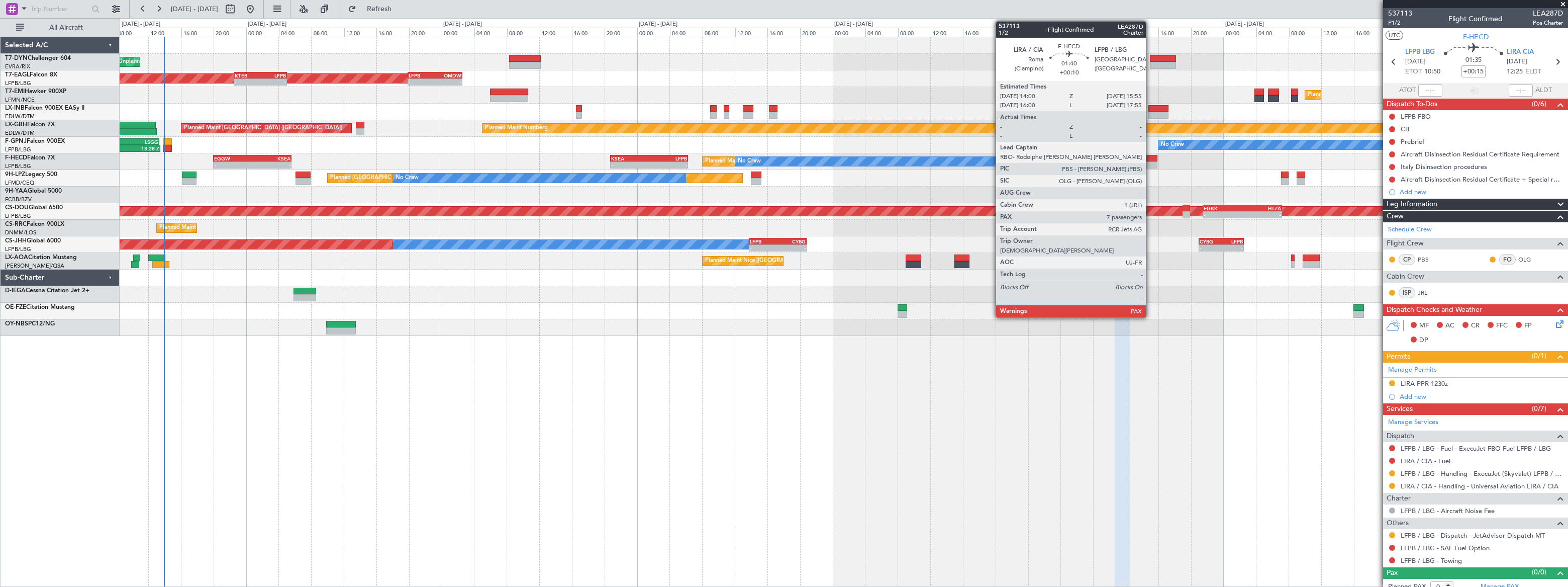
click at [1151, 156] on div at bounding box center [1150, 158] width 16 height 7
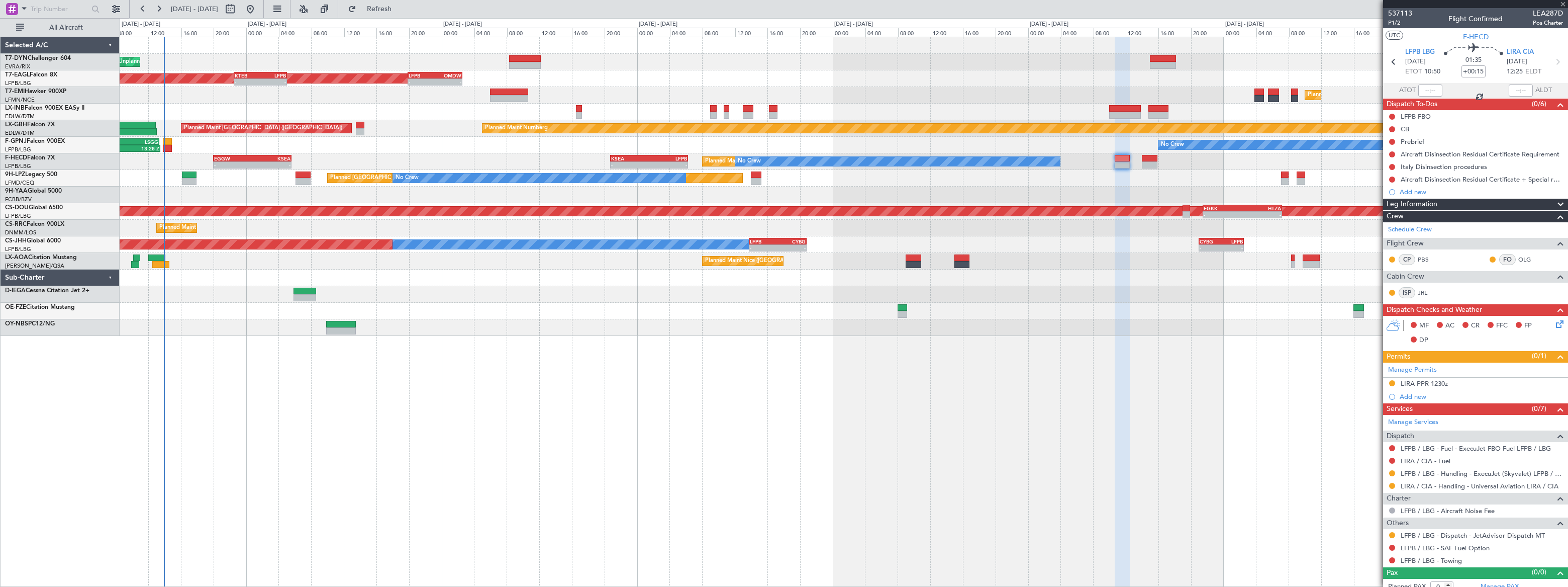
type input "+00:10"
type input "7"
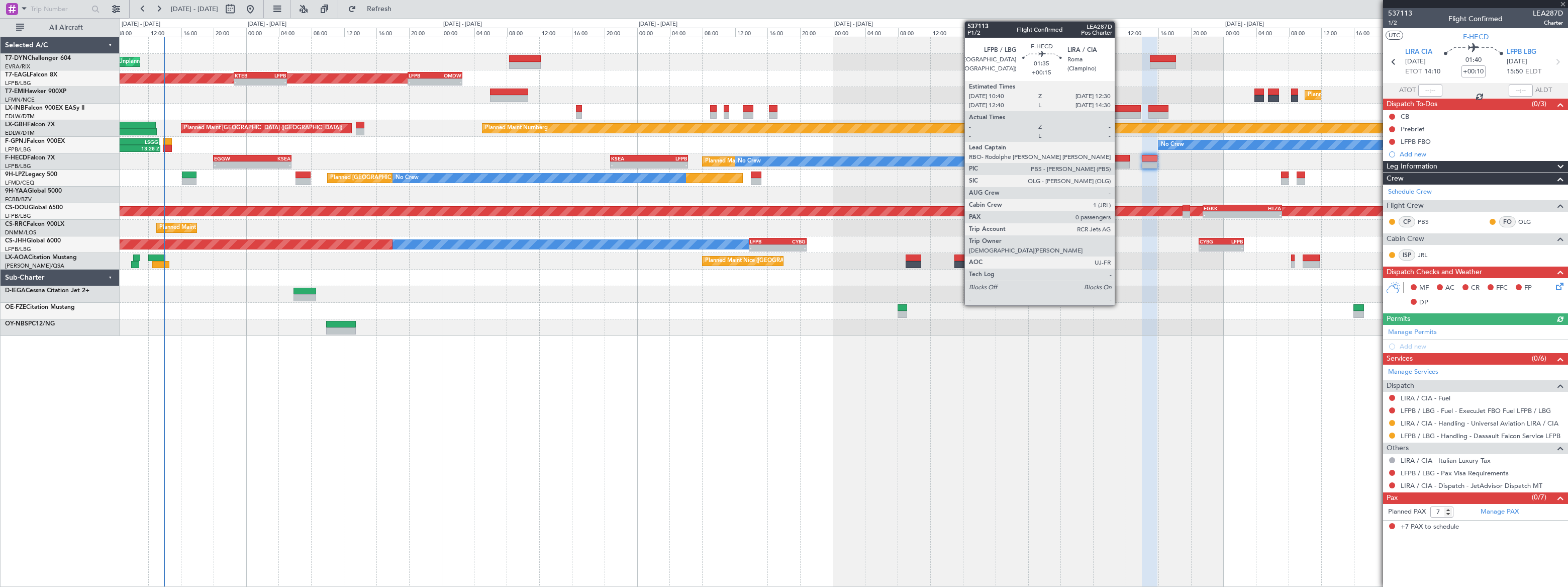
click at [1119, 160] on div at bounding box center [1121, 158] width 15 height 7
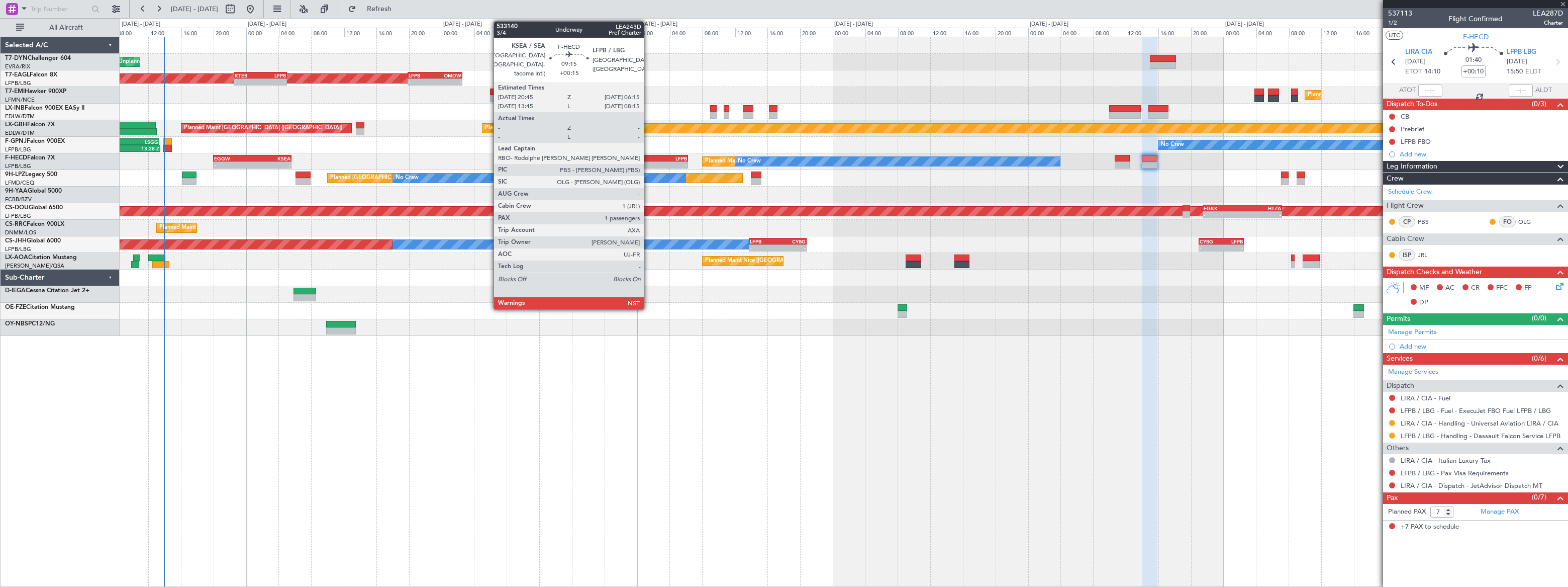
click at [649, 161] on div "20:45 Z" at bounding box center [630, 163] width 37 height 6
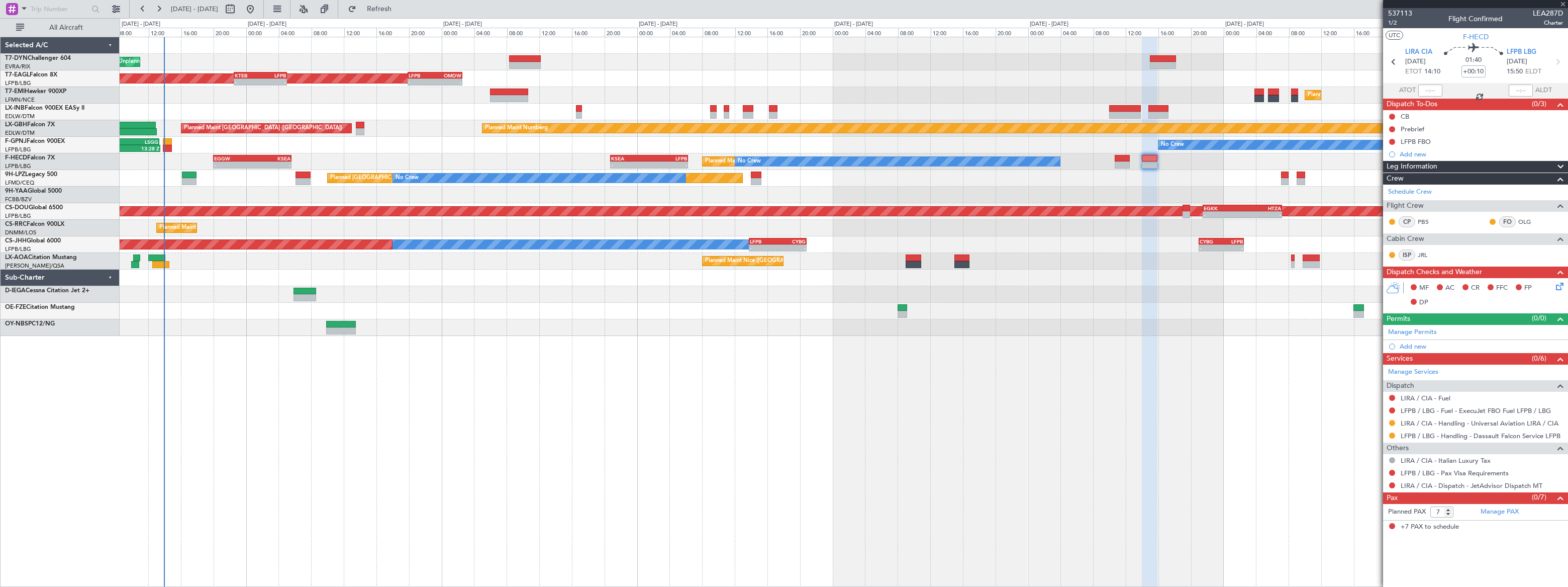
type input "+00:15"
type input "1"
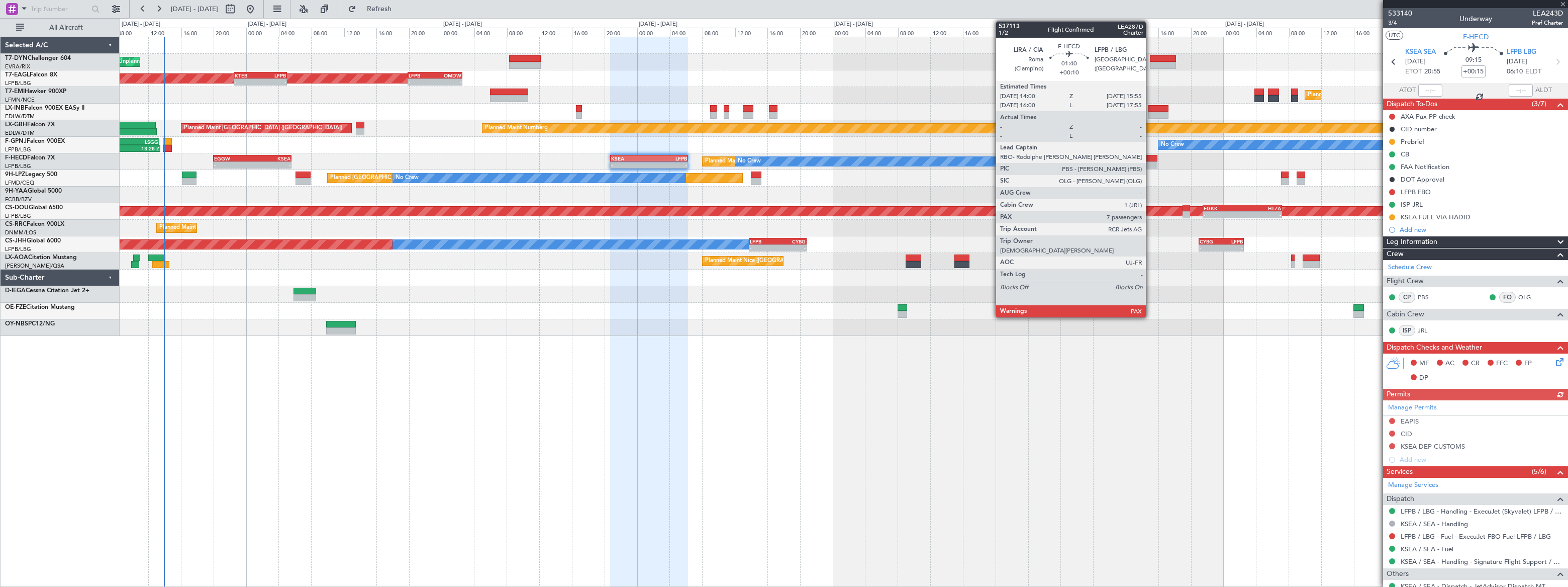
click at [1151, 158] on div at bounding box center [1150, 158] width 16 height 7
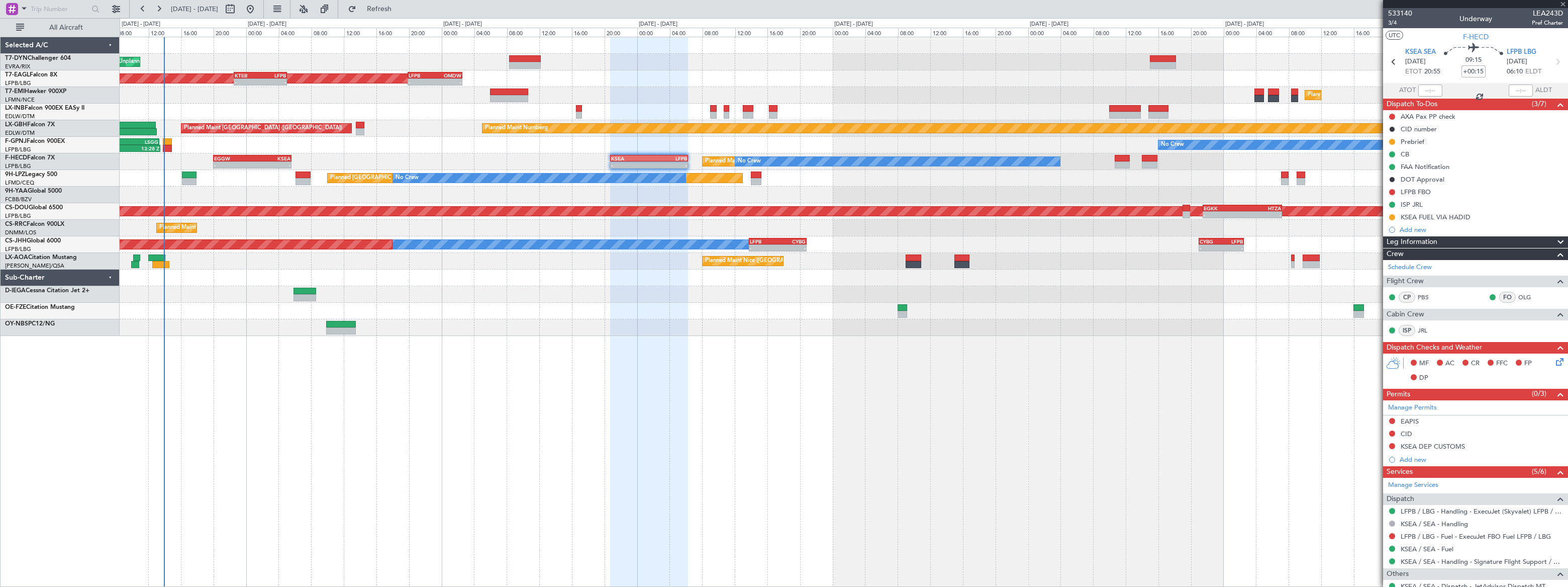
type input "+00:10"
type input "7"
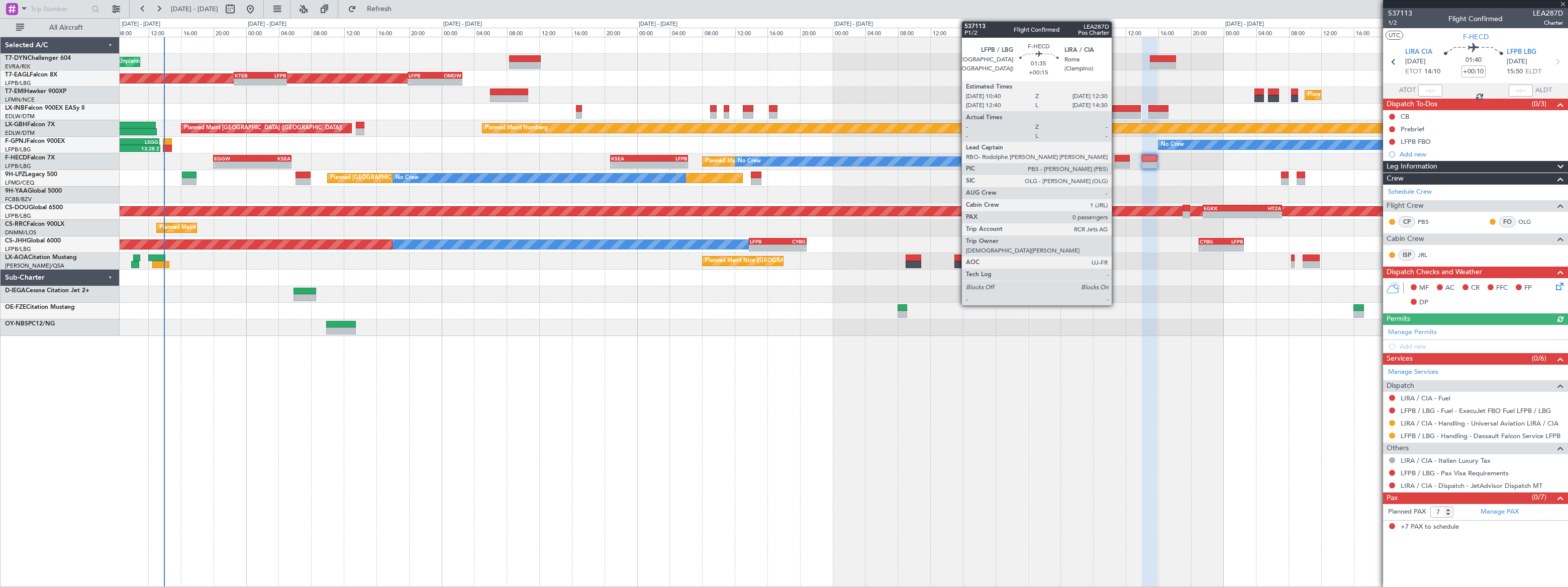
click at [1116, 162] on div at bounding box center [1121, 164] width 15 height 7
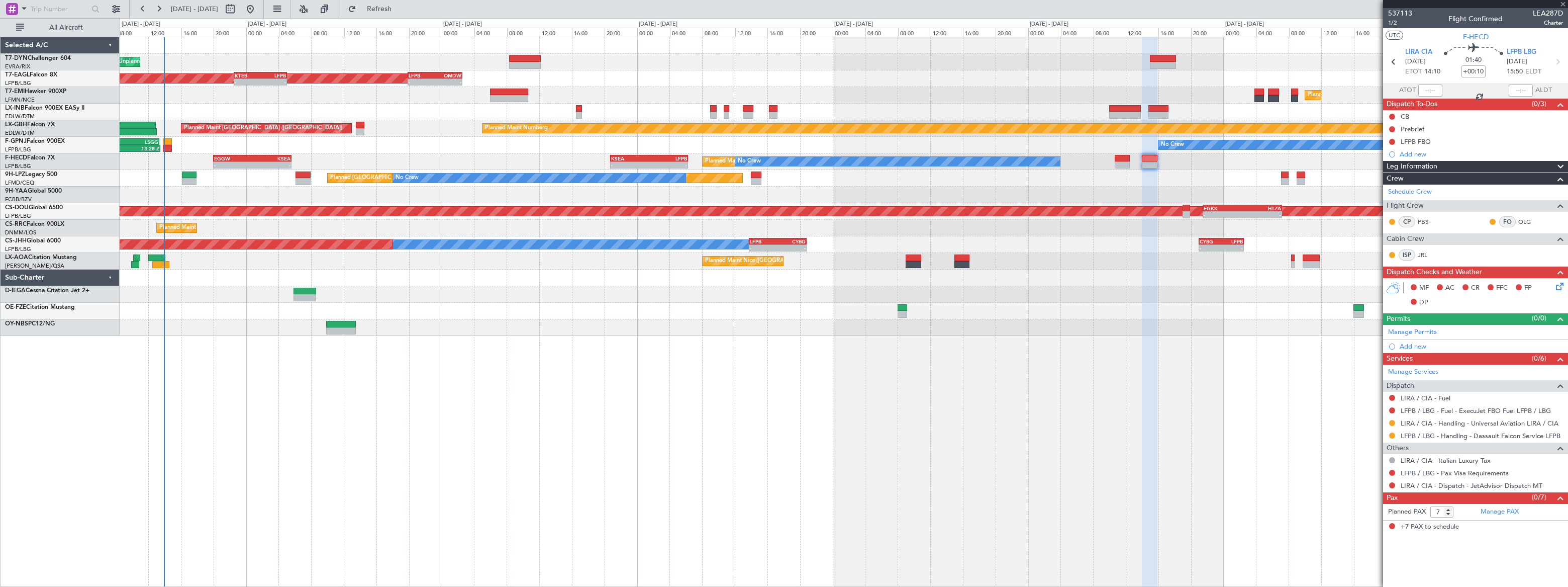
type input "+00:15"
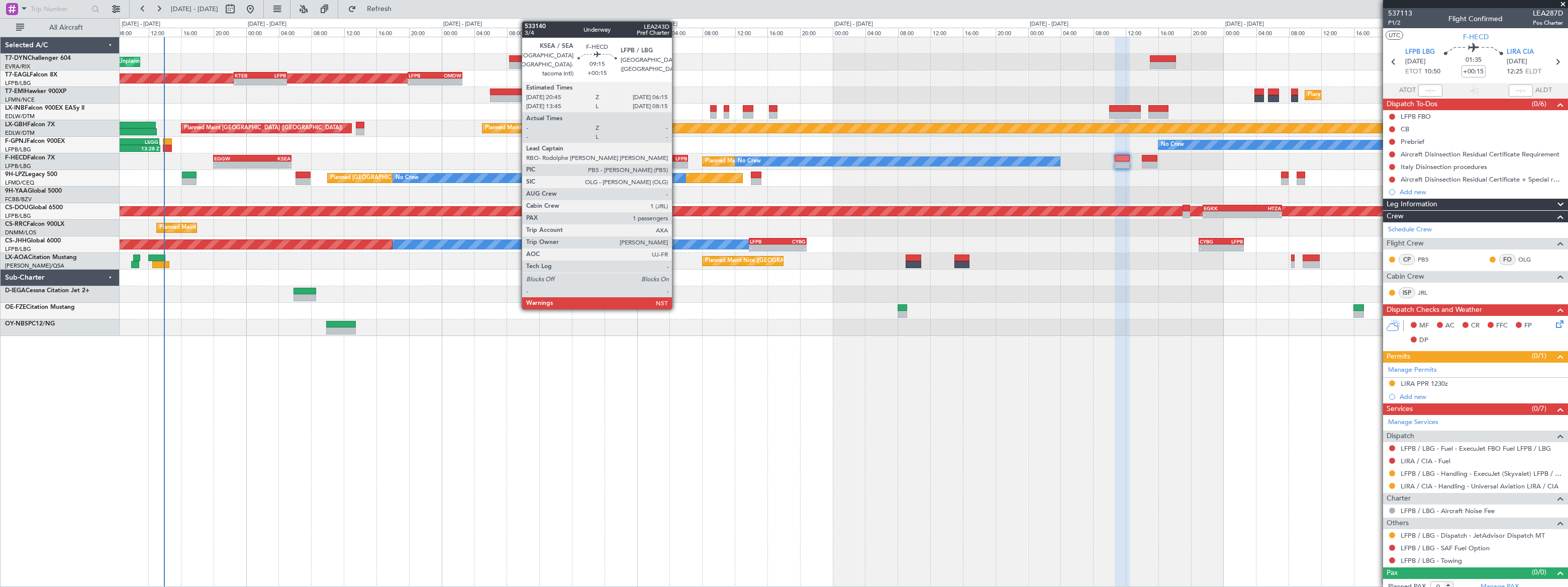
click at [676, 157] on div "LFPB" at bounding box center [668, 159] width 37 height 6
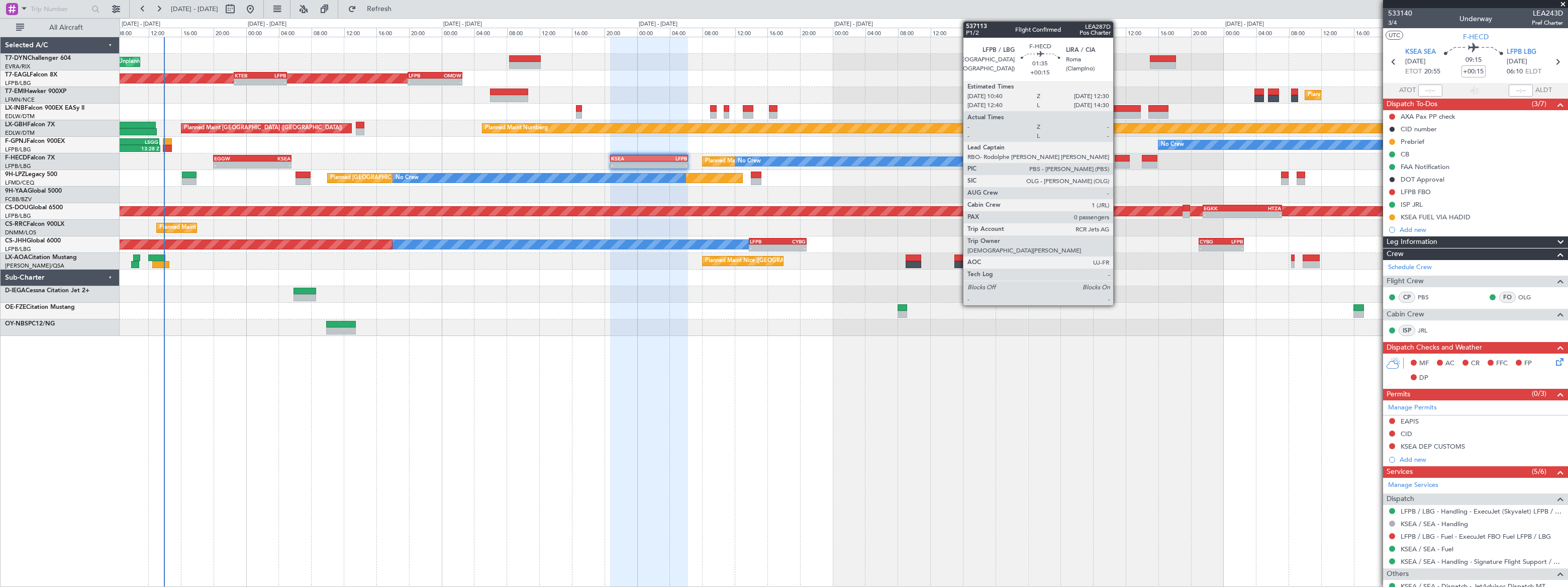
click at [1120, 160] on div at bounding box center [1121, 158] width 15 height 7
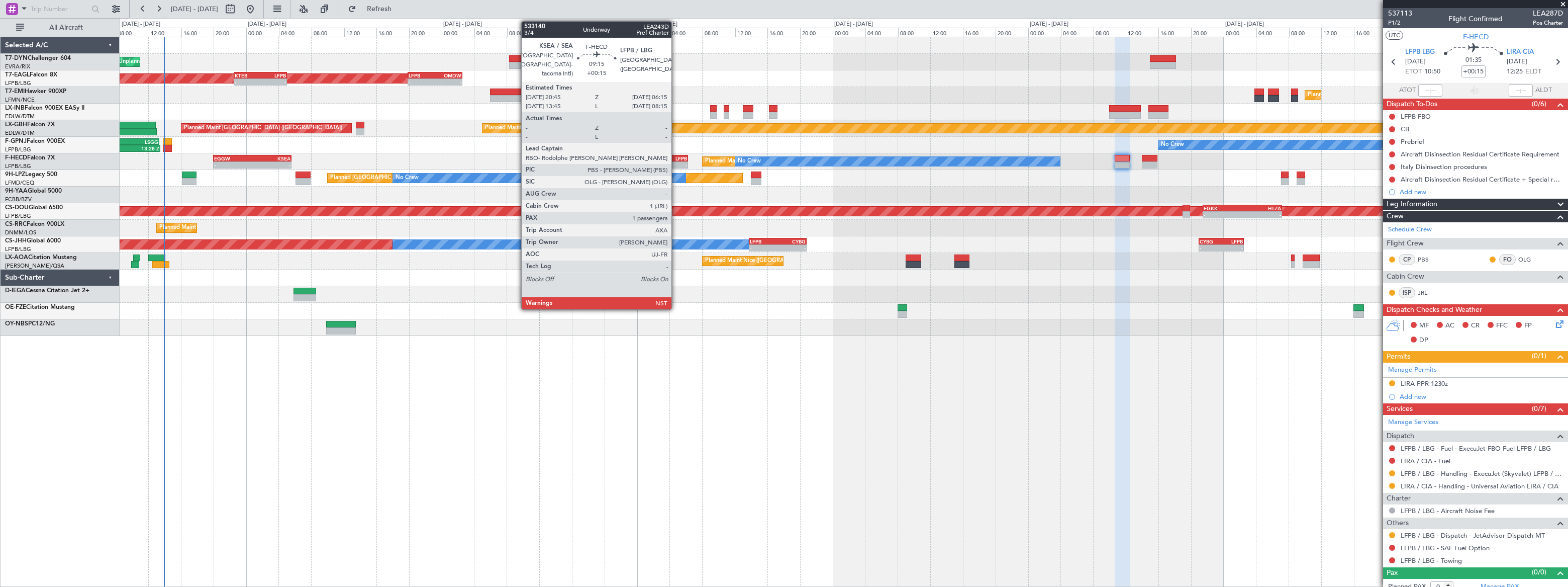
click at [675, 154] on div "Planned Maint Paris (Le Bourget) No Crew - - EGGW 20:00 Z KSEA 05:35 Z - - KSEA…" at bounding box center [844, 162] width 1447 height 17
click at [672, 159] on div "LFPB" at bounding box center [668, 159] width 37 height 6
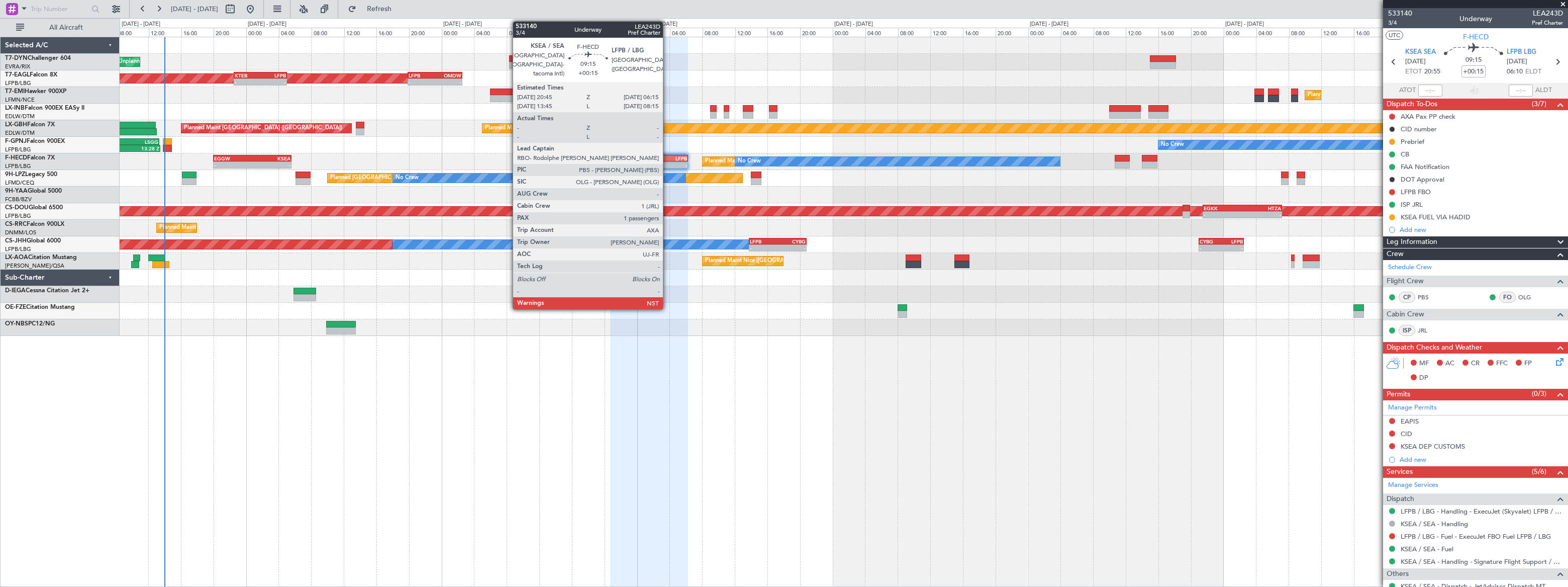
click at [667, 159] on div "LFPB" at bounding box center [668, 159] width 37 height 6
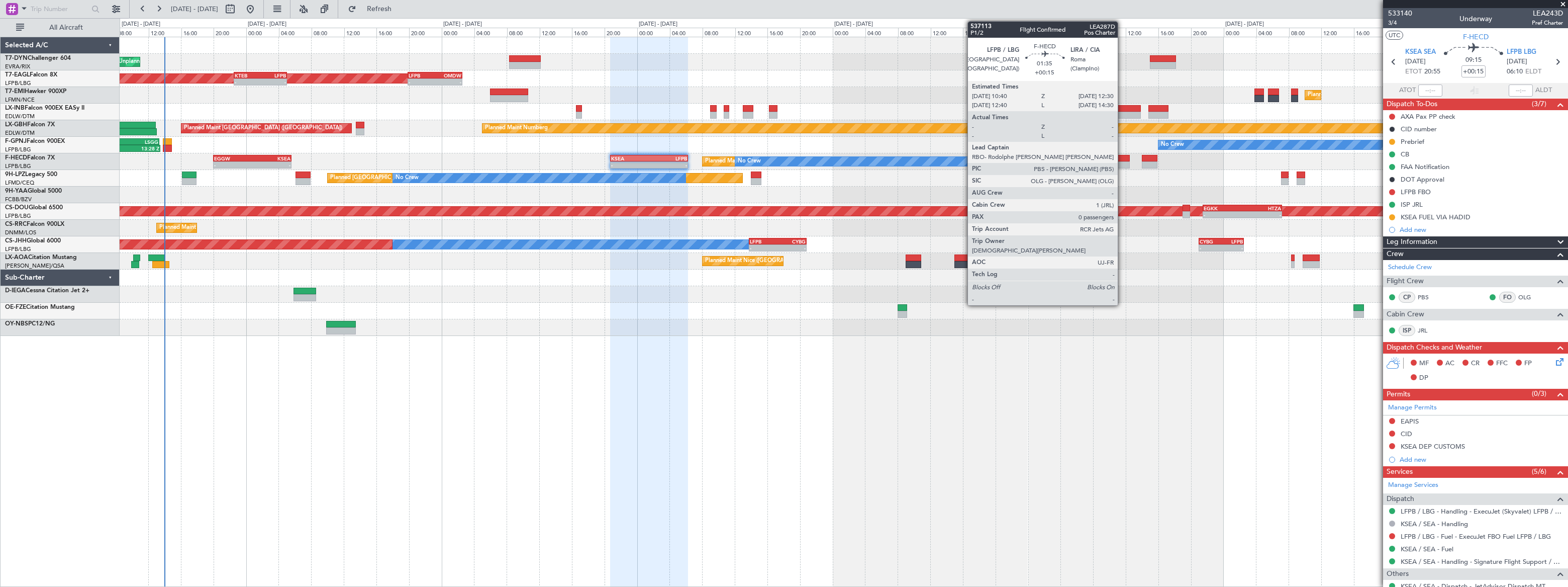
click at [1122, 162] on div at bounding box center [1121, 164] width 15 height 7
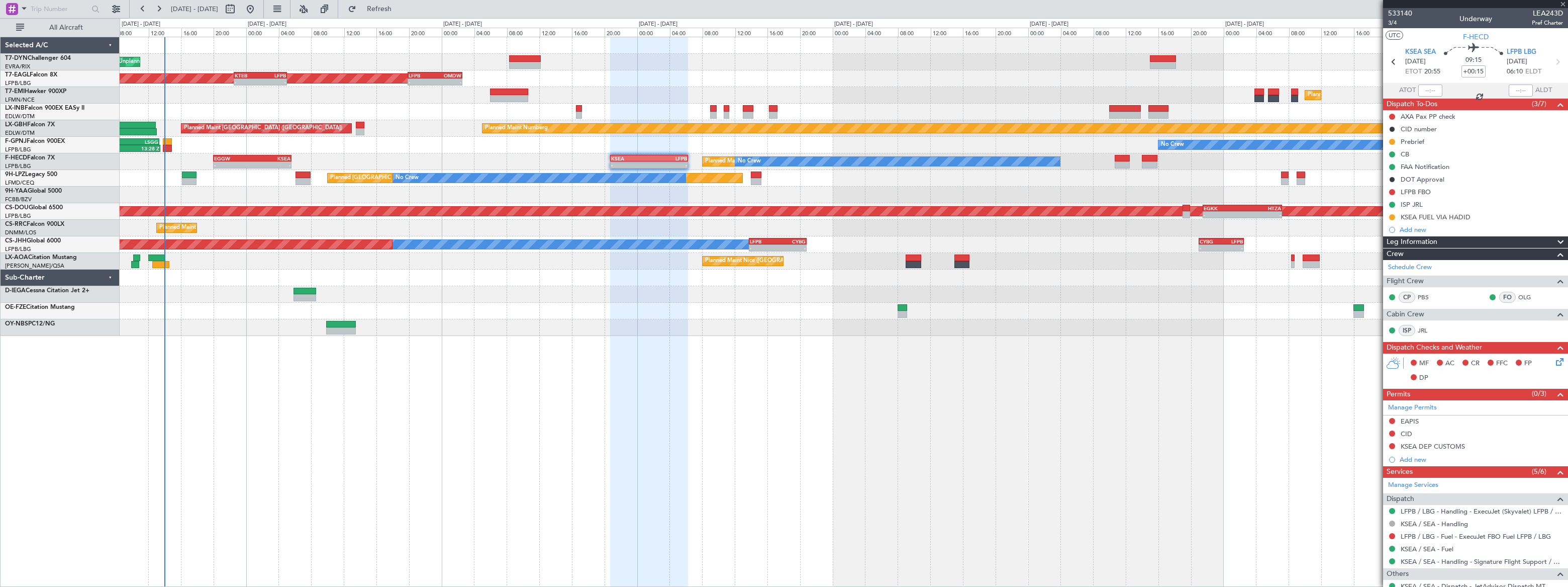
type input "0"
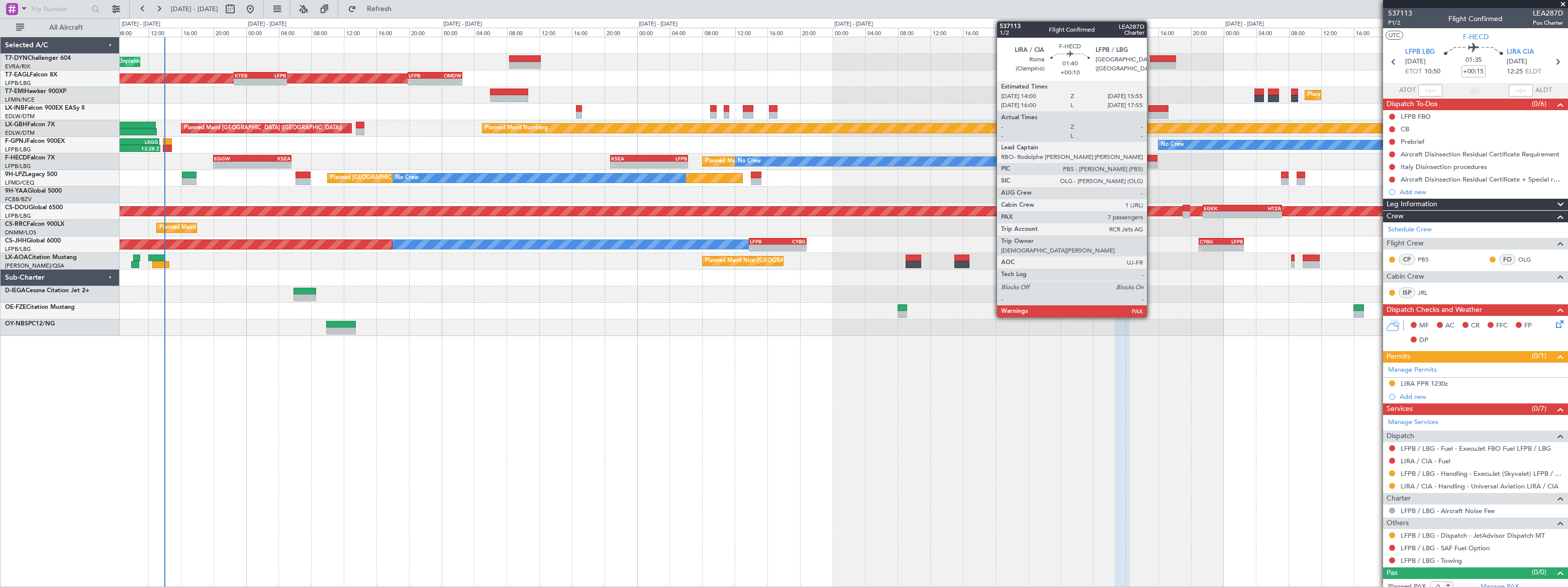
click at [1152, 161] on div at bounding box center [1150, 158] width 16 height 7
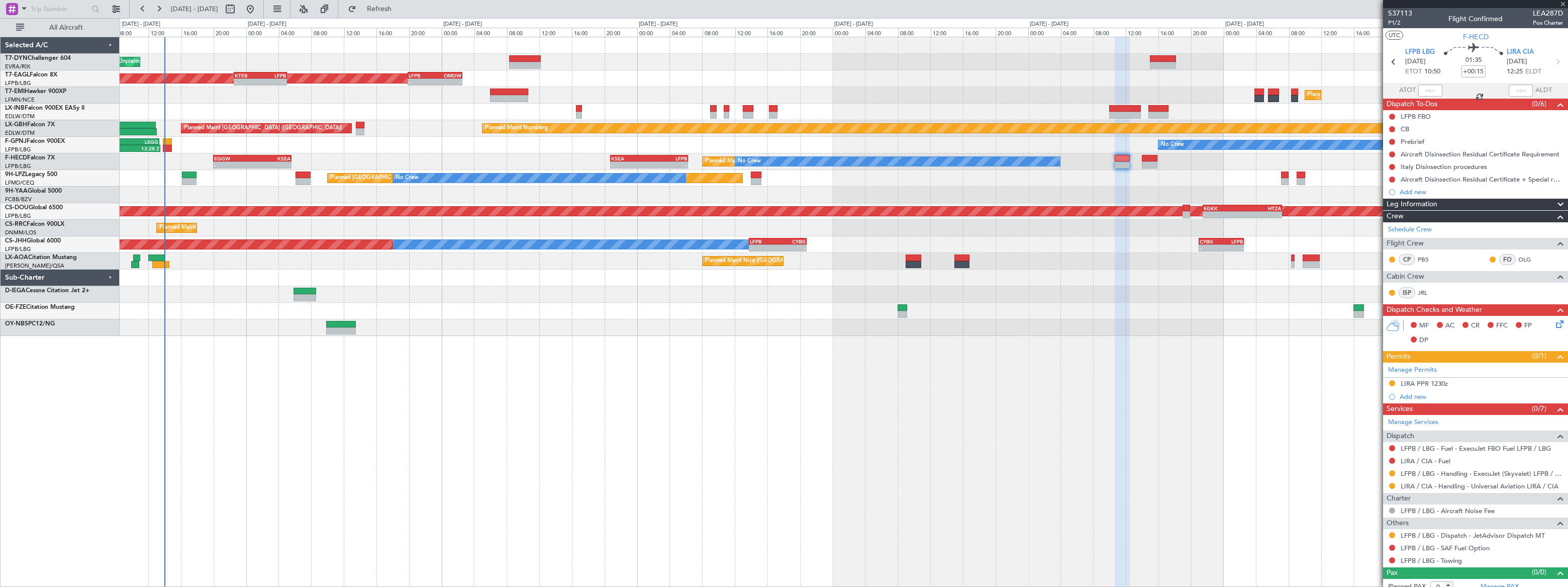
type input "+00:10"
type input "7"
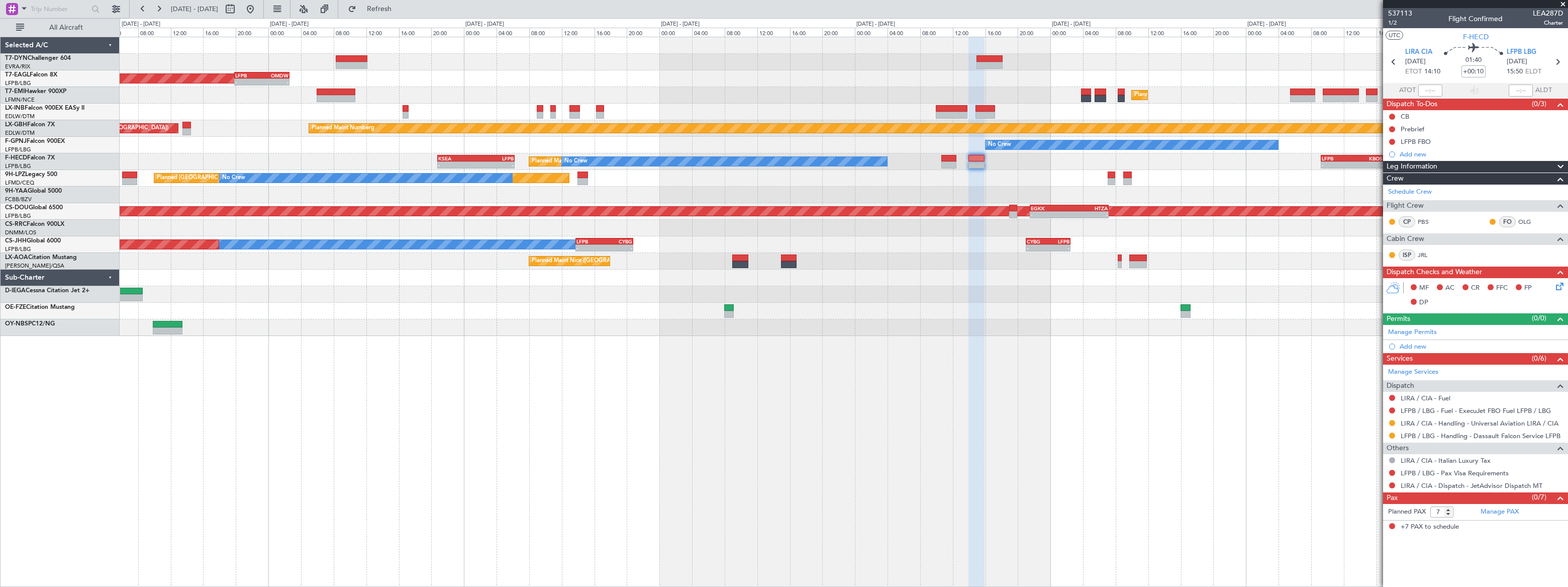
click at [989, 195] on div "Unplanned Maint Riga (Riga Intl) Planned Maint New York (Teterboro) - - LFPB 19…" at bounding box center [844, 186] width 1448 height 298
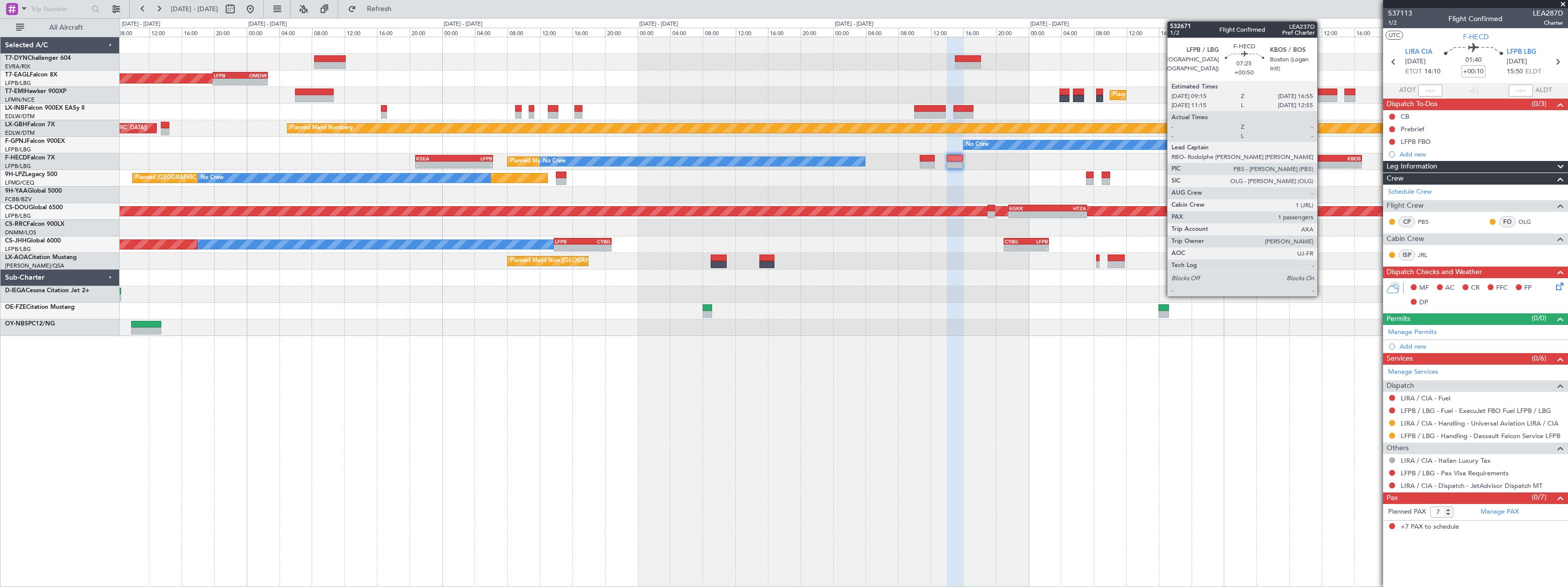
click at [1322, 161] on div "09:15 Z" at bounding box center [1315, 163] width 31 height 6
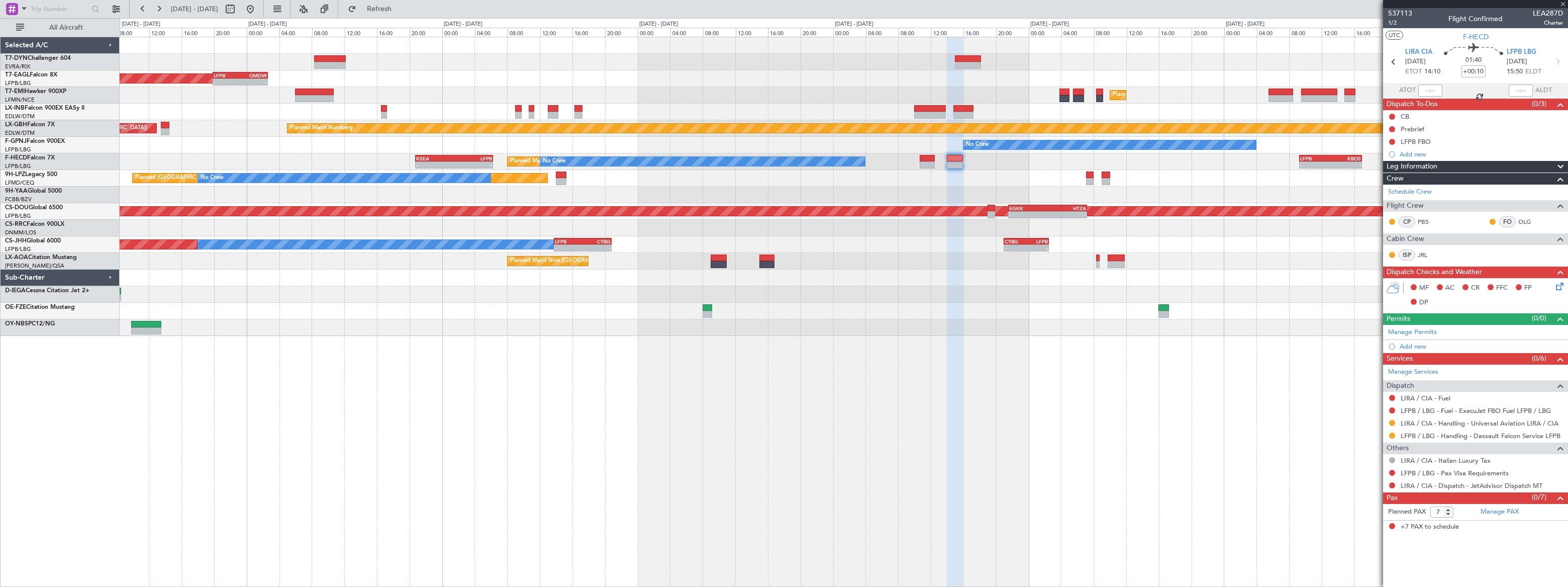
type input "+00:50"
type input "1"
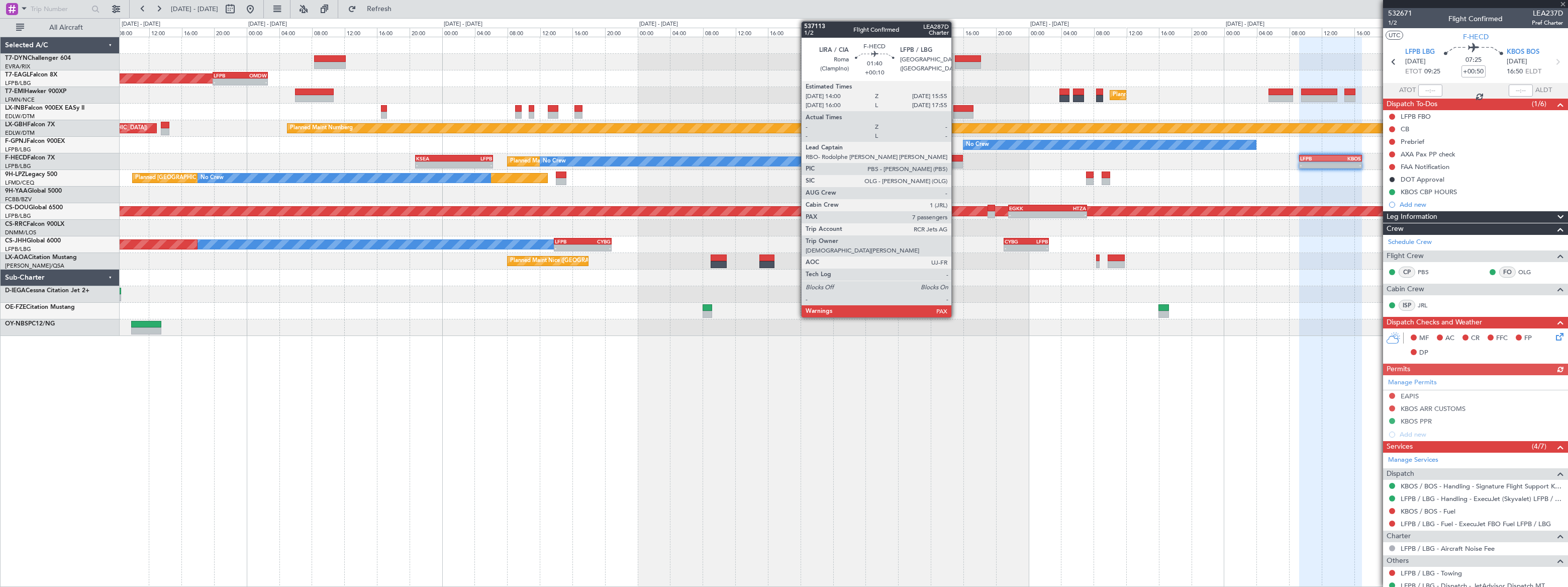
click at [956, 160] on div at bounding box center [955, 158] width 16 height 7
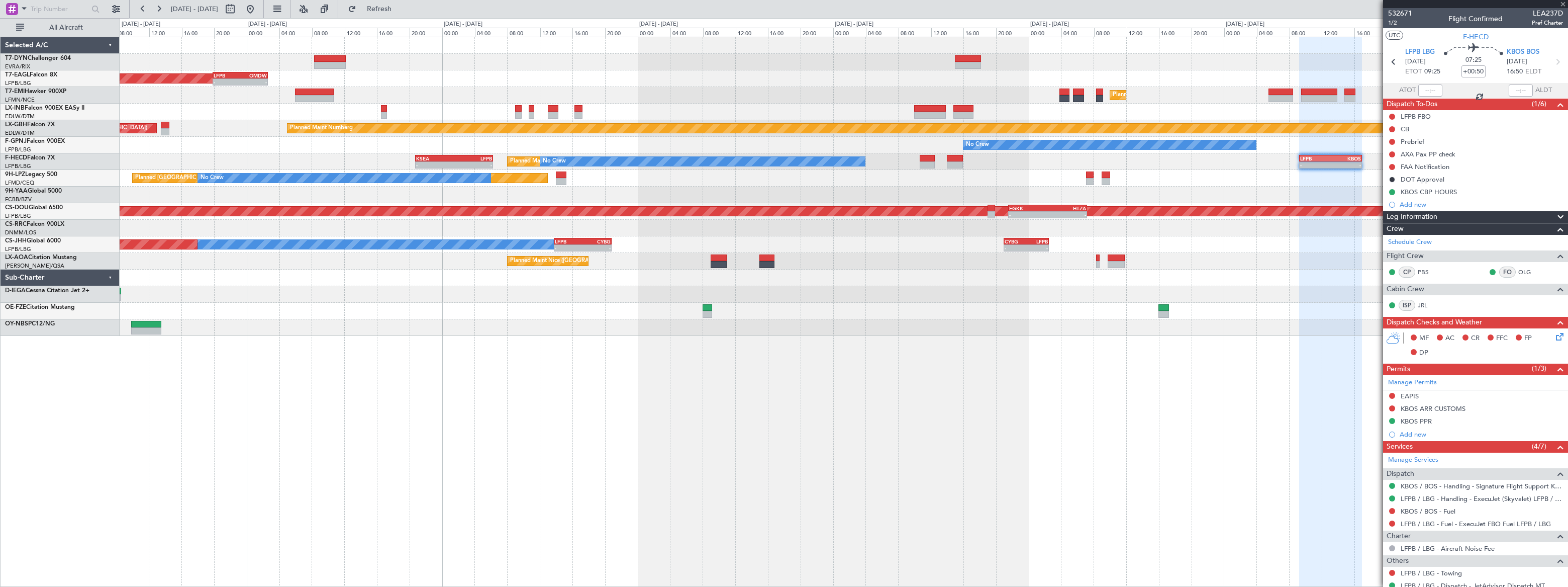
type input "+00:10"
type input "7"
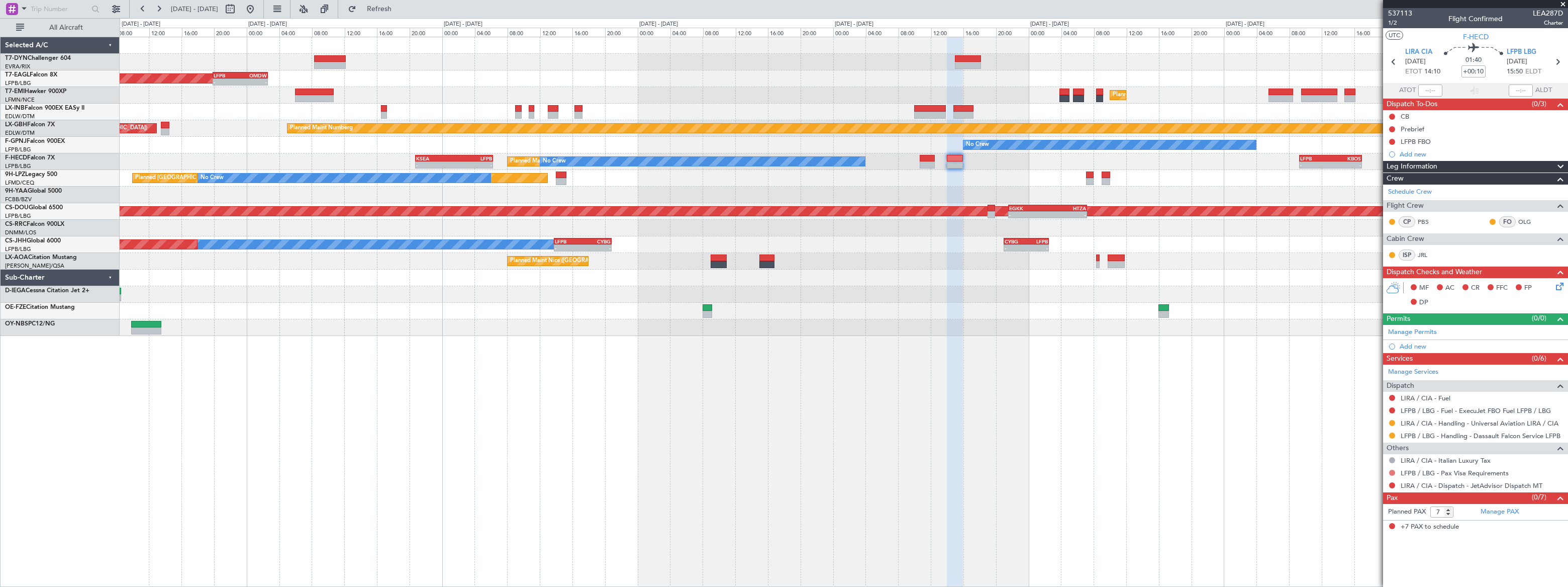
click at [1393, 472] on button at bounding box center [1392, 473] width 6 height 6
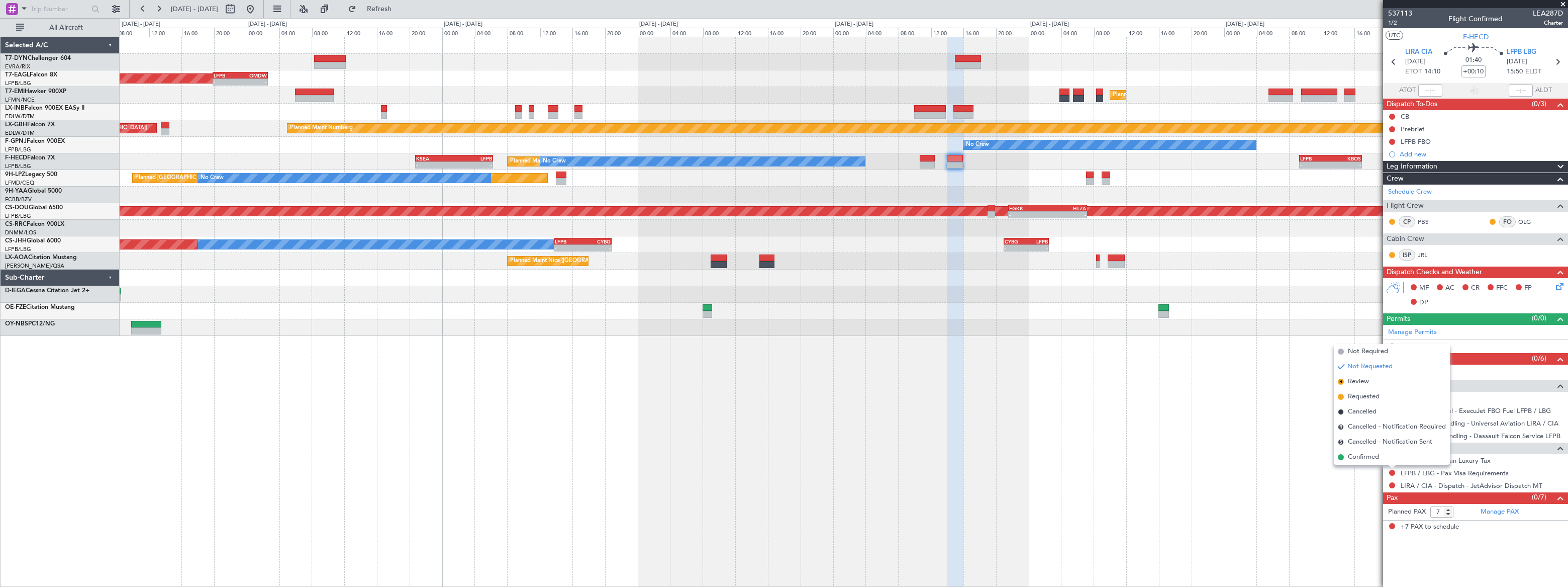
click at [1355, 355] on span "Not Required" at bounding box center [1367, 352] width 40 height 10
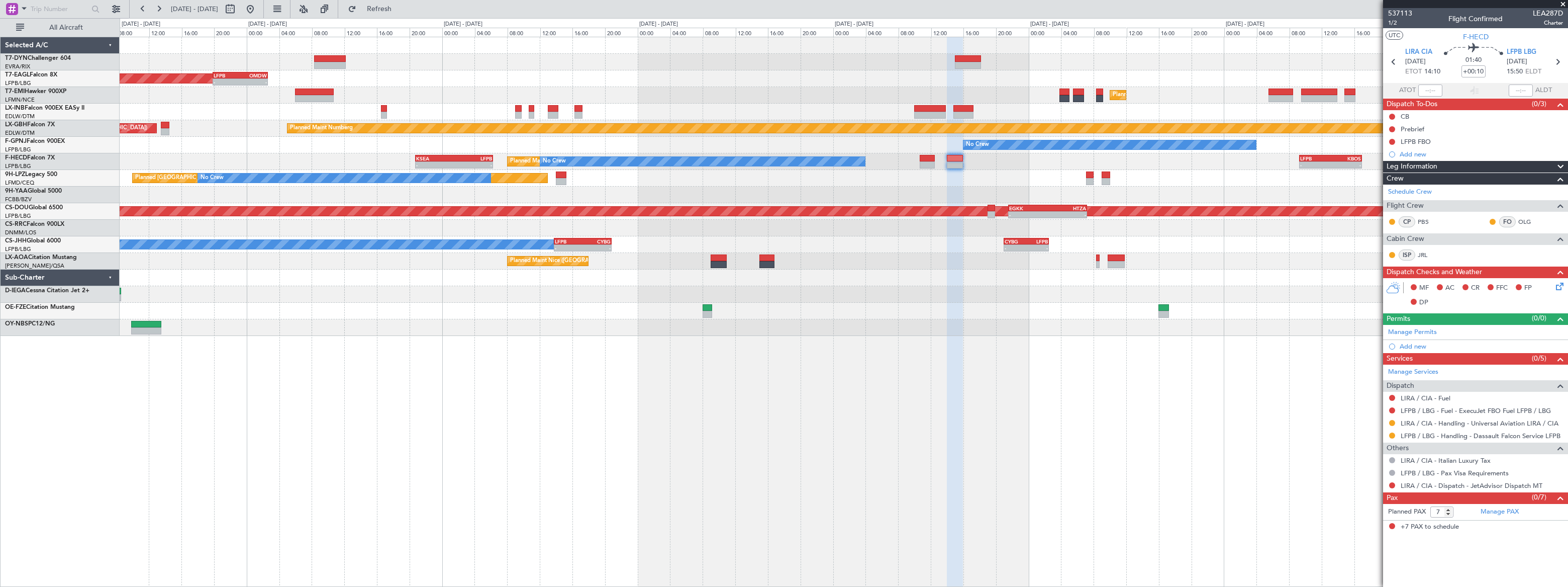
click at [530, 287] on div at bounding box center [844, 294] width 1447 height 17
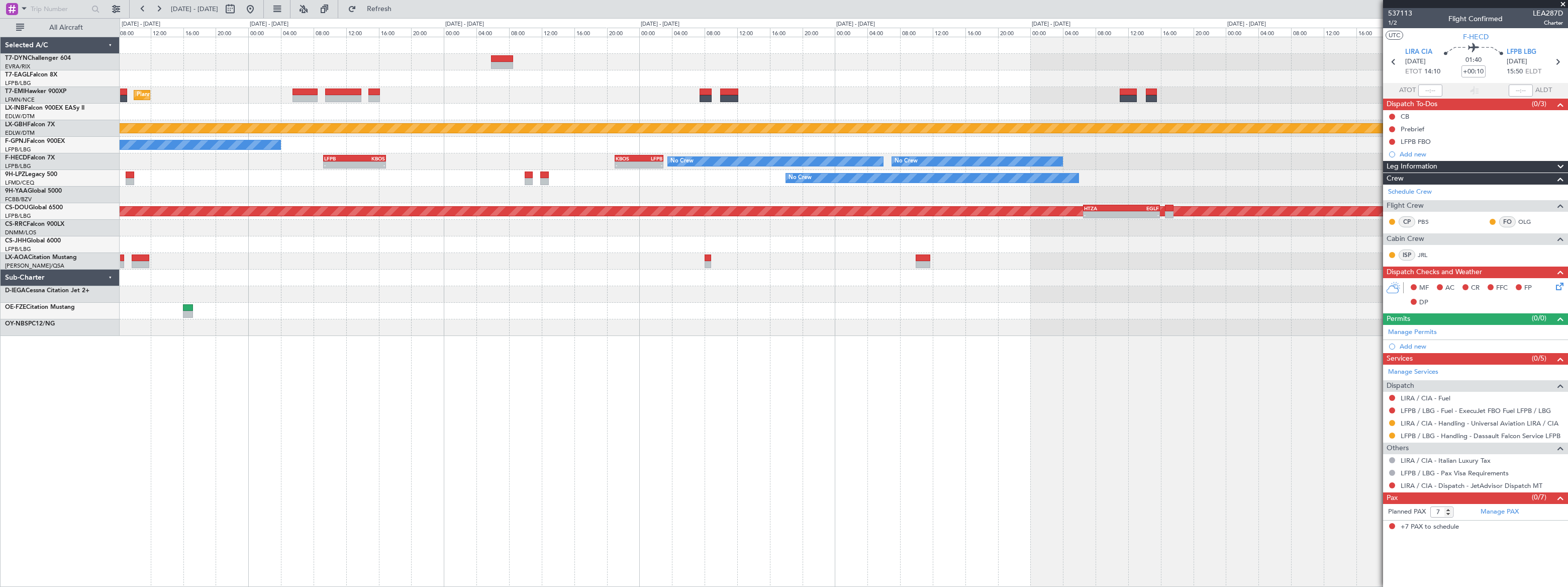
click at [432, 298] on div "Planned Maint Zurich Planned Maint Nurnberg No Crew - - LFPB 09:15 Z KBOS 16:55…" at bounding box center [844, 186] width 1448 height 298
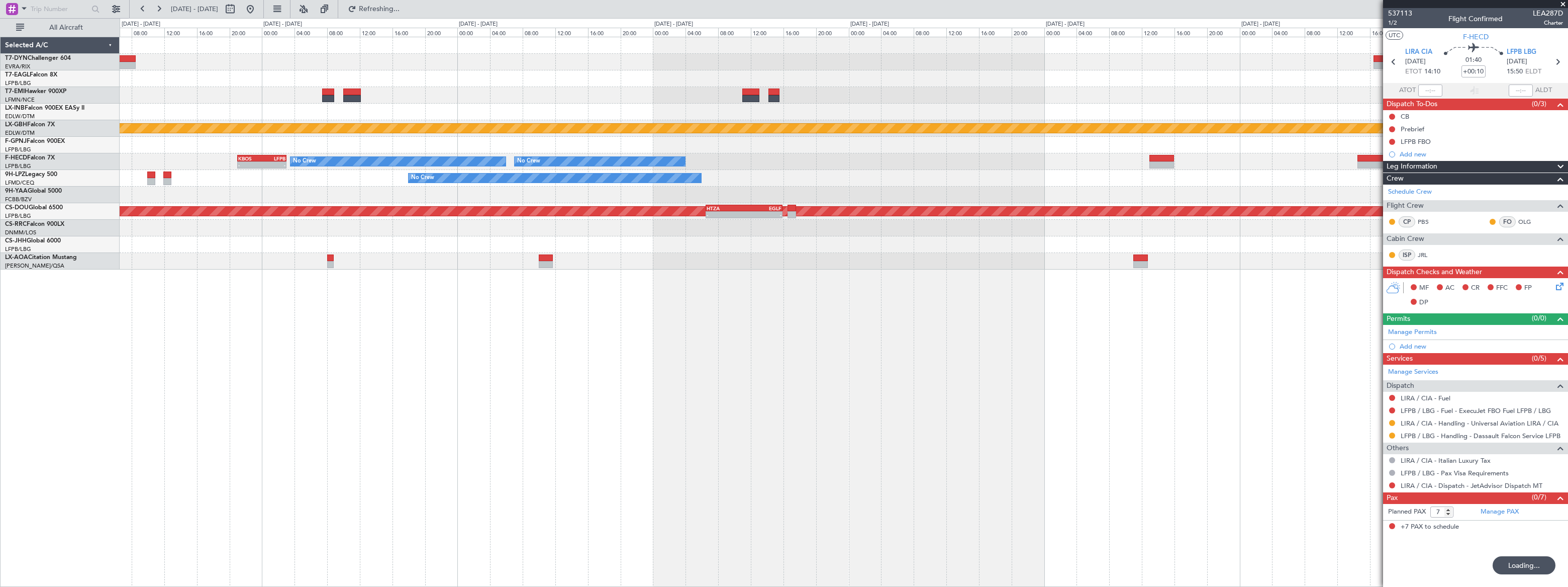
click at [901, 326] on div "Planned Maint Zurich Planned Maint Nurnberg No Crew No Crew No Crew - - KBOS 21…" at bounding box center [844, 311] width 1448 height 551
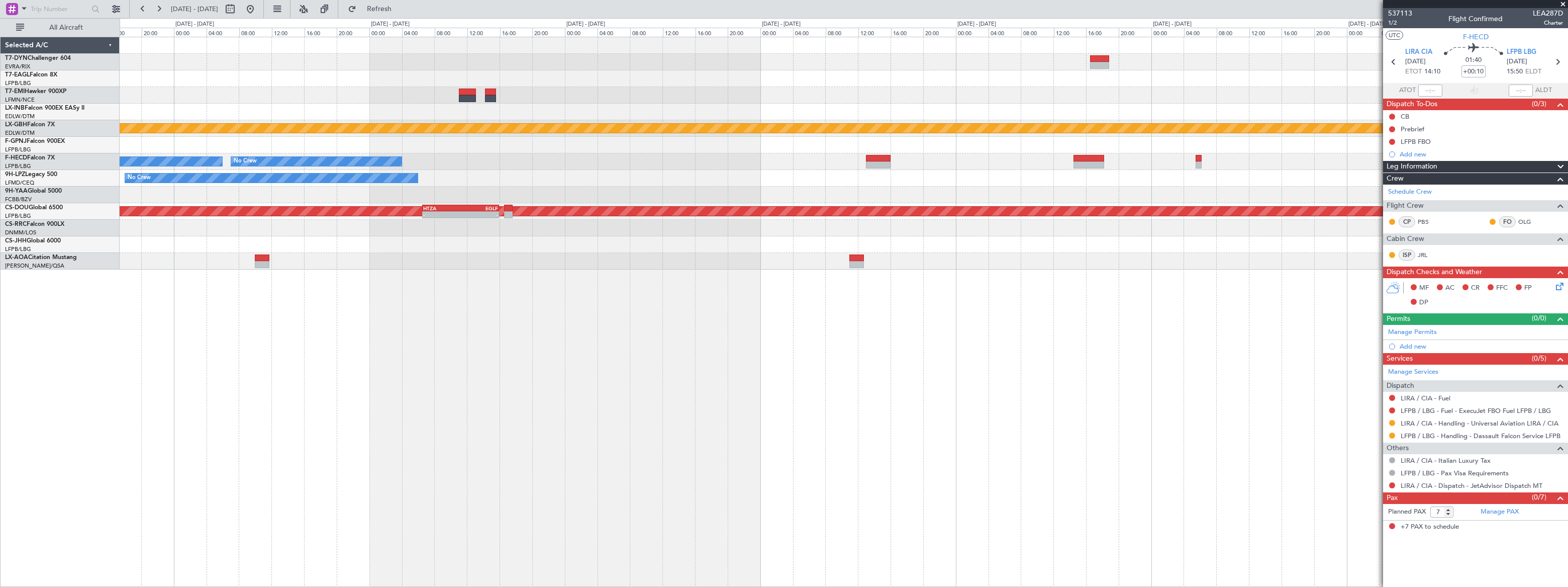
click at [508, 343] on div "Planned Maint Nurnberg No Crew No Crew No Crew KBOS 21:00 Z LFPB 03:00 Z - - - …" at bounding box center [844, 311] width 1448 height 551
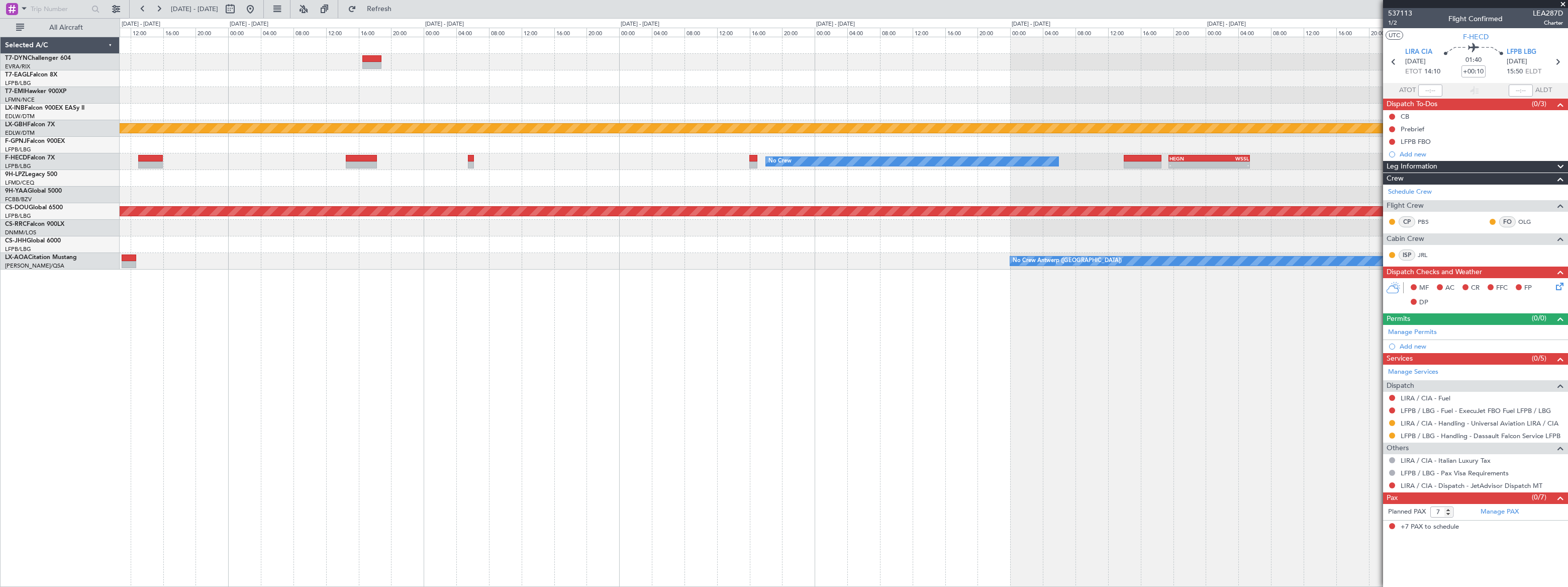
click at [587, 327] on div "Planned Maint Nurnberg Planned Maint Paris (Le Bourget) No Crew - - HEGN 19:30 …" at bounding box center [844, 311] width 1448 height 551
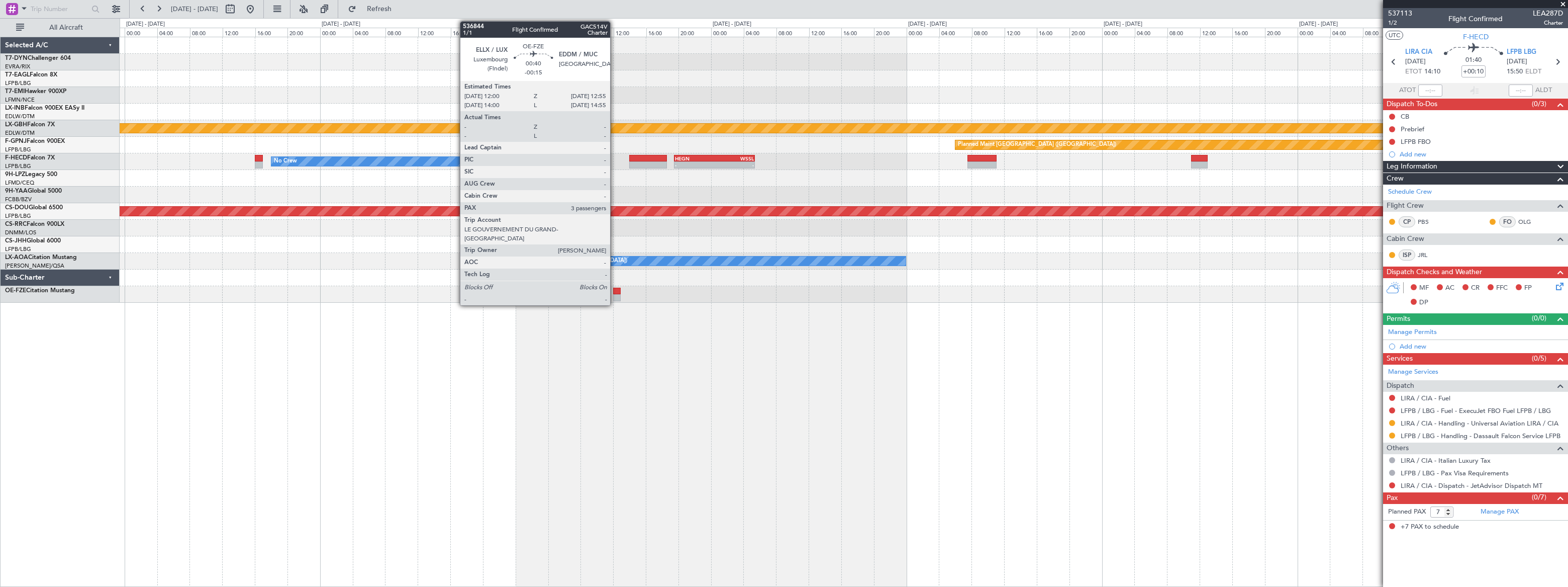
click at [614, 294] on div at bounding box center [617, 297] width 8 height 7
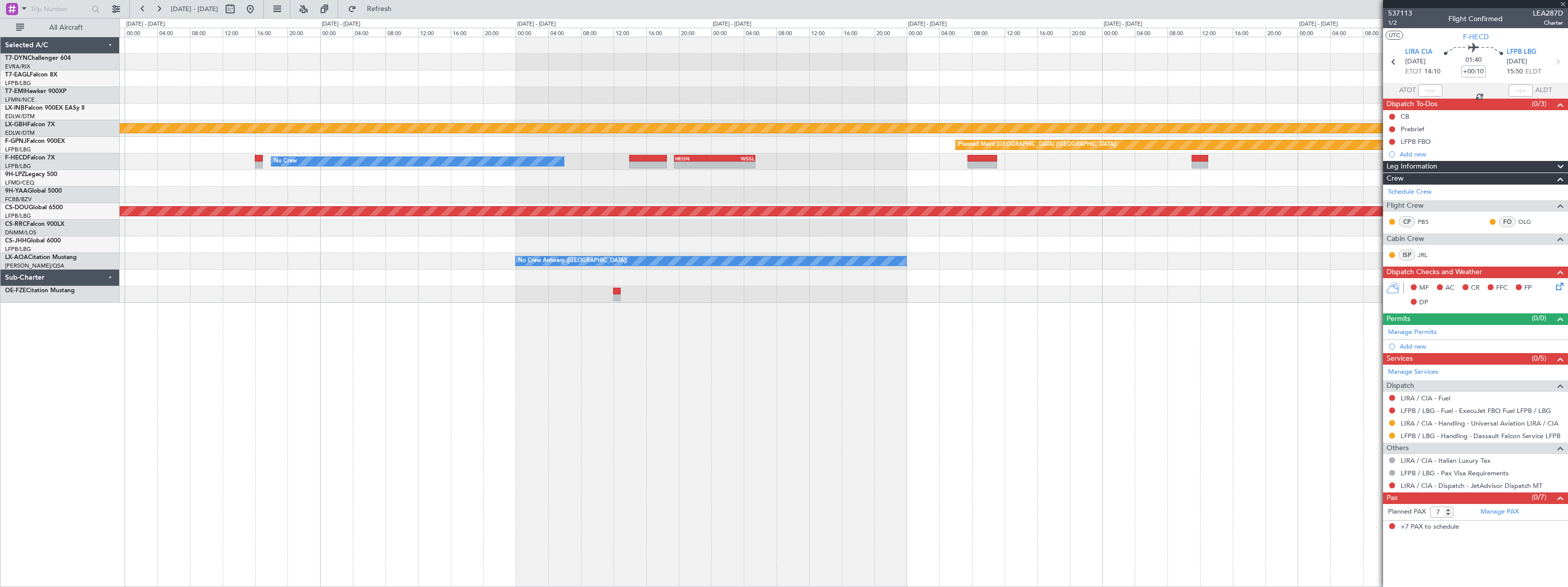
type input "-00:15"
type input "3"
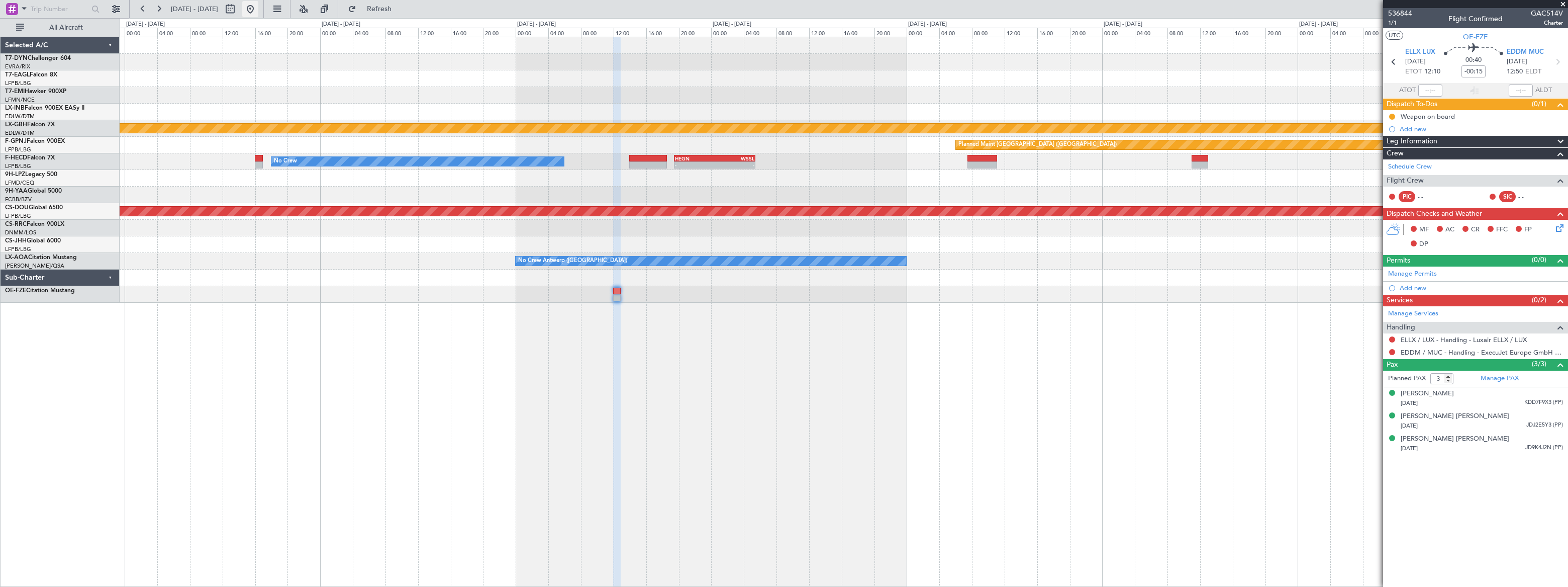
click at [258, 10] on div at bounding box center [240, 9] width 36 height 16
click at [258, 10] on button at bounding box center [250, 9] width 16 height 16
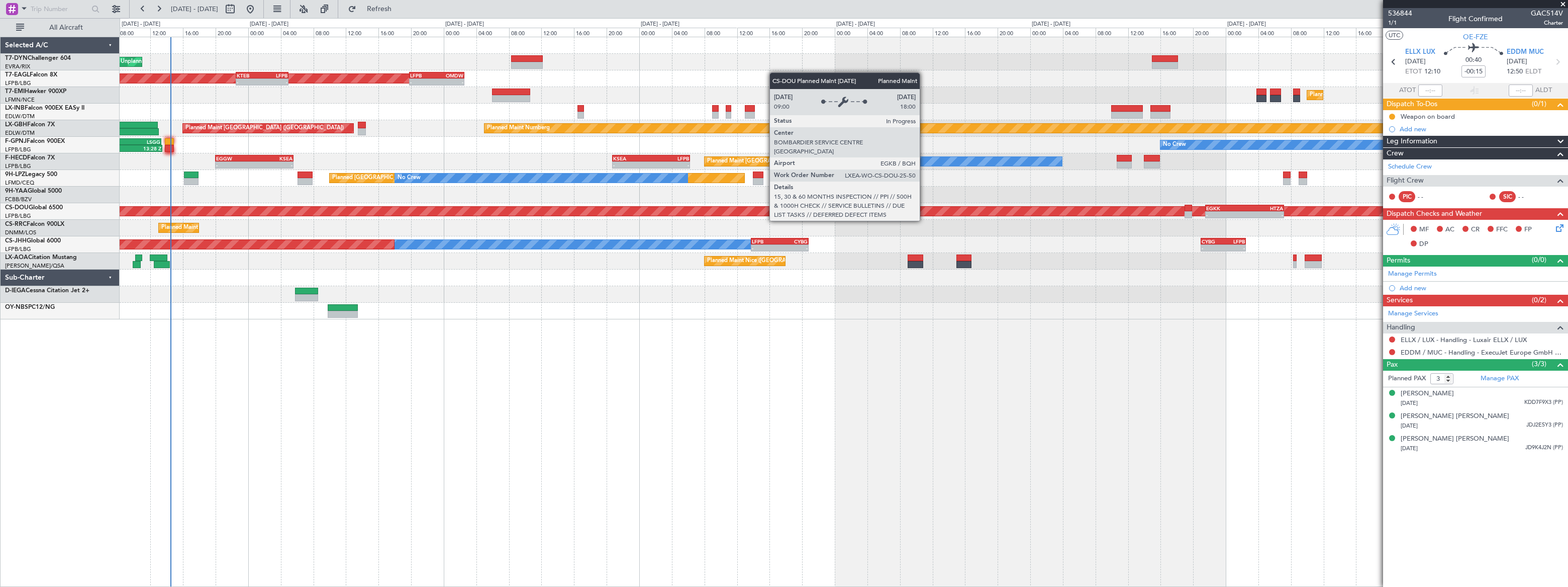
click at [249, 213] on div "Planned Maint London ([GEOGRAPHIC_DATA])" at bounding box center [1474, 211] width 3085 height 9
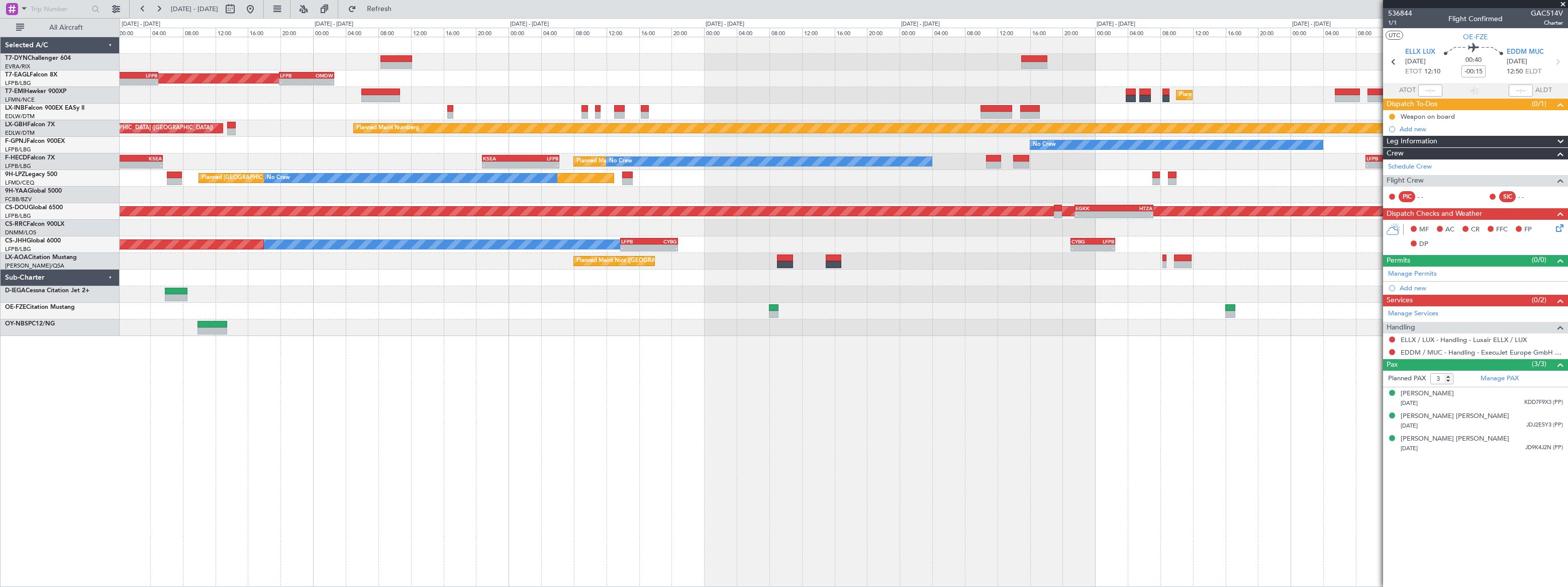
click at [1003, 187] on div "Unplanned Maint Riga (Riga Intl) Planned Maint New York (Teterboro) - - KTEB 22…" at bounding box center [844, 186] width 1448 height 298
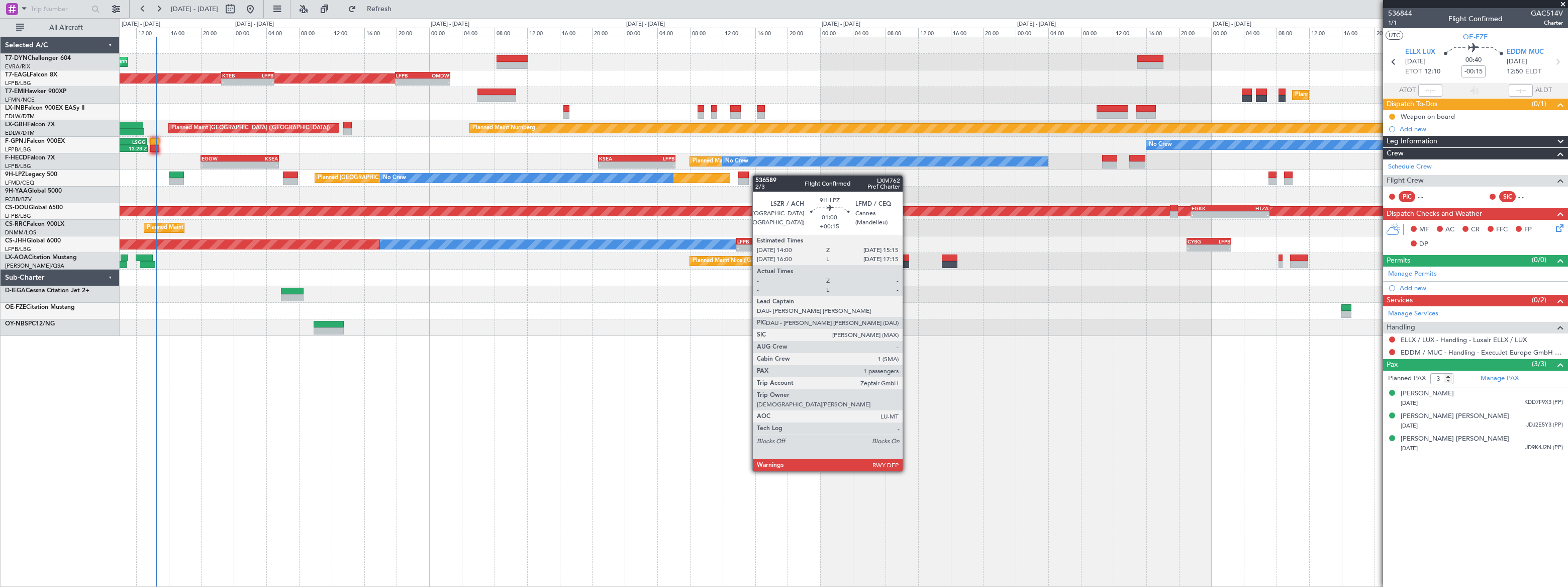
click at [748, 175] on div "Unplanned Maint Riga (Riga Intl) Planned Maint New York (Teterboro) - - KTEB 22…" at bounding box center [844, 186] width 1448 height 298
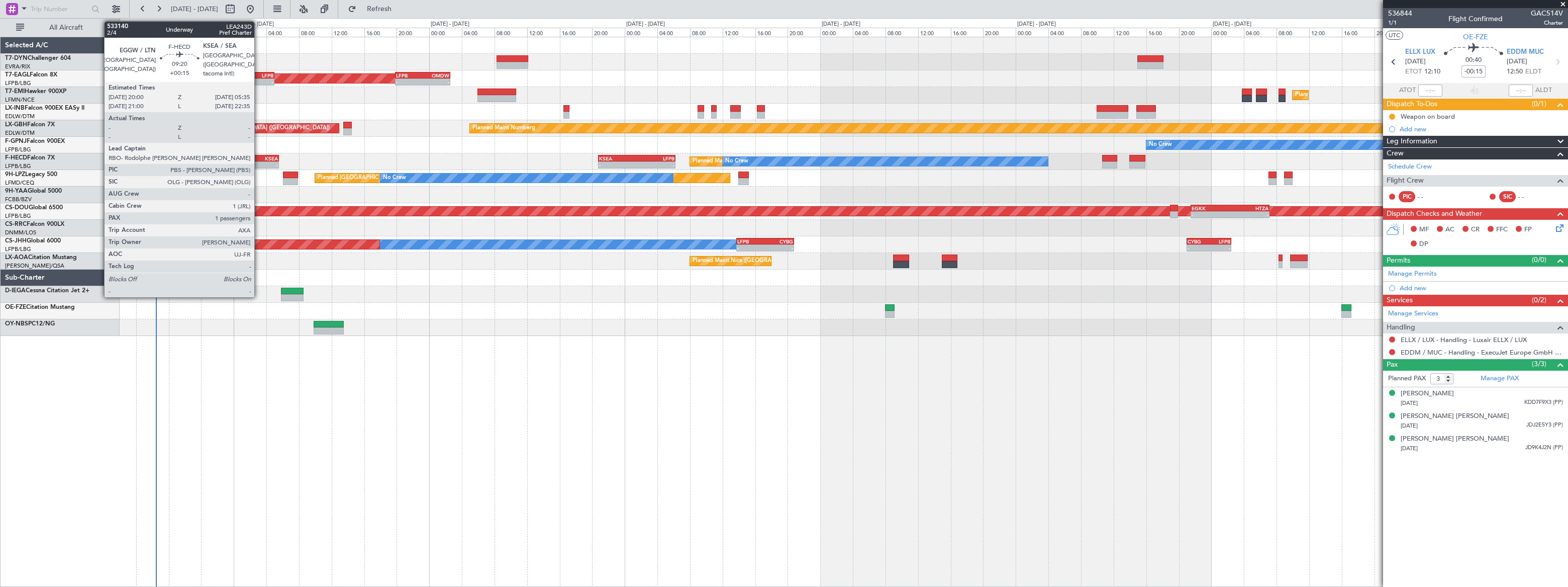
click at [259, 157] on div "KSEA" at bounding box center [259, 159] width 38 height 6
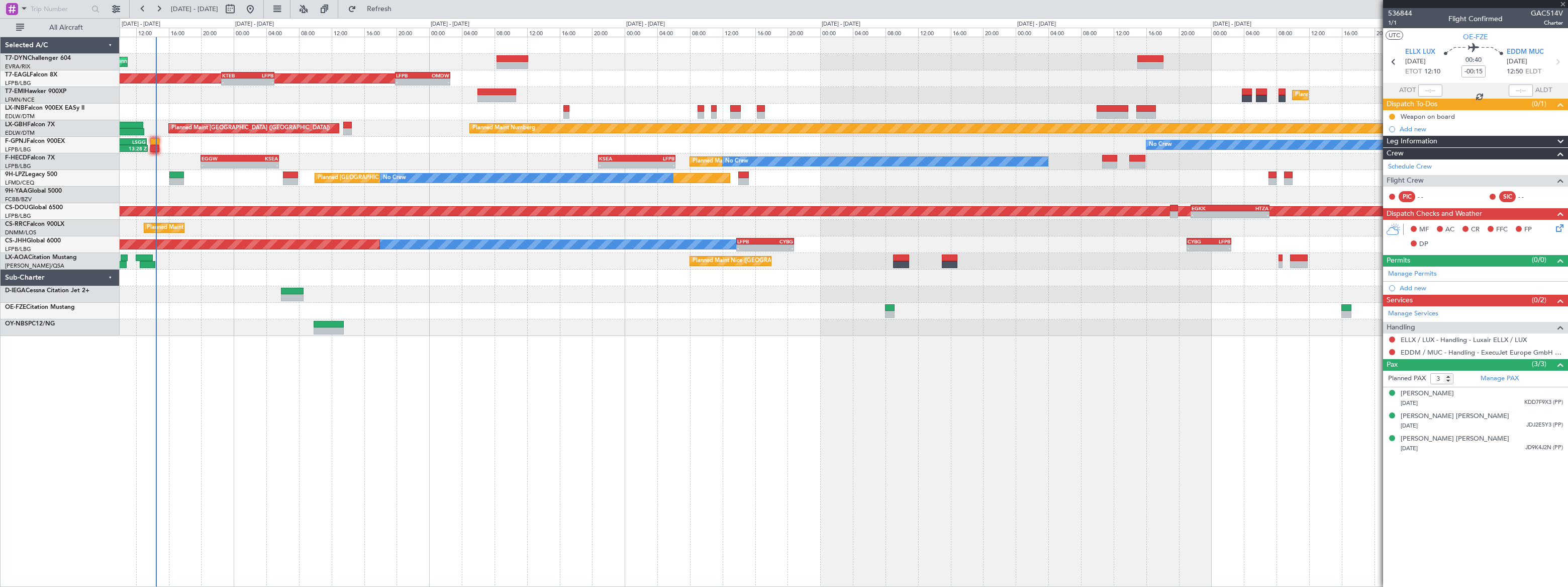
type input "+00:15"
type input "1"
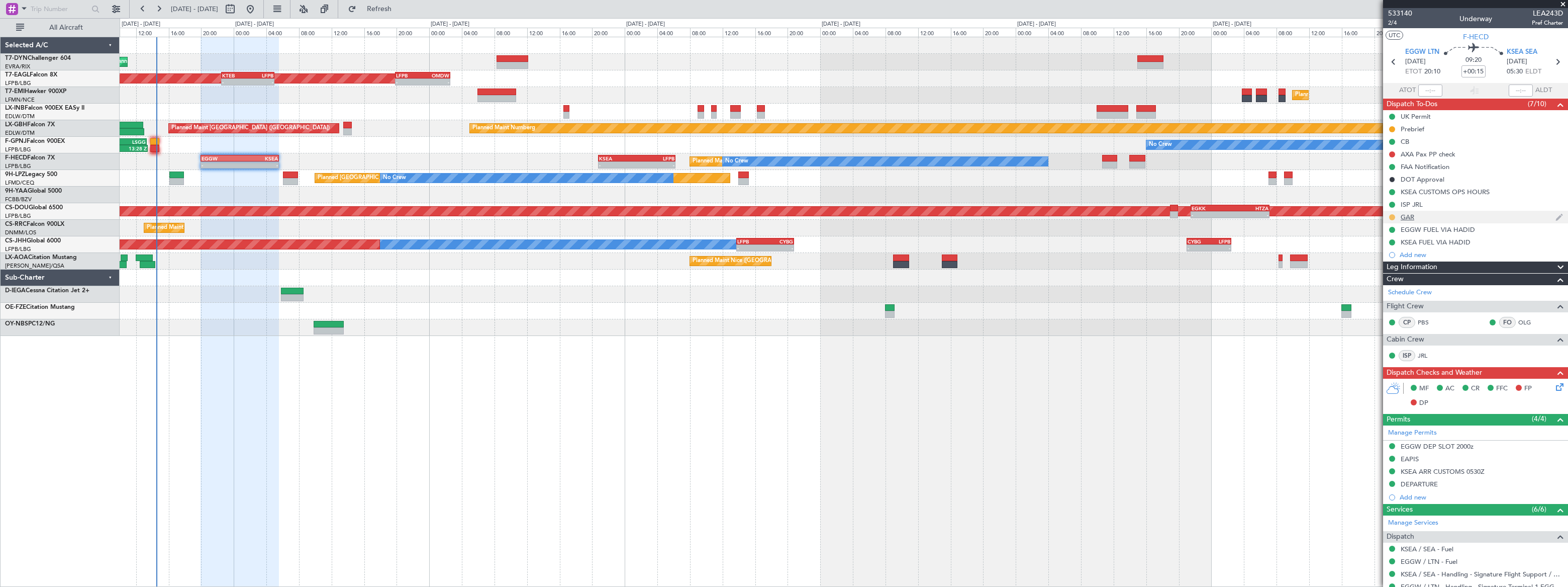
click at [1393, 217] on button at bounding box center [1392, 217] width 6 height 6
click at [1391, 262] on span "Completed" at bounding box center [1396, 261] width 33 height 10
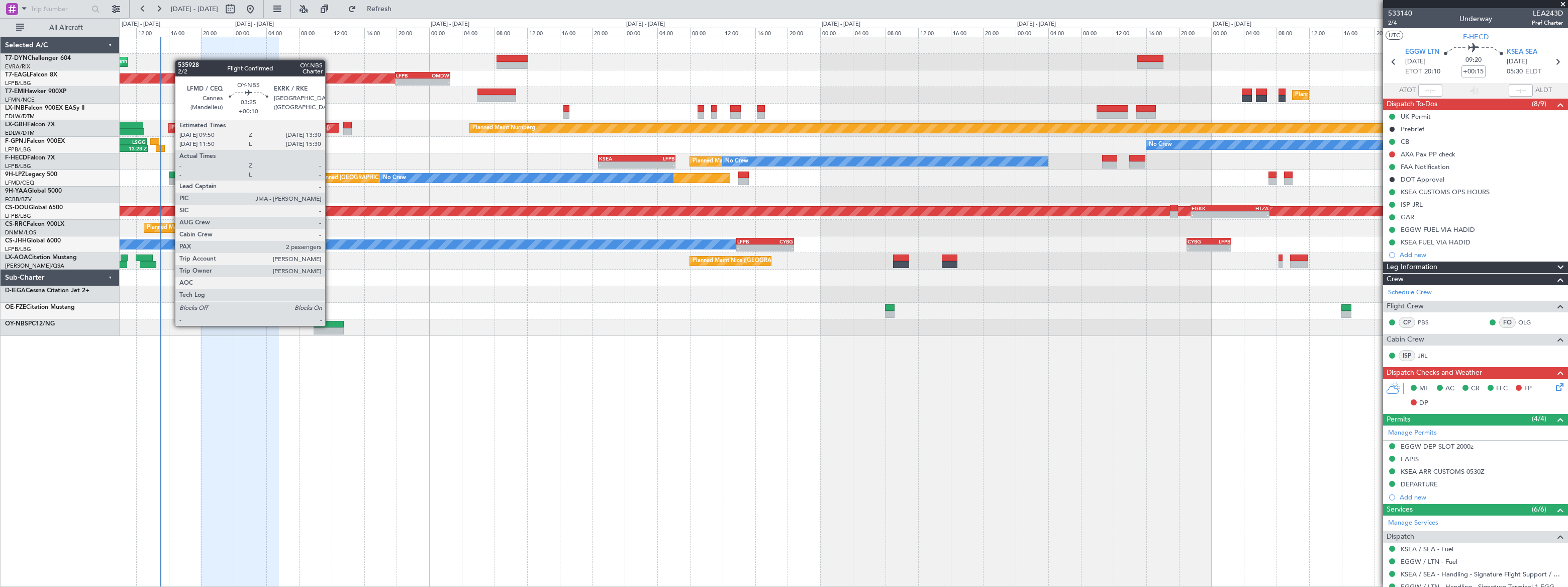
click at [329, 325] on div at bounding box center [329, 324] width 31 height 7
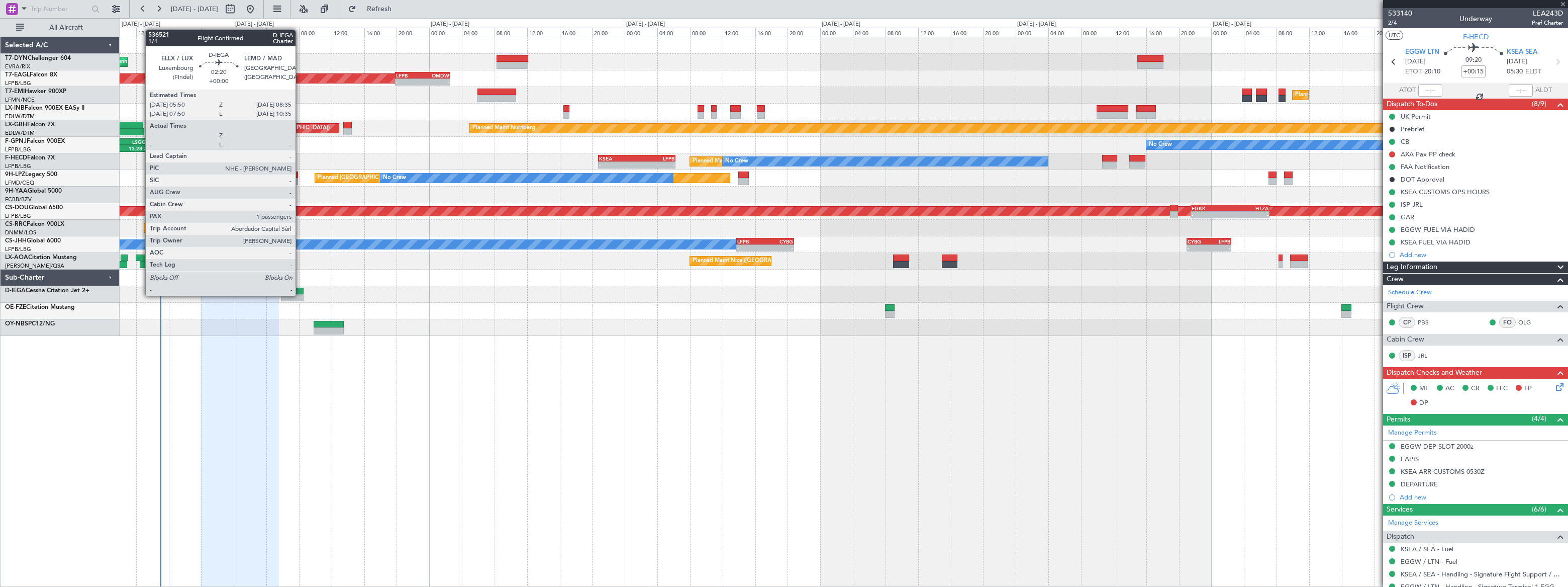
click at [300, 294] on div at bounding box center [291, 297] width 23 height 7
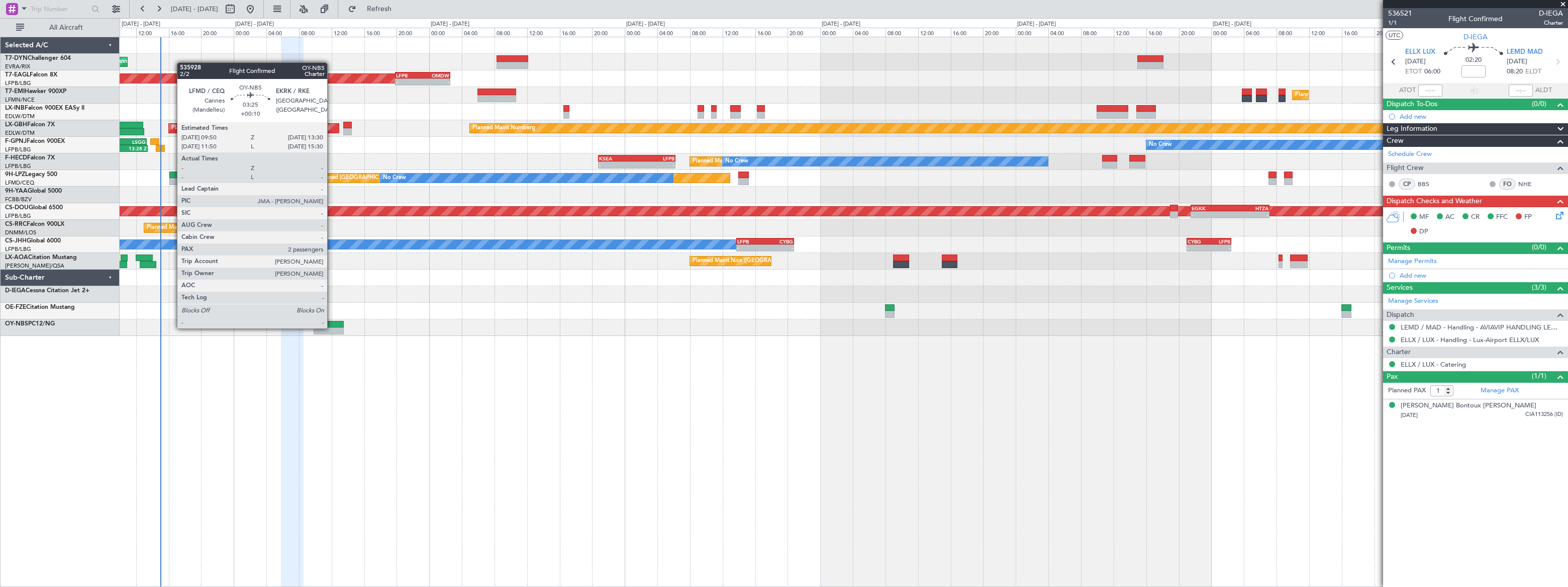
click at [332, 327] on div at bounding box center [329, 330] width 31 height 7
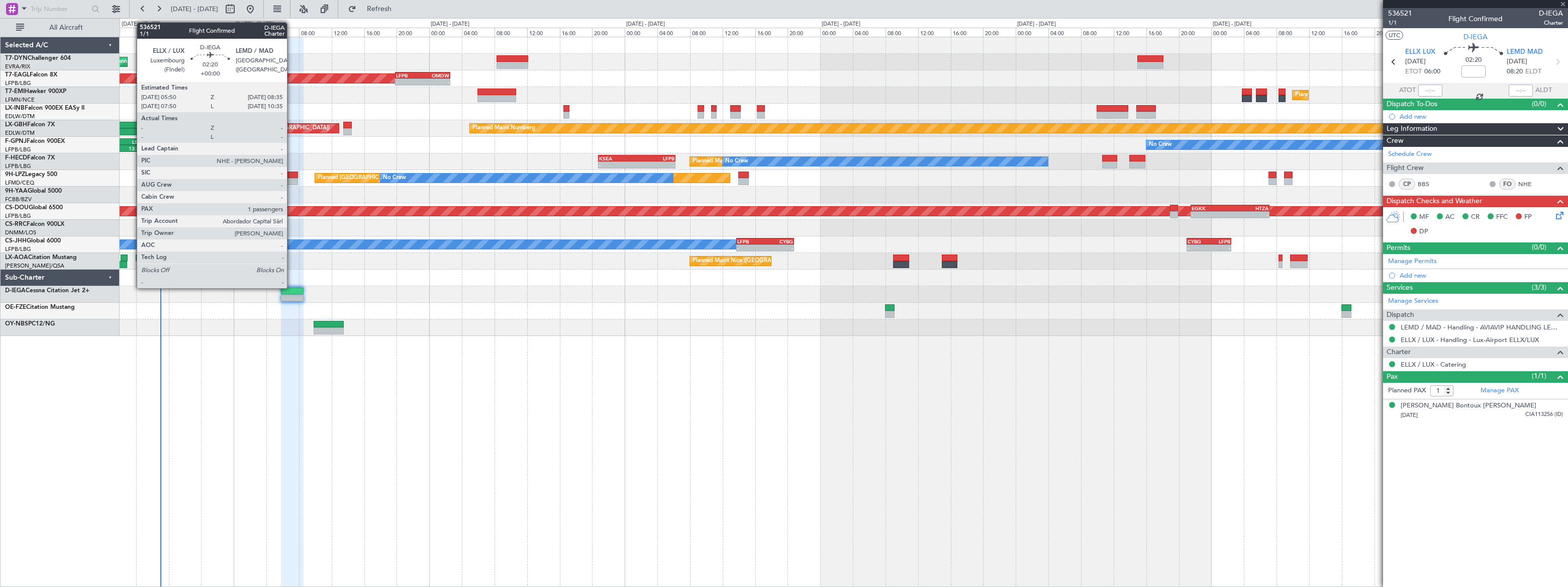
click at [291, 288] on div at bounding box center [291, 291] width 23 height 7
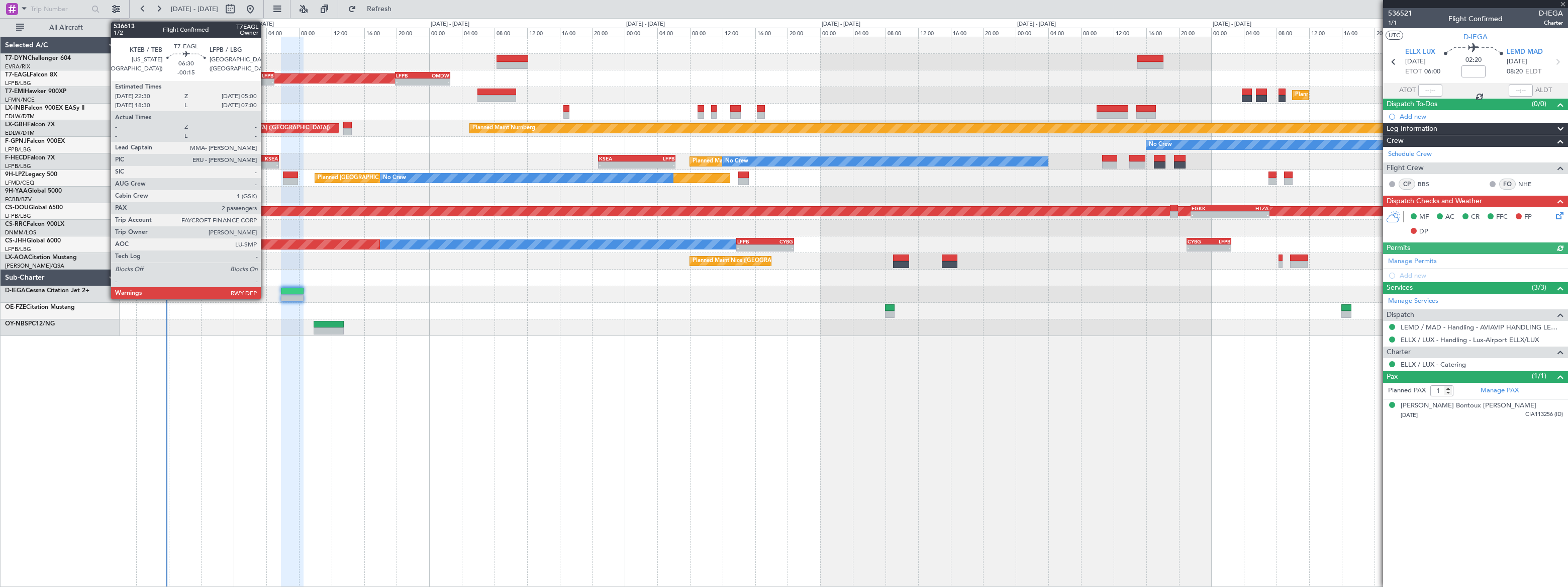
click at [262, 76] on div "LFPB" at bounding box center [261, 76] width 26 height 6
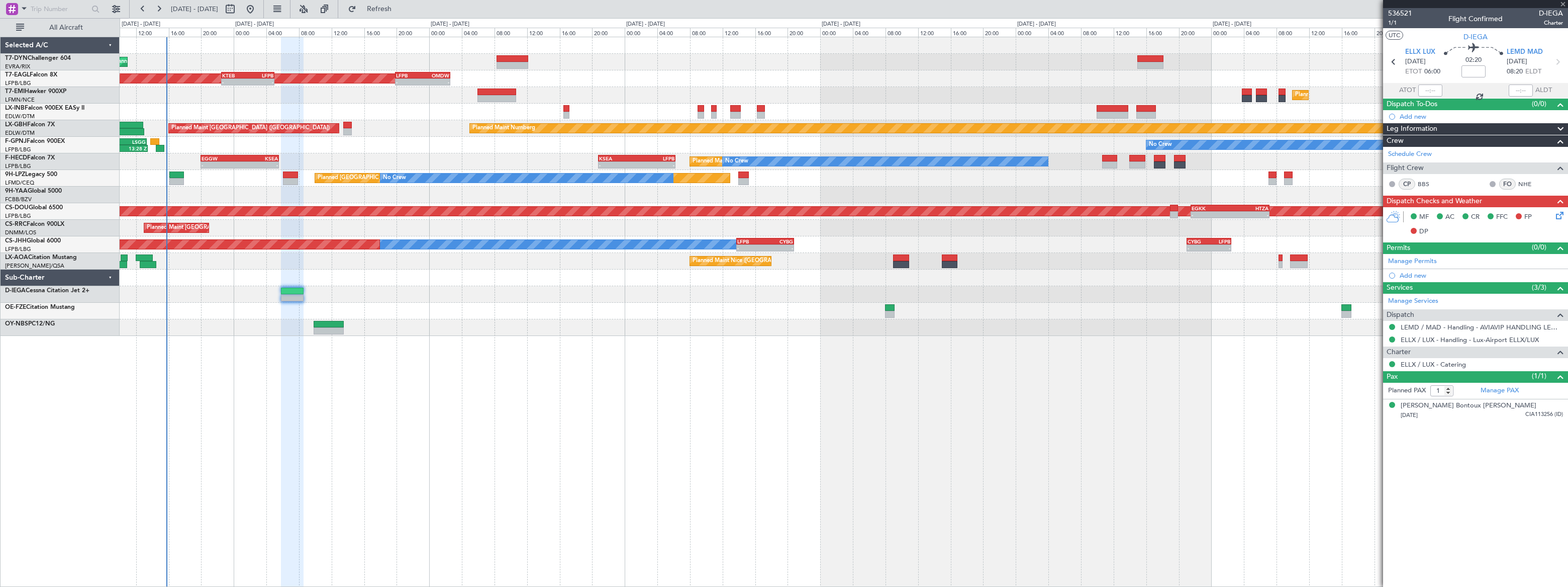
type input "-00:15"
type input "2"
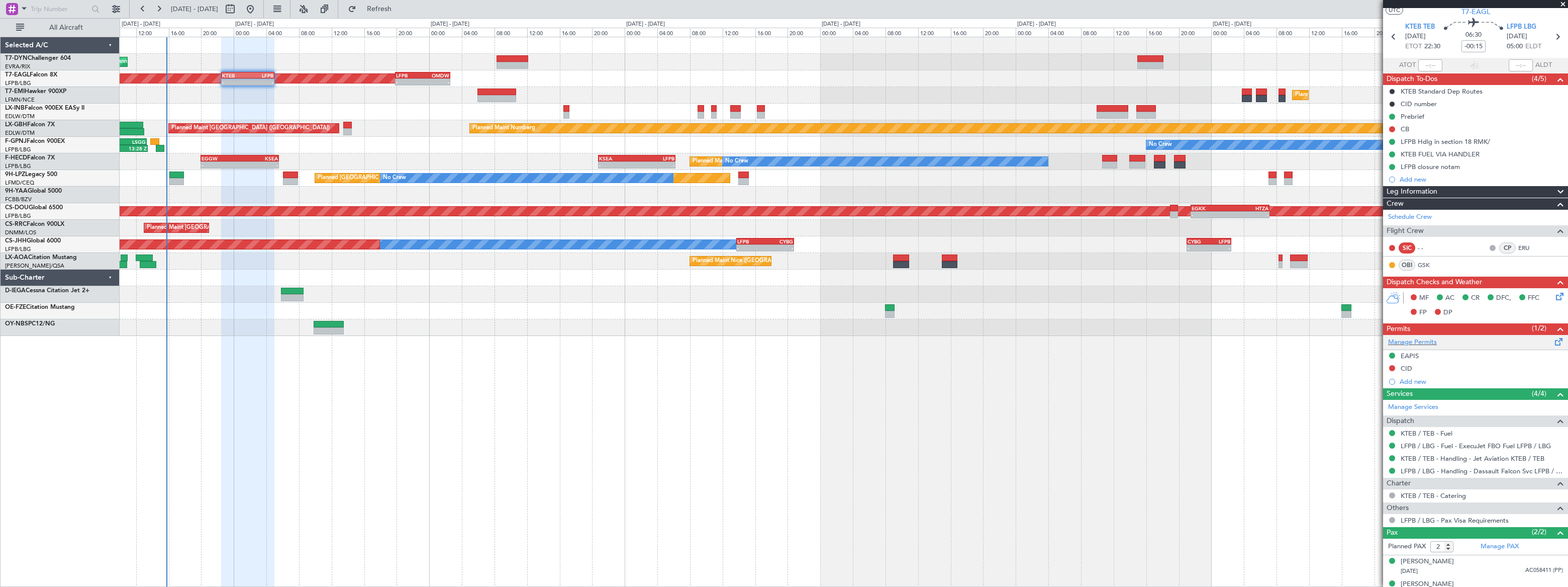
scroll to position [36, 0]
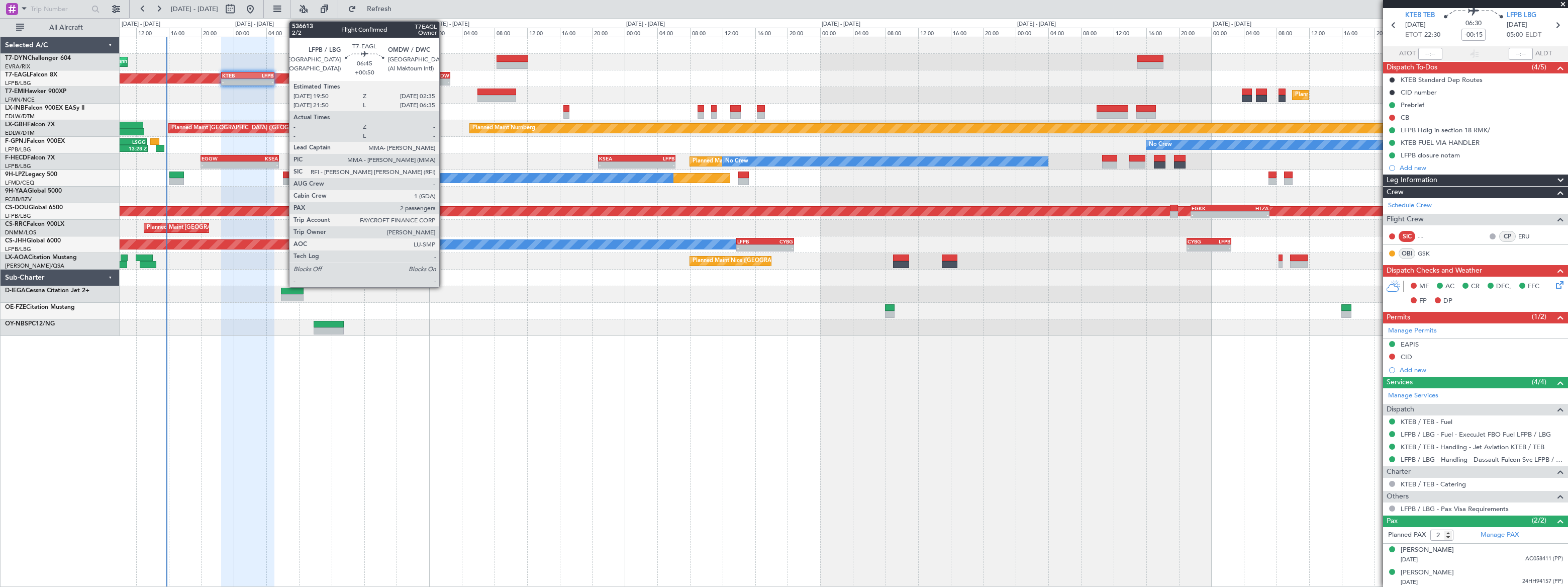
click at [444, 79] on div "-" at bounding box center [435, 82] width 27 height 6
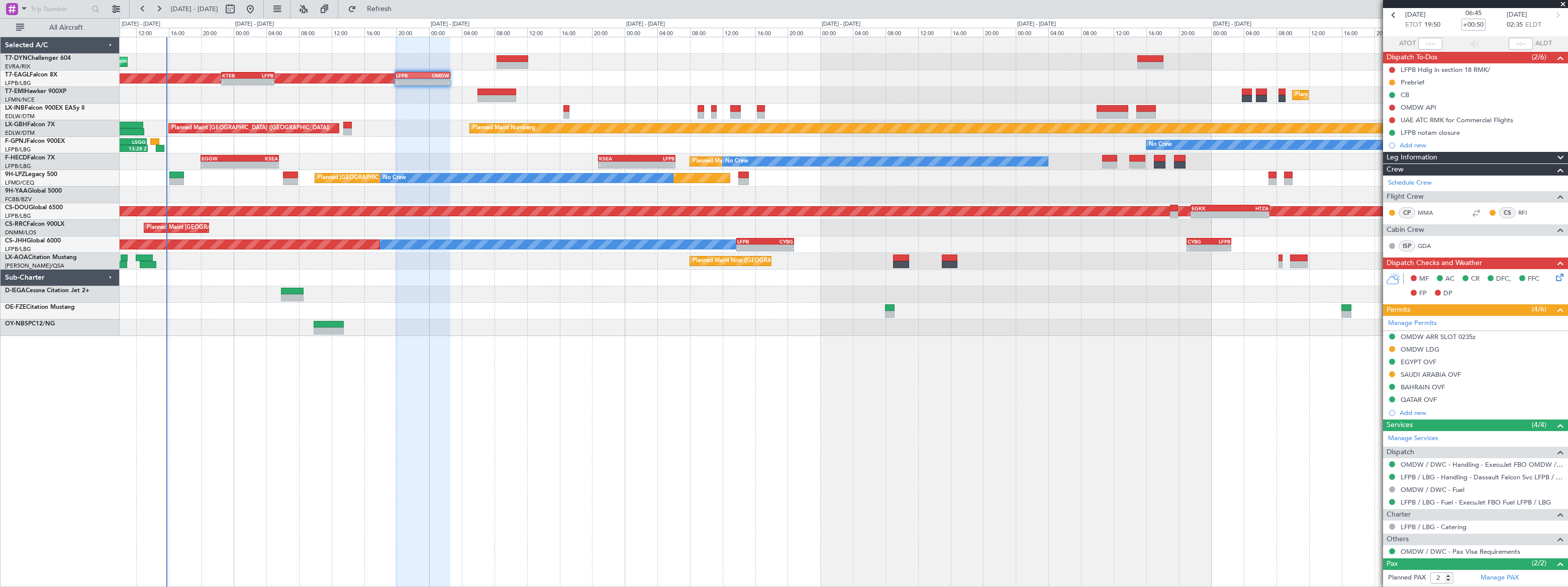
scroll to position [90, 0]
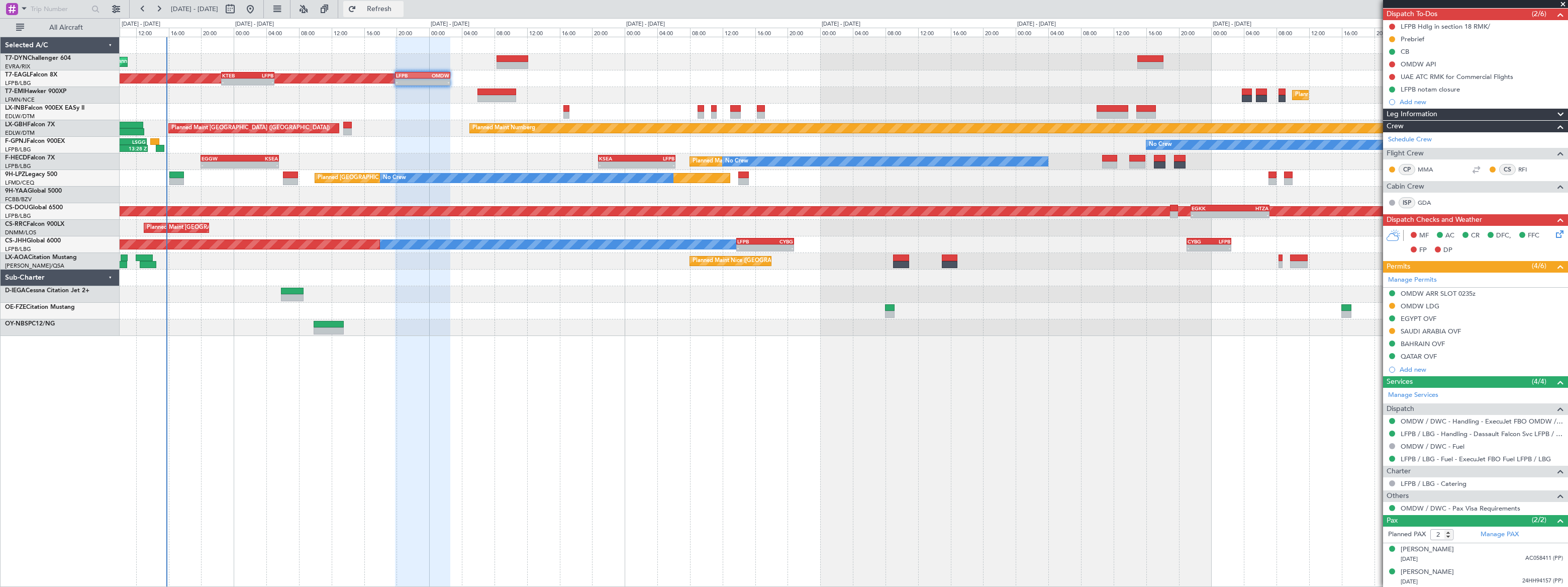
click at [401, 9] on span "Refresh" at bounding box center [379, 9] width 42 height 7
click at [401, 10] on span "Refresh" at bounding box center [379, 9] width 42 height 7
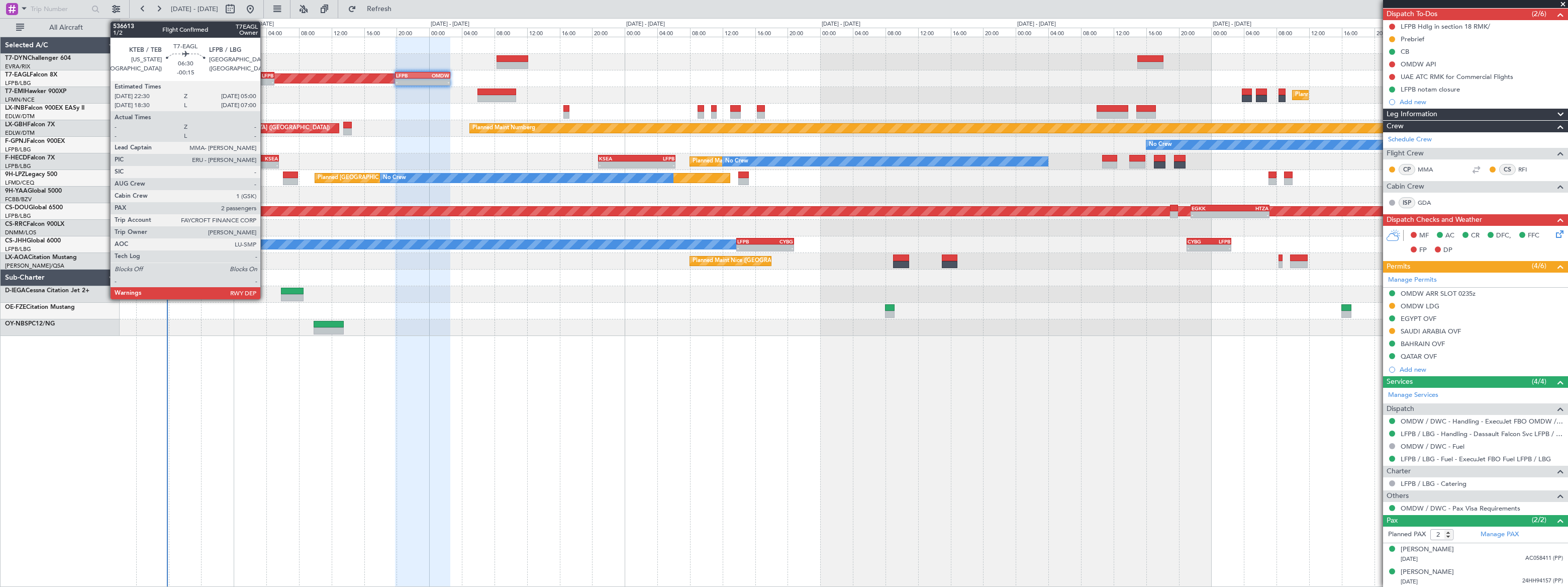
click at [265, 79] on div "-" at bounding box center [261, 82] width 26 height 6
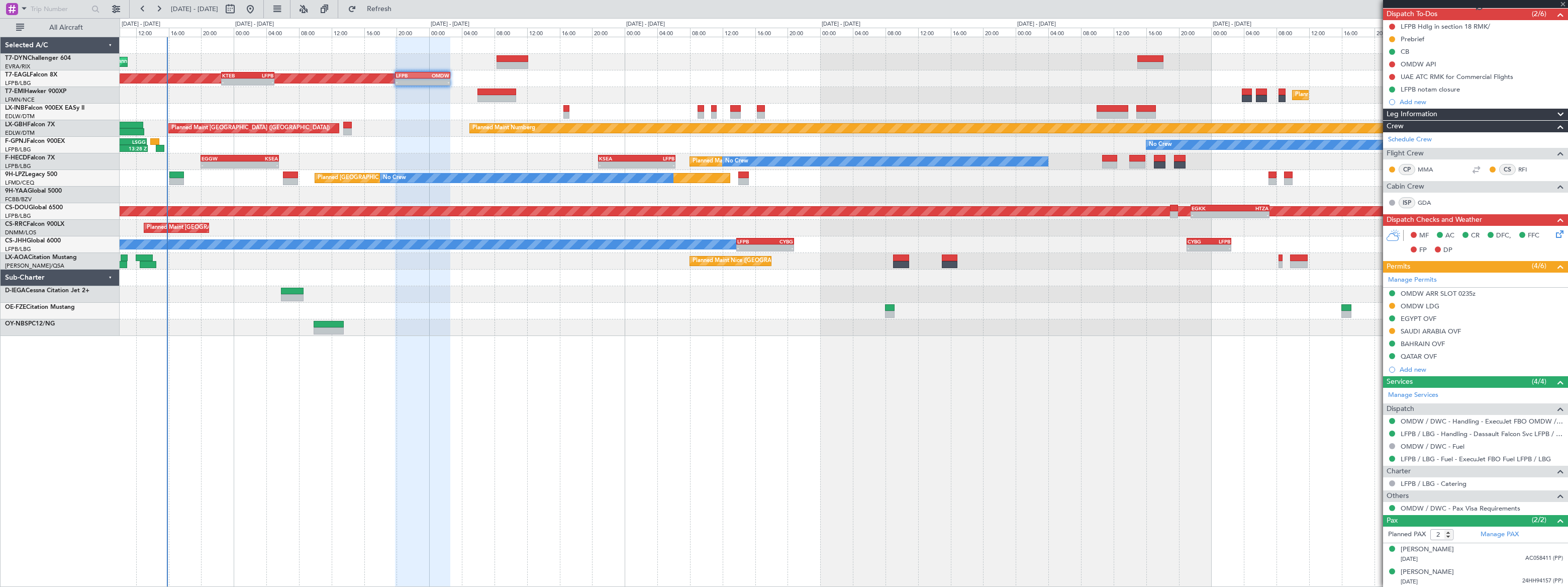
type input "-00:15"
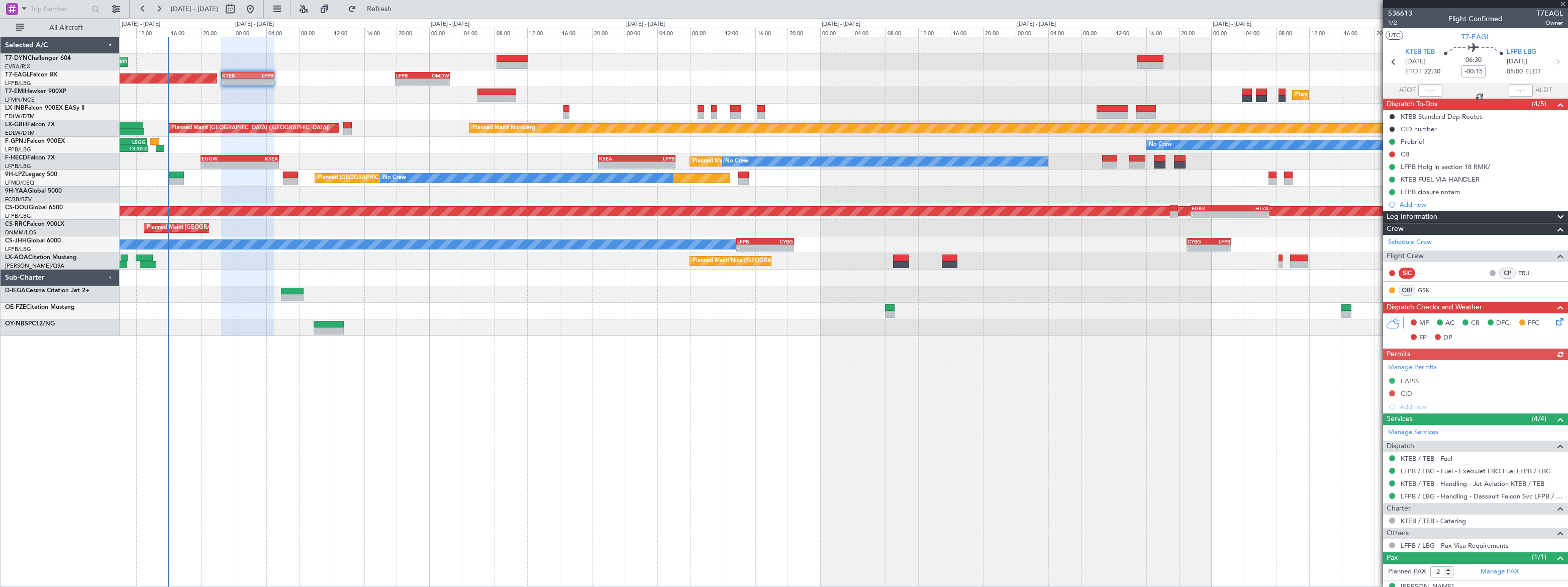
type input "1"
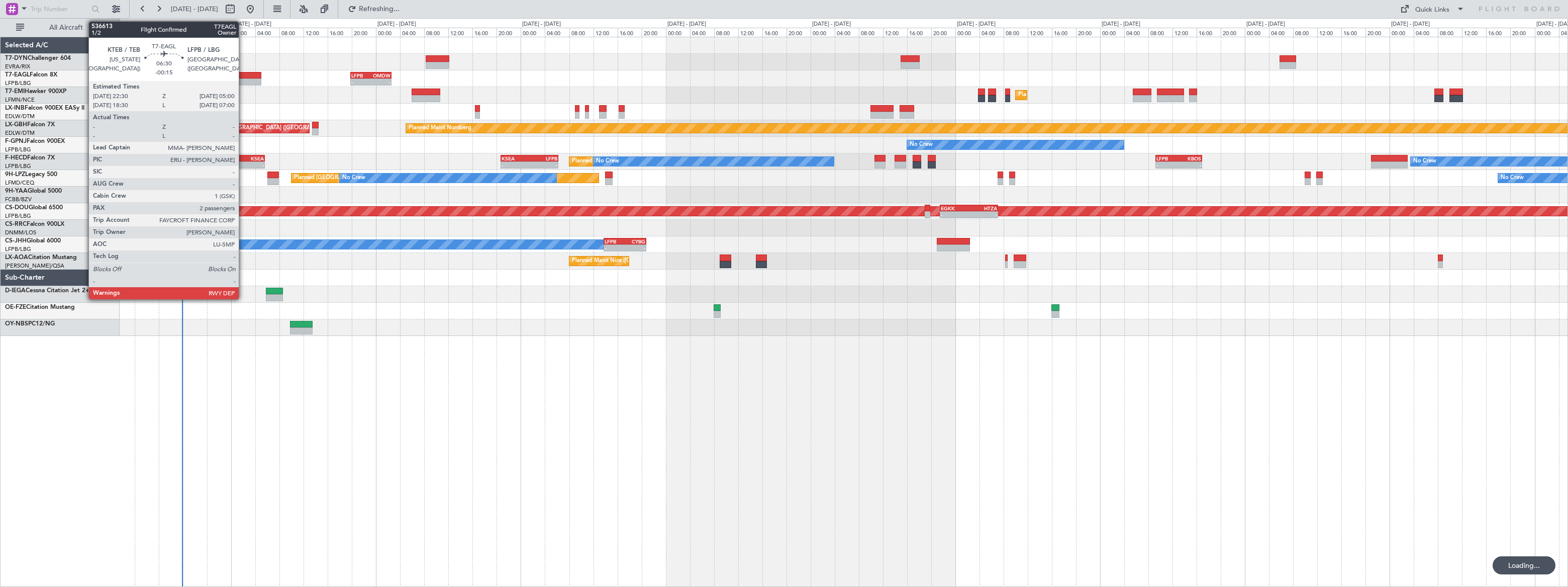
click at [244, 79] on div at bounding box center [241, 82] width 39 height 7
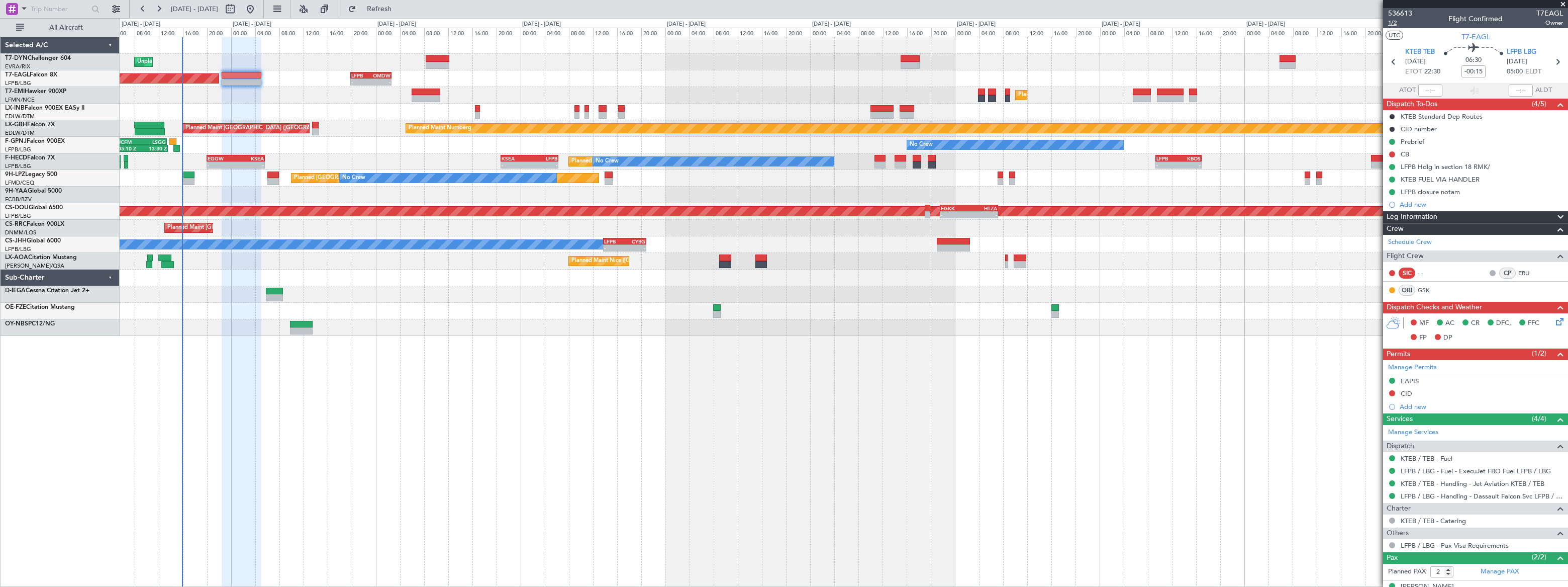
click at [1392, 21] on span "1/2" at bounding box center [1400, 23] width 25 height 9
click at [1392, 23] on span "1/2" at bounding box center [1400, 23] width 25 height 9
click at [1390, 23] on span "1/2" at bounding box center [1400, 23] width 25 height 9
click at [401, 13] on span "Refresh" at bounding box center [379, 9] width 42 height 7
click at [401, 12] on span "Refreshing..." at bounding box center [379, 9] width 42 height 7
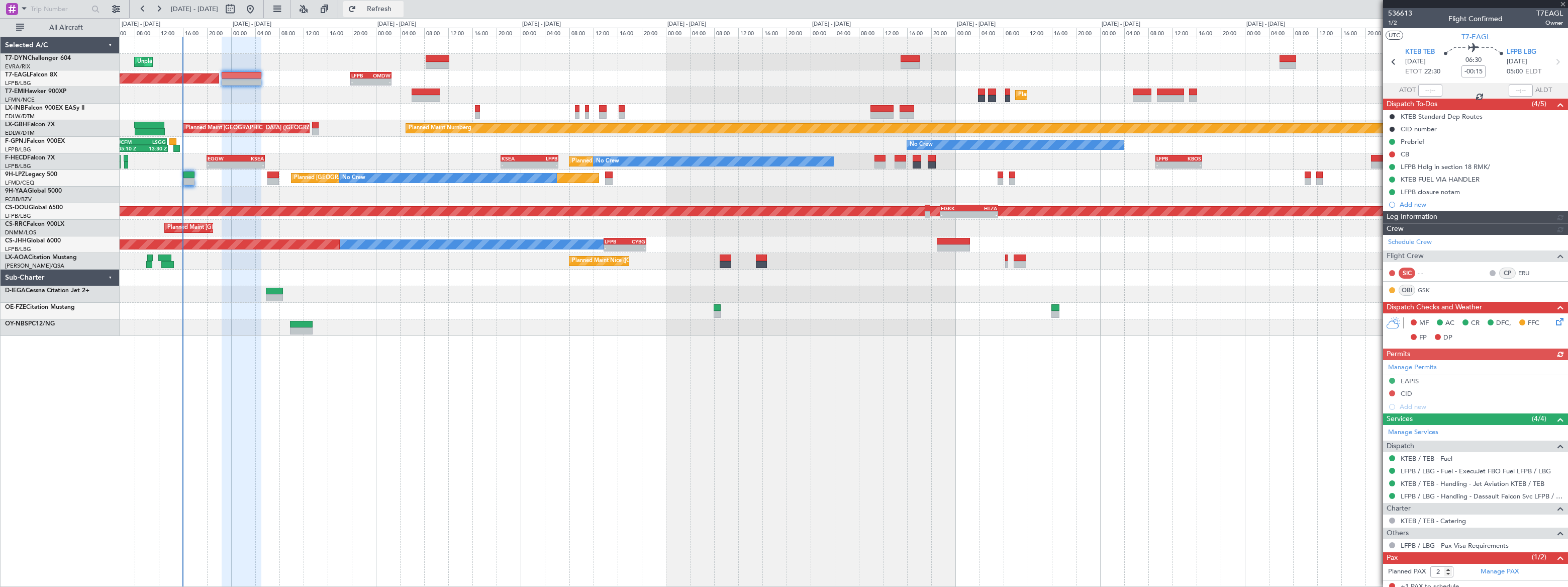
type input "1"
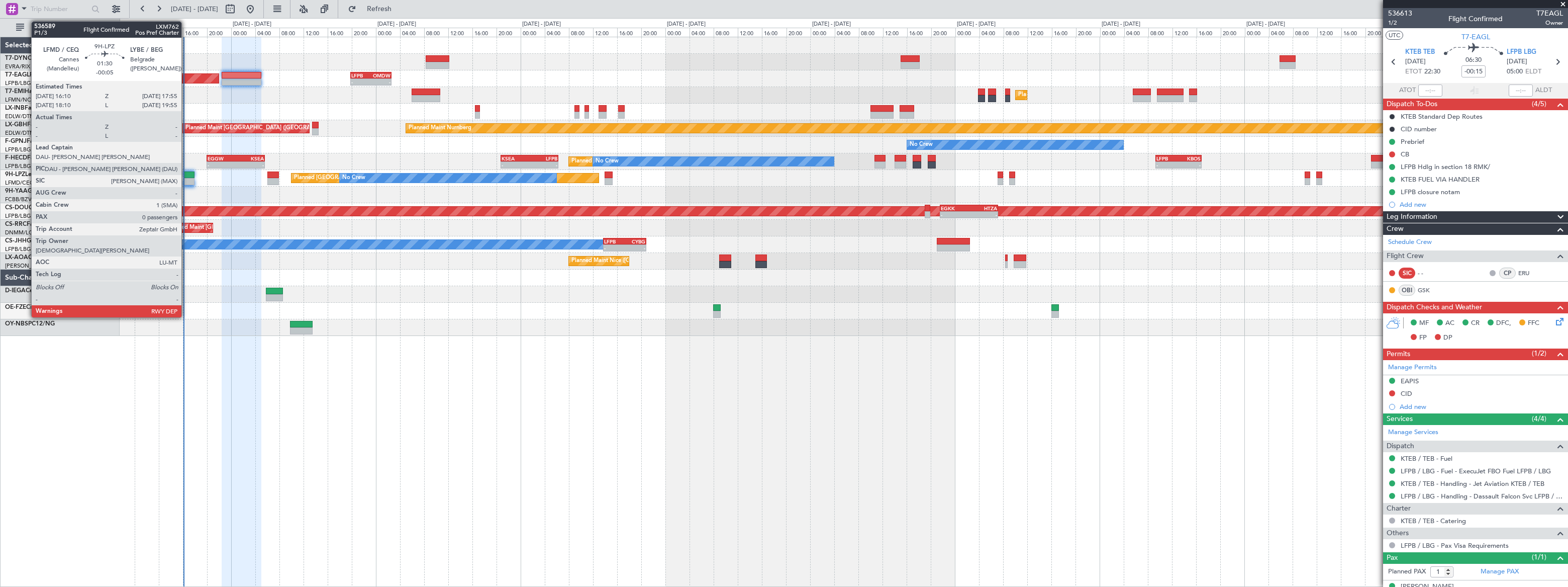
click at [186, 173] on div at bounding box center [188, 174] width 11 height 7
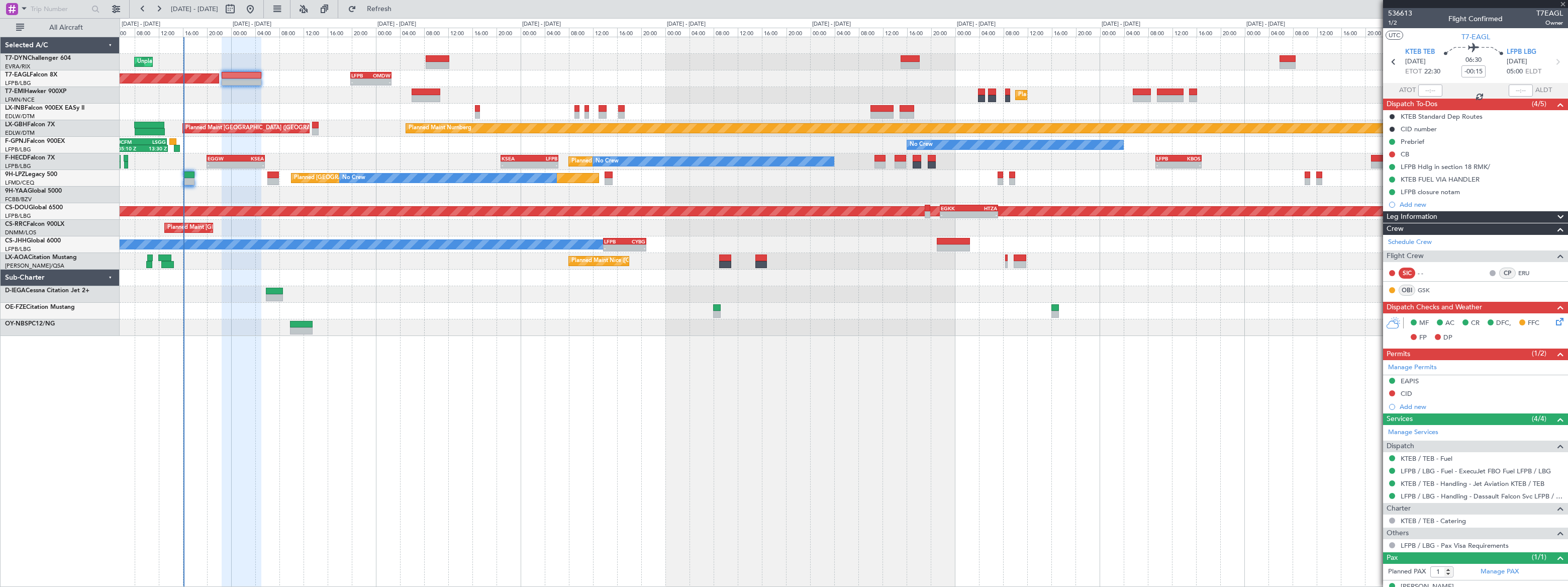
type input "-00:05"
type input "0"
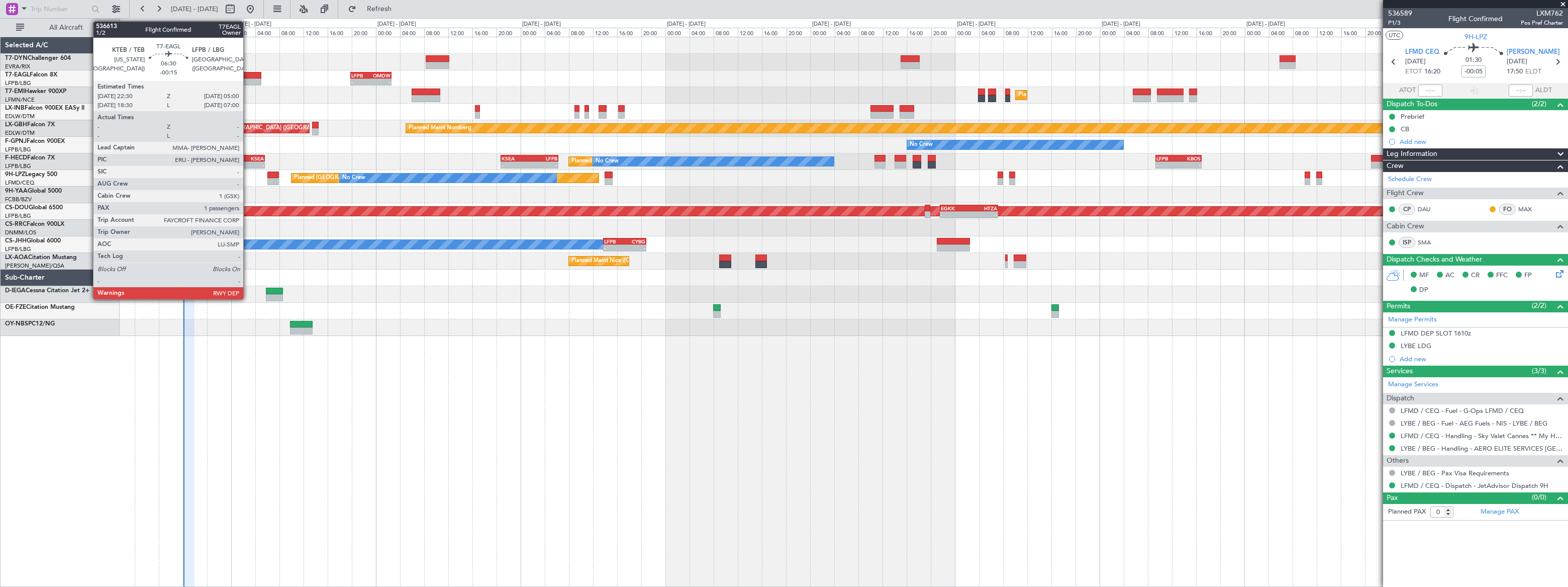
click at [248, 75] on div at bounding box center [241, 75] width 39 height 7
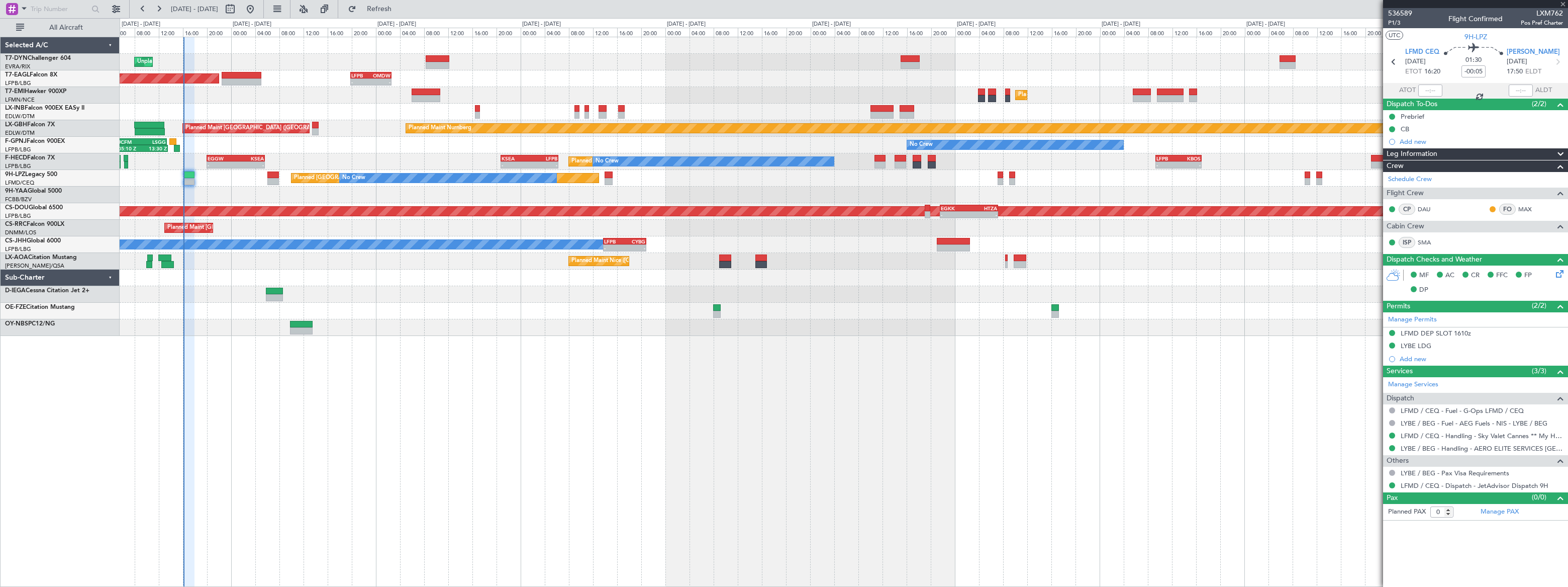
type input "-00:15"
type input "1"
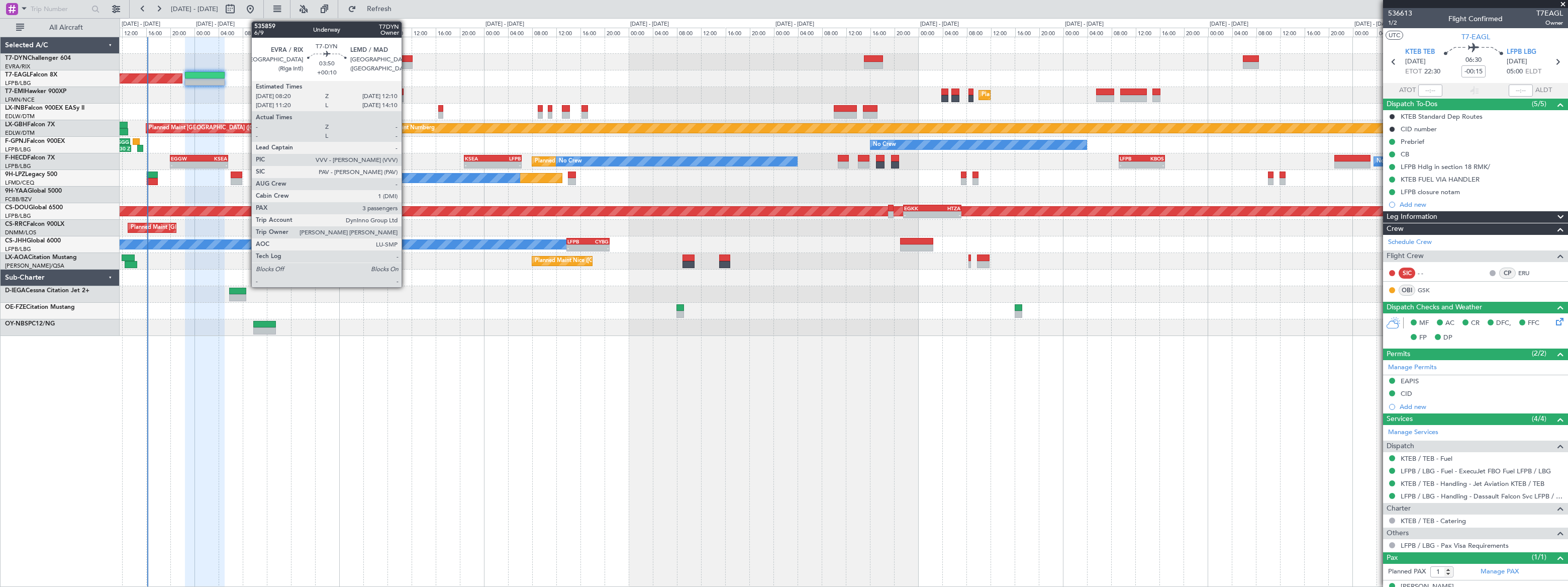
click at [406, 60] on div at bounding box center [401, 58] width 24 height 7
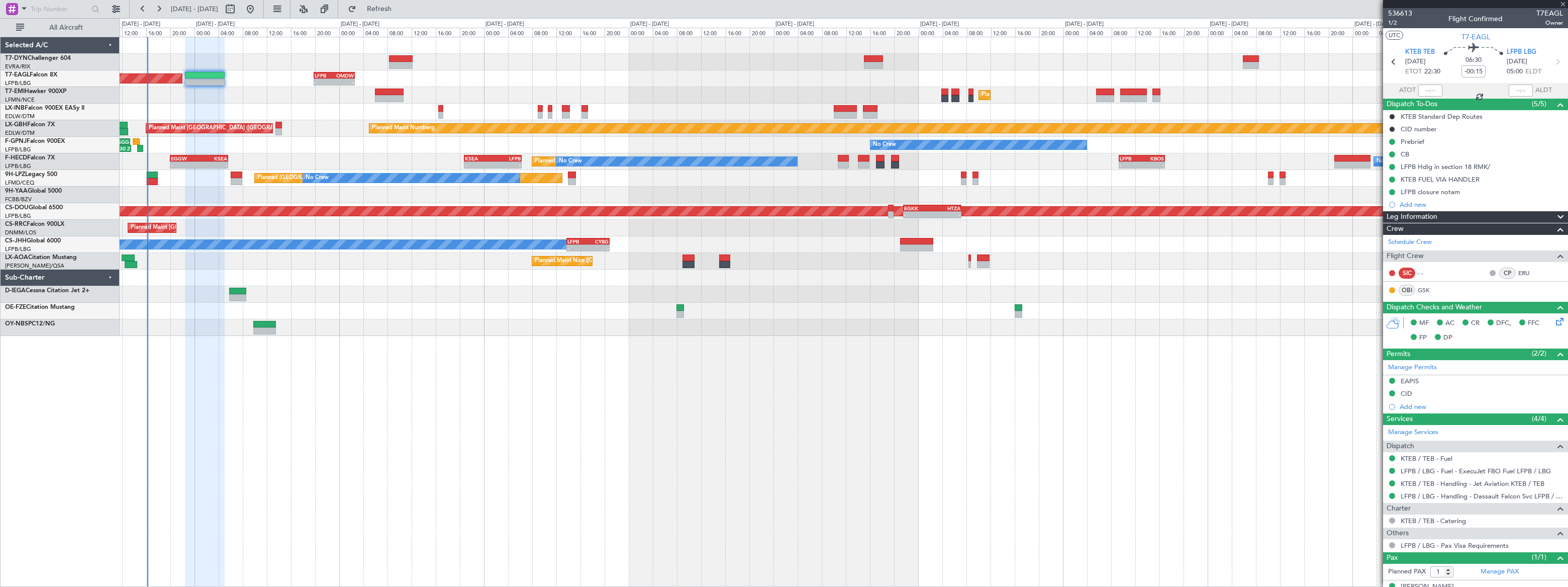
type input "+00:10"
type input "3"
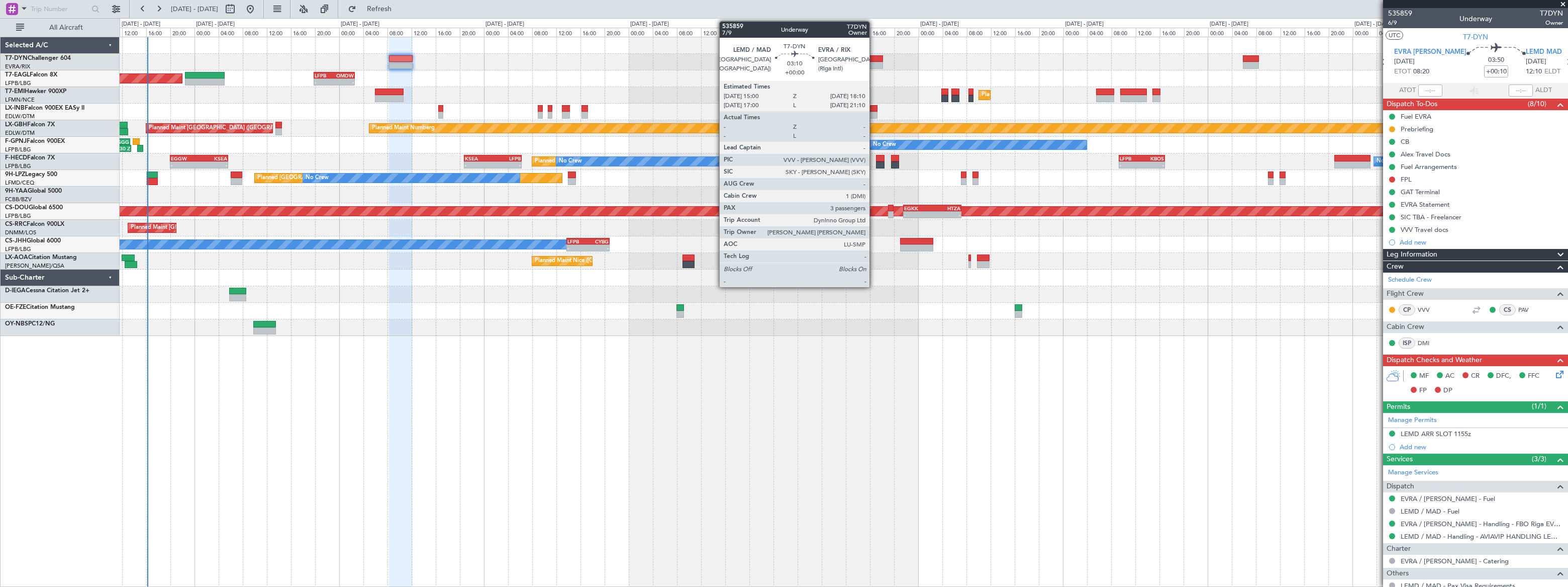
click at [874, 58] on div at bounding box center [874, 58] width 20 height 7
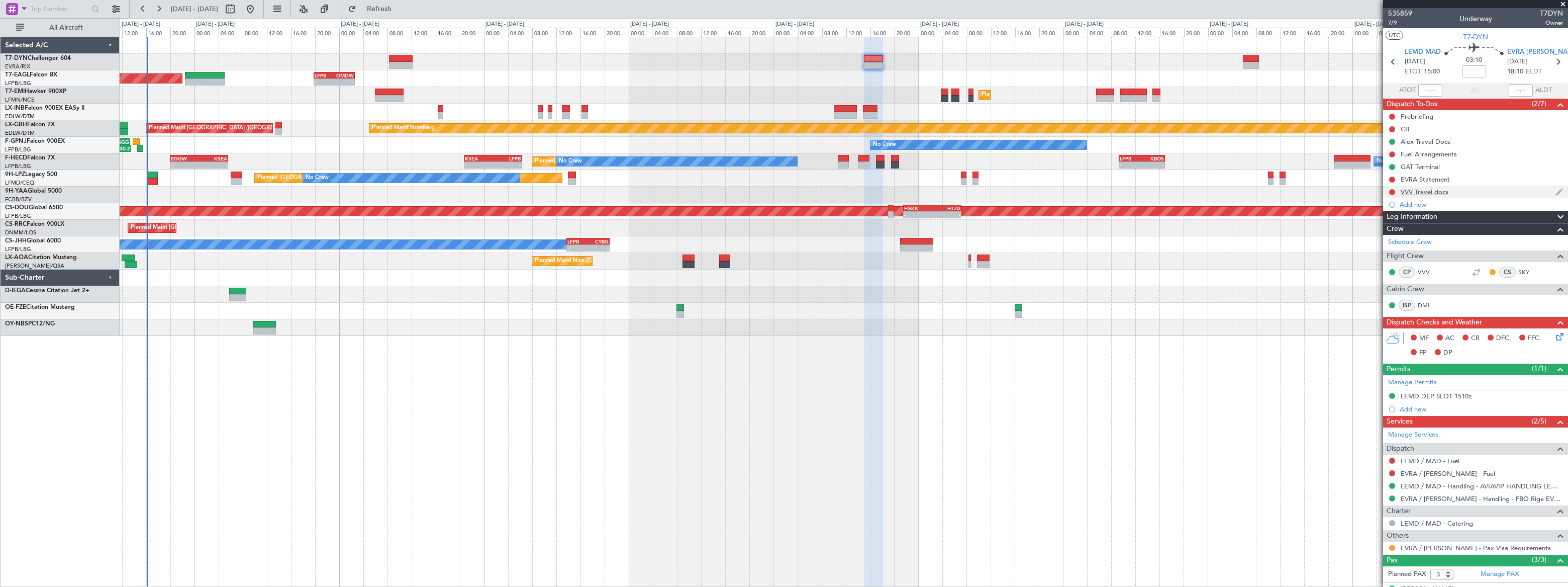
click at [1479, 194] on div "VVV Travel docs" at bounding box center [1475, 191] width 185 height 13
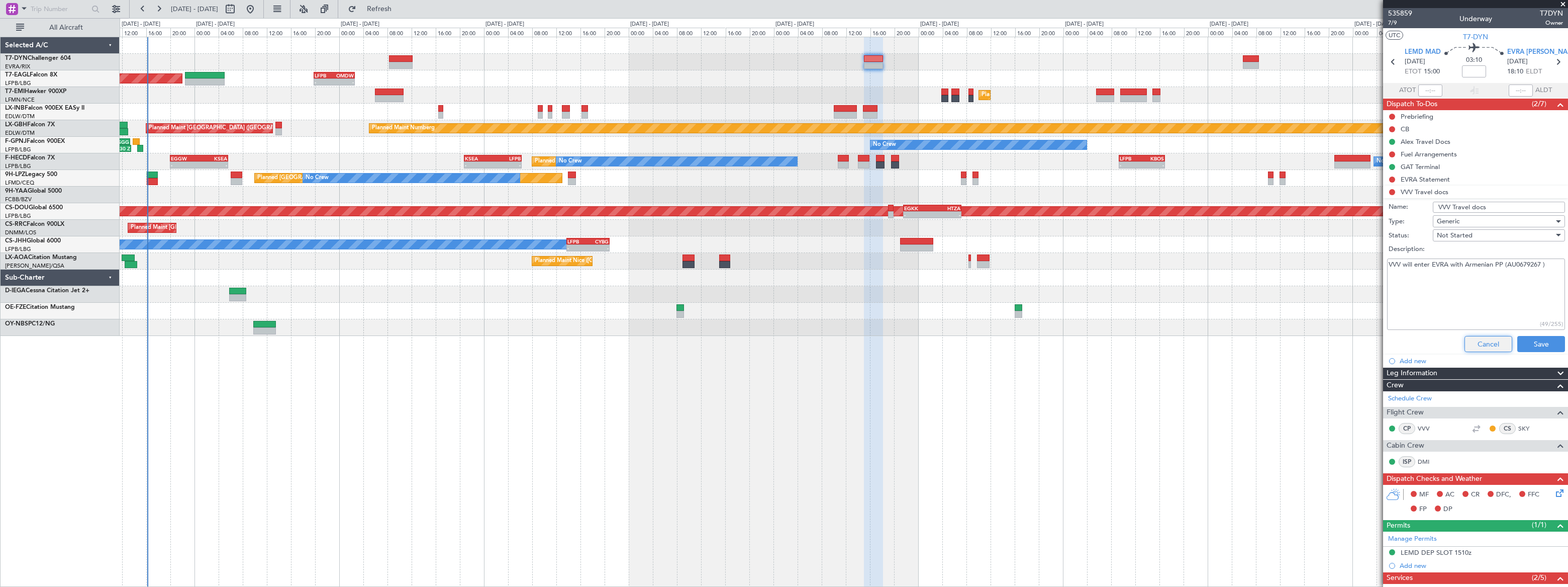
click at [1479, 342] on button "Cancel" at bounding box center [1488, 344] width 47 height 16
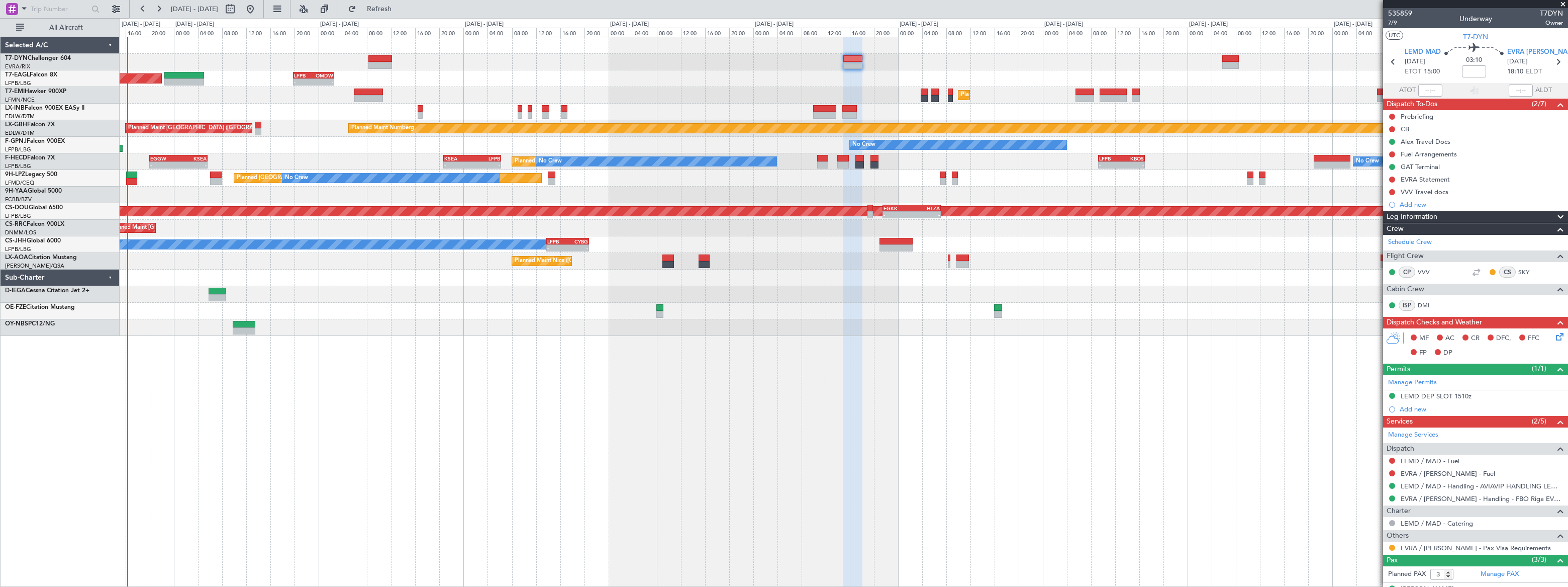
click at [1222, 98] on div "Planned Maint [GEOGRAPHIC_DATA]" at bounding box center [844, 95] width 1448 height 17
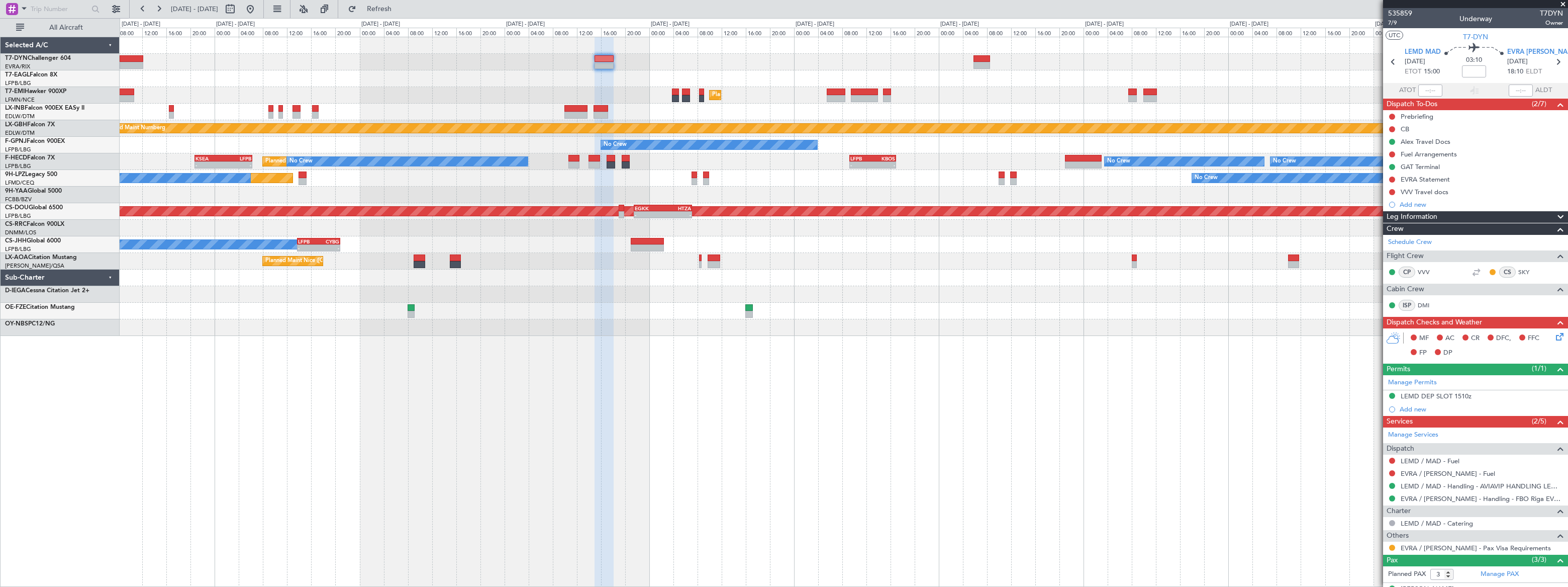
click at [1076, 90] on div "Unplanned Maint Riga (Riga Intl) - - LFPB 19:50 Z OMDW 02:35 Z Planned Maint Ne…" at bounding box center [844, 186] width 1448 height 298
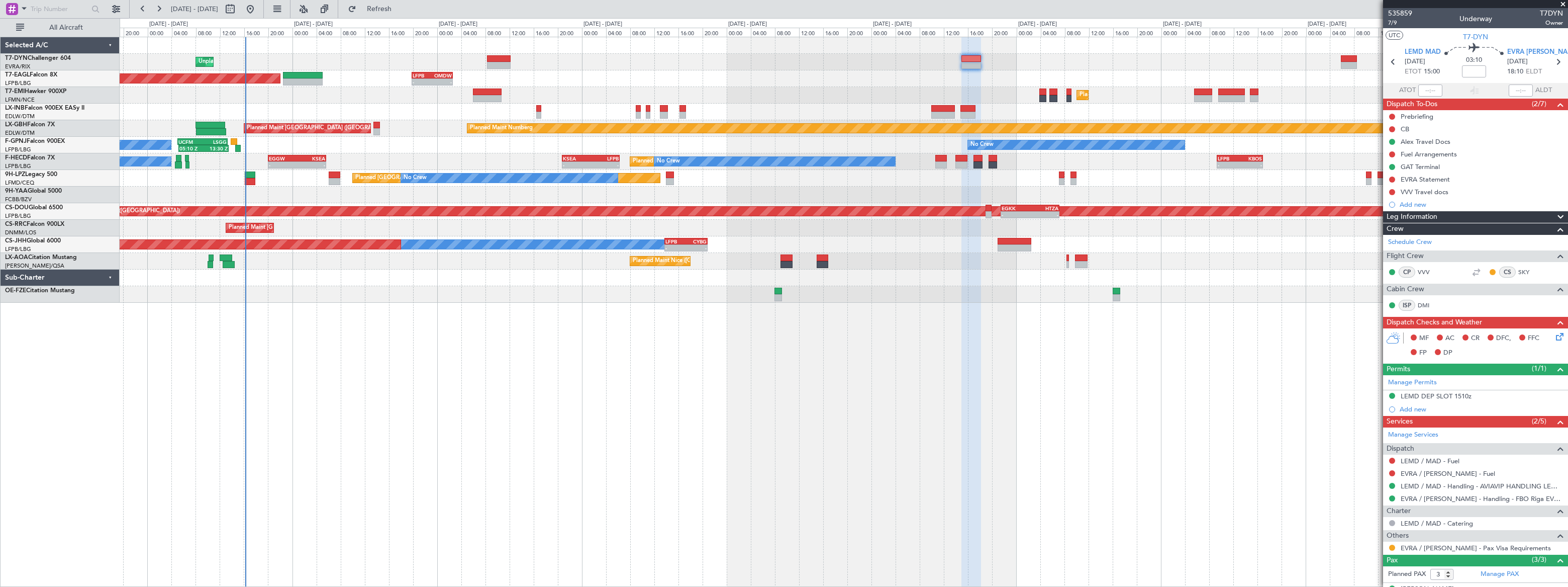
click at [1079, 57] on div "Unplanned Maint Riga (Riga Intl) - - LFPB 19:50 Z OMDW 02:35 Z Planned Maint Ne…" at bounding box center [844, 170] width 1447 height 266
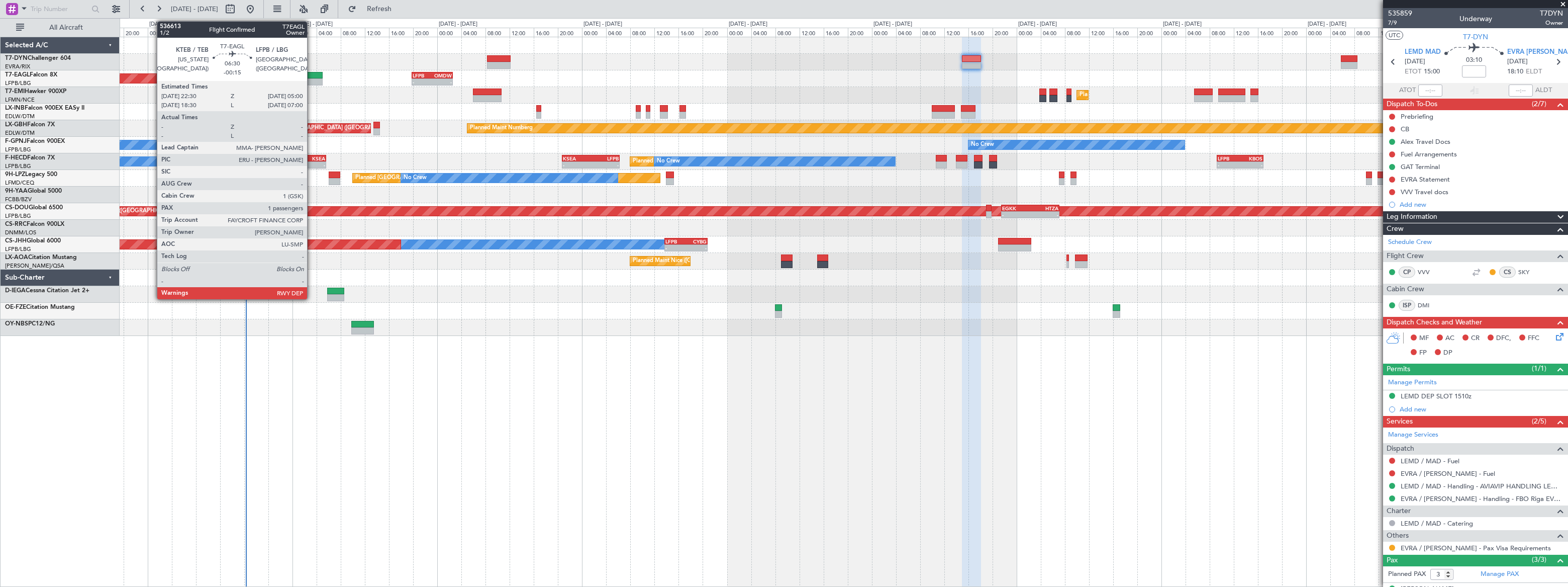
click at [312, 78] on div at bounding box center [302, 75] width 39 height 7
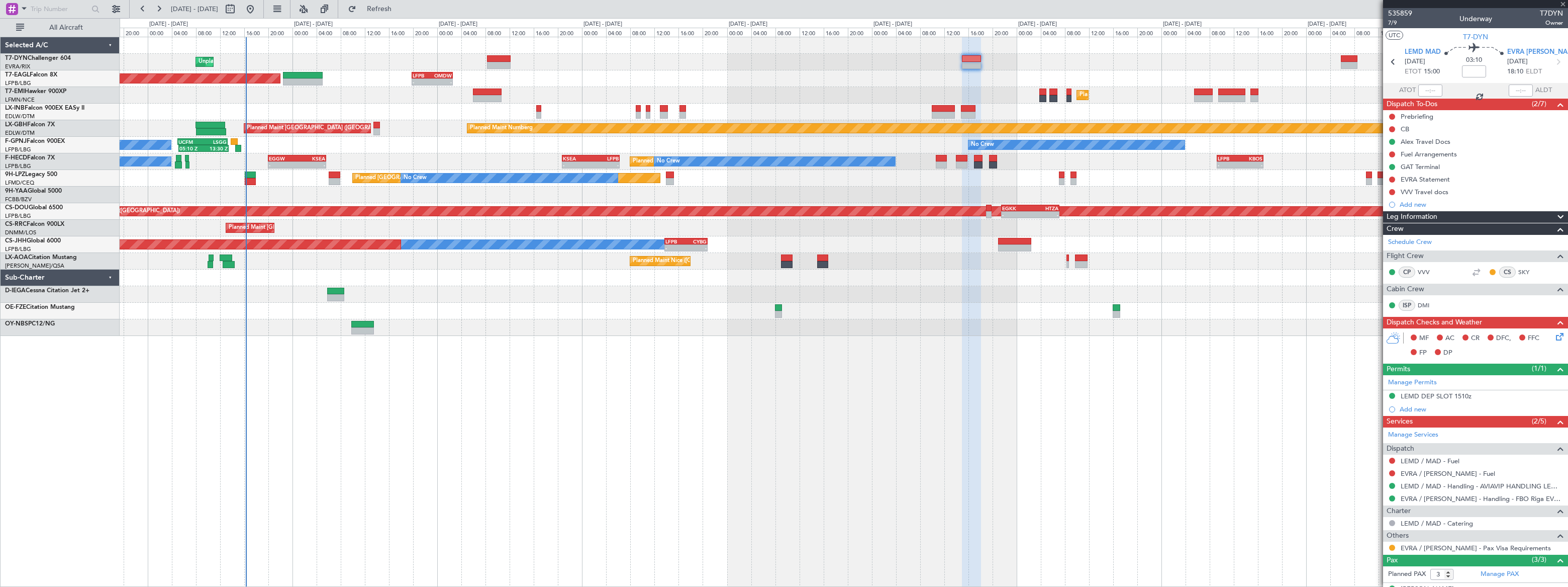
type input "-00:15"
type input "1"
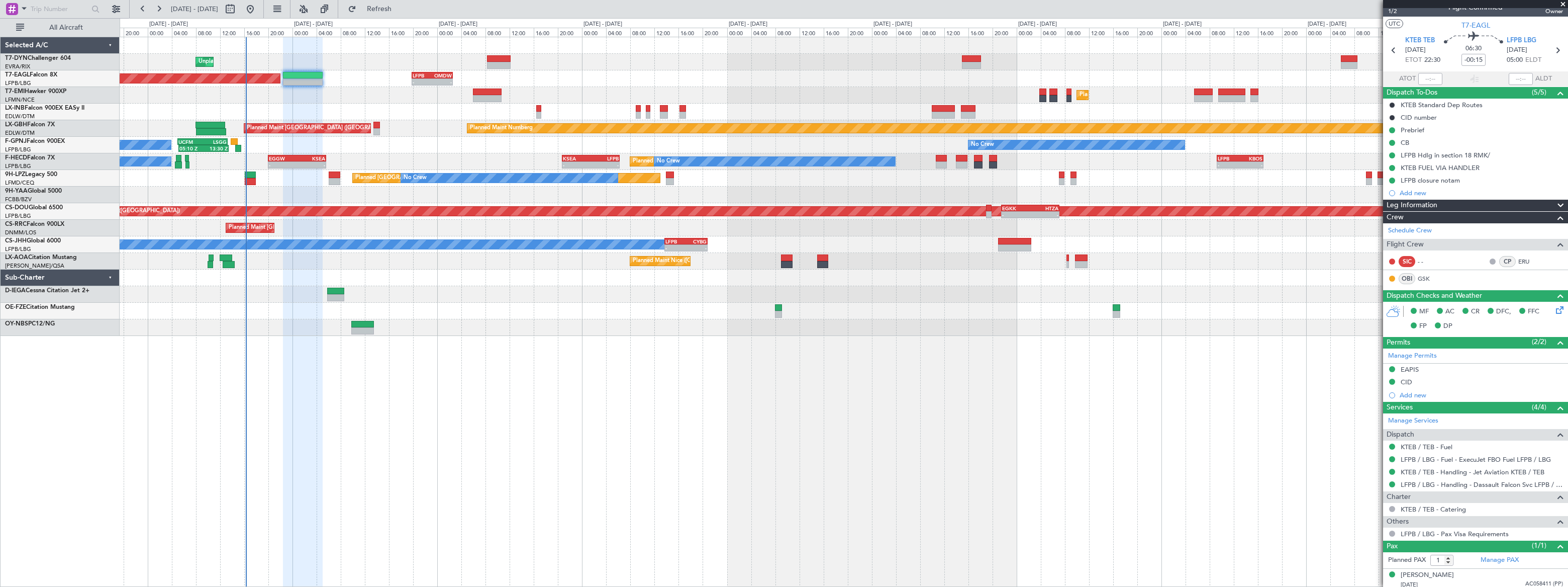
scroll to position [15, 0]
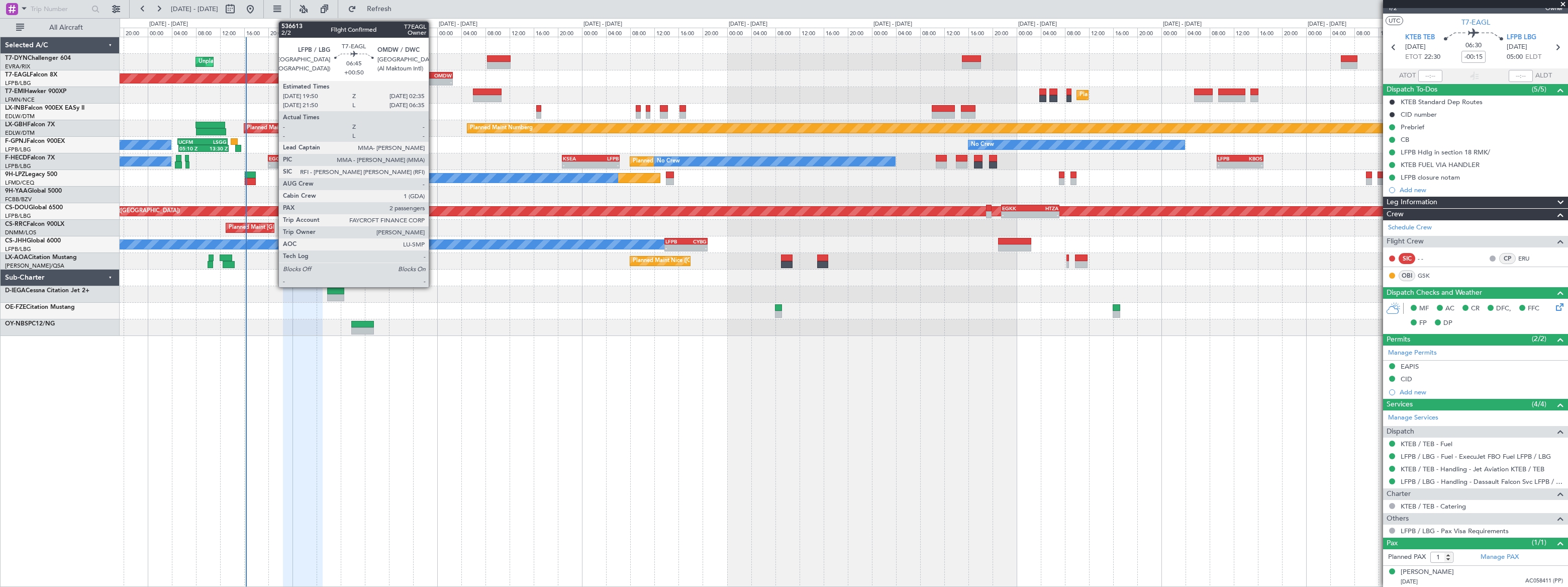
click at [433, 75] on div "OMDW" at bounding box center [442, 76] width 20 height 6
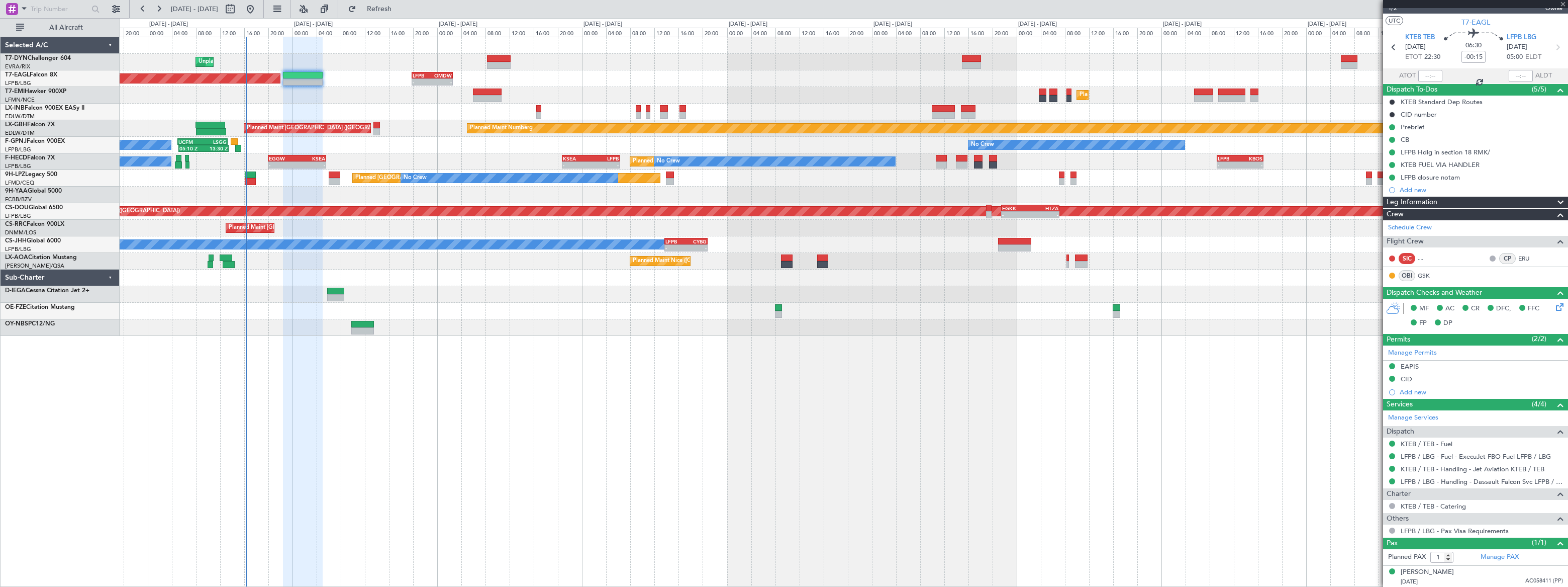
type input "+00:50"
type input "2"
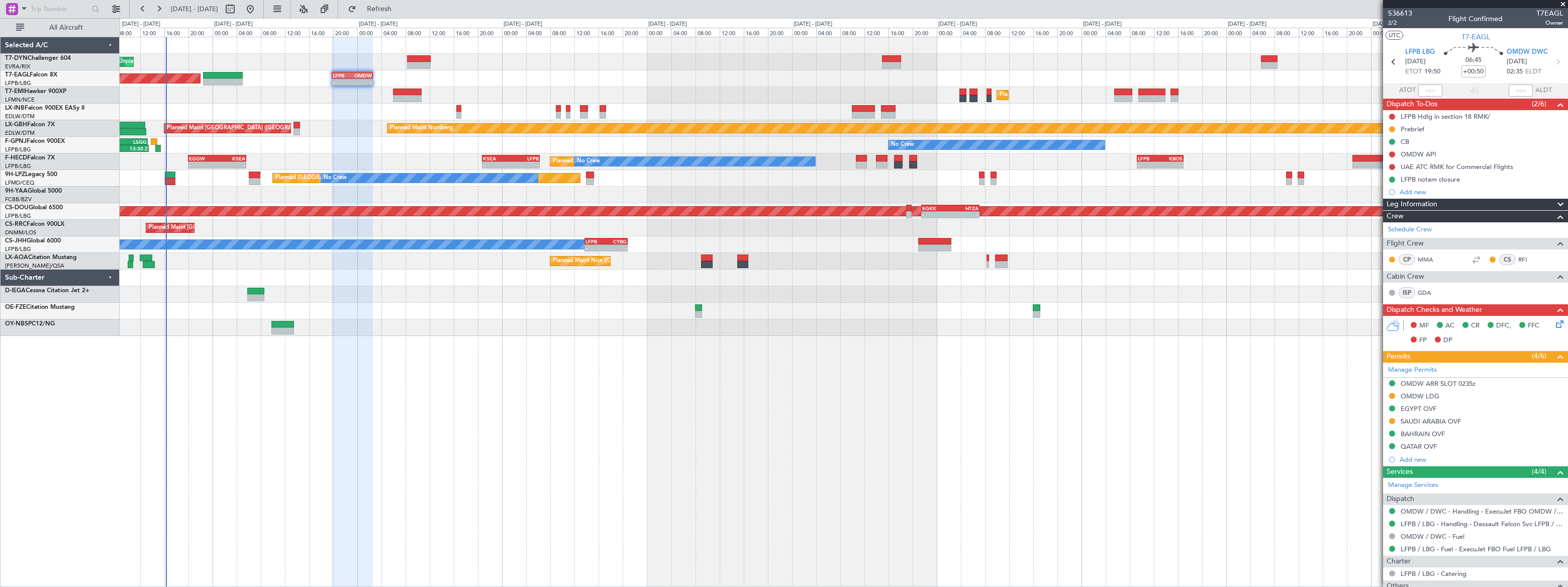
click at [271, 90] on div "Planned Maint [GEOGRAPHIC_DATA]" at bounding box center [844, 95] width 1448 height 17
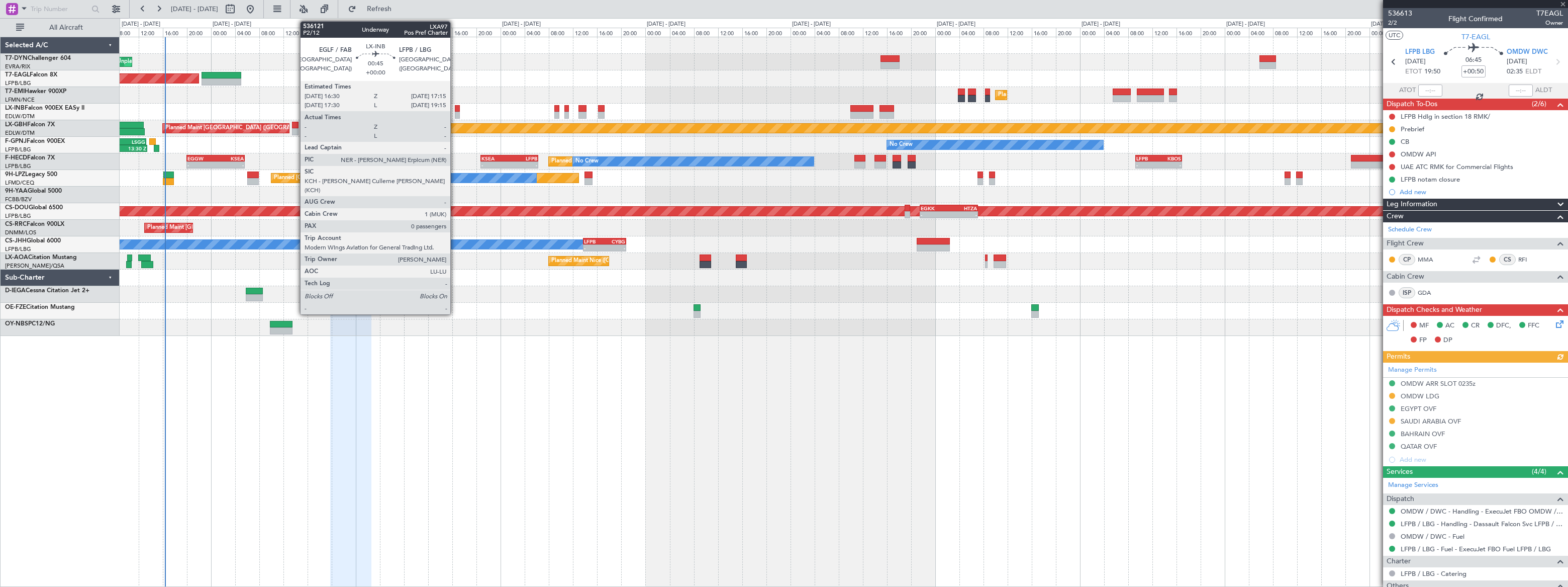
click at [455, 111] on div at bounding box center [457, 114] width 5 height 7
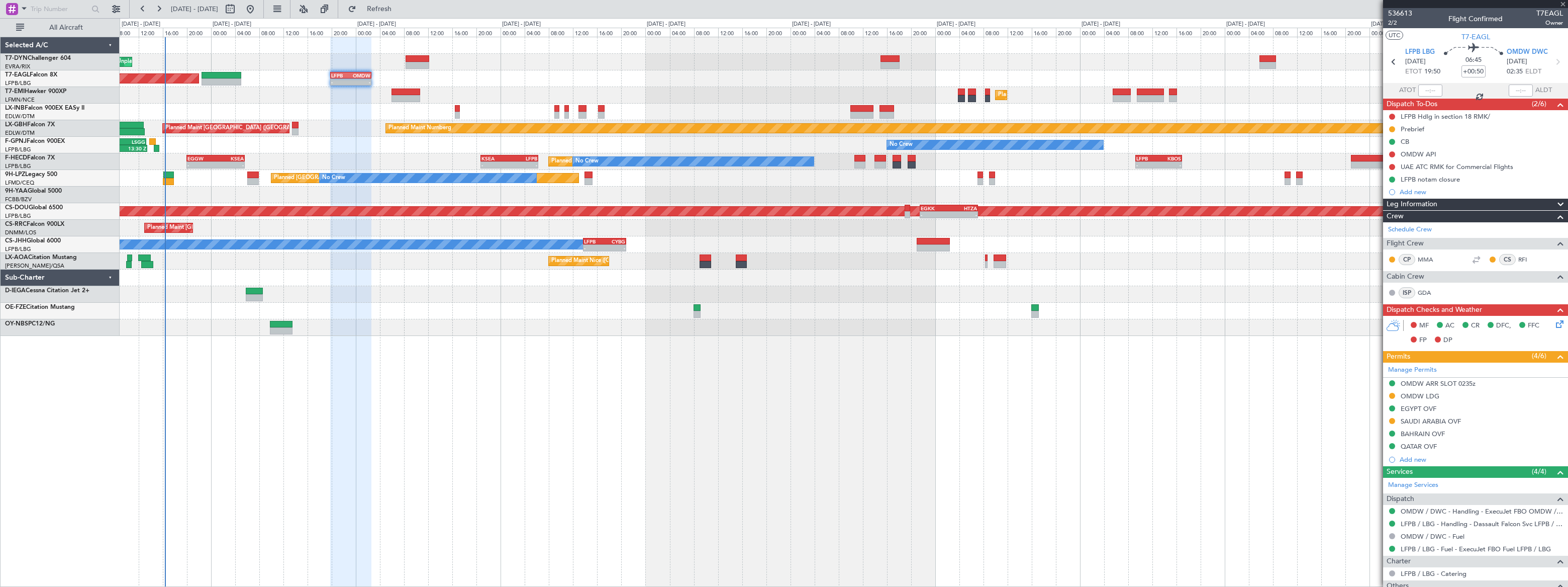
type input "0"
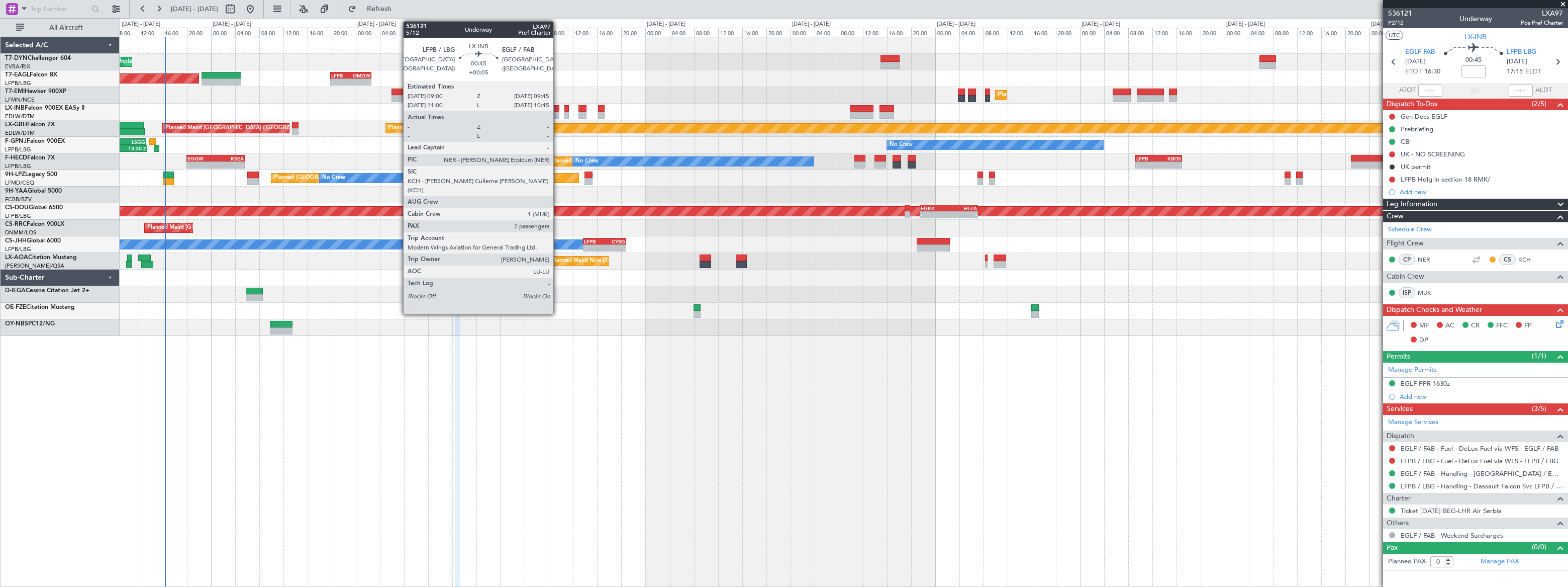
click at [556, 112] on div at bounding box center [556, 114] width 5 height 7
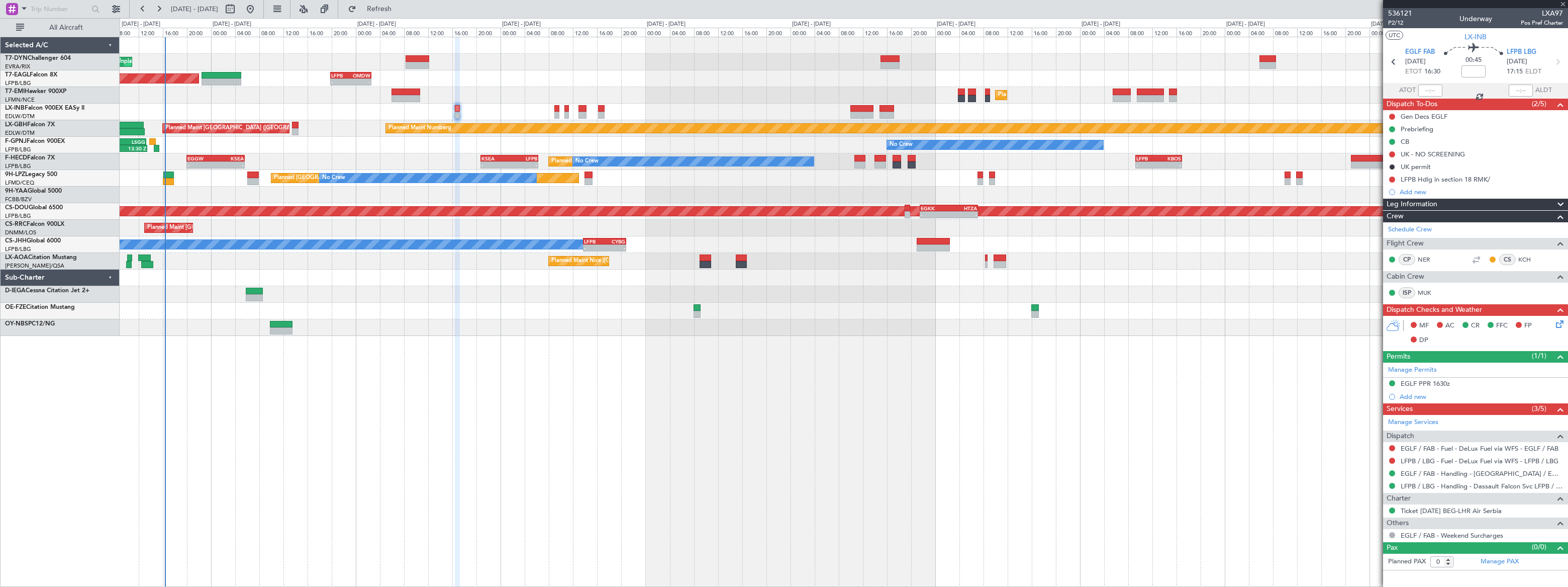
type input "+00:05"
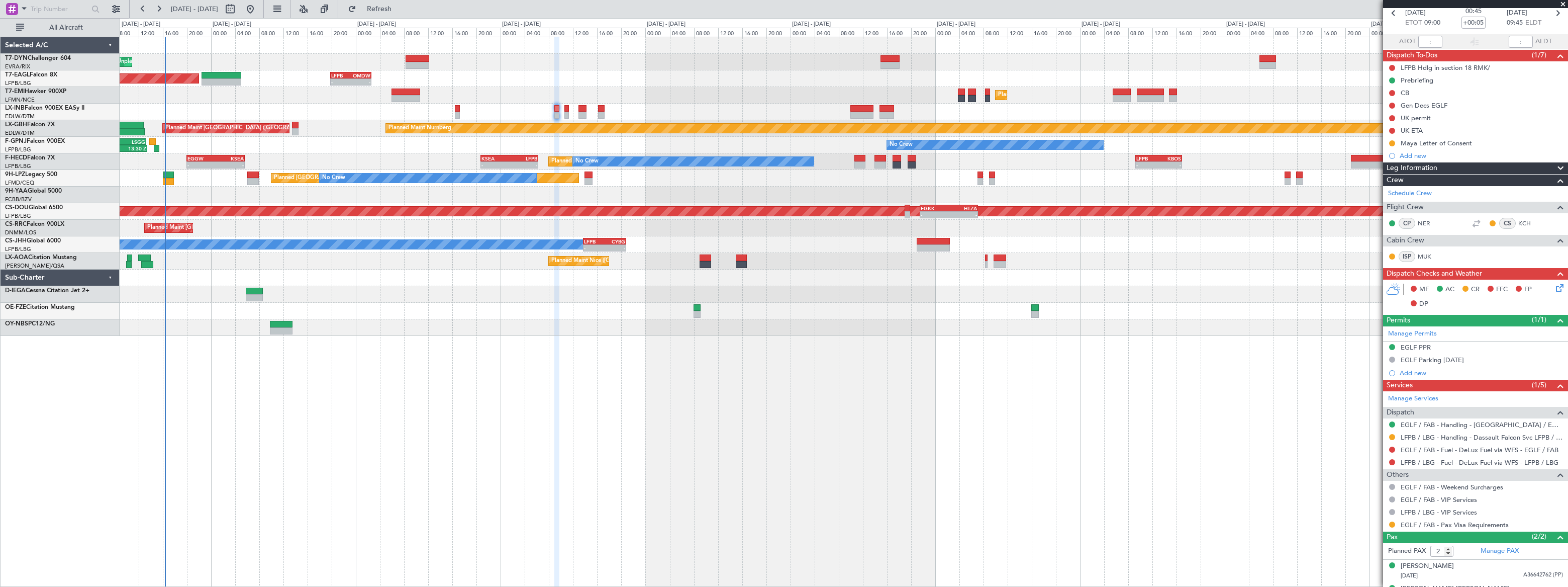
scroll to position [65, 0]
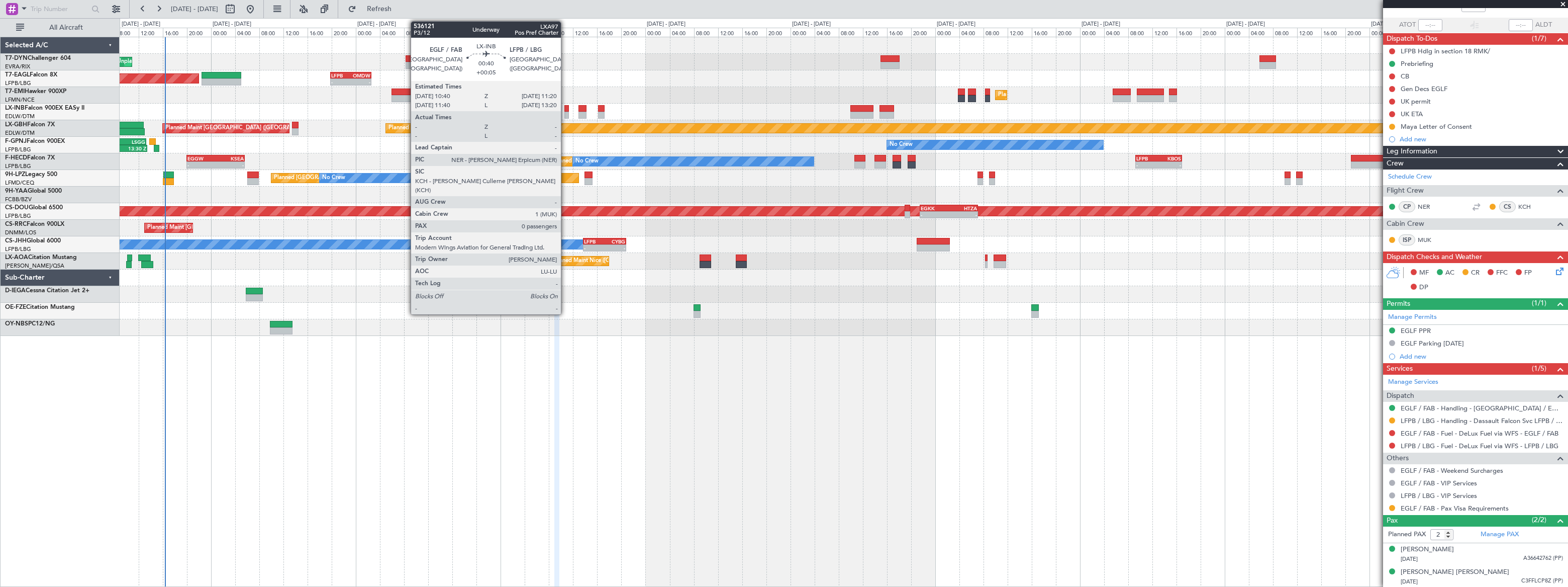
click at [565, 112] on div at bounding box center [566, 114] width 5 height 7
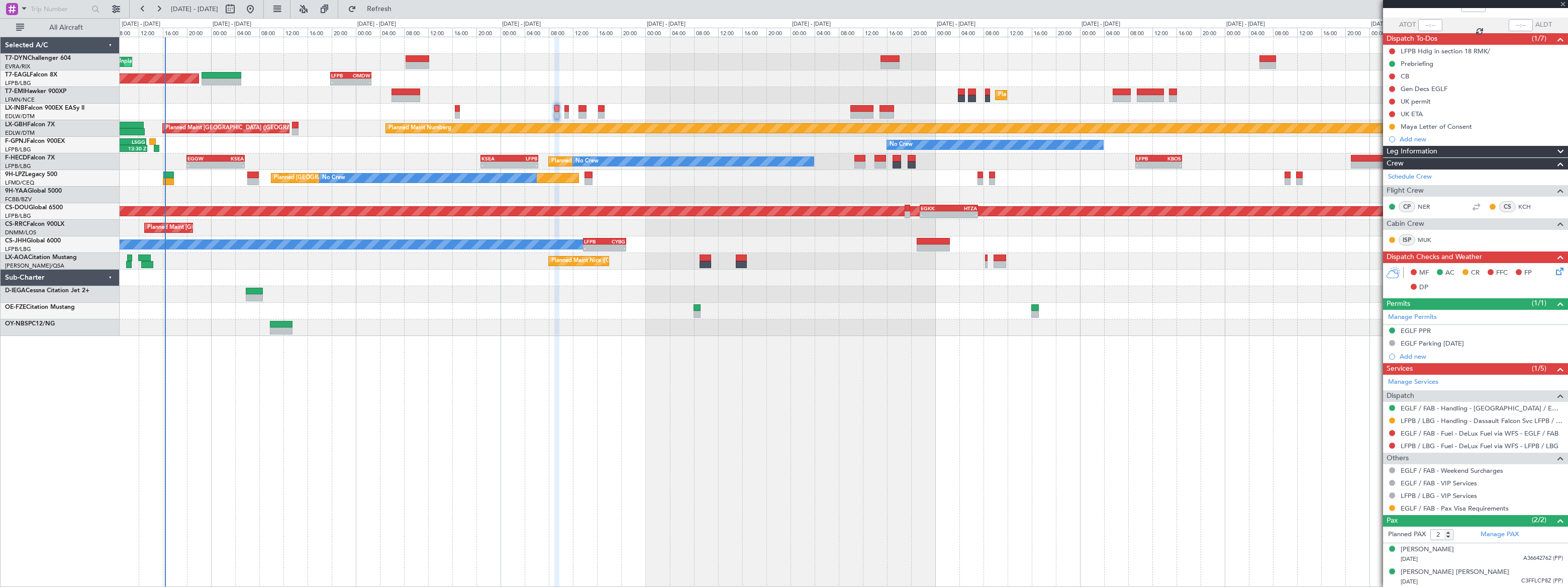
type input "0"
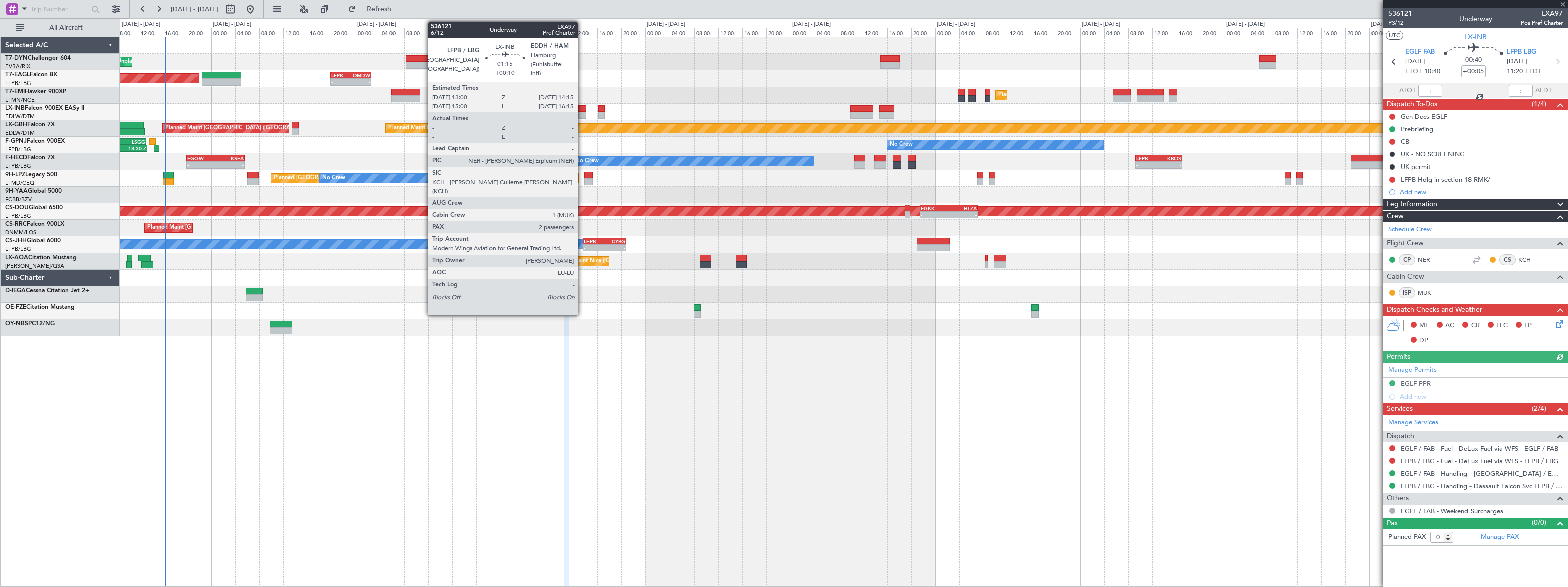
click at [583, 111] on div at bounding box center [583, 114] width 8 height 7
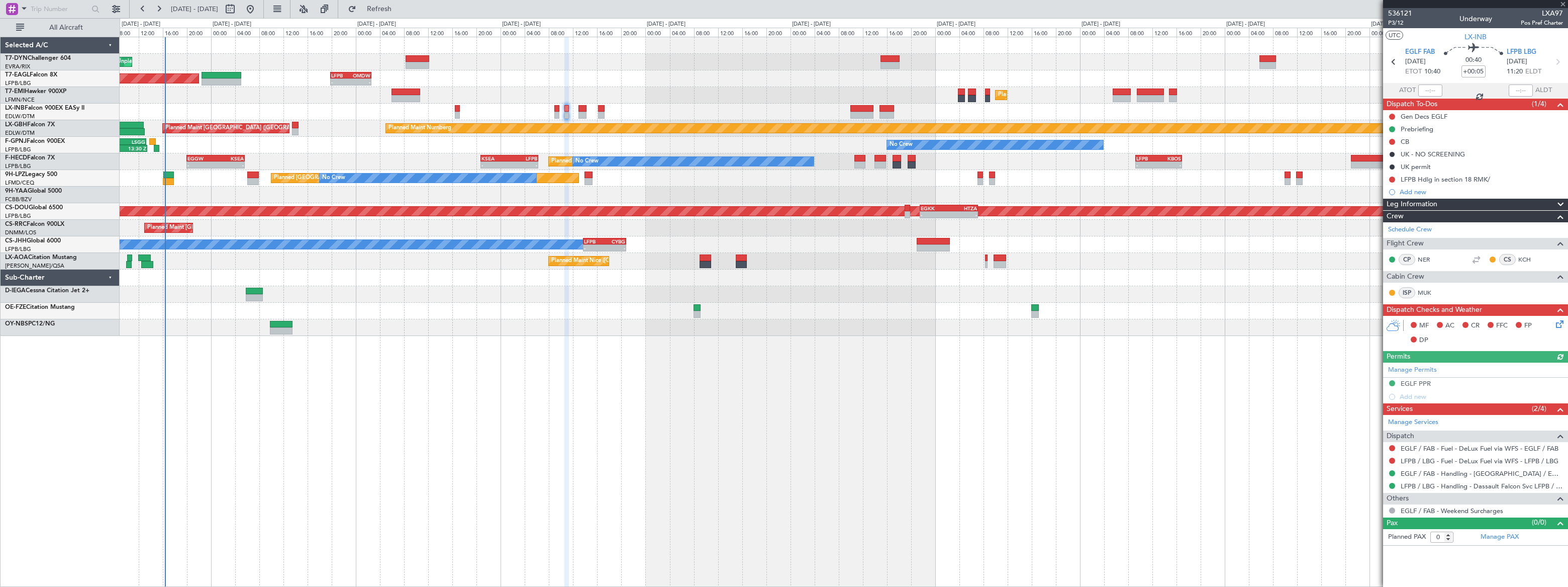
type input "+00:10"
type input "2"
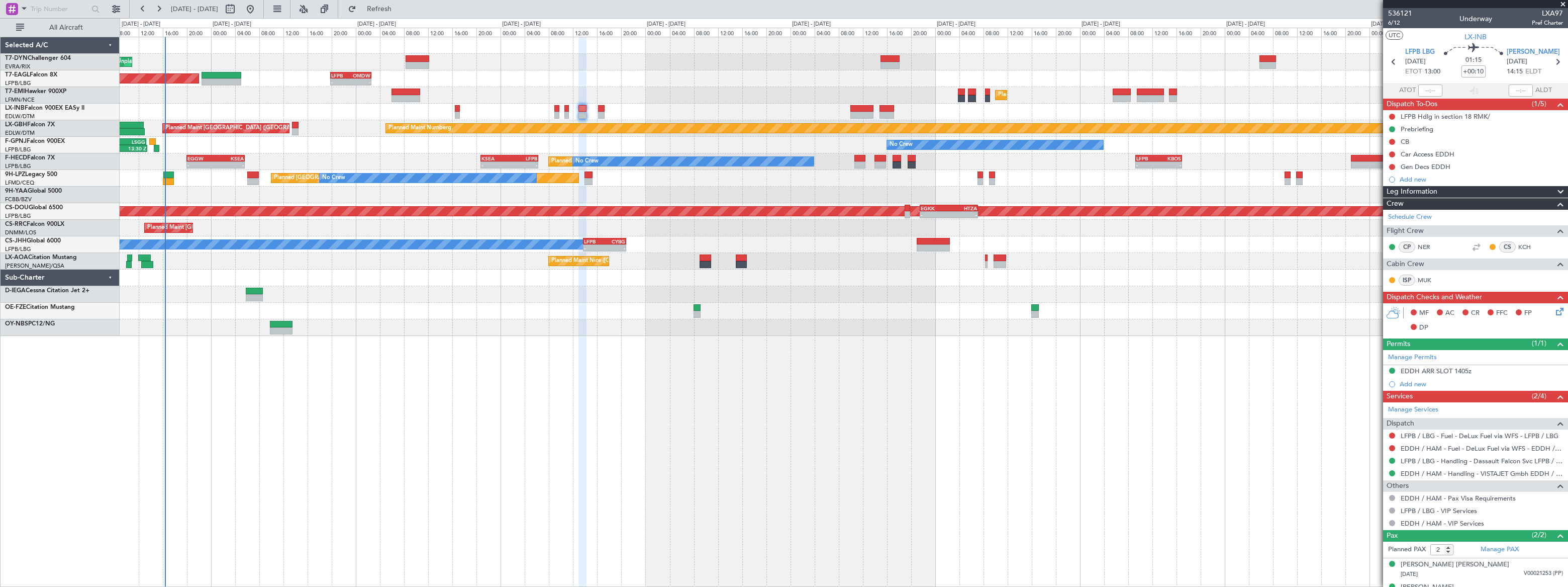
scroll to position [15, 0]
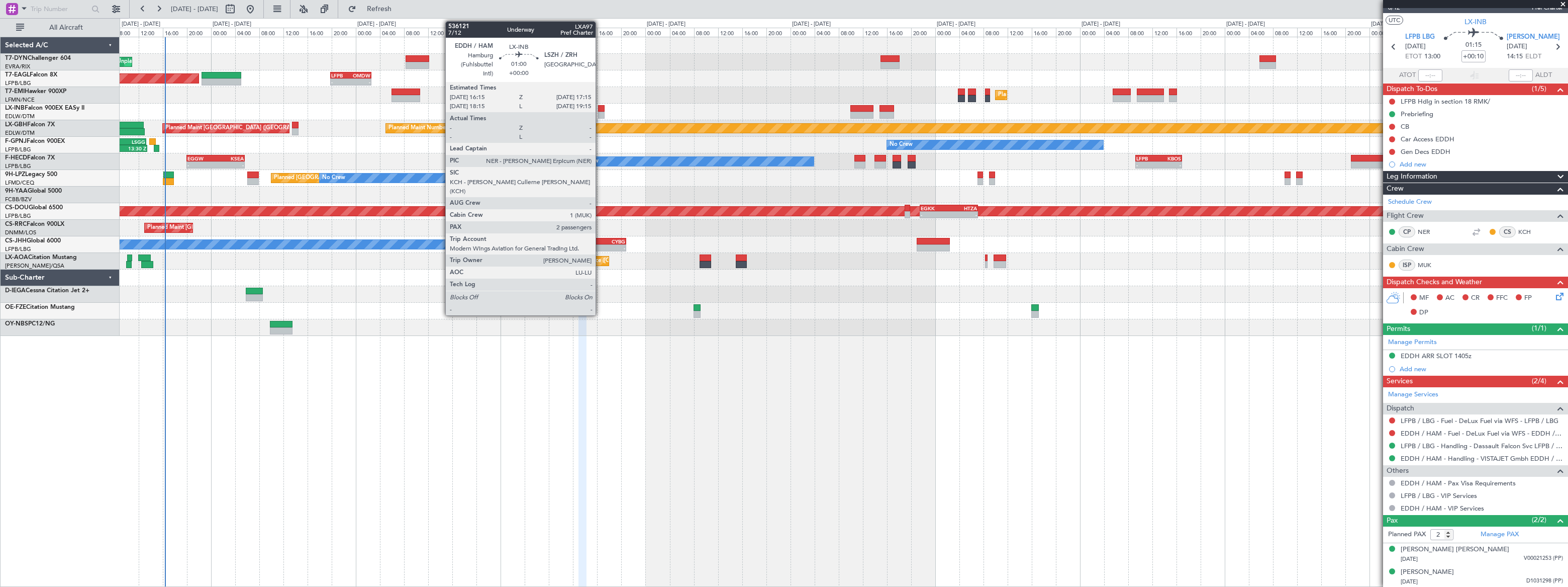
click at [600, 111] on div at bounding box center [601, 114] width 7 height 7
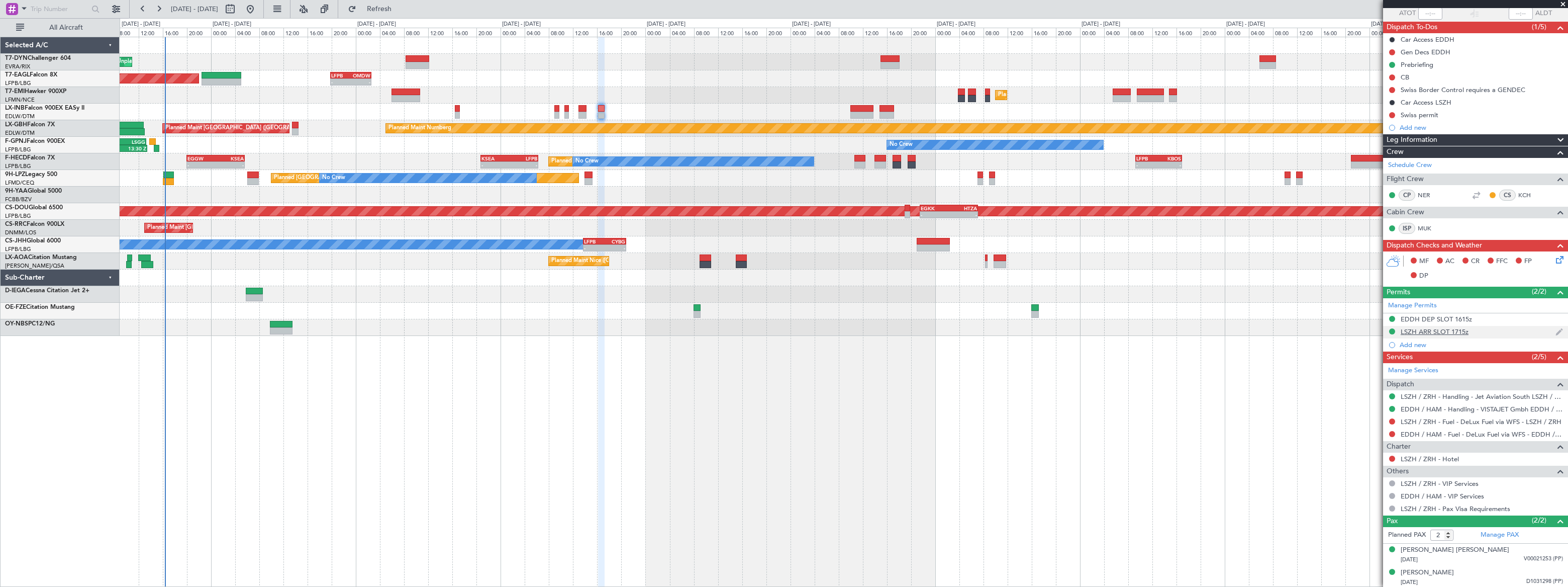
scroll to position [32, 0]
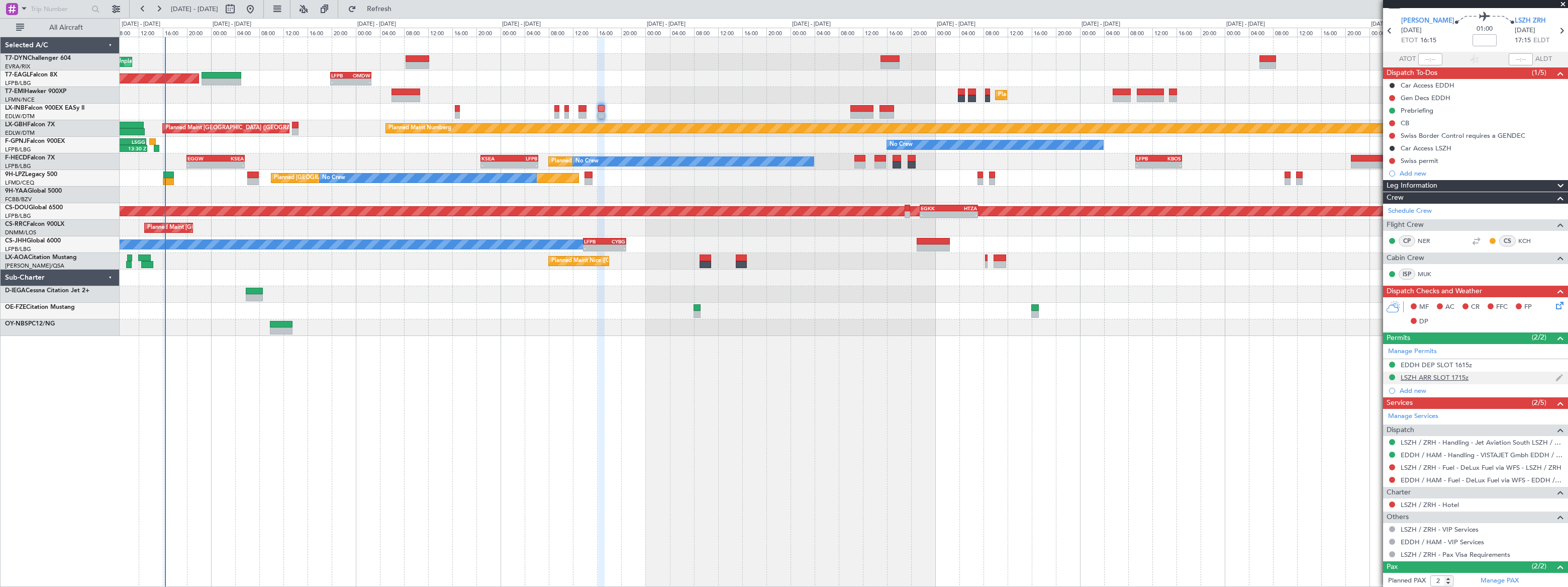
click at [1475, 376] on div "LSZH ARR SLOT 1715z" at bounding box center [1475, 377] width 185 height 13
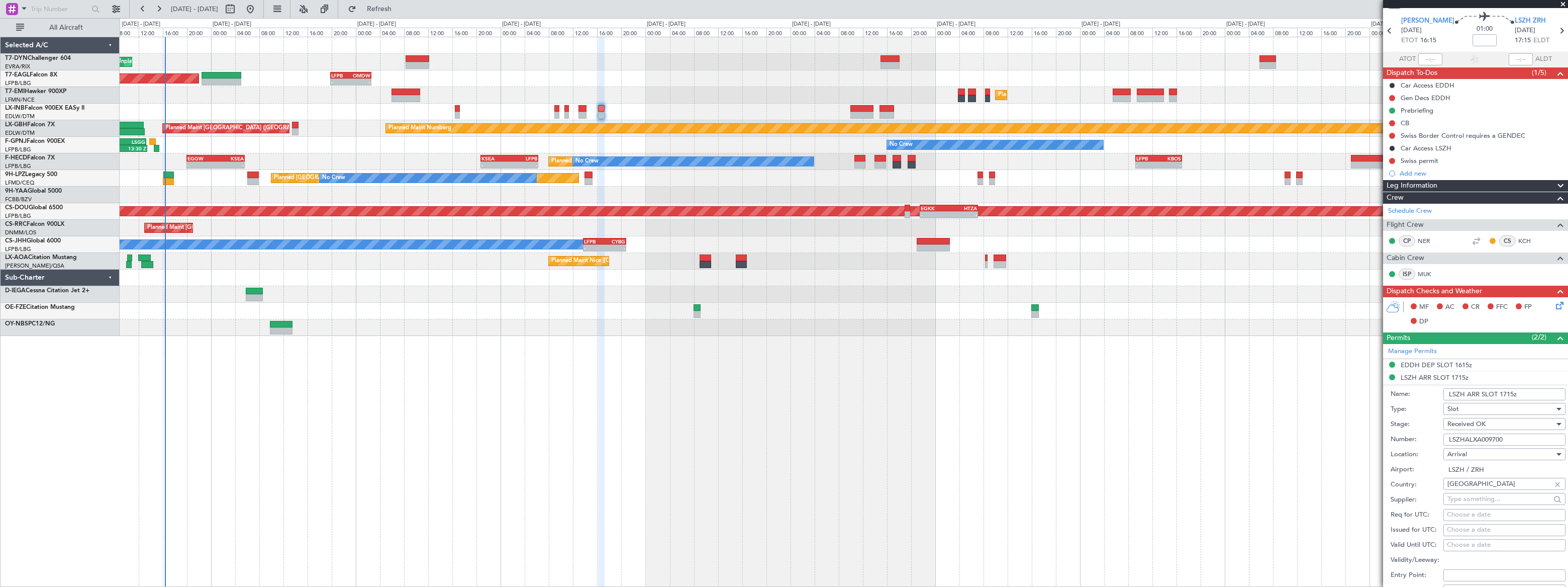
scroll to position [168, 0]
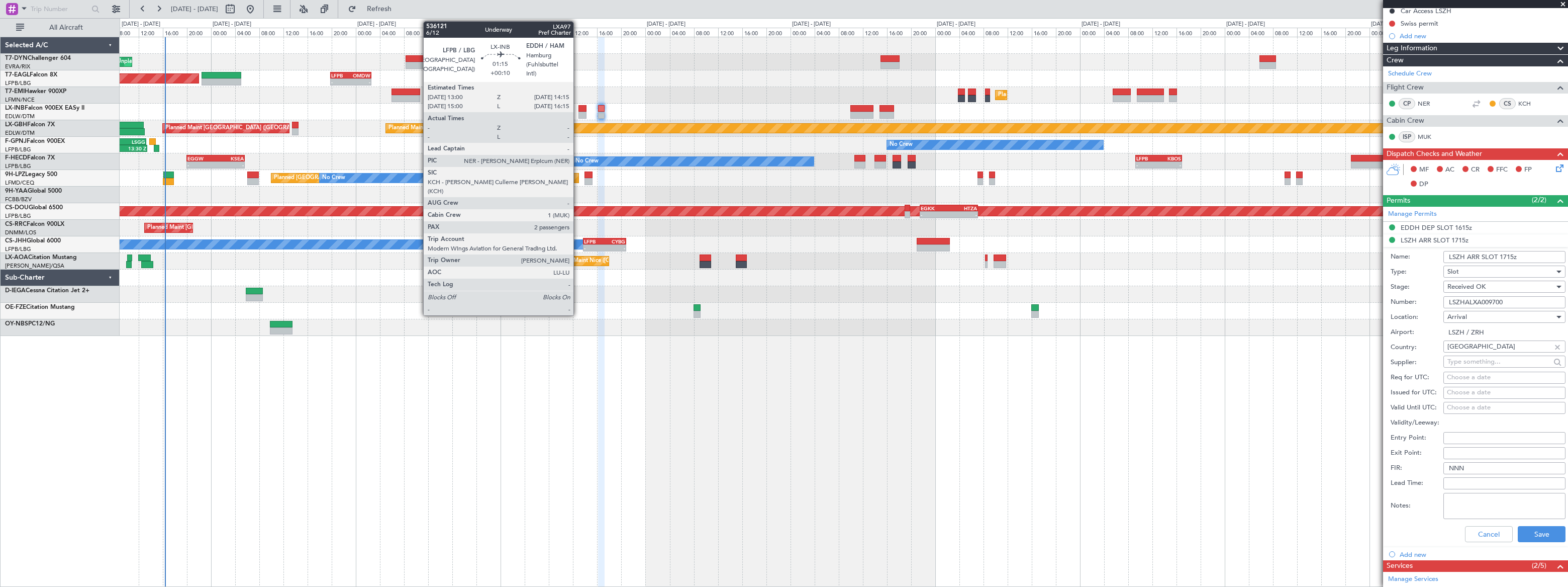
click at [579, 111] on div at bounding box center [583, 114] width 8 height 7
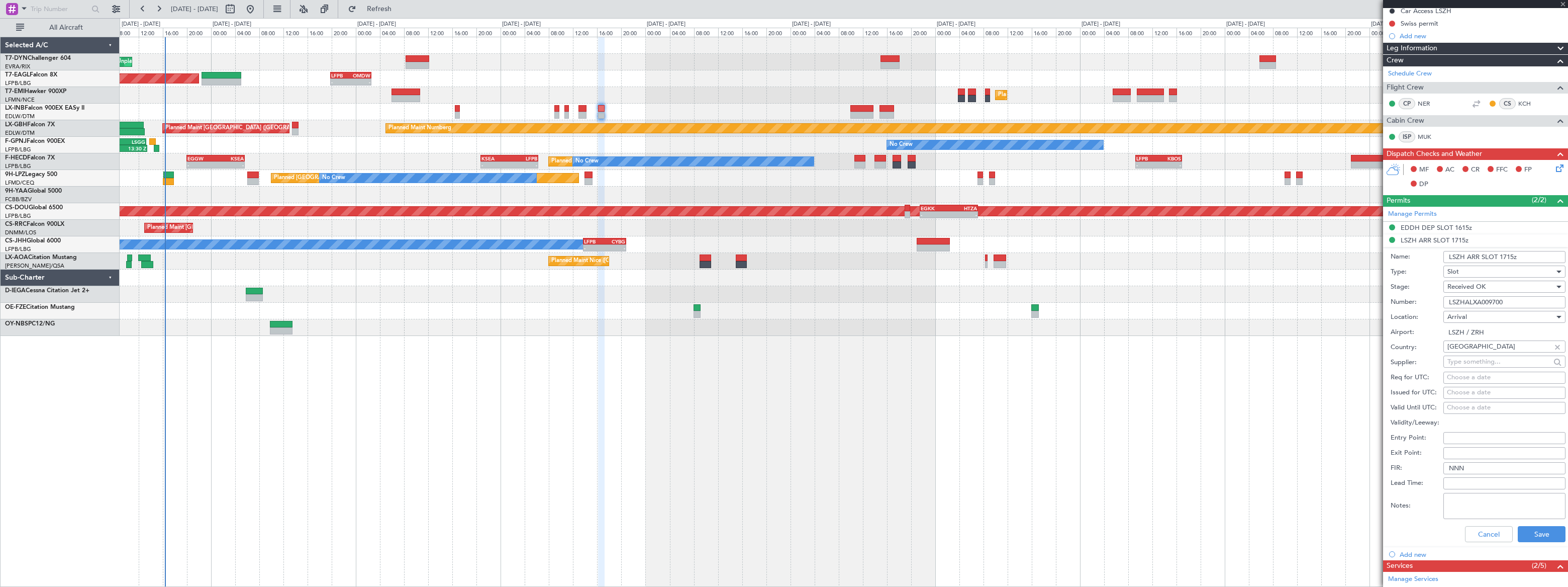
type input "+00:10"
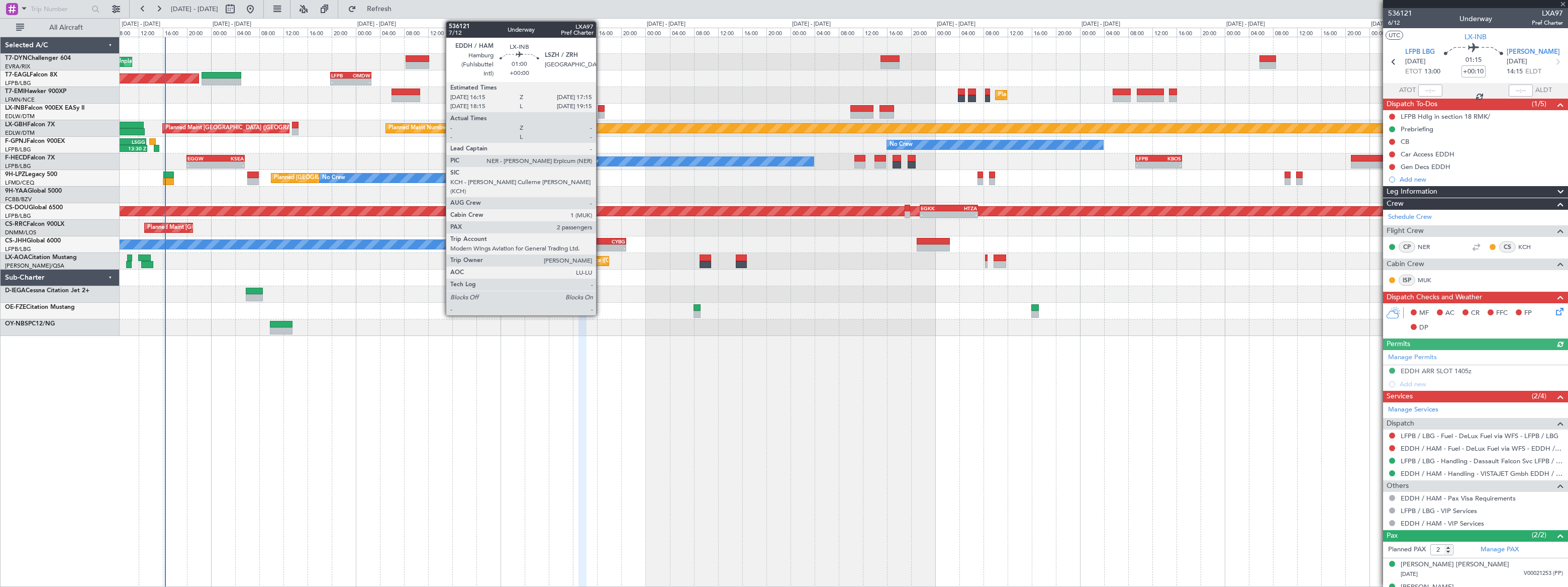
click at [600, 109] on div at bounding box center [601, 108] width 7 height 7
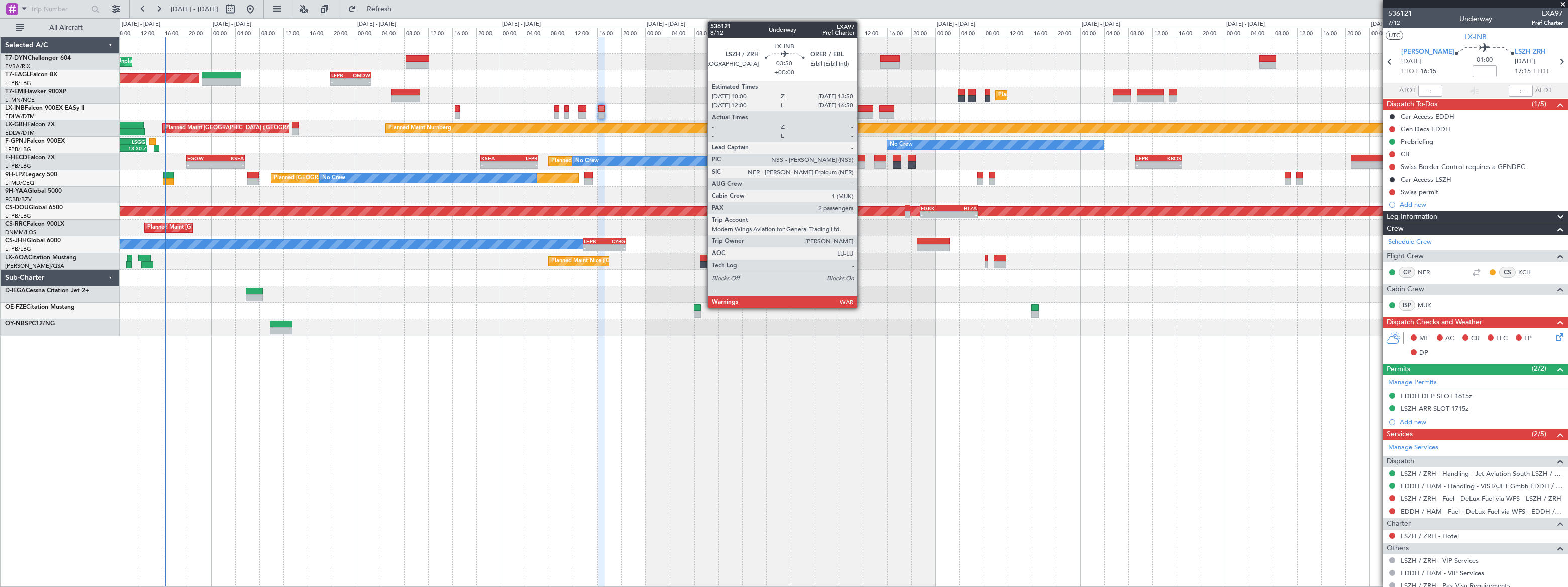
click at [862, 107] on div at bounding box center [862, 108] width 24 height 7
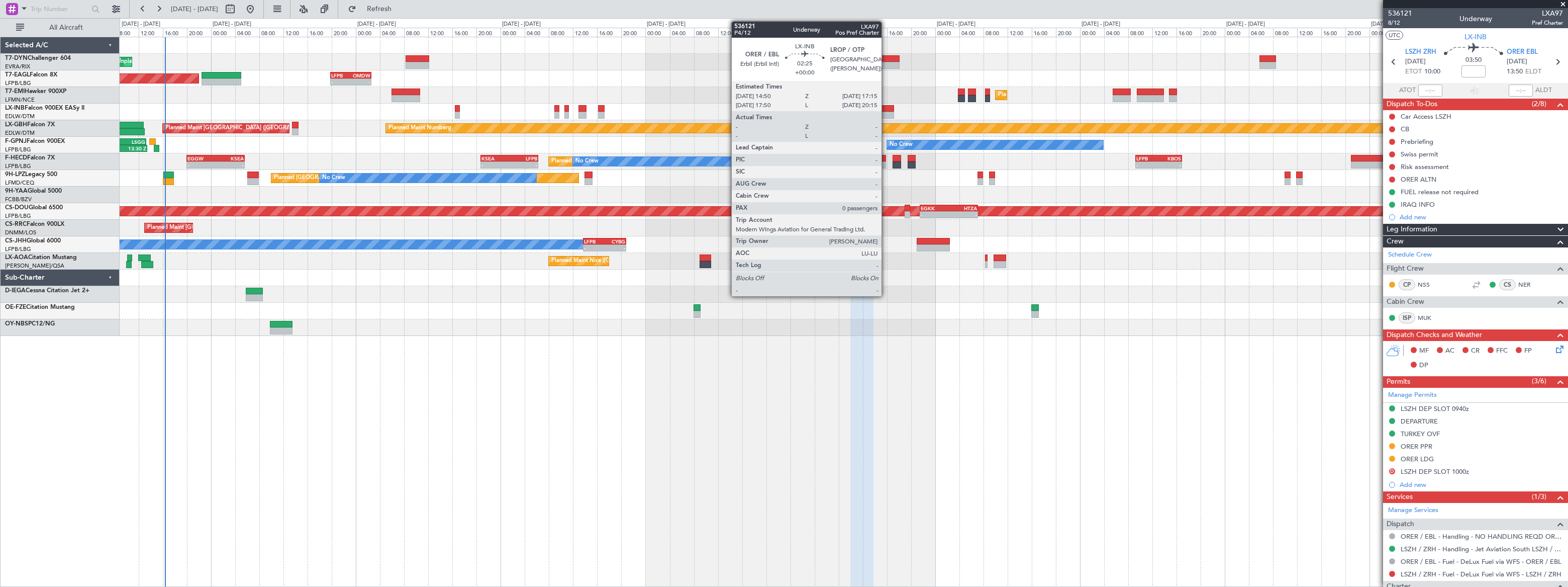
click at [886, 113] on div at bounding box center [886, 114] width 15 height 7
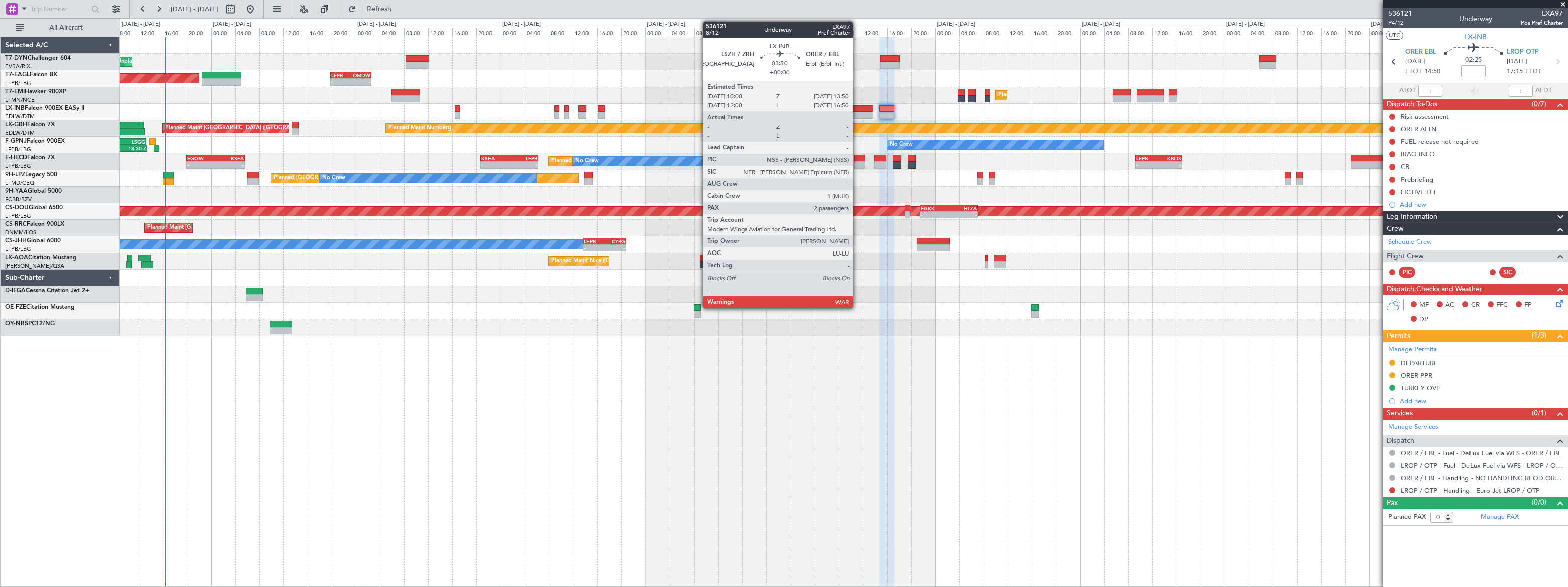
click at [857, 110] on div at bounding box center [862, 108] width 24 height 7
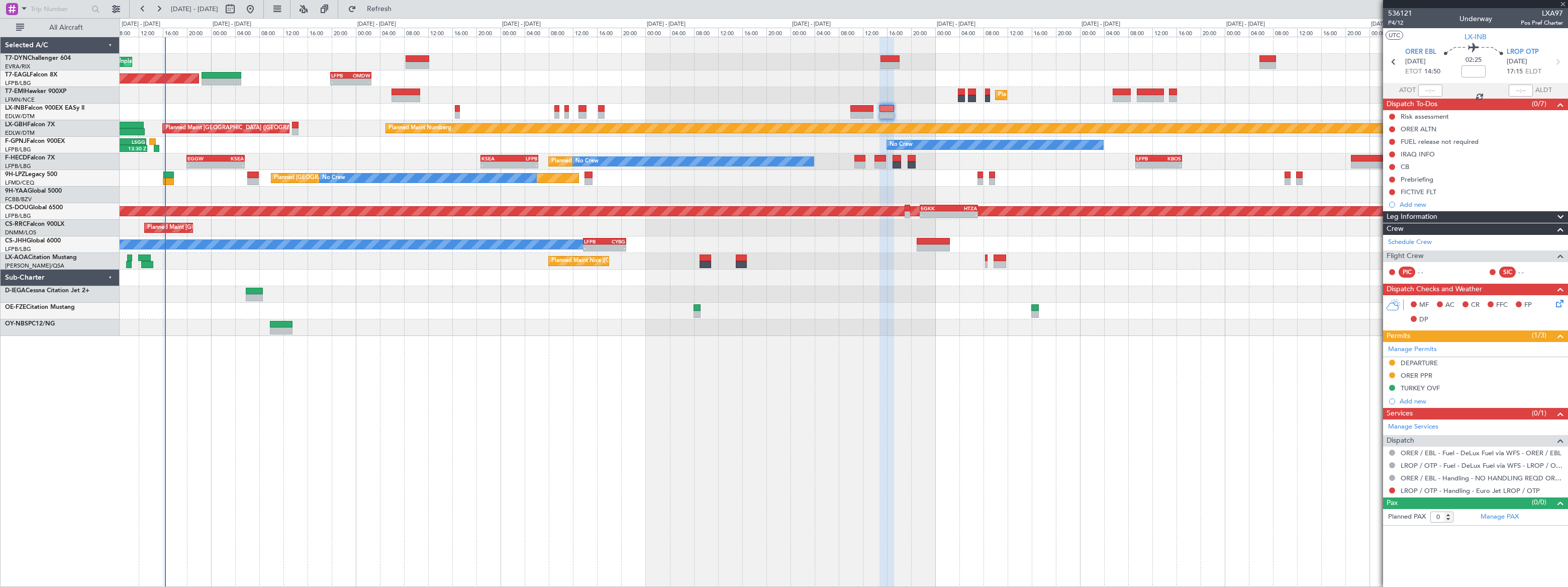
type input "2"
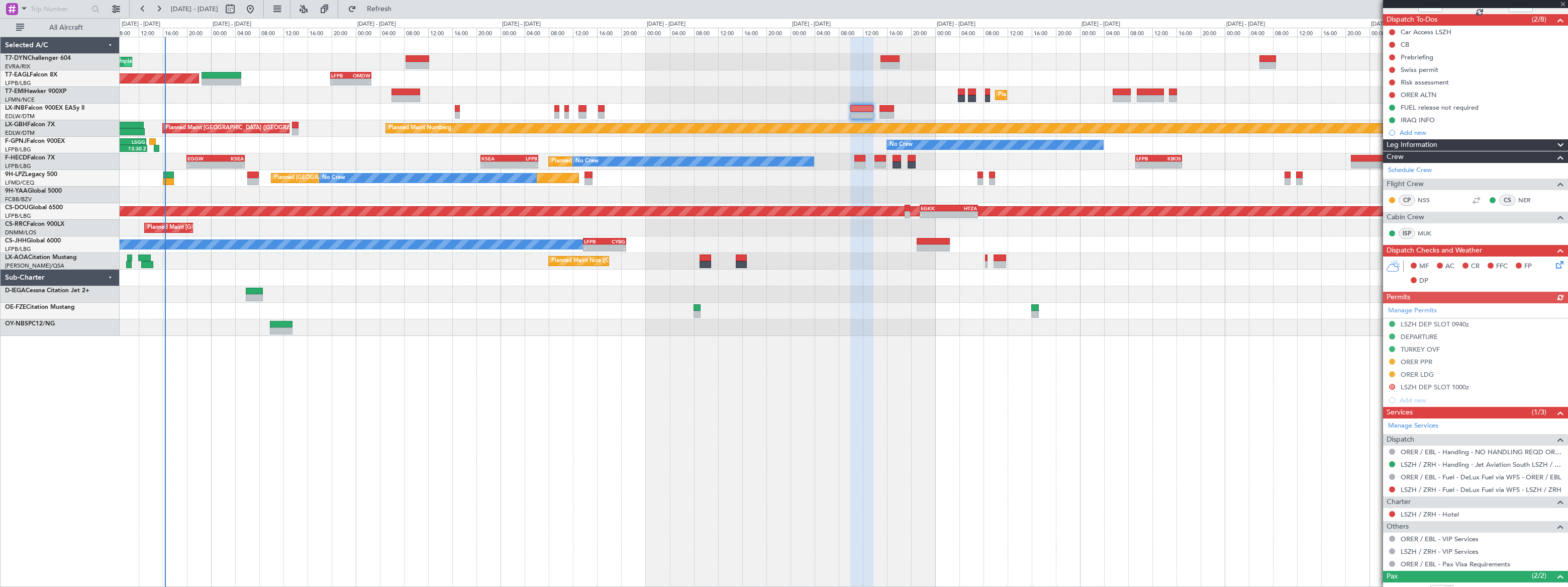
scroll to position [140, 0]
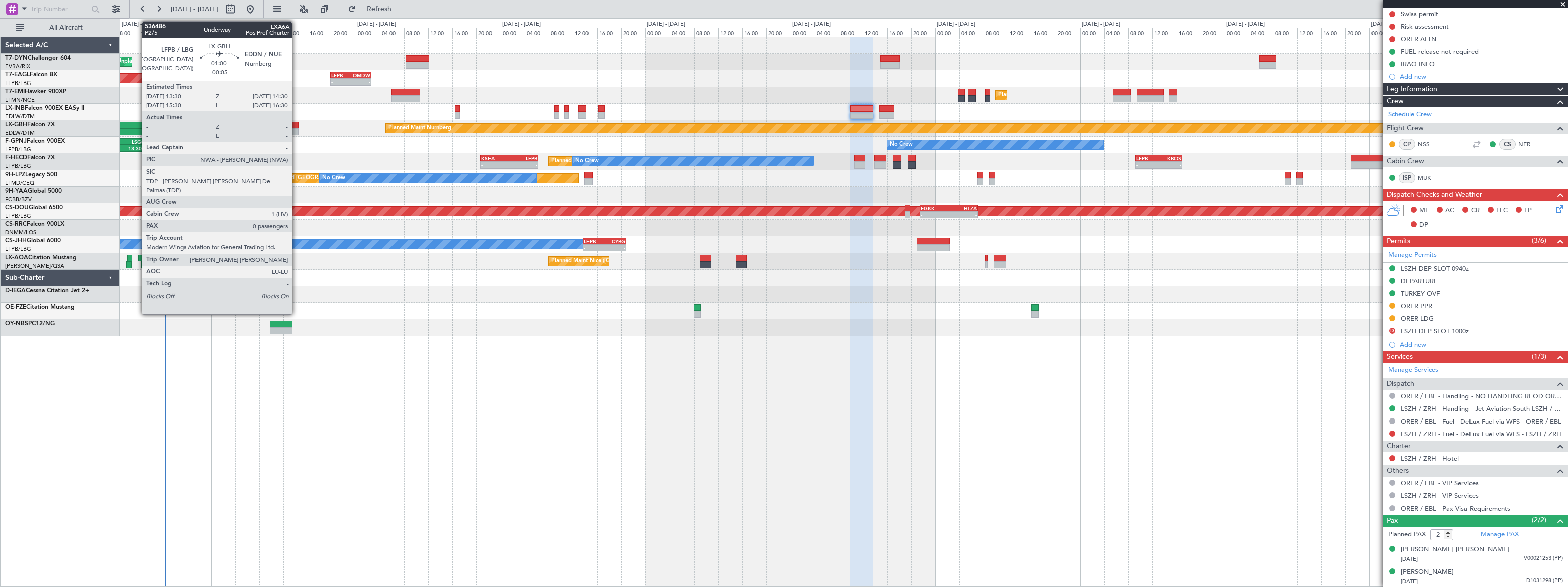
click at [296, 126] on div at bounding box center [295, 125] width 7 height 7
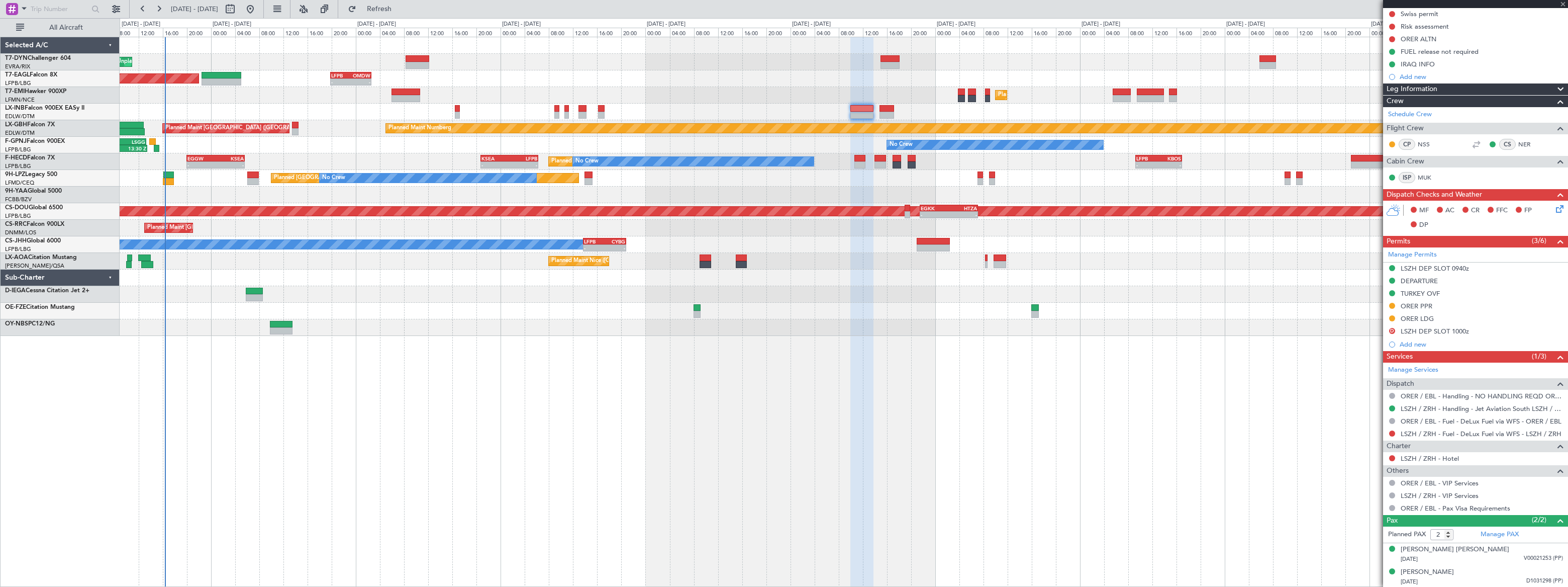
type input "-00:05"
type input "0"
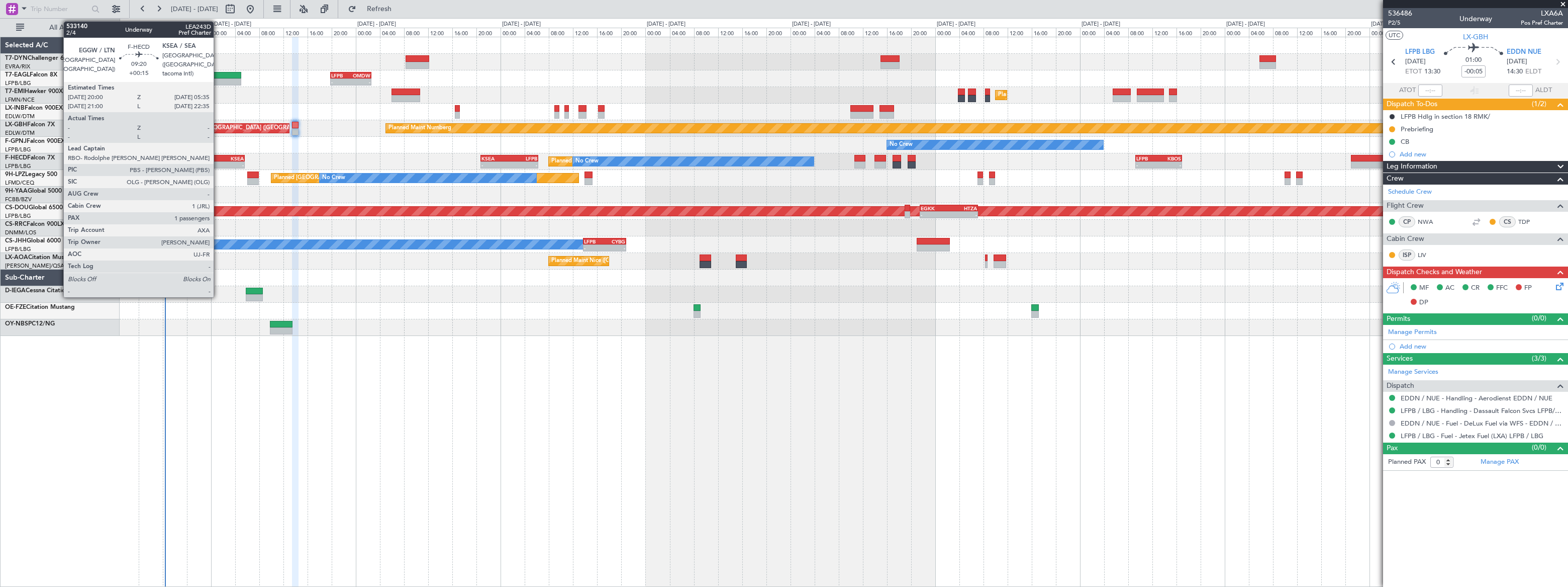
click at [219, 157] on div "KSEA" at bounding box center [229, 159] width 29 height 6
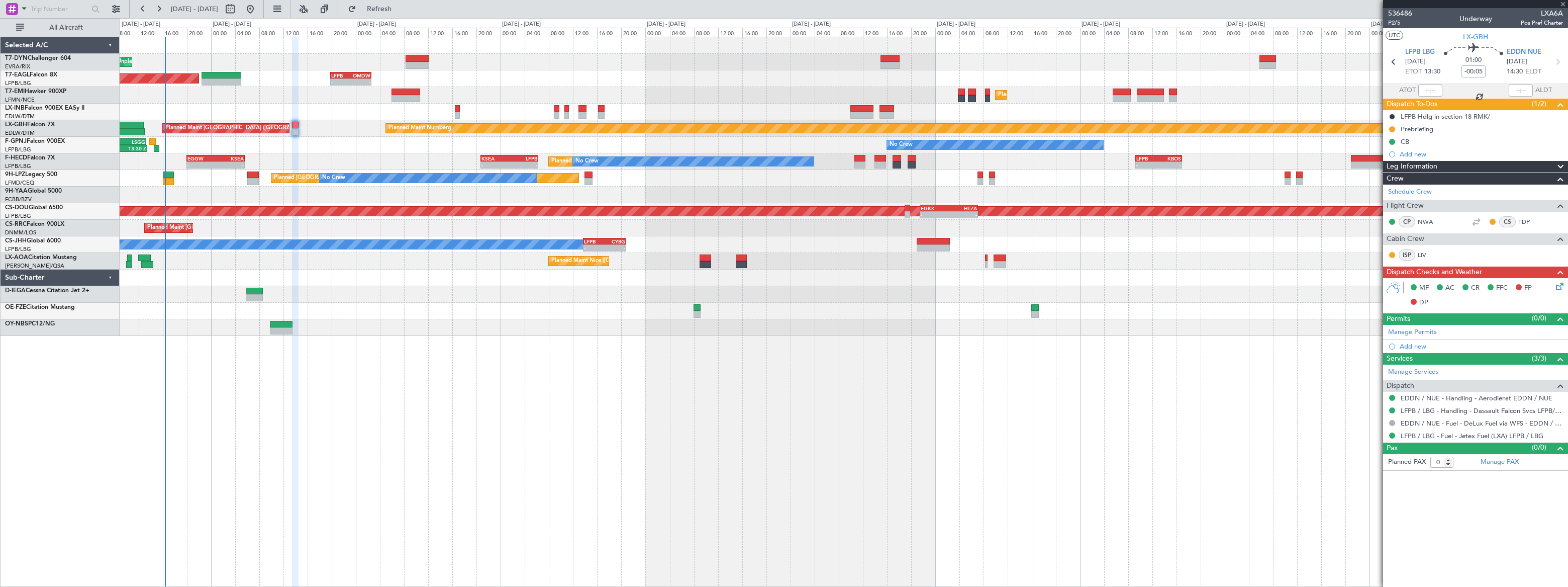
type input "+00:15"
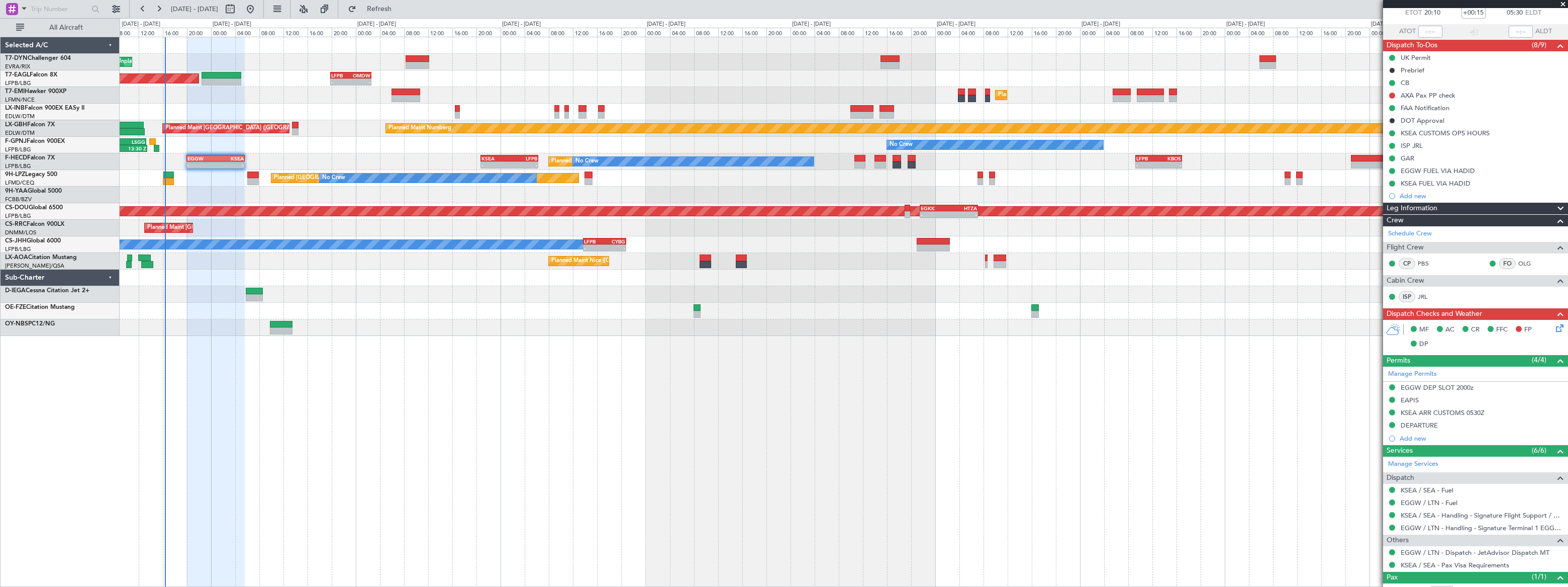
scroll to position [93, 0]
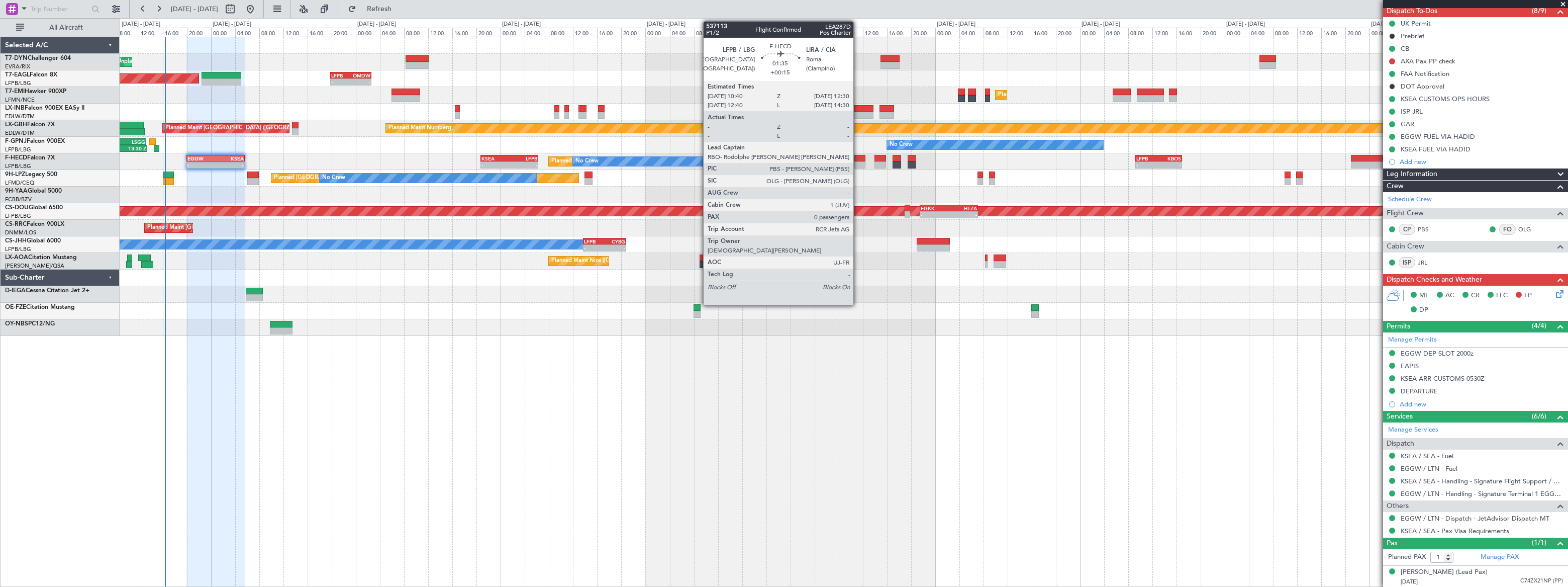
click at [857, 158] on div at bounding box center [860, 158] width 12 height 7
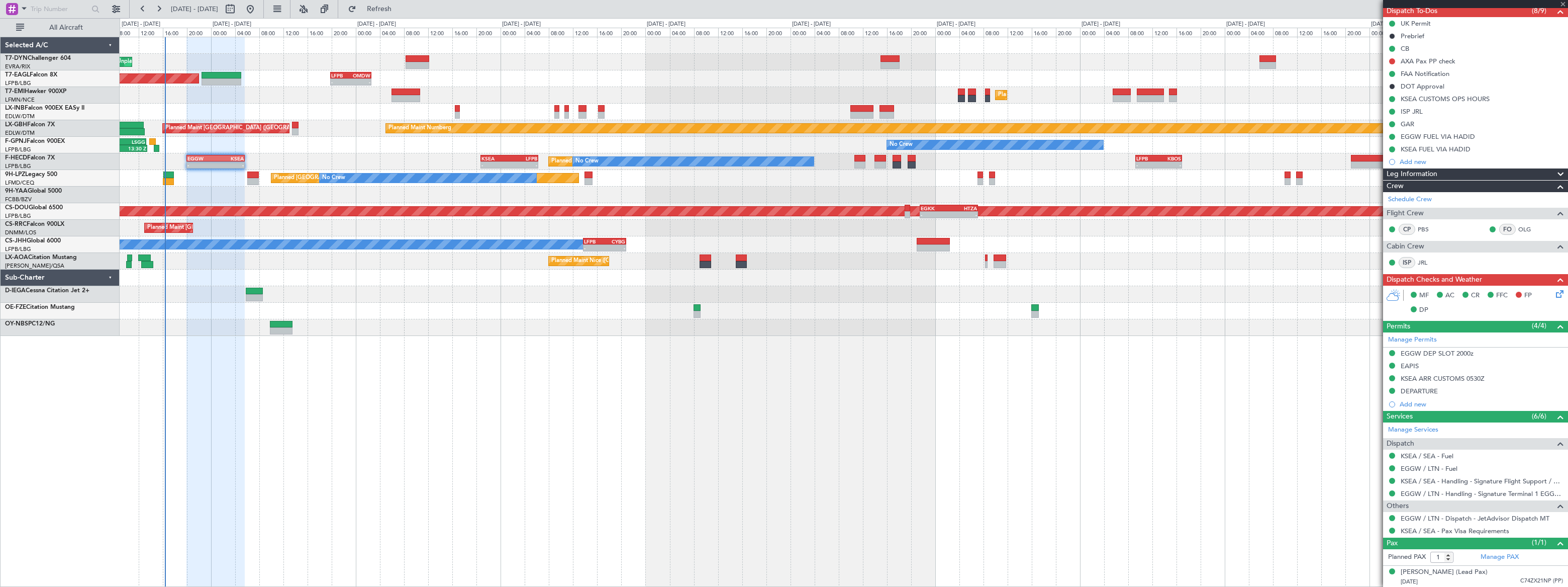
type input "0"
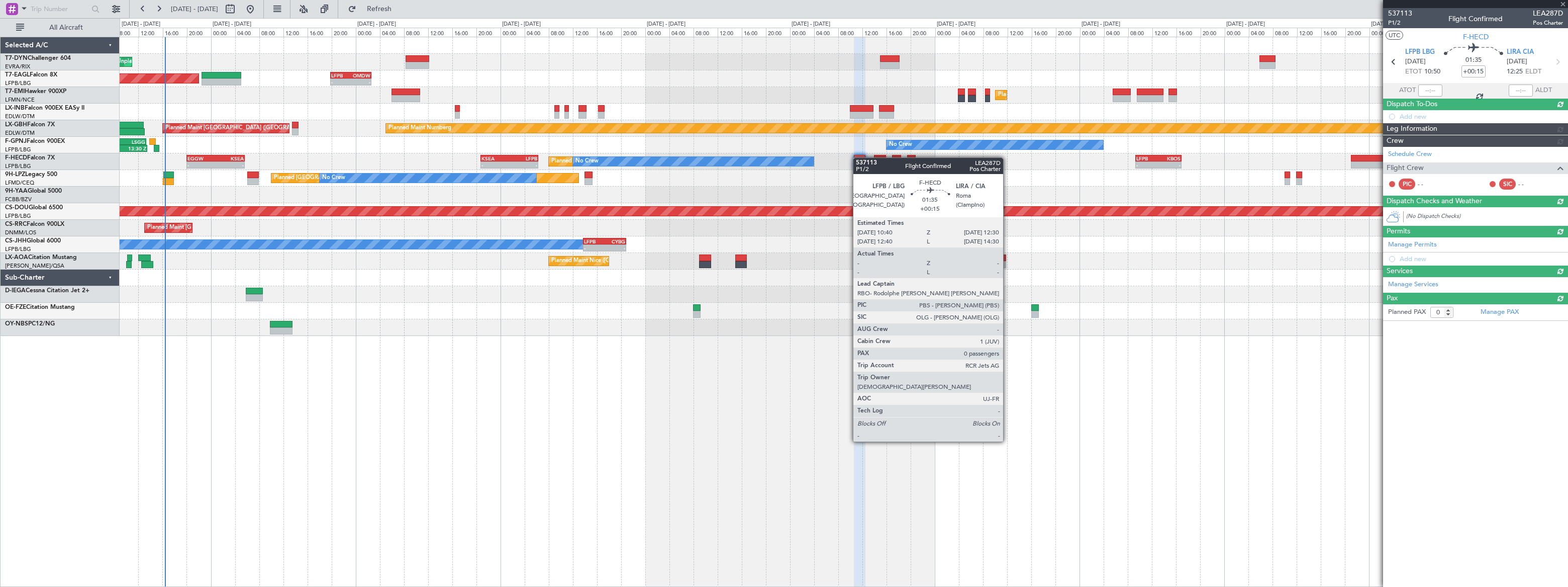
scroll to position [0, 0]
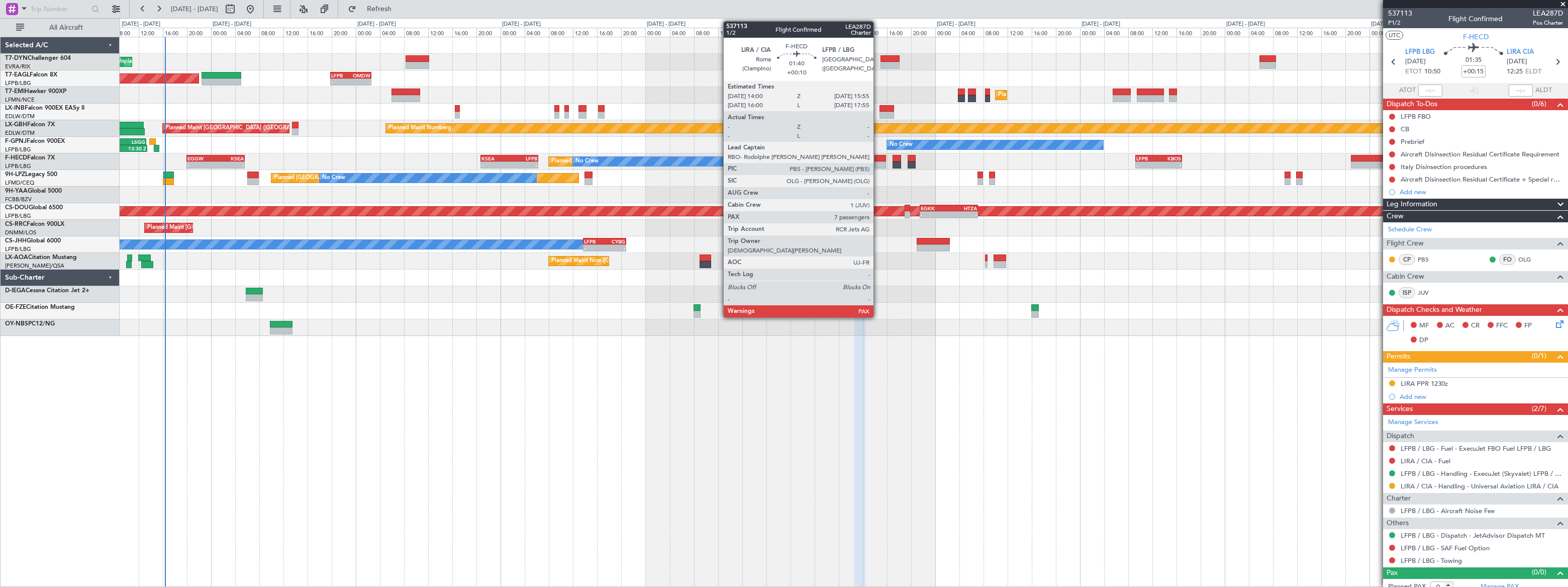
click at [878, 162] on div at bounding box center [880, 164] width 12 height 7
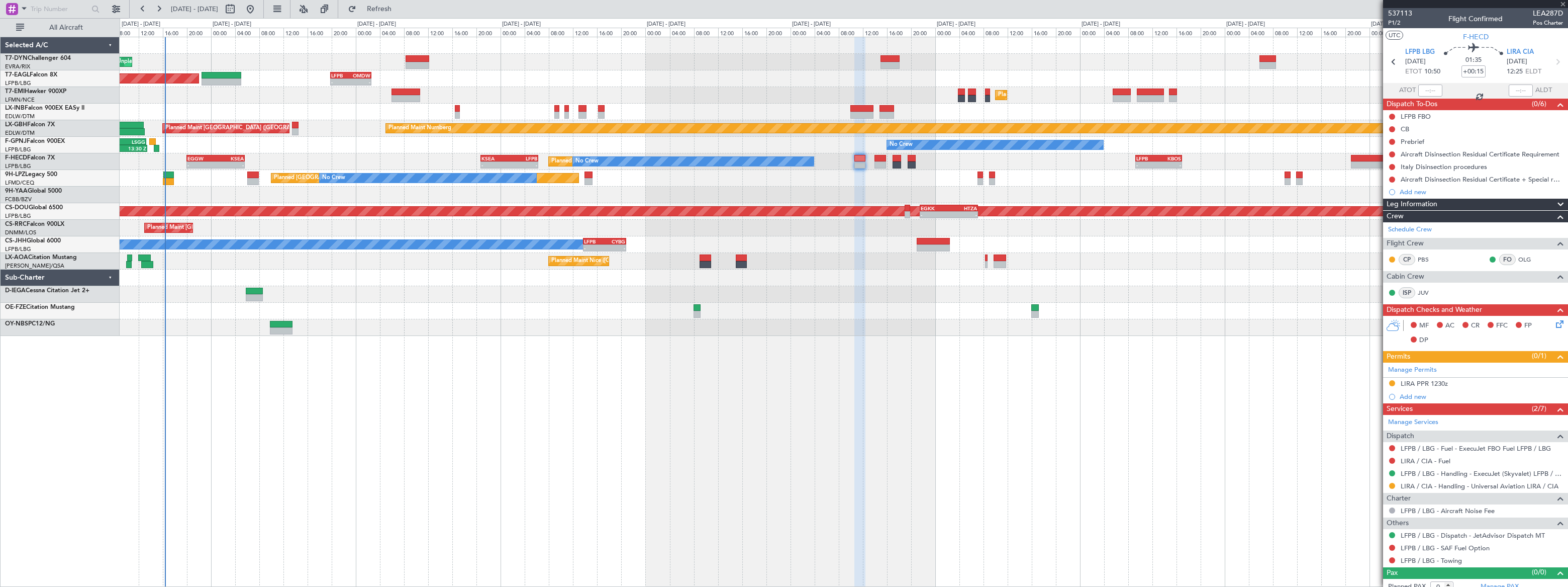
type input "+00:10"
type input "7"
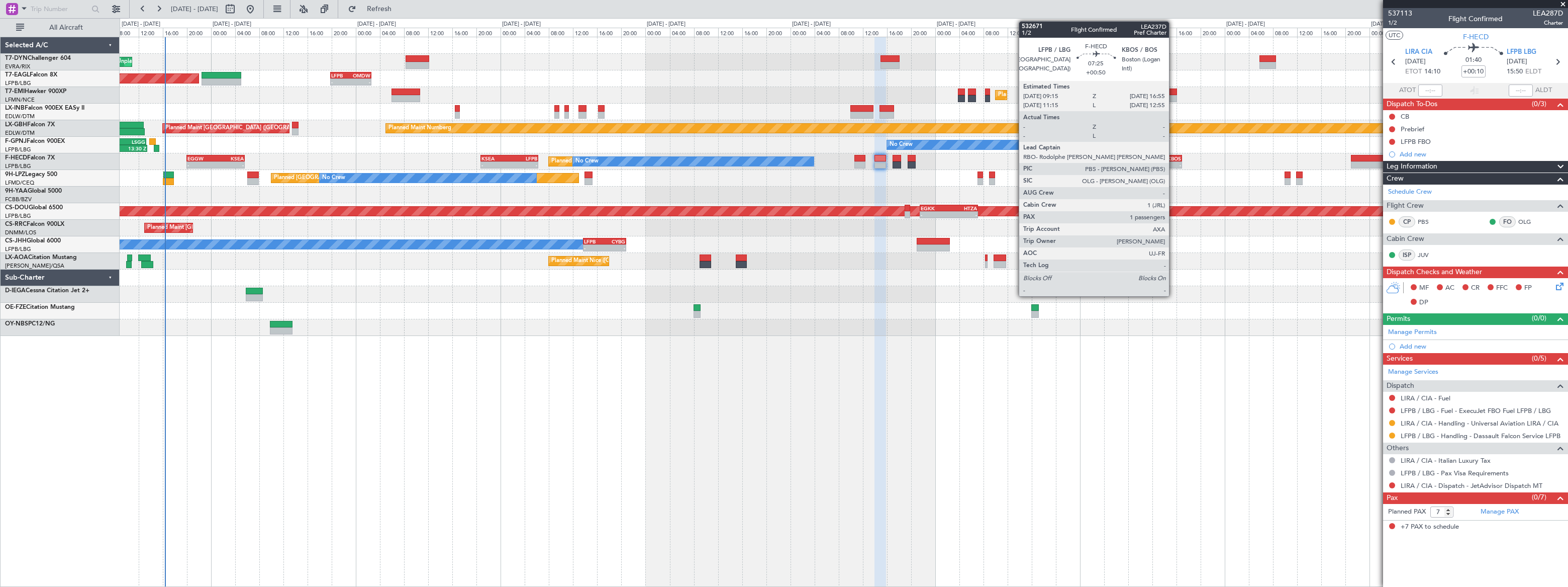
click at [1173, 158] on div "KBOS" at bounding box center [1169, 159] width 22 height 6
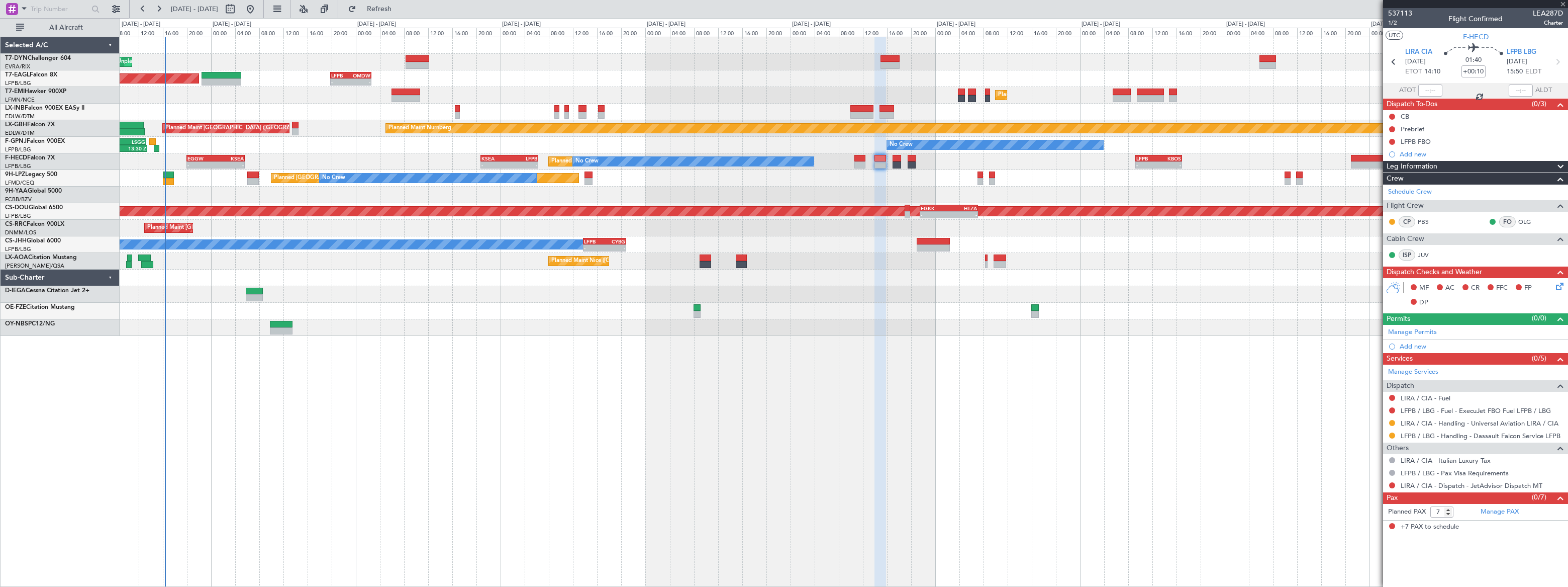
type input "+00:50"
type input "1"
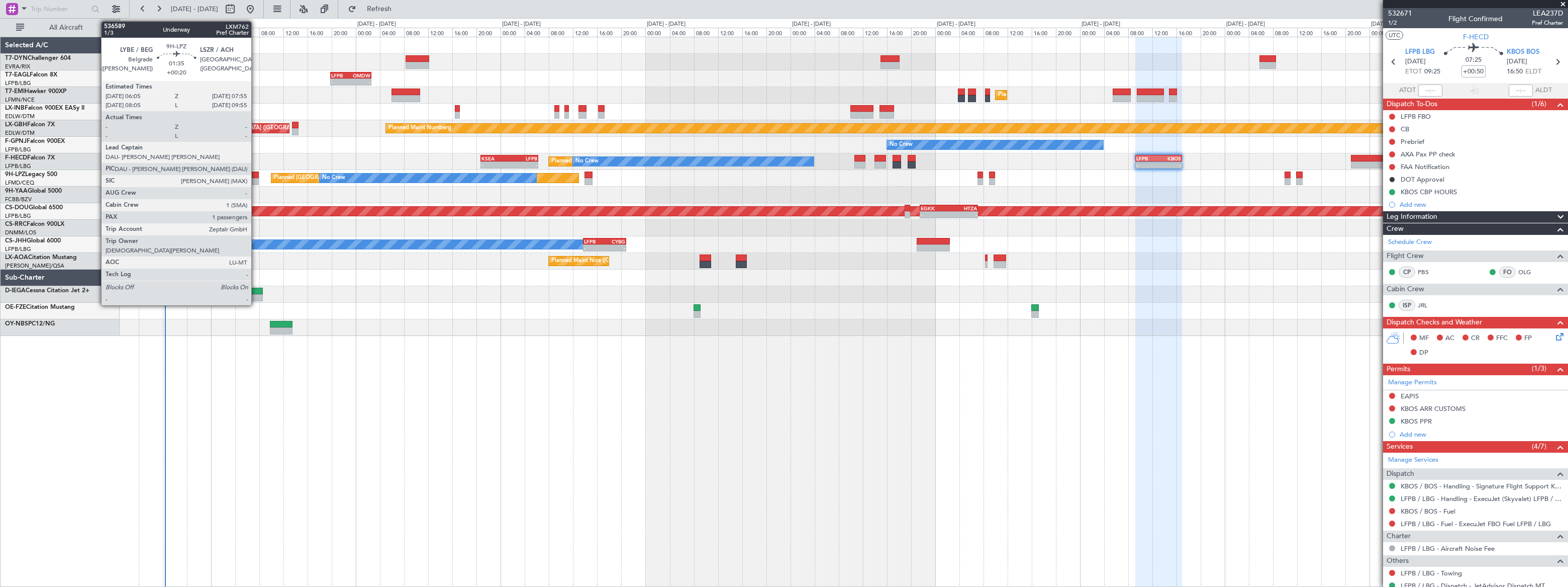
click at [256, 176] on div at bounding box center [253, 174] width 12 height 7
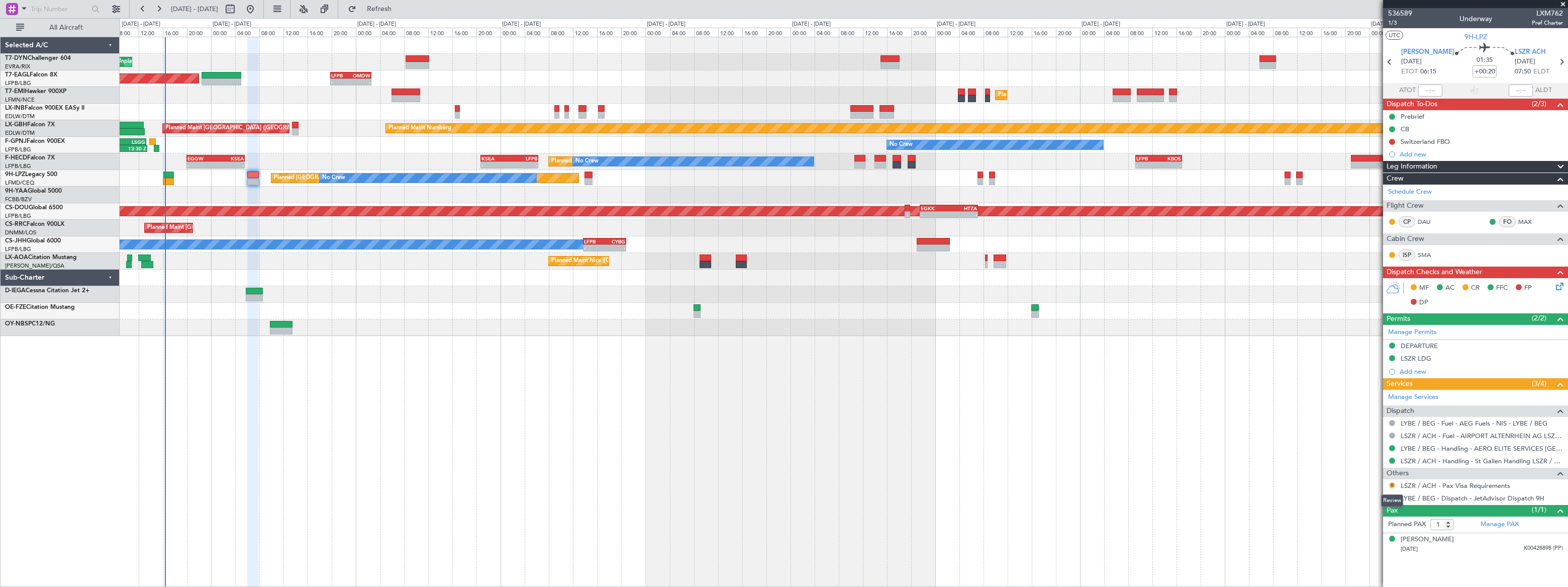
click at [1392, 483] on button "R" at bounding box center [1392, 486] width 6 height 6
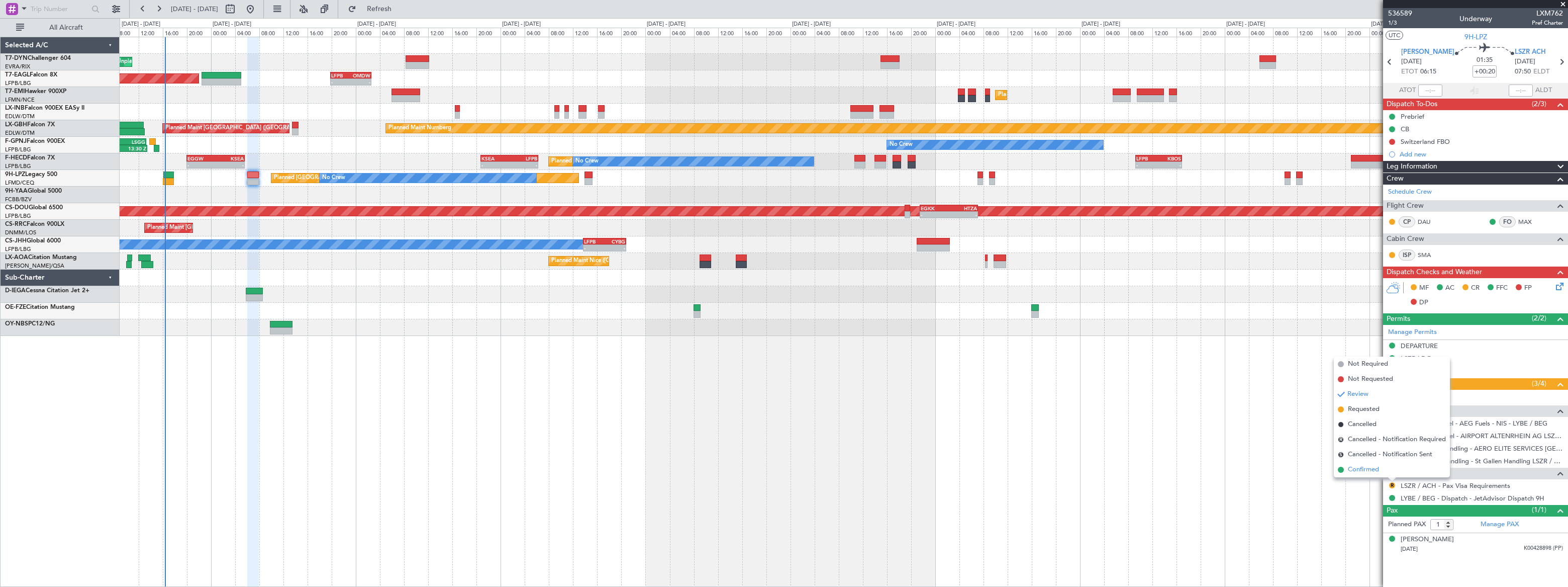
click at [1347, 469] on li "Confirmed" at bounding box center [1392, 469] width 116 height 15
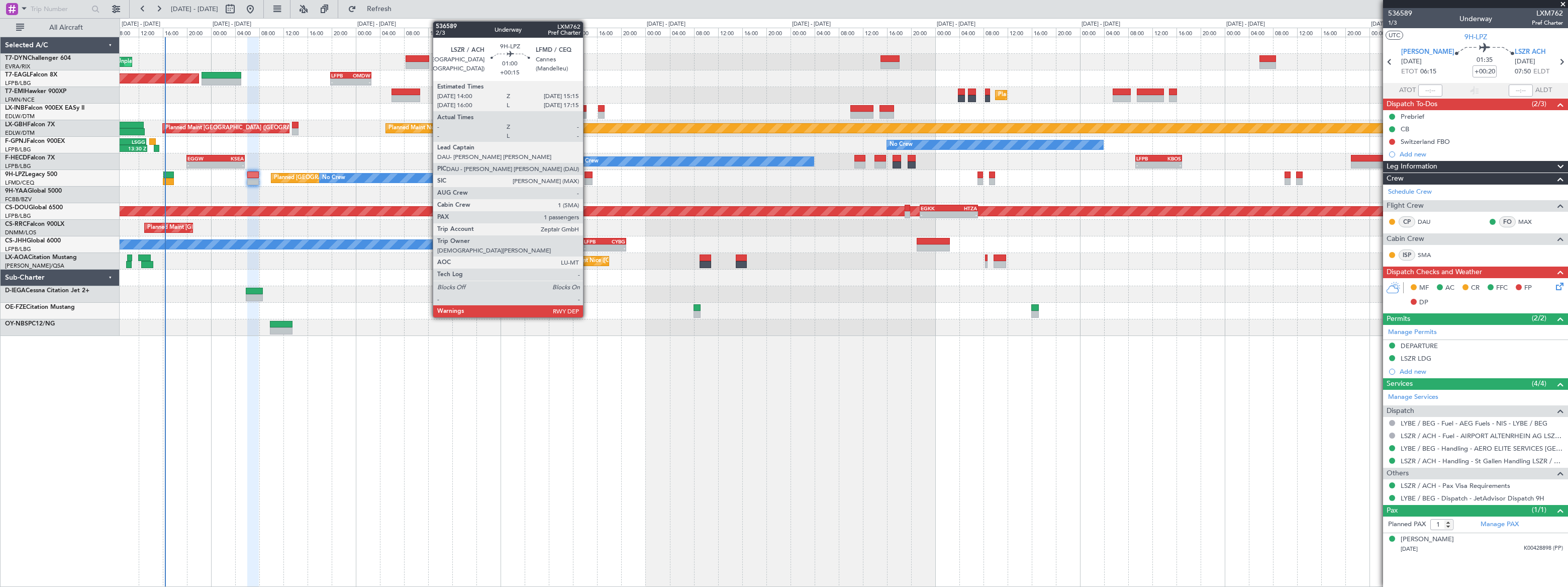
click at [588, 173] on div at bounding box center [589, 174] width 8 height 7
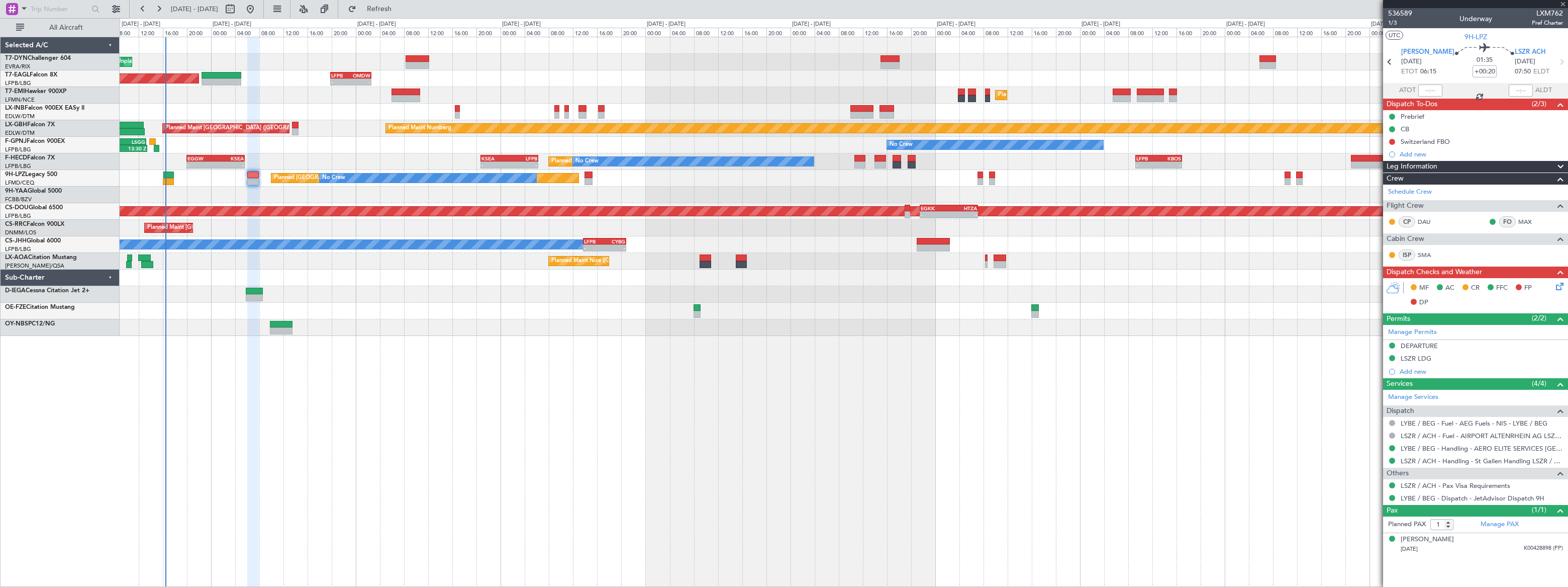
type input "+00:15"
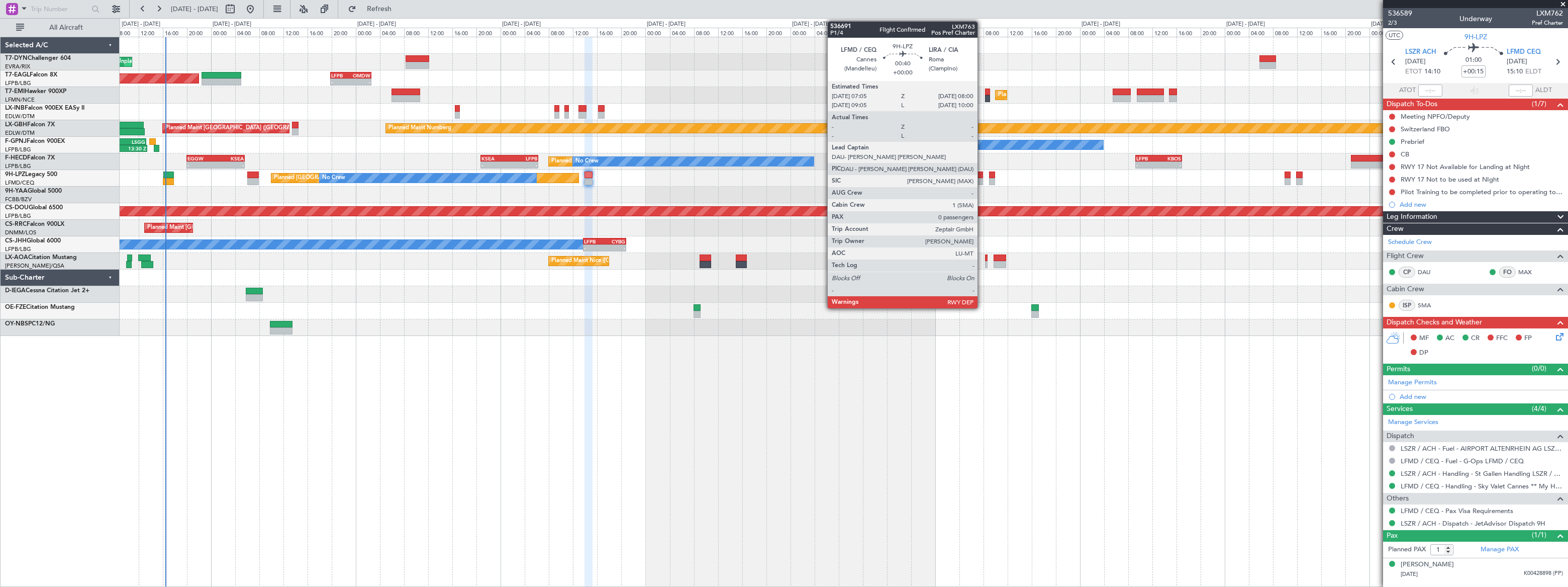
click at [982, 178] on div at bounding box center [980, 181] width 6 height 7
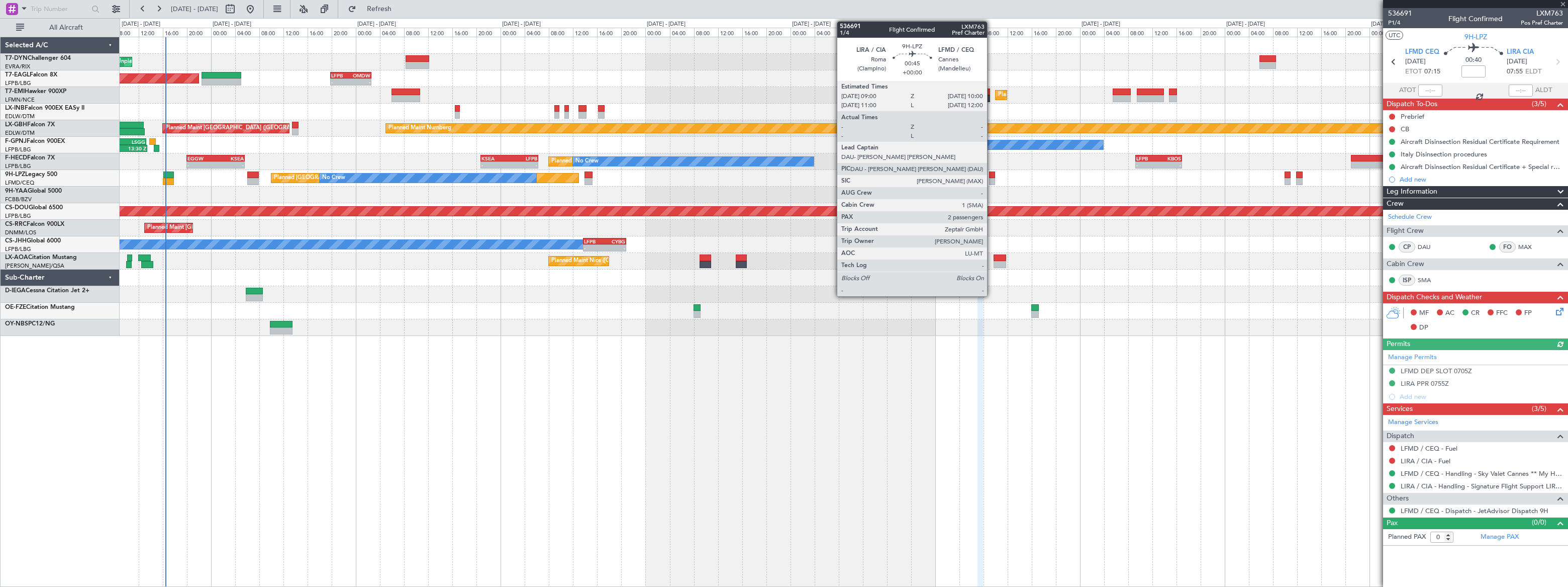
click at [991, 178] on div at bounding box center [992, 181] width 7 height 7
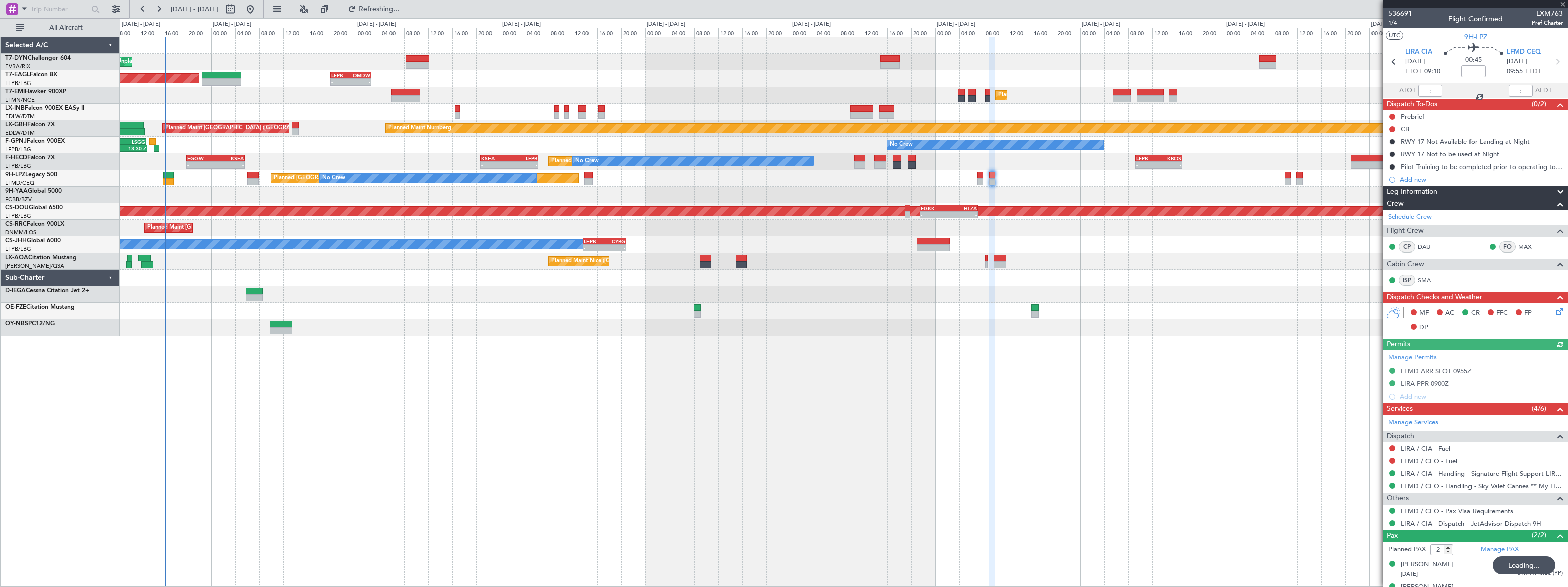
click at [1162, 267] on div "Unplanned Maint Riga (Riga Intl) Planned Maint New York (Teterboro) - - LFPB 19…" at bounding box center [844, 186] width 1448 height 298
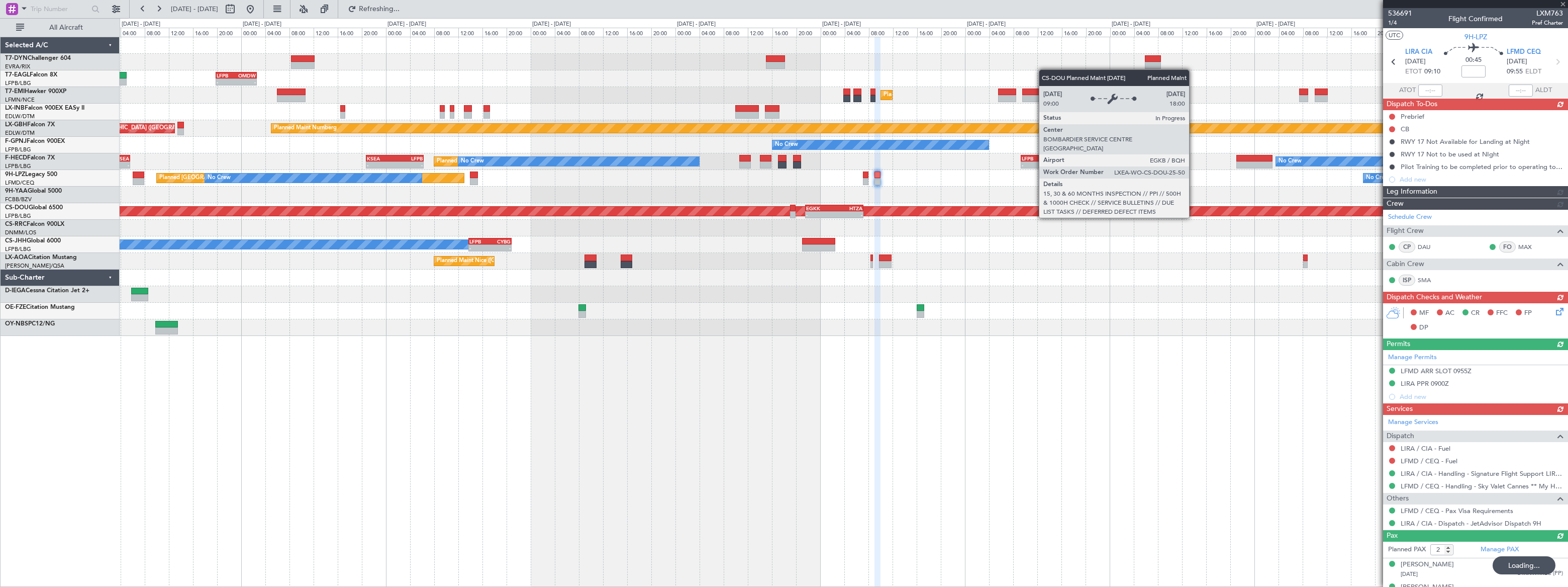
click at [1188, 188] on div at bounding box center [844, 194] width 1447 height 17
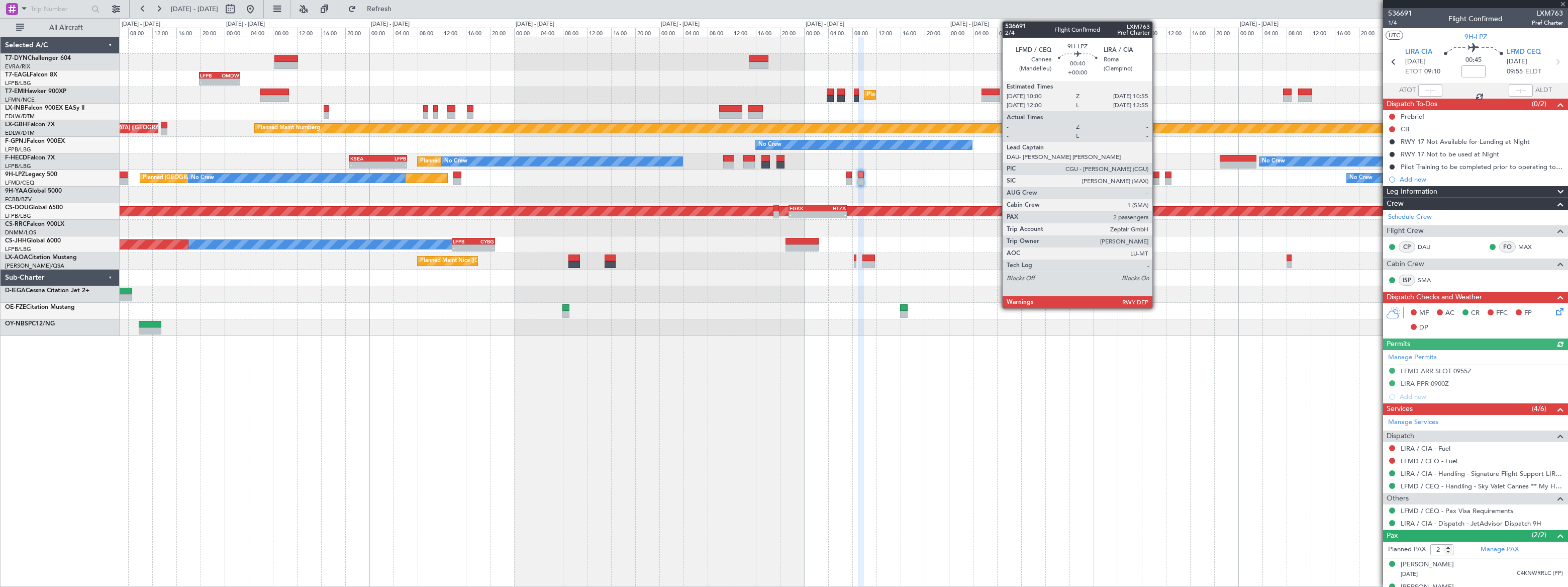
click at [1157, 177] on div at bounding box center [1157, 174] width 6 height 7
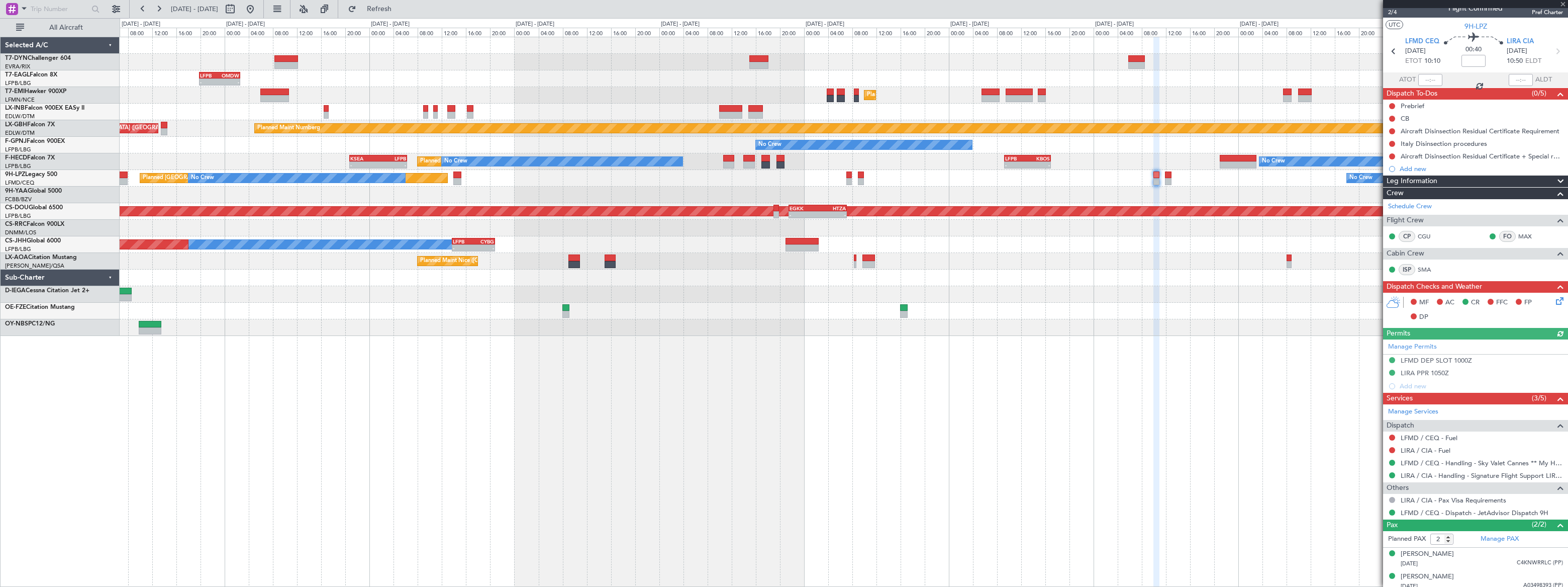
scroll to position [15, 0]
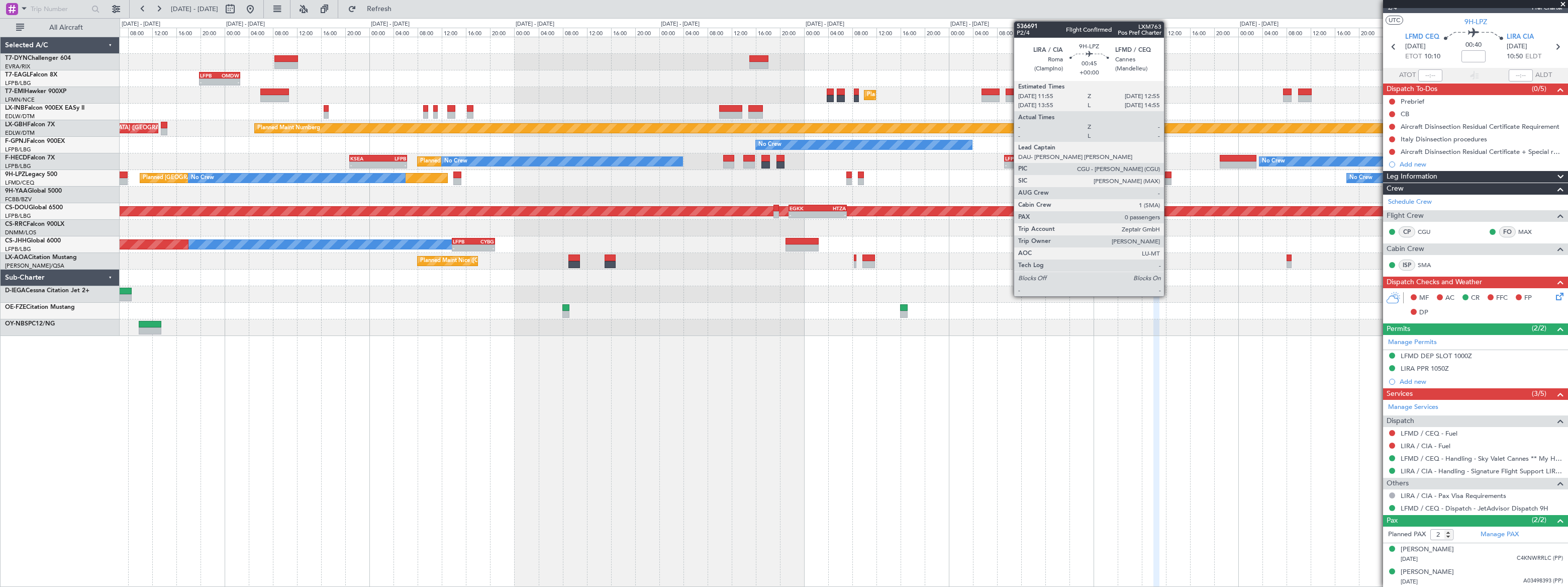
click at [1168, 175] on div at bounding box center [1167, 174] width 7 height 7
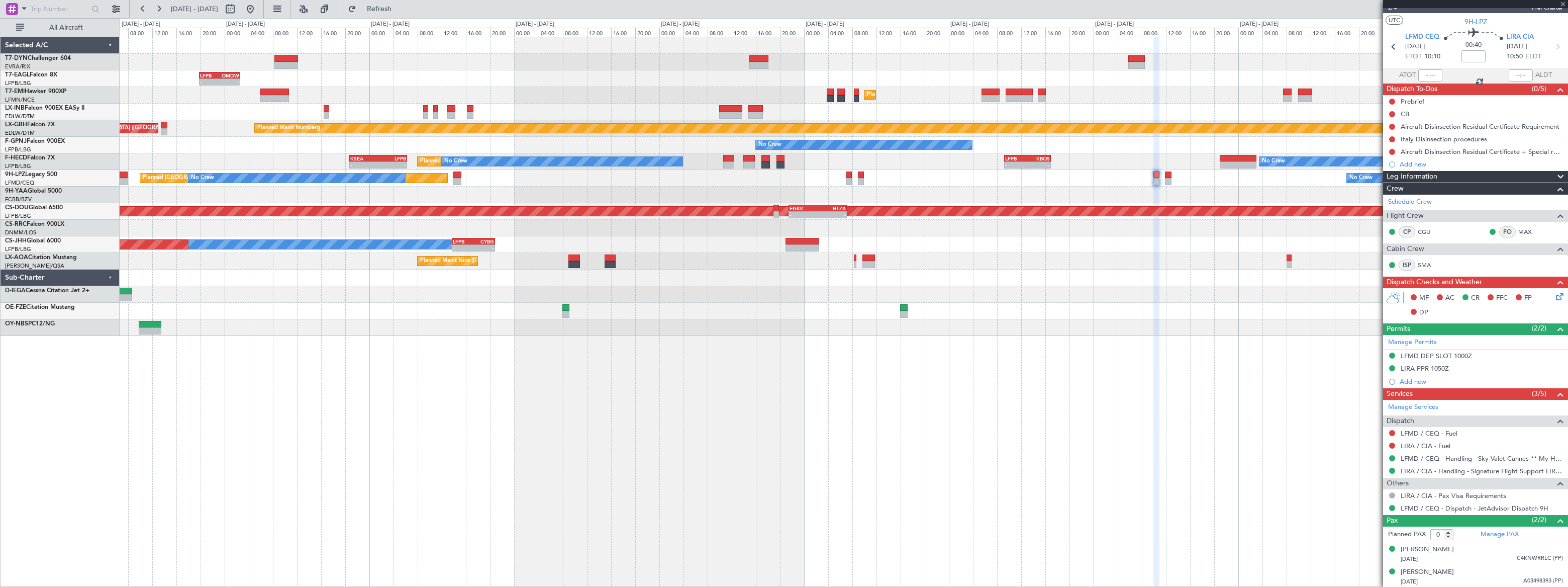
scroll to position [0, 0]
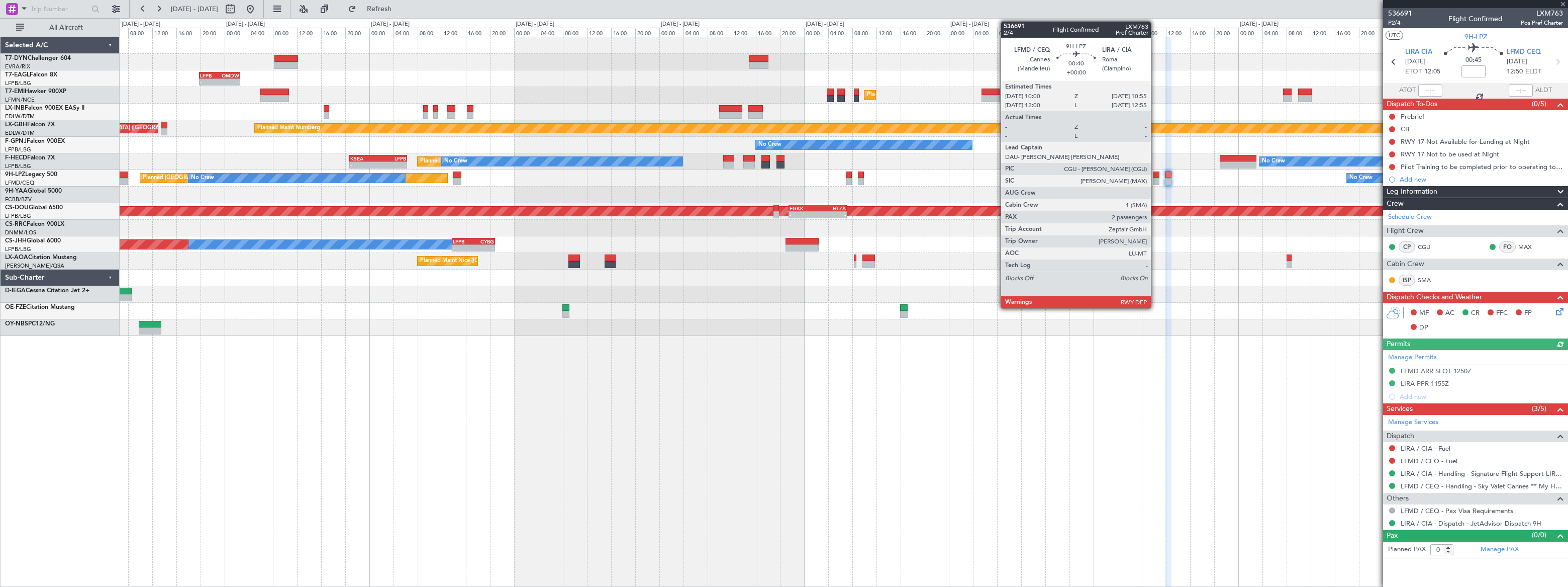
click at [1156, 179] on div at bounding box center [1157, 181] width 6 height 7
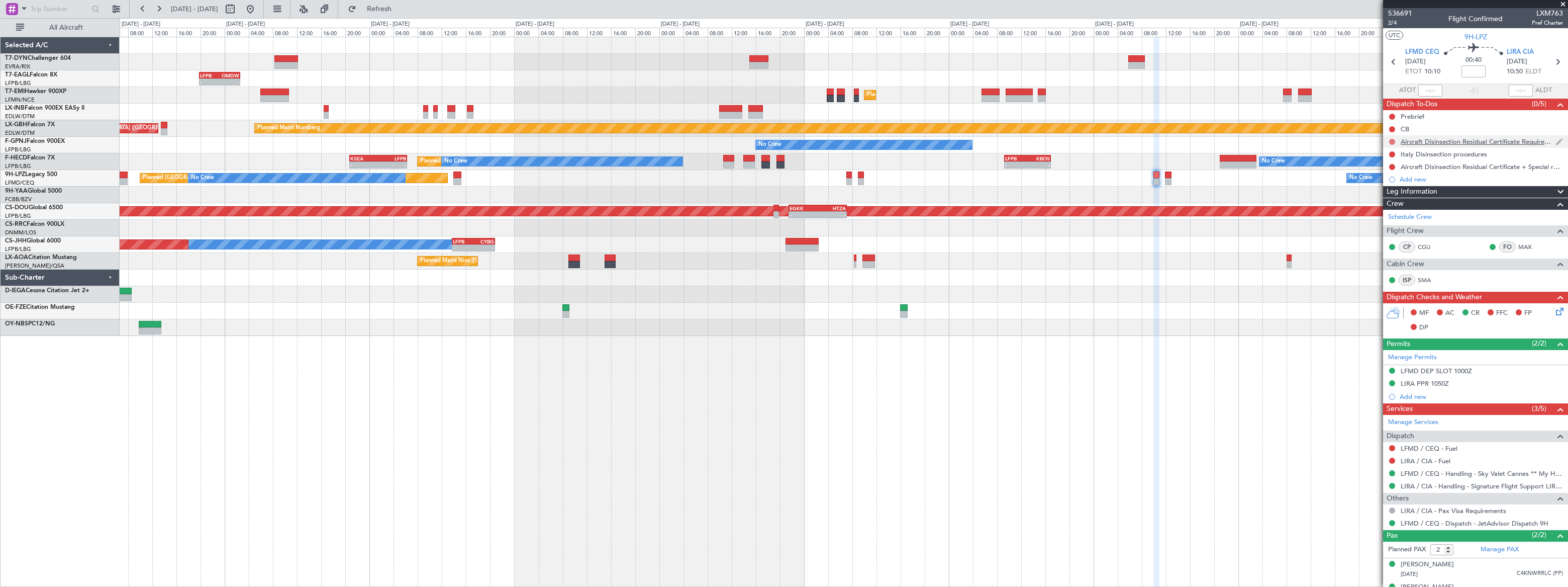
click at [1390, 141] on button at bounding box center [1392, 142] width 6 height 6
click at [1390, 174] on span "In Progress" at bounding box center [1396, 170] width 34 height 10
click at [1392, 153] on button at bounding box center [1392, 155] width 6 height 6
click at [1387, 187] on span "In Progress" at bounding box center [1396, 183] width 34 height 10
click at [1392, 164] on button at bounding box center [1392, 166] width 6 height 6
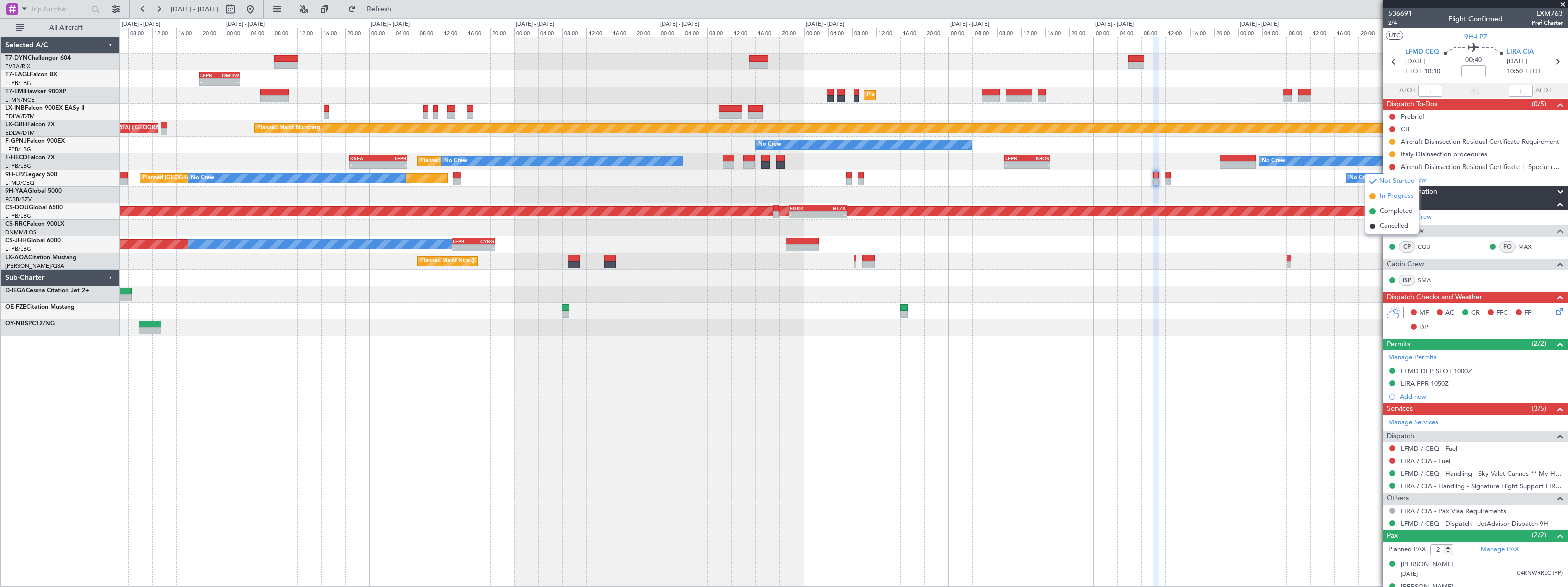
click at [1383, 196] on span "In Progress" at bounding box center [1396, 196] width 34 height 10
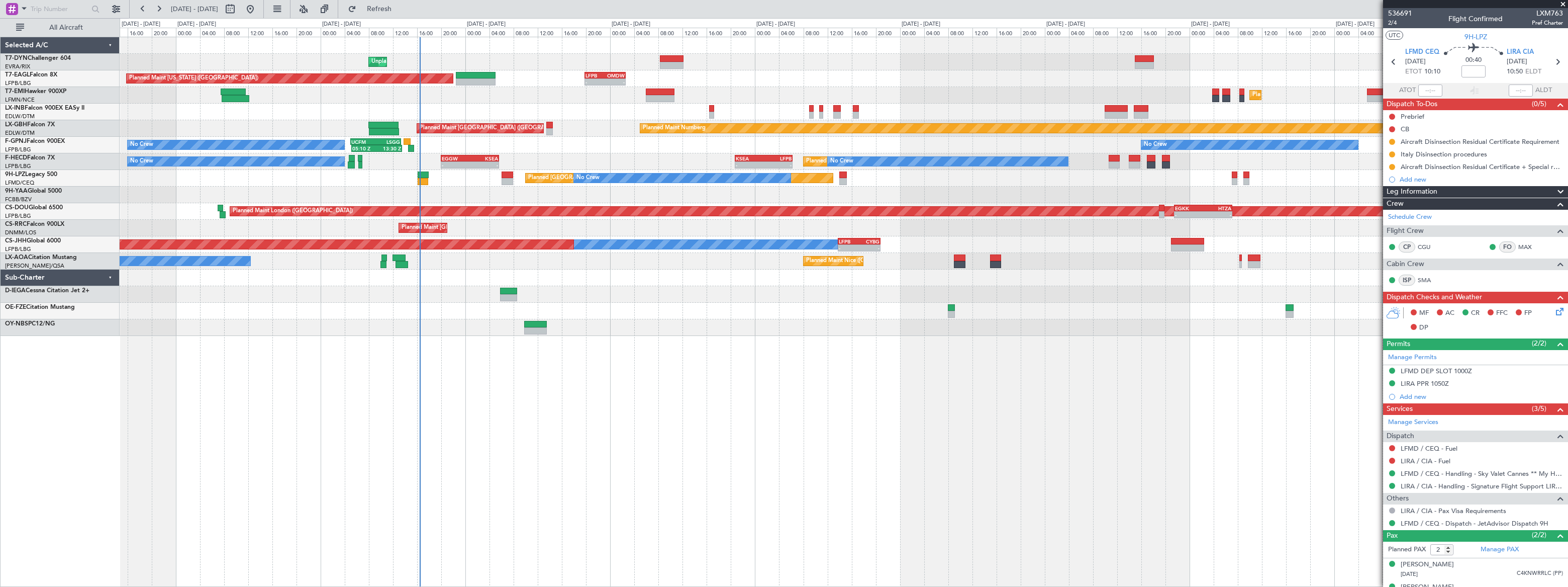
click at [553, 200] on div "AOG Maint Brazzaville (Maya-maya)" at bounding box center [844, 194] width 1448 height 17
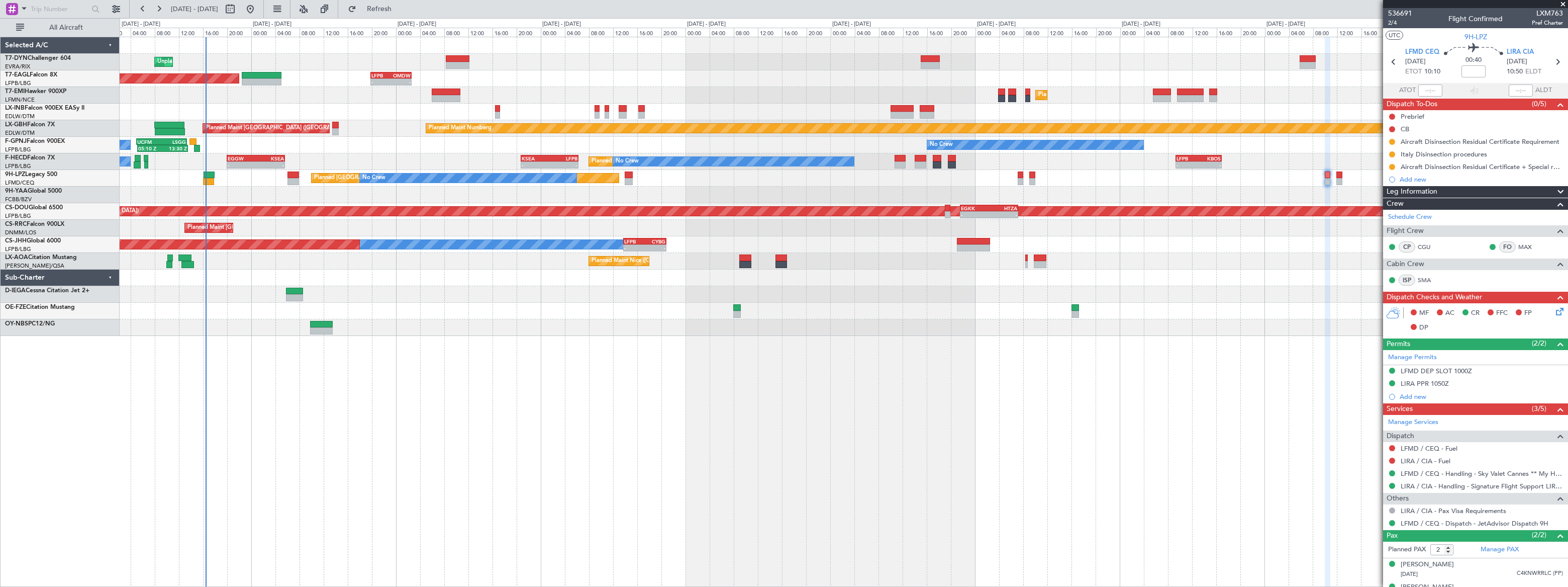
click at [915, 240] on div "Owner Planned Maint Paris (Le Bourget) - - LFPB 13:45 Z CYBG 20:50 Z" at bounding box center [844, 244] width 1447 height 17
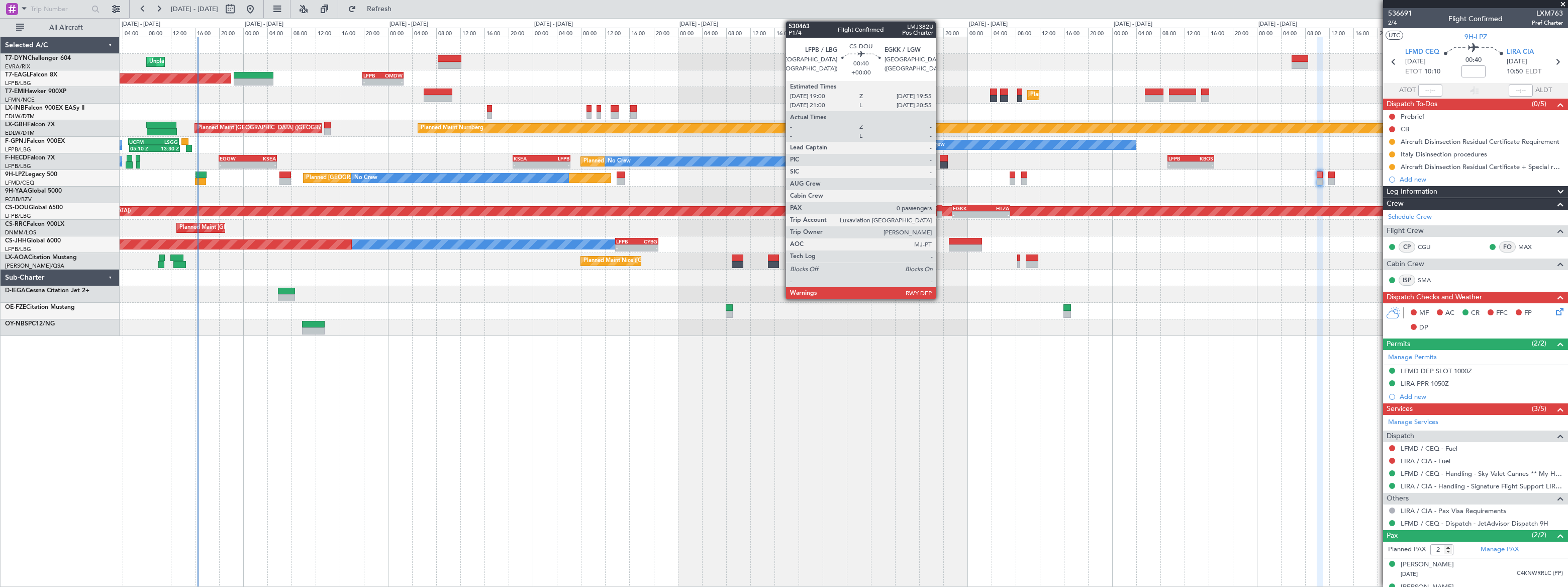
click at [940, 211] on div at bounding box center [940, 214] width 6 height 7
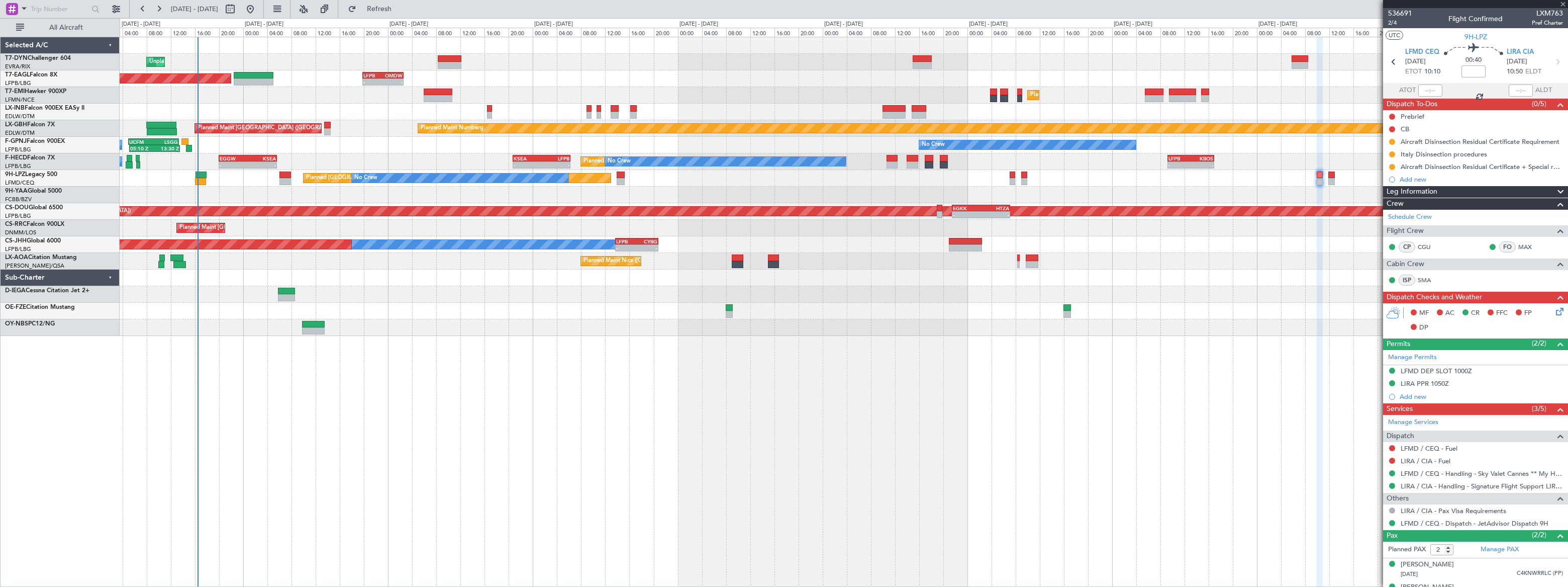
type input "0"
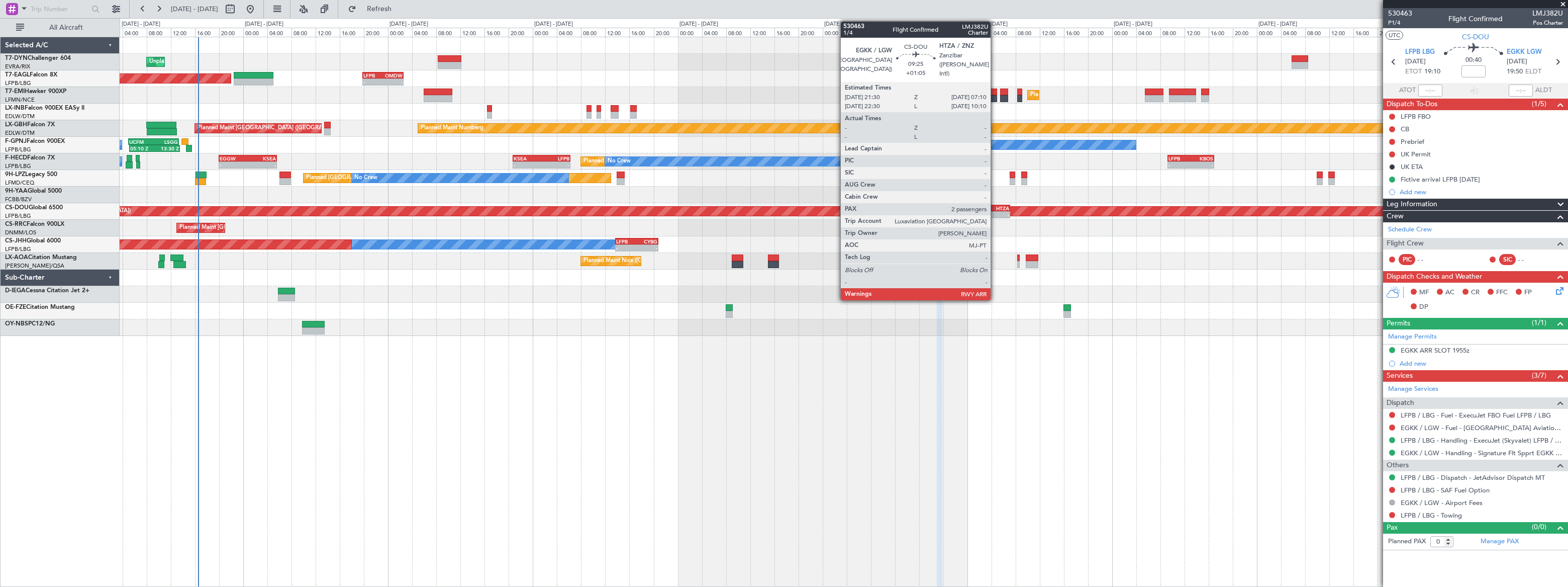
click at [995, 209] on div "HTZA" at bounding box center [995, 208] width 29 height 6
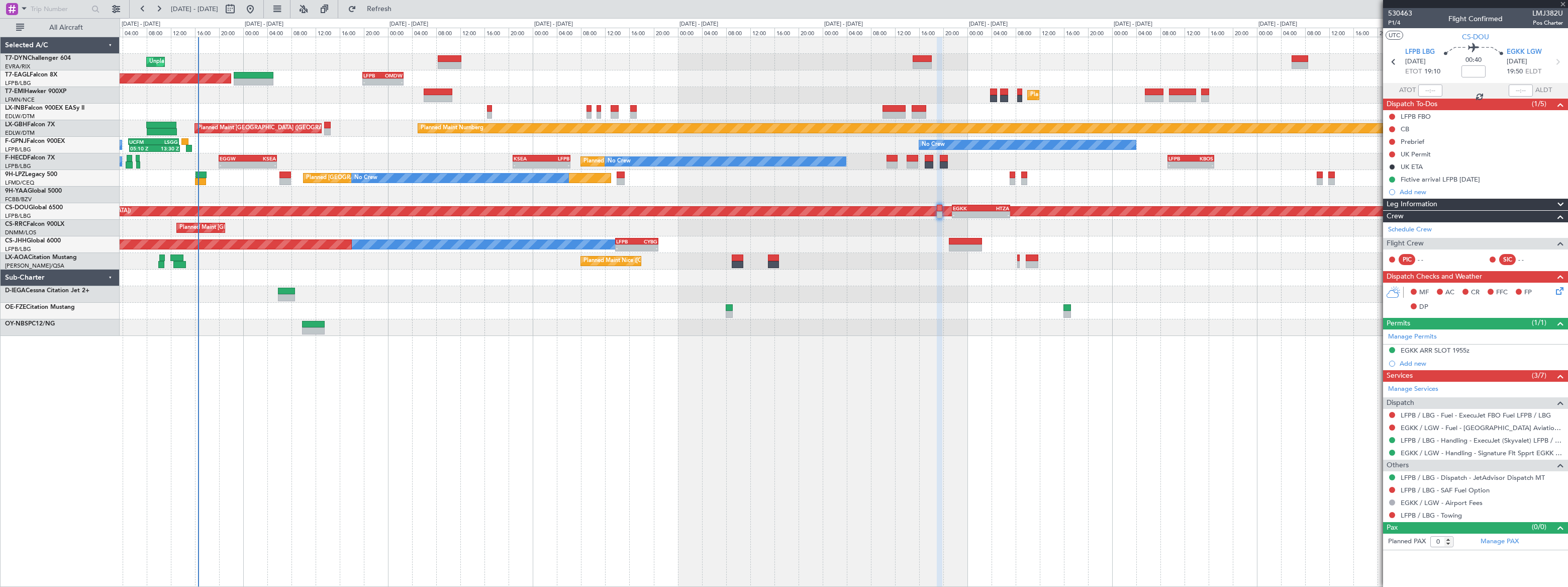
type input "+01:05"
type input "2"
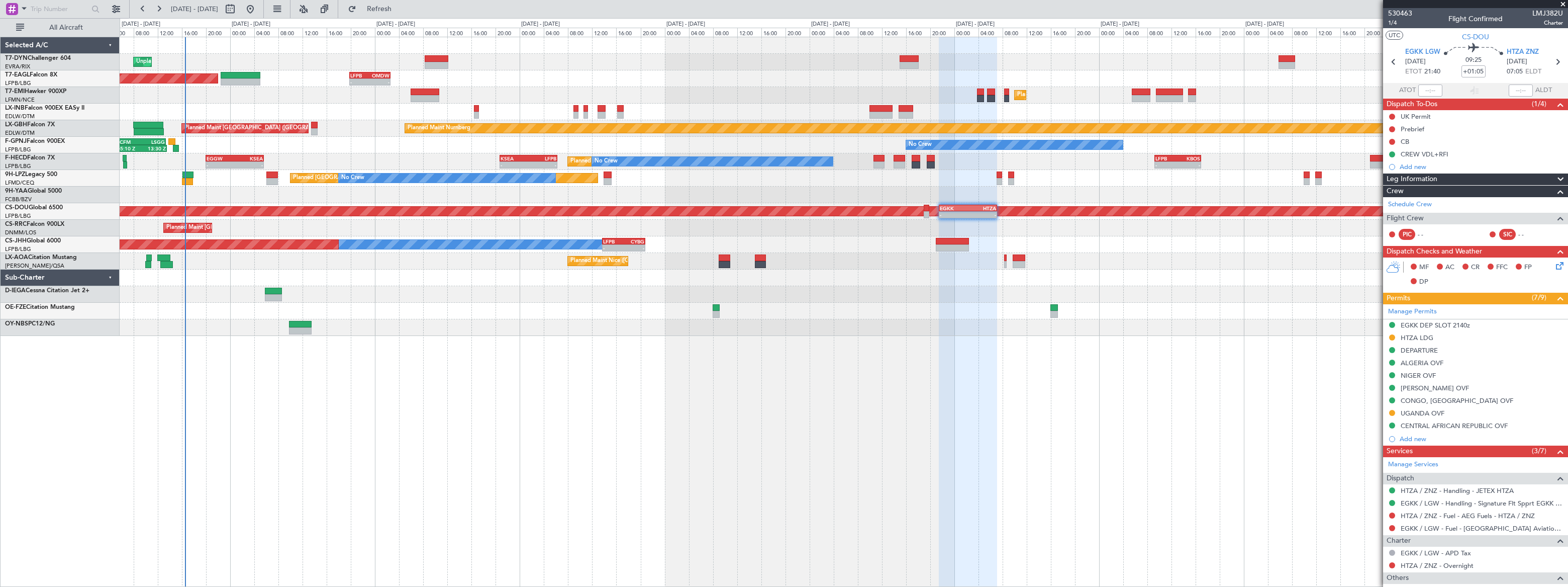
click at [310, 230] on div "Planned Maint [GEOGRAPHIC_DATA] ([GEOGRAPHIC_DATA])" at bounding box center [844, 228] width 1448 height 17
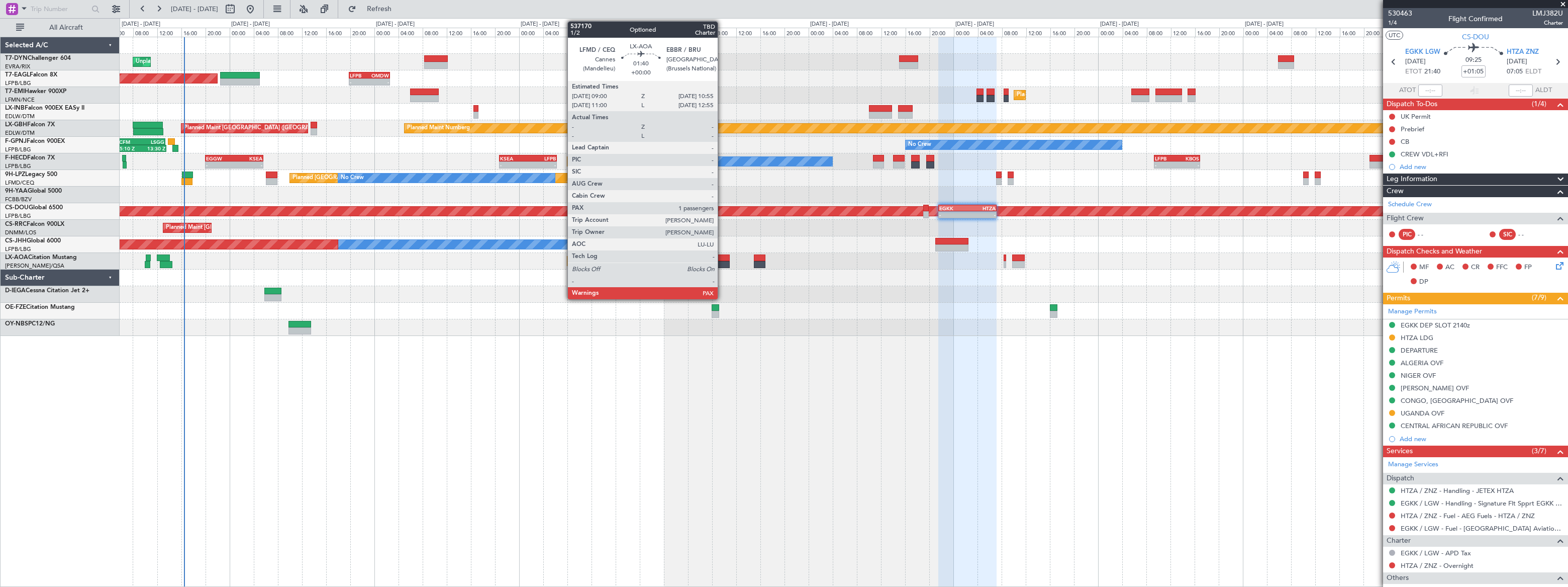
click at [722, 256] on div at bounding box center [723, 257] width 12 height 7
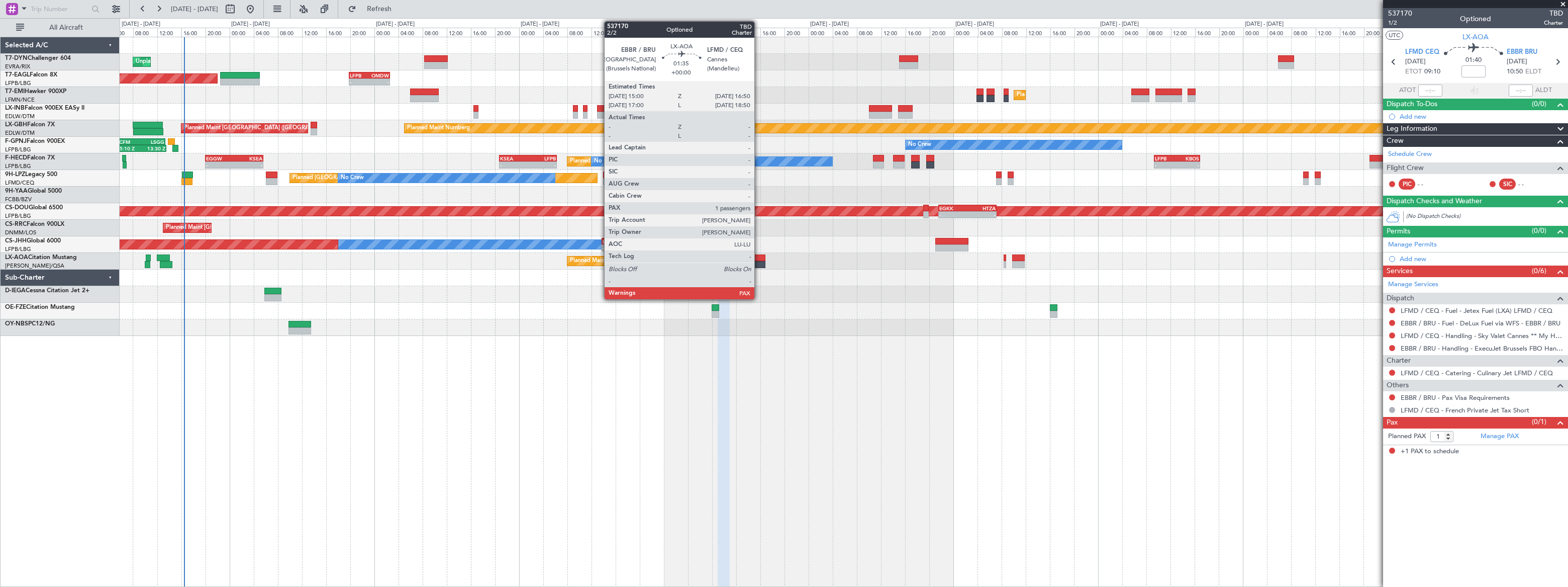
click at [759, 260] on div at bounding box center [760, 257] width 12 height 7
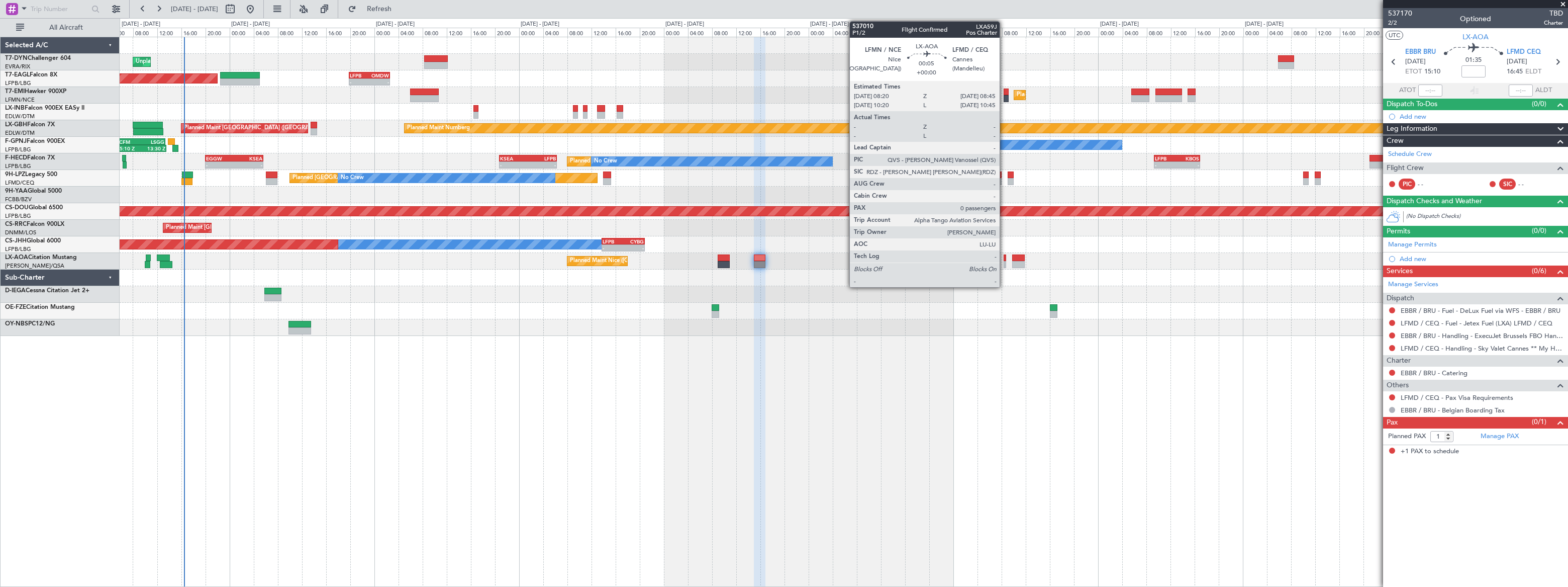
click at [1004, 263] on div at bounding box center [1004, 264] width 3 height 7
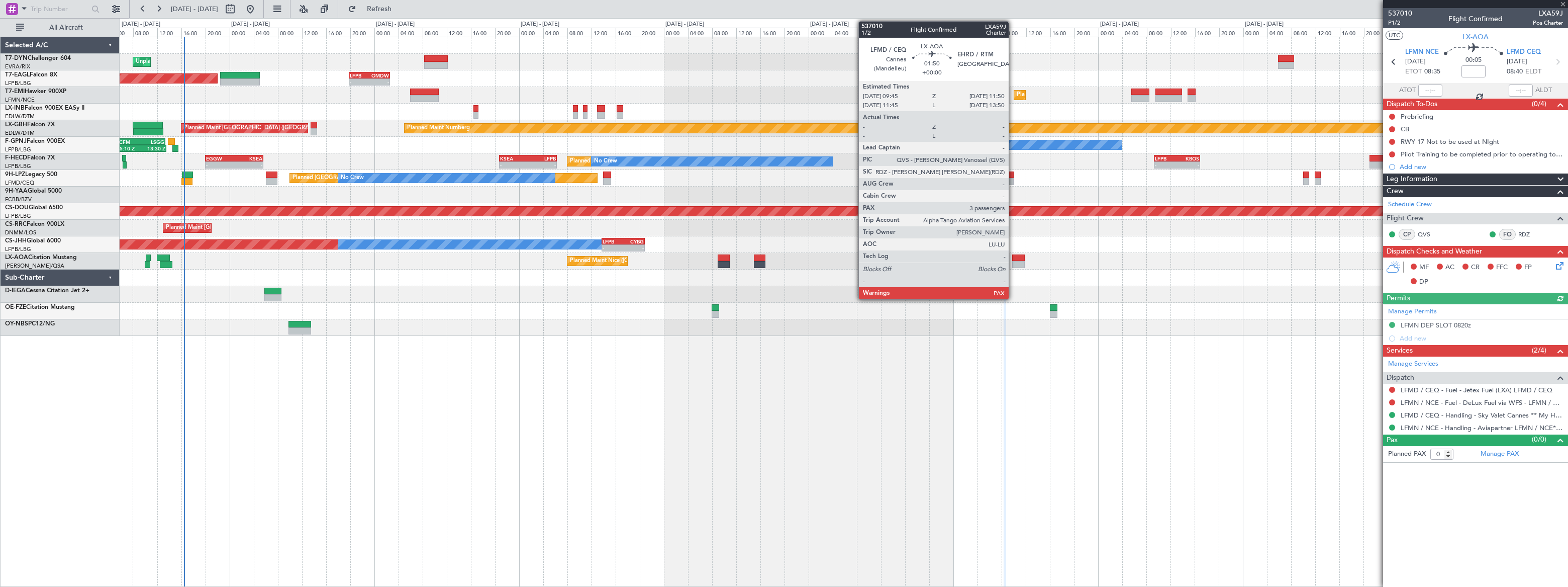
click at [1013, 258] on div at bounding box center [1018, 257] width 13 height 7
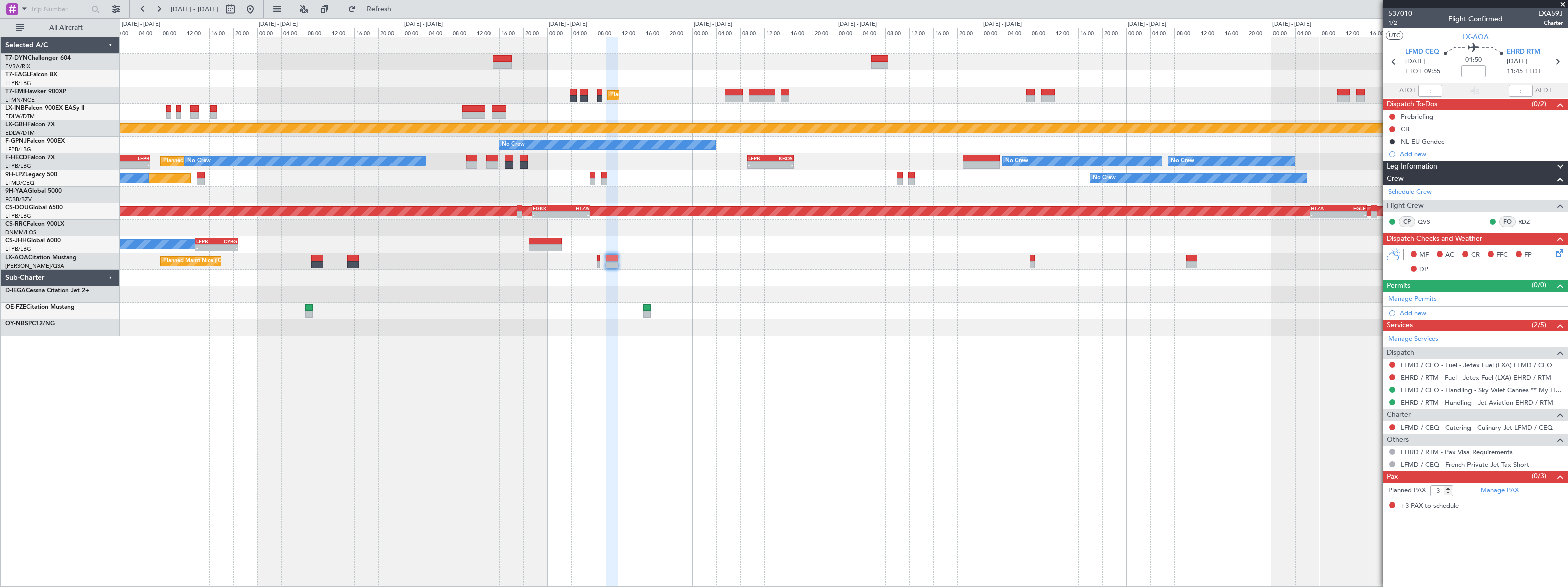
click at [834, 298] on div at bounding box center [844, 294] width 1448 height 17
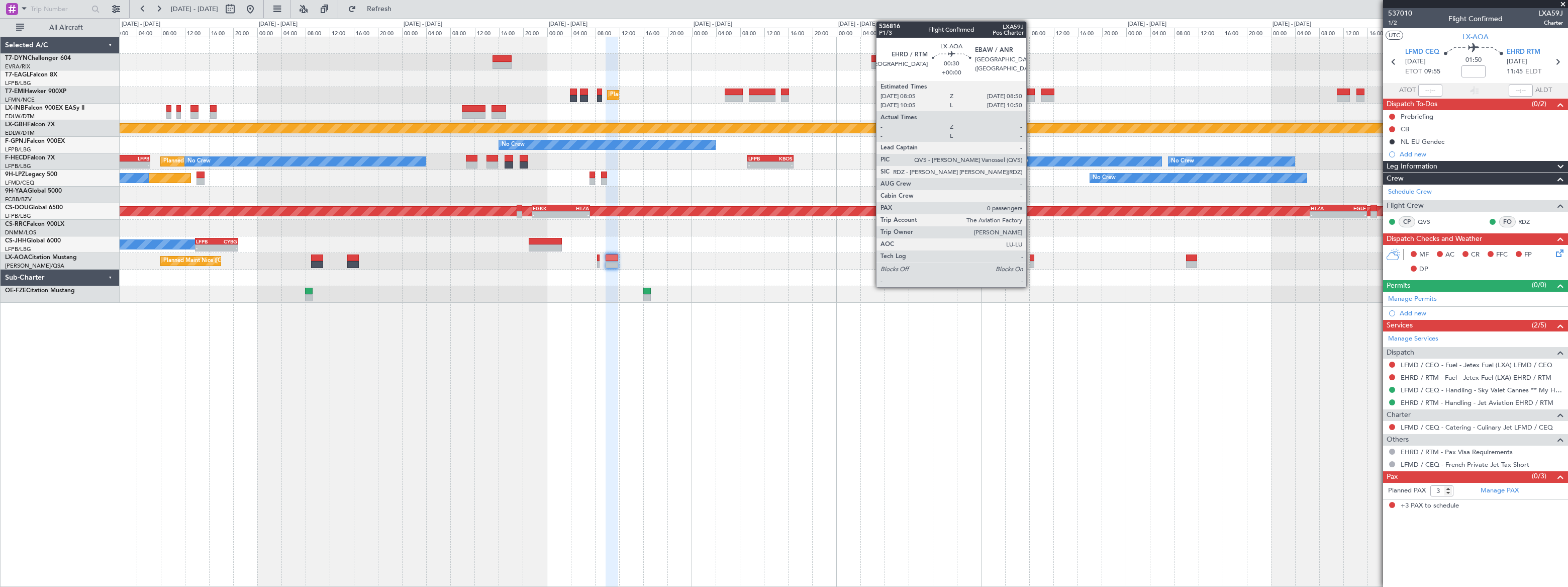
click at [1031, 261] on div at bounding box center [1032, 264] width 5 height 7
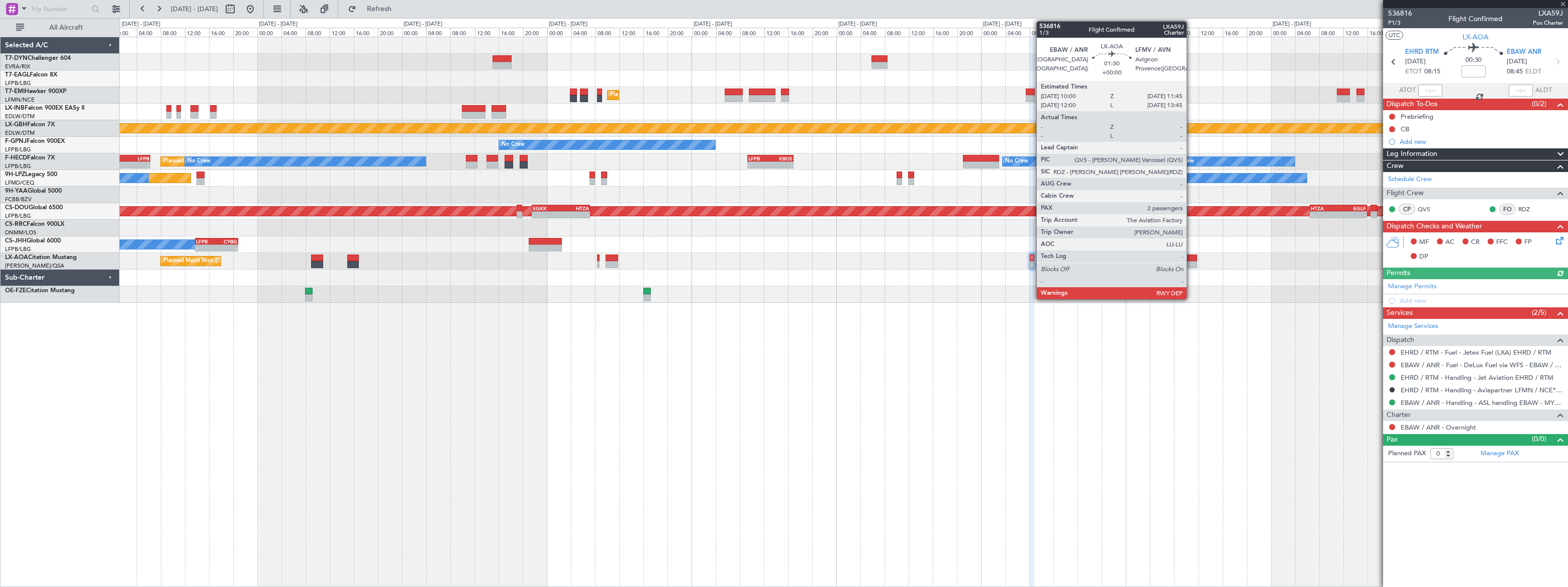
click at [1191, 259] on div at bounding box center [1191, 257] width 11 height 7
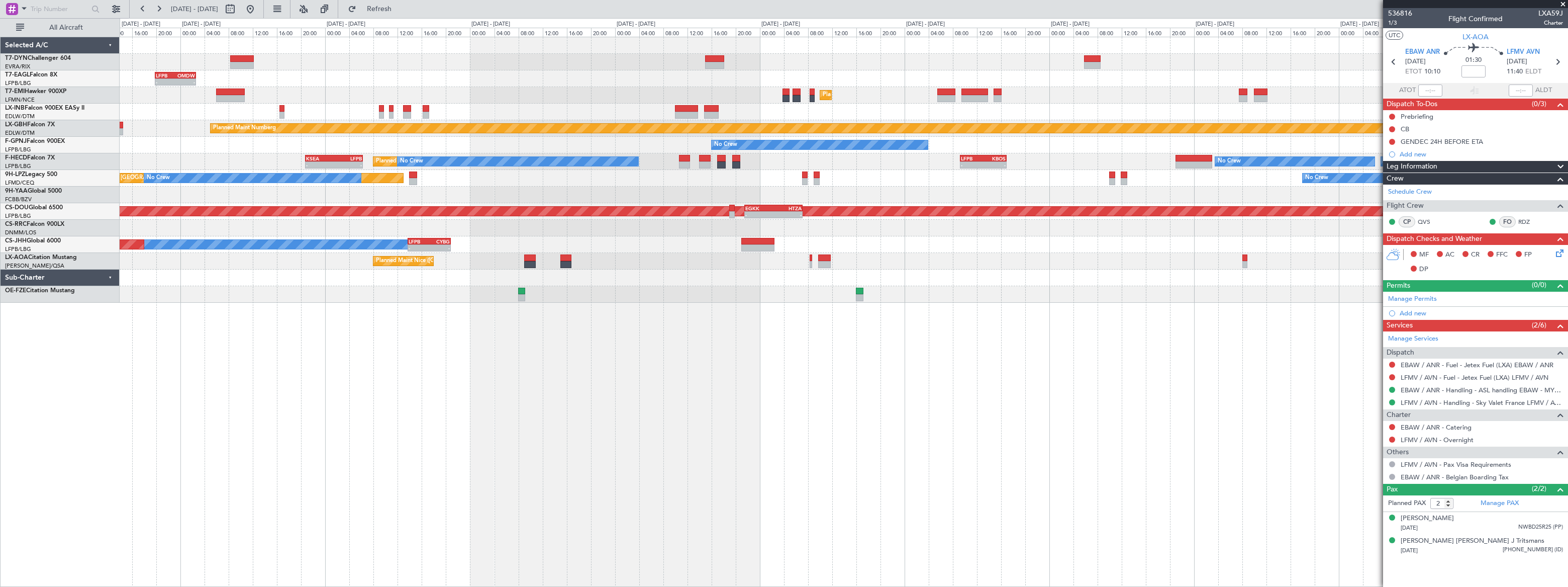
click at [1231, 296] on div "Unplanned Maint Riga (Riga Intl) - - LFPB 19:50 Z OMDW 02:35 Z Planned Maint Ne…" at bounding box center [844, 311] width 1448 height 551
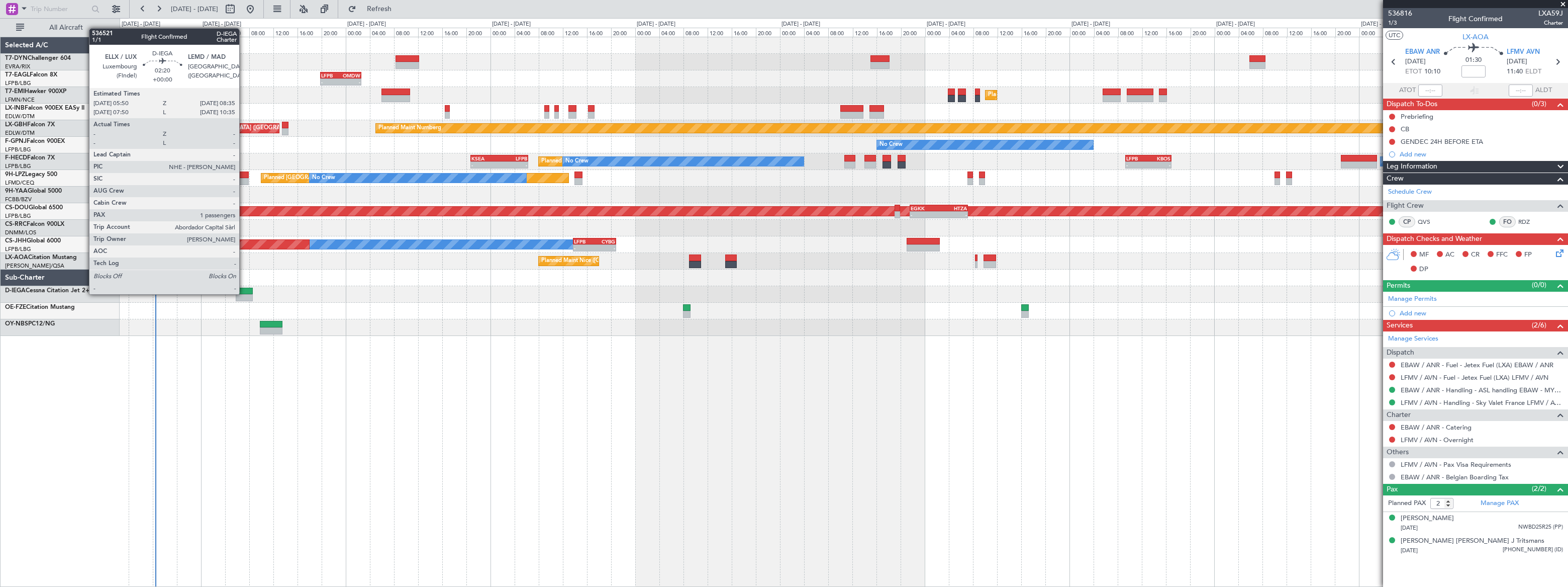
click at [244, 294] on div at bounding box center [243, 291] width 17 height 7
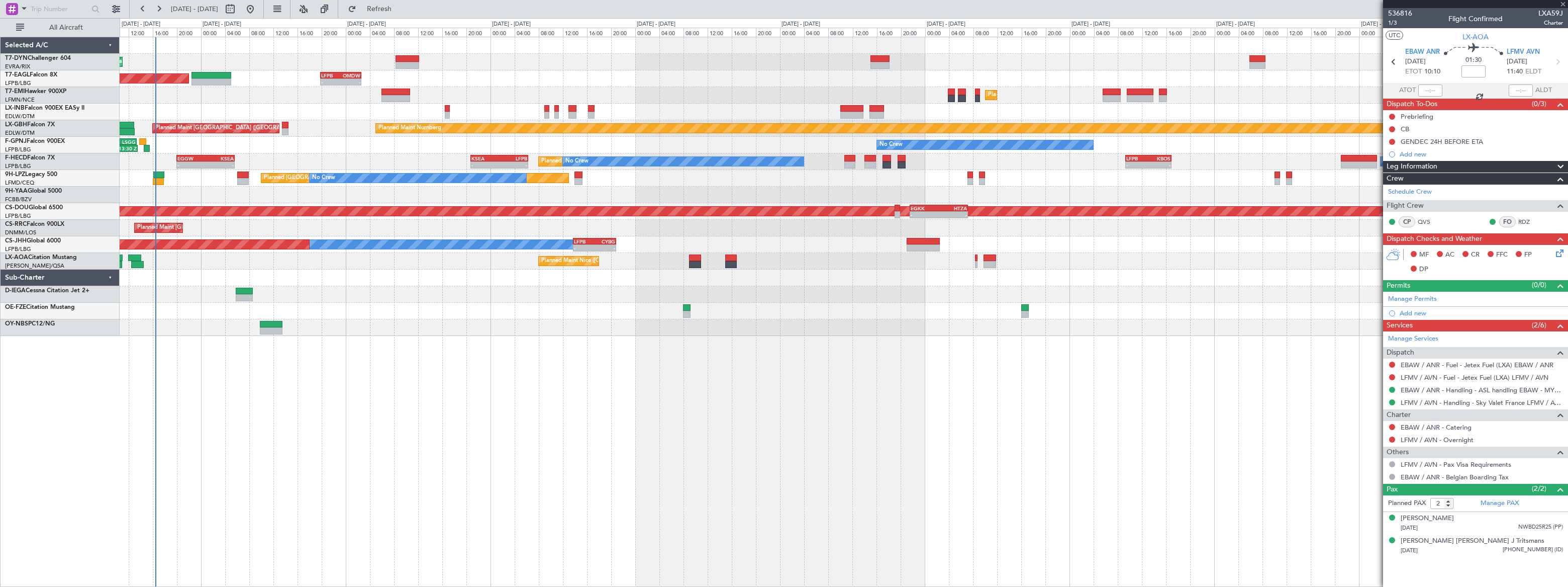
type input "1"
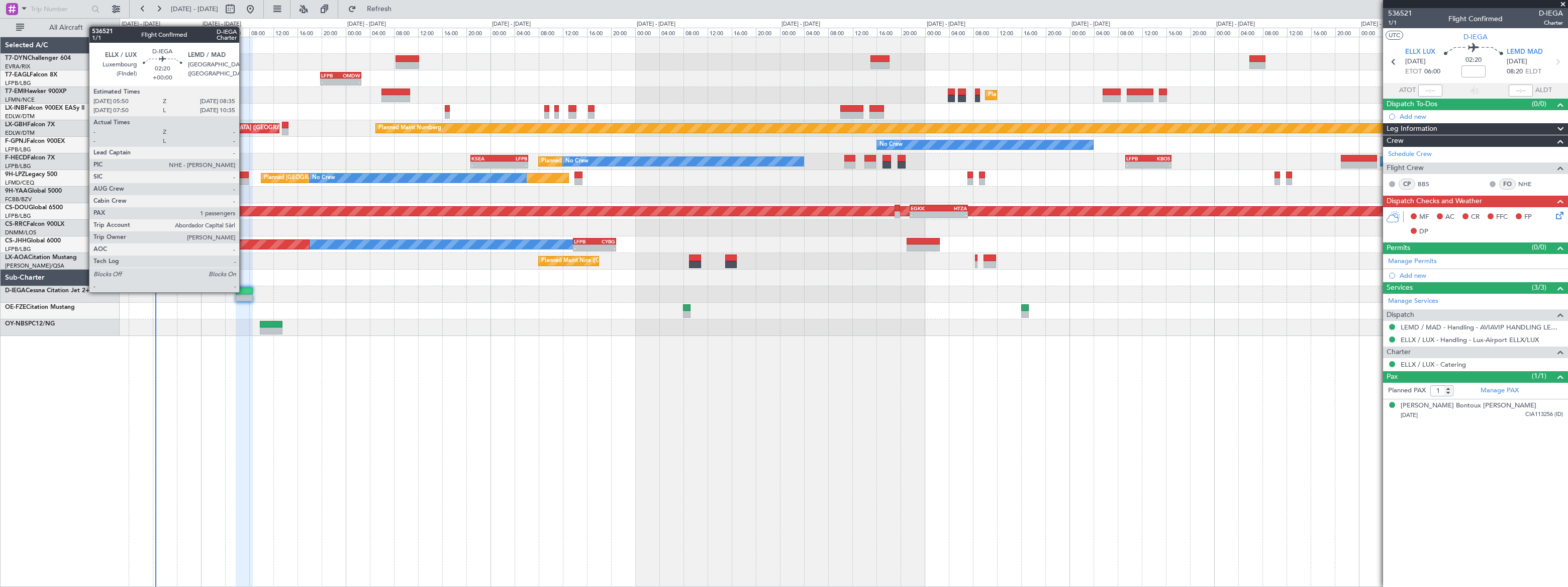
click at [244, 292] on div at bounding box center [243, 291] width 17 height 7
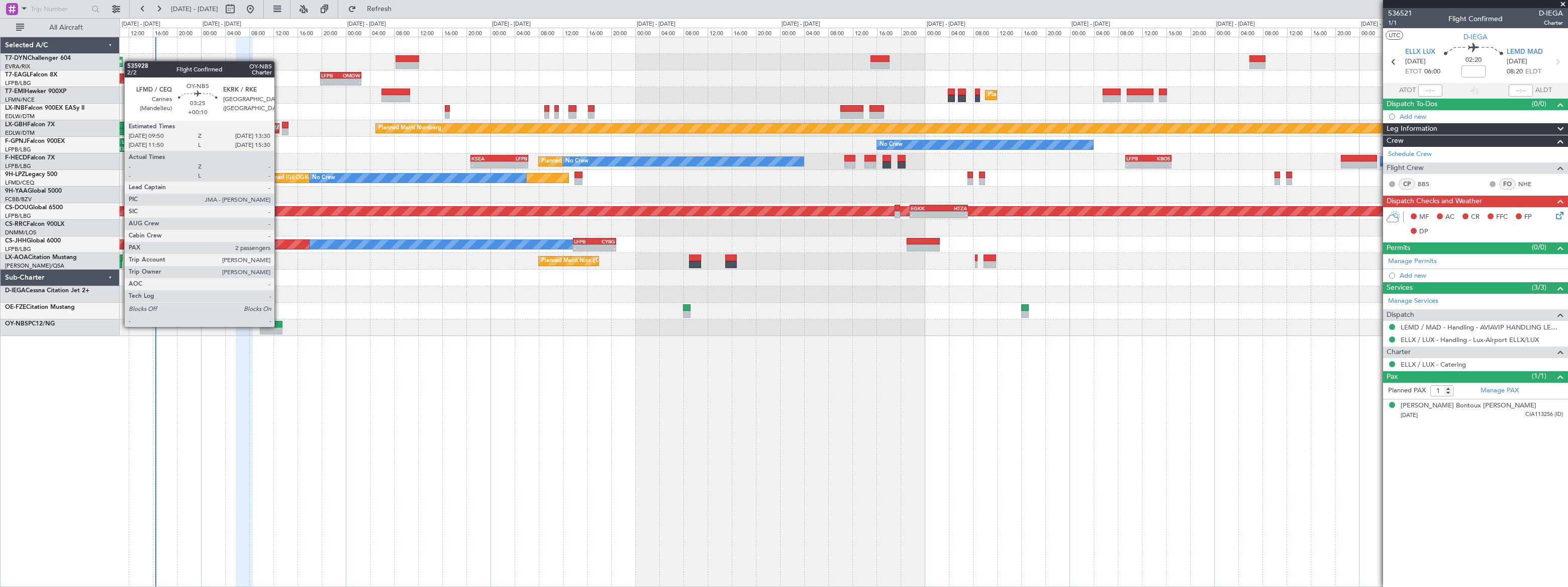
click at [279, 326] on div at bounding box center [271, 324] width 23 height 7
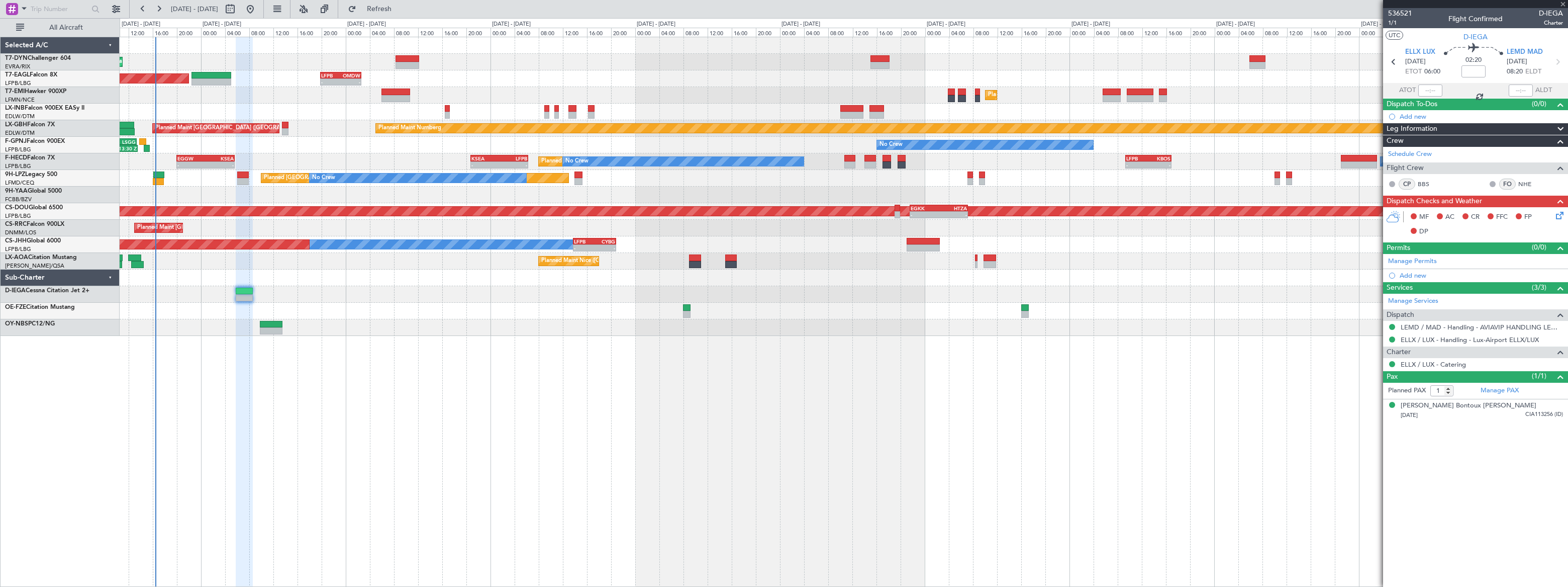
type input "+00:10"
type input "2"
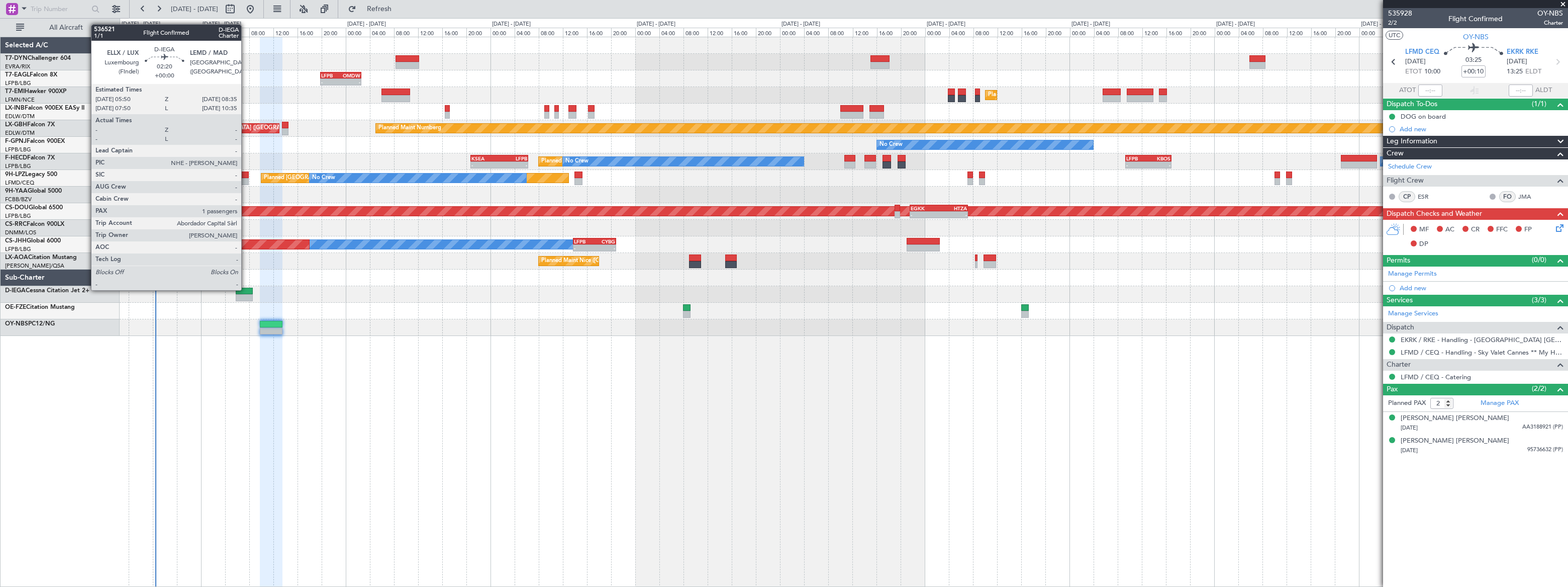
click at [246, 290] on div at bounding box center [243, 291] width 17 height 7
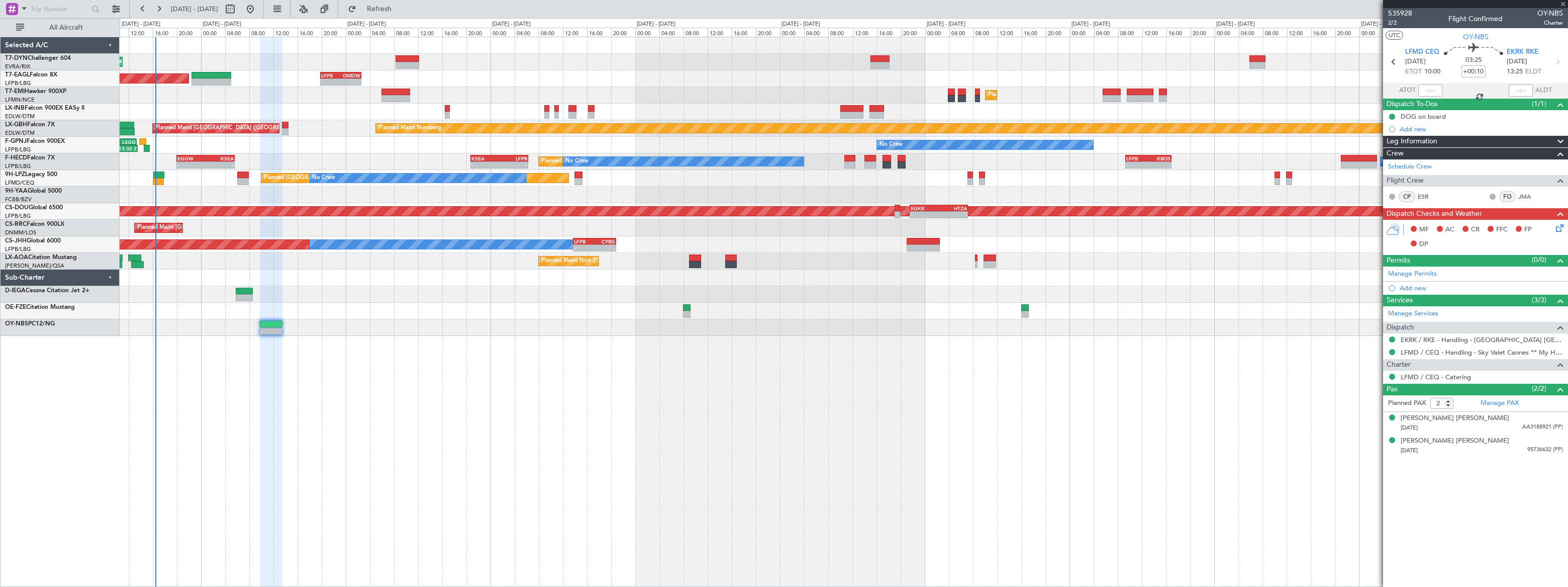
type input "1"
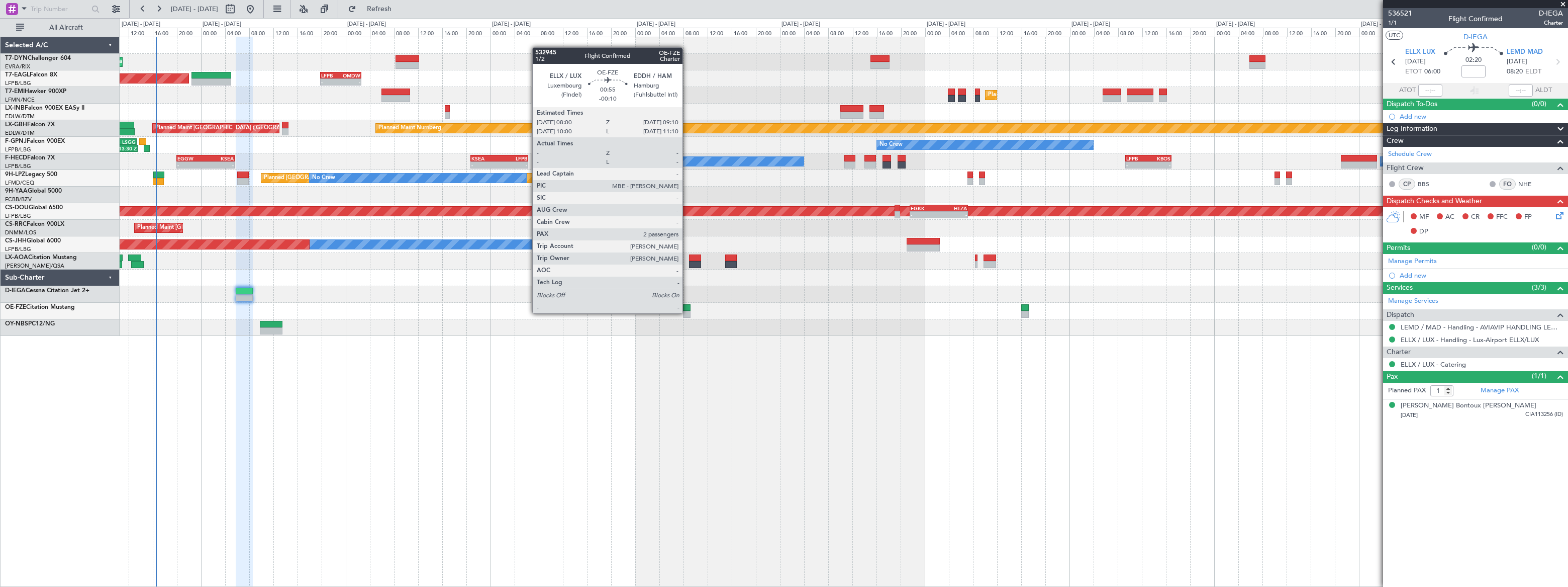
click at [687, 312] on div at bounding box center [687, 313] width 8 height 7
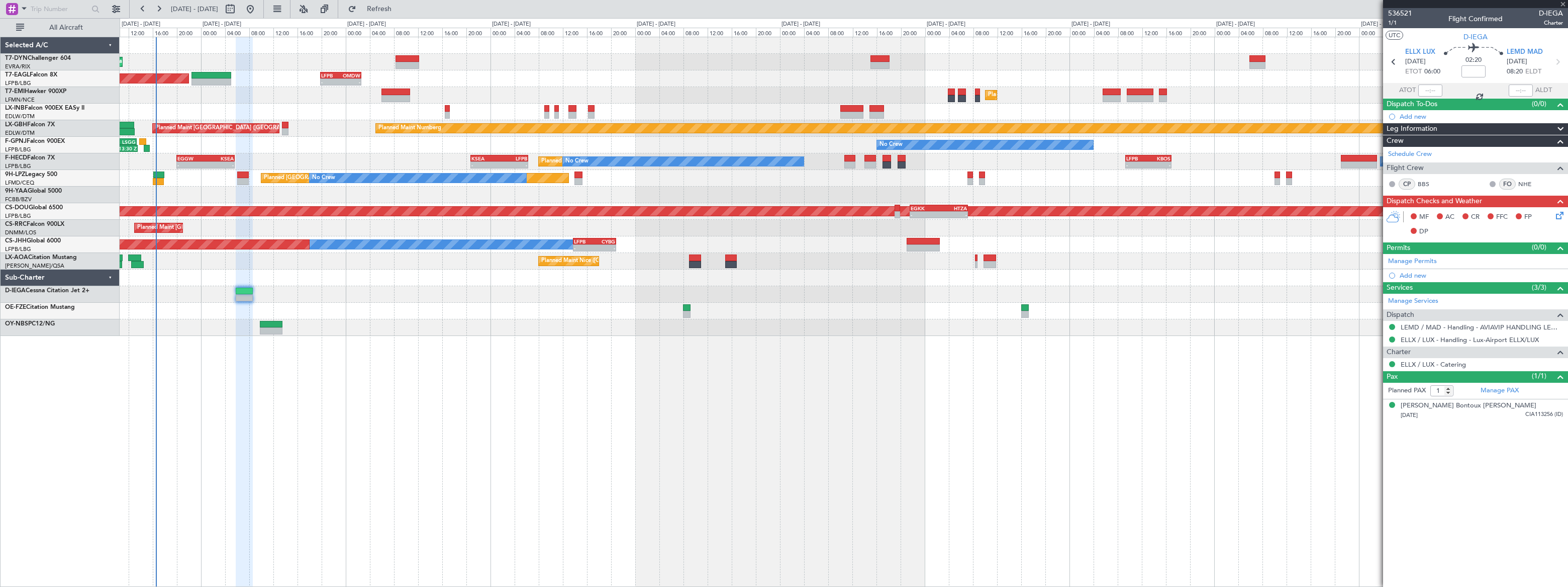
type input "-00:10"
type input "2"
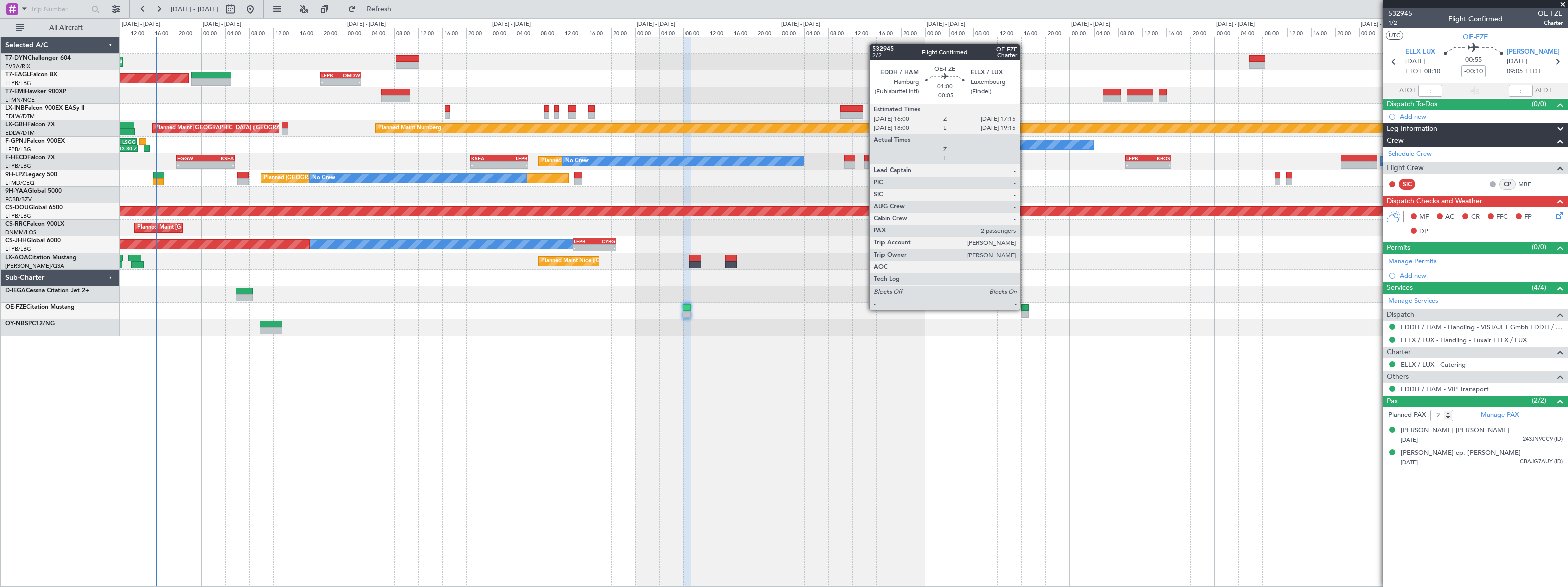
click at [1024, 308] on div at bounding box center [1025, 307] width 8 height 7
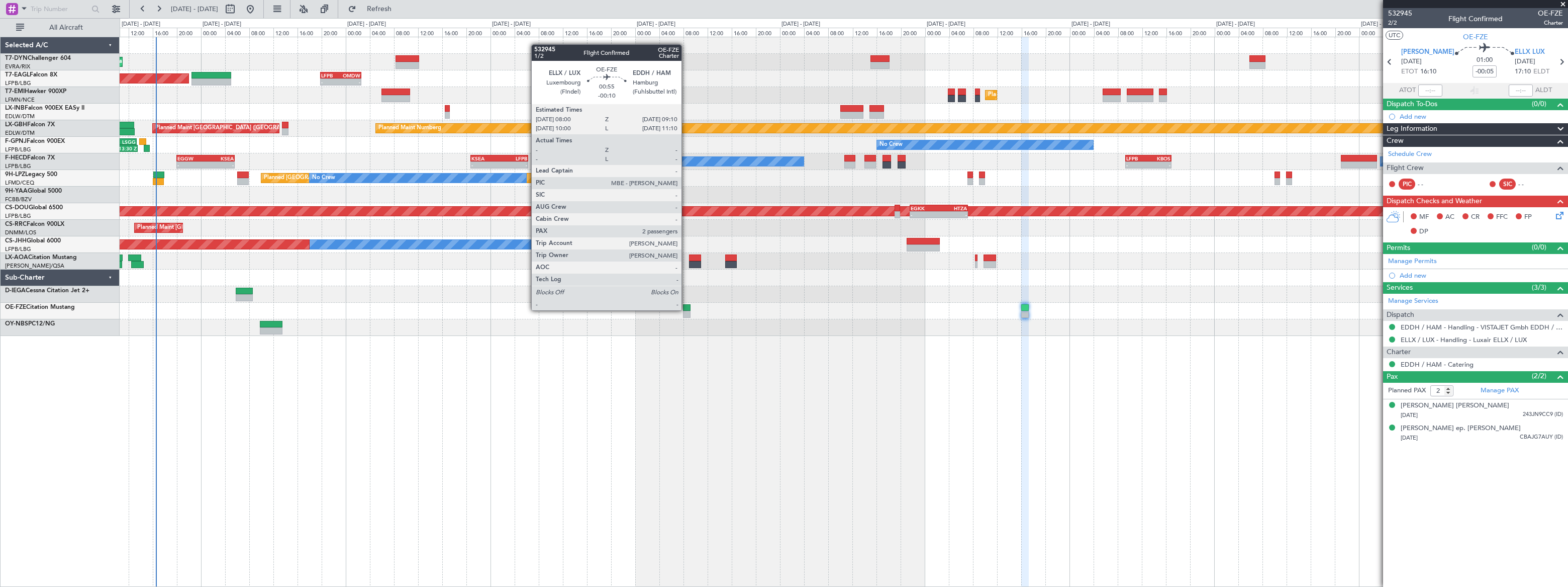
click at [686, 309] on div at bounding box center [687, 307] width 8 height 7
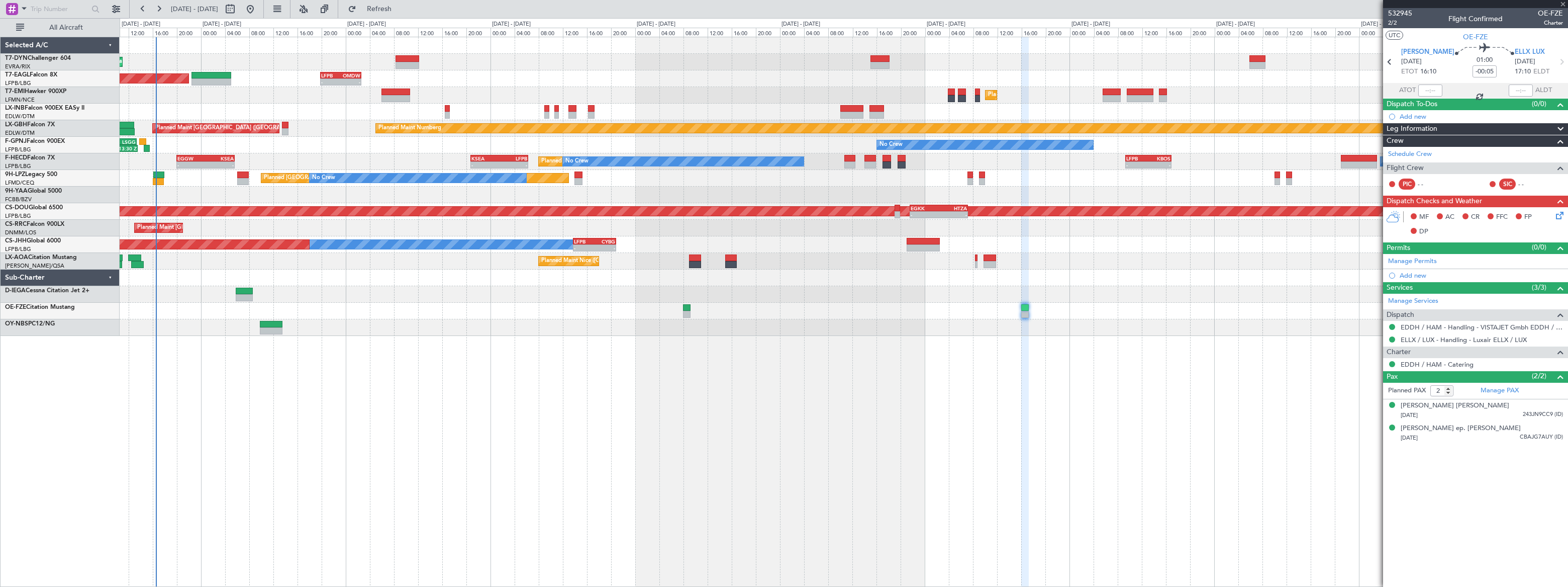
type input "-00:10"
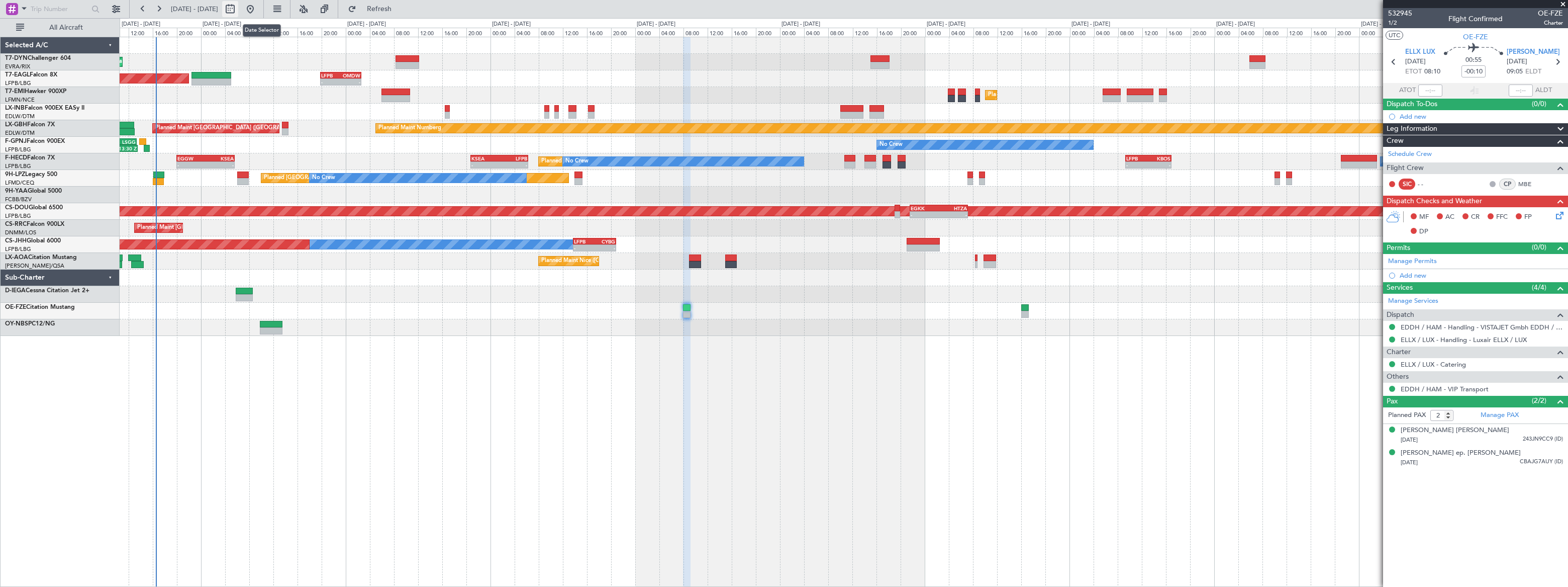
click at [238, 11] on button at bounding box center [230, 9] width 16 height 16
select select "9"
select select "2025"
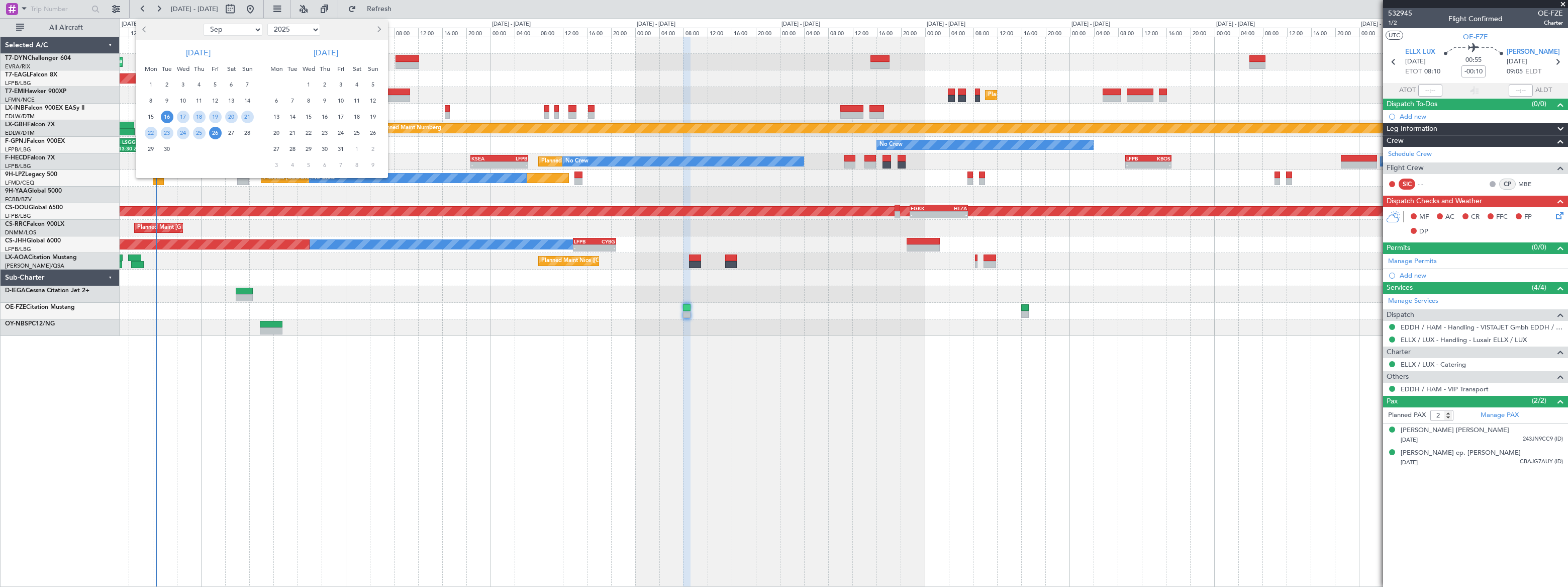
click at [237, 32] on select "Jan Feb Mar Apr May Jun Jul Aug Sep Oct Nov Dec" at bounding box center [233, 30] width 59 height 12
select select "10"
click at [204, 24] on select "Jan Feb Mar Apr May Jun Jul Aug Sep Oct Nov Dec" at bounding box center [233, 30] width 59 height 12
click at [230, 82] on span "4" at bounding box center [231, 85] width 13 height 13
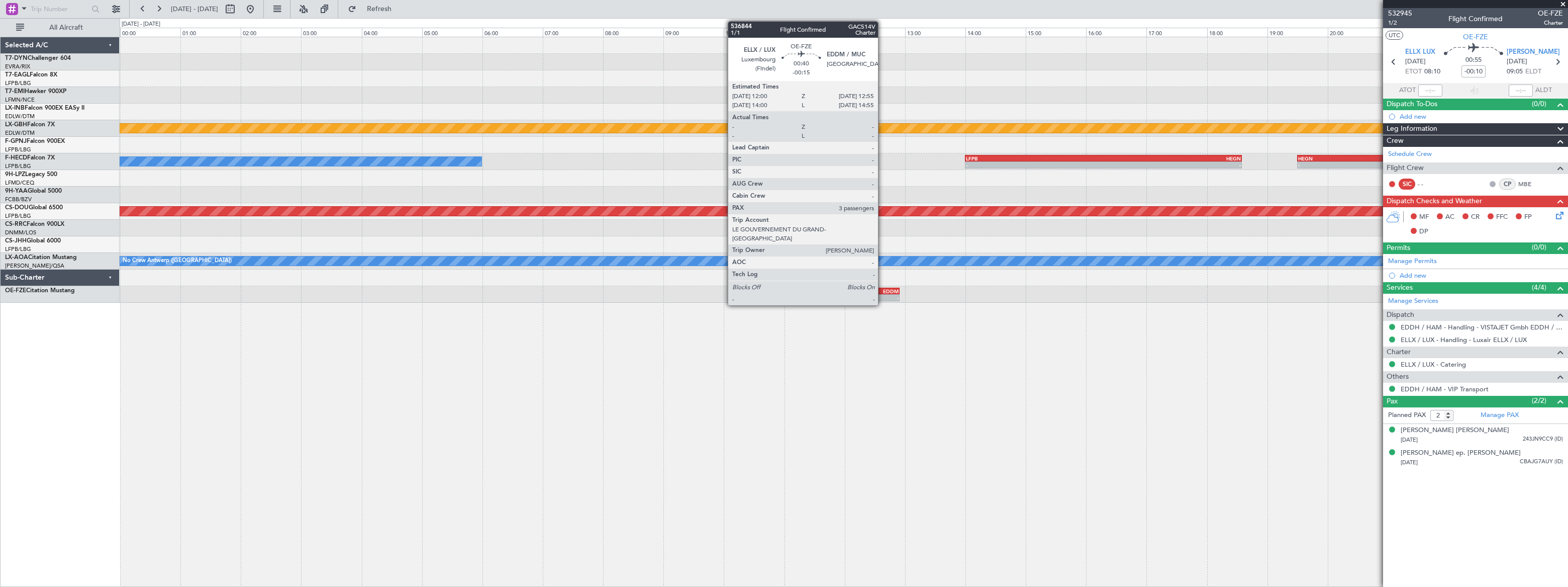
click at [882, 291] on div "EDDM" at bounding box center [885, 292] width 27 height 6
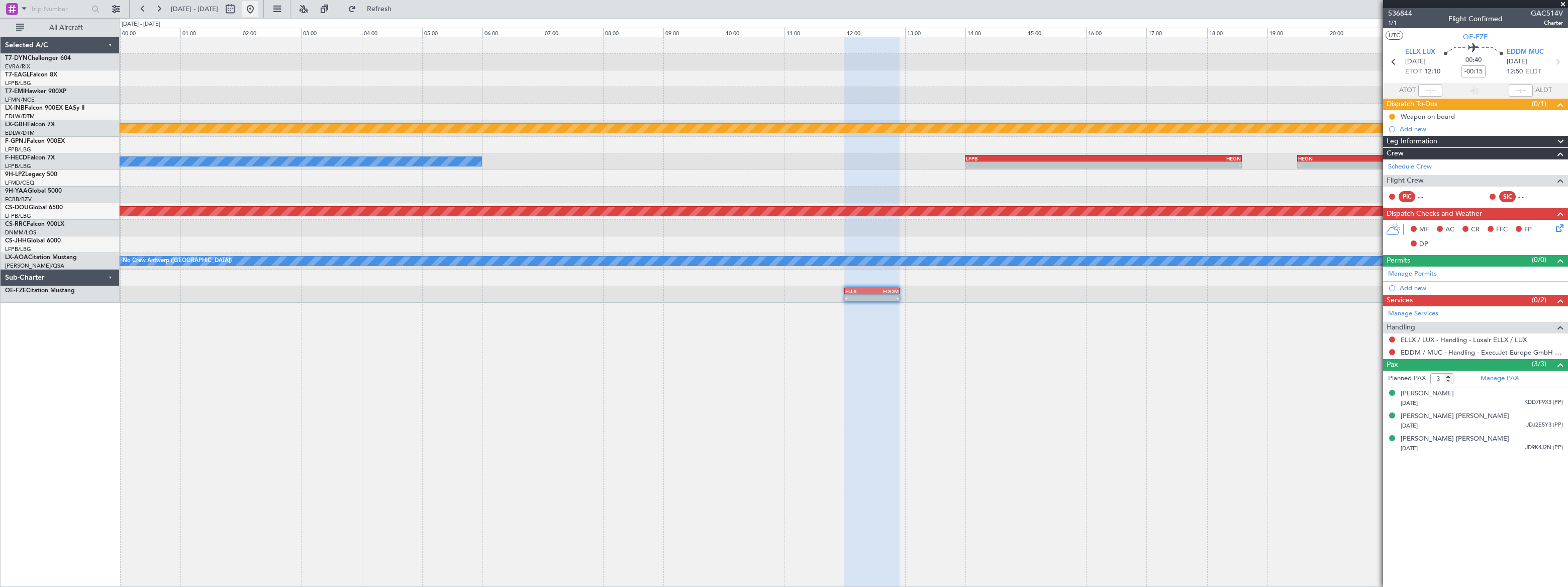
click at [258, 9] on button at bounding box center [250, 9] width 16 height 16
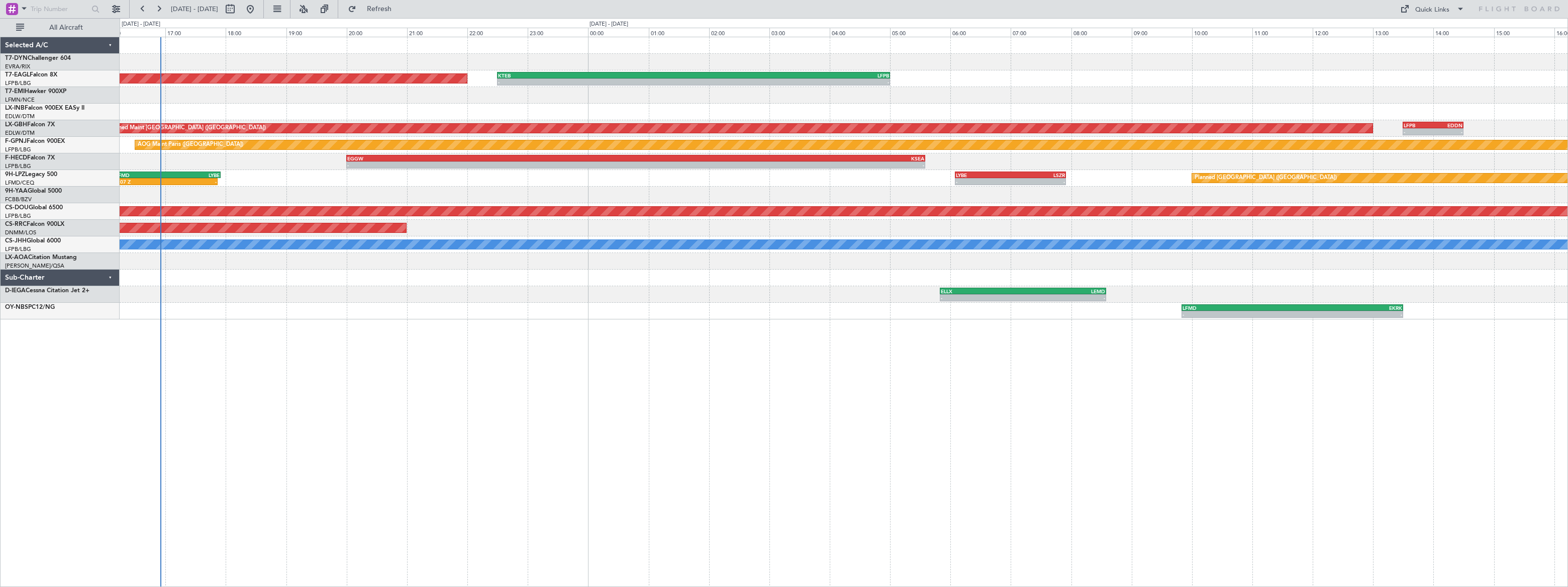
click at [332, 97] on div "Unplanned Maint [GEOGRAPHIC_DATA] (Riga Intl) Planned Maint [US_STATE] ([GEOGRA…" at bounding box center [844, 178] width 1448 height 282
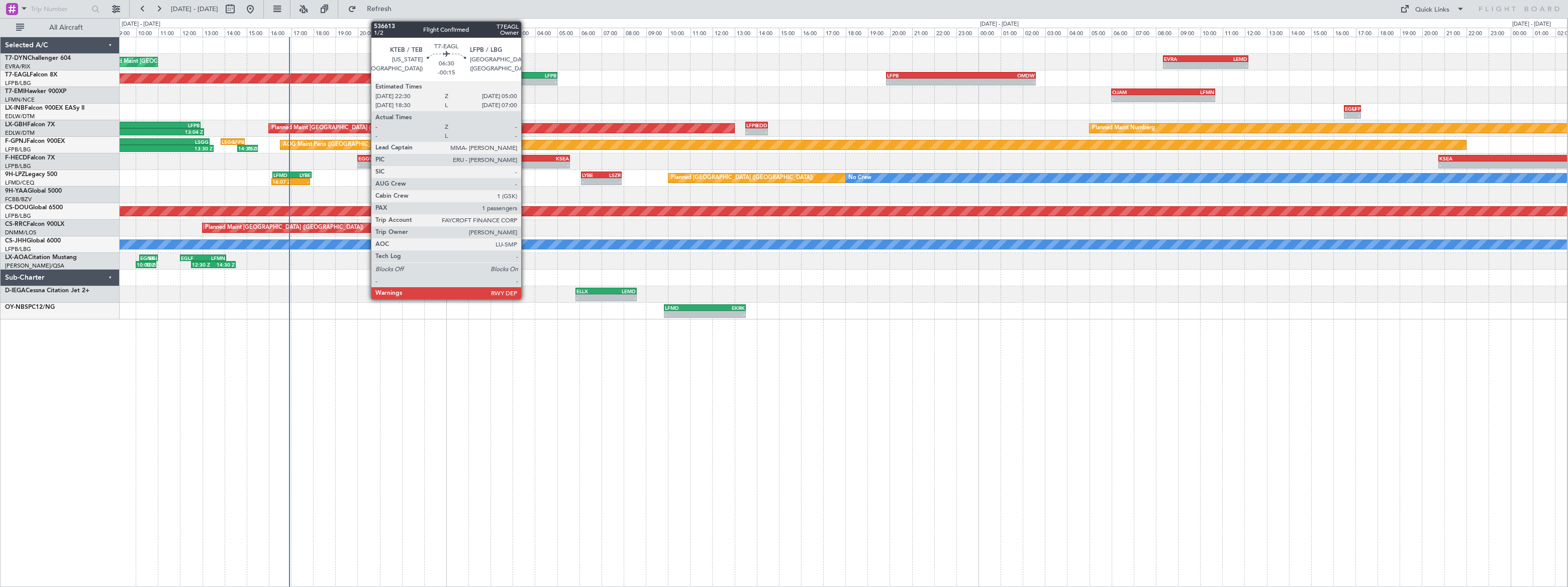
click at [526, 75] on div "LFPB" at bounding box center [521, 76] width 71 height 6
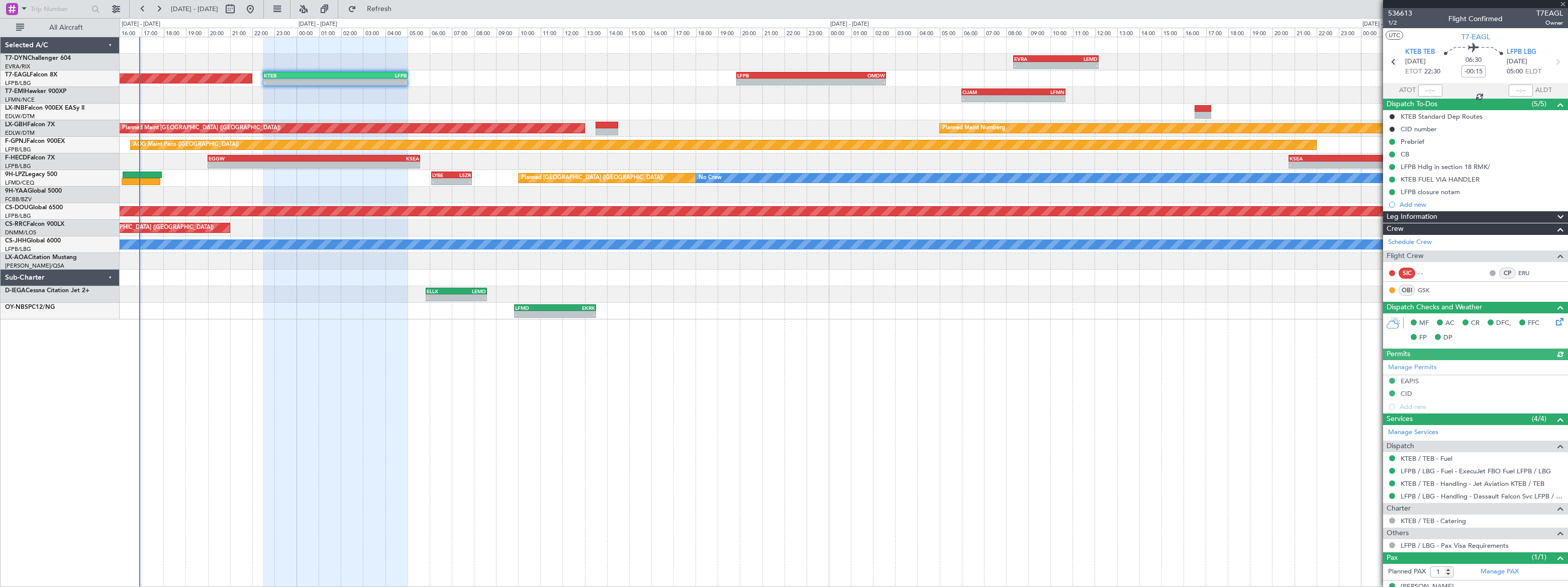
click at [590, 87] on div "- - OJAM 06:00 Z LFMN 10:40 Z" at bounding box center [844, 95] width 1447 height 17
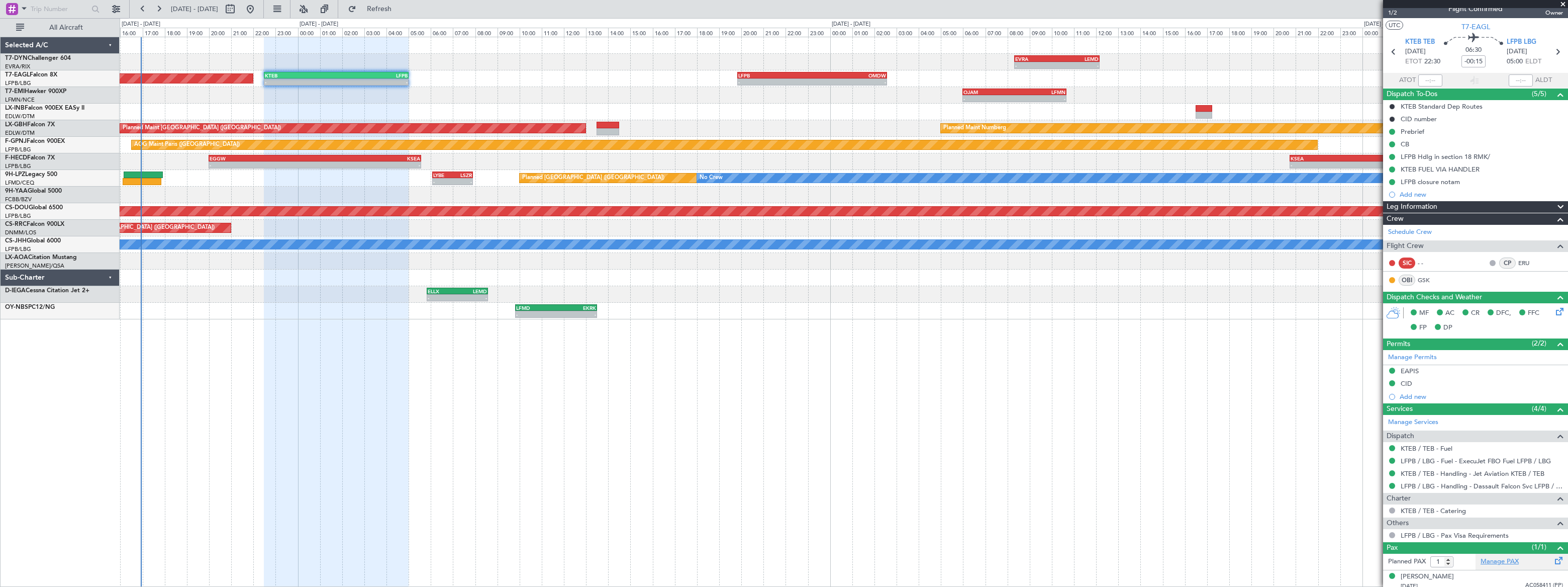
scroll to position [15, 0]
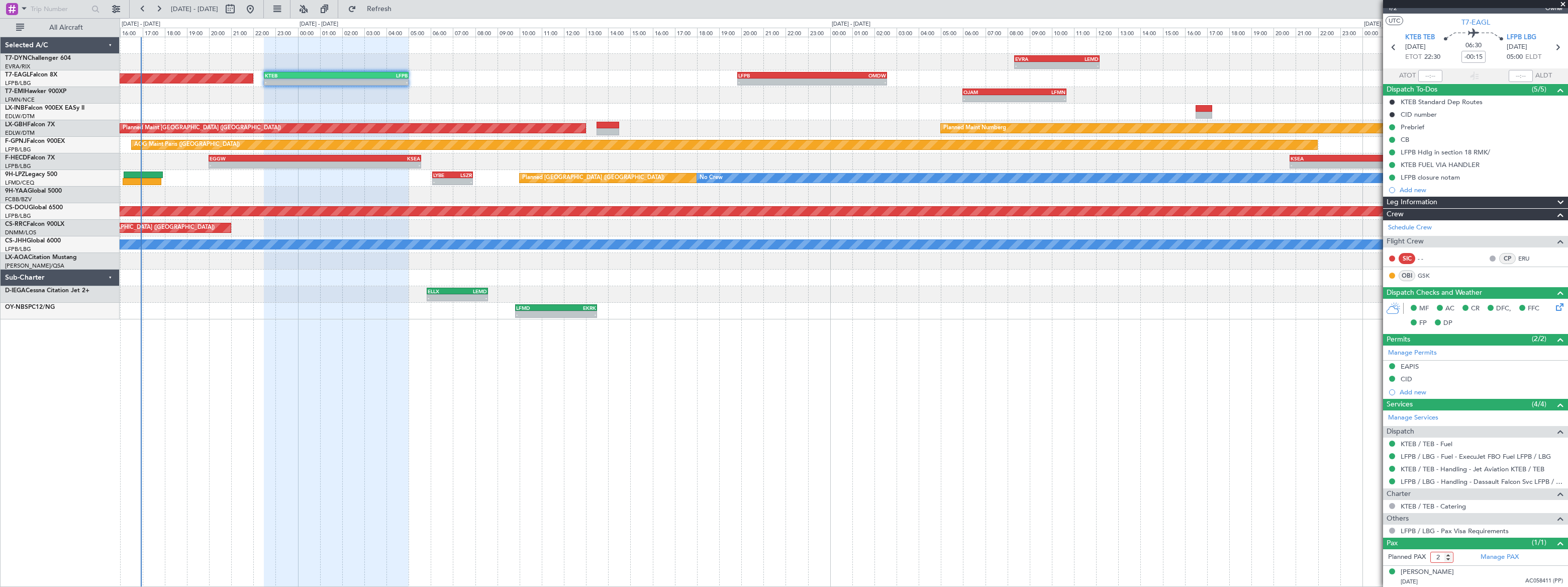
type input "2"
click at [1447, 554] on input "2" at bounding box center [1441, 556] width 23 height 11
click at [1472, 569] on div "[PERSON_NAME] [DATE] AC058411 (PP)" at bounding box center [1481, 577] width 162 height 20
click at [1492, 554] on mat-tooltip-component "Incomplete" at bounding box center [1472, 560] width 46 height 27
click at [1496, 555] on link "Manage PAX" at bounding box center [1499, 557] width 38 height 10
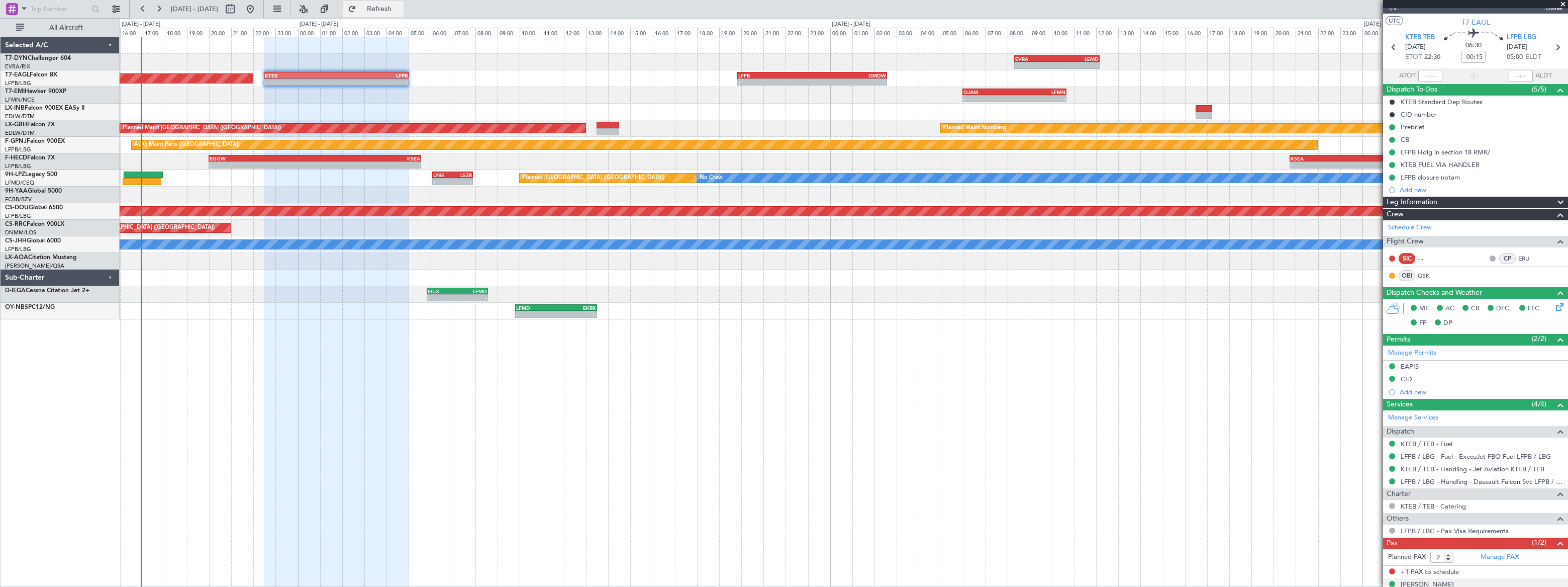
click at [404, 14] on button "Refresh" at bounding box center [373, 9] width 60 height 16
click at [404, 14] on button "Refreshing..." at bounding box center [373, 9] width 60 height 16
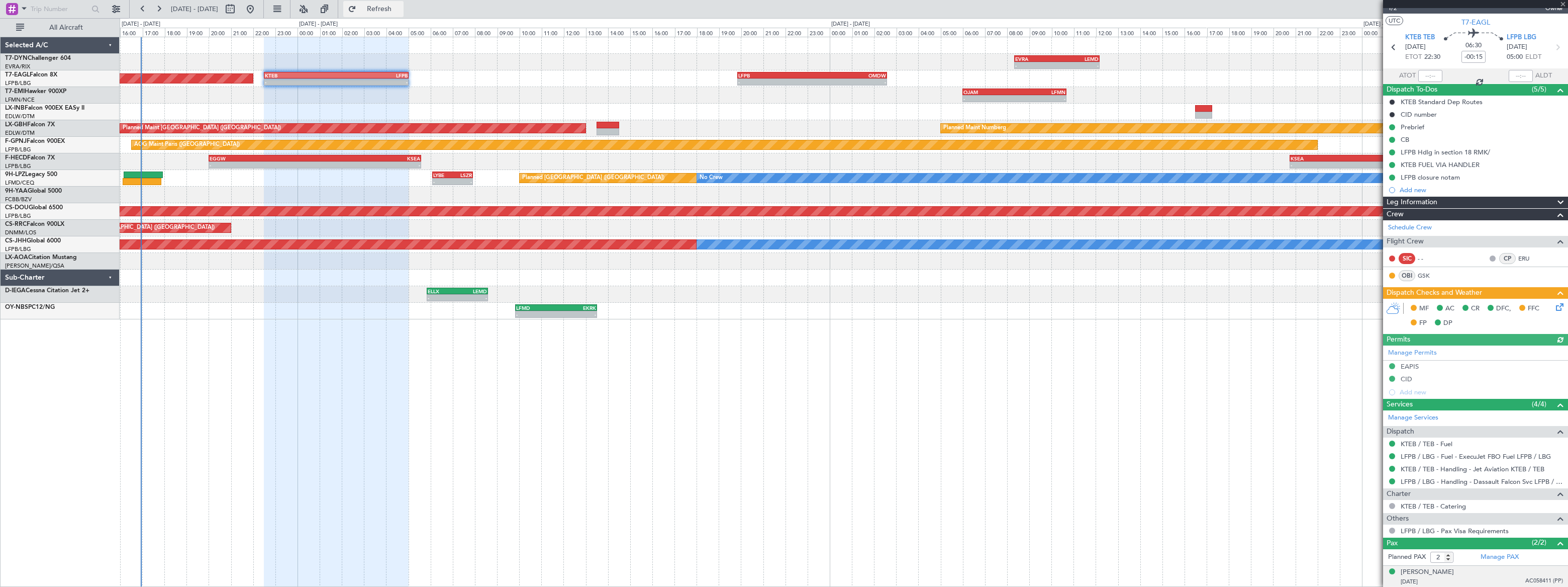
click at [401, 10] on span "Refresh" at bounding box center [379, 9] width 42 height 7
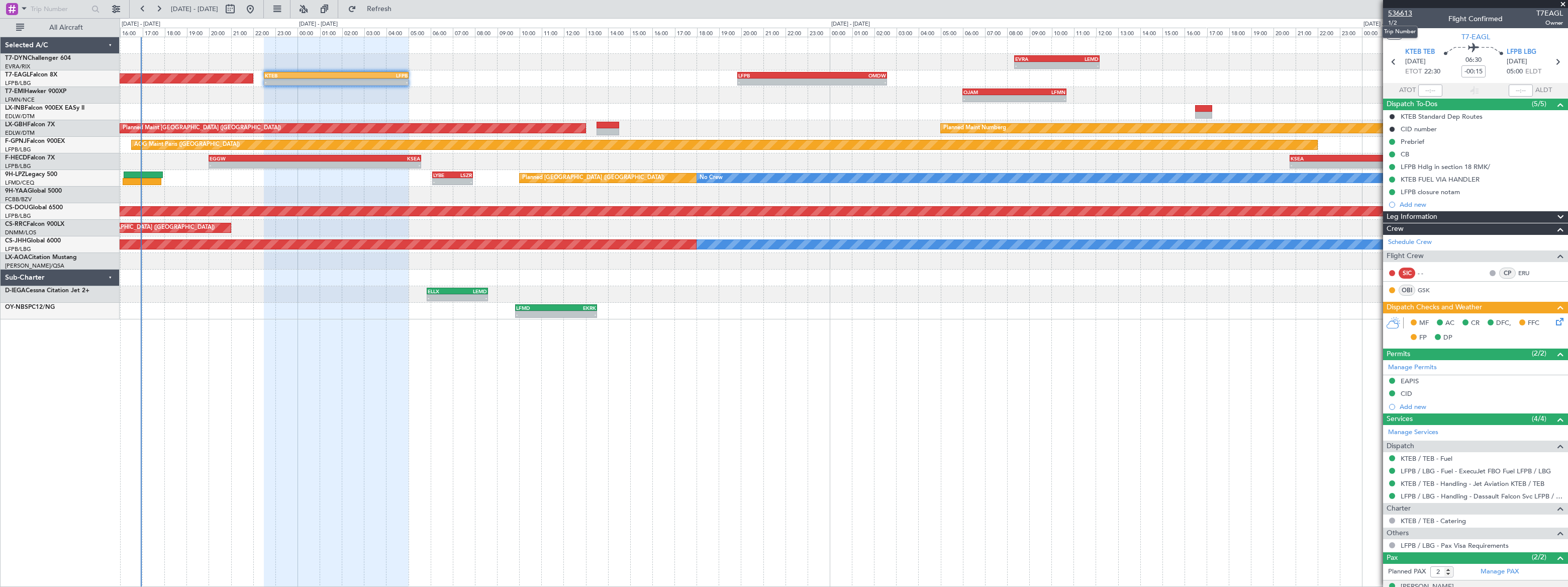
click at [1402, 14] on span "536613" at bounding box center [1400, 13] width 25 height 11
click at [1395, 22] on span "1/2" at bounding box center [1400, 23] width 25 height 9
click at [1393, 22] on span "1/2" at bounding box center [1400, 23] width 25 height 9
click at [1400, 11] on span "536613" at bounding box center [1400, 13] width 25 height 11
click at [1394, 22] on span "1/2" at bounding box center [1400, 23] width 25 height 9
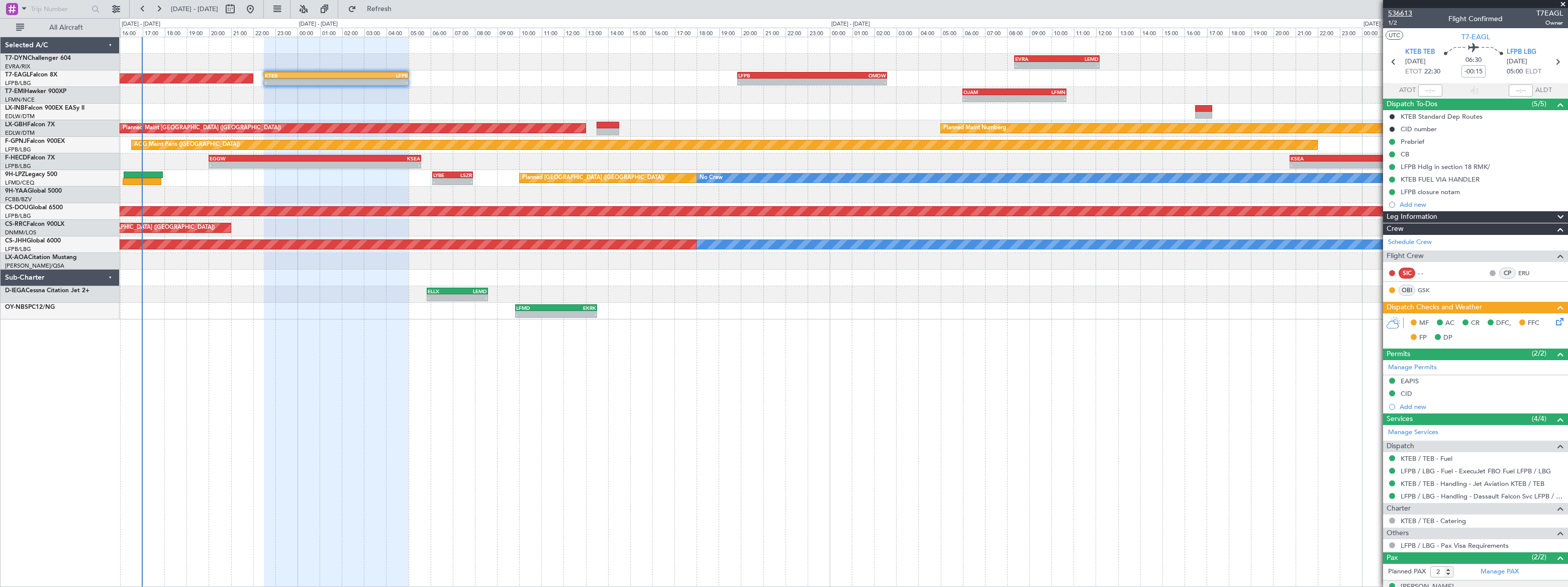
click at [1401, 10] on span "536613" at bounding box center [1400, 13] width 25 height 11
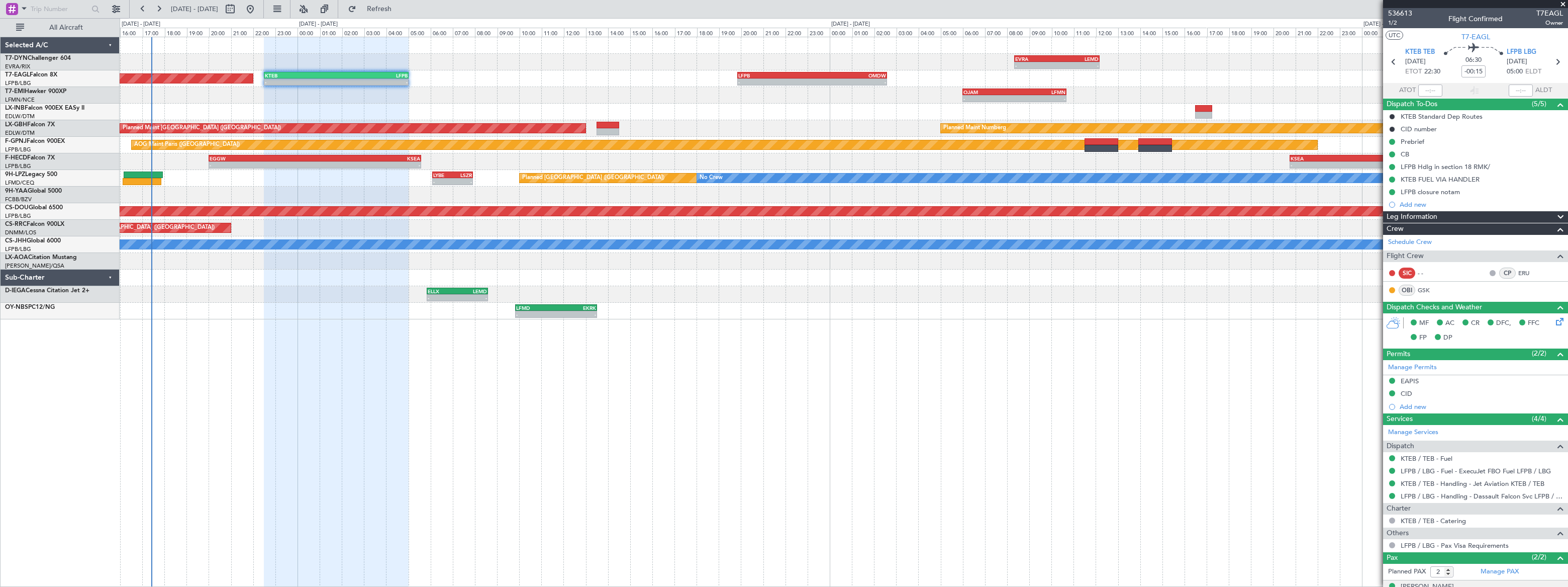
click at [872, 69] on div "- - EVRA 08:20 Z LEMD 12:10 Z Unplanned Maint [GEOGRAPHIC_DATA] (Riga Intl)" at bounding box center [844, 62] width 1447 height 17
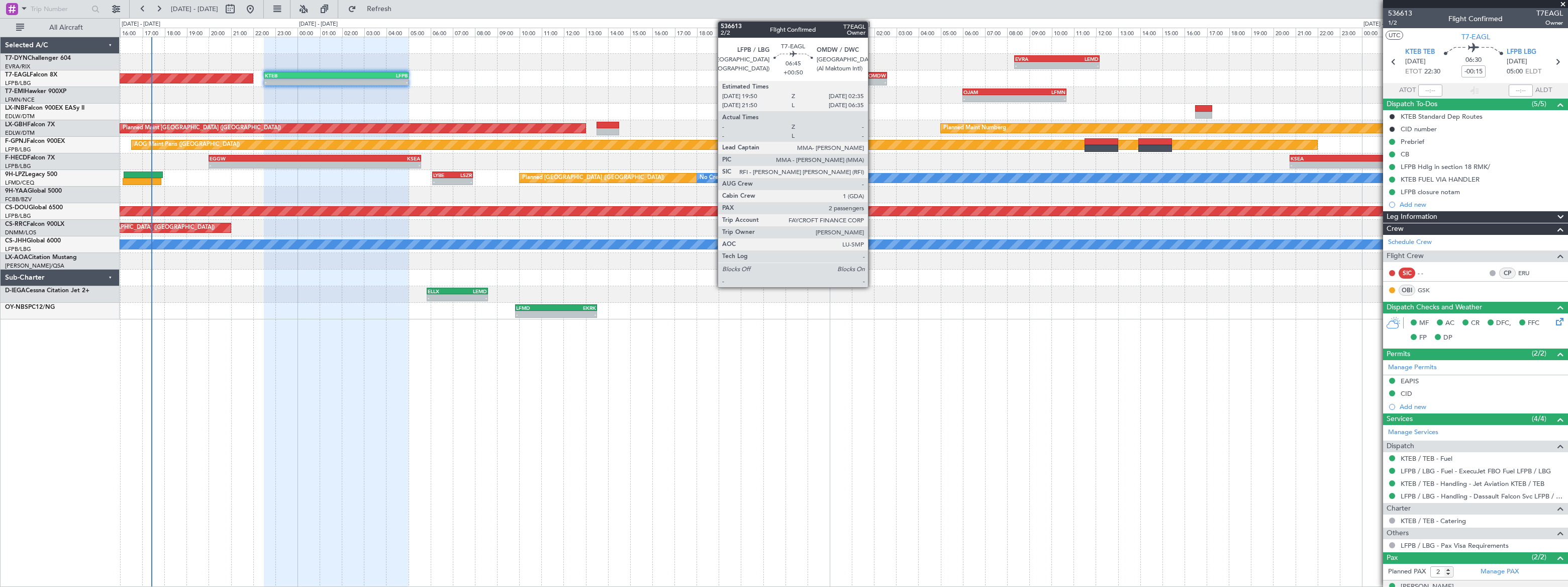
click at [872, 76] on div "OMDW" at bounding box center [848, 76] width 74 height 6
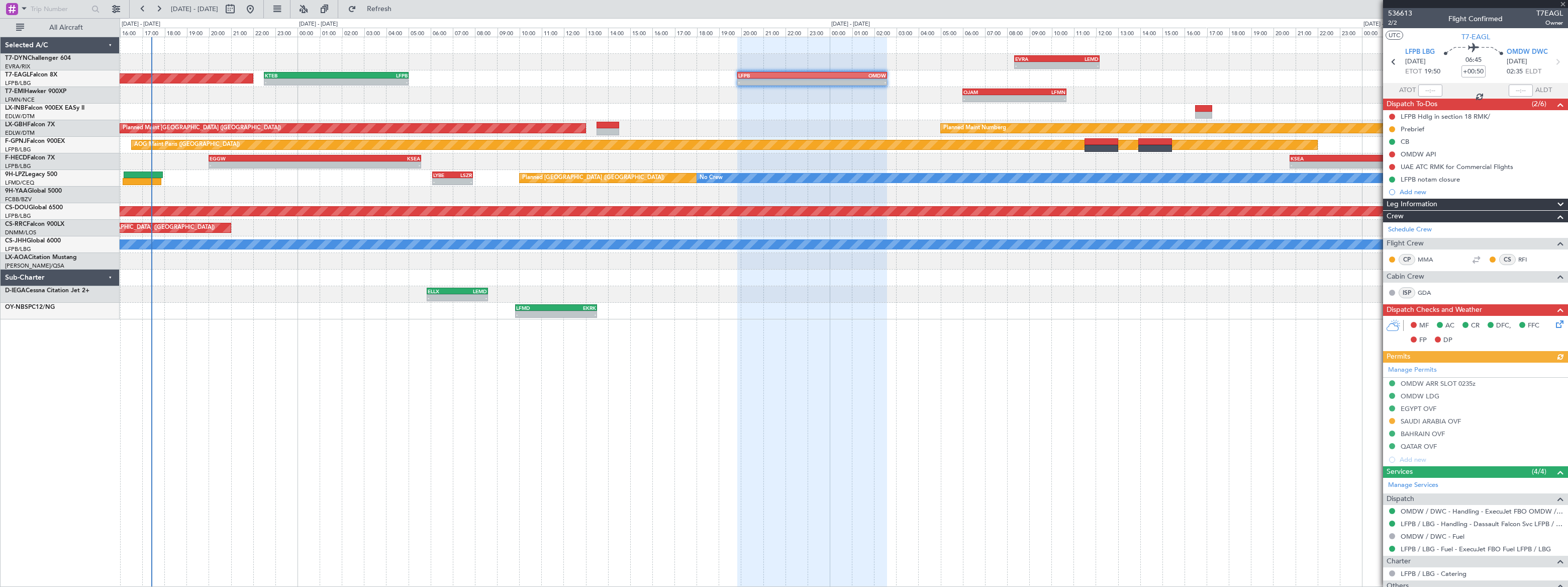
click at [367, 451] on div "- - EVRA 08:20 Z LEMD 12:10 Z Unplanned Maint [GEOGRAPHIC_DATA] (Riga Intl) Pla…" at bounding box center [844, 311] width 1448 height 551
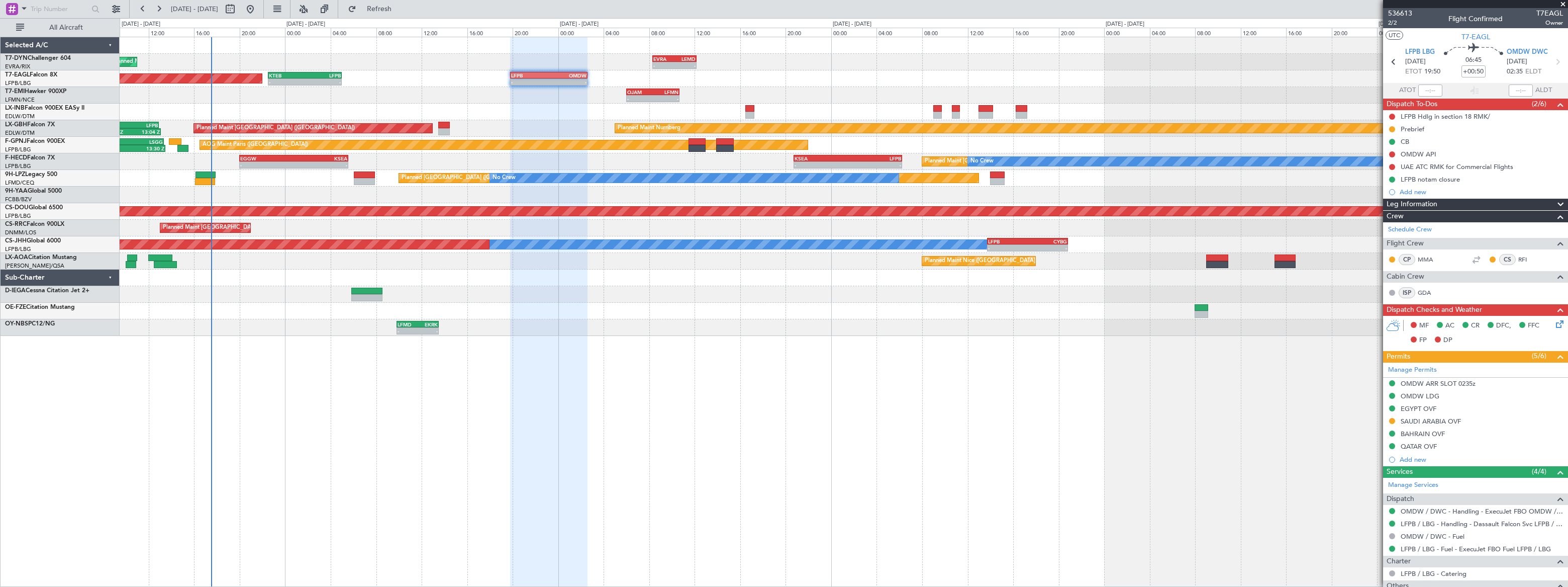
click at [296, 312] on div "Unplanned Maint [GEOGRAPHIC_DATA] (Riga Intl) - - EVRA 08:20 Z LEMD 12:10 Z Pla…" at bounding box center [844, 311] width 1448 height 551
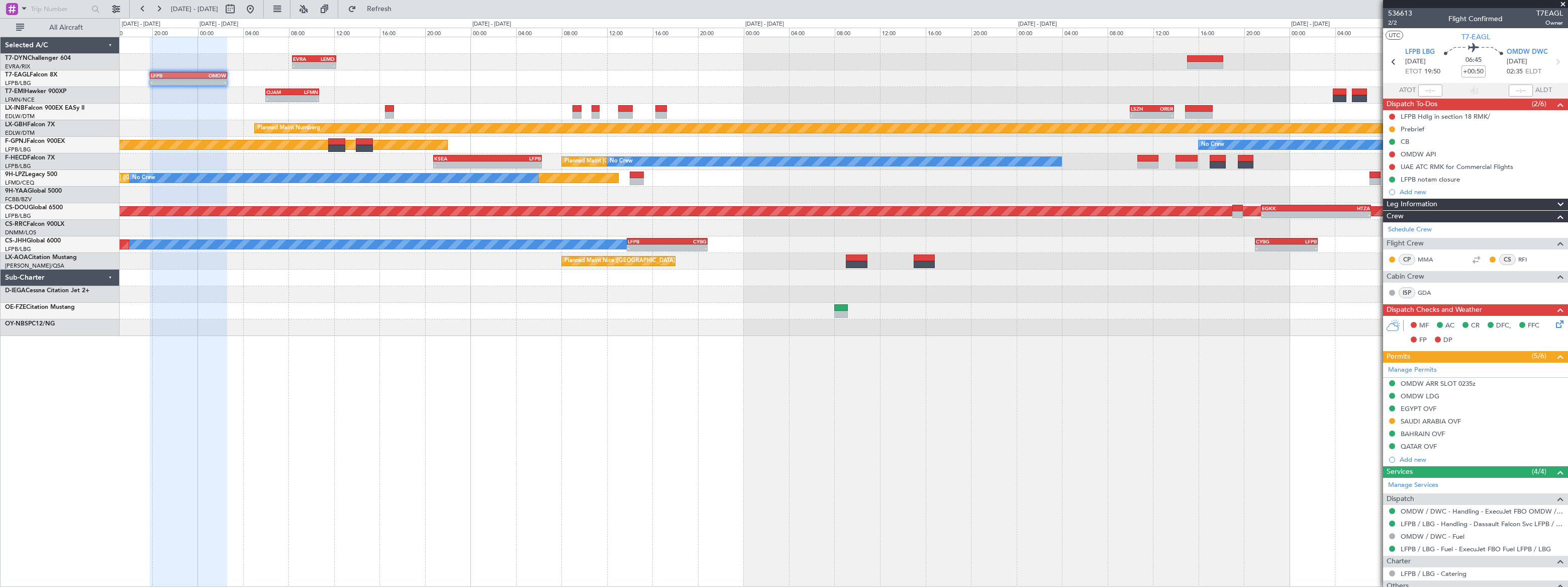
click at [762, 186] on div at bounding box center [844, 194] width 1447 height 17
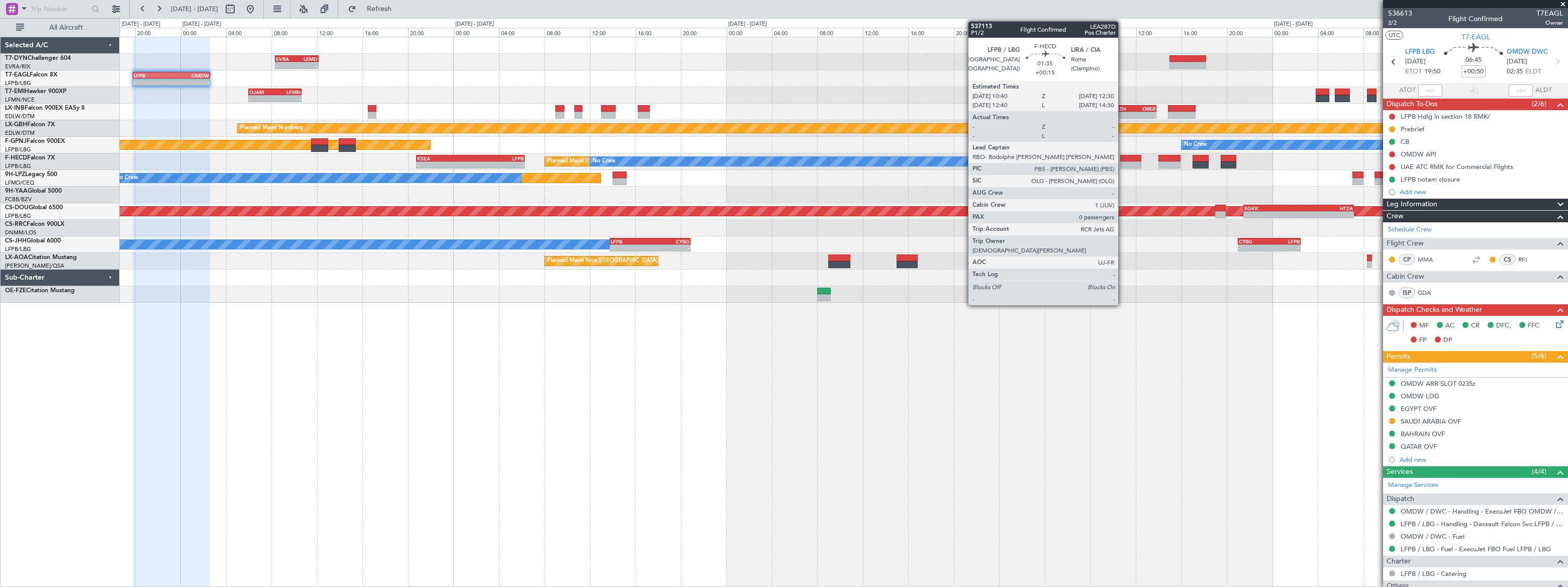
click at [1126, 160] on div at bounding box center [1130, 158] width 21 height 7
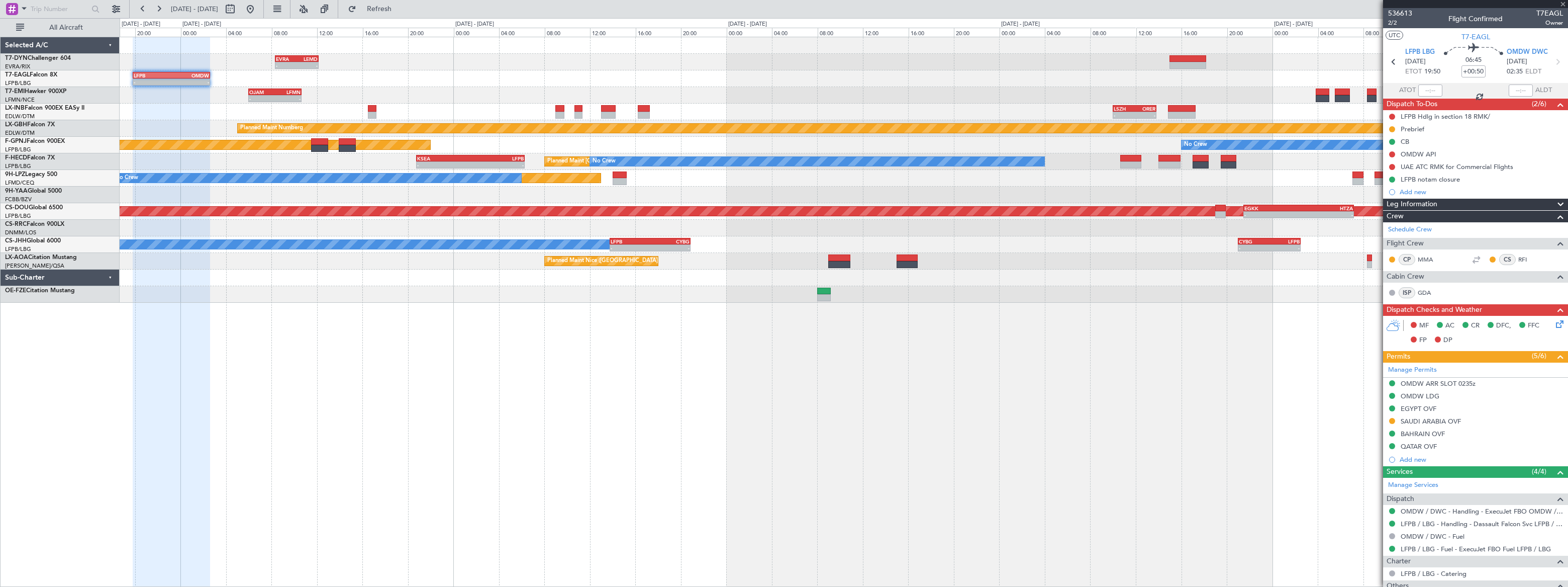
type input "+00:15"
type input "0"
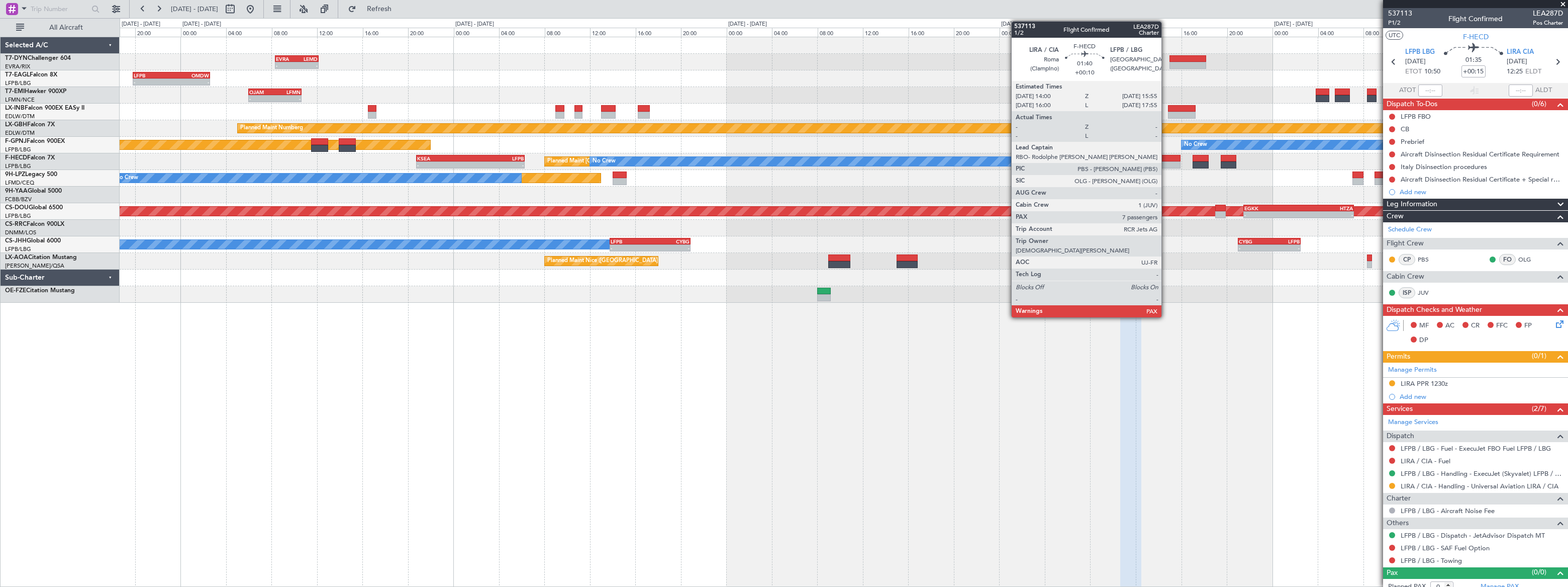
click at [1165, 163] on div at bounding box center [1169, 164] width 22 height 7
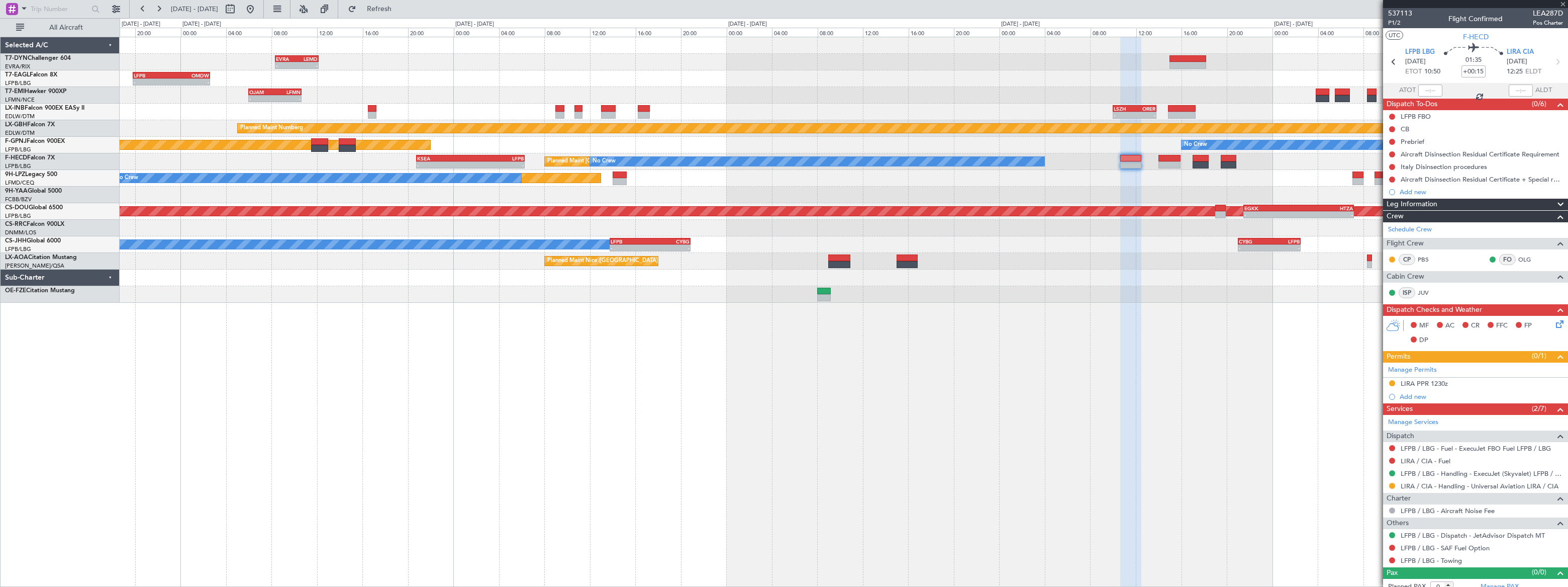
type input "+00:10"
type input "7"
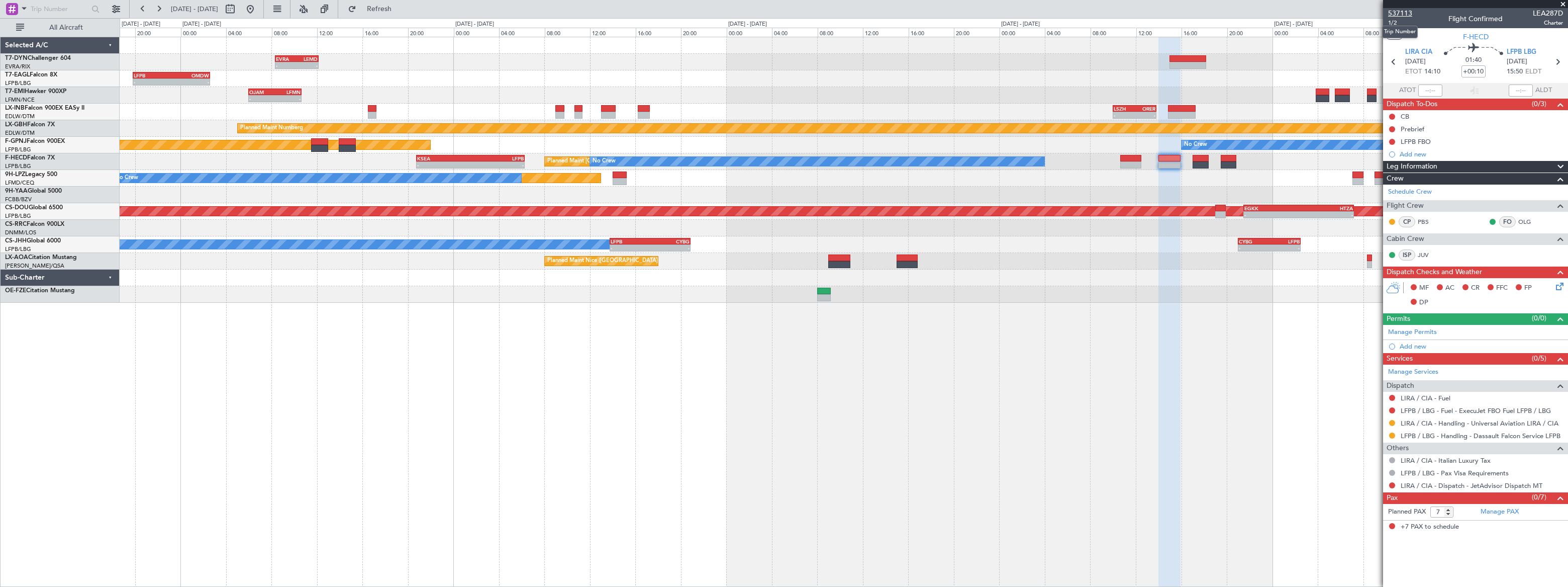
click at [1403, 13] on span "537113" at bounding box center [1400, 13] width 25 height 11
click at [258, 10] on button at bounding box center [250, 9] width 16 height 16
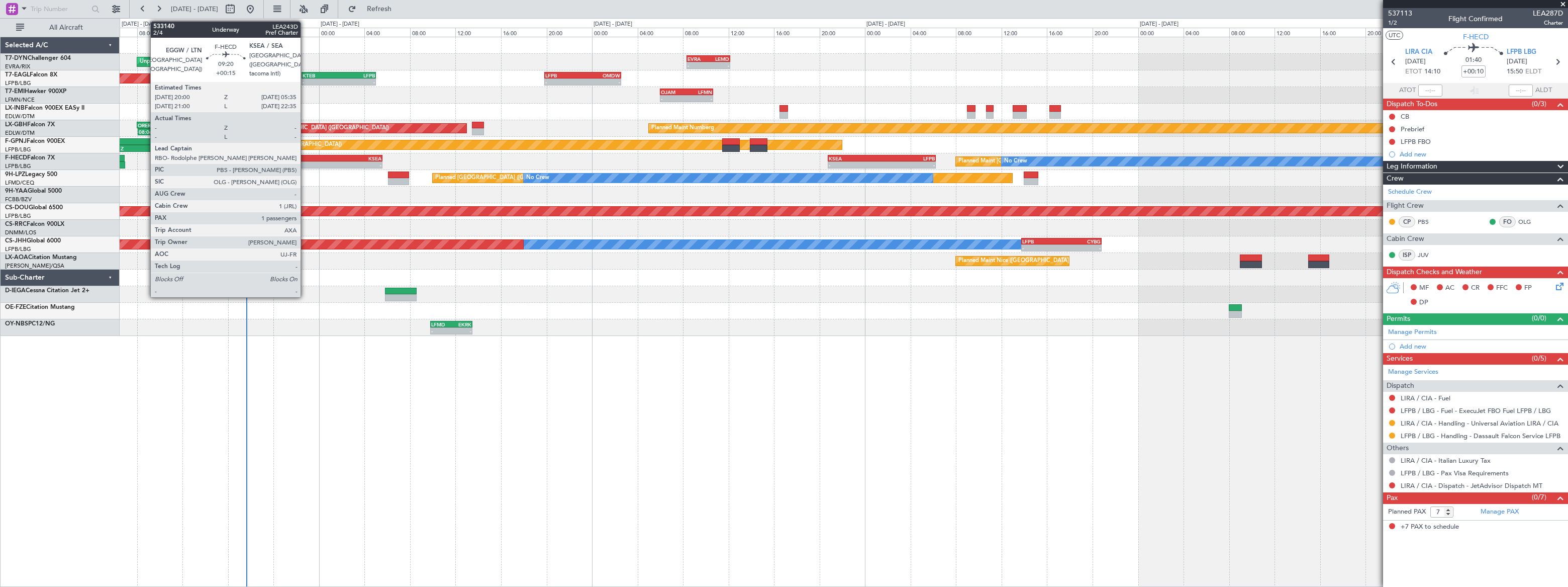
click at [305, 163] on div "-" at bounding box center [300, 164] width 54 height 6
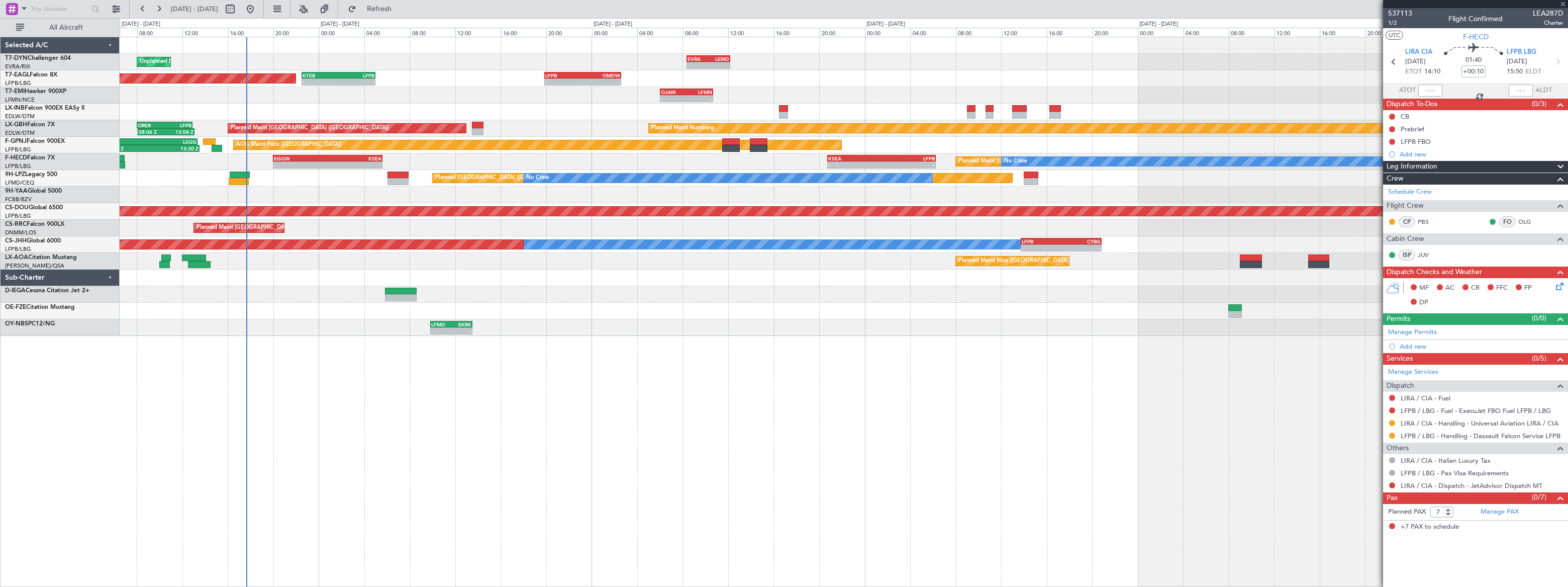
type input "+00:15"
type input "1"
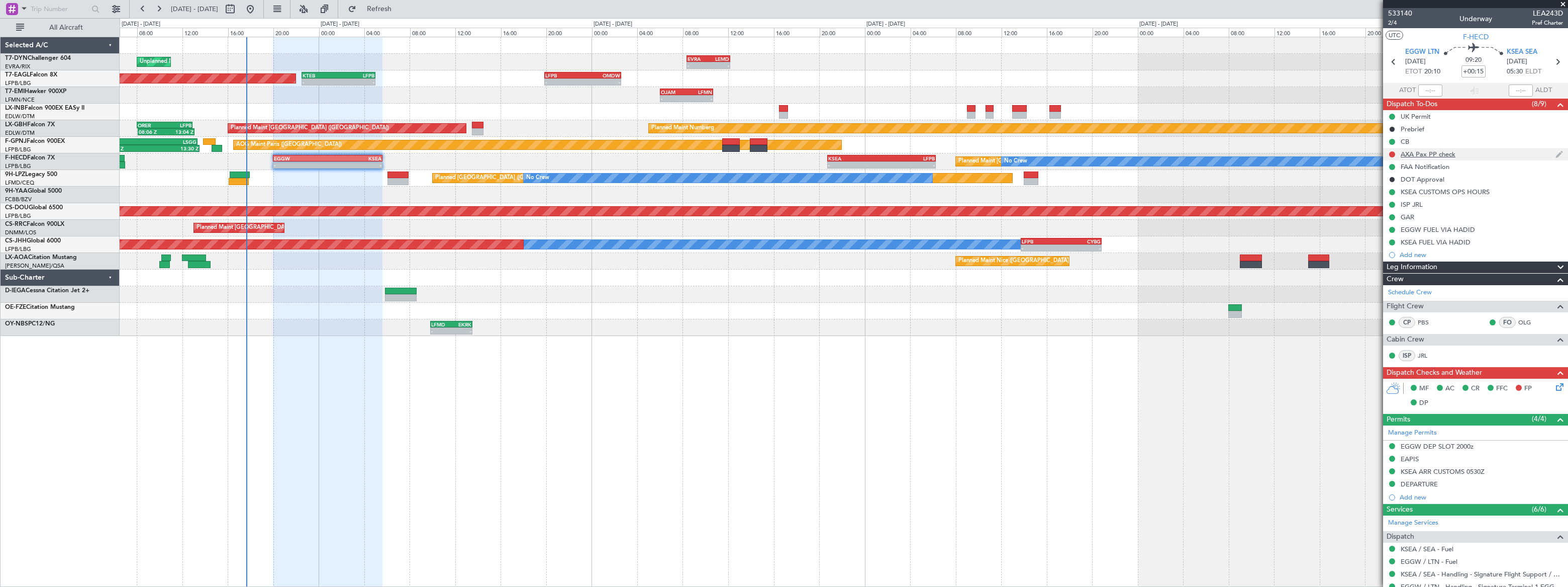
click at [1469, 158] on div "AXA Pax PP check" at bounding box center [1475, 154] width 185 height 13
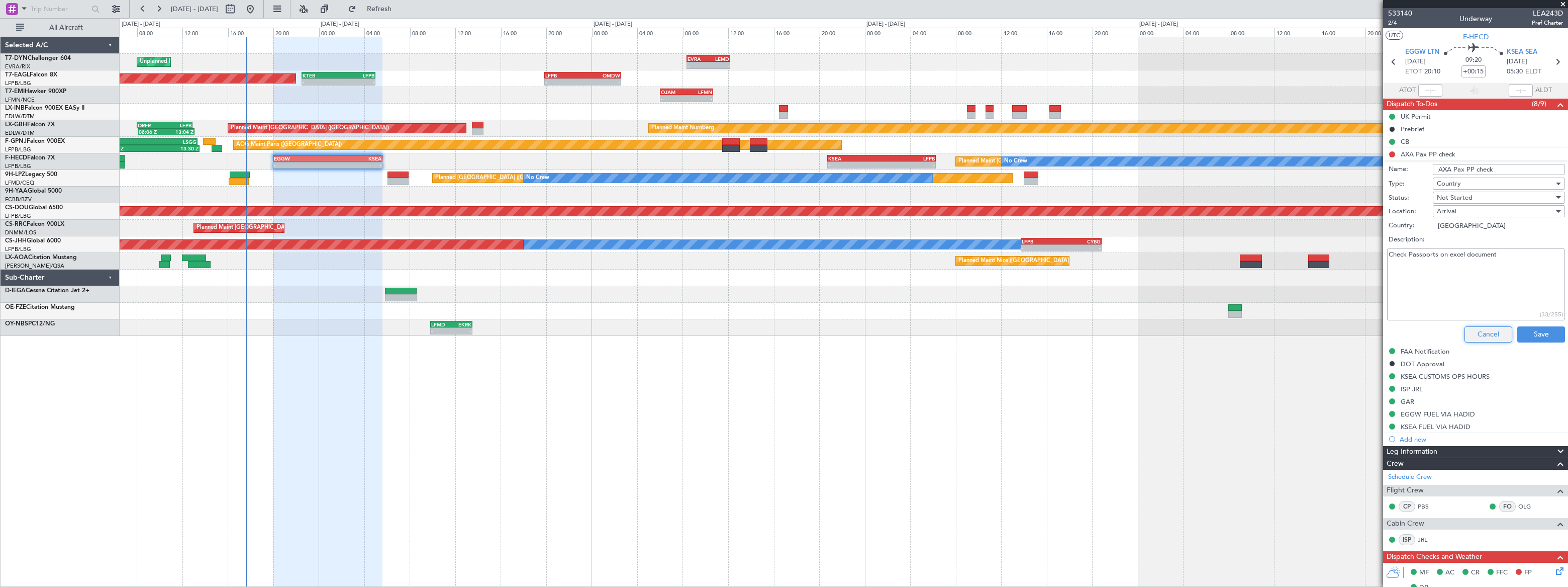
click at [1489, 336] on button "Cancel" at bounding box center [1488, 334] width 47 height 16
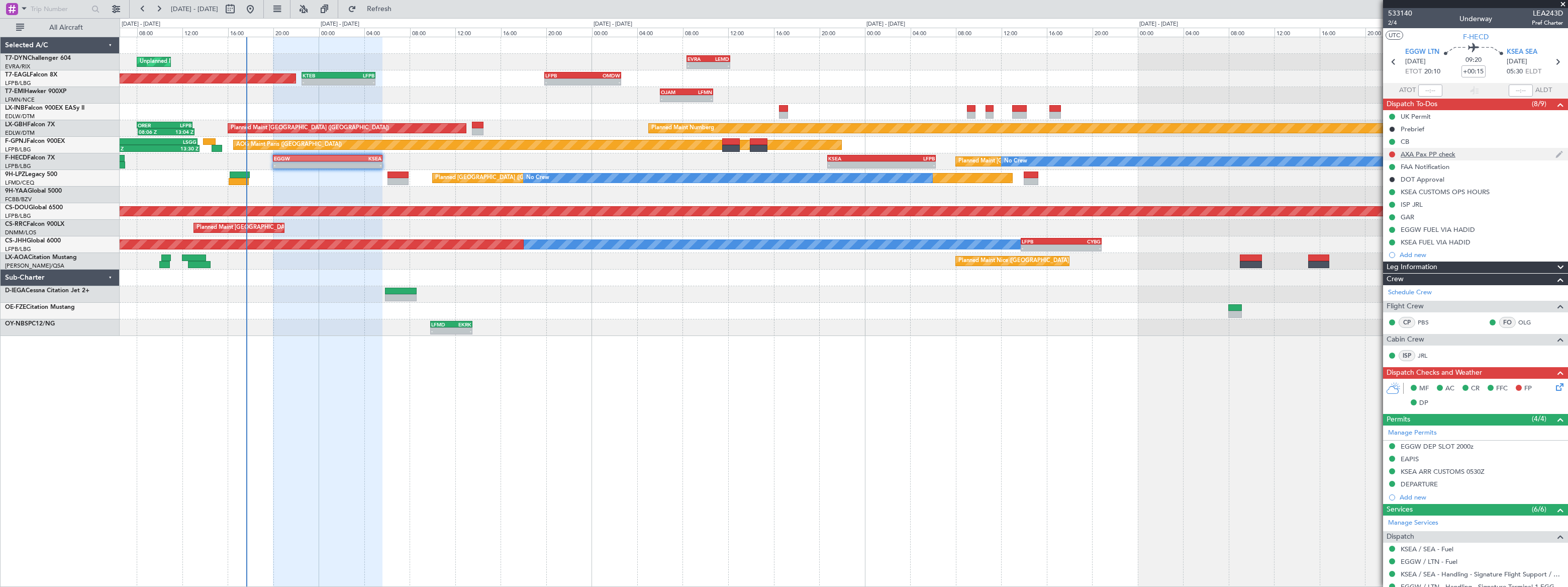
click at [1470, 156] on div "AXA Pax PP check" at bounding box center [1475, 154] width 185 height 13
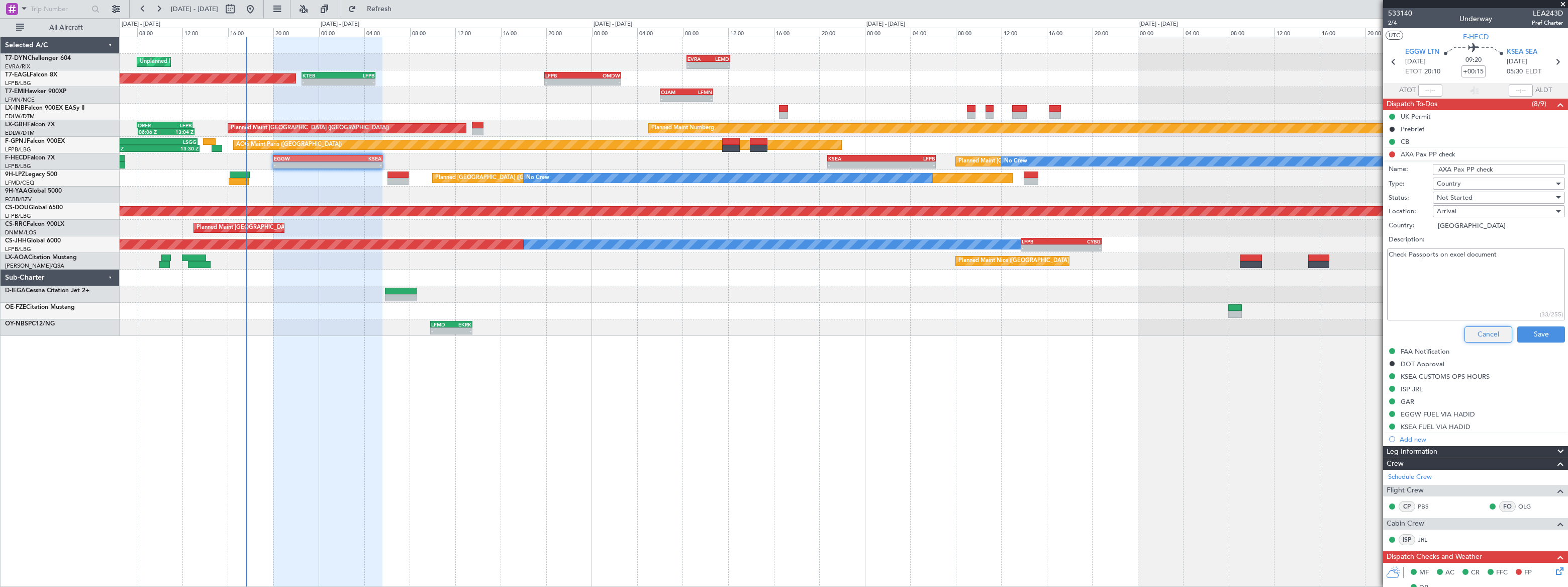
click at [1483, 340] on button "Cancel" at bounding box center [1488, 334] width 47 height 16
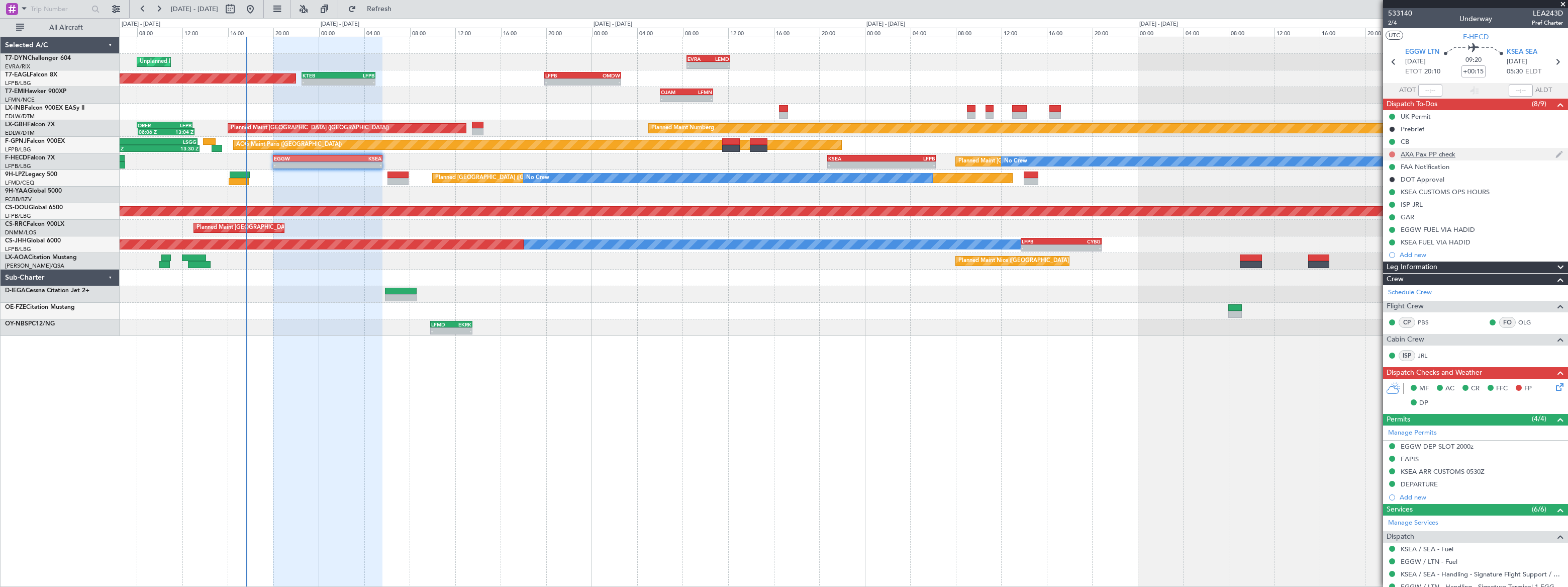
click at [1390, 154] on button at bounding box center [1392, 155] width 6 height 6
click at [1386, 216] on span "Cancelled" at bounding box center [1393, 214] width 29 height 10
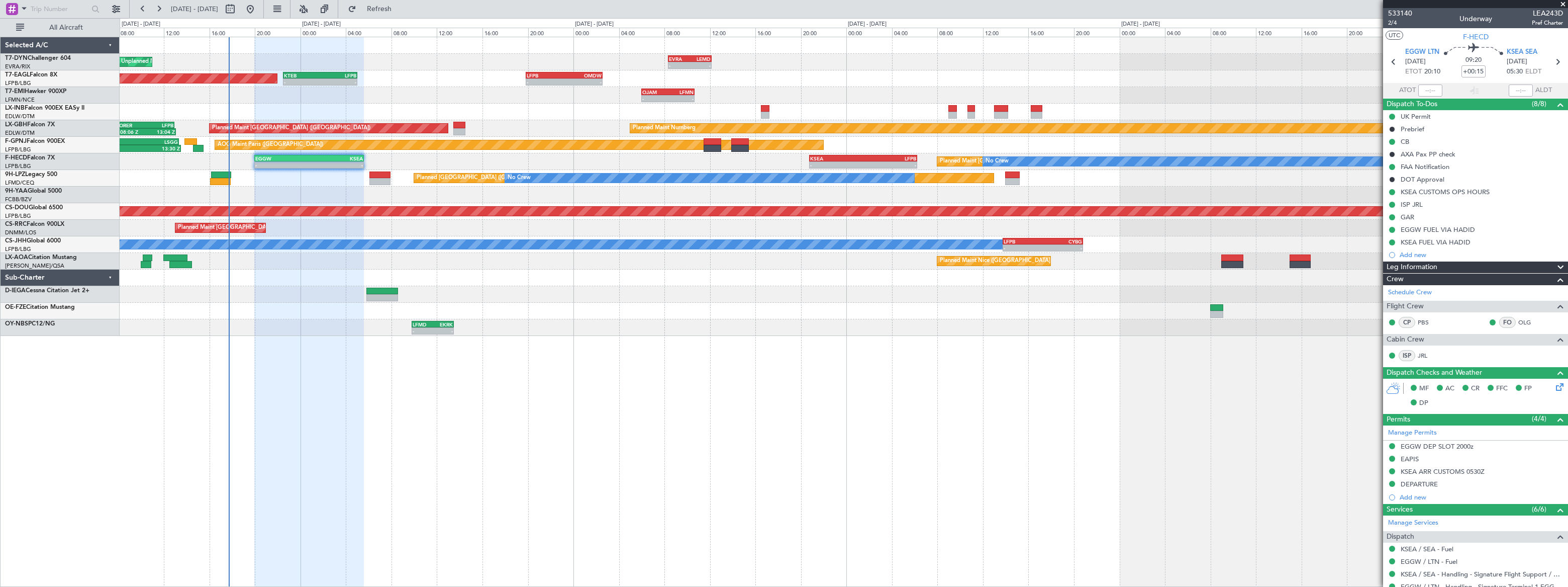
click at [533, 90] on div "- - OJAM 06:00 Z LFMN 10:40 Z 07:39 Z 12:13 Z LFMN 07:30 Z OJAM 11:40 Z Planned…" at bounding box center [844, 95] width 1448 height 17
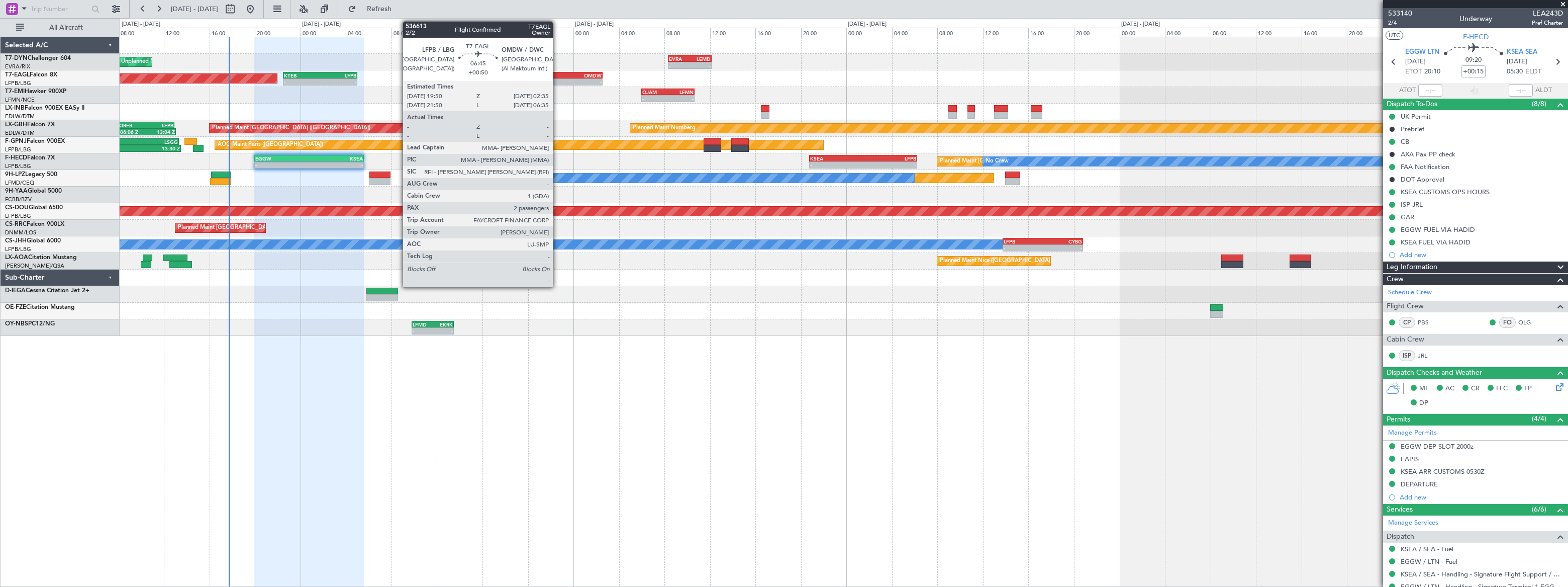
click at [558, 75] on div "LFPB" at bounding box center [545, 76] width 37 height 6
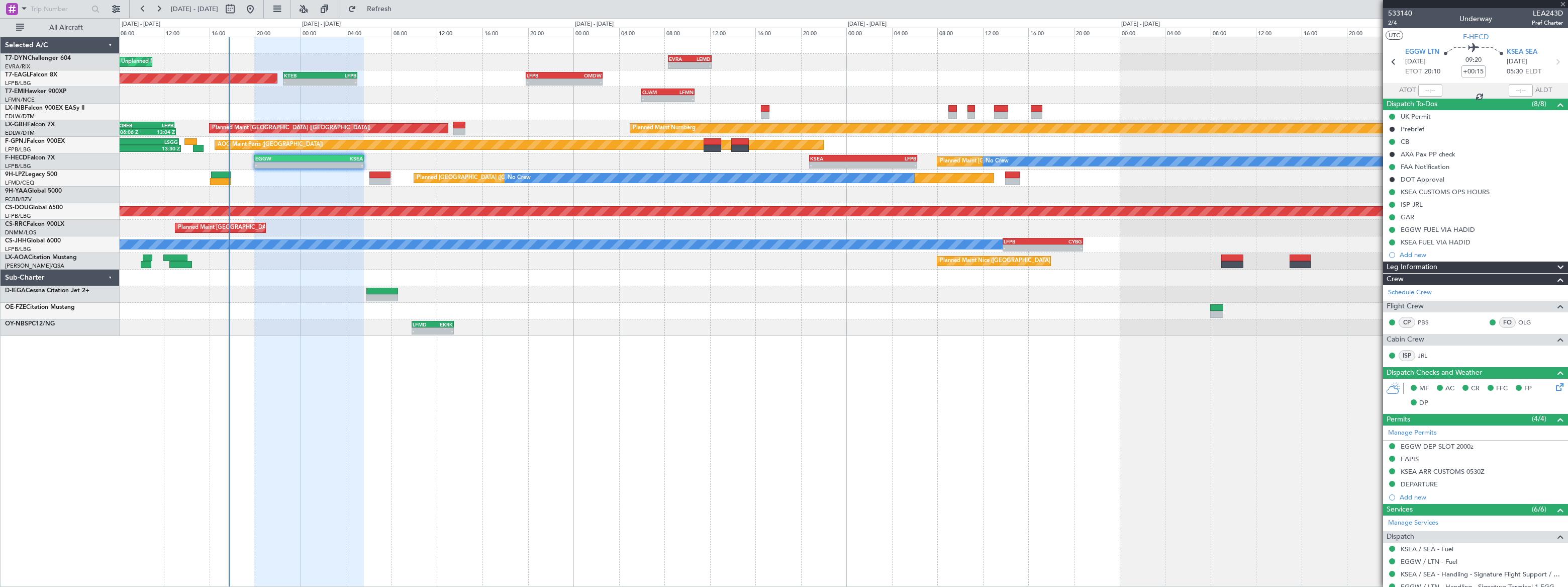
type input "+00:50"
type input "2"
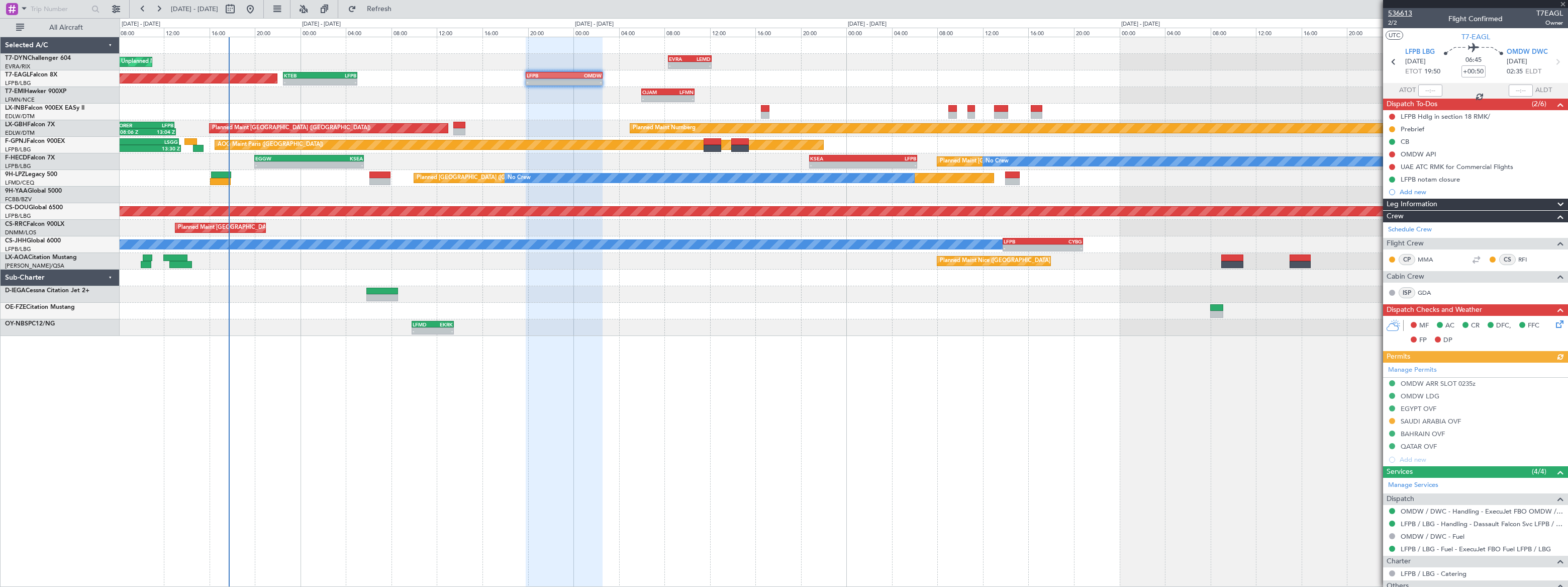
click at [1399, 14] on span "536613" at bounding box center [1400, 13] width 25 height 11
click at [1401, 15] on span "536613" at bounding box center [1400, 13] width 25 height 11
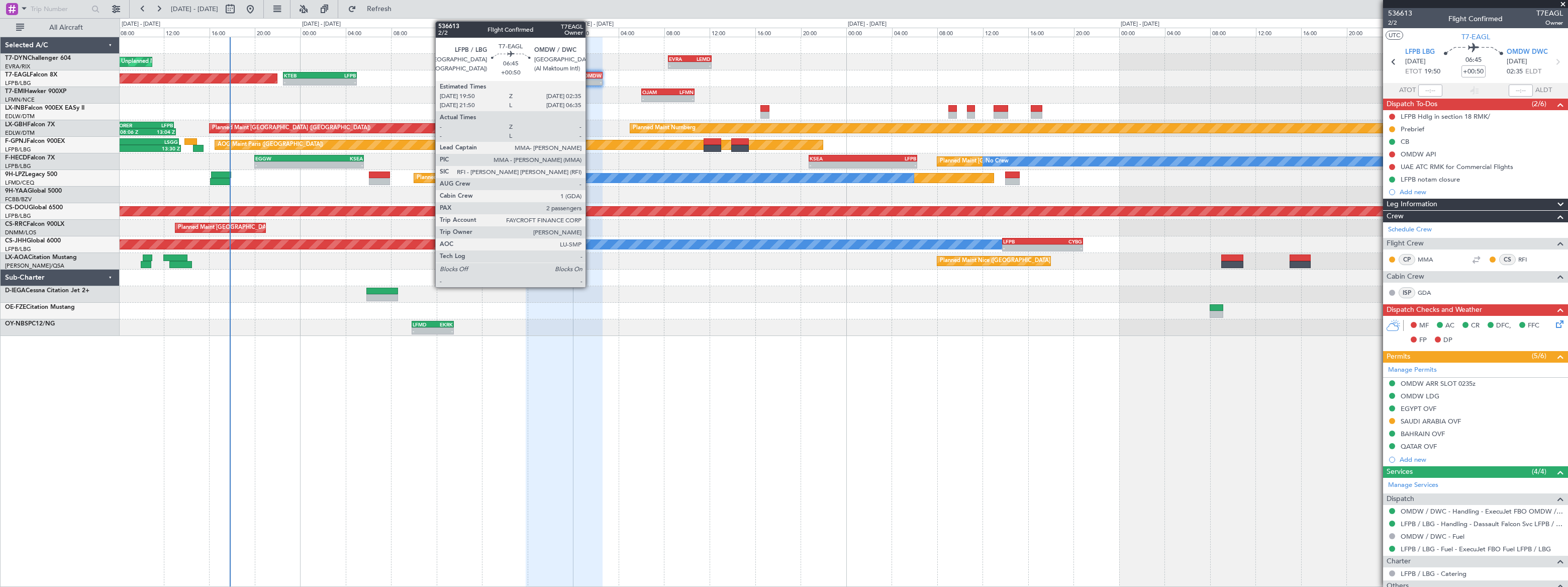
click at [590, 77] on div "OMDW" at bounding box center [583, 76] width 37 height 6
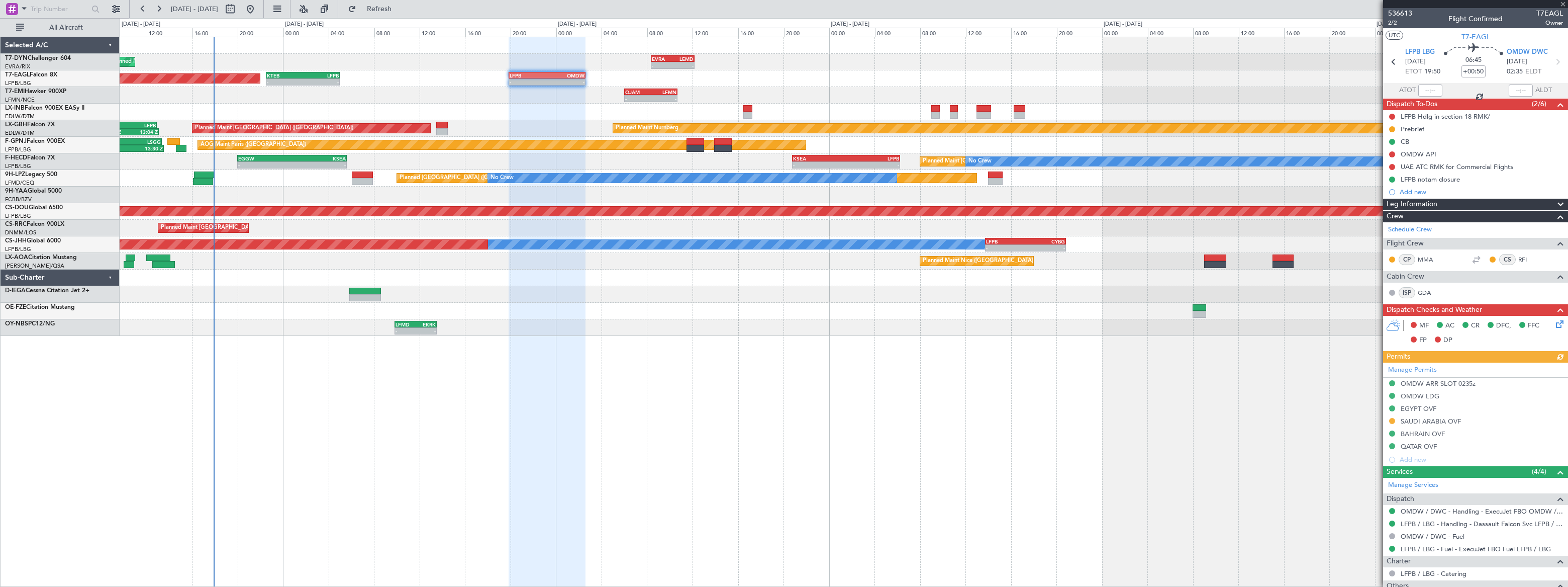
click at [246, 185] on div "Unplanned Maint [GEOGRAPHIC_DATA] (Riga Intl) - - EVRA 08:20 Z LEMD 12:10 Z Pla…" at bounding box center [844, 186] width 1447 height 298
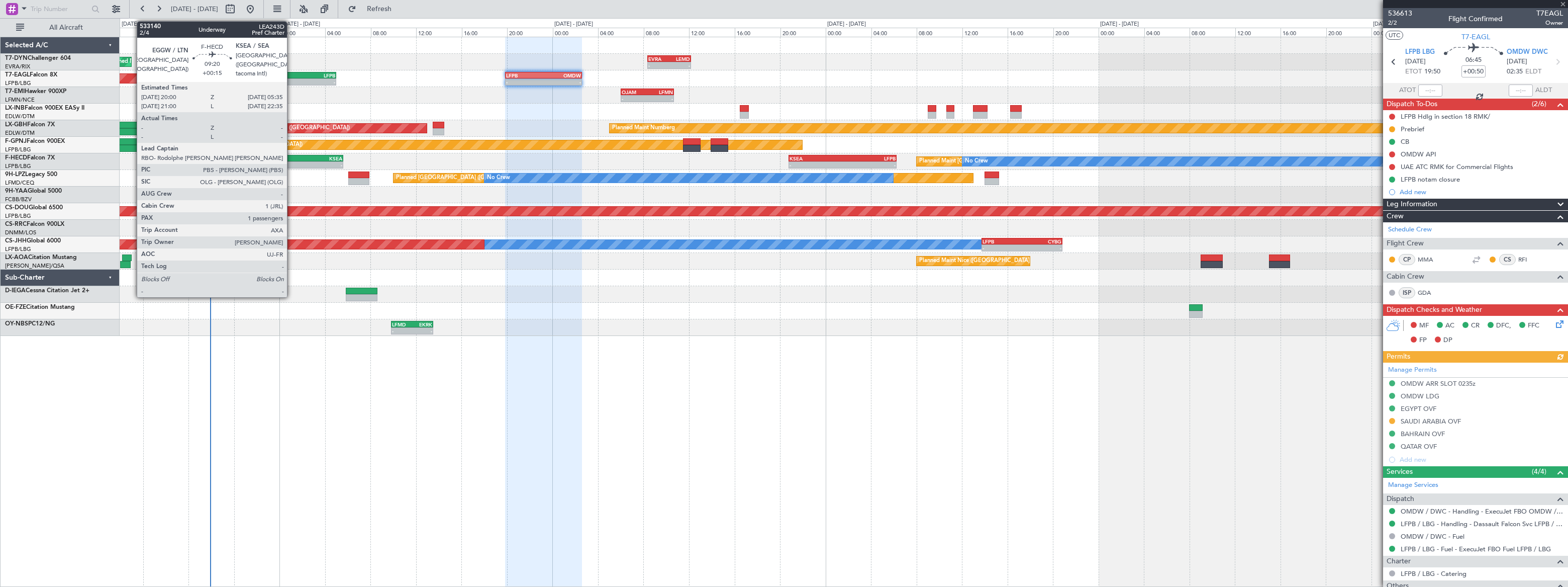
click at [291, 157] on div "KSEA" at bounding box center [315, 159] width 54 height 6
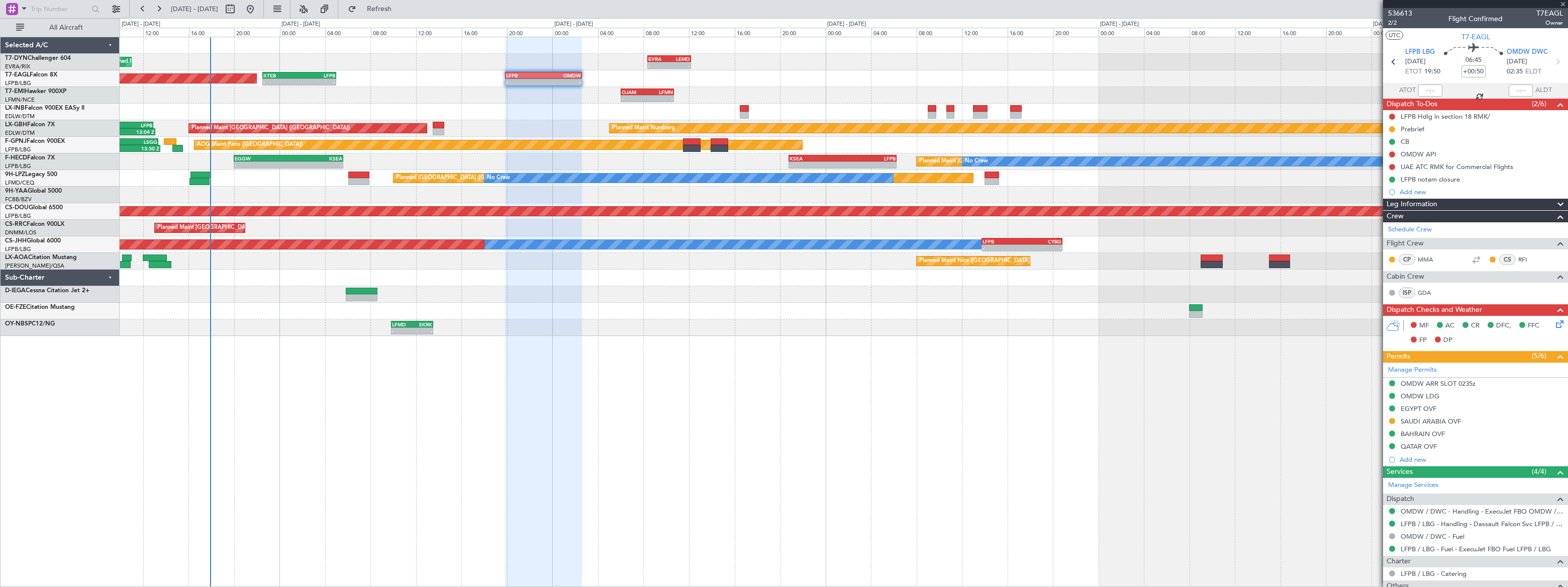
type input "+00:15"
type input "1"
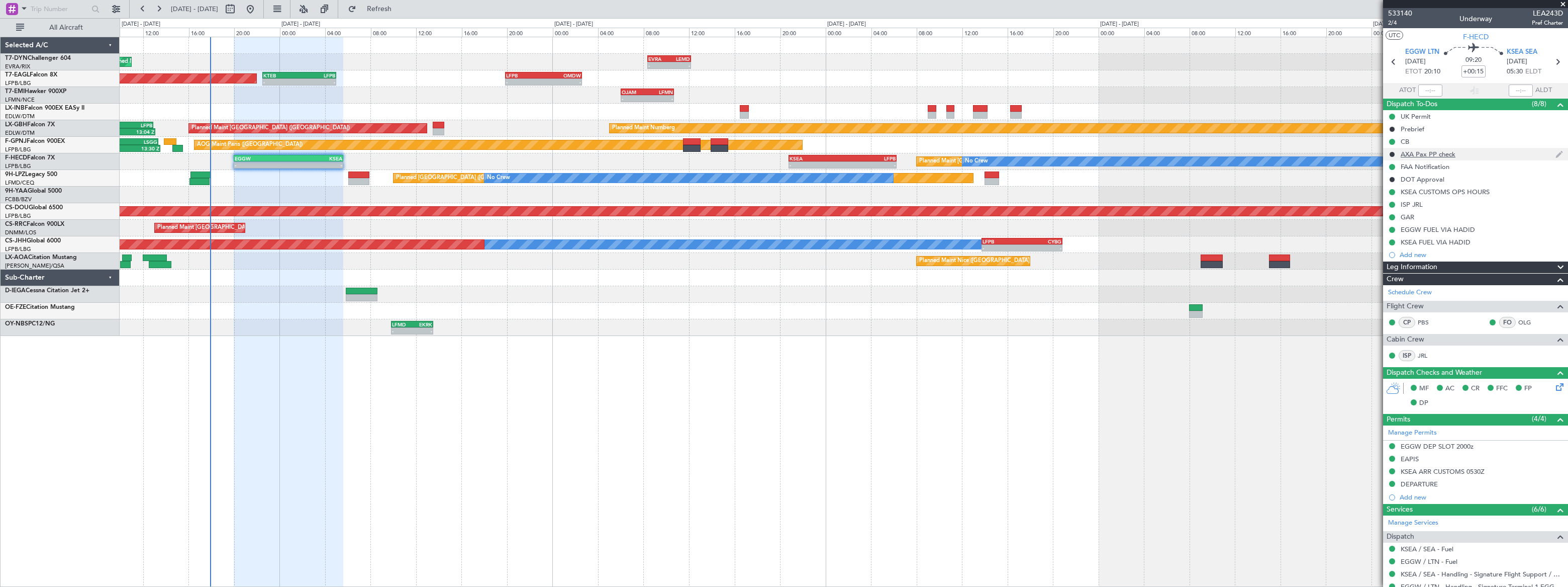
click at [1474, 153] on div "AXA Pax PP check" at bounding box center [1475, 154] width 185 height 13
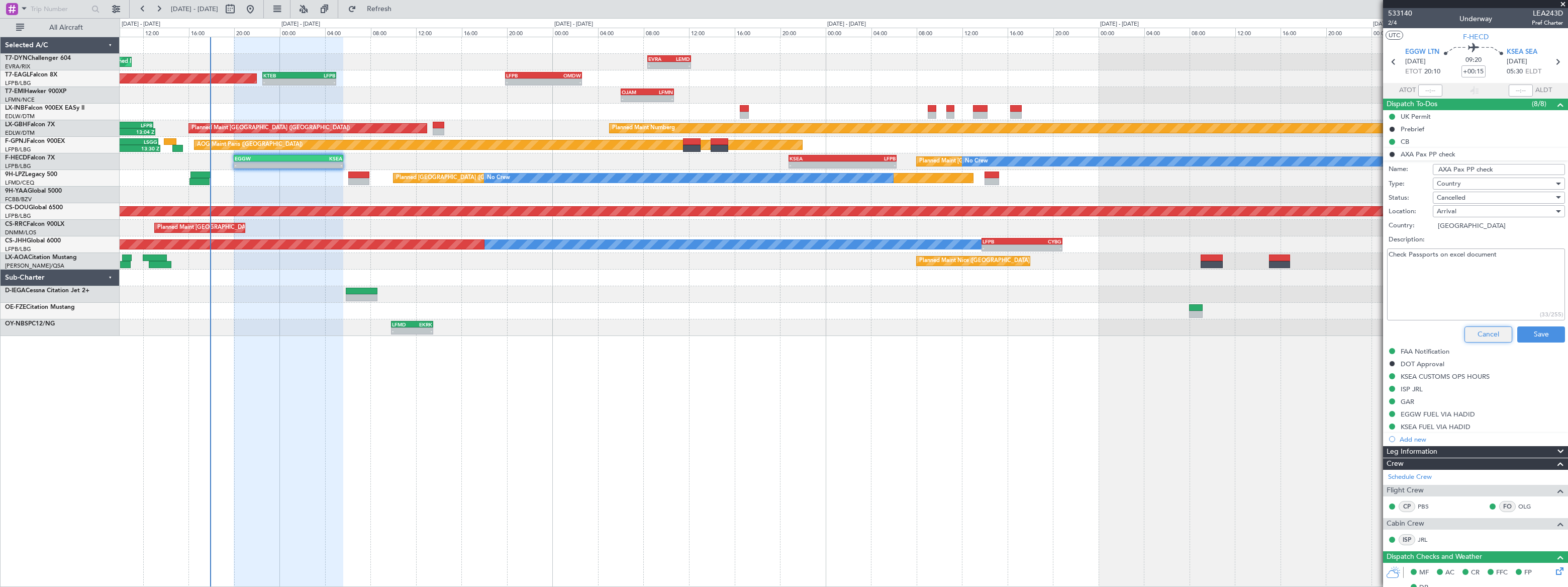
click at [1480, 335] on button "Cancel" at bounding box center [1488, 334] width 47 height 16
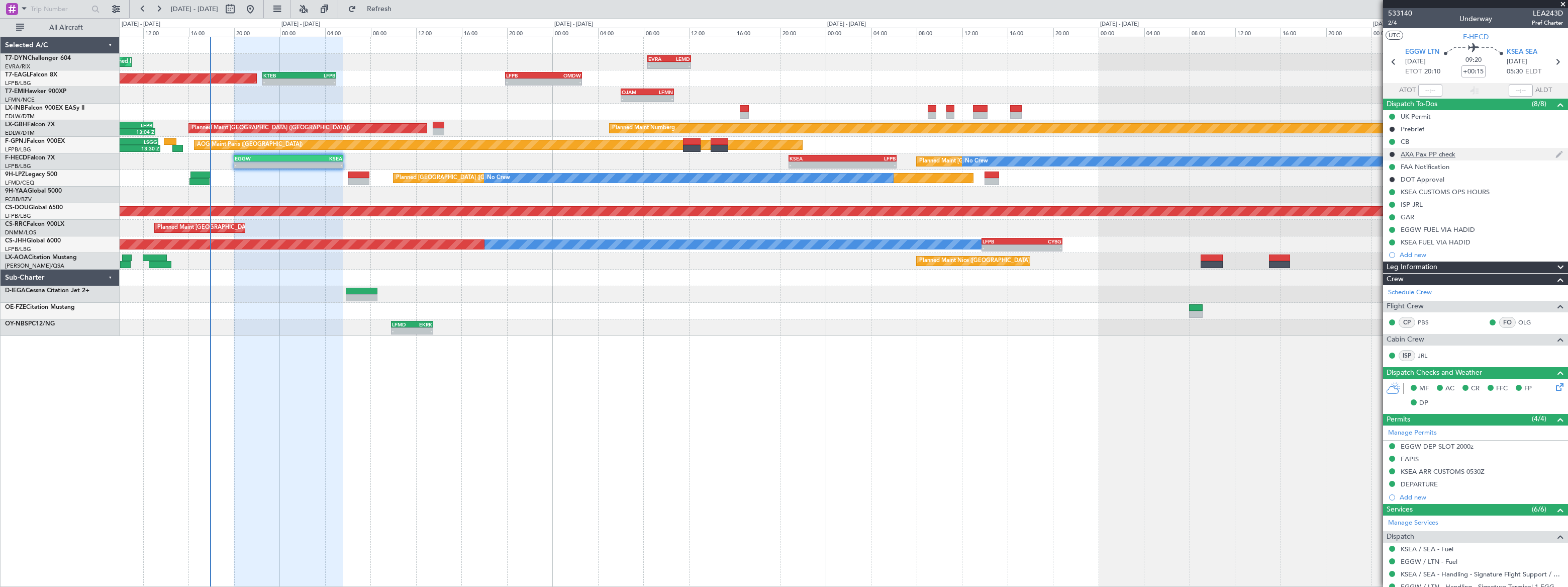
click at [1472, 157] on div "AXA Pax PP check" at bounding box center [1475, 154] width 185 height 13
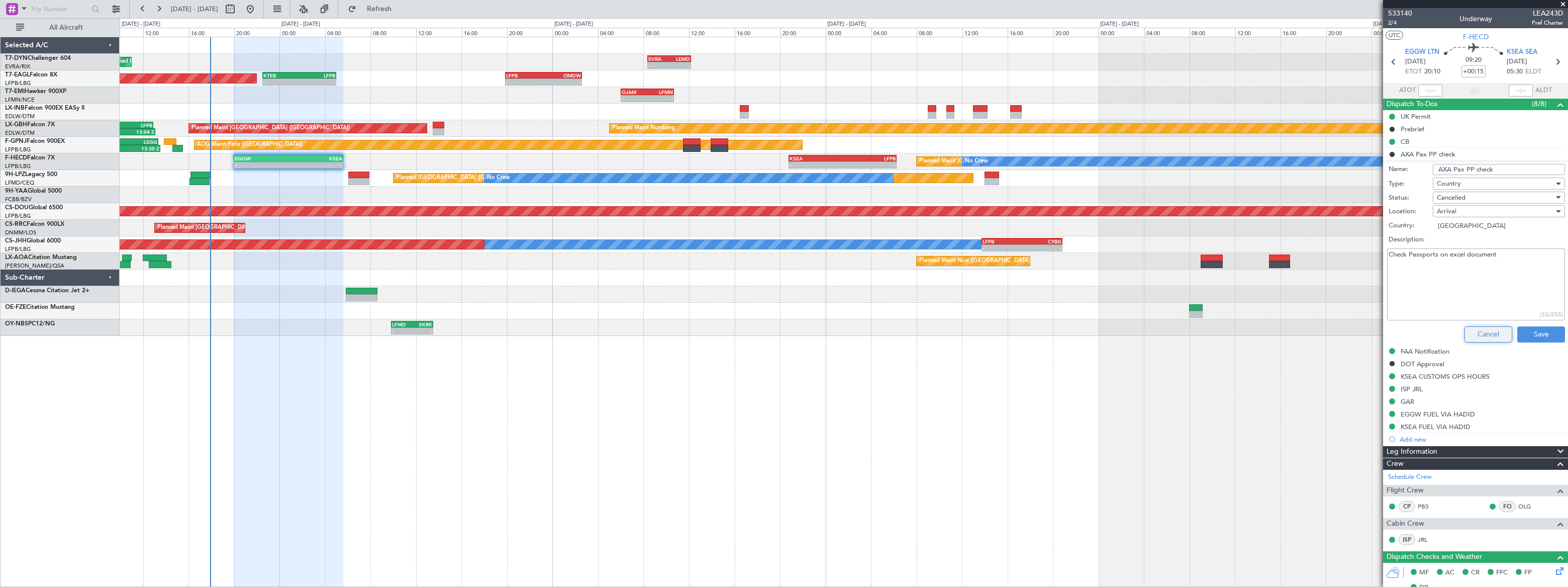
click at [1493, 336] on button "Cancel" at bounding box center [1488, 334] width 47 height 16
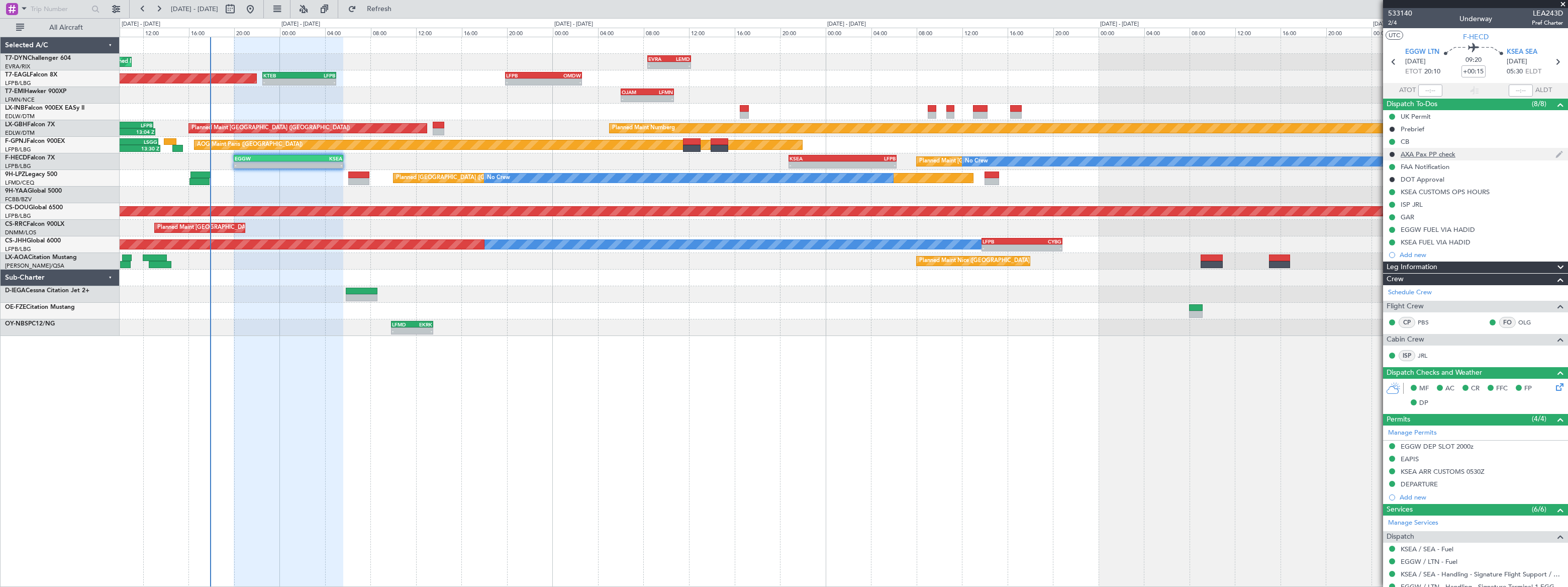
click at [1467, 156] on div "AXA Pax PP check" at bounding box center [1475, 154] width 185 height 13
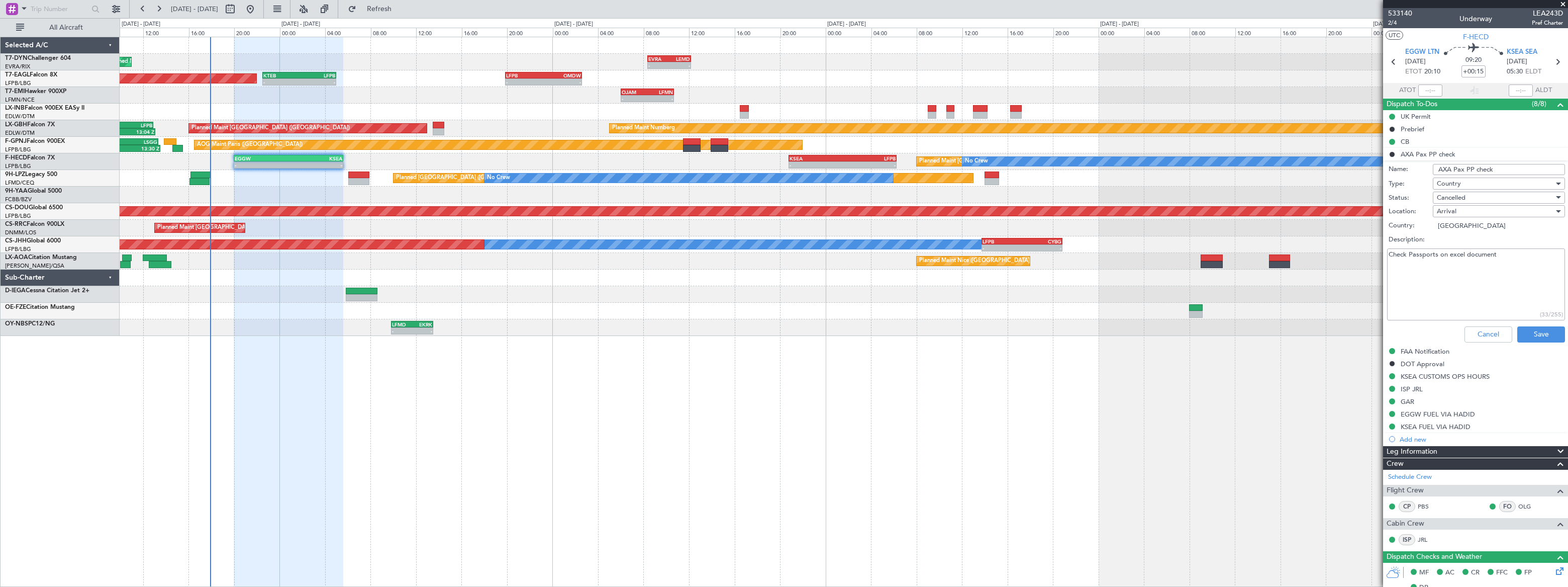
drag, startPoint x: 1492, startPoint y: 164, endPoint x: 1414, endPoint y: 177, distance: 79.1
click at [1414, 177] on form "Name: AXA Pax PP check Type: Country Status: Cancelled Location: Arrival Countr…" at bounding box center [1475, 253] width 195 height 184
